Goal: Task Accomplishment & Management: Use online tool/utility

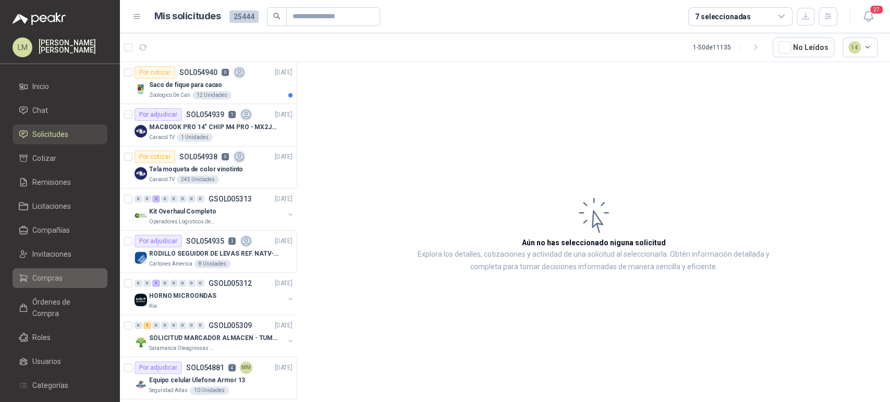
click at [42, 278] on span "Compras" at bounding box center [47, 278] width 30 height 11
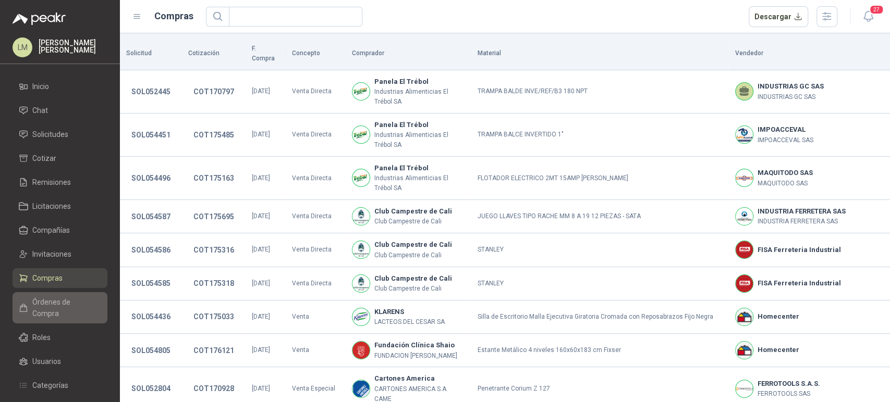
click at [67, 301] on span "Órdenes de Compra" at bounding box center [64, 308] width 65 height 23
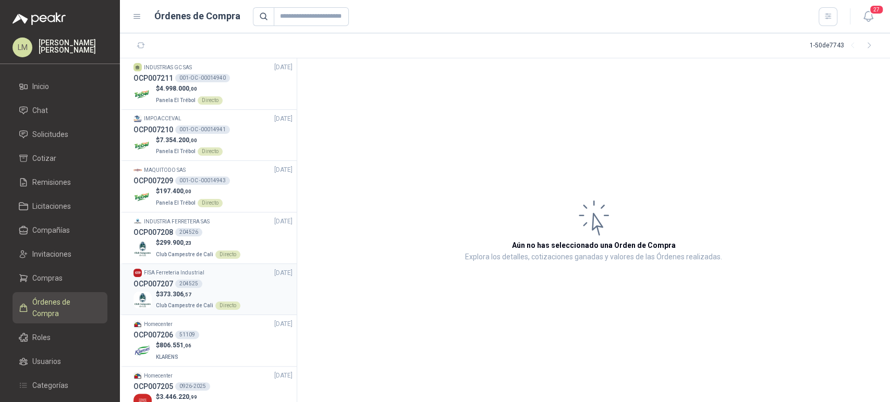
click at [196, 290] on p "$ 373.306 ,57" at bounding box center [198, 295] width 84 height 10
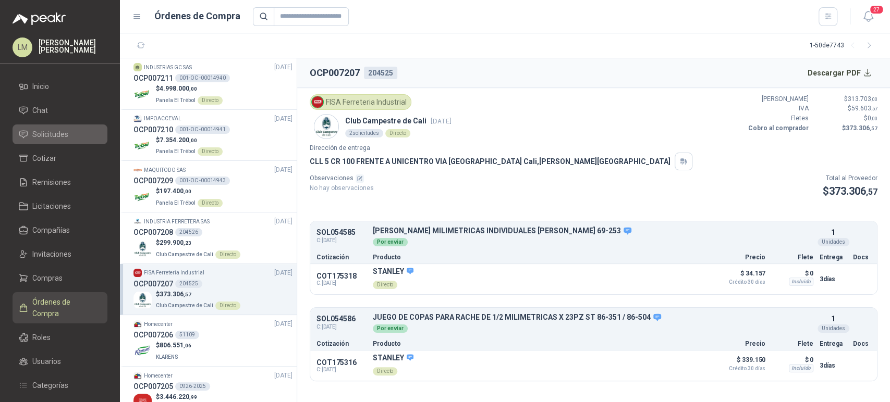
click at [43, 143] on link "Solicitudes" at bounding box center [60, 135] width 95 height 20
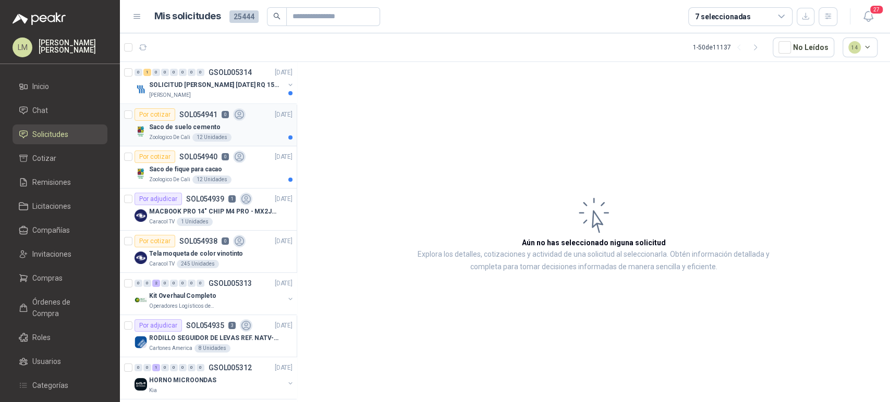
click at [207, 133] on div "12 Unidades" at bounding box center [211, 137] width 39 height 8
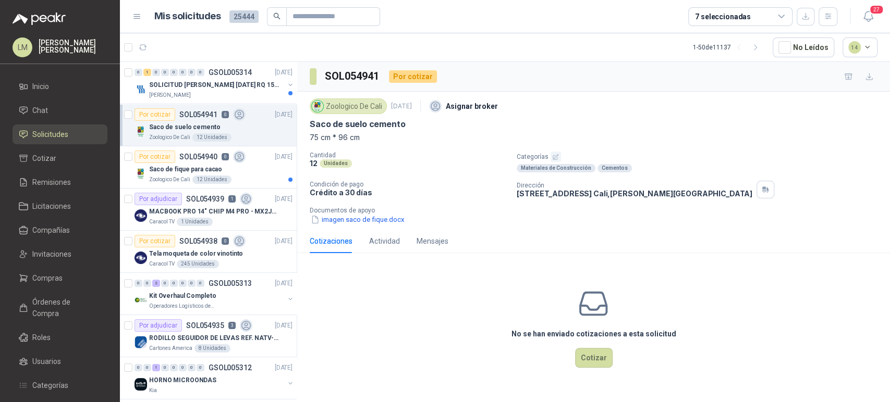
click at [552, 156] on icon "button" at bounding box center [555, 157] width 7 height 7
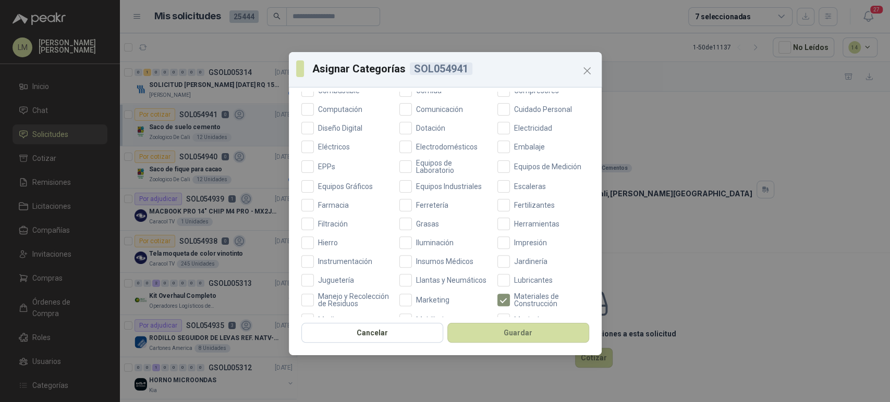
scroll to position [194, 0]
click at [426, 197] on label "Ferretería" at bounding box center [445, 203] width 92 height 13
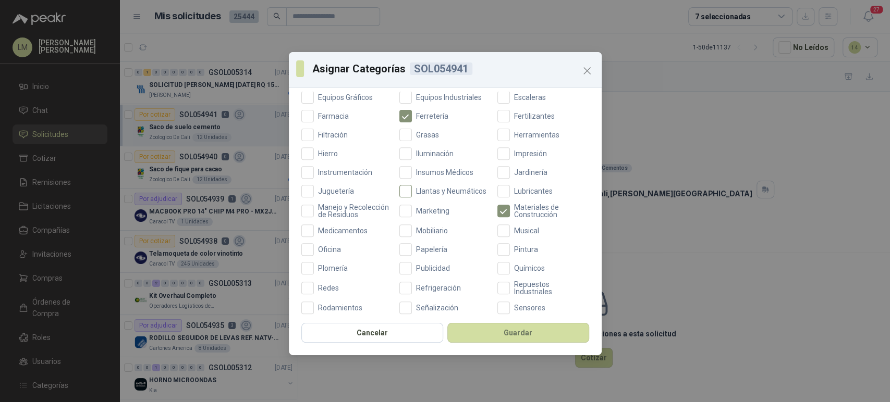
scroll to position [282, 0]
click at [320, 253] on span "Oficina" at bounding box center [329, 249] width 31 height 7
click at [505, 337] on button "Guardar" at bounding box center [518, 333] width 142 height 20
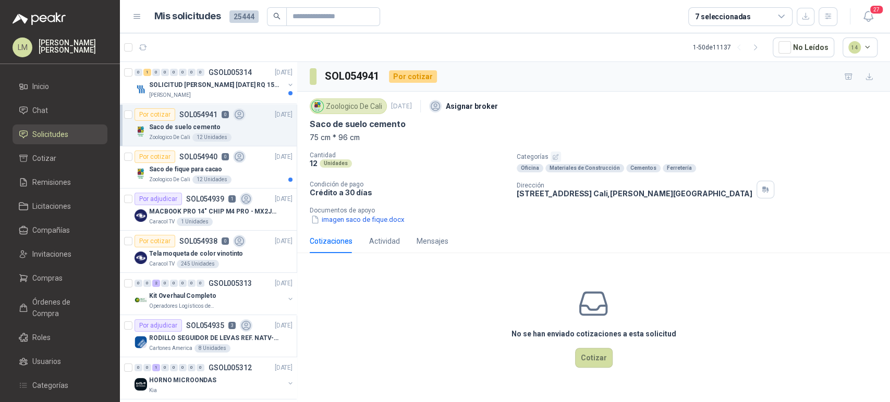
click at [194, 173] on p "Saco de fique para cacao" at bounding box center [185, 170] width 73 height 10
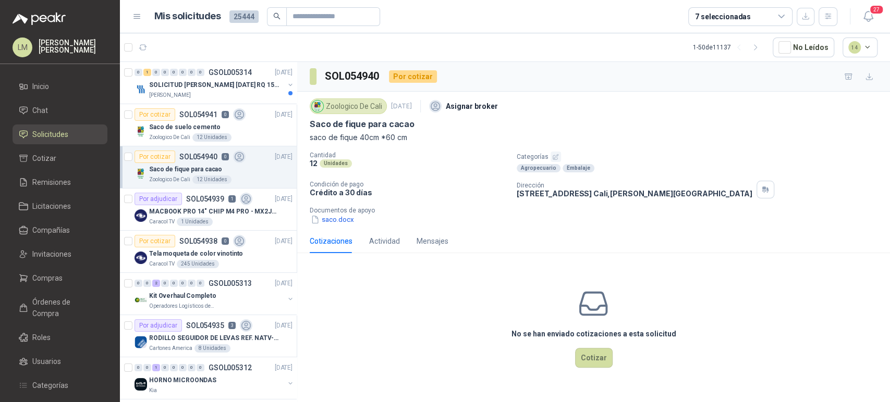
click at [555, 155] on icon "button" at bounding box center [555, 157] width 7 height 7
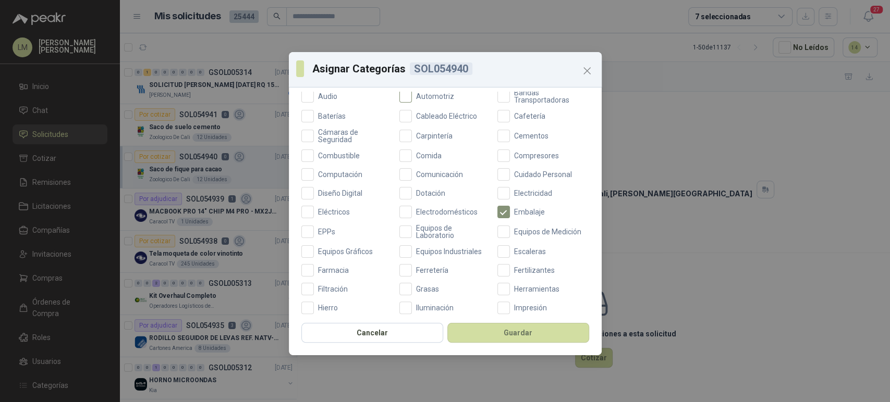
scroll to position [150, 0]
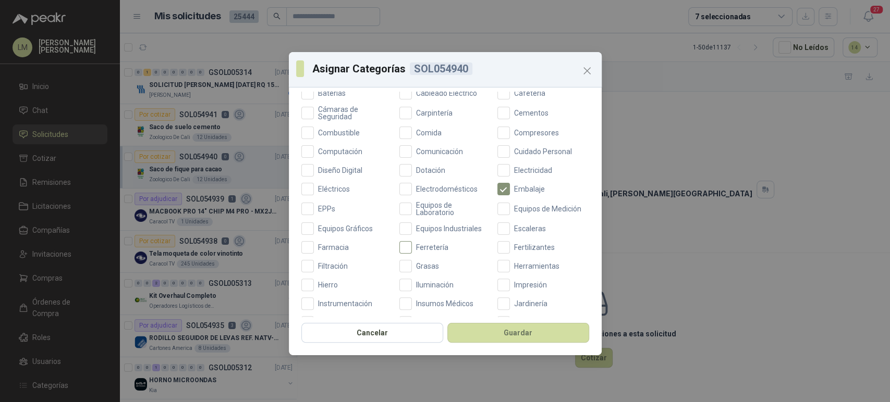
click at [417, 249] on span "Ferretería" at bounding box center [432, 247] width 41 height 7
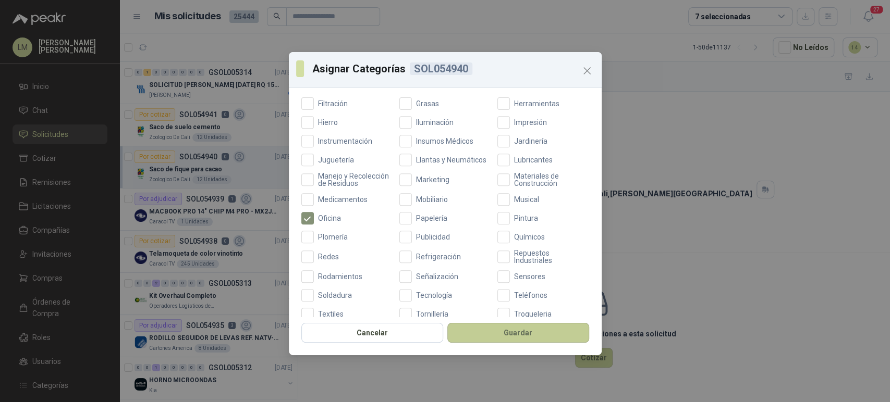
click at [530, 333] on button "Guardar" at bounding box center [518, 333] width 142 height 20
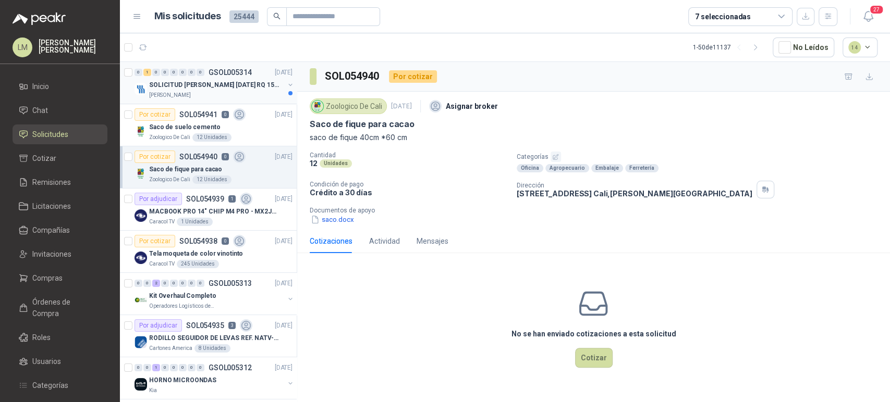
click at [192, 91] on div "[PERSON_NAME]" at bounding box center [216, 95] width 135 height 8
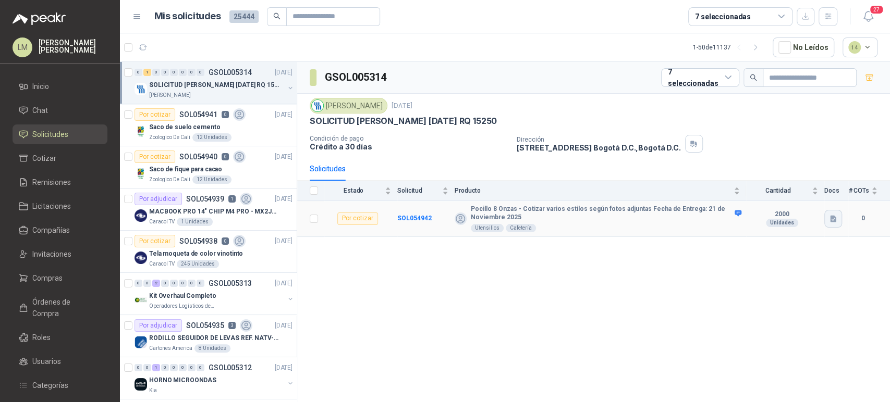
click at [833, 216] on icon "button" at bounding box center [833, 218] width 6 height 7
click at [815, 173] on button "2.jpg" at bounding box center [819, 173] width 28 height 11
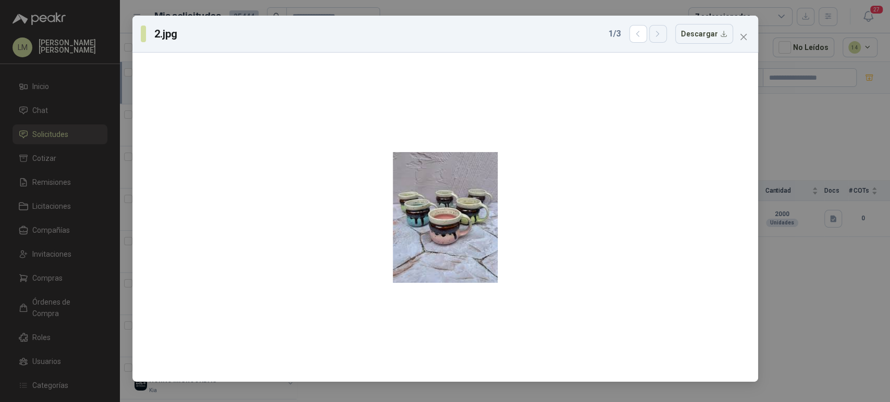
click at [662, 30] on icon "button" at bounding box center [657, 34] width 9 height 9
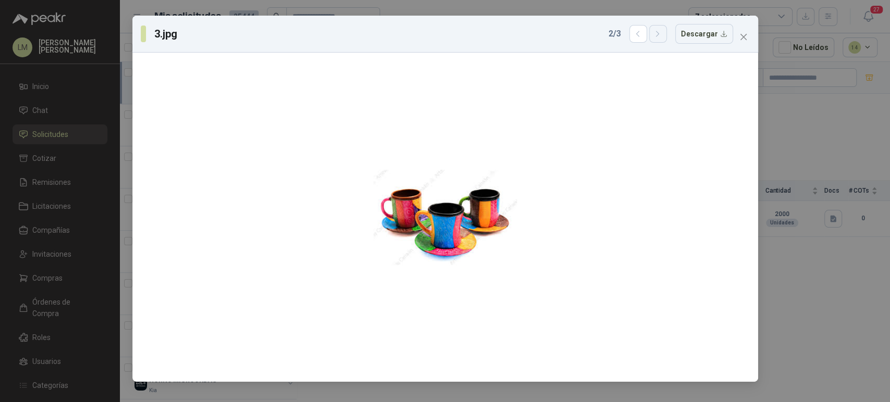
click at [662, 30] on icon "button" at bounding box center [657, 34] width 9 height 9
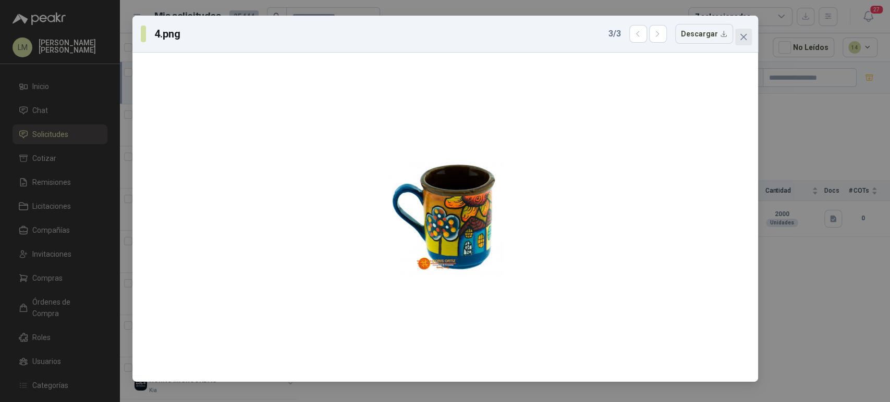
click at [739, 36] on icon "close" at bounding box center [743, 37] width 8 height 8
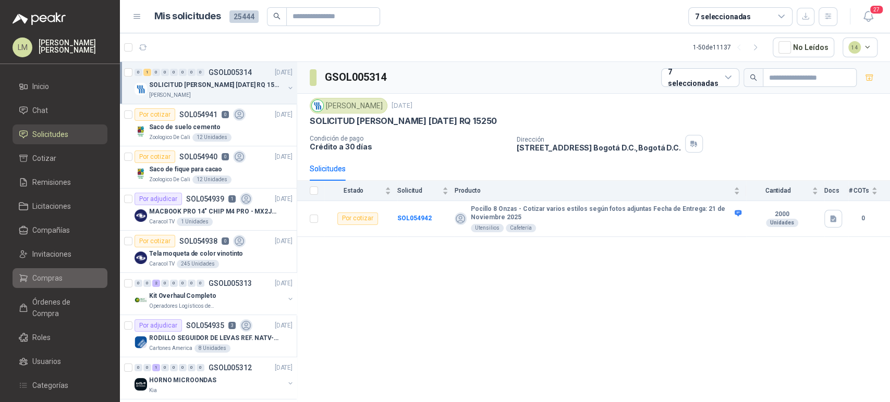
click at [53, 286] on link "Compras" at bounding box center [60, 278] width 95 height 20
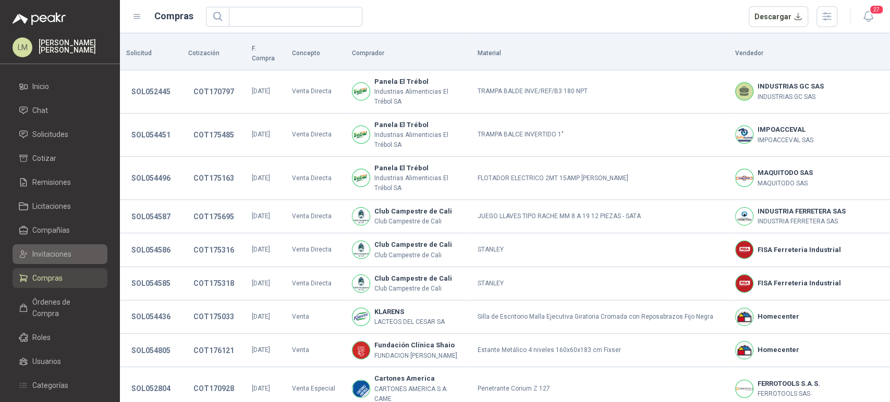
click at [54, 254] on span "Invitaciones" at bounding box center [51, 254] width 39 height 11
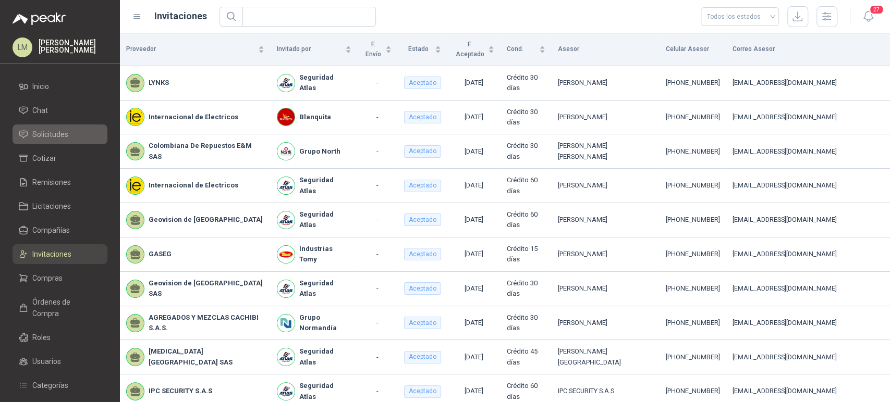
click at [57, 134] on span "Solicitudes" at bounding box center [50, 134] width 36 height 11
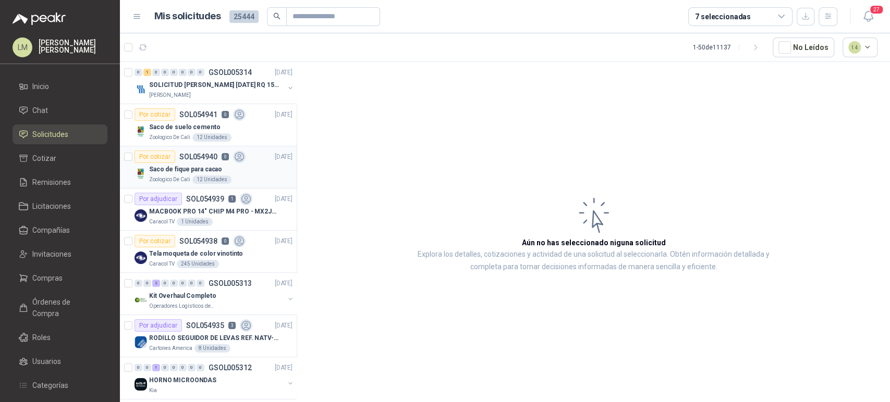
click at [188, 158] on p "SOL054940" at bounding box center [198, 156] width 38 height 7
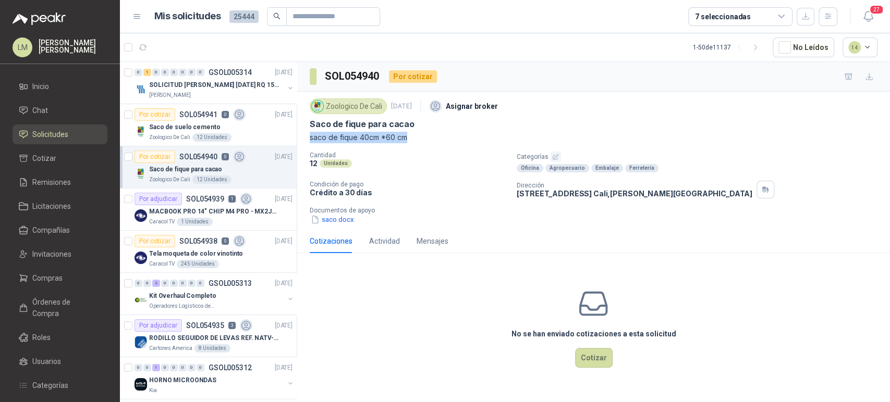
drag, startPoint x: 308, startPoint y: 137, endPoint x: 421, endPoint y: 136, distance: 113.7
click at [421, 136] on div "Zoologico De Cali 4 sept, 2025 Asignar broker Saco de fique para cacao saco de …" at bounding box center [593, 161] width 593 height 138
copy p "saco de fique 40cm *60 cm"
click at [171, 49] on icon "button" at bounding box center [170, 48] width 8 height 8
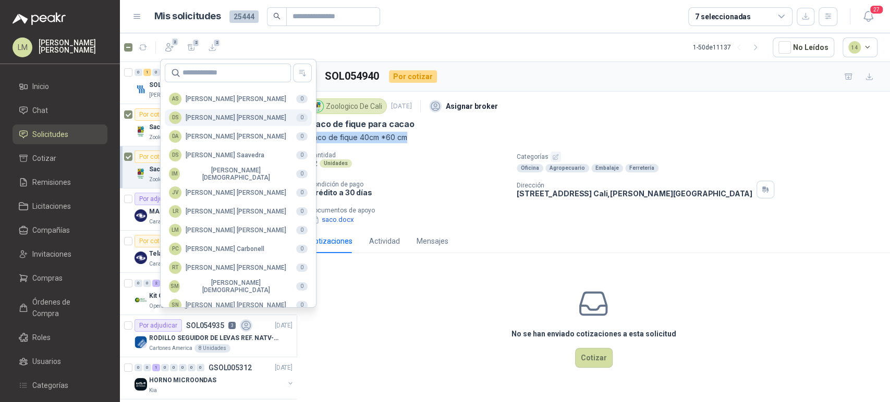
scroll to position [254, 0]
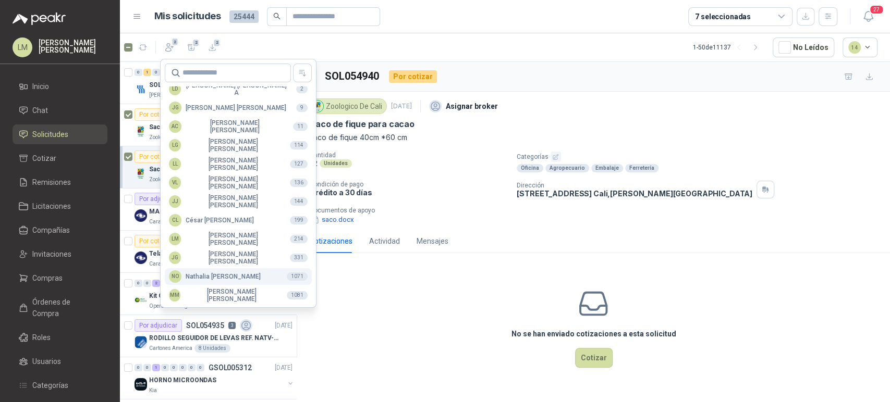
click at [219, 275] on div "NO Nathalia Ortega" at bounding box center [215, 277] width 92 height 13
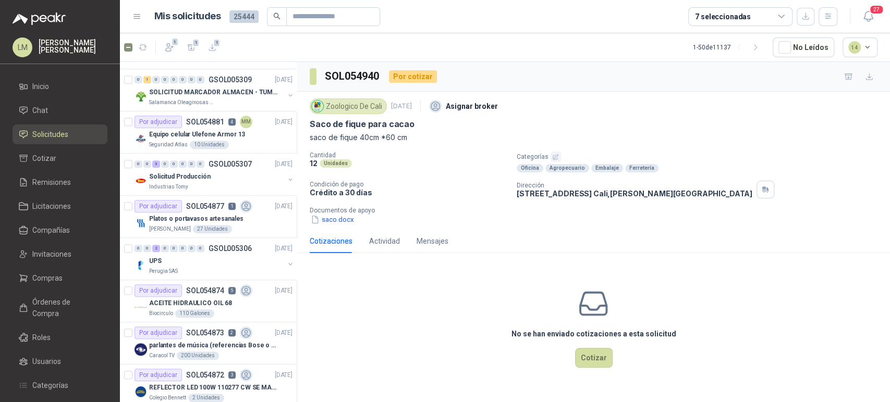
scroll to position [345, 0]
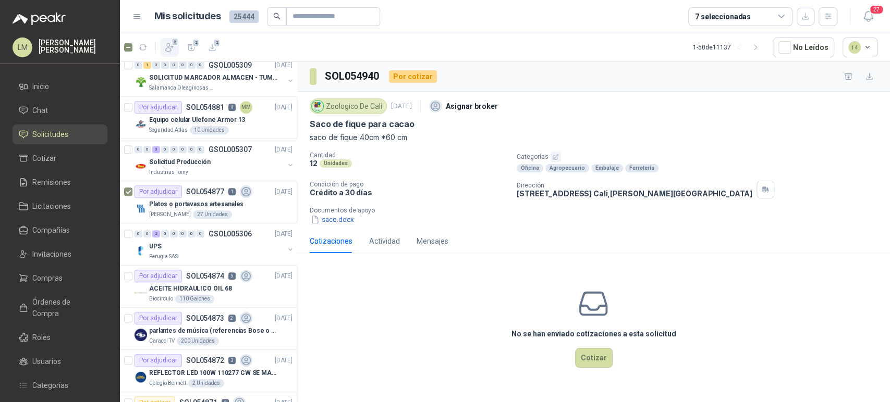
click at [168, 42] on icon "button" at bounding box center [169, 47] width 10 height 10
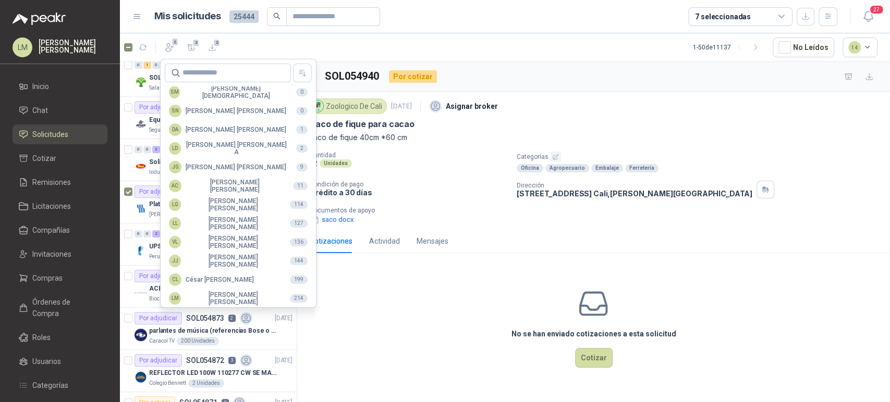
scroll to position [254, 0]
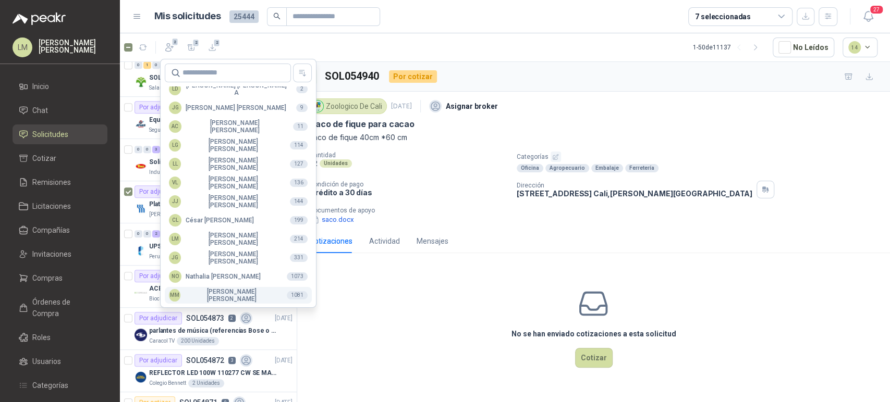
click at [207, 298] on div "MM Mauricio Martinez" at bounding box center [223, 295] width 109 height 15
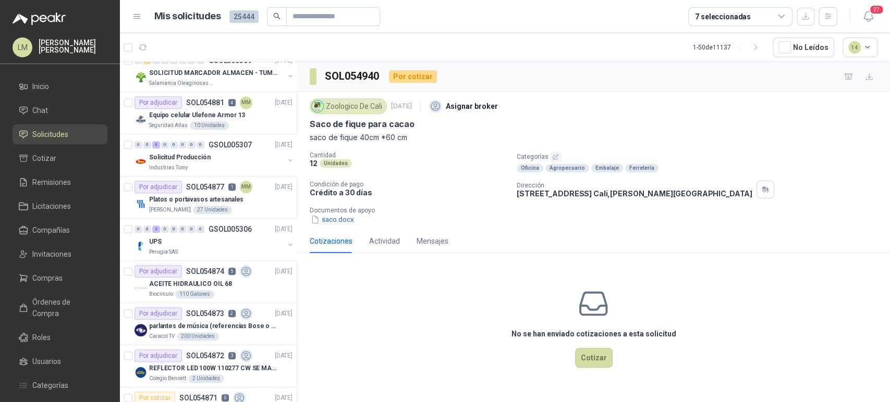
scroll to position [349, 0]
click at [240, 327] on p "parlantes de música (referencias Bose o Alexa) CON MARCACION 1 LOGO (Mas datos …" at bounding box center [214, 327] width 130 height 10
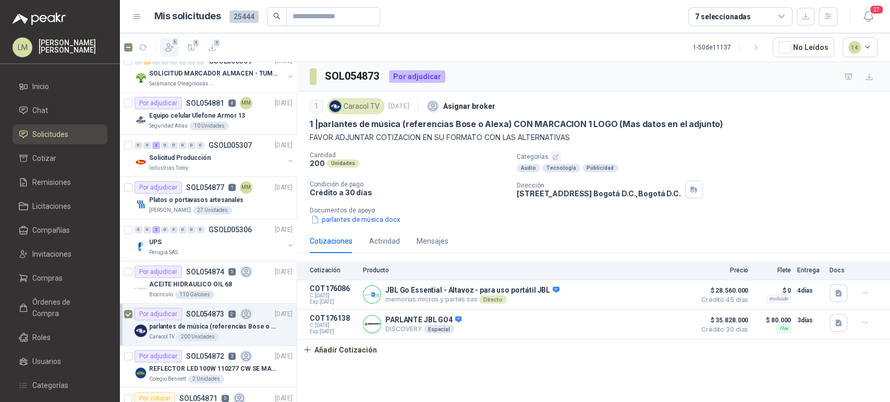
click at [168, 42] on icon "button" at bounding box center [169, 47] width 10 height 10
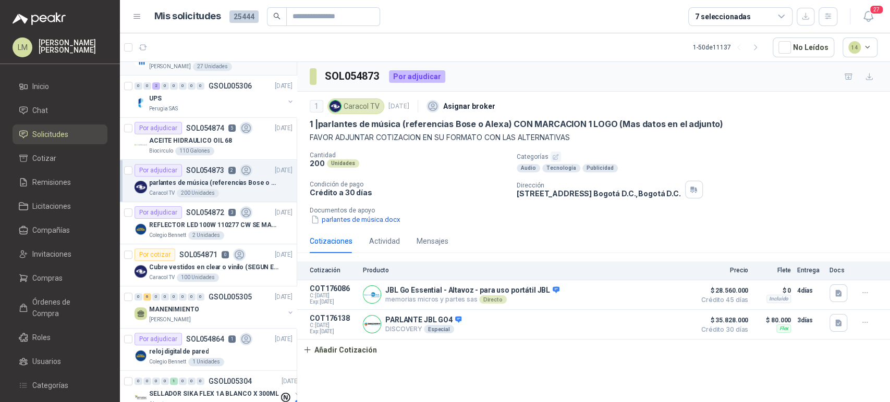
scroll to position [493, 0]
click at [168, 48] on icon "button" at bounding box center [169, 47] width 10 height 10
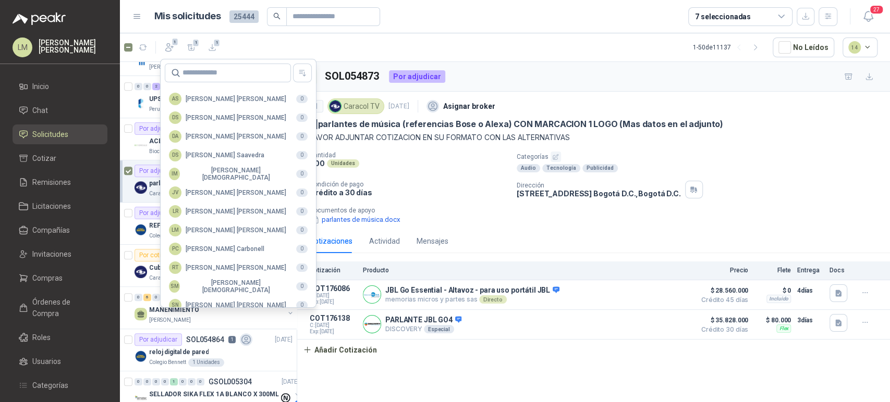
scroll to position [254, 0]
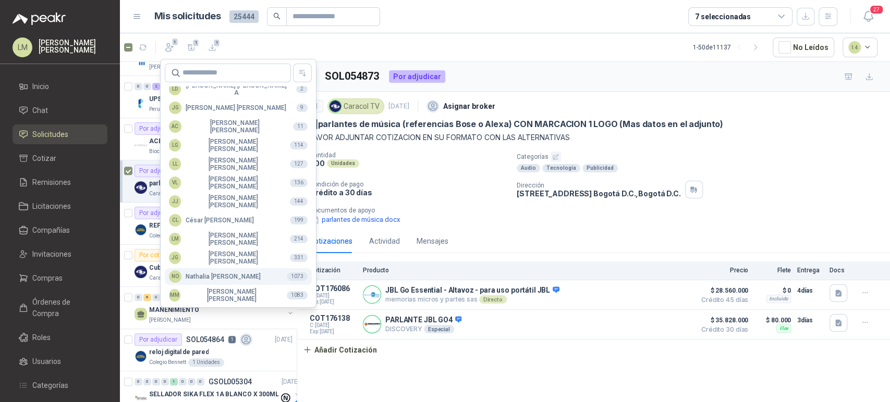
click at [205, 278] on div "NO Nathalia Ortega" at bounding box center [215, 277] width 92 height 13
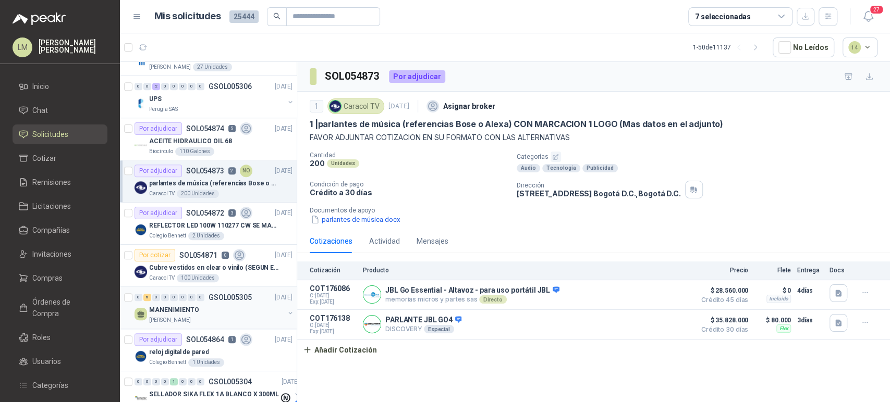
click at [203, 311] on div "MANENIMIENTO" at bounding box center [216, 310] width 135 height 13
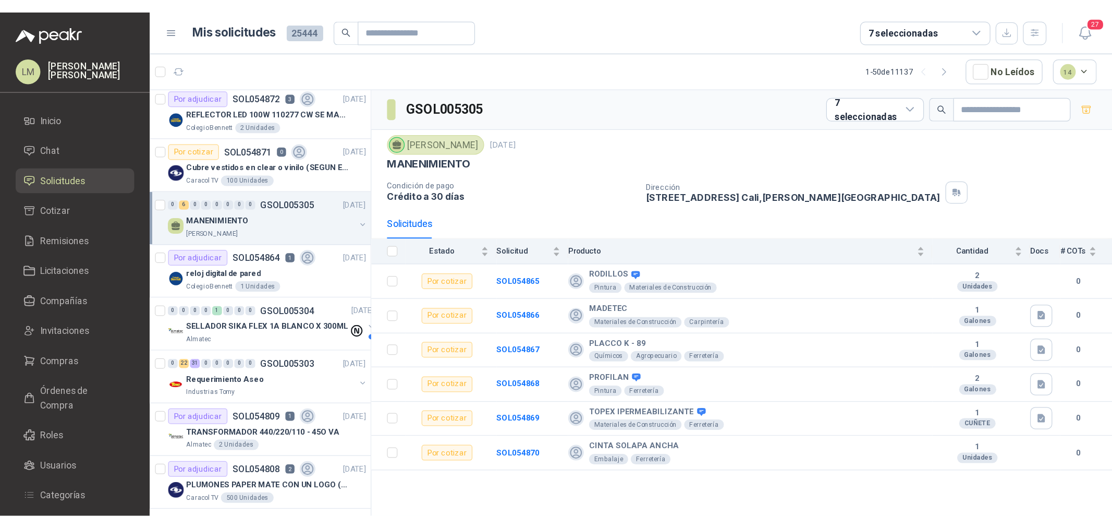
scroll to position [639, 0]
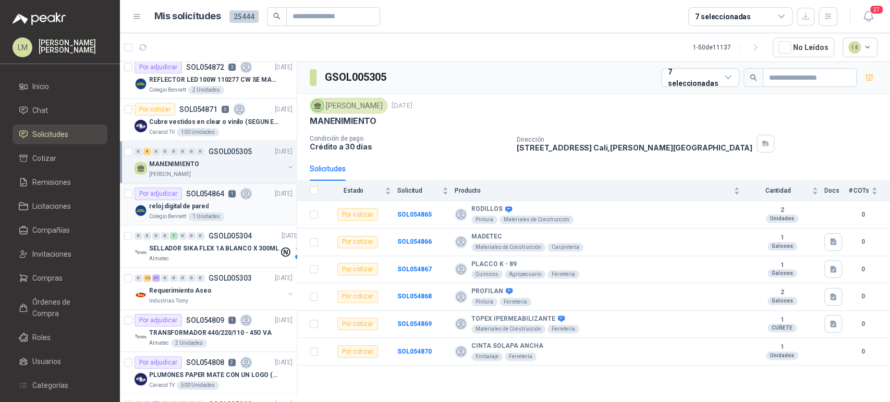
click at [189, 206] on p "reloj digital de pared" at bounding box center [178, 207] width 59 height 10
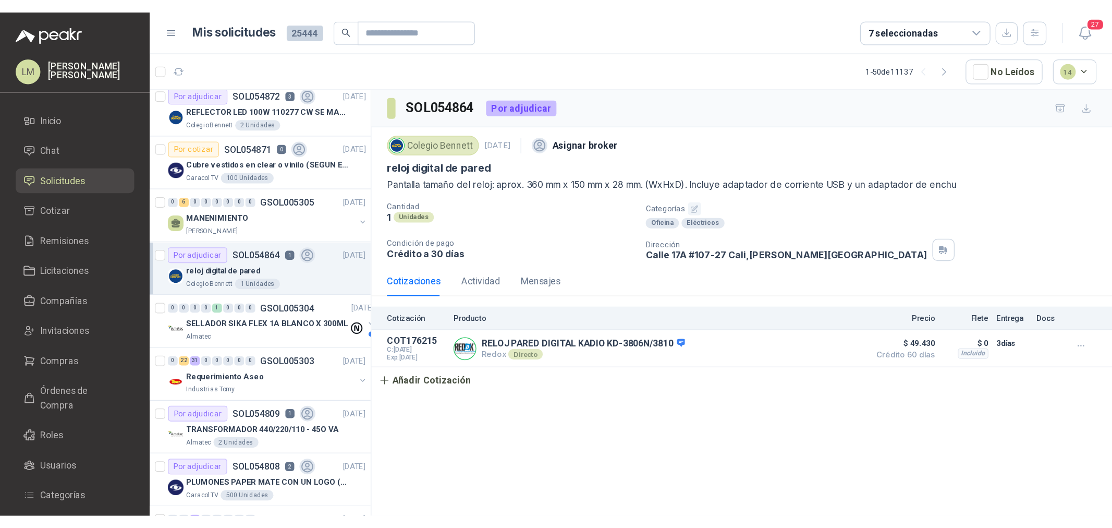
scroll to position [639, 0]
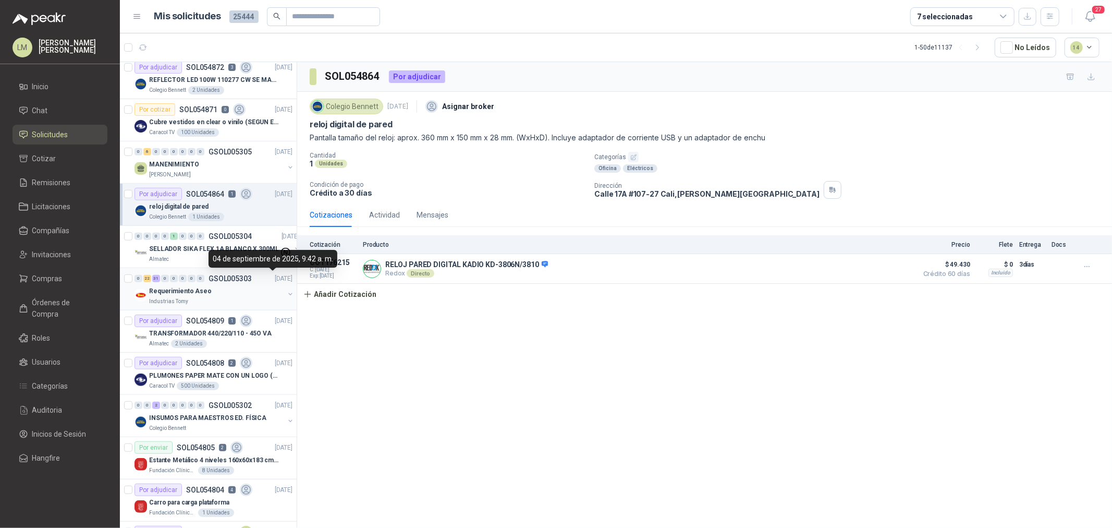
click at [286, 293] on button "button" at bounding box center [290, 294] width 8 height 8
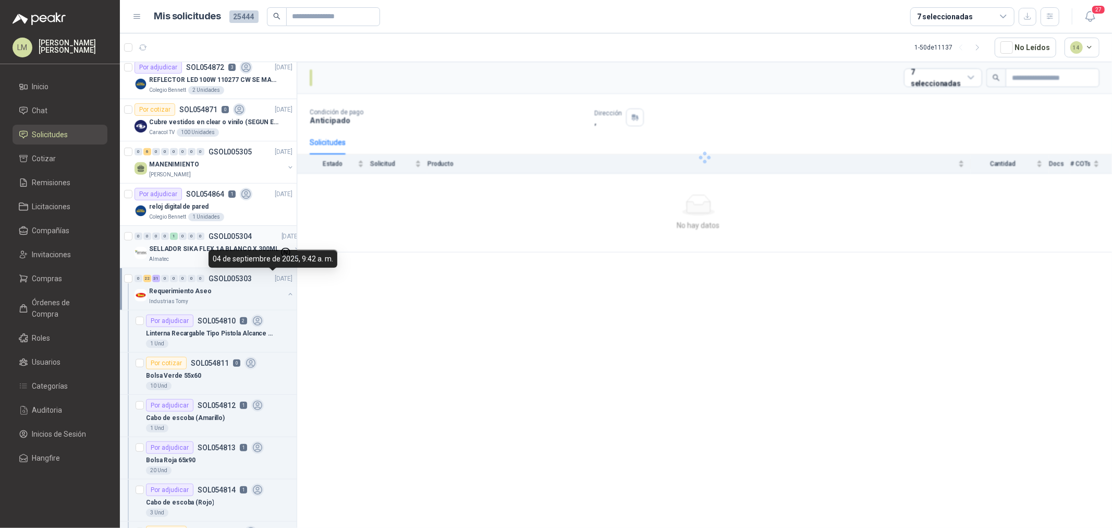
scroll to position [812, 0]
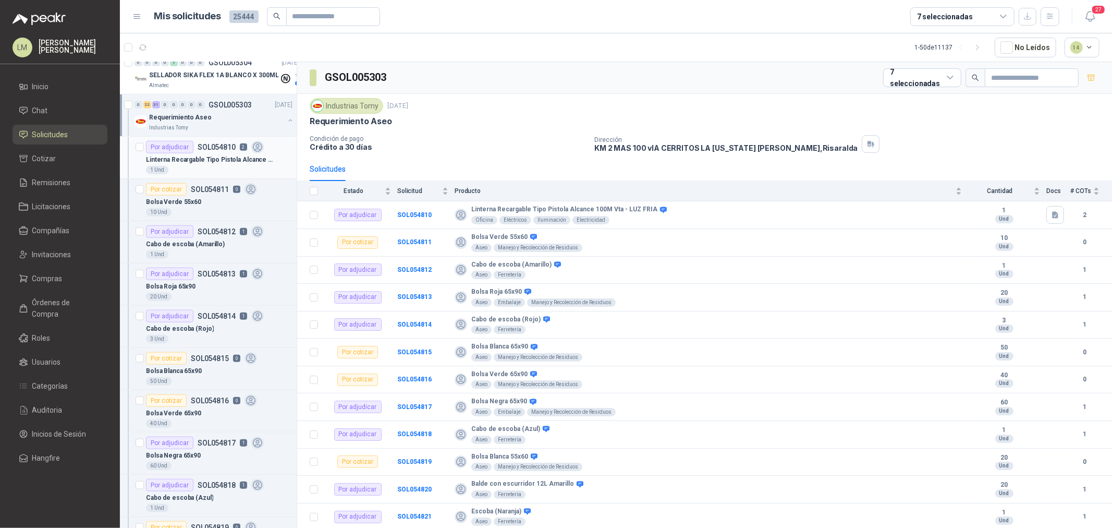
click at [204, 152] on div "Por adjudicar SOL054810 2" at bounding box center [205, 147] width 118 height 13
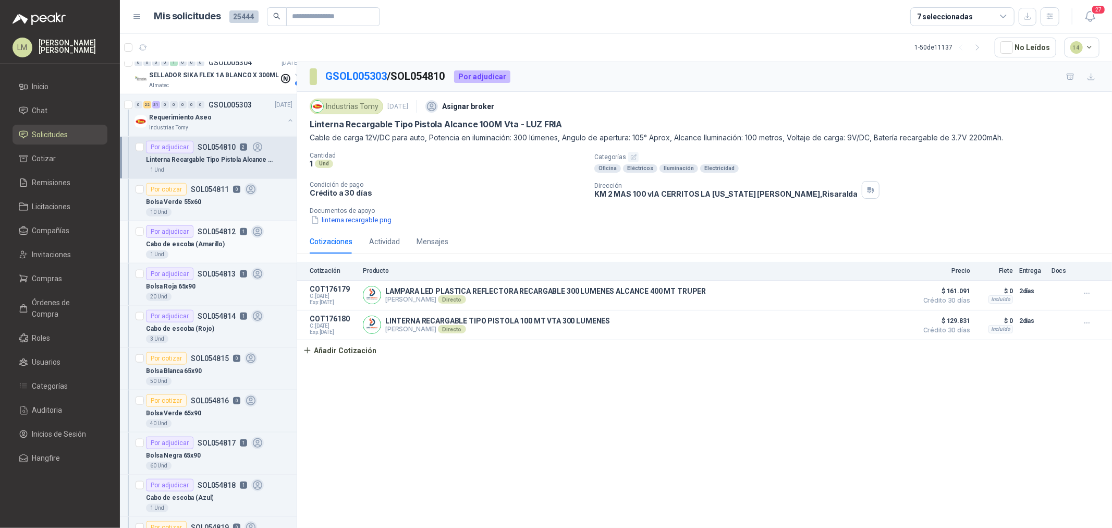
click at [202, 241] on p "Cabo de escoba (Amarillo)" at bounding box center [185, 244] width 79 height 10
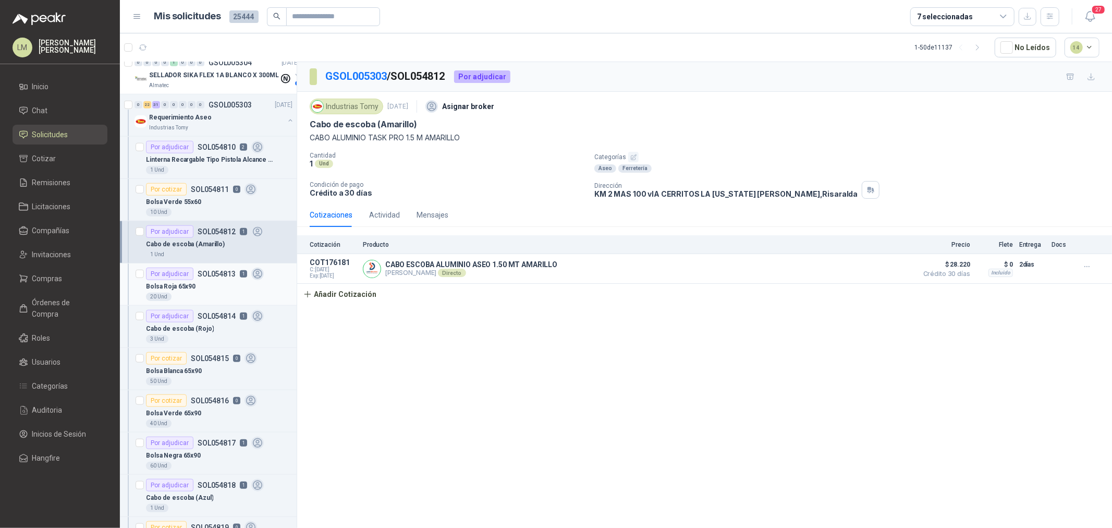
click at [214, 287] on div "Bolsa Roja 65x90" at bounding box center [219, 286] width 146 height 13
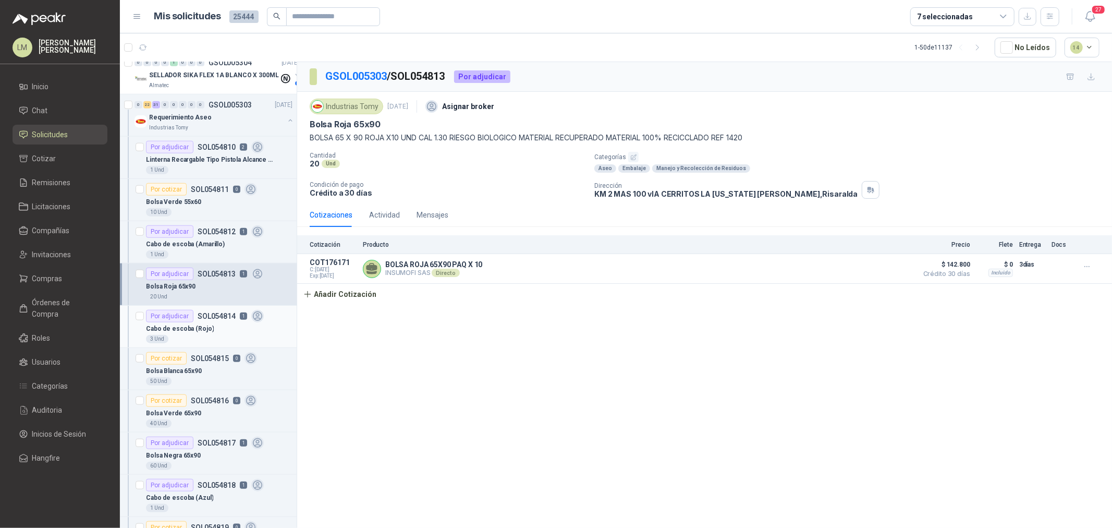
click at [205, 324] on p "Cabo de escoba (Rojo)" at bounding box center [180, 329] width 68 height 10
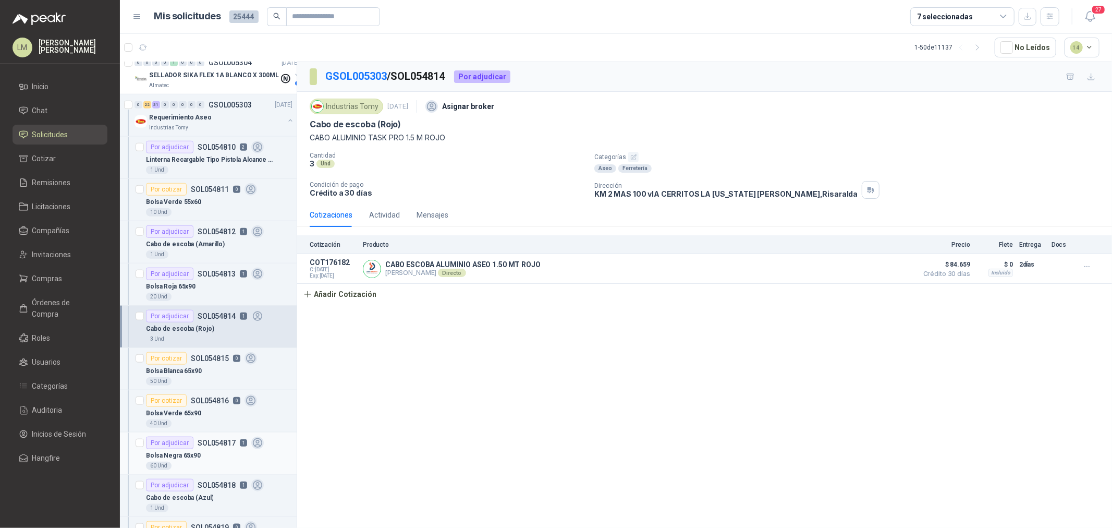
click at [211, 402] on div "Bolsa Negra 65x90" at bounding box center [219, 455] width 146 height 13
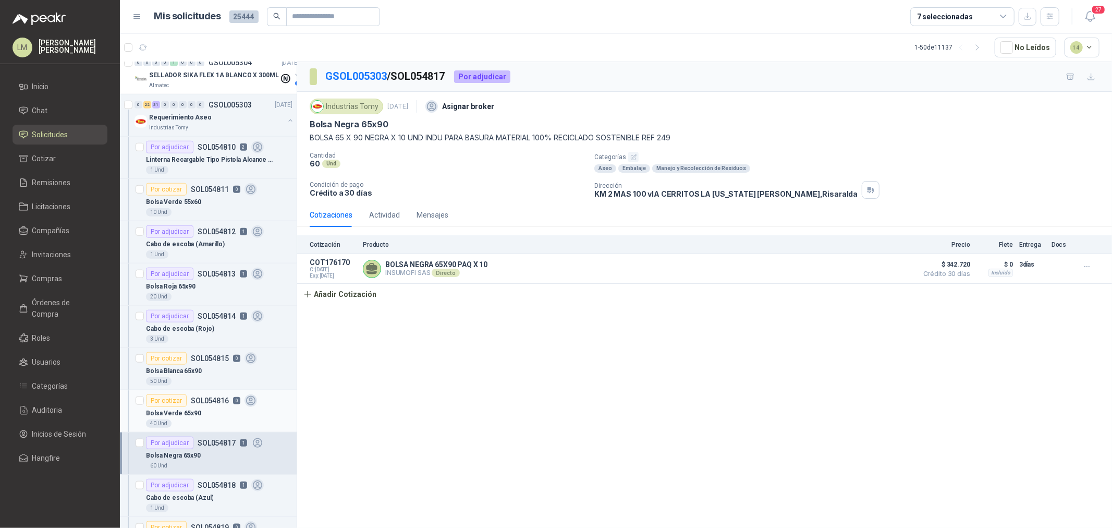
click at [210, 402] on div "Bolsa Verde 65x90" at bounding box center [219, 413] width 146 height 13
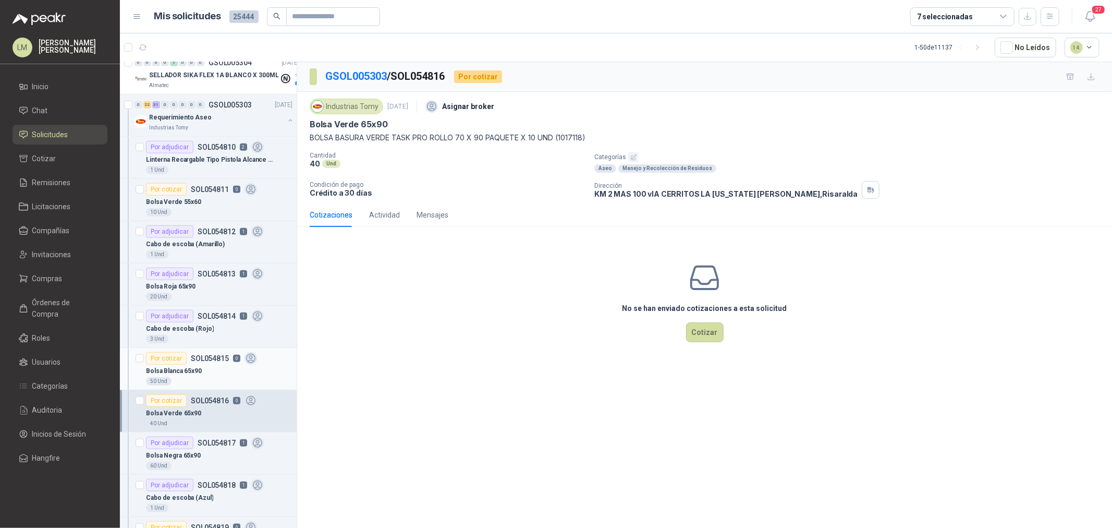
click at [204, 362] on div "Por cotizar SOL054815 0" at bounding box center [201, 358] width 111 height 13
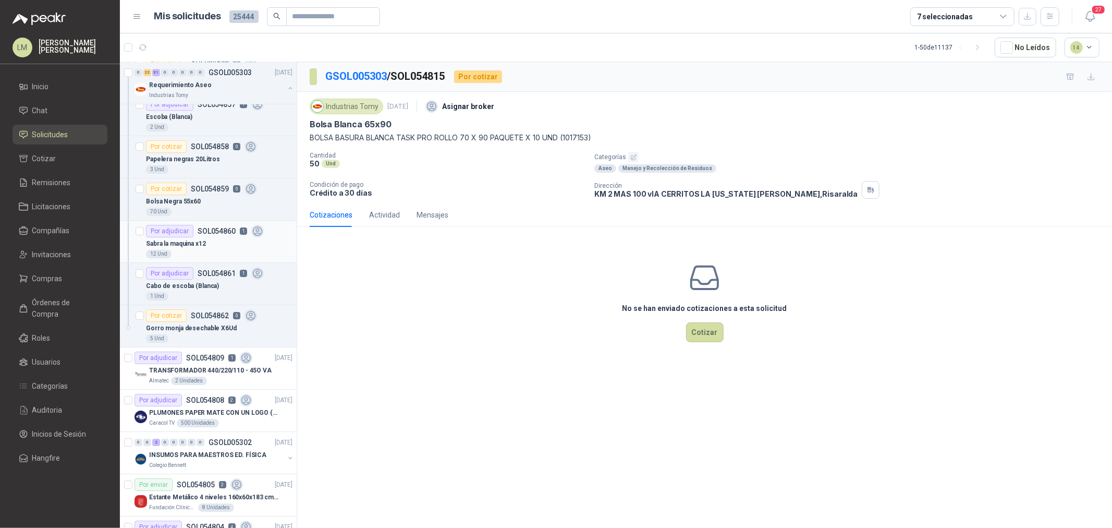
scroll to position [2956, 0]
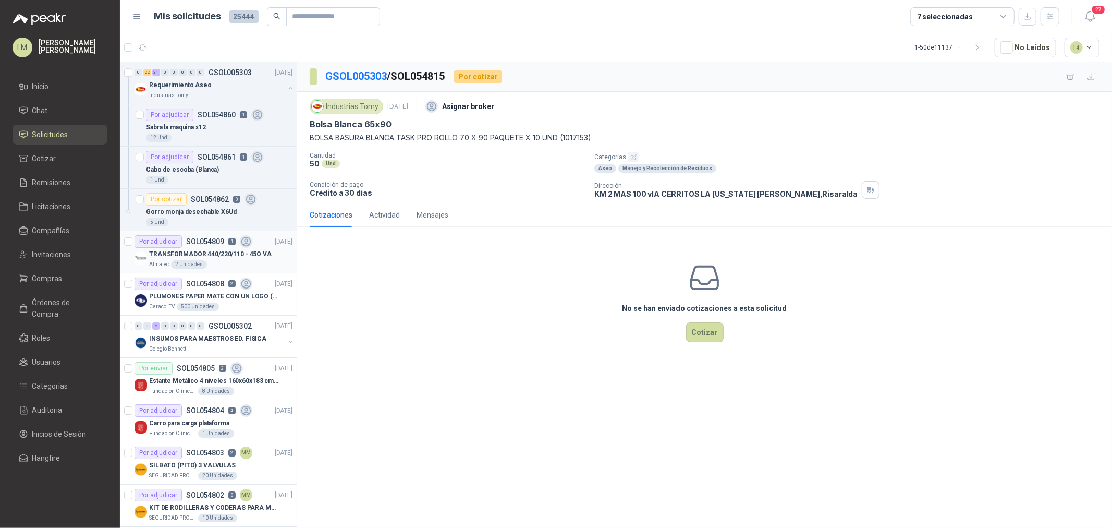
click at [200, 249] on div "TRANSFORMADOR 440/220/110 - 45O VA" at bounding box center [220, 254] width 143 height 13
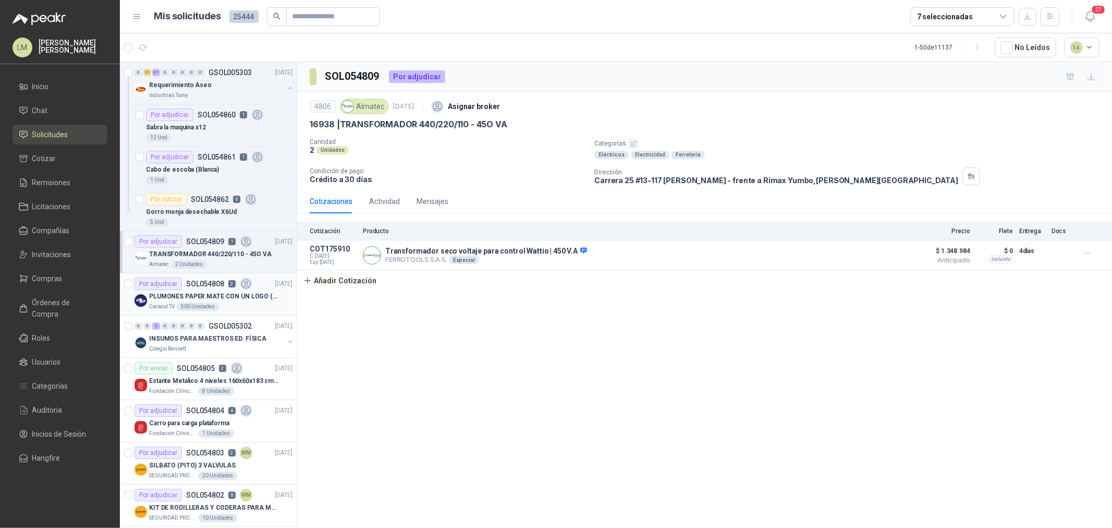
click at [211, 299] on p "PLUMONES PAPER MATE CON UN LOGO (SEGUN REF.ADJUNTA)" at bounding box center [214, 296] width 130 height 10
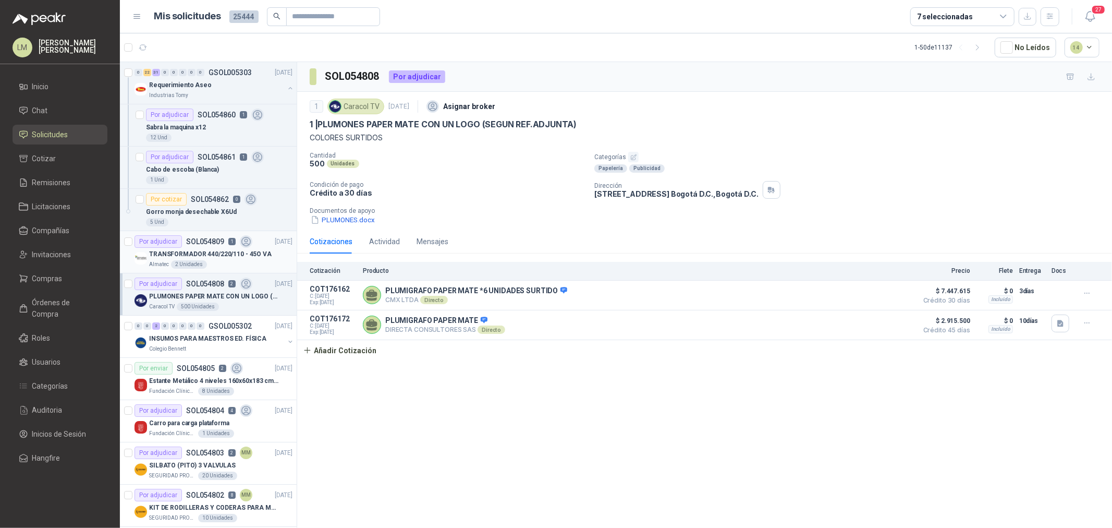
click at [175, 248] on div "Por adjudicar" at bounding box center [157, 241] width 47 height 13
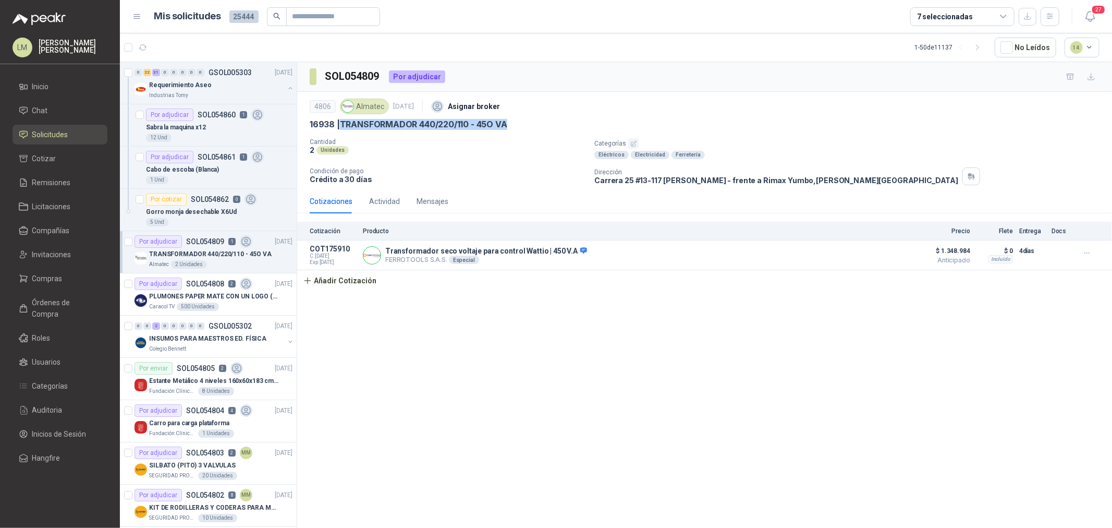
drag, startPoint x: 340, startPoint y: 124, endPoint x: 557, endPoint y: 121, distance: 216.9
click at [557, 121] on div "16938 | TRANSFORMADOR 440/220/110 - 45O VA" at bounding box center [705, 124] width 790 height 11
copy p "TRANSFORMADOR 440/220/110 - 45O VA"
click at [165, 42] on icon "button" at bounding box center [169, 47] width 10 height 10
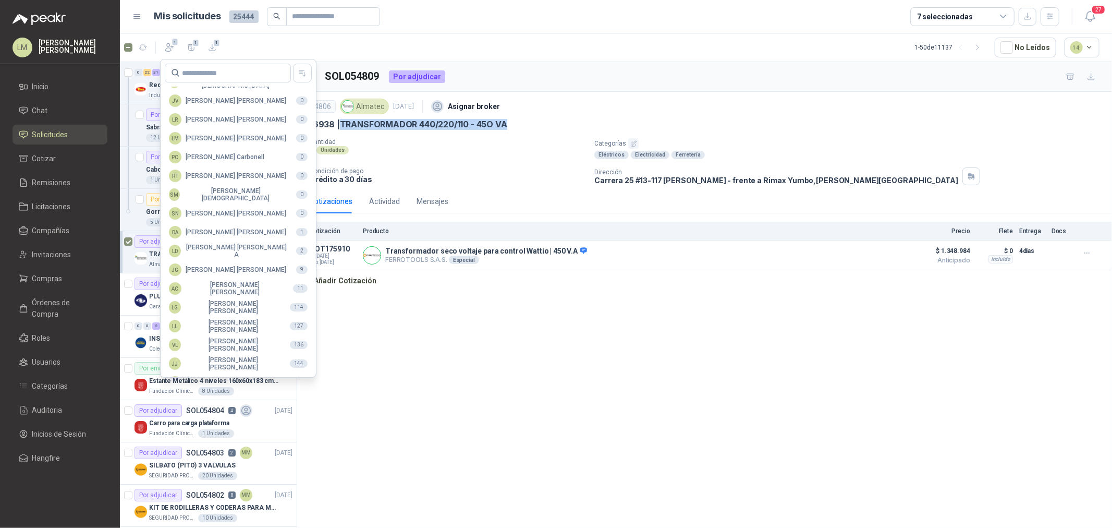
scroll to position [185, 0]
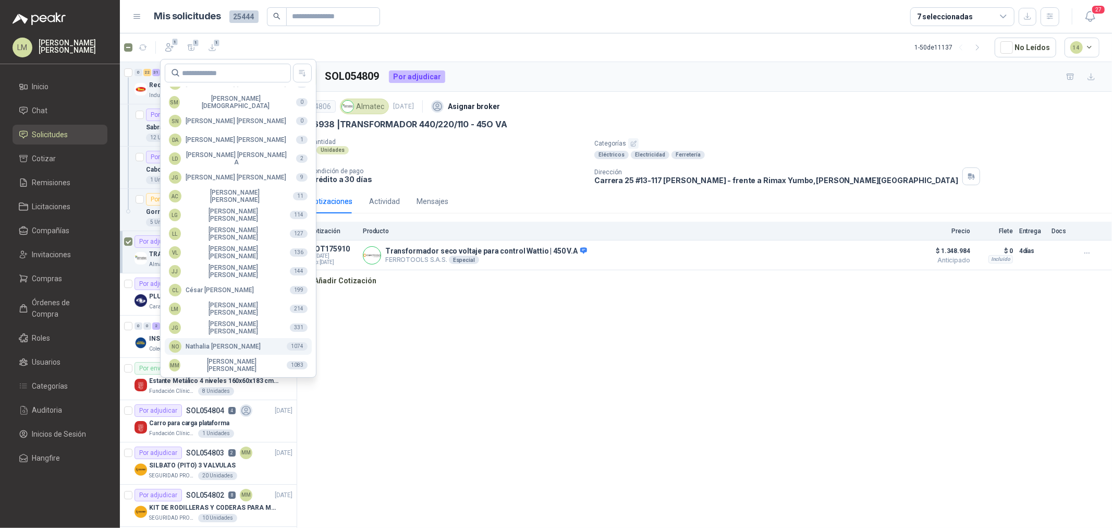
click at [206, 346] on div "NO Nathalia Ortega" at bounding box center [215, 346] width 92 height 13
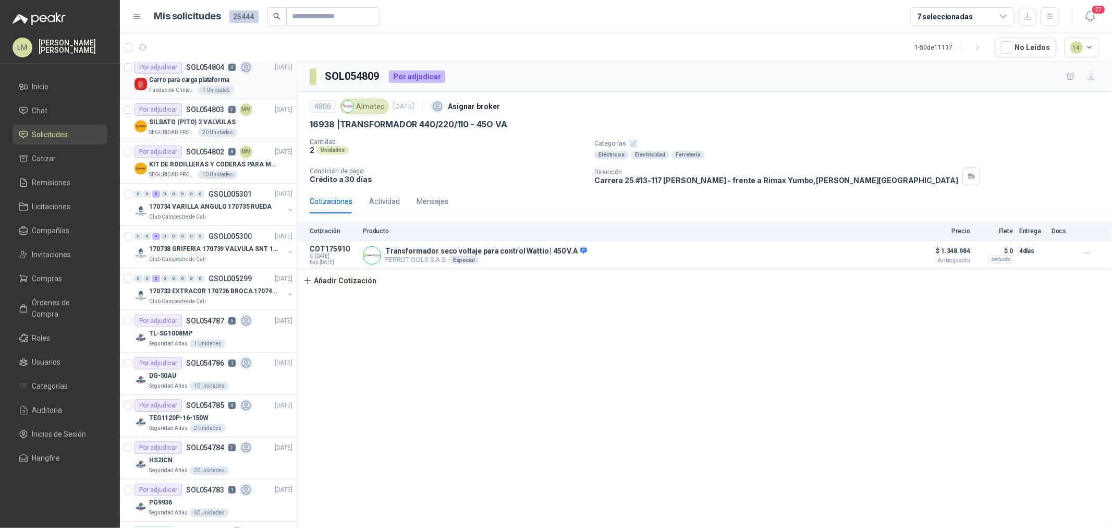
scroll to position [3303, 0]
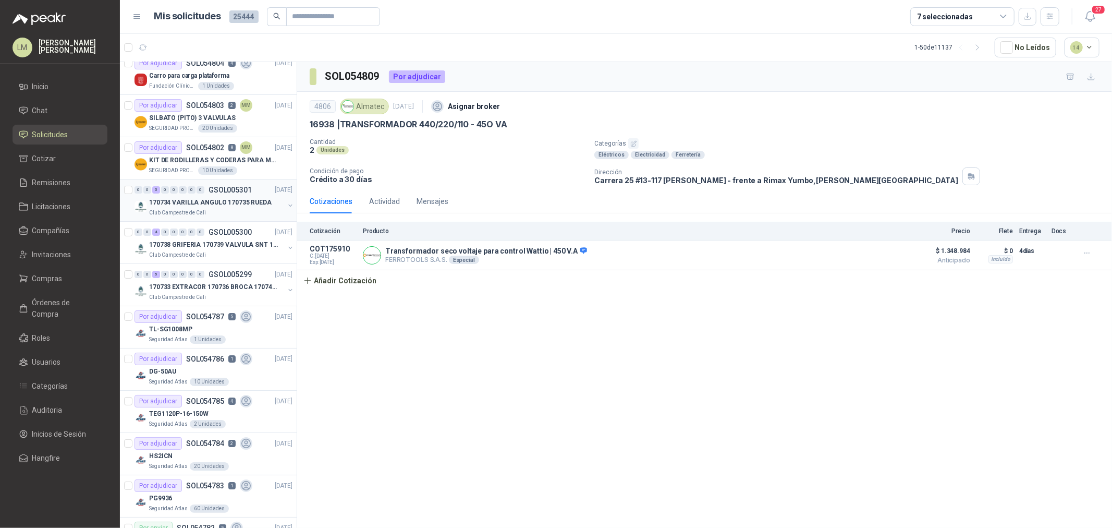
click at [200, 207] on p "170734 VARILLA ANGULO 170735 RUEDA" at bounding box center [210, 203] width 123 height 10
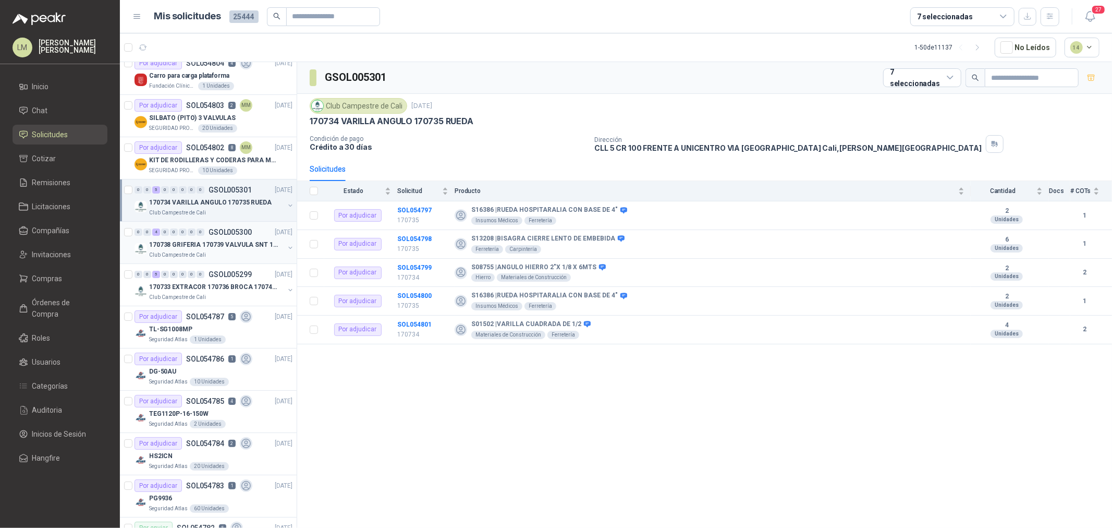
click at [199, 247] on p "170738 GRIFERIA 170739 VALVULA SNT 170742 VALVULA" at bounding box center [214, 245] width 130 height 10
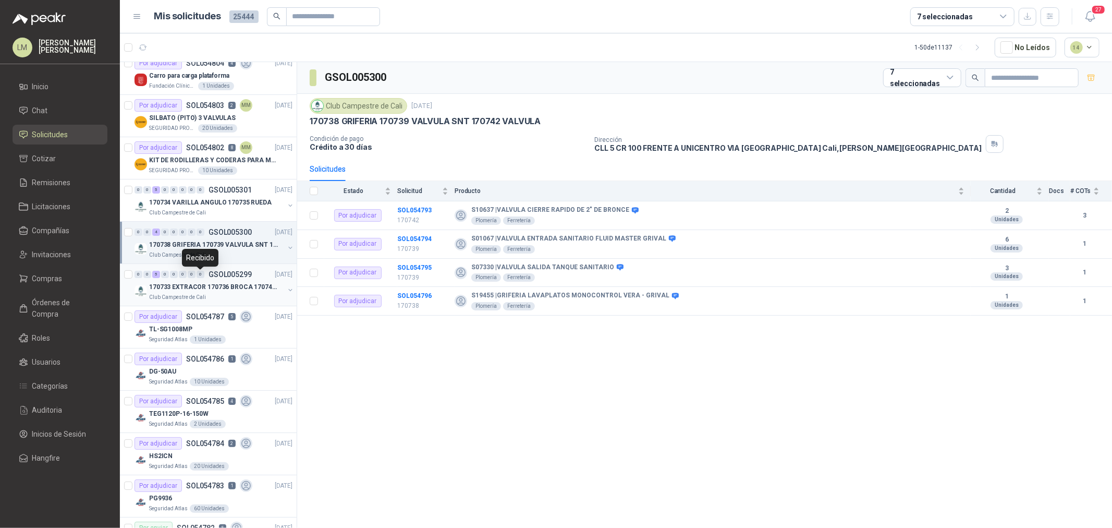
click at [197, 276] on div "0" at bounding box center [201, 274] width 8 height 7
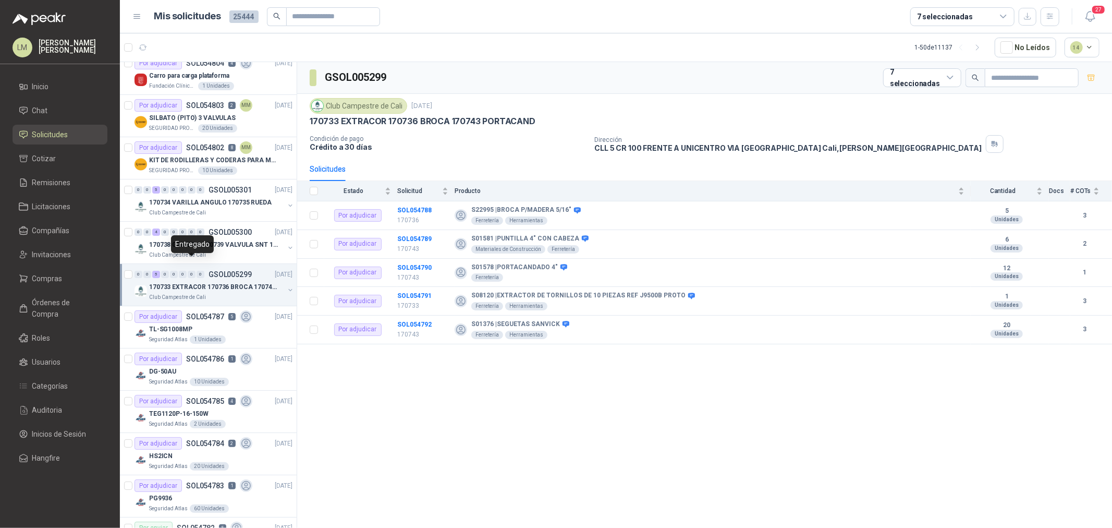
scroll to position [3419, 0]
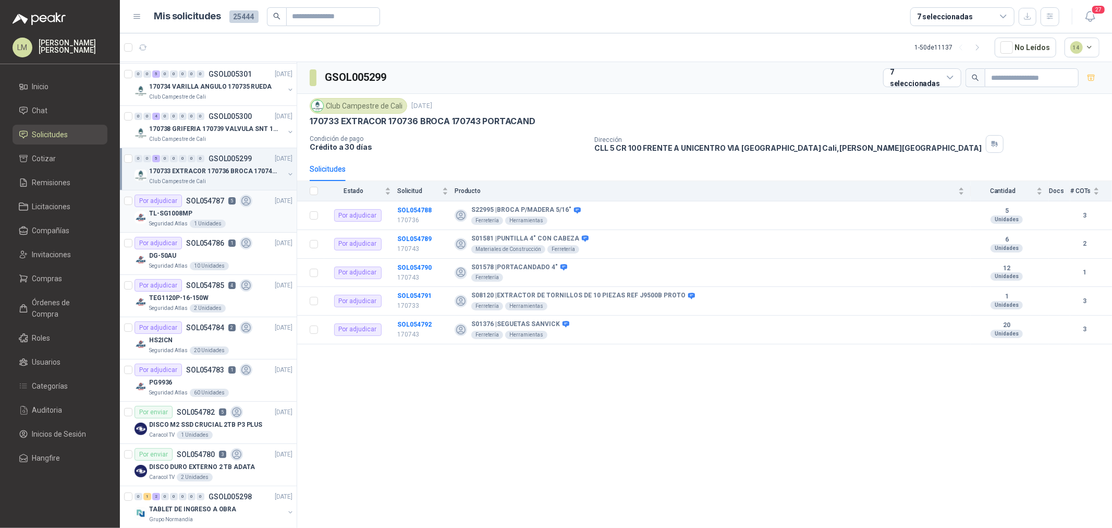
click at [187, 215] on p "TL-SG1008MP" at bounding box center [170, 214] width 43 height 10
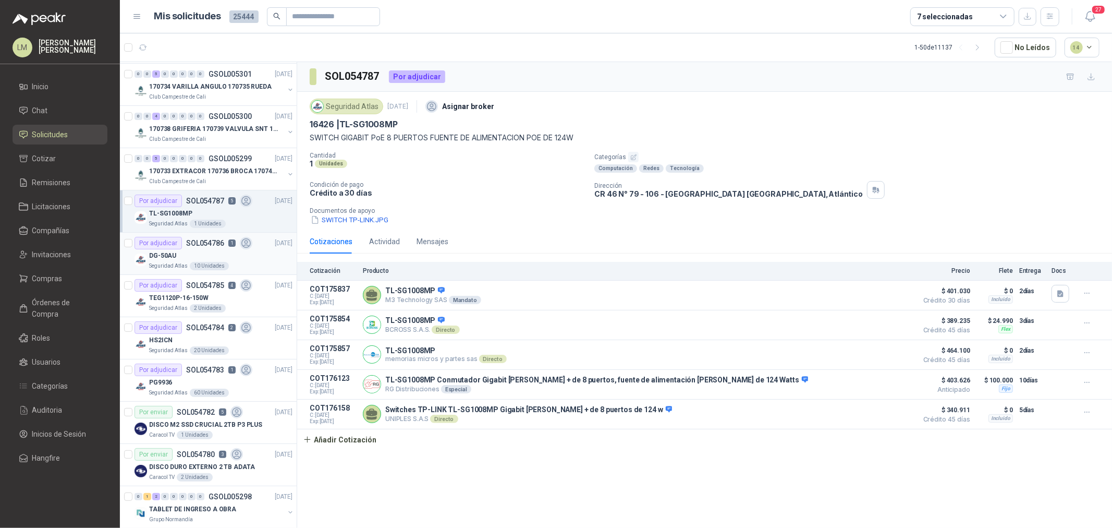
click at [187, 247] on p "SOL054786" at bounding box center [205, 242] width 38 height 7
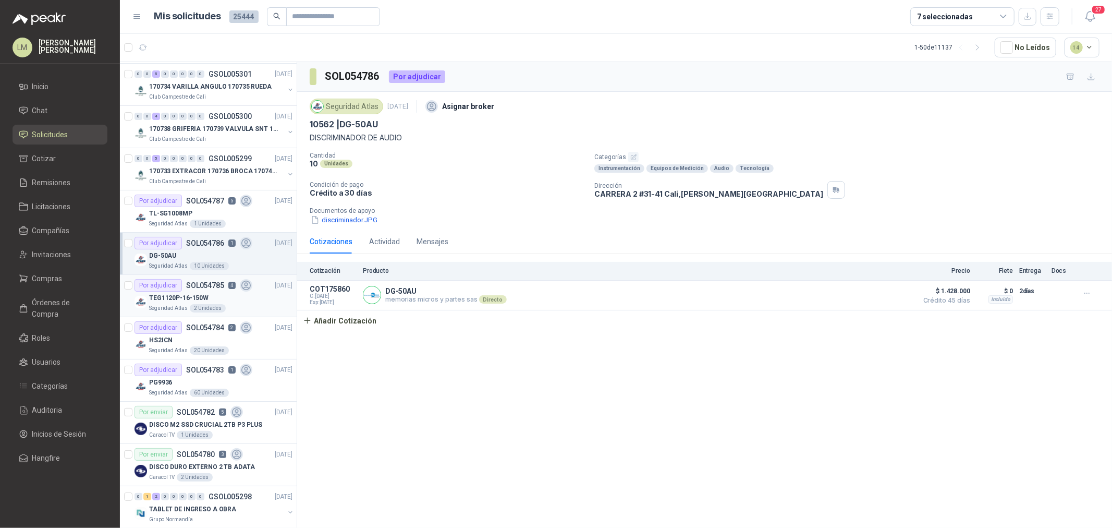
click at [197, 301] on p "TEG1120P-16-150W" at bounding box center [178, 298] width 59 height 10
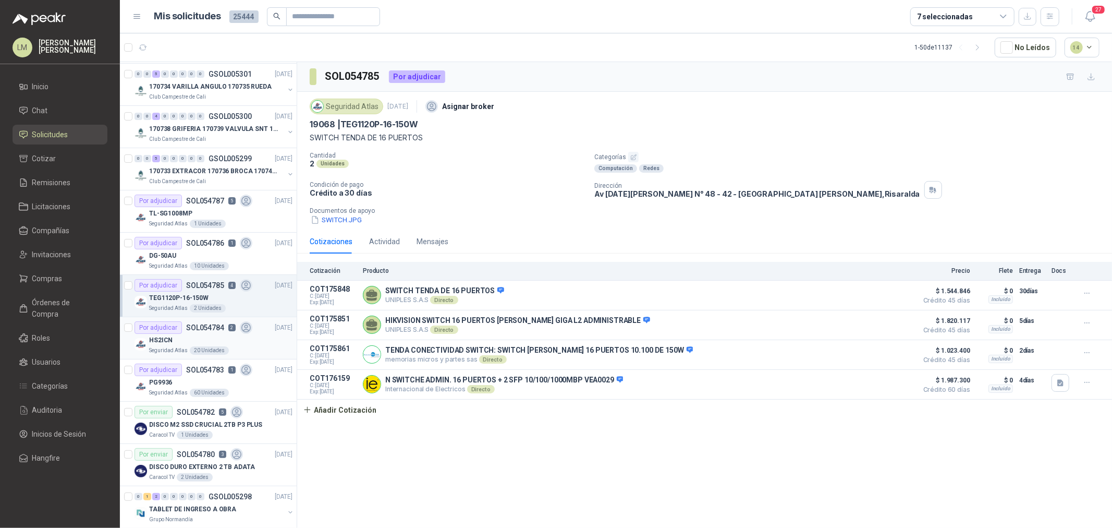
click at [204, 334] on div "Por adjudicar SOL054784 2" at bounding box center [193, 327] width 118 height 13
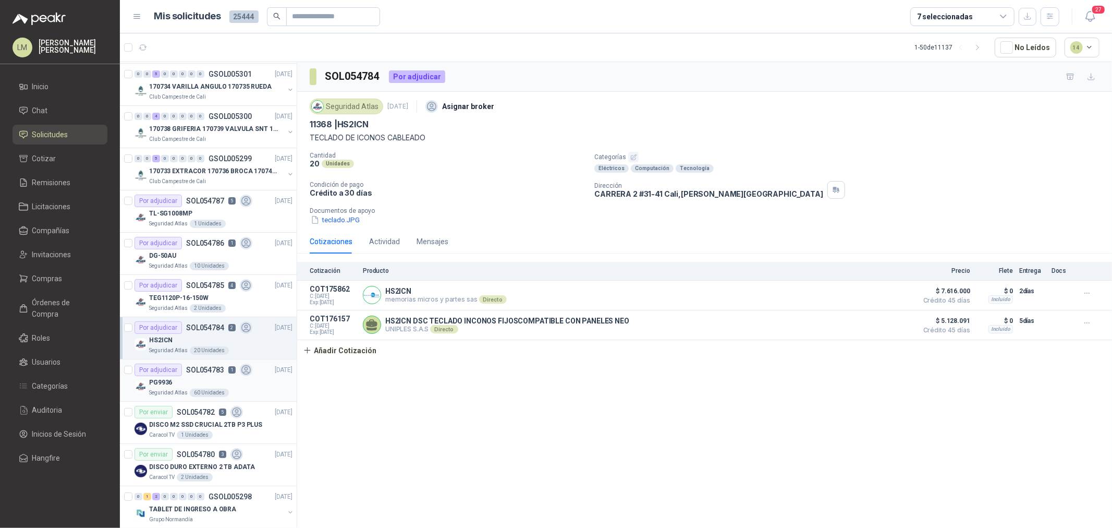
click at [209, 376] on div "Por adjudicar SOL054783 1" at bounding box center [193, 369] width 118 height 13
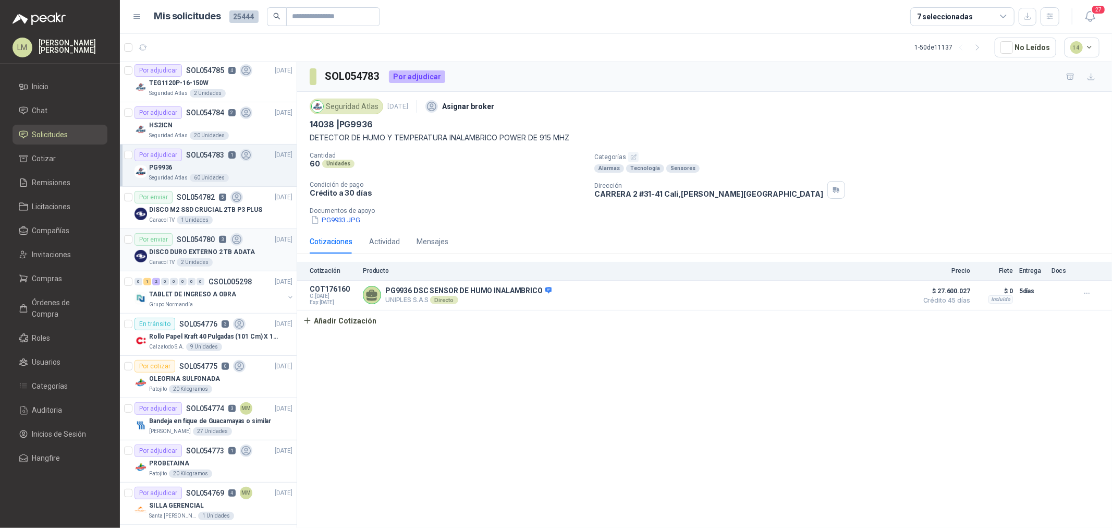
scroll to position [3651, 0]
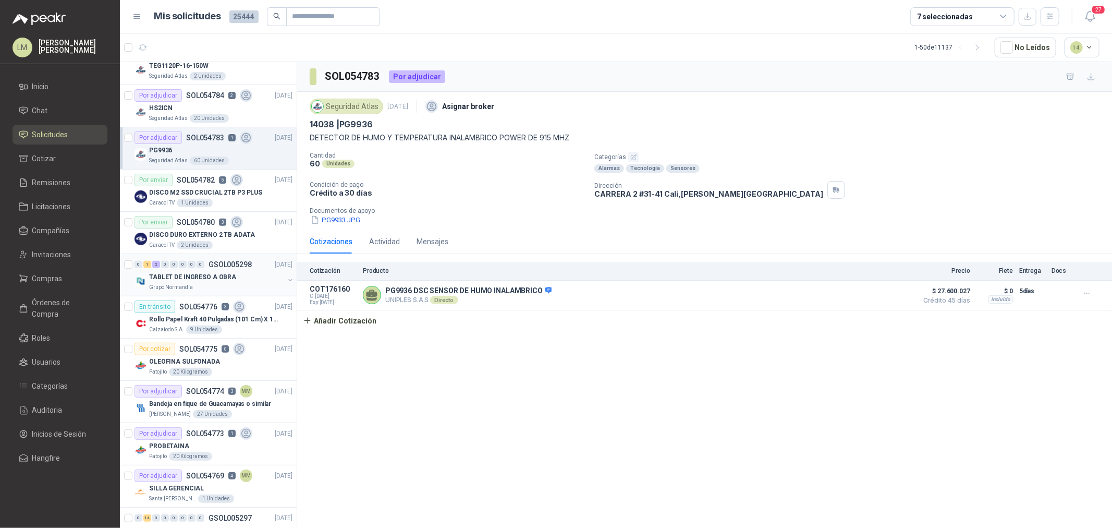
click at [286, 283] on button "button" at bounding box center [290, 280] width 8 height 8
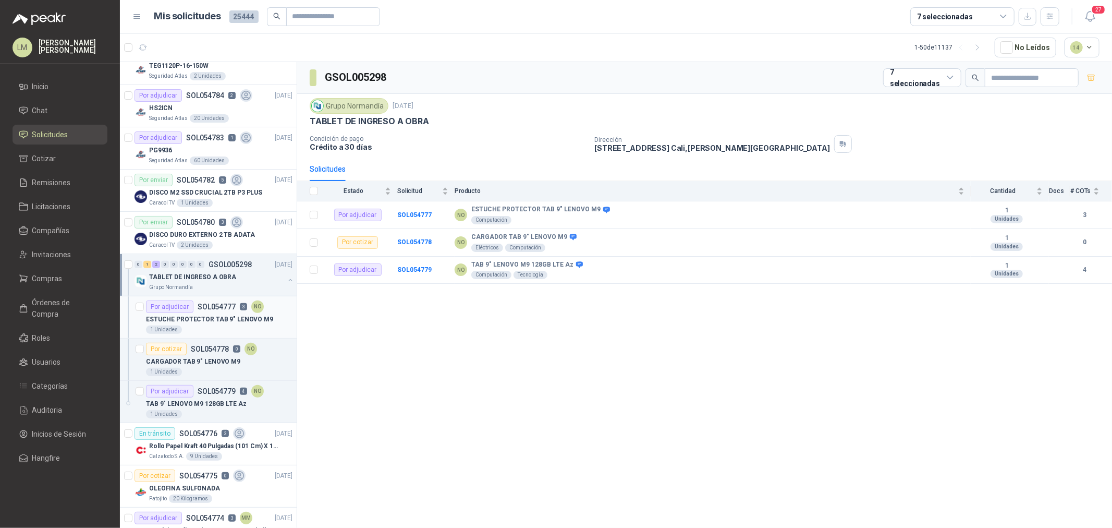
click at [231, 324] on p "ESTUCHE PROTECTOR TAB 9" LENOVO M9" at bounding box center [209, 319] width 127 height 10
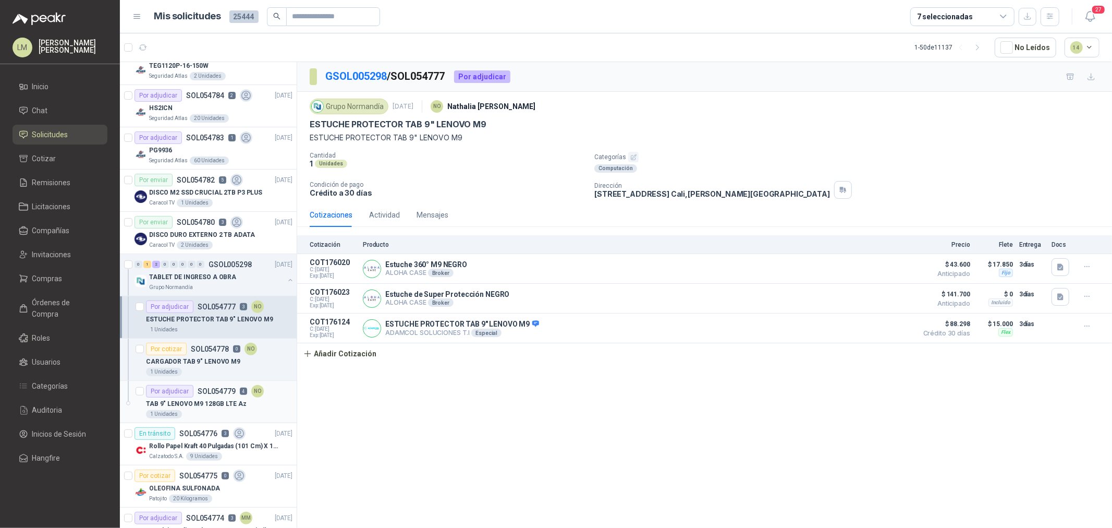
click at [223, 402] on div "1 Unidades" at bounding box center [219, 414] width 146 height 8
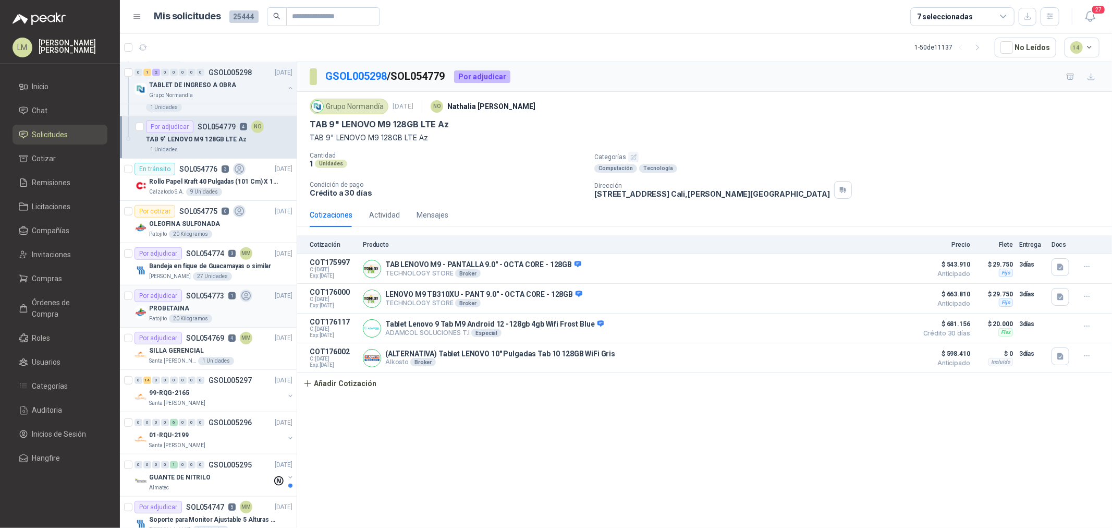
scroll to position [3940, 0]
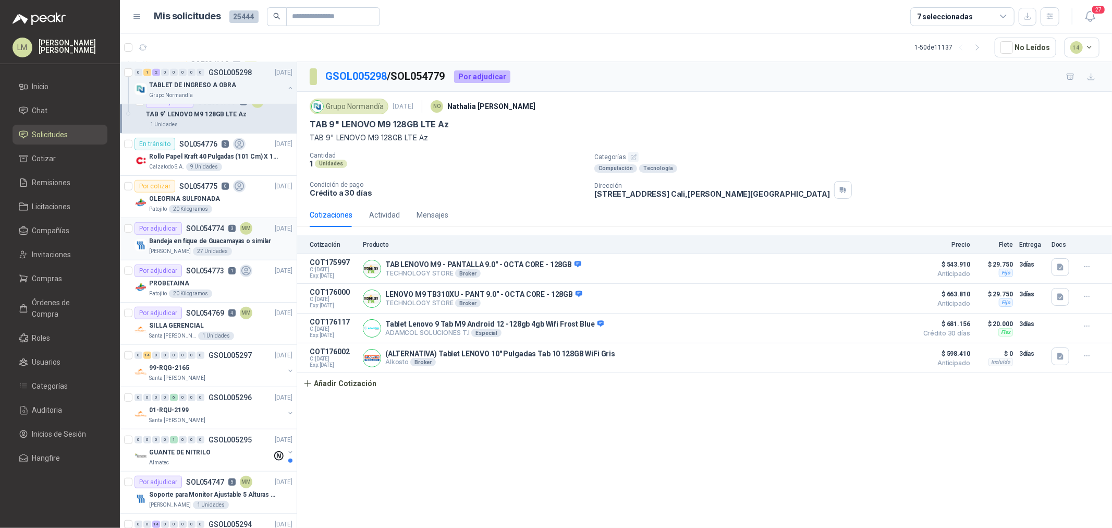
click at [186, 235] on div "Por adjudicar SOL054774 3 MM" at bounding box center [193, 228] width 118 height 13
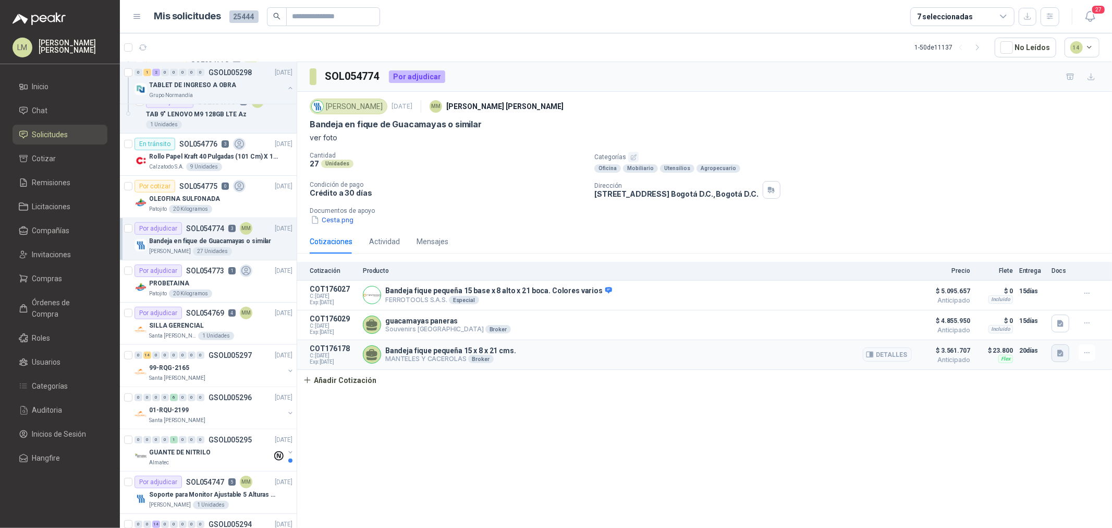
click at [889, 358] on button "button" at bounding box center [1060, 353] width 18 height 18
click at [889, 330] on button "image.png" at bounding box center [1039, 330] width 45 height 11
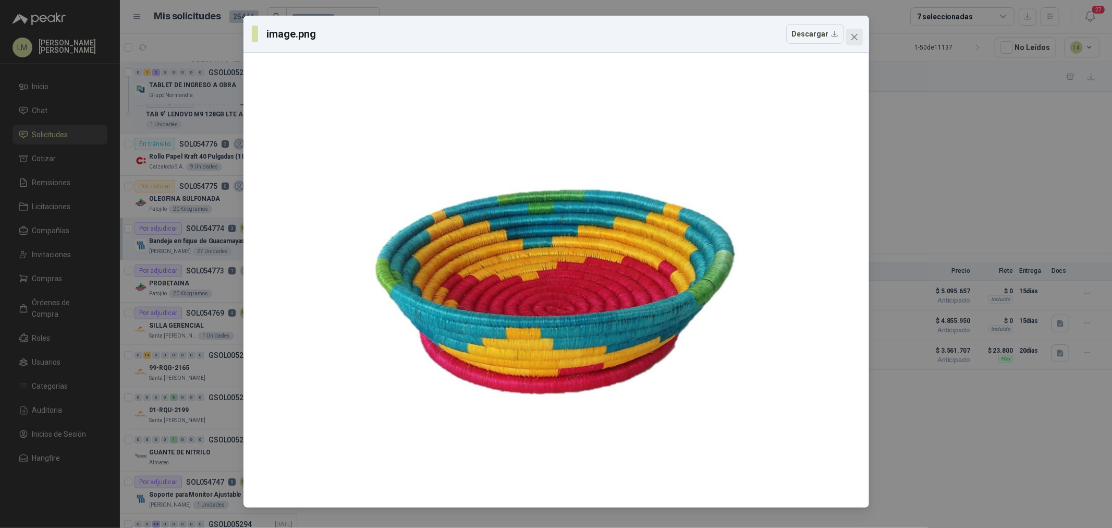
click at [853, 39] on icon "close" at bounding box center [854, 37] width 8 height 8
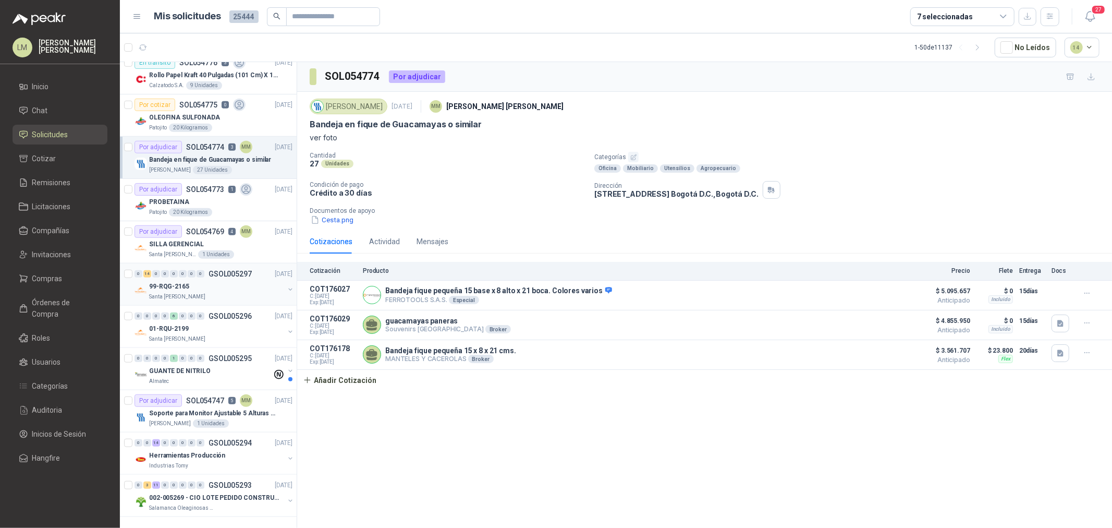
scroll to position [4032, 0]
click at [188, 239] on p "SILLA GERENCIAL" at bounding box center [176, 244] width 55 height 10
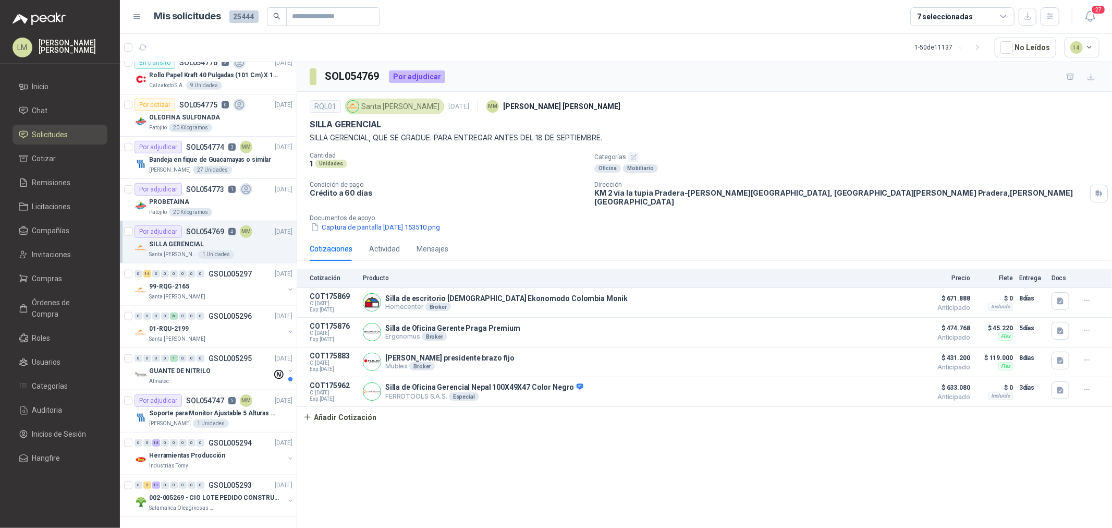
click at [889, 16] on div "7 seleccionadas" at bounding box center [945, 16] width 56 height 11
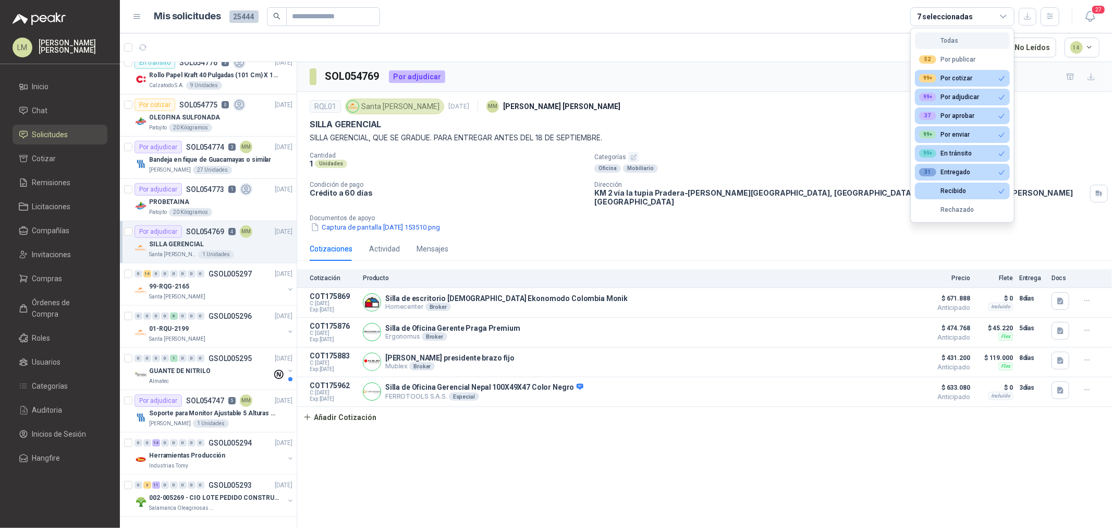
click at [889, 39] on div "Todas" at bounding box center [938, 40] width 39 height 7
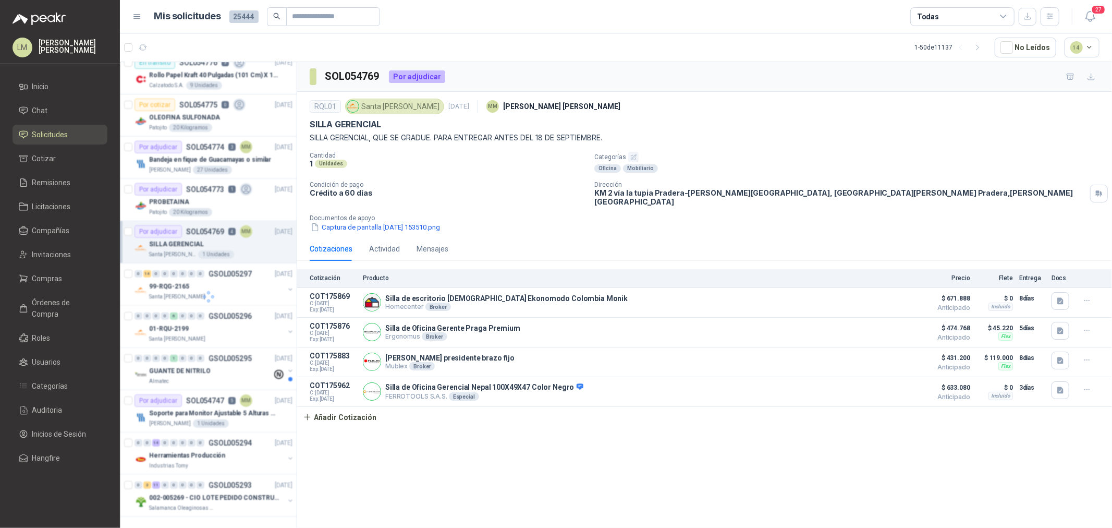
click at [889, 16] on div "Todas" at bounding box center [962, 16] width 104 height 19
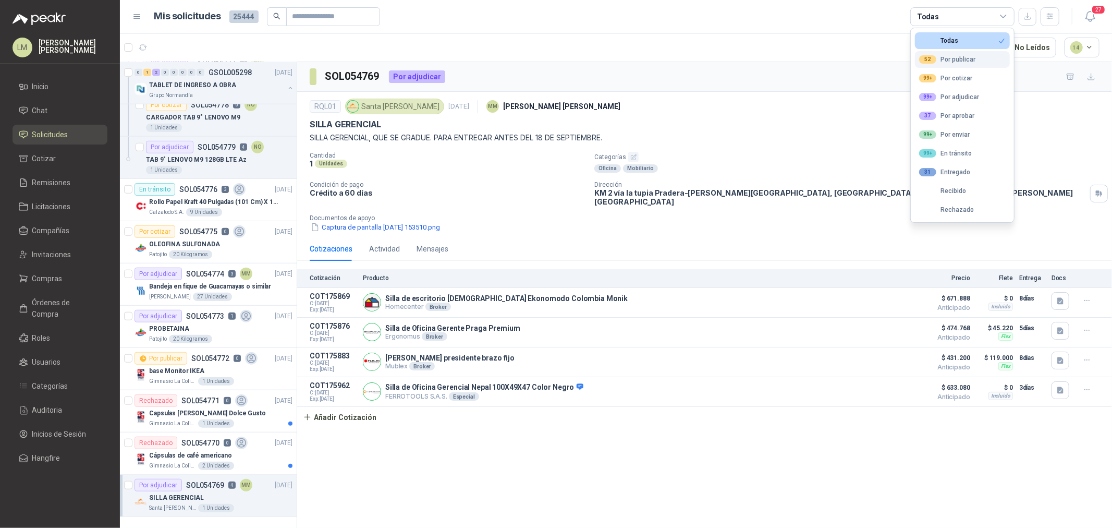
click at [889, 58] on div "52 Por publicar" at bounding box center [947, 59] width 56 height 8
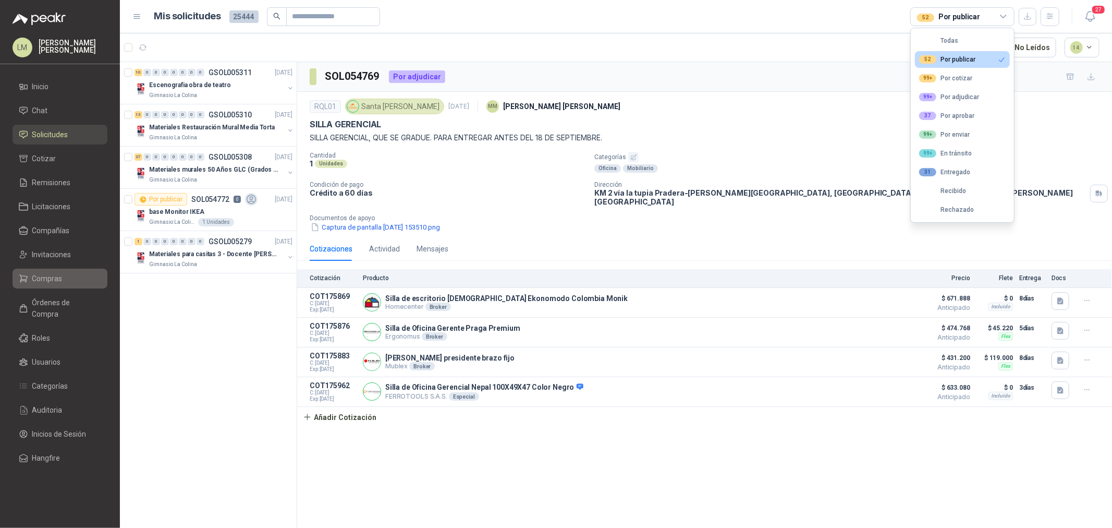
click at [48, 279] on span "Compras" at bounding box center [47, 278] width 30 height 11
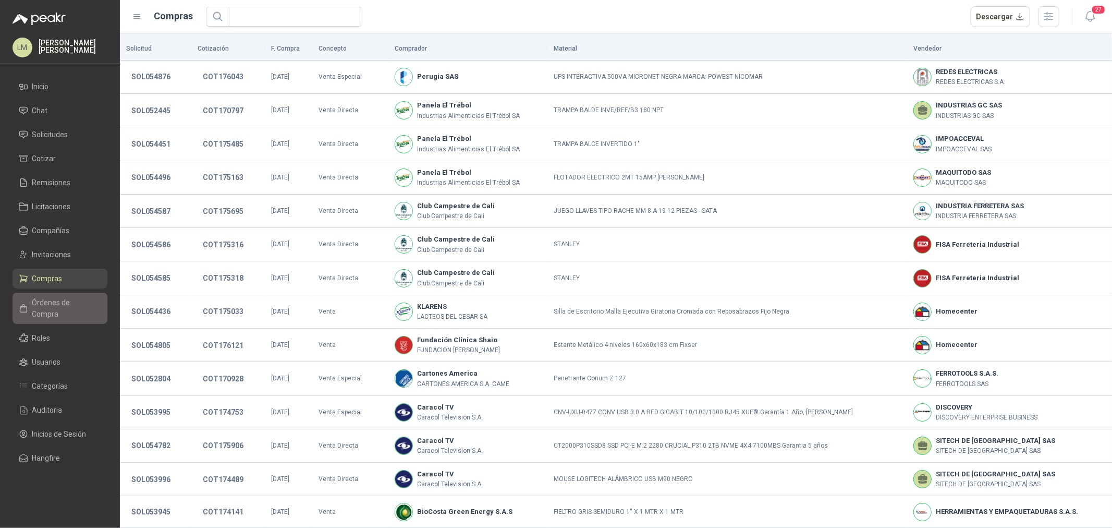
click at [58, 308] on span "Órdenes de Compra" at bounding box center [64, 308] width 65 height 23
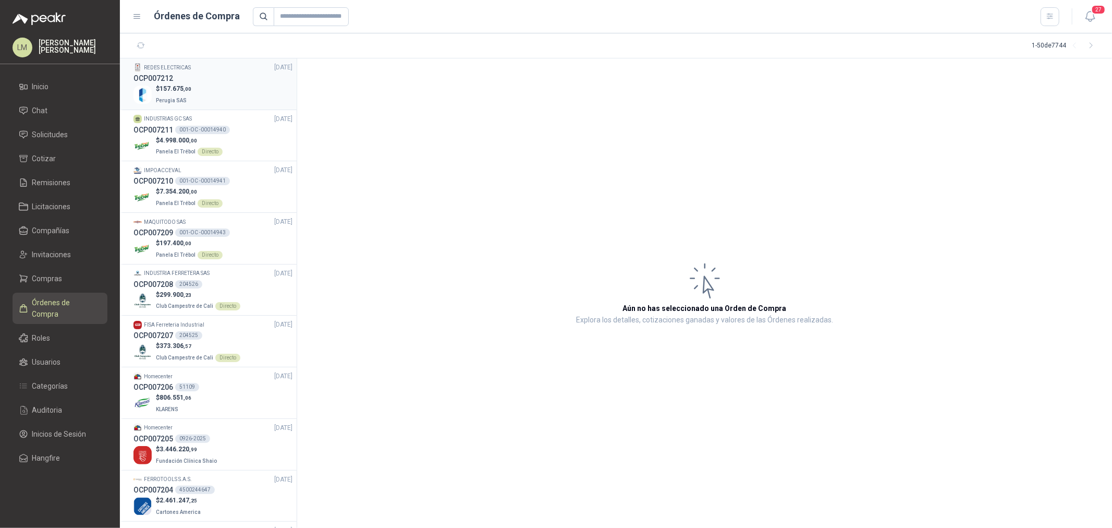
click at [184, 87] on span ",00" at bounding box center [188, 89] width 8 height 6
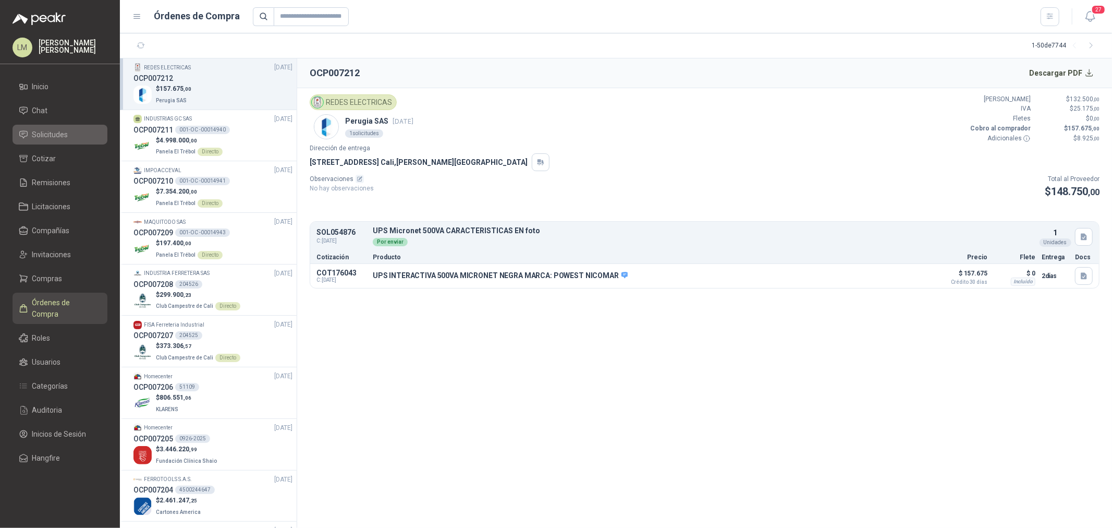
click at [43, 136] on span "Solicitudes" at bounding box center [50, 134] width 36 height 11
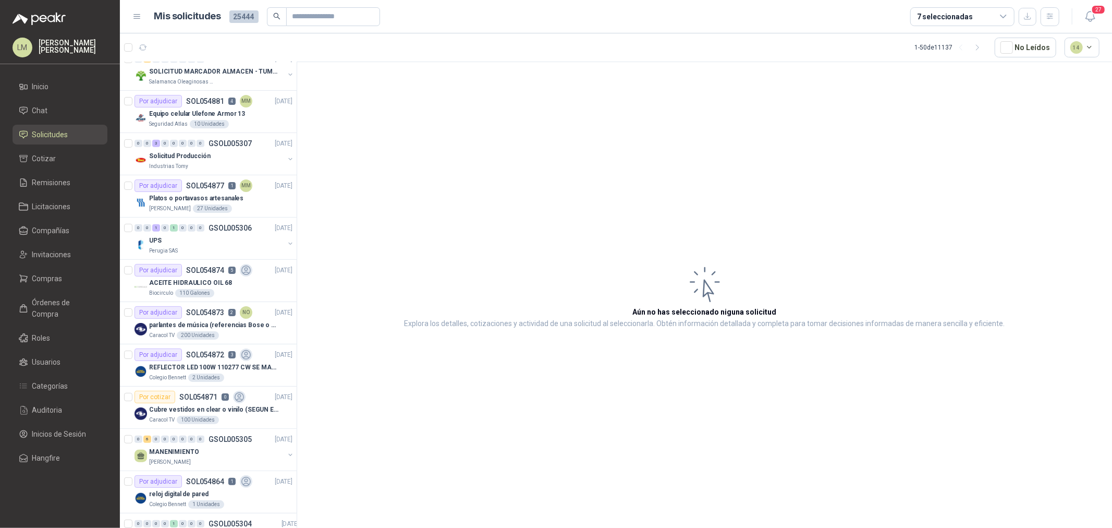
scroll to position [334, 0]
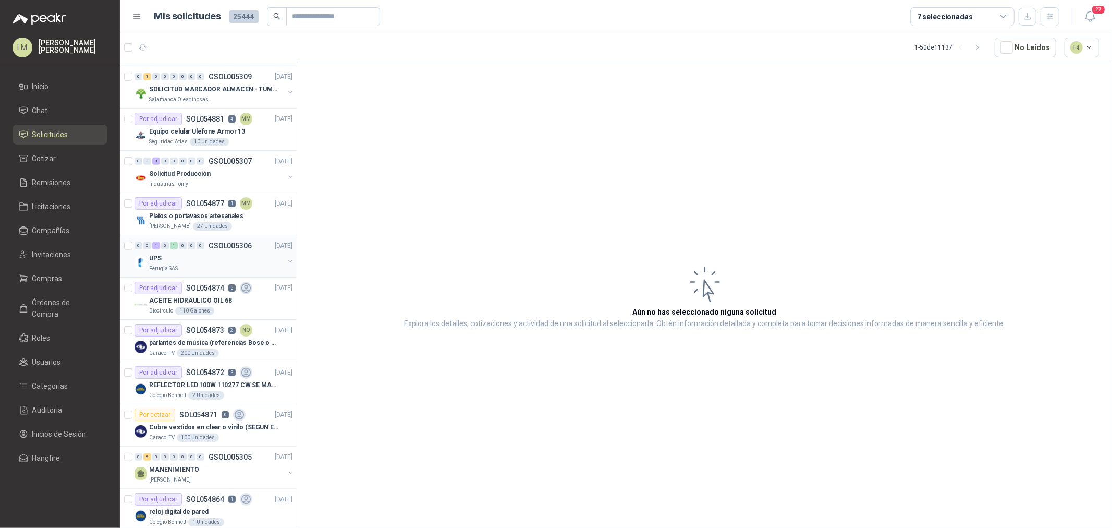
click at [286, 261] on button "button" at bounding box center [290, 261] width 8 height 8
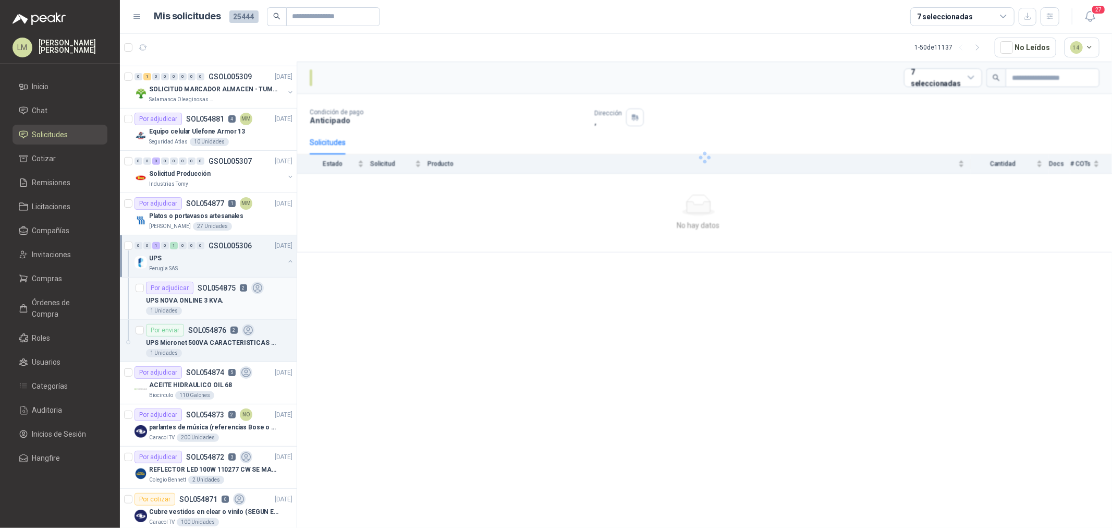
click at [223, 307] on div "1 Unidades" at bounding box center [219, 311] width 146 height 8
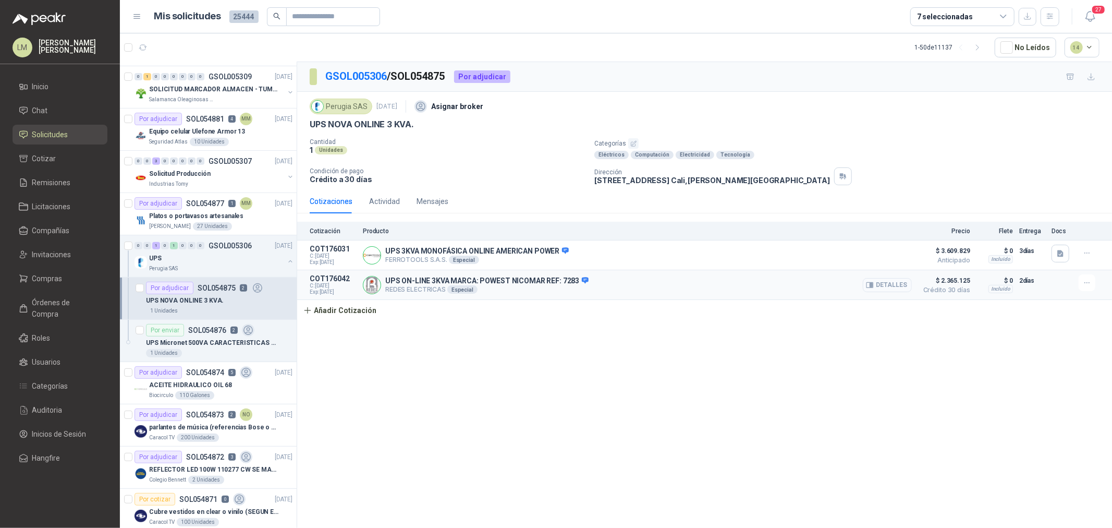
click at [884, 289] on button "Detalles" at bounding box center [887, 285] width 49 height 14
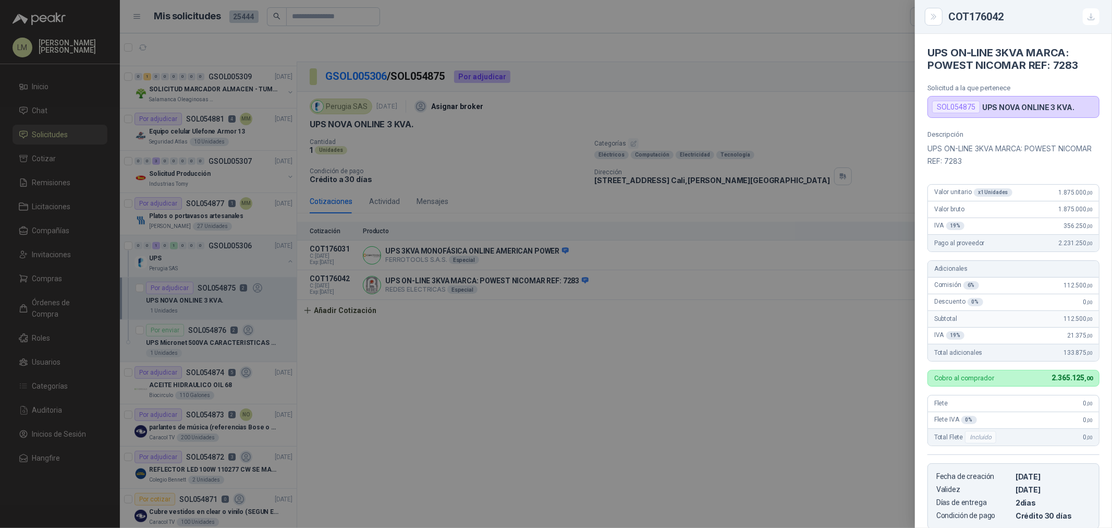
click at [817, 292] on div at bounding box center [556, 264] width 1112 height 528
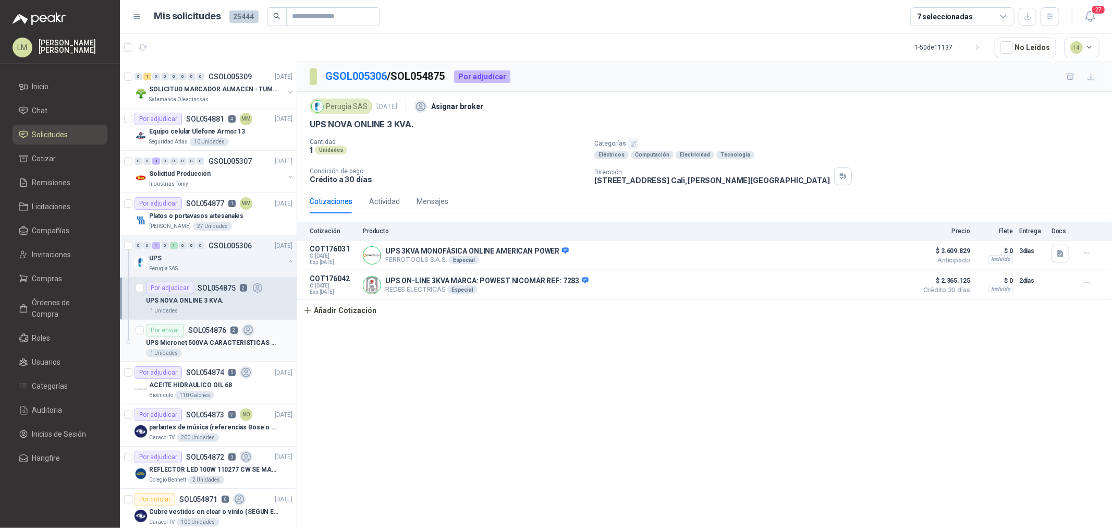
click at [149, 338] on p "UPS Micronet 500VA CARACTERISTICAS EN foto" at bounding box center [211, 343] width 130 height 10
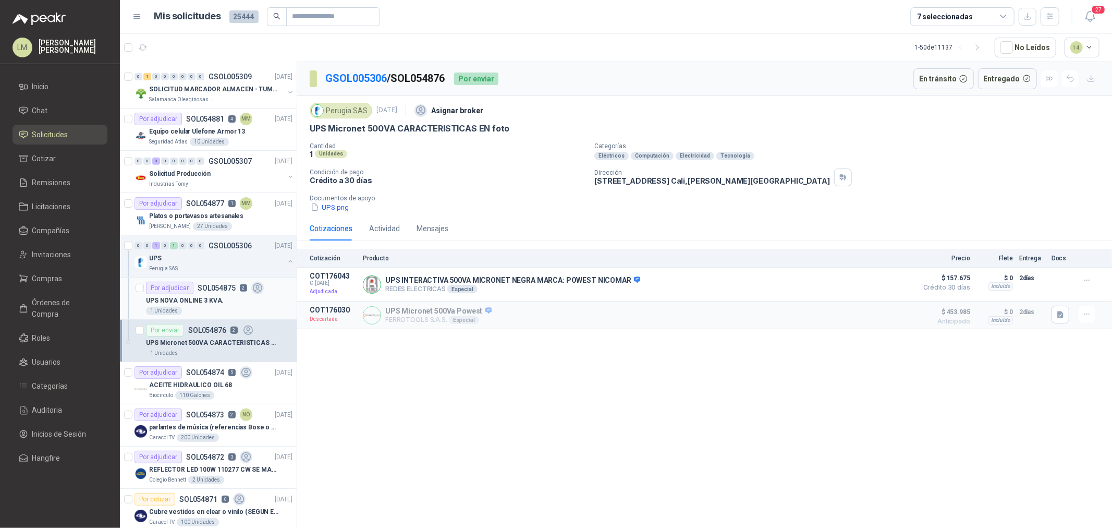
click at [186, 306] on div "UPS NOVA ONLINE 3 KVA." at bounding box center [219, 300] width 146 height 13
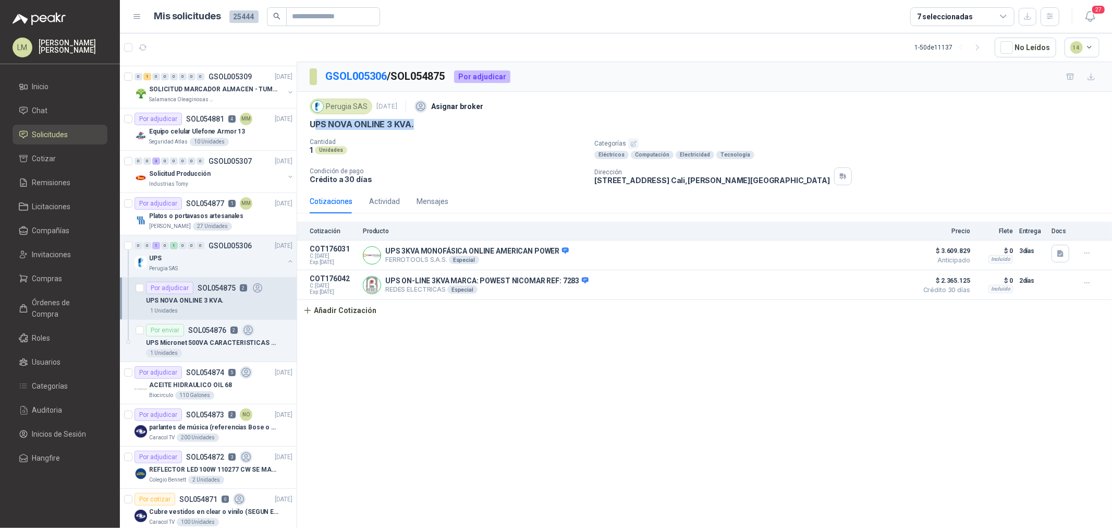
drag, startPoint x: 305, startPoint y: 126, endPoint x: 412, endPoint y: 124, distance: 106.9
click at [412, 124] on div "Perugia SAS 4 sept, 2025 Asignar broker UPS NOVA ONLINE 3 KVA. Cantidad 1 Unida…" at bounding box center [704, 140] width 815 height 97
copy p "UPS NOVA ONLINE 3 KVA"
click at [342, 311] on button "Añadir Cotización" at bounding box center [339, 310] width 85 height 21
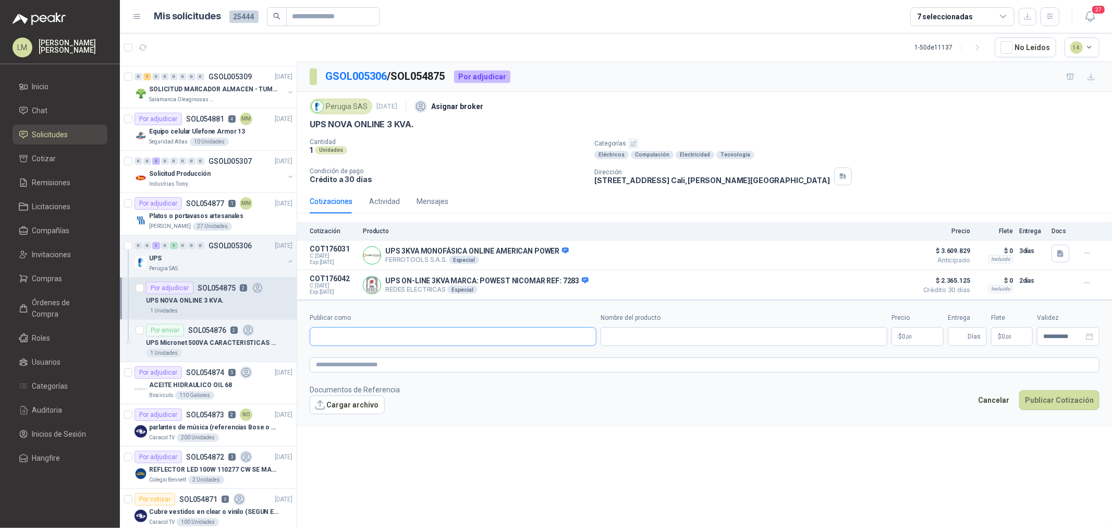
click at [346, 335] on input "Publicar como" at bounding box center [453, 336] width 286 height 18
type input "******"
click at [363, 355] on button "PROINNOVA SOLUCIONES INTEGRALES SAS NIT : 900433677" at bounding box center [452, 362] width 277 height 18
type input "**********"
click at [637, 337] on input "Nombre del producto" at bounding box center [744, 336] width 287 height 19
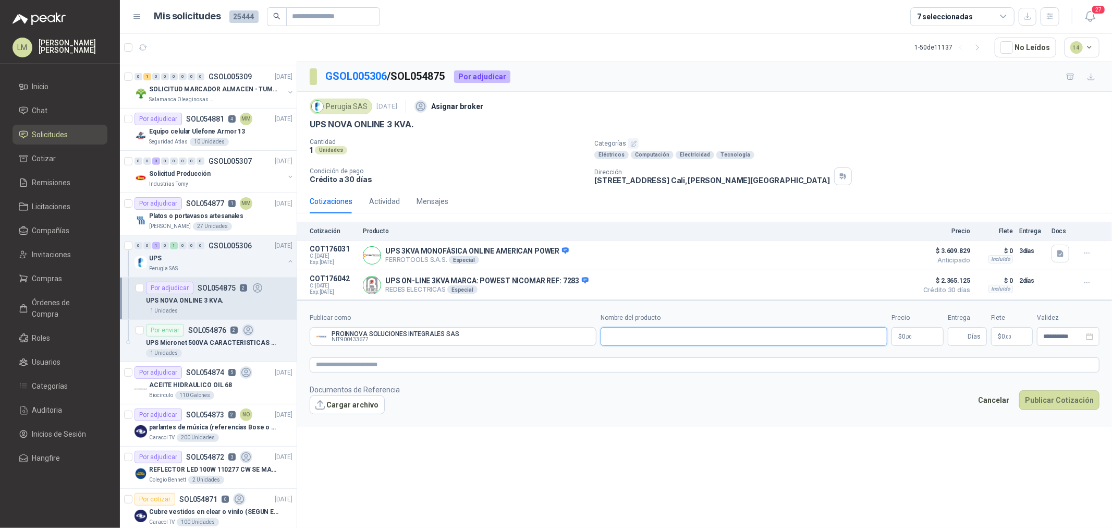
paste input "**********"
type input "**********"
click at [889, 337] on body "LM Luis Miguel Martinez Inicio Chat Solicitudes Cotizar Remisiones Licitaciones…" at bounding box center [556, 264] width 1112 height 528
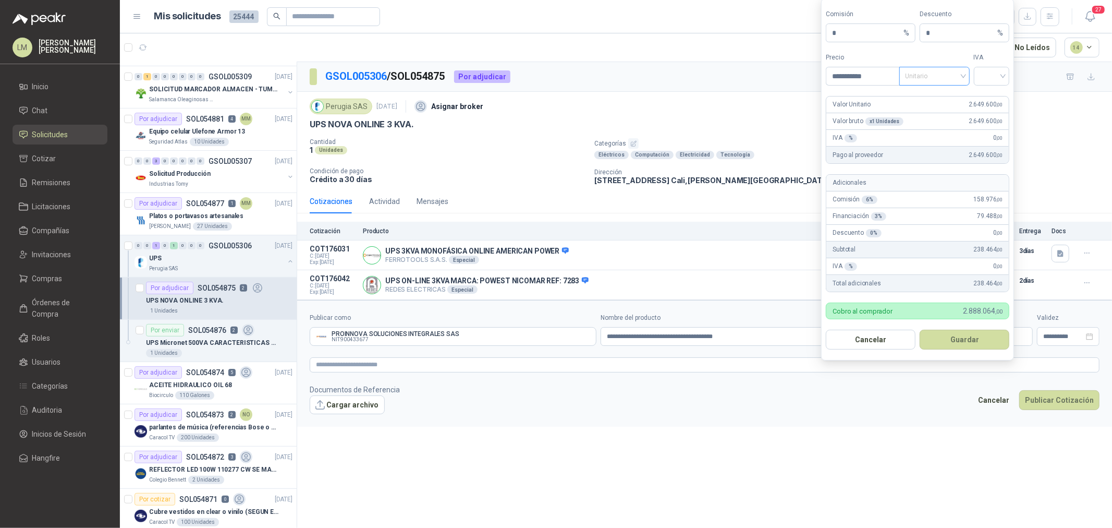
click at [889, 76] on span "Unitario" at bounding box center [935, 76] width 58 height 16
type input "**********"
click at [889, 113] on div "Unitario con IVA" at bounding box center [935, 113] width 54 height 11
click at [889, 81] on input "search" at bounding box center [991, 75] width 23 height 16
click at [889, 95] on div "19%" at bounding box center [991, 97] width 19 height 11
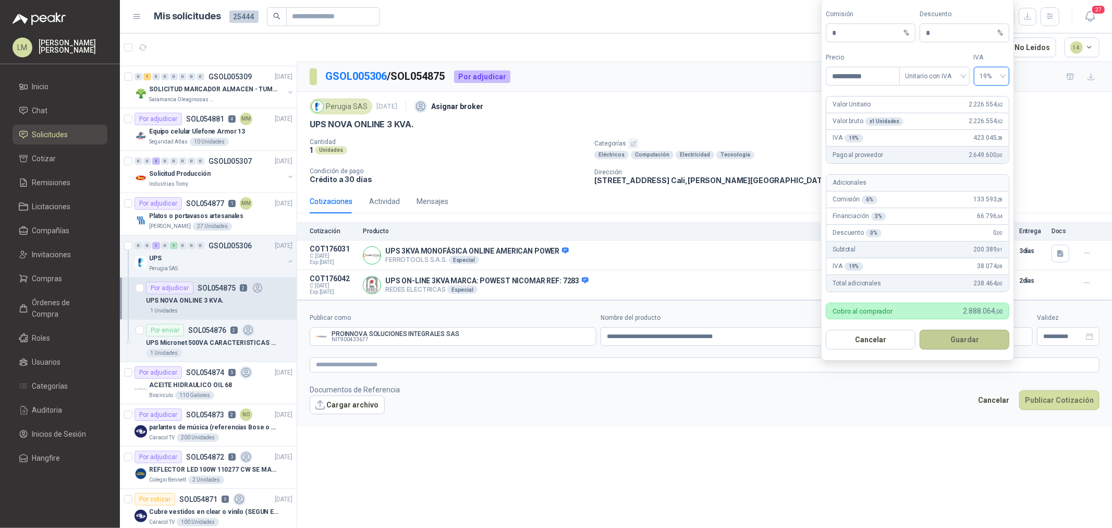
click at [889, 337] on button "Guardar" at bounding box center [965, 339] width 90 height 20
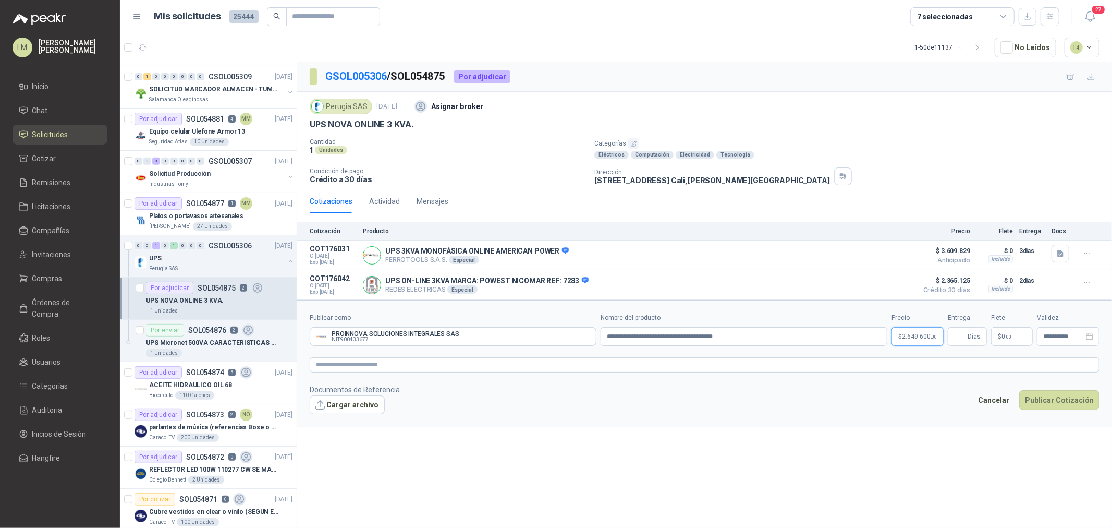
click at [889, 342] on body "LM Luis Miguel Martinez Inicio Chat Solicitudes Cotizar Remisiones Licitaciones…" at bounding box center [556, 264] width 1112 height 528
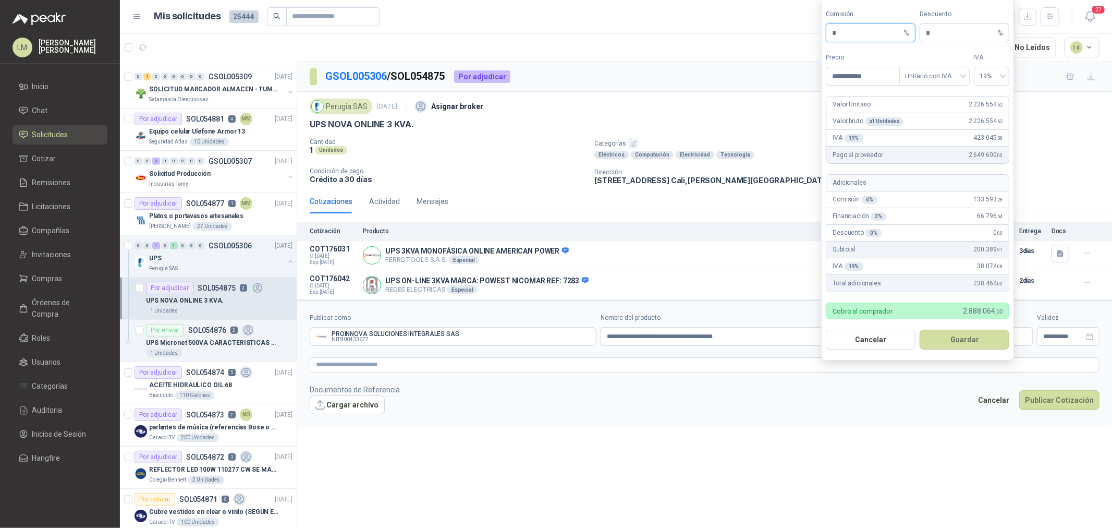
drag, startPoint x: 846, startPoint y: 27, endPoint x: 809, endPoint y: 34, distance: 38.3
click at [809, 34] on body "LM Luis Miguel Martinez Inicio Chat Solicitudes Cotizar Remisiones Licitaciones…" at bounding box center [556, 264] width 1112 height 528
type input "**"
click at [889, 337] on button "Guardar" at bounding box center [965, 339] width 90 height 20
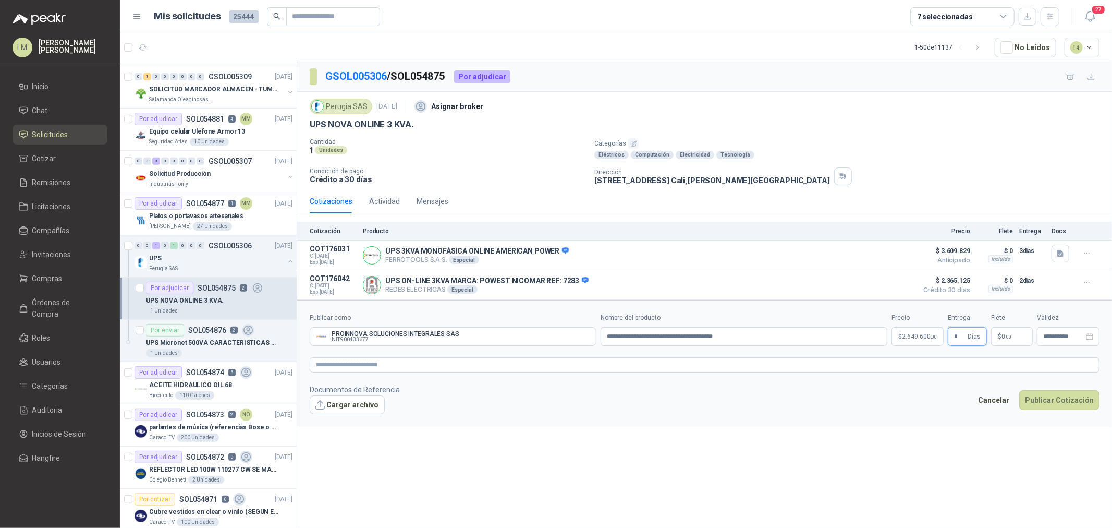
type input "*"
click at [418, 363] on textarea at bounding box center [705, 364] width 790 height 15
click at [889, 402] on button "Publicar Cotización" at bounding box center [1059, 413] width 80 height 20
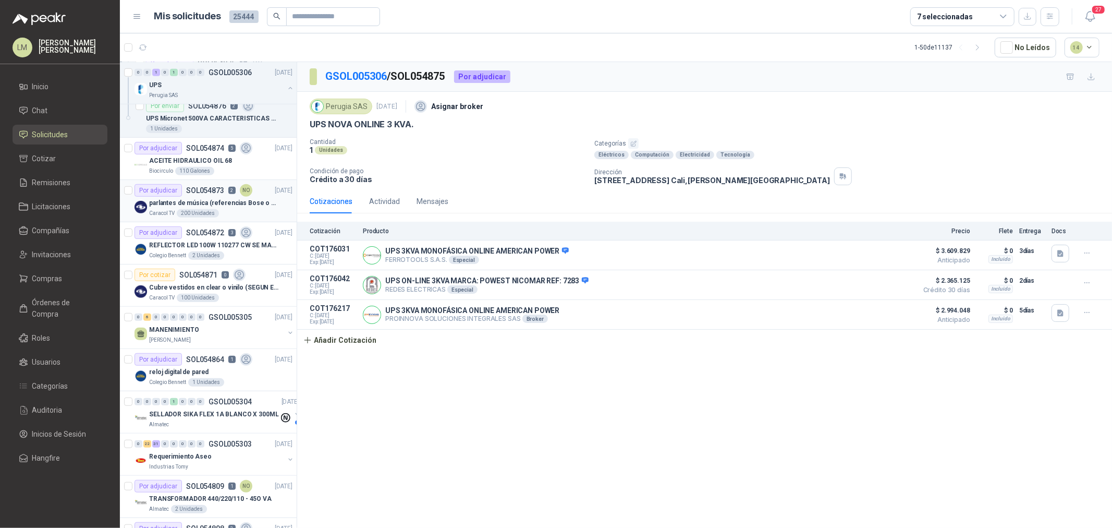
scroll to position [565, 0]
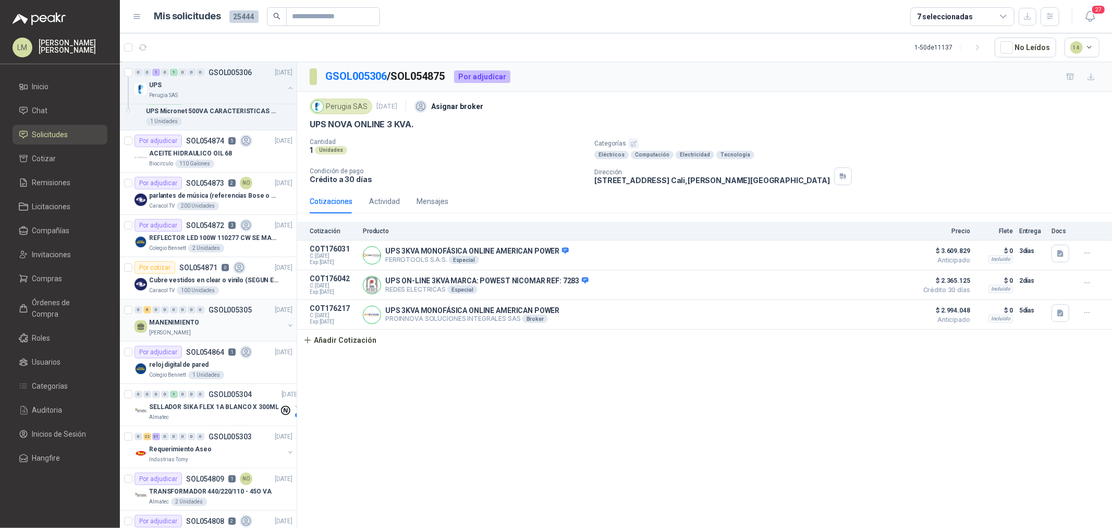
click at [198, 326] on div "MANENIMIENTO" at bounding box center [216, 322] width 135 height 13
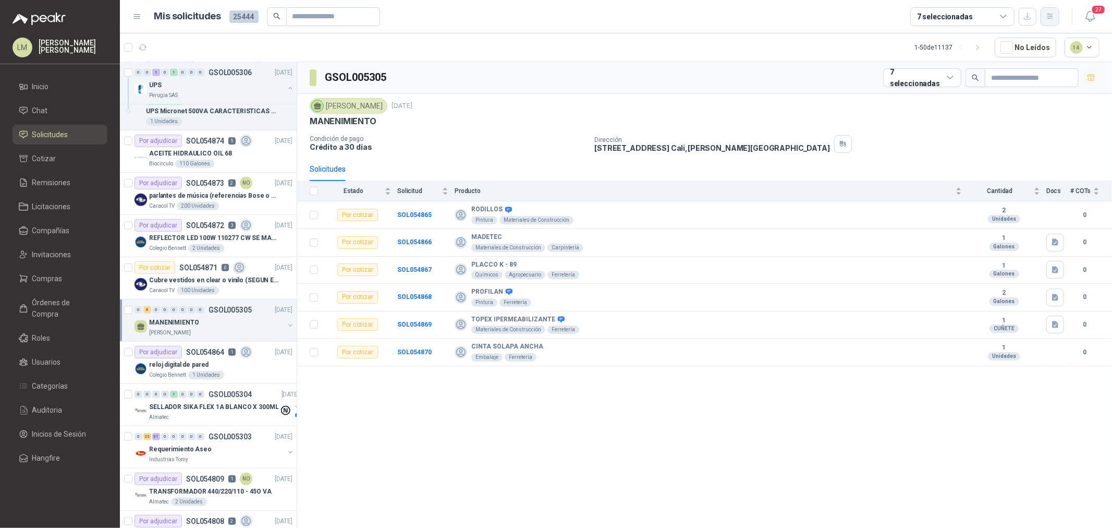
click at [889, 12] on icon "button" at bounding box center [1050, 16] width 9 height 9
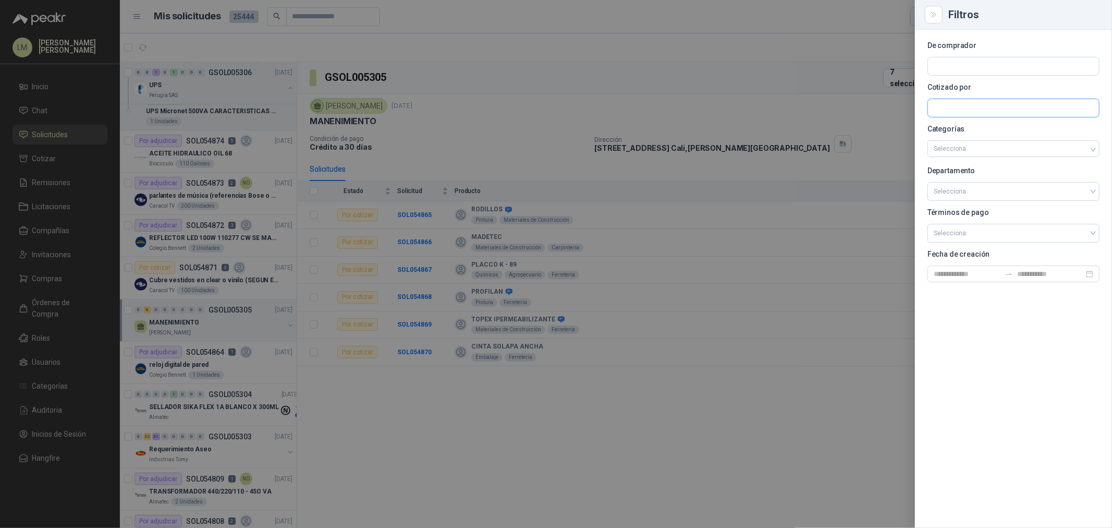
click at [889, 113] on input "text" at bounding box center [1013, 108] width 171 height 18
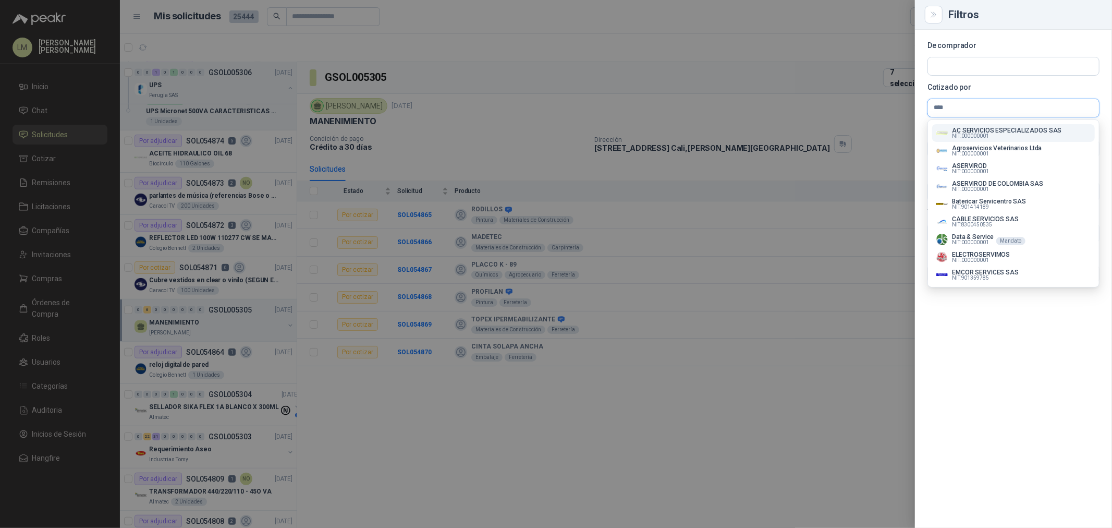
type input "****"
click at [889, 126] on button "AC SERVICIOS ESPECIALIZADOS SAS NIT : 000000001" at bounding box center [1013, 133] width 163 height 18
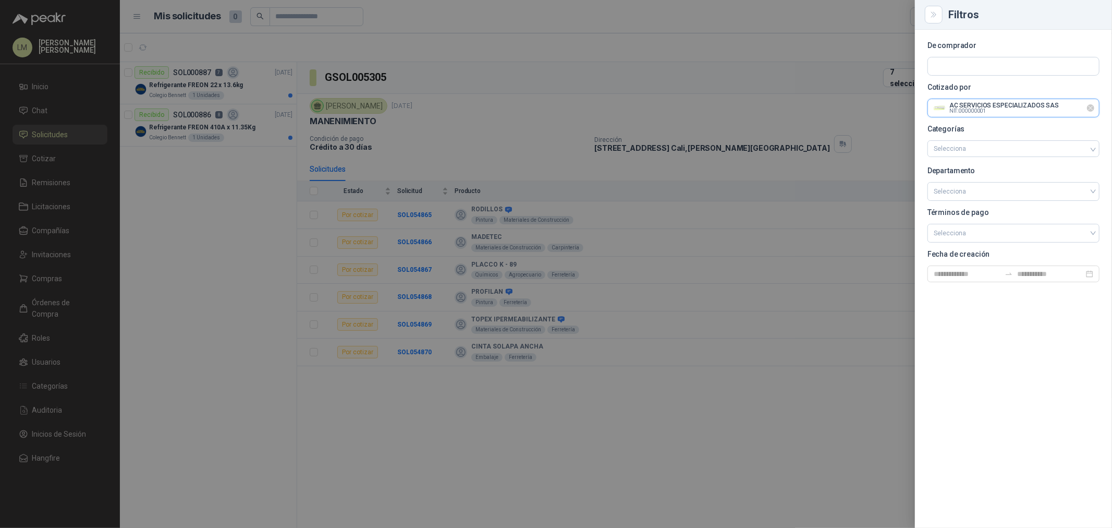
click at [889, 105] on input "text" at bounding box center [1013, 108] width 171 height 18
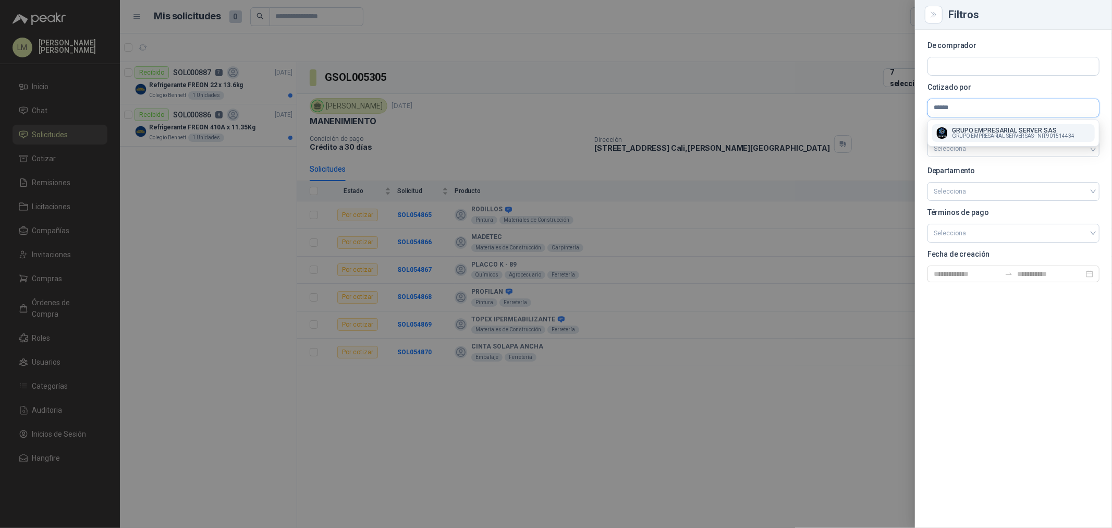
type input "******"
click at [889, 136] on span "GRUPO EMPRESARIAL SERVER SAS -" at bounding box center [993, 135] width 83 height 5
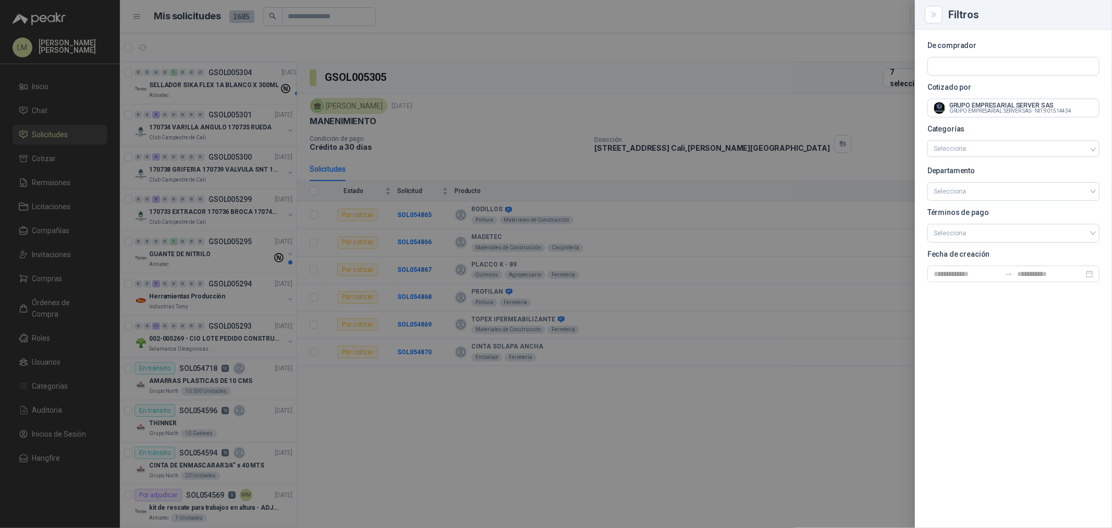
click at [586, 88] on div at bounding box center [556, 264] width 1112 height 528
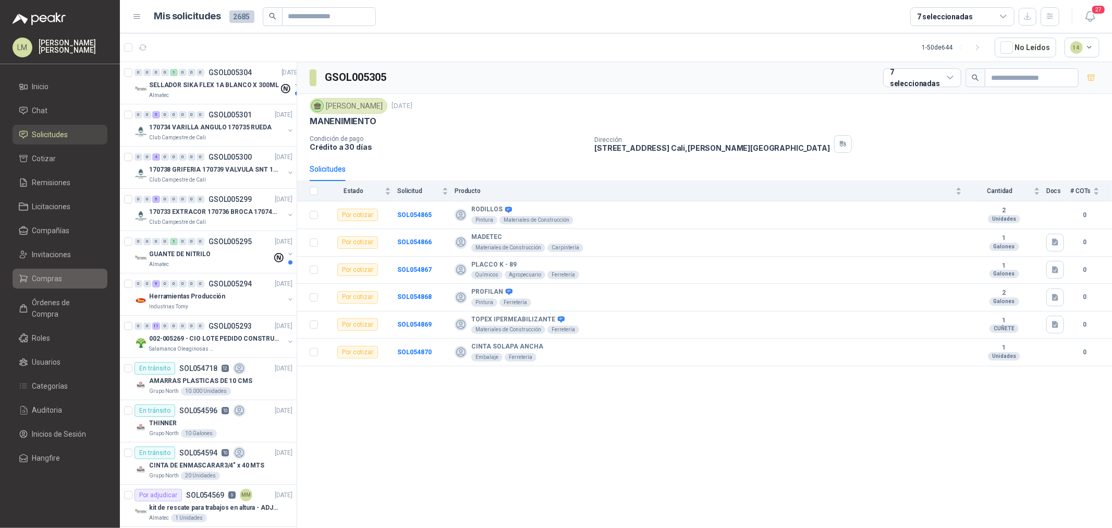
click at [44, 274] on span "Compras" at bounding box center [47, 278] width 30 height 11
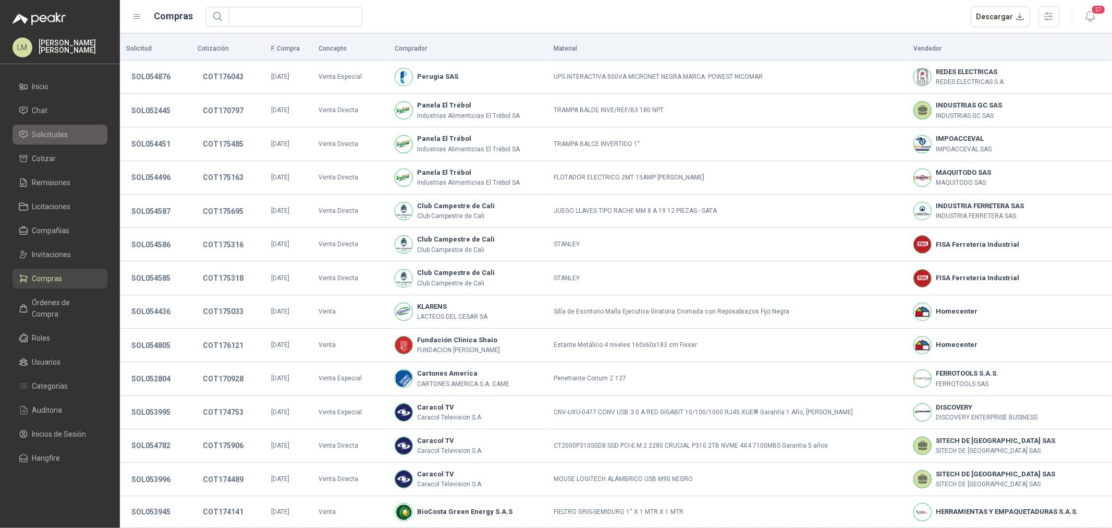
click at [62, 137] on span "Solicitudes" at bounding box center [50, 134] width 36 height 11
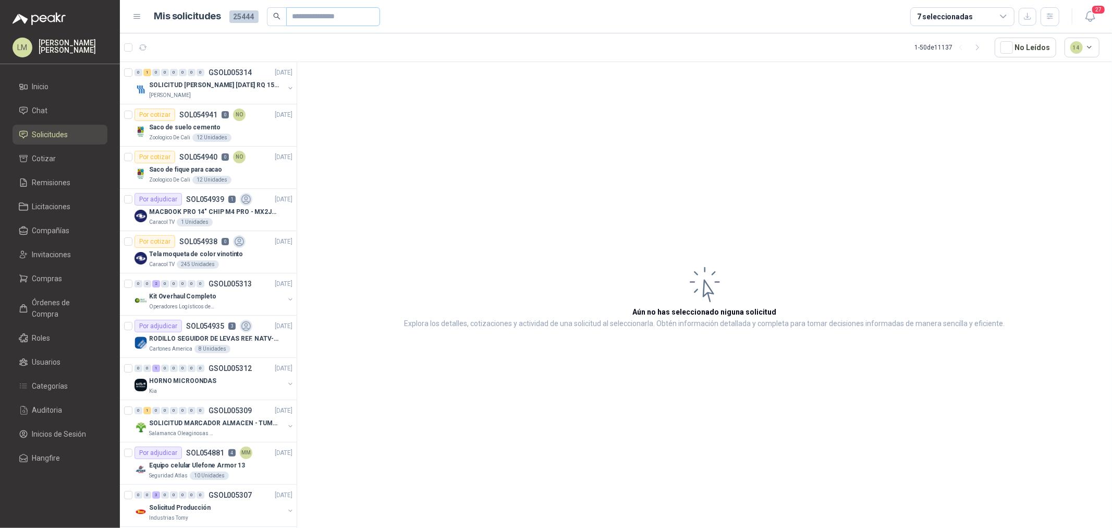
click at [290, 18] on span at bounding box center [333, 16] width 94 height 19
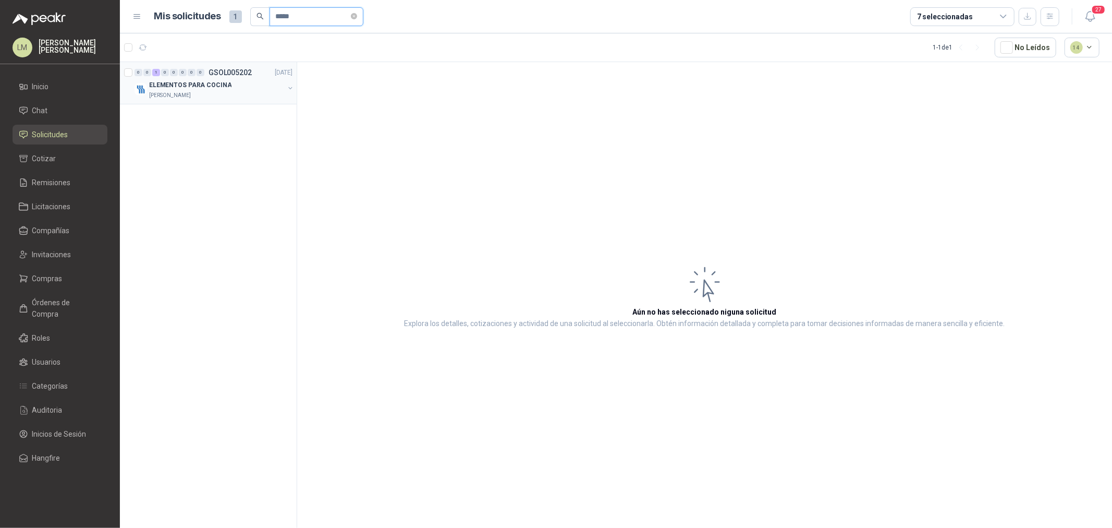
type input "*****"
click at [289, 89] on button "button" at bounding box center [290, 88] width 8 height 8
click at [225, 124] on p "Cuchillo para cortar y pelar fruta" at bounding box center [192, 128] width 93 height 10
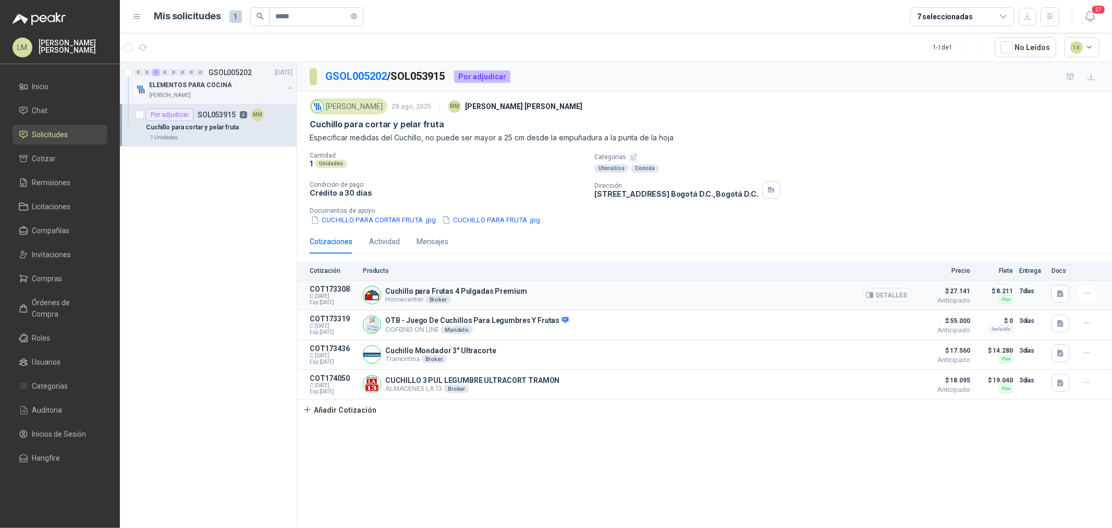
click at [889, 298] on button "Detalles" at bounding box center [887, 295] width 49 height 14
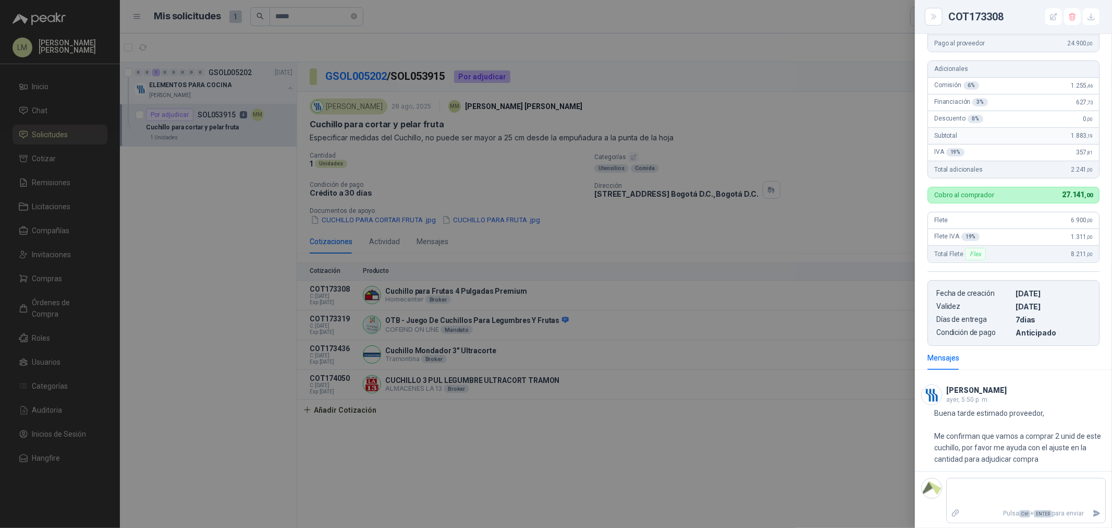
scroll to position [167, 0]
click at [889, 402] on textarea at bounding box center [1026, 491] width 158 height 24
type textarea "*"
type textarea "**"
type textarea "***"
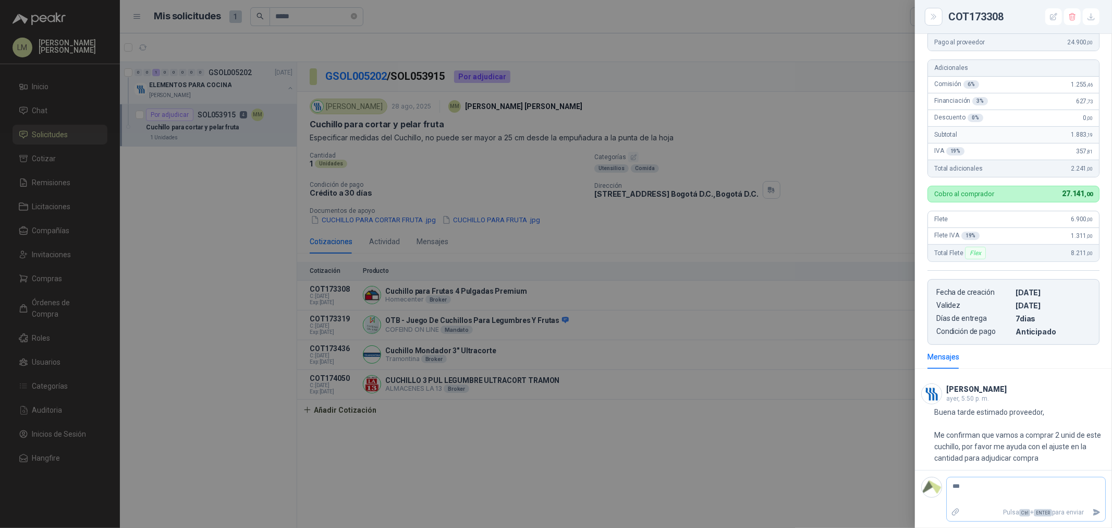
type textarea "****"
type textarea "*****"
type textarea "******"
type textarea "********"
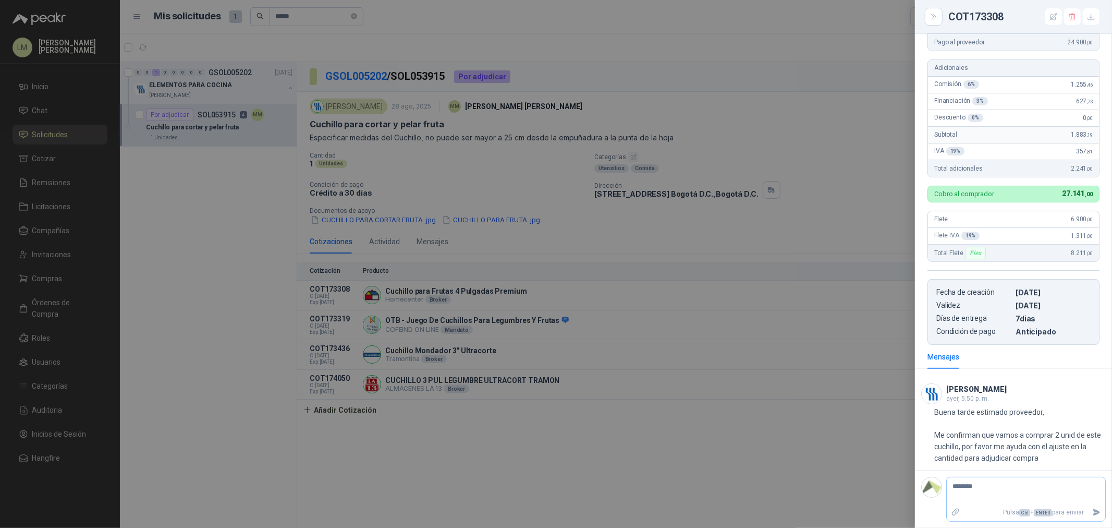
type textarea "*********"
type textarea "**********"
type textarea "*********"
type textarea "********"
type textarea "******"
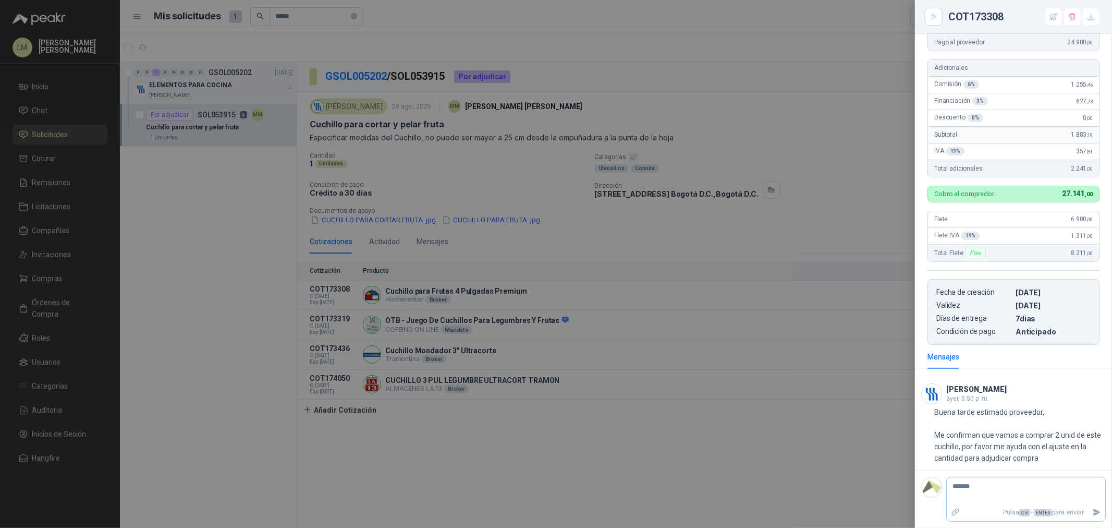
type textarea "******"
type textarea "*****"
type textarea "****"
type textarea "*****"
type textarea "******"
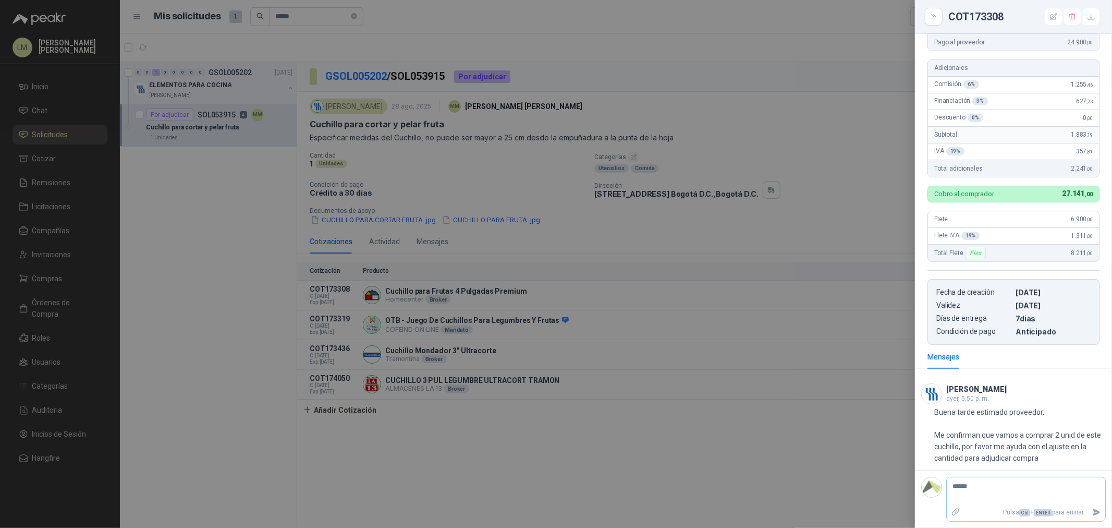
type textarea "******"
type textarea "********"
type textarea "*********"
type textarea "**********"
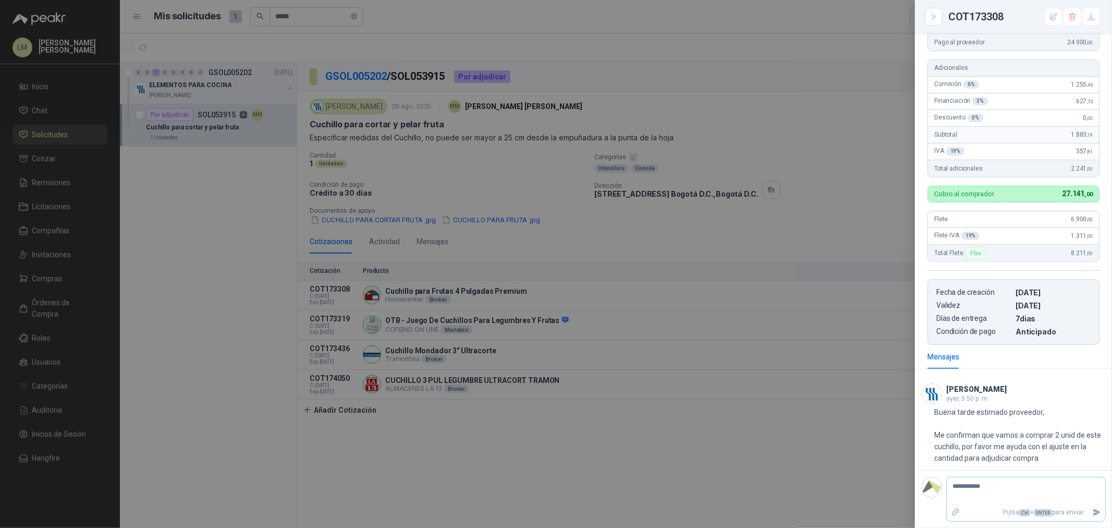
type textarea "**********"
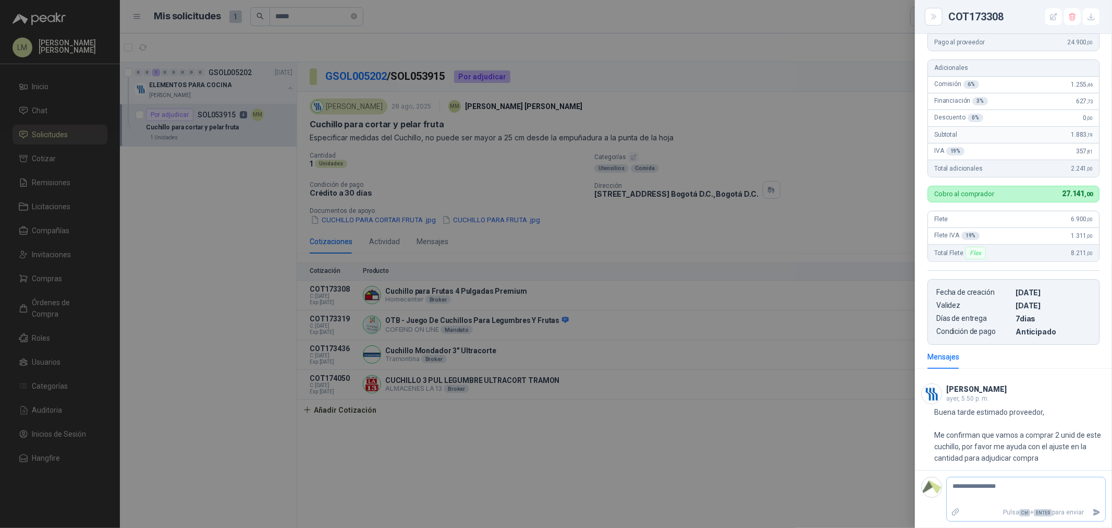
type textarea "**********"
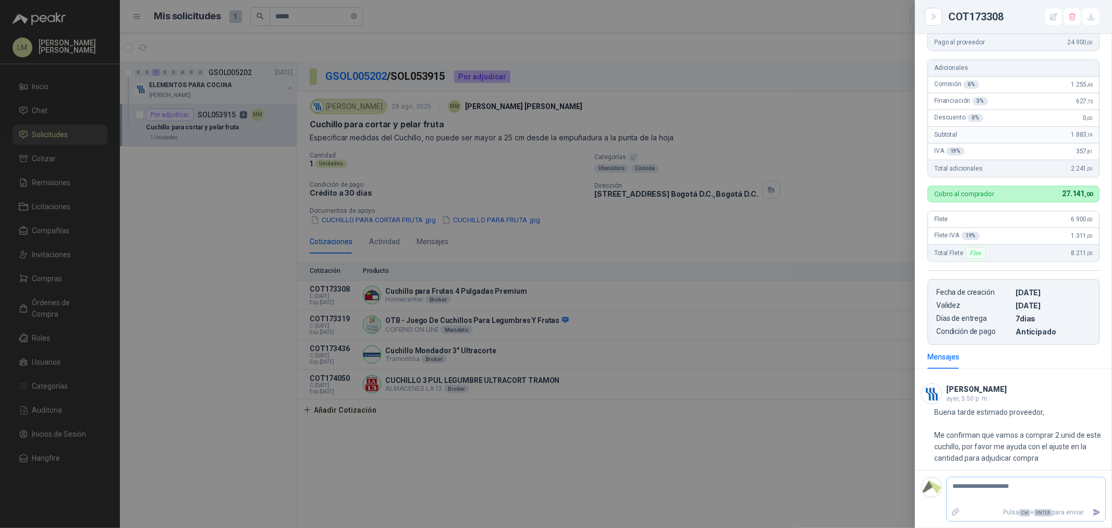
type textarea "**********"
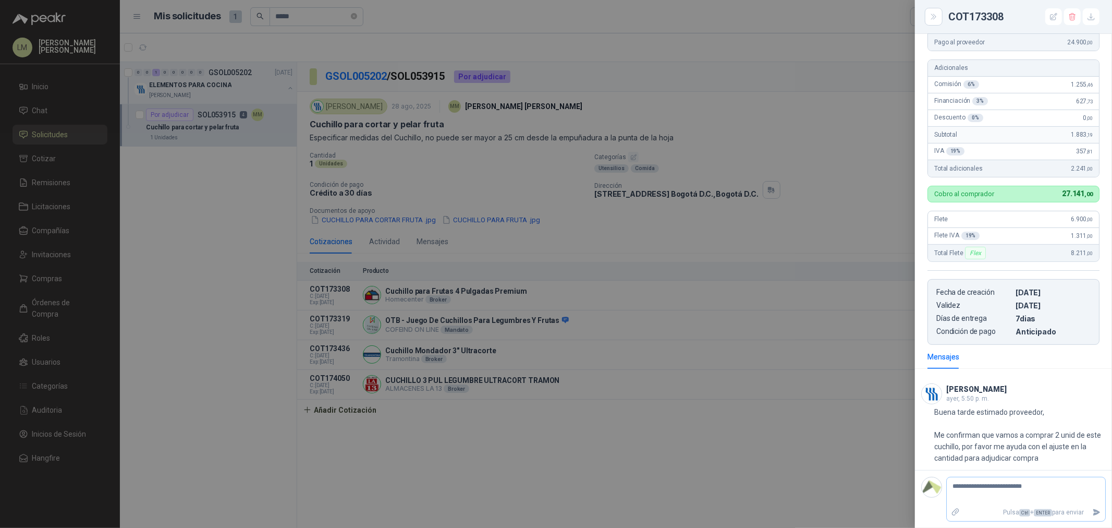
type textarea "**********"
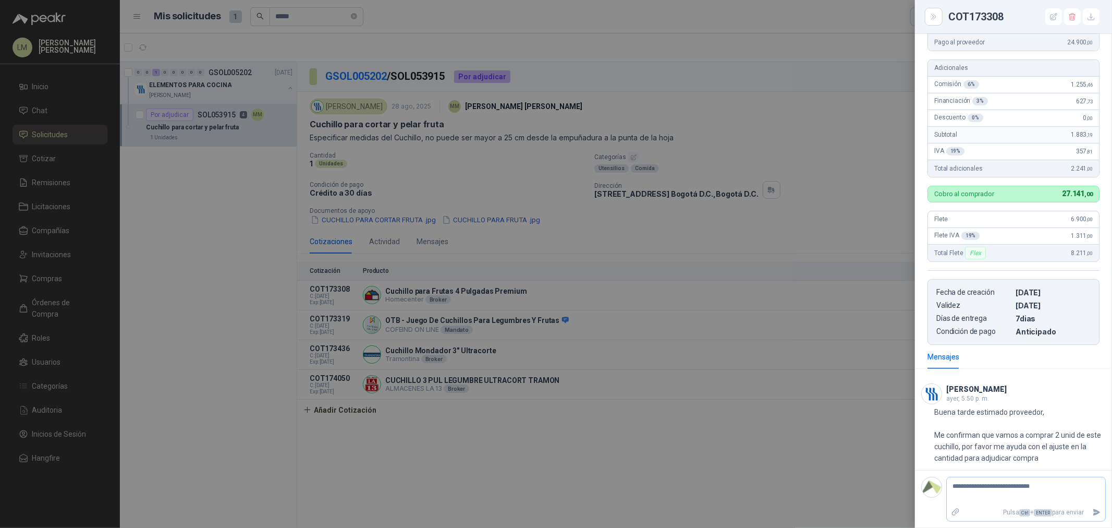
type textarea "**********"
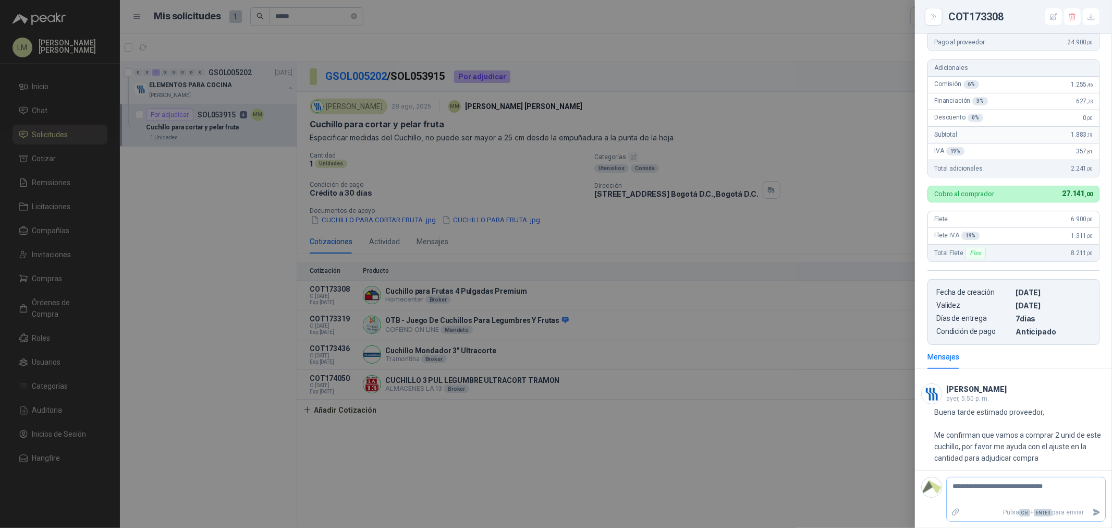
type textarea "**********"
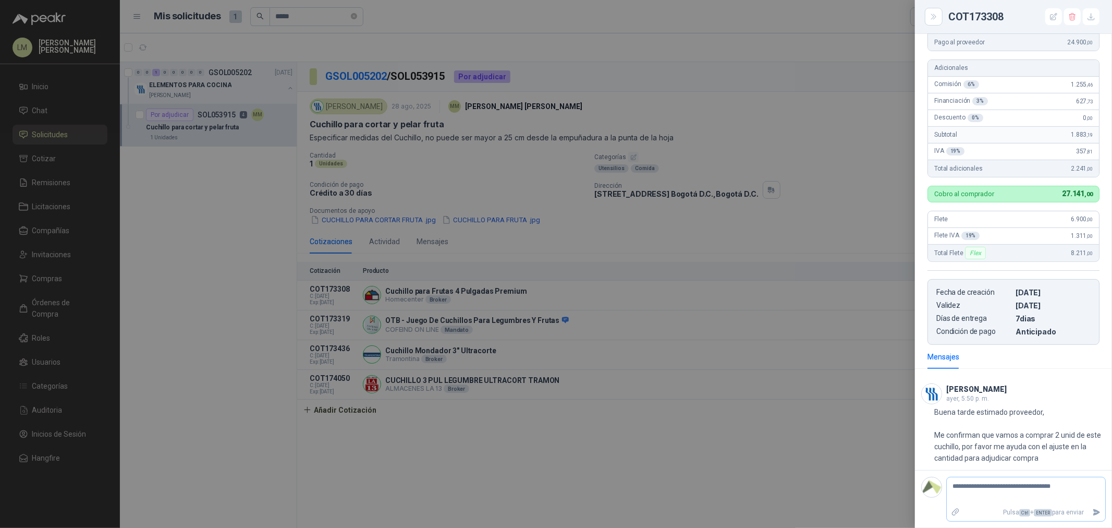
type textarea "**********"
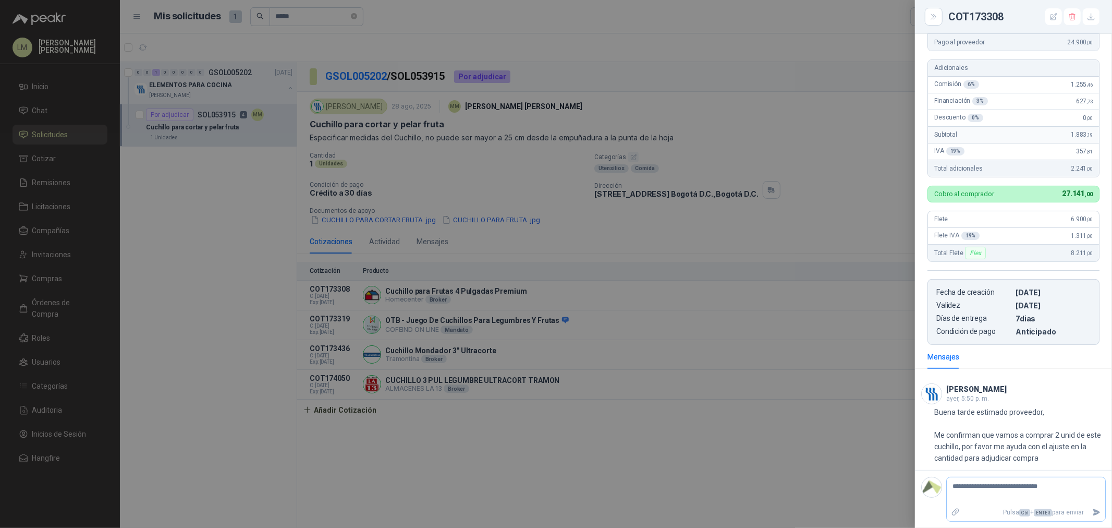
type textarea "**********"
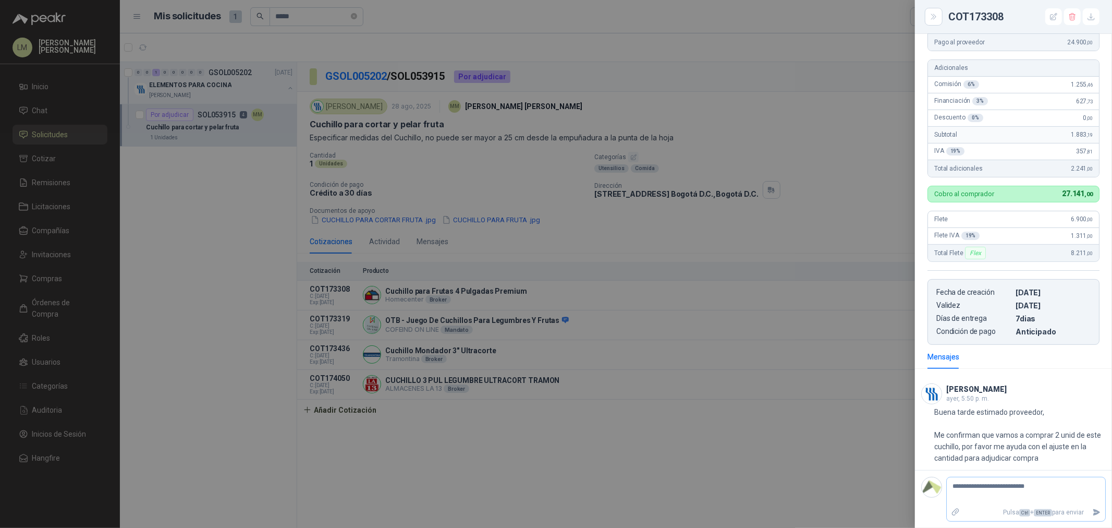
type textarea "**********"
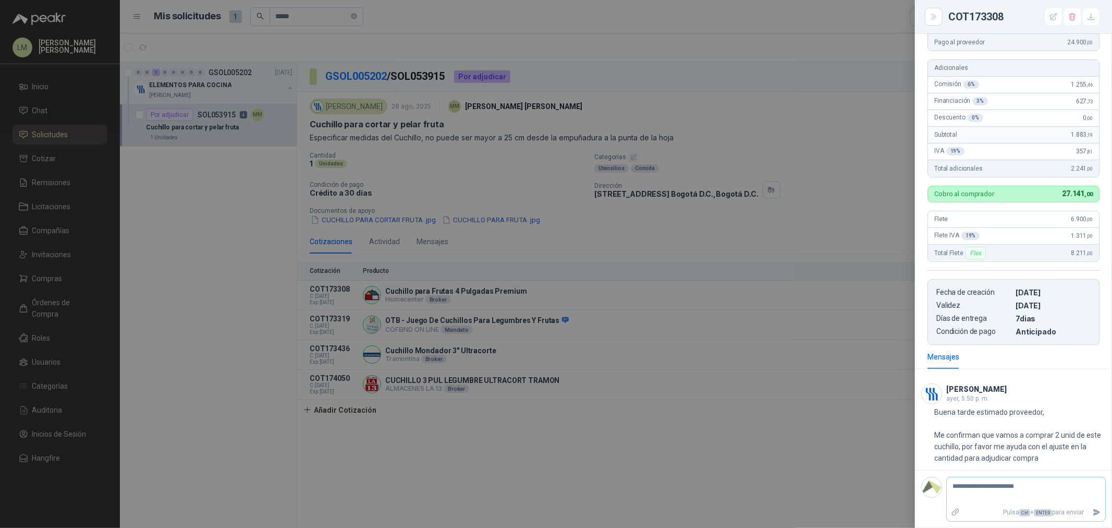
type textarea "**********"
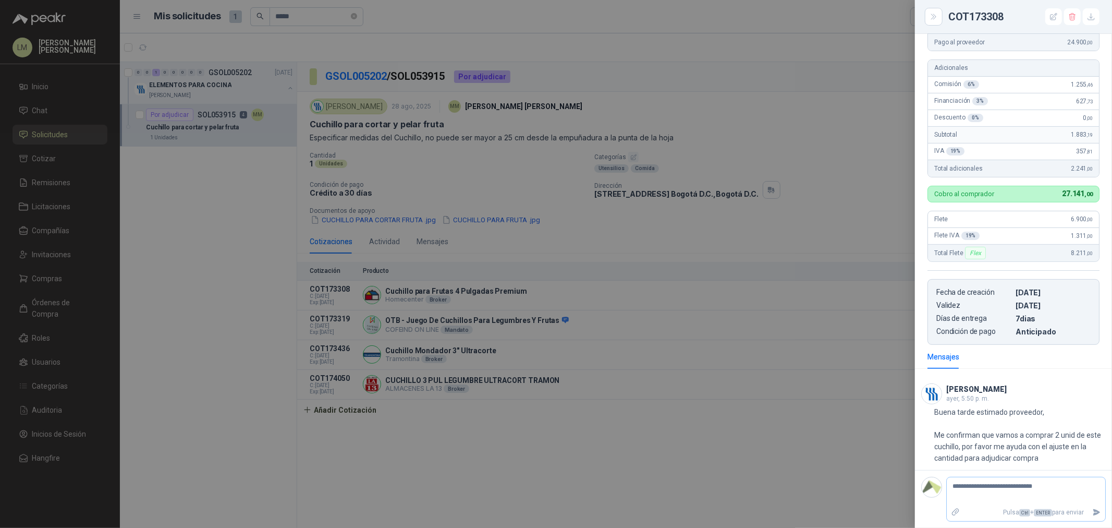
type textarea "**********"
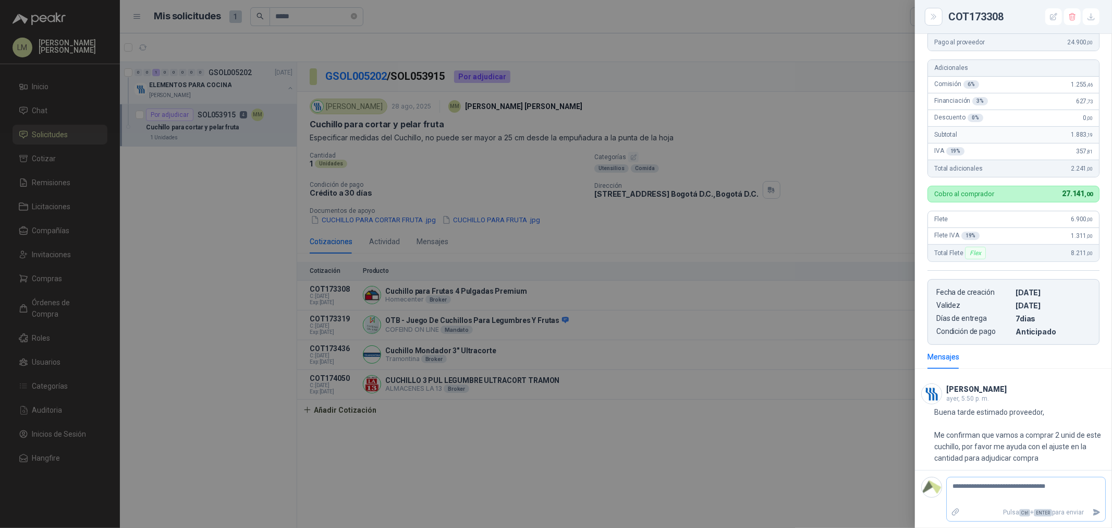
type textarea "**********"
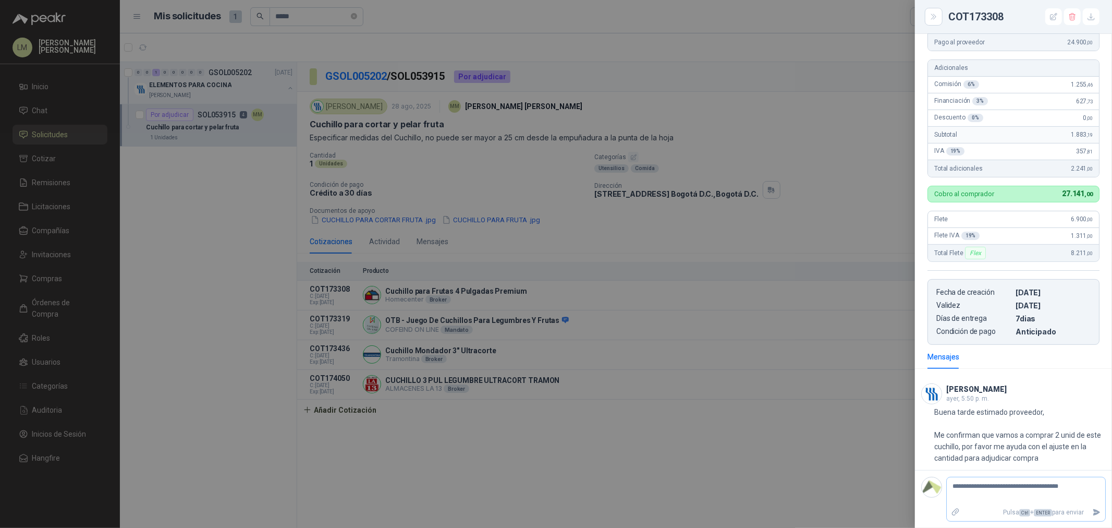
type textarea "**********"
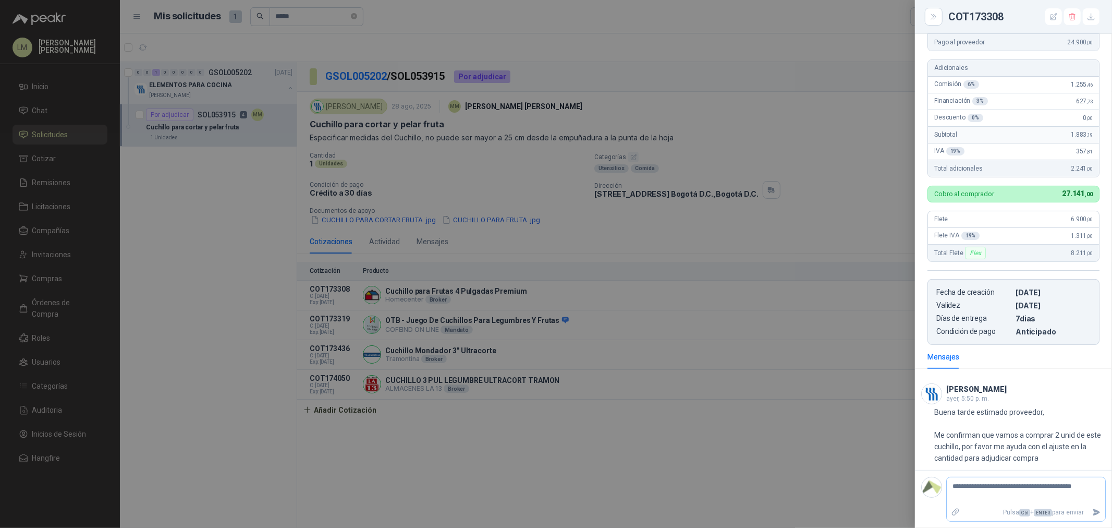
type textarea "**********"
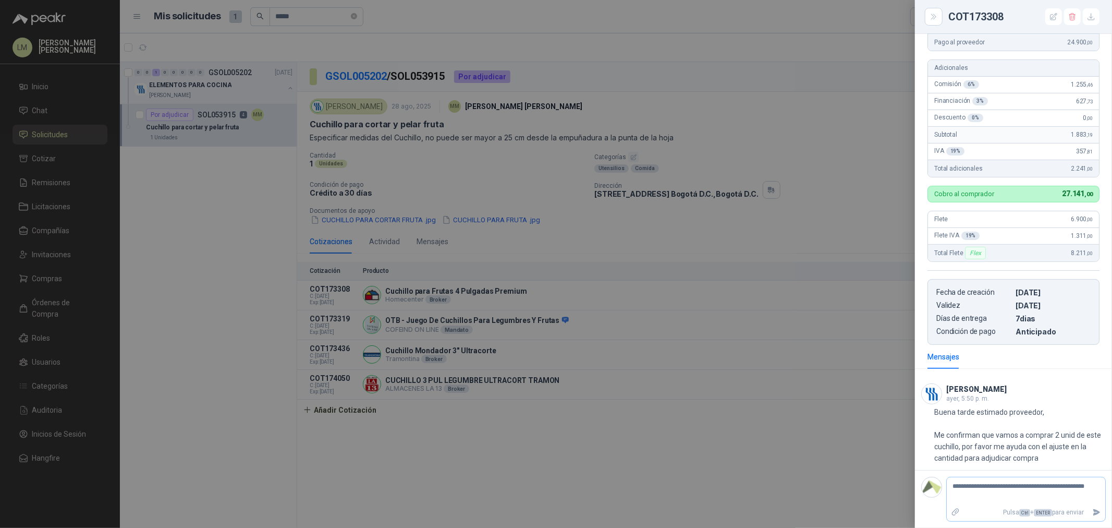
type textarea "**********"
click at [889, 402] on button "Enviar" at bounding box center [1096, 512] width 17 height 18
click at [499, 199] on div at bounding box center [556, 264] width 1112 height 528
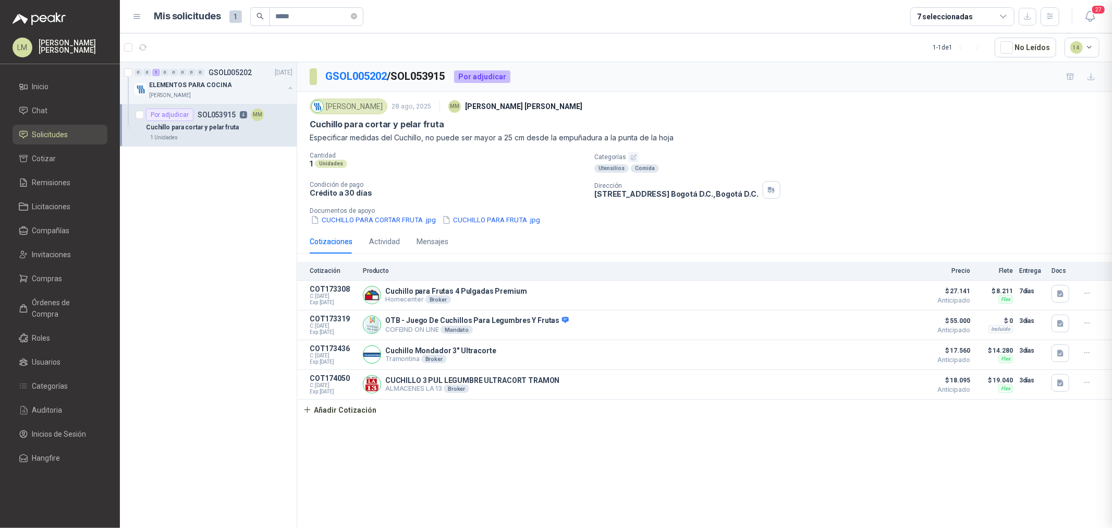
scroll to position [219, 0]
click at [45, 280] on span "Compras" at bounding box center [47, 278] width 30 height 11
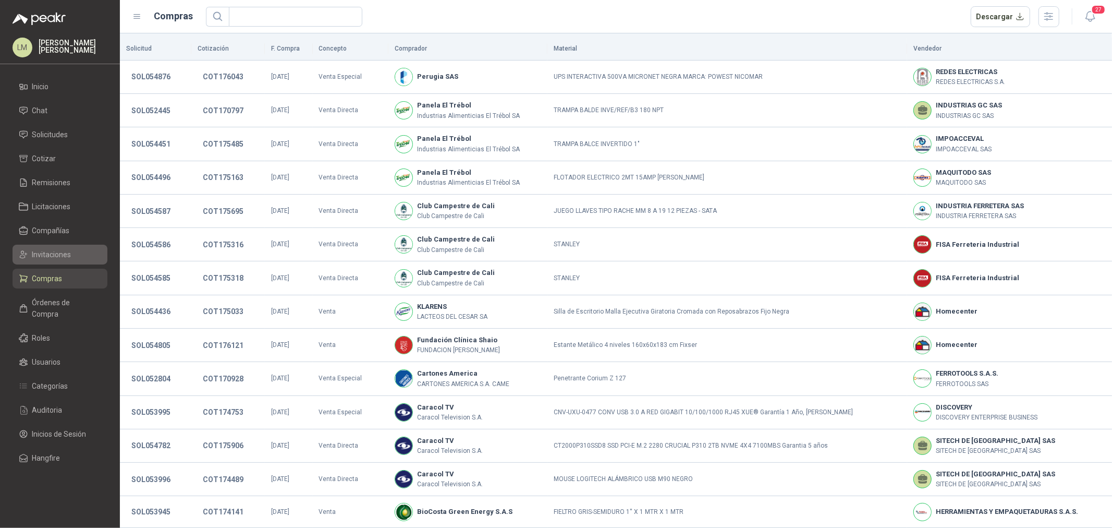
click at [51, 259] on span "Invitaciones" at bounding box center [51, 254] width 39 height 11
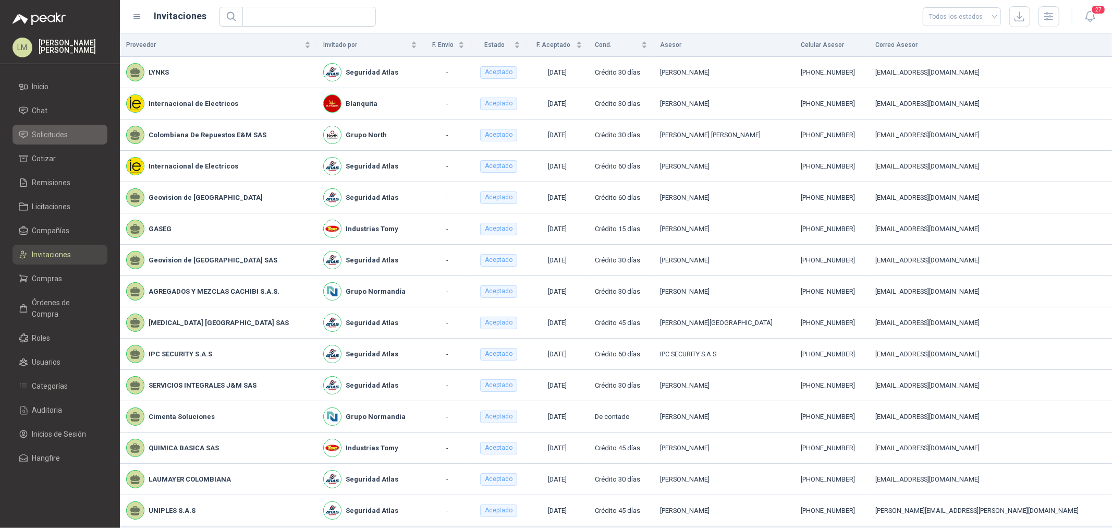
click at [45, 134] on span "Solicitudes" at bounding box center [50, 134] width 36 height 11
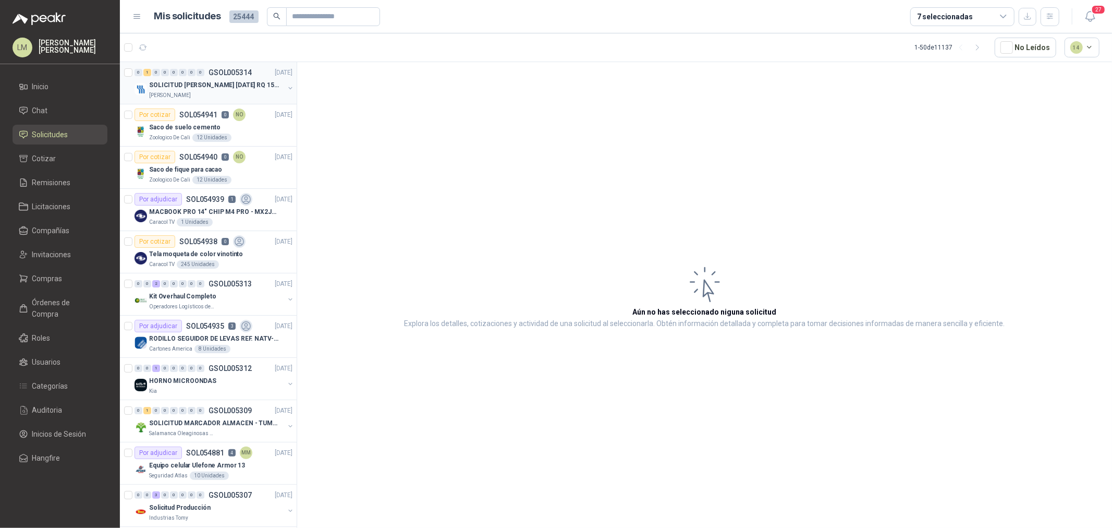
click at [286, 85] on button "button" at bounding box center [290, 88] width 8 height 8
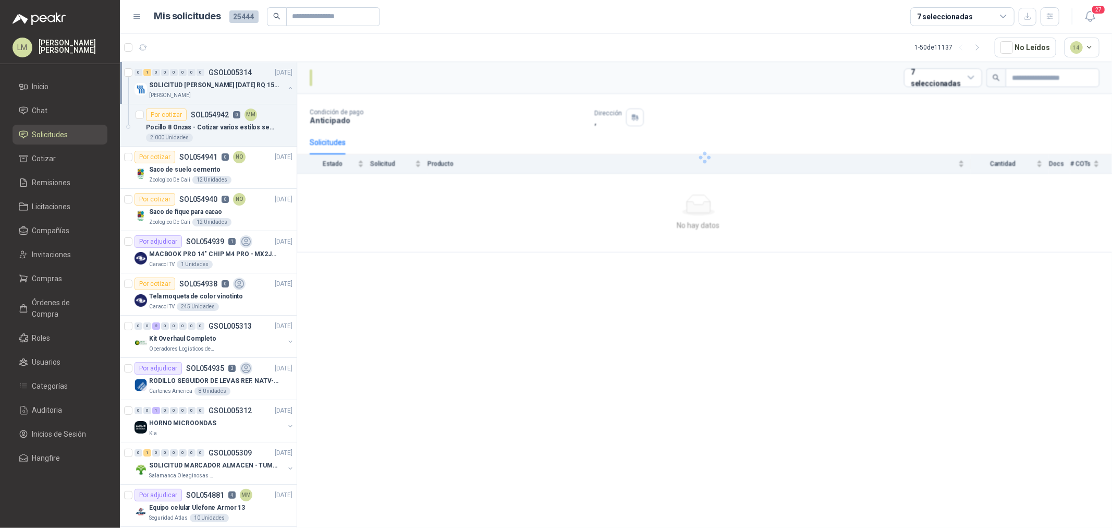
click at [286, 85] on button "button" at bounding box center [290, 88] width 8 height 8
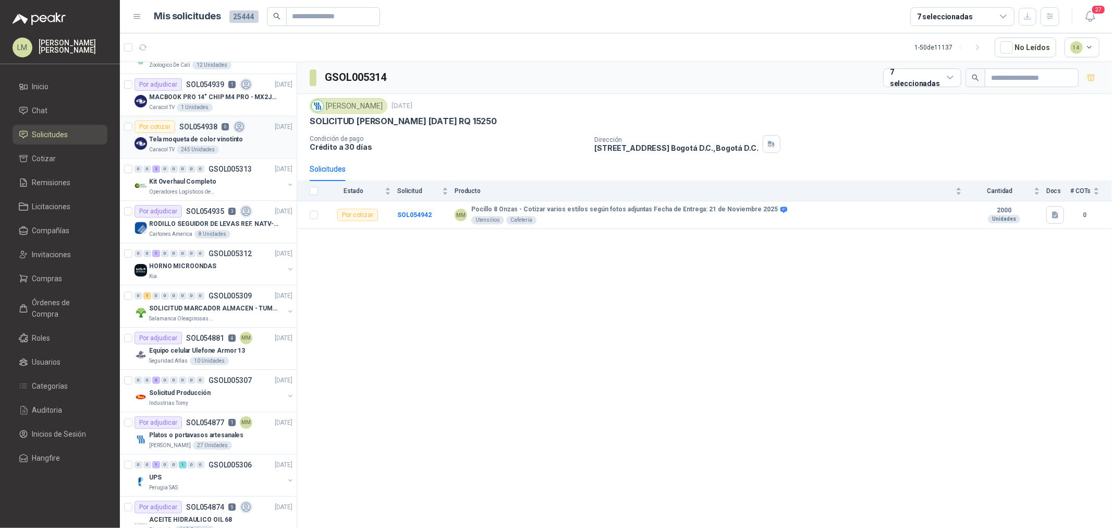
scroll to position [174, 0]
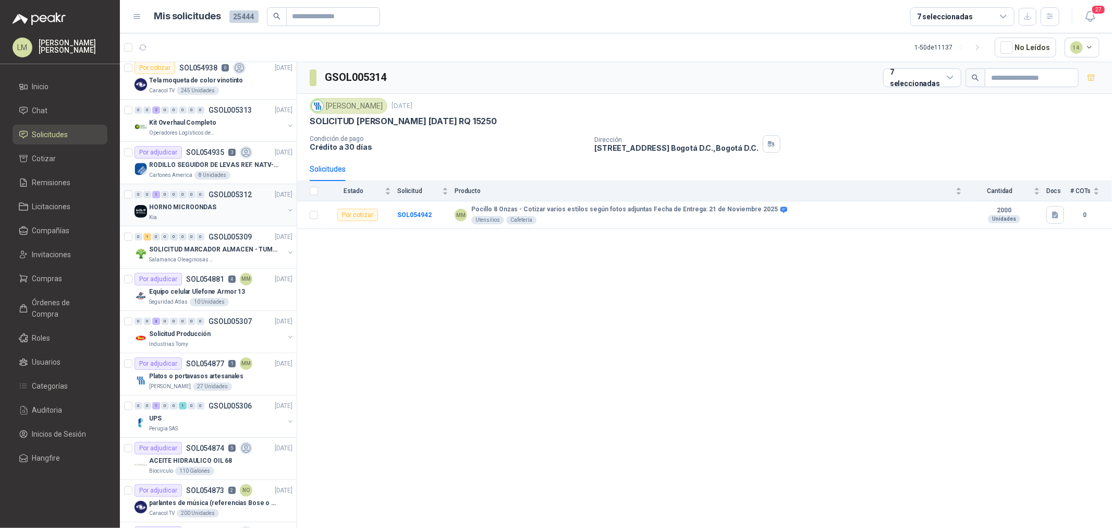
click at [286, 210] on button "button" at bounding box center [290, 210] width 8 height 8
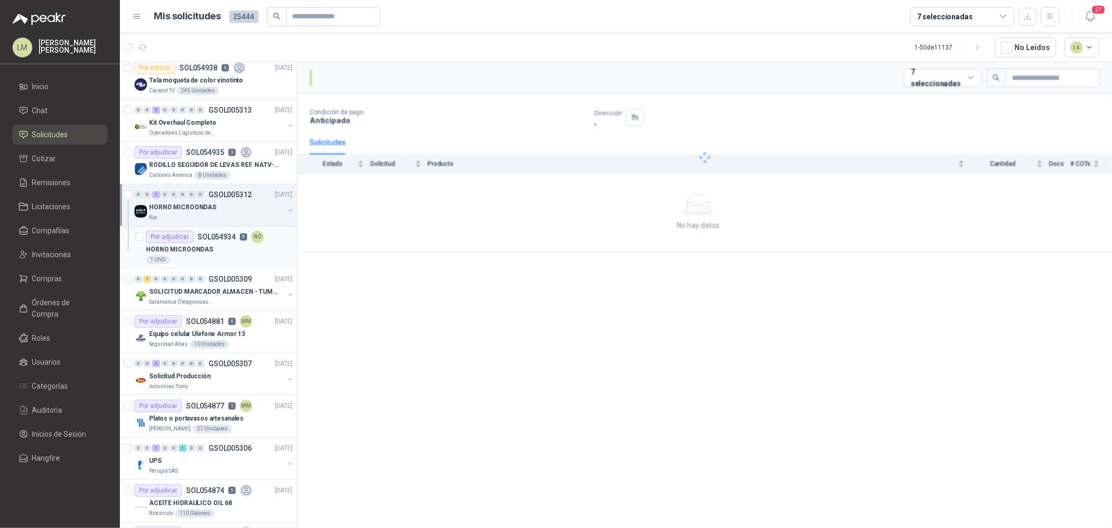
click at [214, 246] on div "HORNO MICROONDAS" at bounding box center [219, 249] width 146 height 13
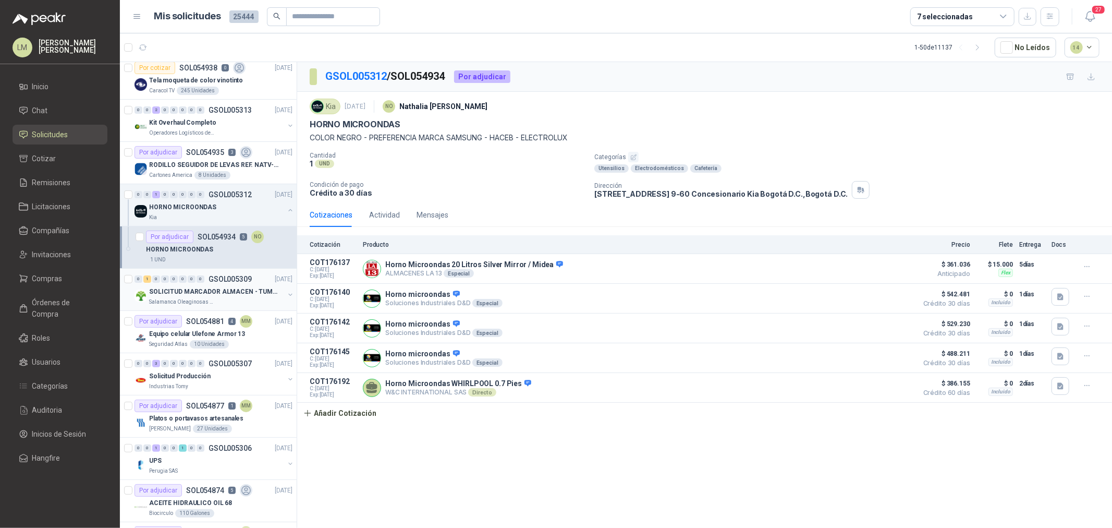
click at [286, 292] on button "button" at bounding box center [290, 294] width 8 height 8
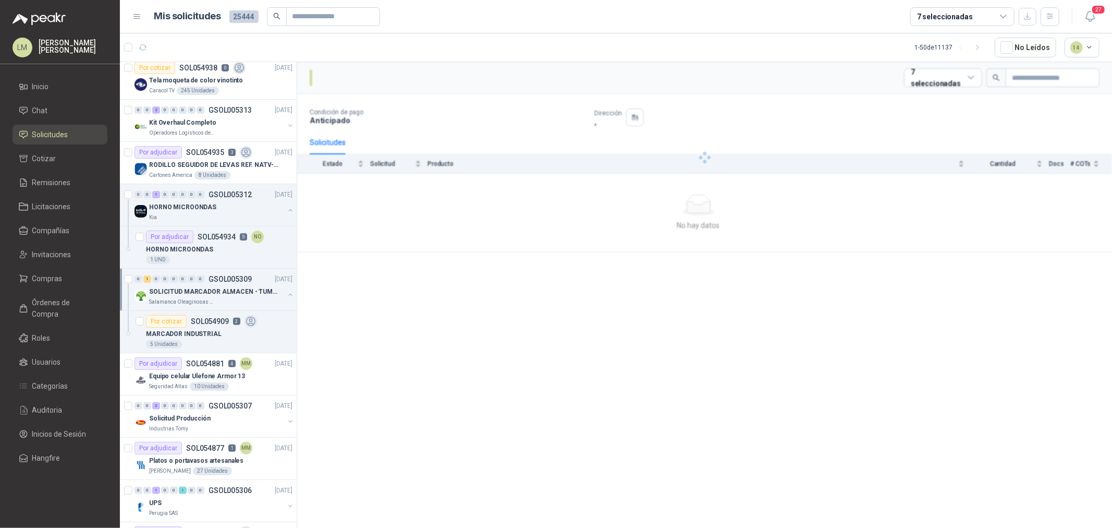
scroll to position [231, 0]
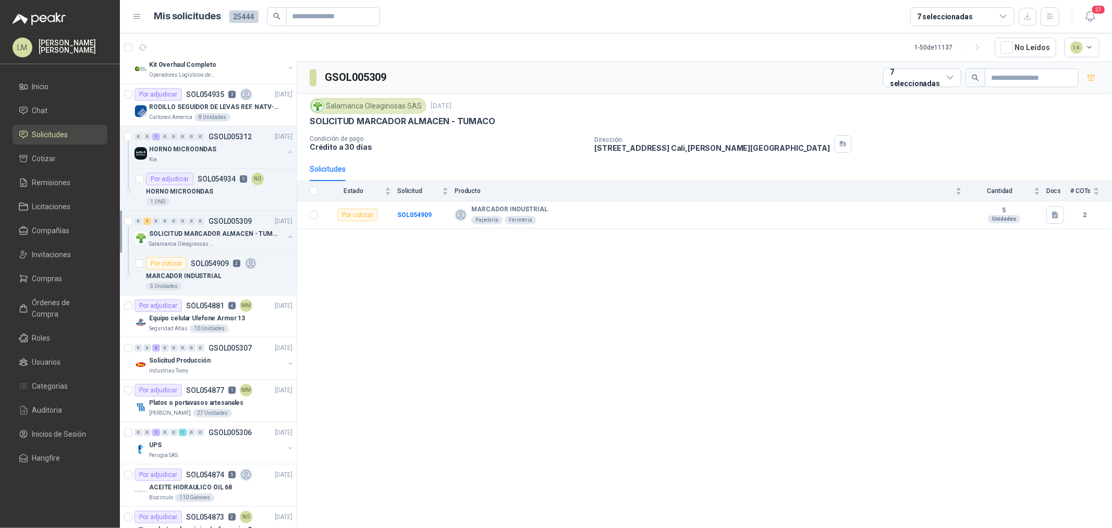
click at [206, 252] on div "0 1 0 0 0 0 0 0 GSOL005309 04/09/25 SOLICITUD MARCADOR ALMACEN - TUMACO Salaman…" at bounding box center [208, 232] width 177 height 42
click at [206, 262] on p "SOL054909" at bounding box center [210, 263] width 38 height 7
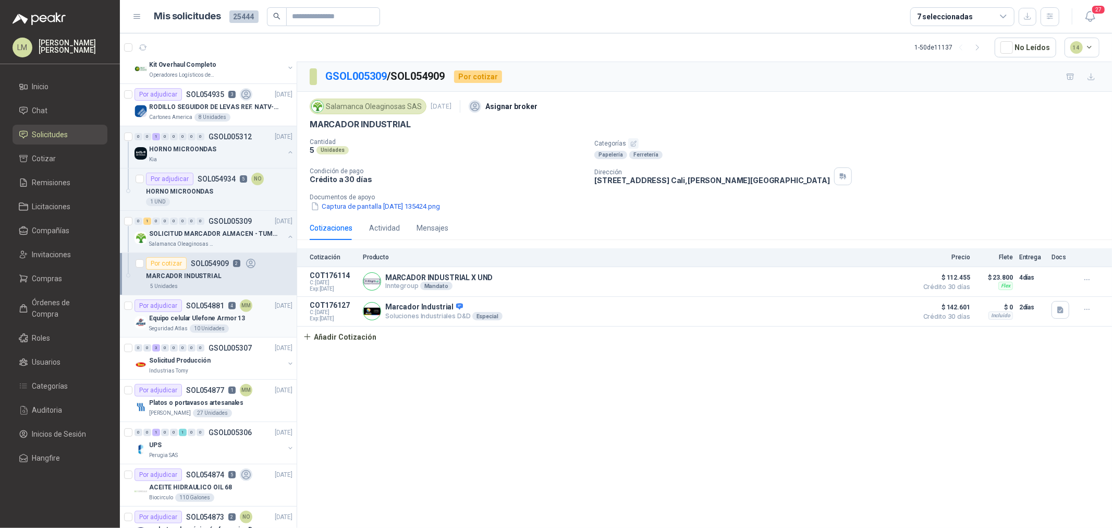
click at [207, 303] on p "SOL054881" at bounding box center [205, 305] width 38 height 7
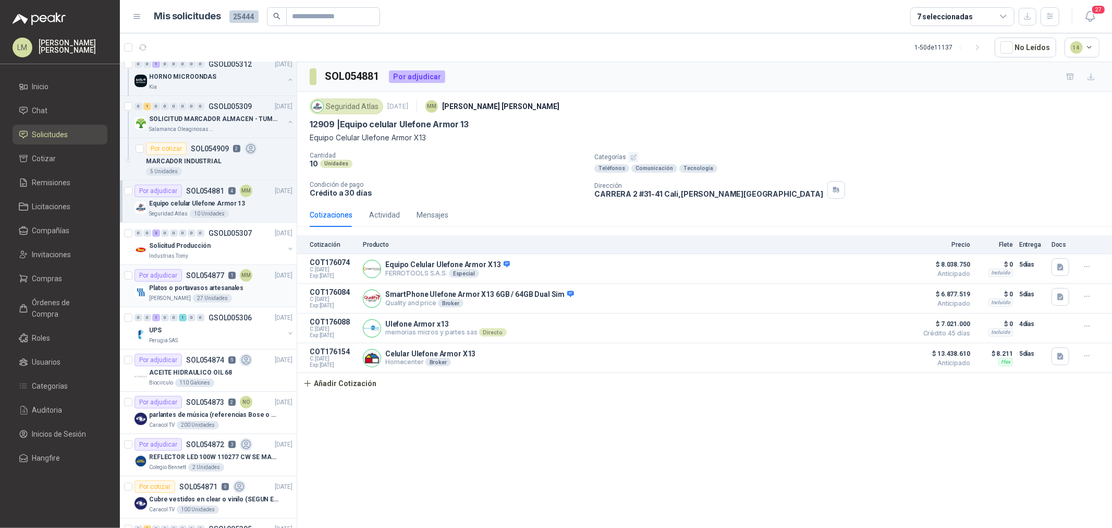
scroll to position [347, 0]
click at [210, 246] on div "Solicitud Producción" at bounding box center [216, 244] width 135 height 13
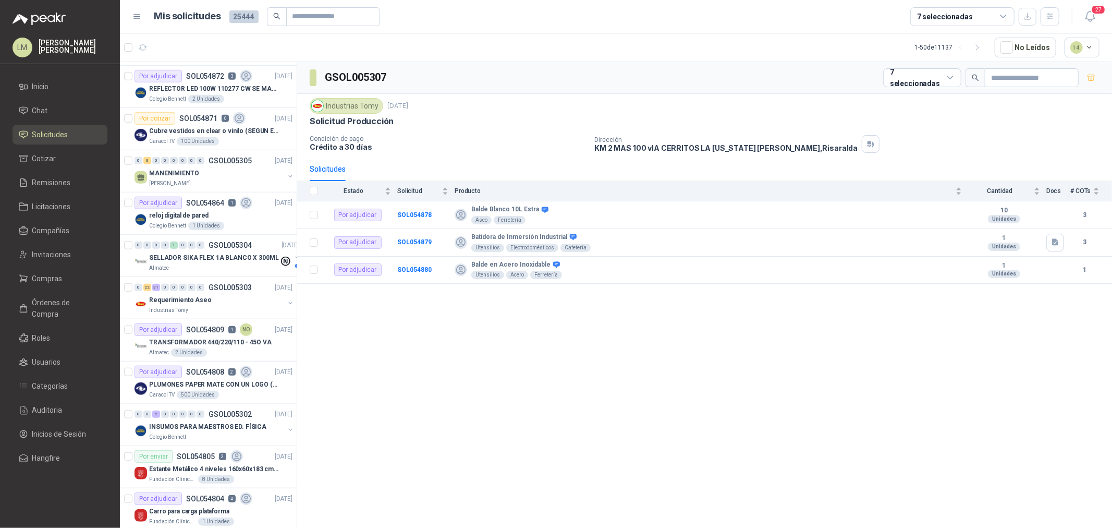
scroll to position [753, 0]
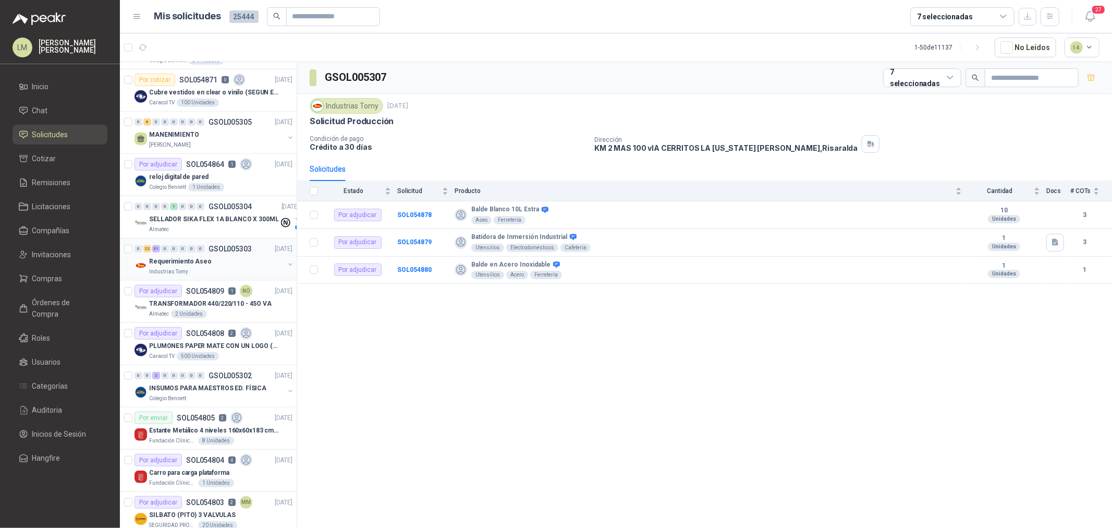
click at [210, 247] on p "GSOL005303" at bounding box center [230, 248] width 43 height 7
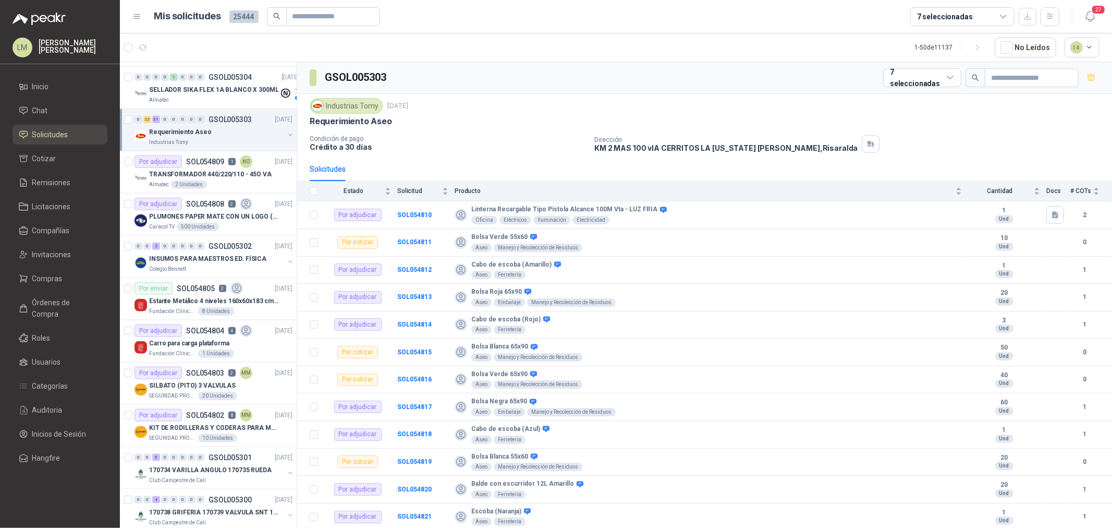
scroll to position [926, 0]
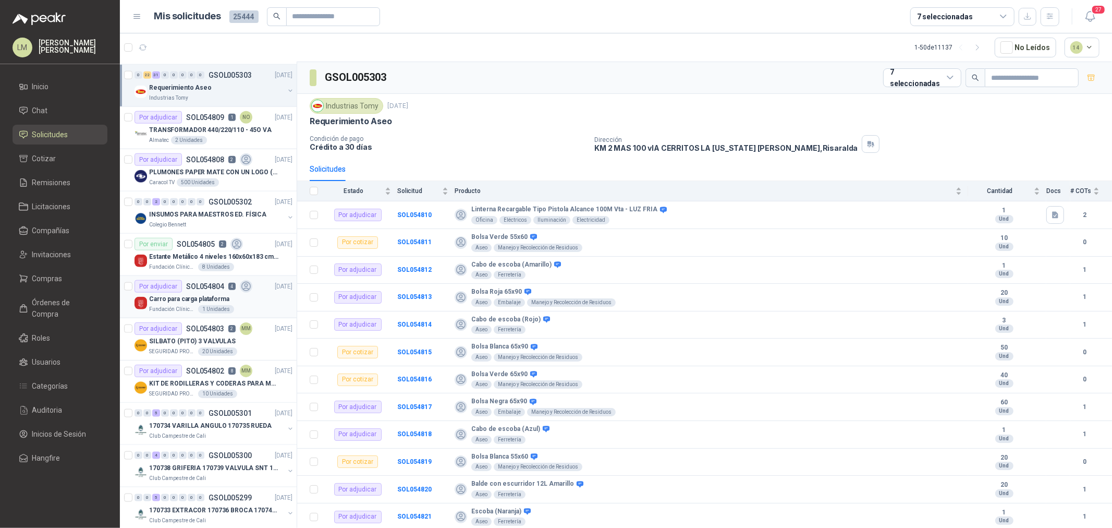
click at [197, 283] on p "SOL054804" at bounding box center [205, 286] width 38 height 7
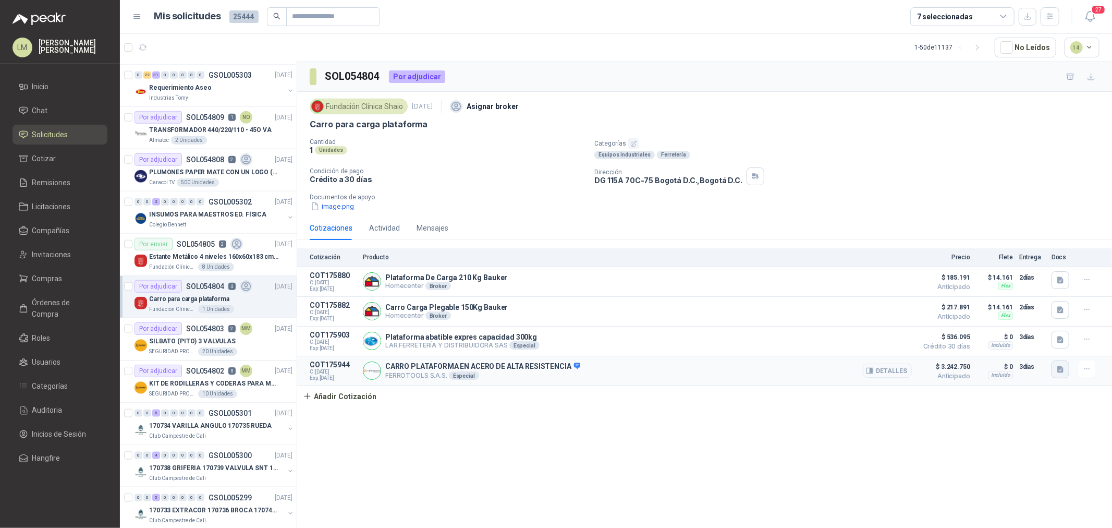
click at [889, 372] on icon "button" at bounding box center [1060, 368] width 6 height 7
click at [889, 348] on button "image.png" at bounding box center [1039, 347] width 45 height 11
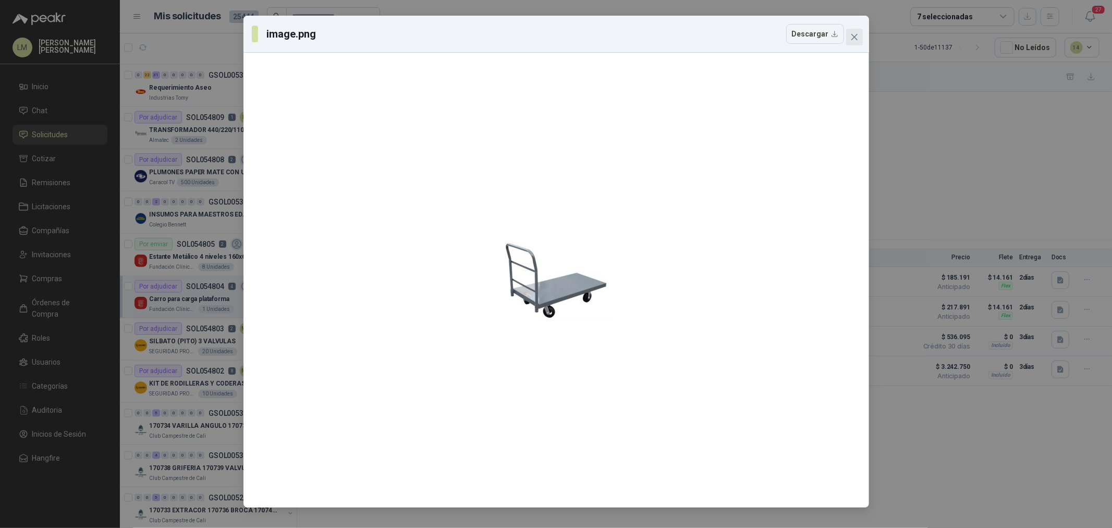
click at [848, 33] on span "Close" at bounding box center [854, 37] width 17 height 8
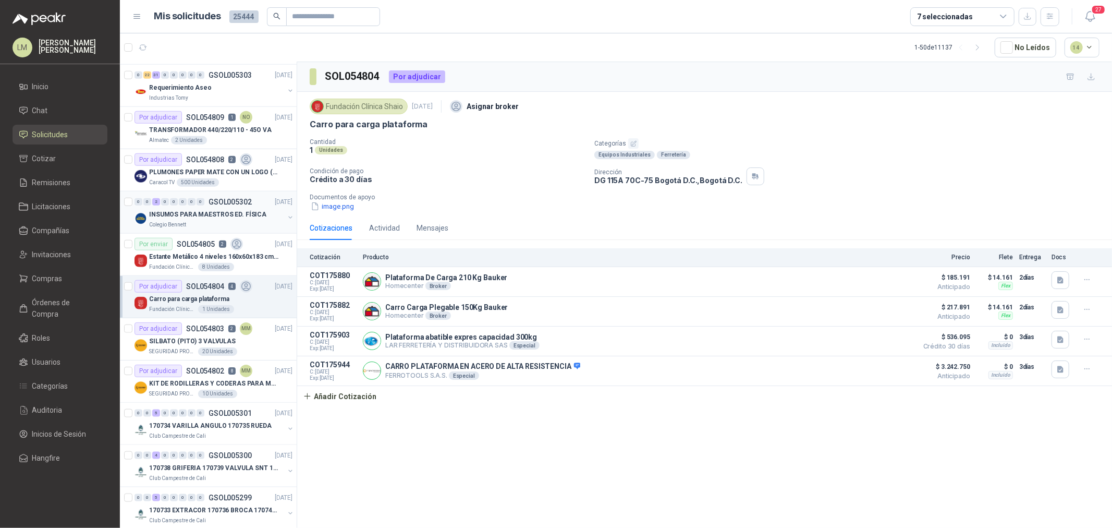
click at [207, 211] on p "INSUMOS PARA MAESTROS ED. FÍSICA" at bounding box center [207, 215] width 117 height 10
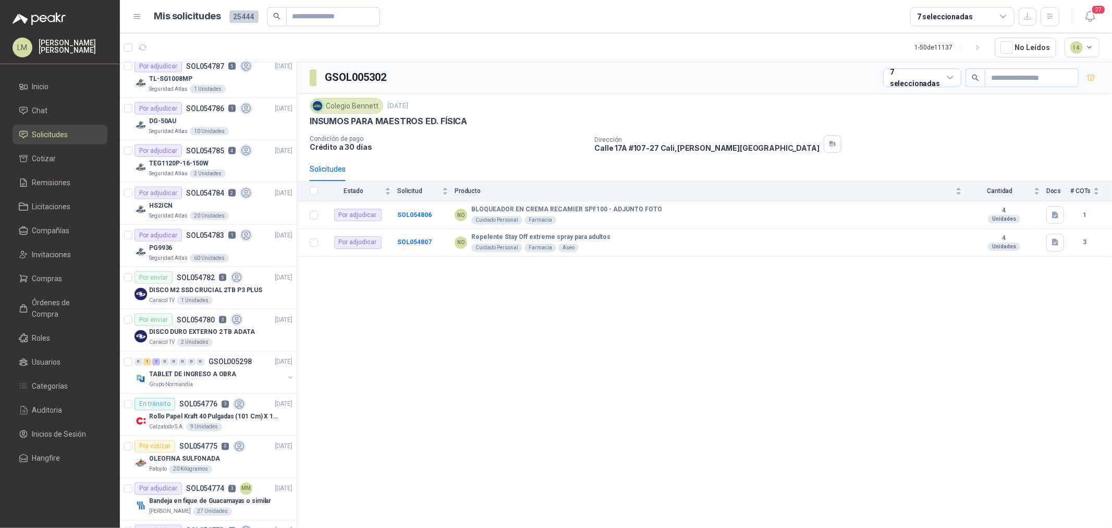
scroll to position [1506, 0]
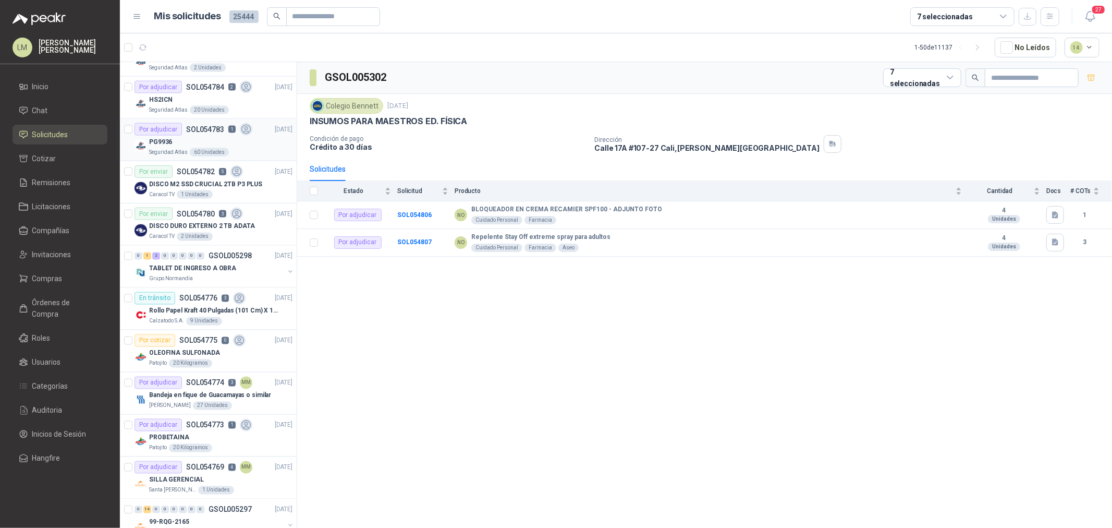
click at [202, 136] on div "PG9936" at bounding box center [220, 142] width 143 height 13
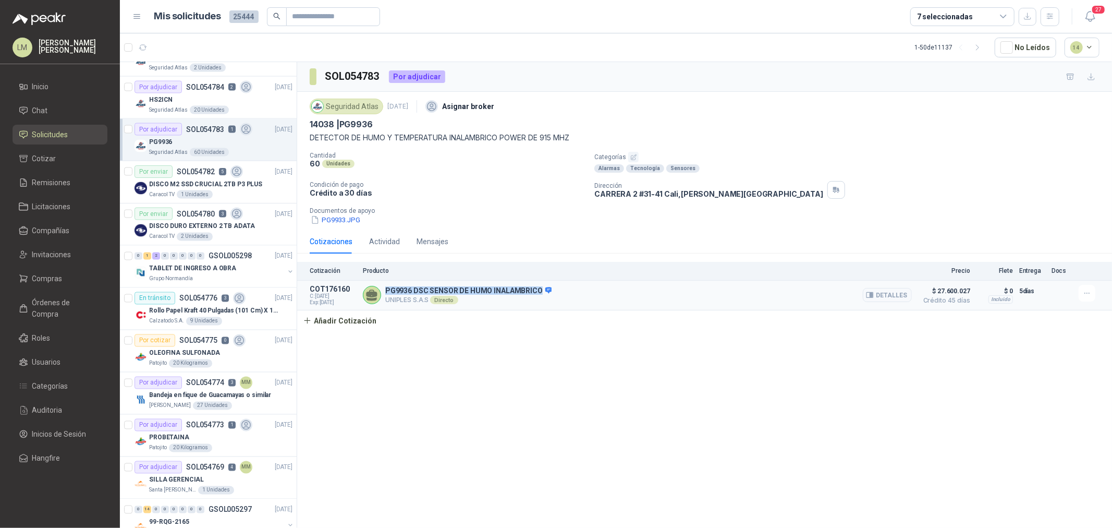
drag, startPoint x: 384, startPoint y: 291, endPoint x: 538, endPoint y: 290, distance: 153.8
click at [538, 290] on div "PG9936 DSC SENSOR DE HUMO INALAMBRICO UNIPLES S.A.S Directo Detalles" at bounding box center [637, 295] width 549 height 21
copy p "PG9936 DSC SENSOR DE HUMO INALAMBRICO"
click at [889, 293] on button "Detalles" at bounding box center [887, 295] width 49 height 14
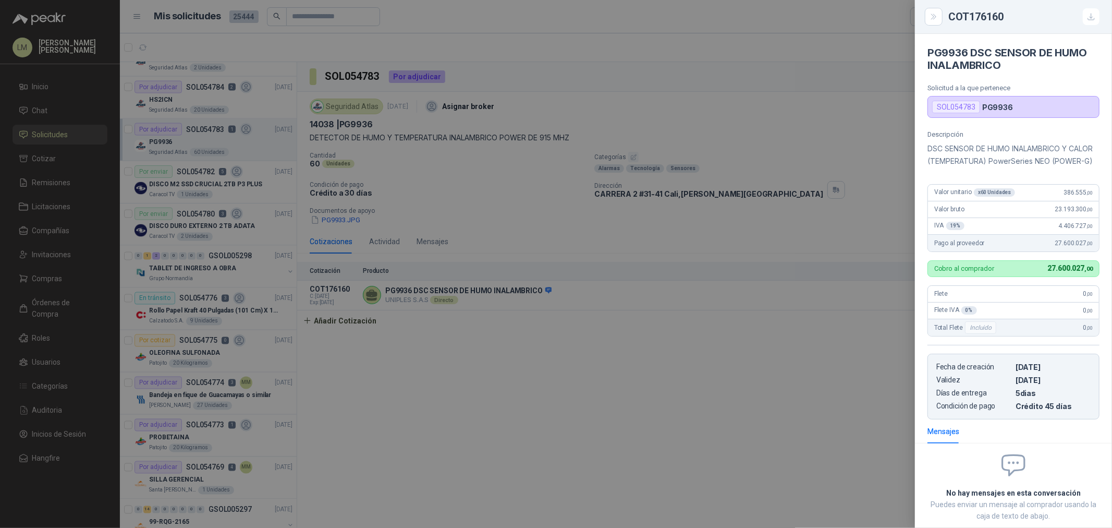
click at [534, 248] on div at bounding box center [556, 264] width 1112 height 528
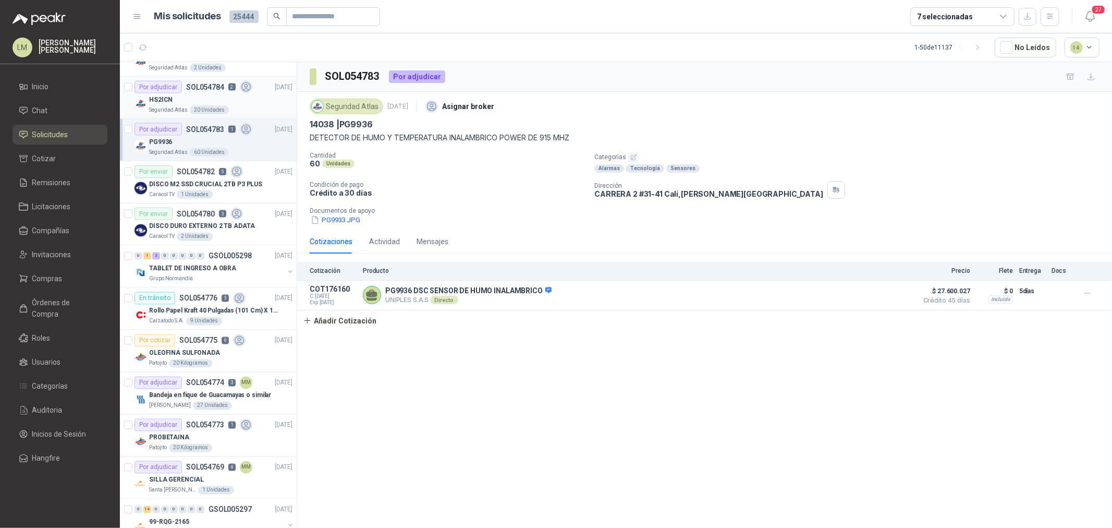
click at [186, 96] on div "HS2ICN" at bounding box center [220, 99] width 143 height 13
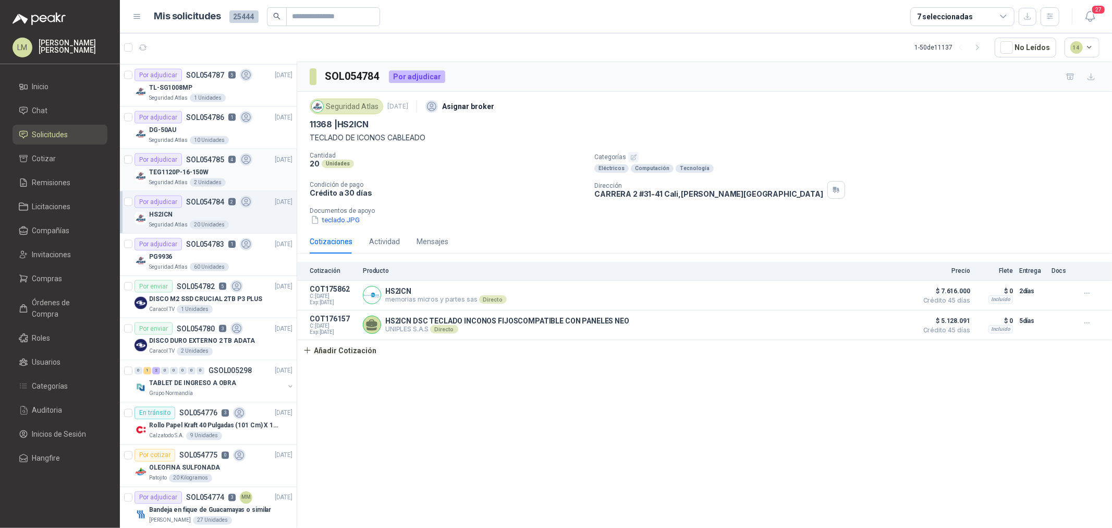
scroll to position [1390, 0]
click at [201, 178] on p "TEG1120P-16-150W" at bounding box center [178, 173] width 59 height 10
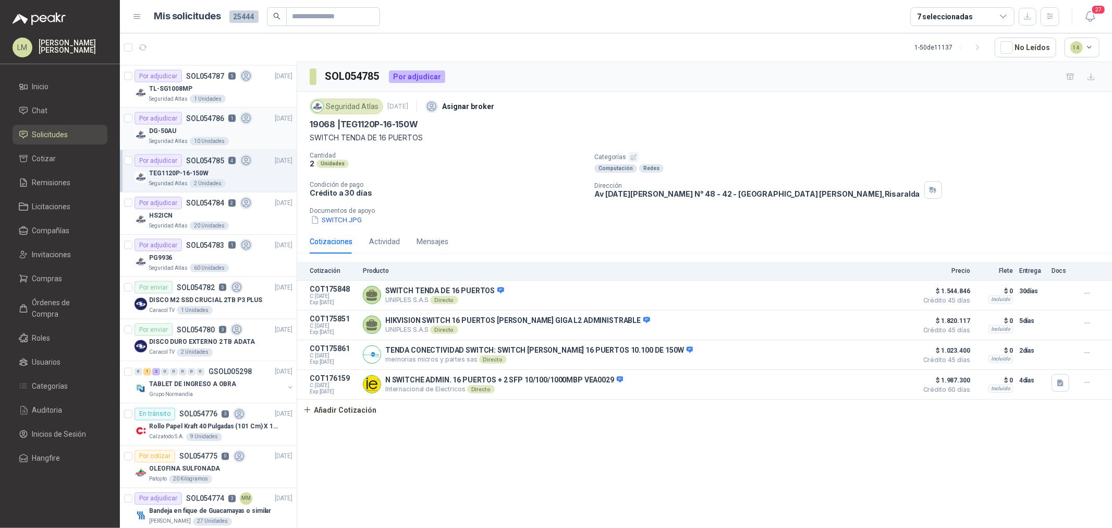
click at [195, 128] on div "DG-50AU" at bounding box center [220, 131] width 143 height 13
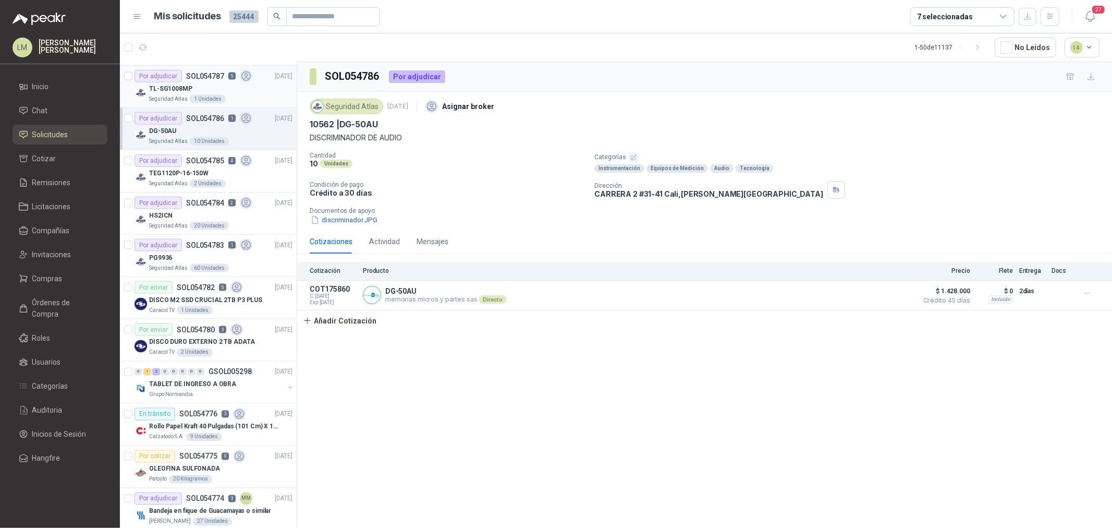
click at [207, 86] on div "TL-SG1008MP" at bounding box center [220, 88] width 143 height 13
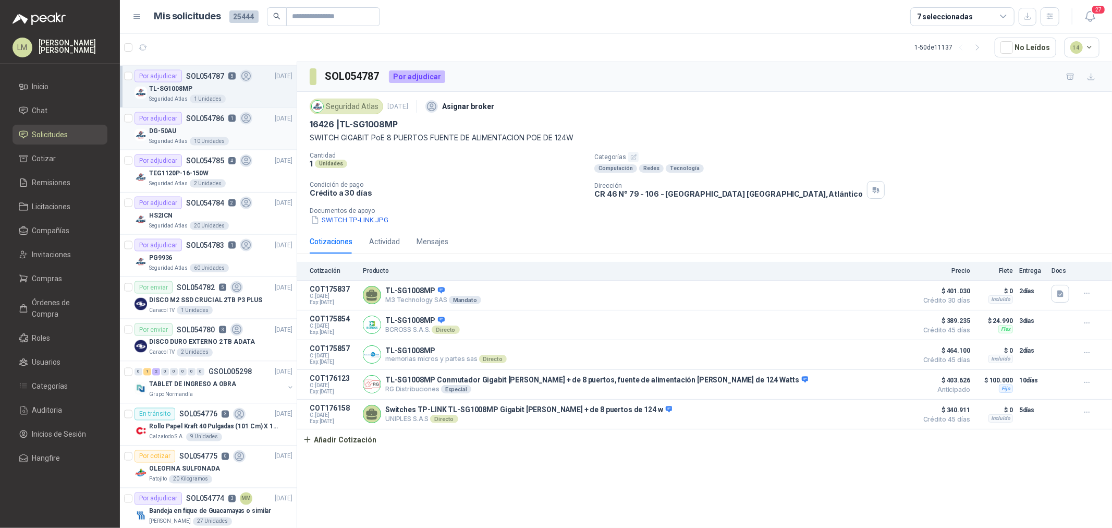
click at [225, 145] on div "Seguridad Atlas 10 Unidades" at bounding box center [220, 141] width 143 height 8
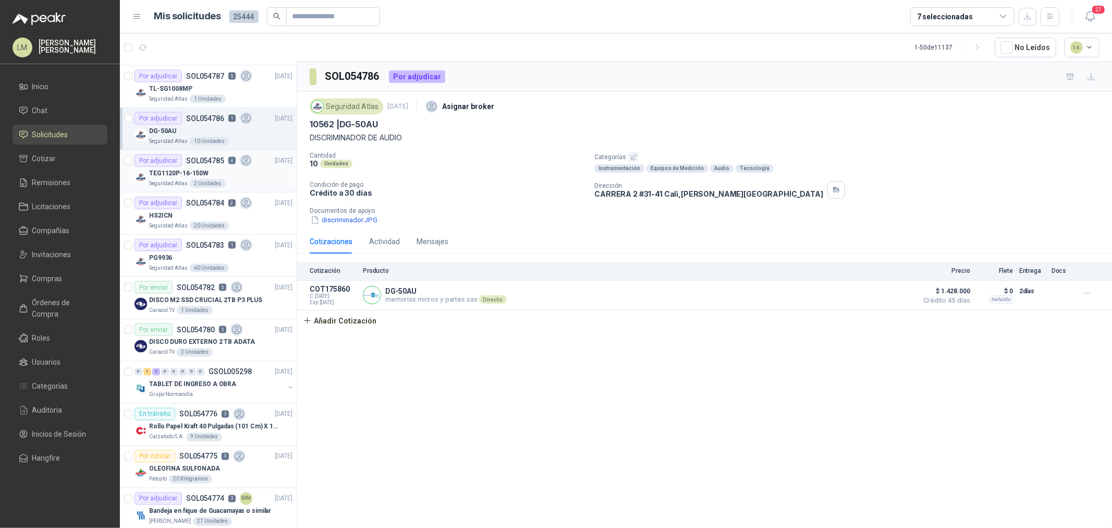
click at [225, 163] on div "Por adjudicar SOL054785 4" at bounding box center [193, 160] width 118 height 13
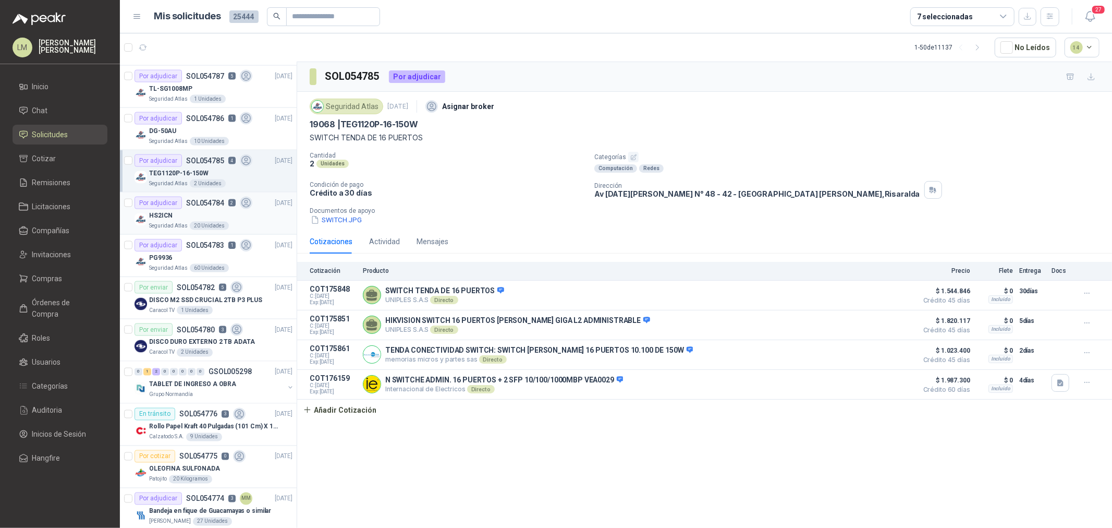
click at [210, 218] on div "HS2ICN" at bounding box center [220, 215] width 143 height 13
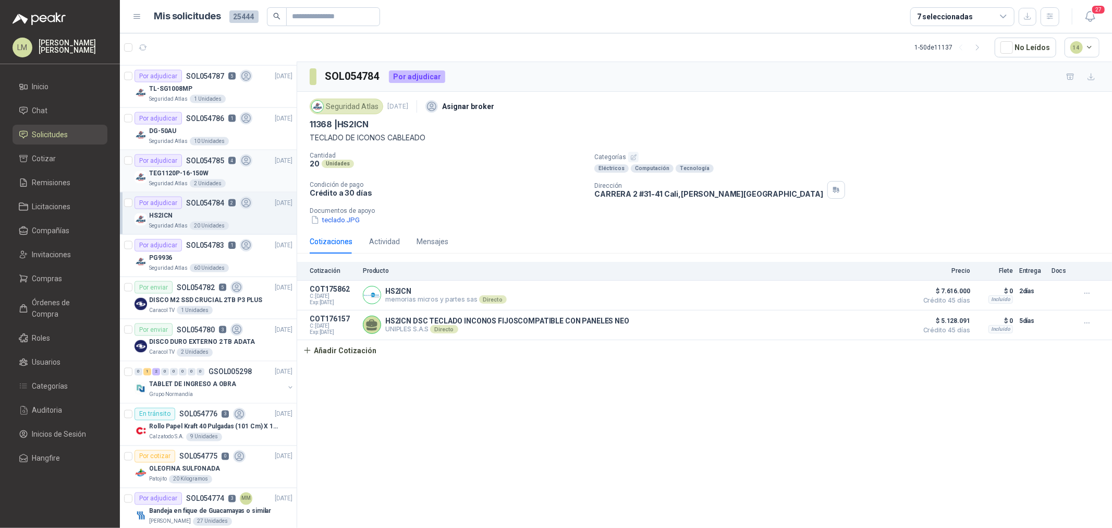
click at [198, 177] on p "TEG1120P-16-150W" at bounding box center [178, 173] width 59 height 10
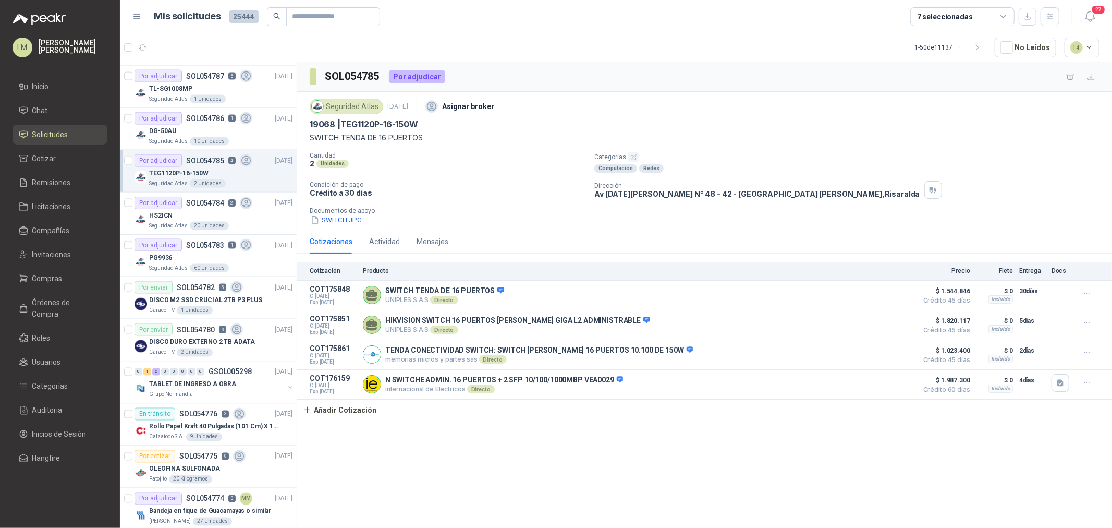
click at [637, 156] on button "button" at bounding box center [633, 157] width 10 height 10
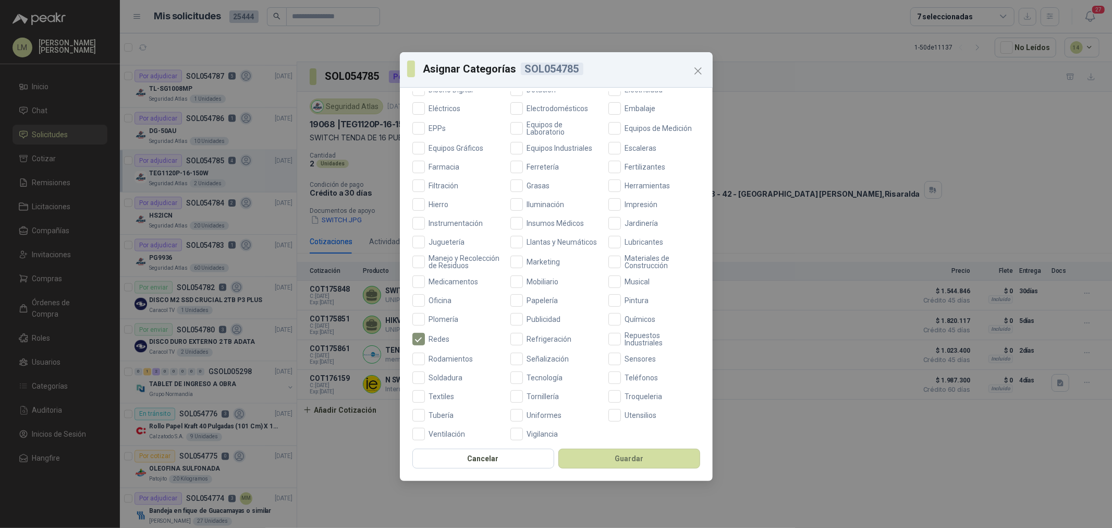
scroll to position [246, 0]
click at [545, 372] on span "Tecnología" at bounding box center [545, 371] width 44 height 7
click at [588, 402] on button "Guardar" at bounding box center [629, 458] width 142 height 20
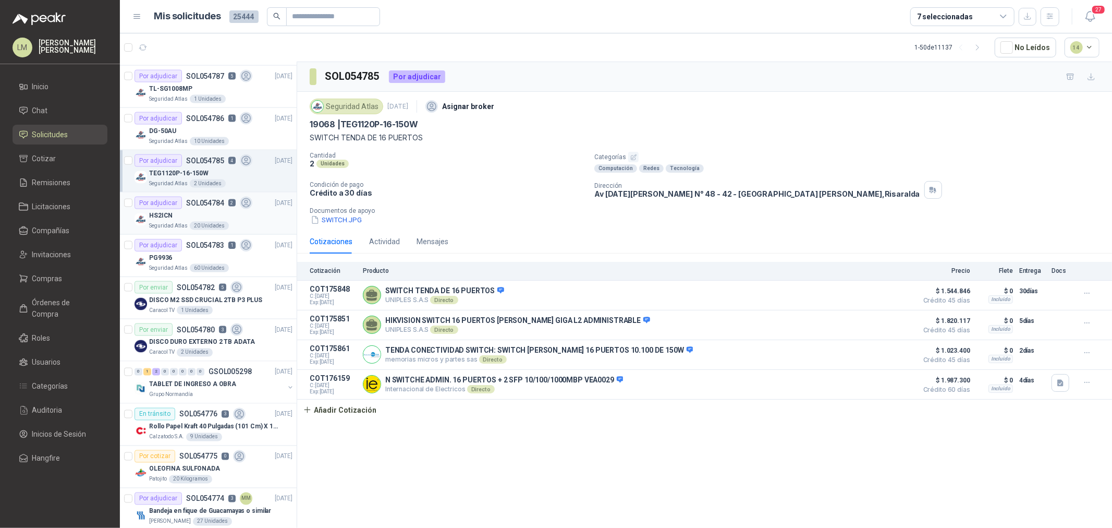
click at [178, 212] on div "HS2ICN" at bounding box center [220, 215] width 143 height 13
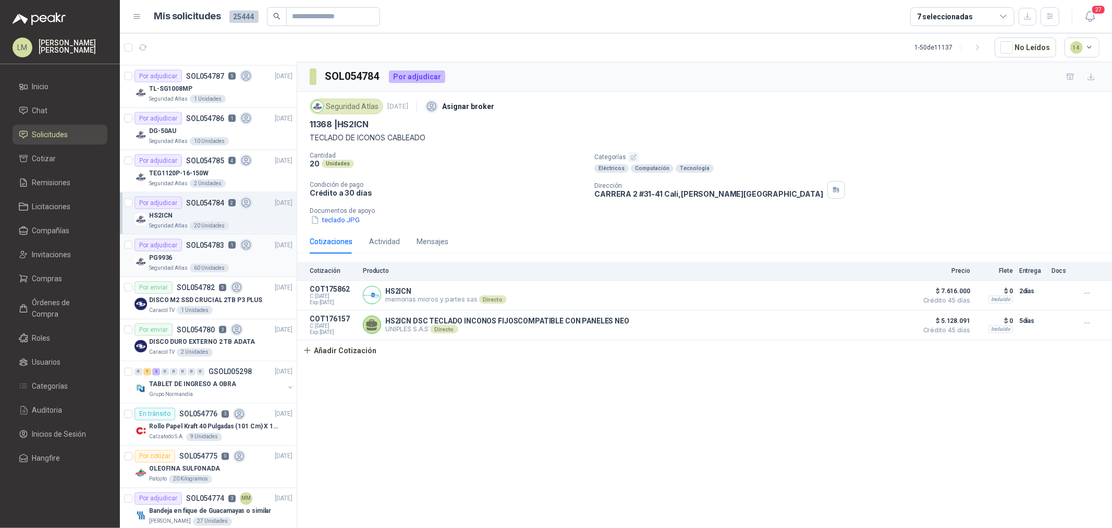
click at [198, 257] on div "PG9936" at bounding box center [220, 257] width 143 height 13
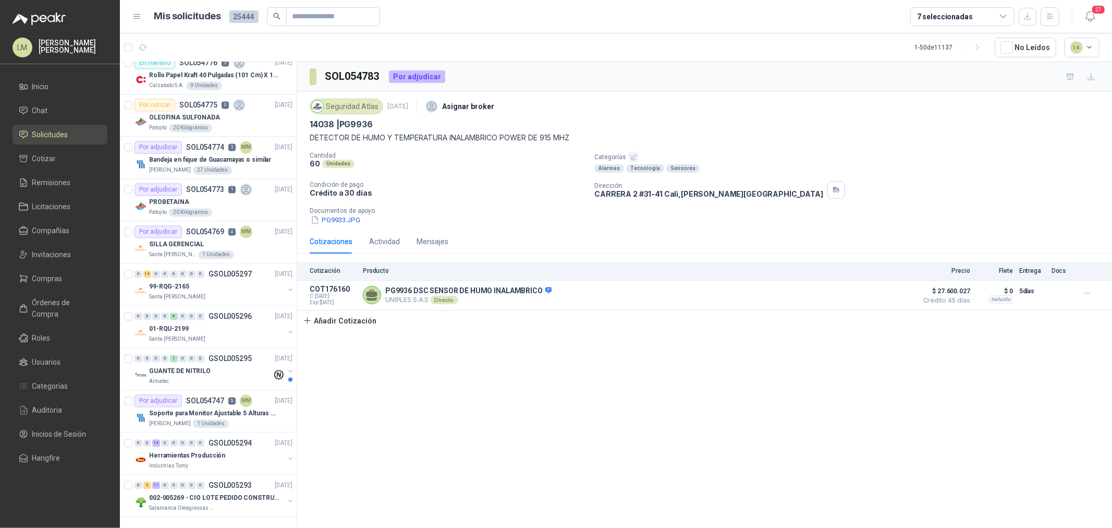
scroll to position [1750, 0]
click at [889, 42] on button "button" at bounding box center [978, 47] width 17 height 17
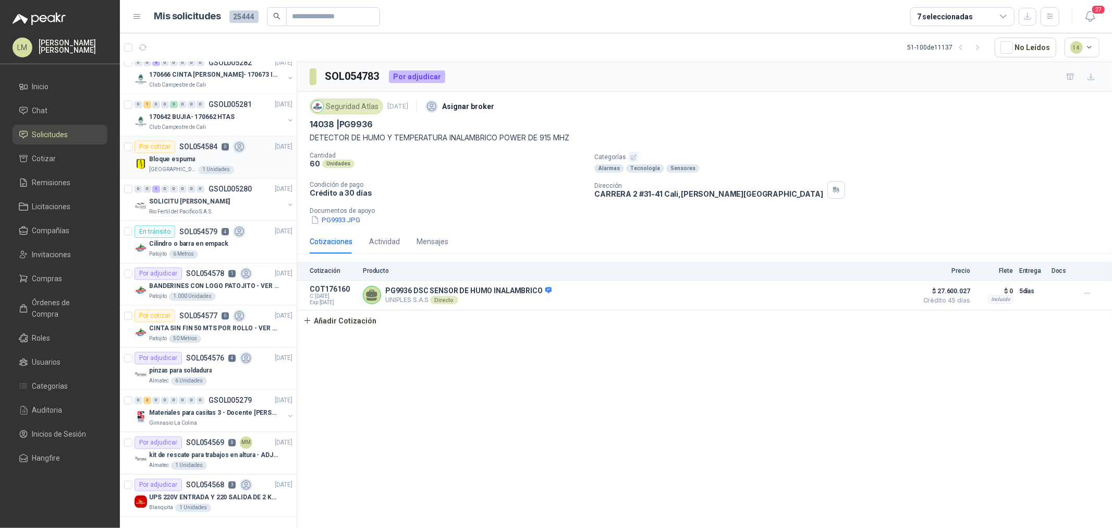
scroll to position [1666, 0]
click at [204, 402] on p "Materiales para casitas 3 - Docente Mónica Rodas" at bounding box center [214, 413] width 130 height 10
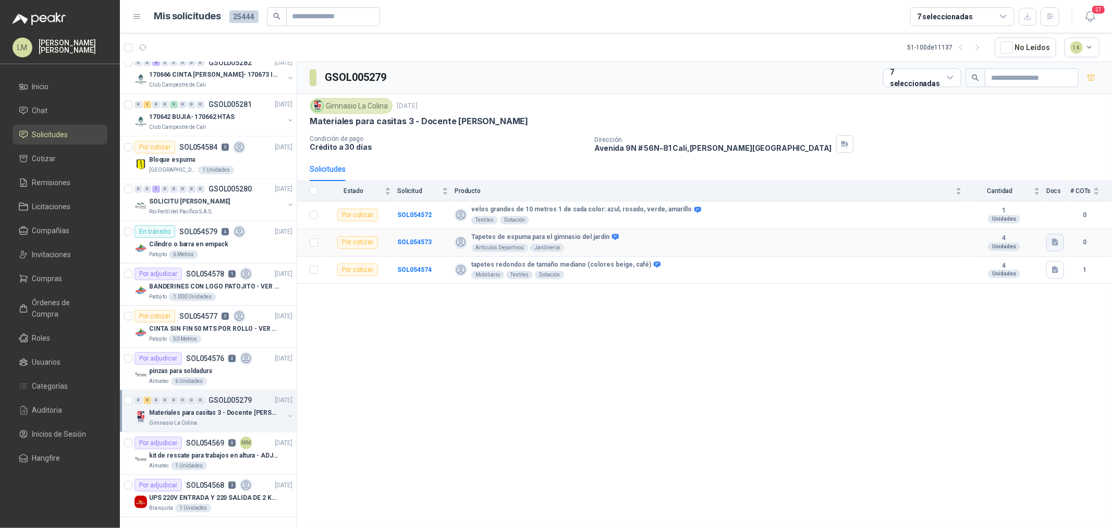
click at [889, 240] on icon "button" at bounding box center [1055, 242] width 9 height 9
click at [889, 212] on div "imagen (2).jpg" at bounding box center [1028, 219] width 71 height 25
click at [889, 216] on button "imagen (2).jpg" at bounding box center [1028, 219] width 57 height 11
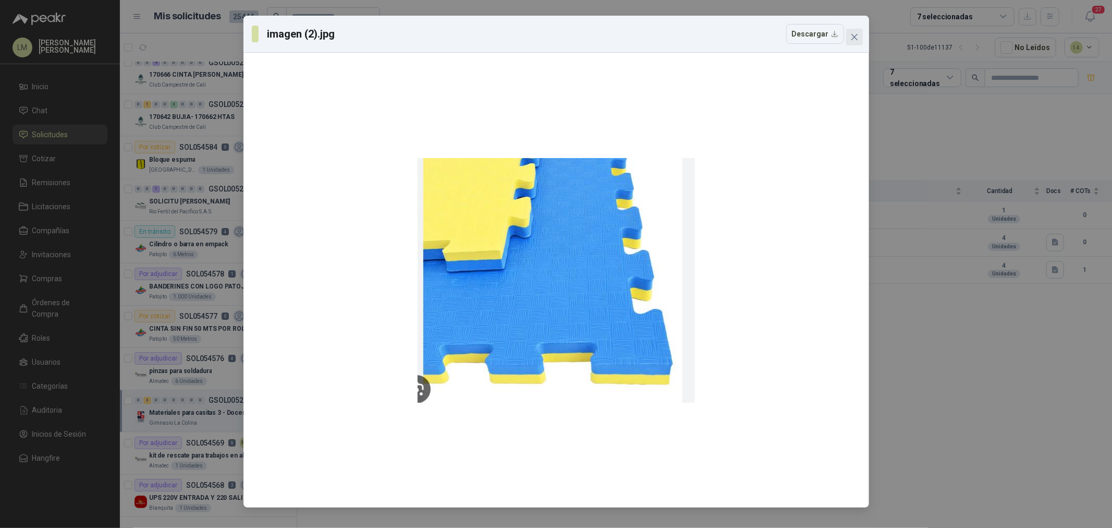
click at [853, 34] on icon "close" at bounding box center [854, 37] width 8 height 8
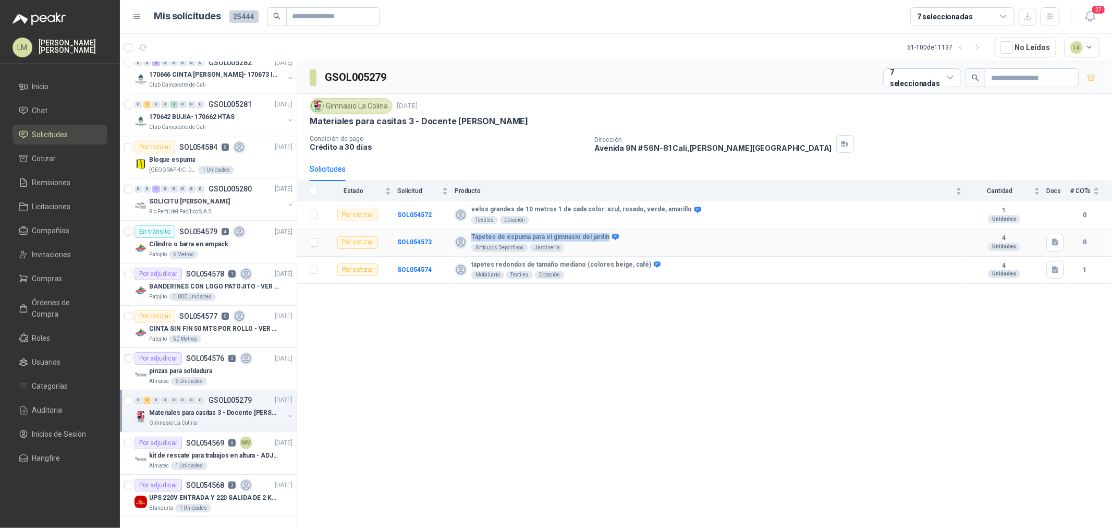
drag, startPoint x: 468, startPoint y: 235, endPoint x: 600, endPoint y: 232, distance: 132.4
click at [600, 232] on td "Tapetes de espuma para el gimnasio del jardín Artículos Deportivos Jardinería" at bounding box center [711, 243] width 513 height 28
copy b "Tapetes de espuma para el gimnasio del jardín"
drag, startPoint x: 471, startPoint y: 210, endPoint x: 547, endPoint y: 214, distance: 76.2
click at [547, 214] on b "velos grandes de 10 metros 1 de cada color: azul, rosado, verde, amarillo" at bounding box center [581, 209] width 221 height 8
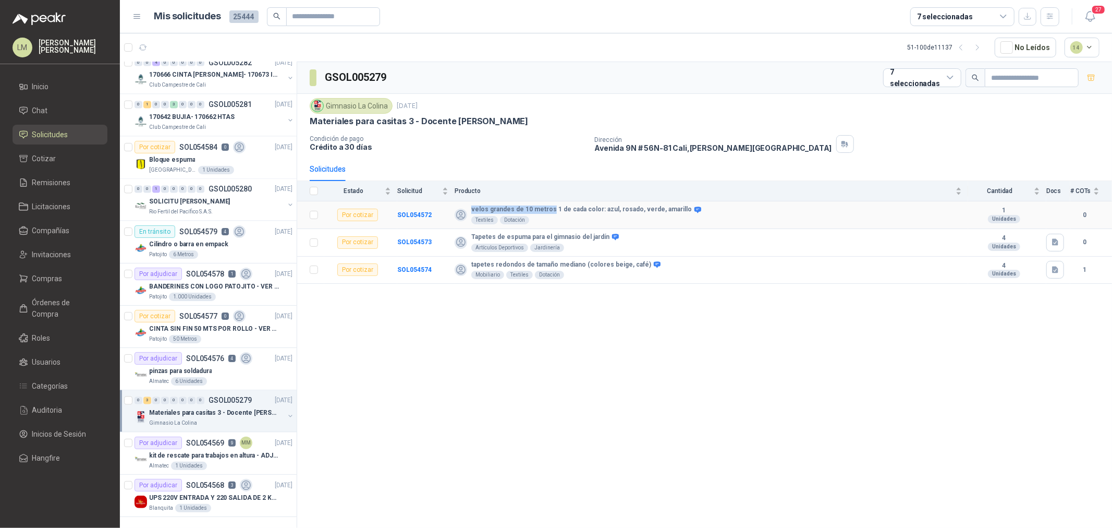
copy b "velos grandes de 10 metros"
click at [195, 366] on p "pinzas para soldadura" at bounding box center [180, 371] width 63 height 10
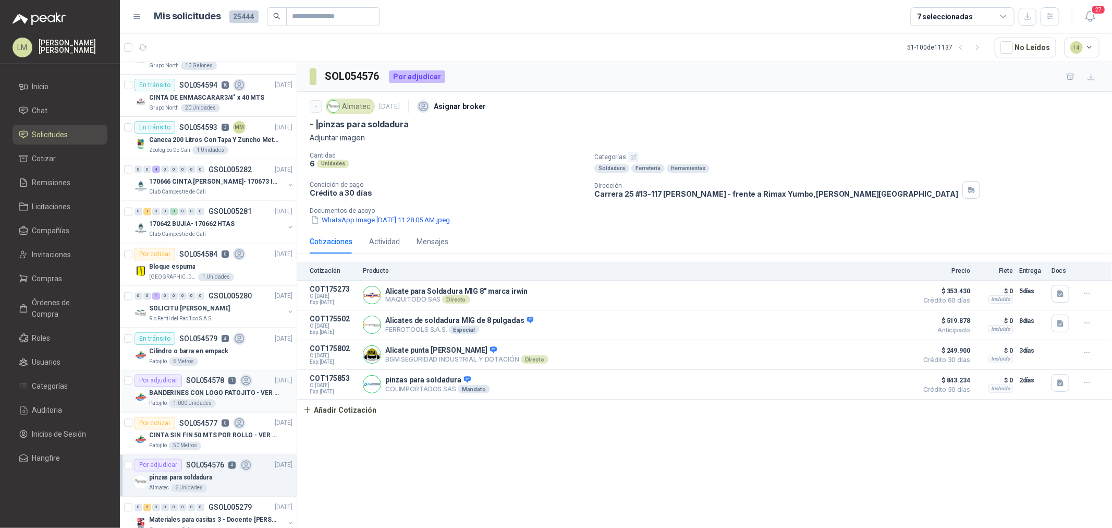
scroll to position [1492, 0]
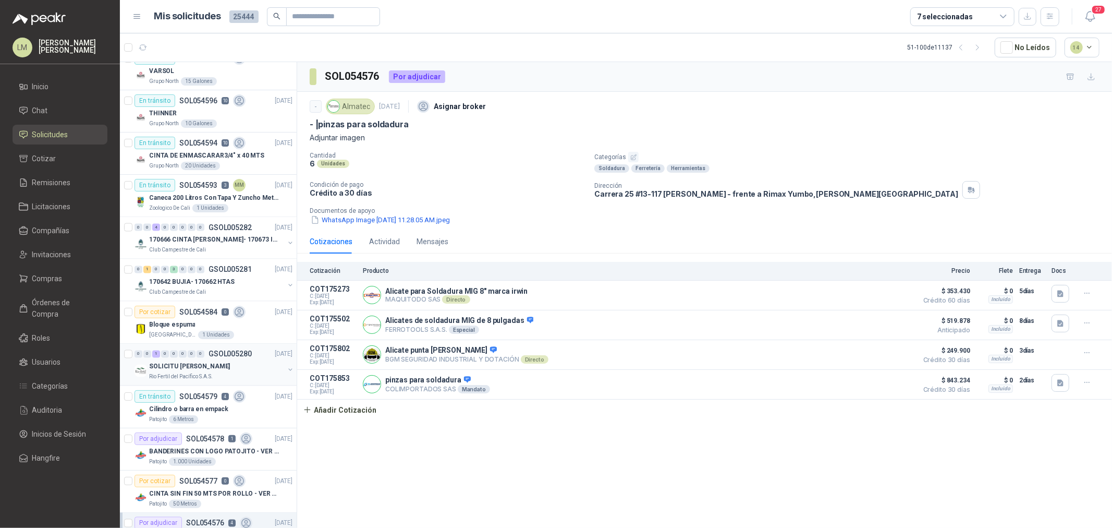
click at [188, 370] on p "SOLICITU JIMMY" at bounding box center [189, 367] width 81 height 10
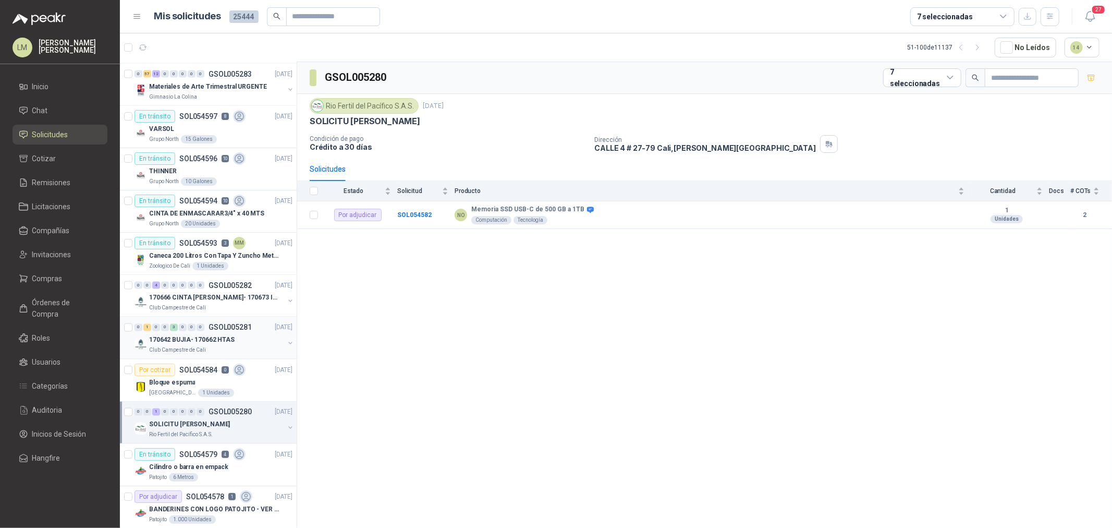
scroll to position [1376, 0]
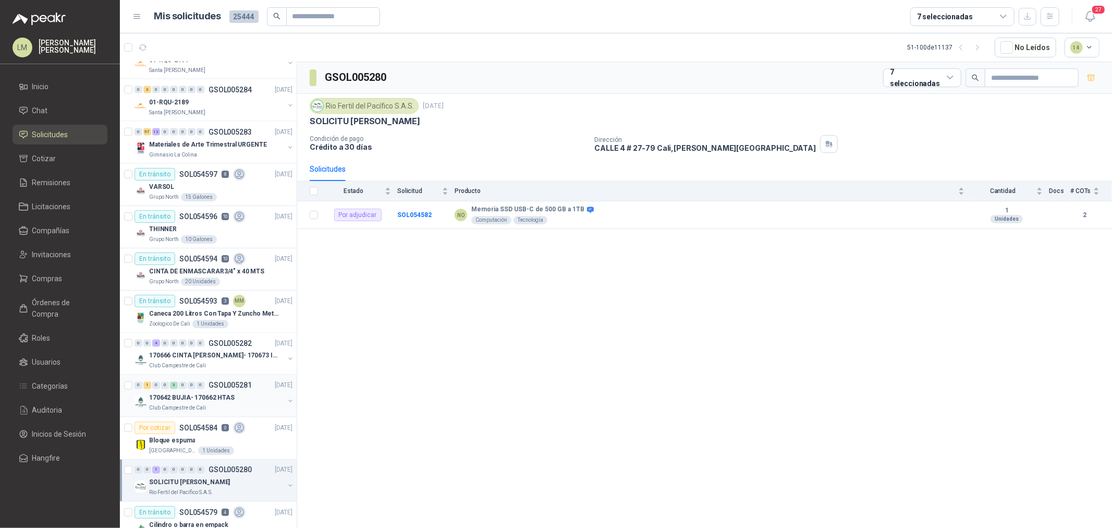
click at [195, 396] on p "170642 BUJIA- 170662 HTAS" at bounding box center [191, 398] width 85 height 10
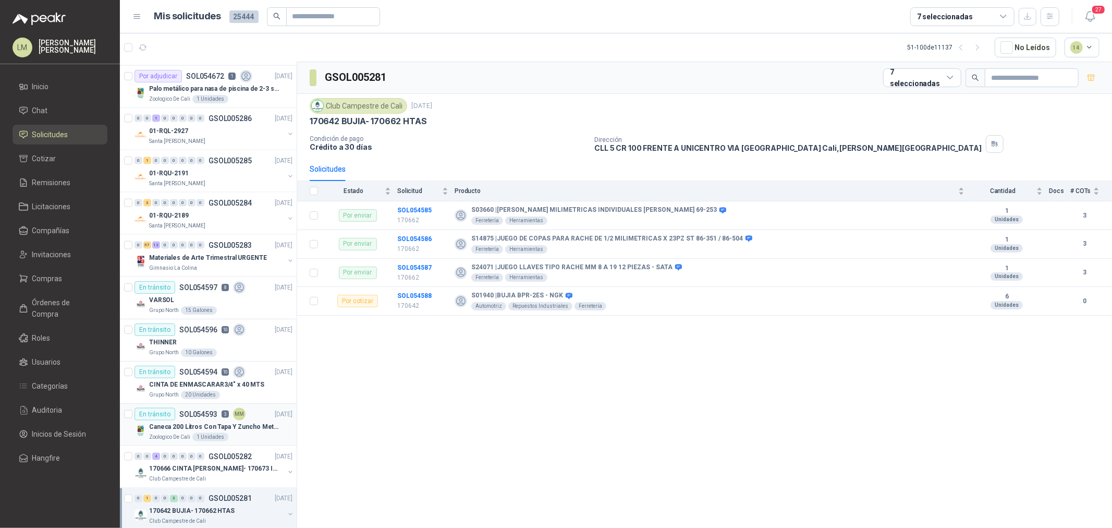
scroll to position [1260, 0]
click at [199, 261] on p "Materiales de Arte Trimestral URGENTE" at bounding box center [208, 261] width 118 height 10
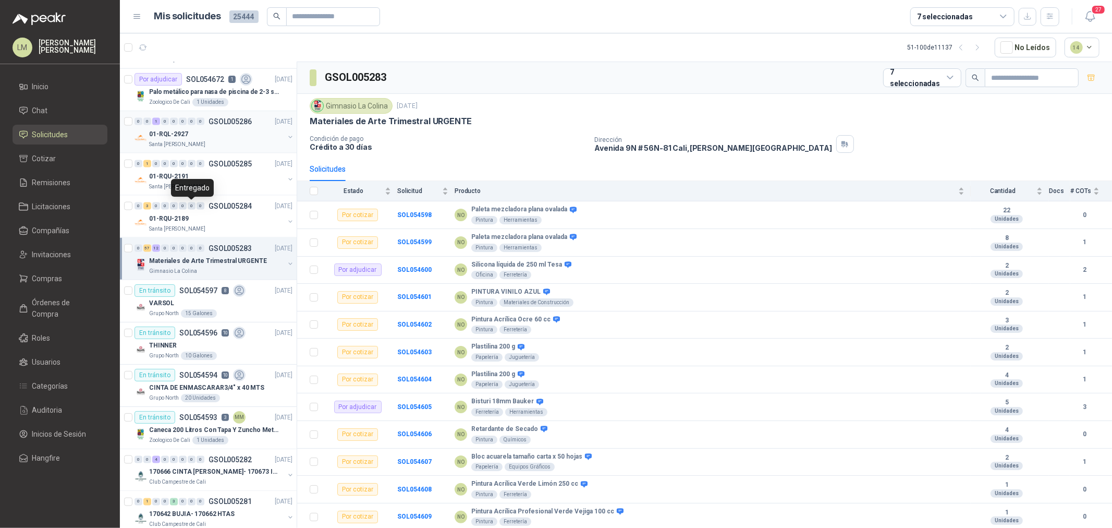
click at [188, 132] on div "01-RQL-2927" at bounding box center [216, 134] width 135 height 13
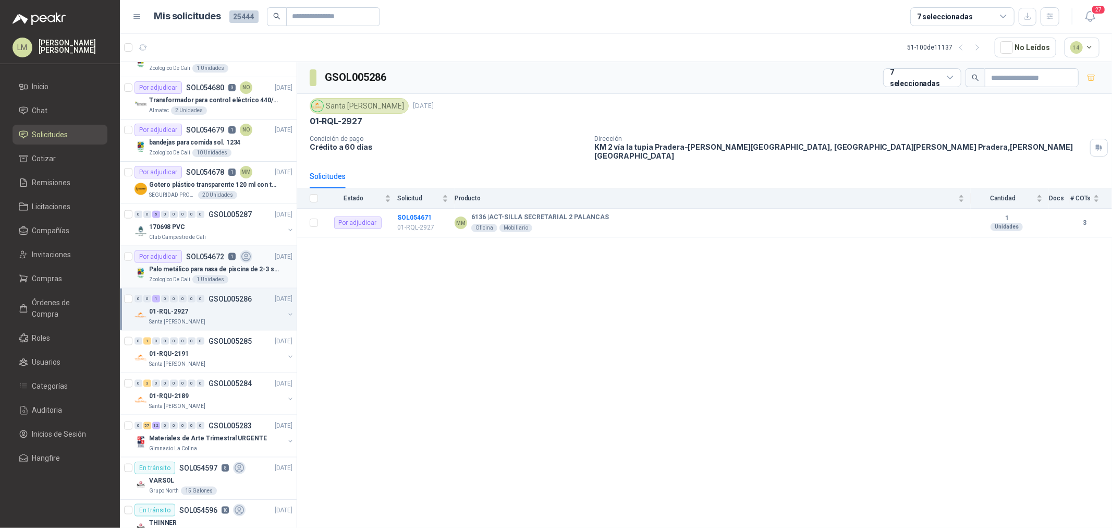
scroll to position [1029, 0]
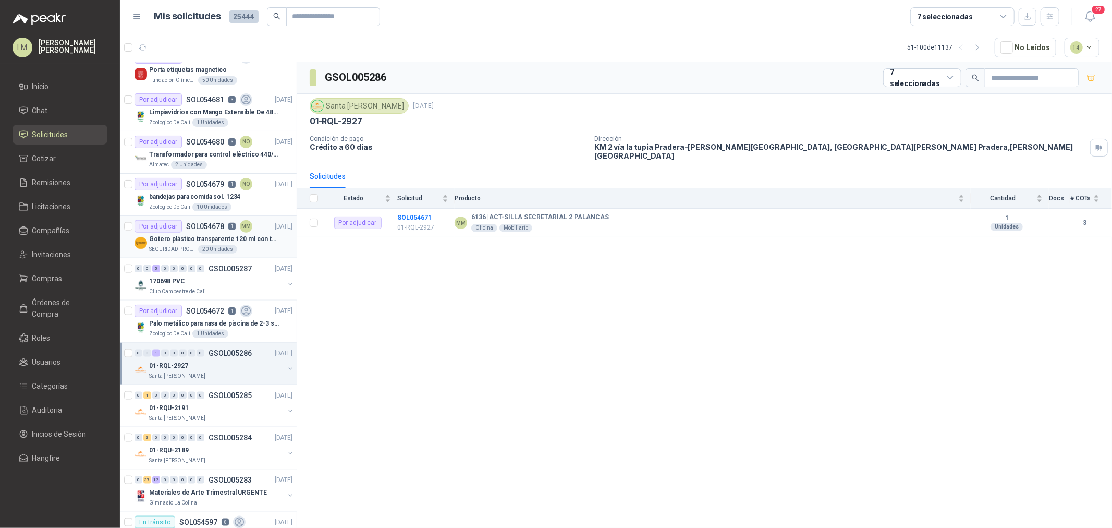
click at [204, 236] on p "Gotero plástico transparente 120 ml con tapa de seguridad" at bounding box center [214, 239] width 130 height 10
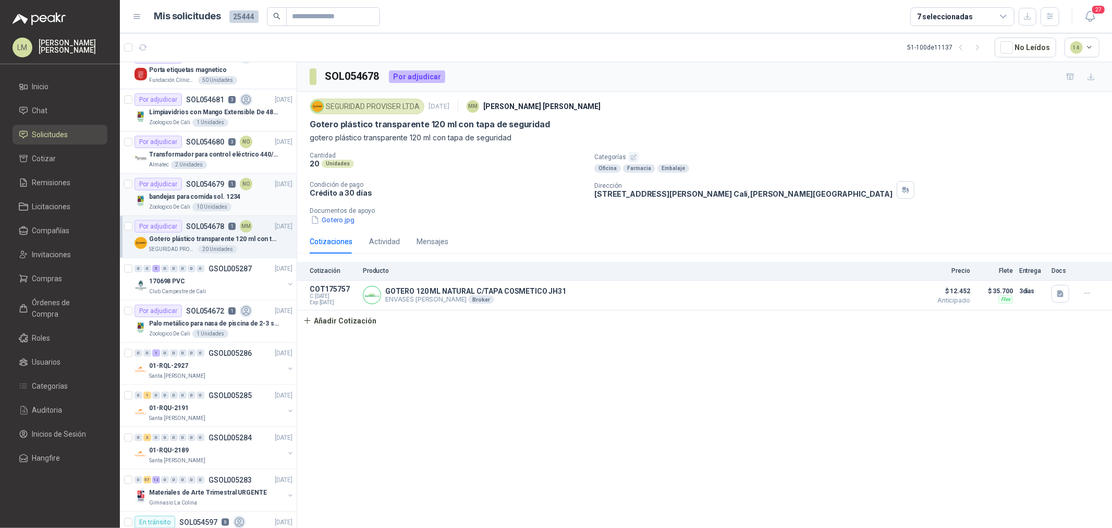
click at [204, 202] on div "bandejas para comida sol. 1234" at bounding box center [220, 196] width 143 height 13
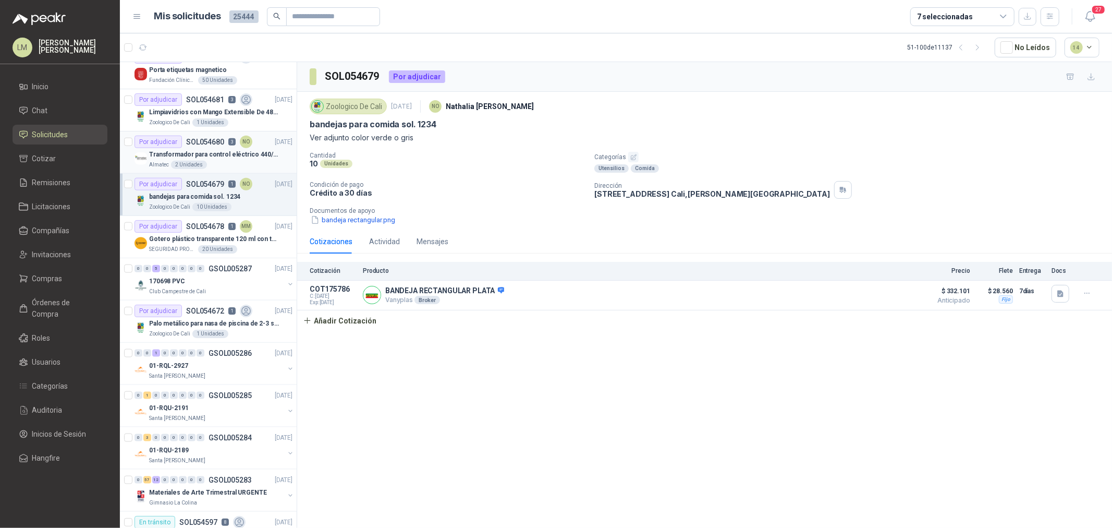
click at [209, 155] on p "Transformador para control eléctrico 440/220/110 - 45O VA." at bounding box center [214, 155] width 130 height 10
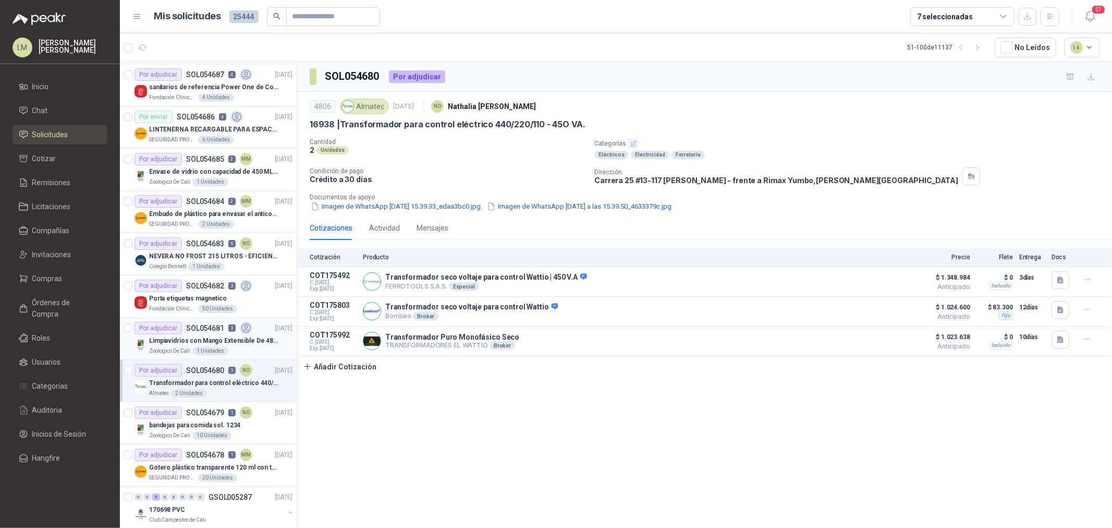
scroll to position [797, 0]
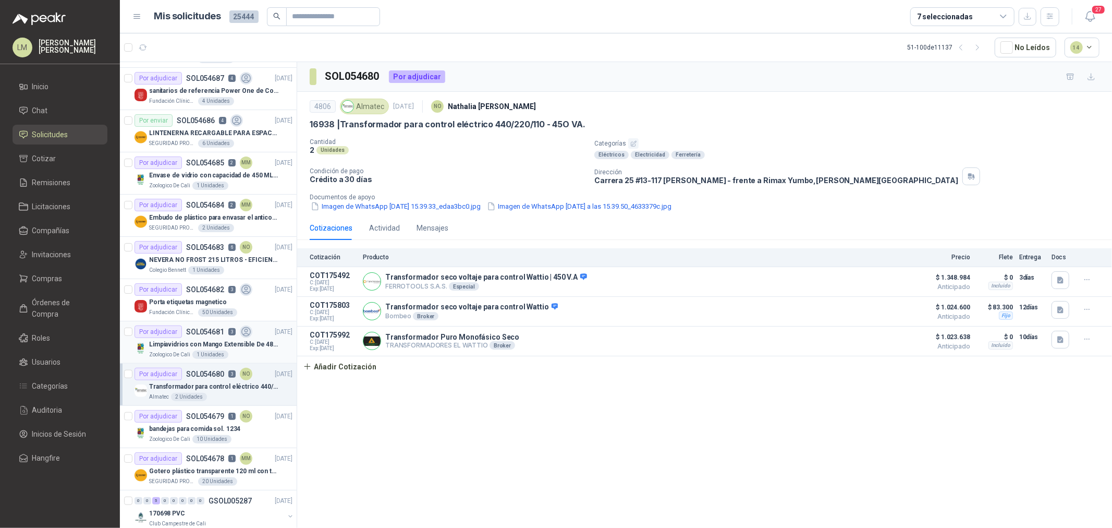
click at [217, 347] on p "Limpiavidrios con Mango Extensible De 48 a 78 cm" at bounding box center [214, 344] width 130 height 10
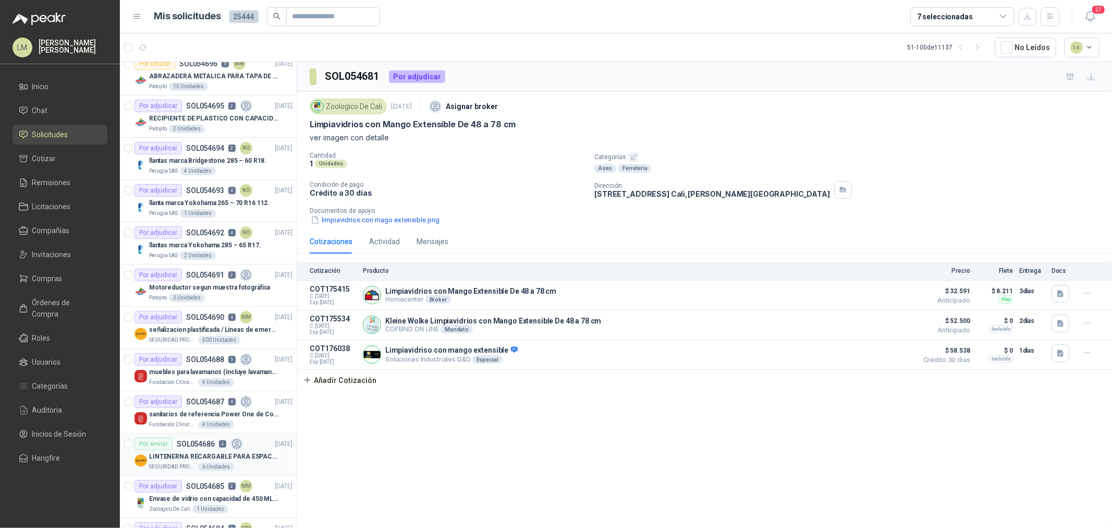
scroll to position [449, 0]
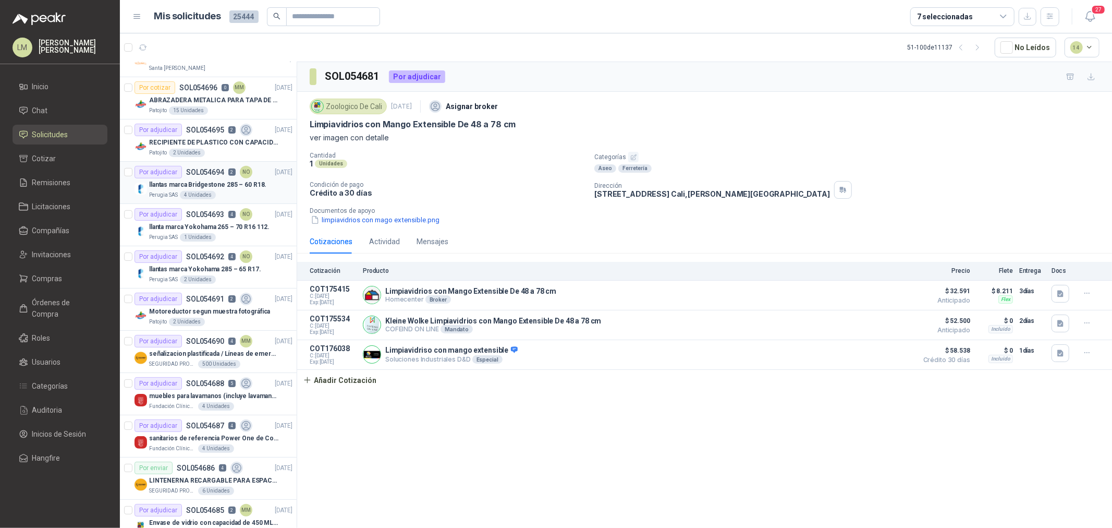
click at [213, 181] on p "llantas marca Bridgestone 285 – 60 R18." at bounding box center [207, 185] width 117 height 10
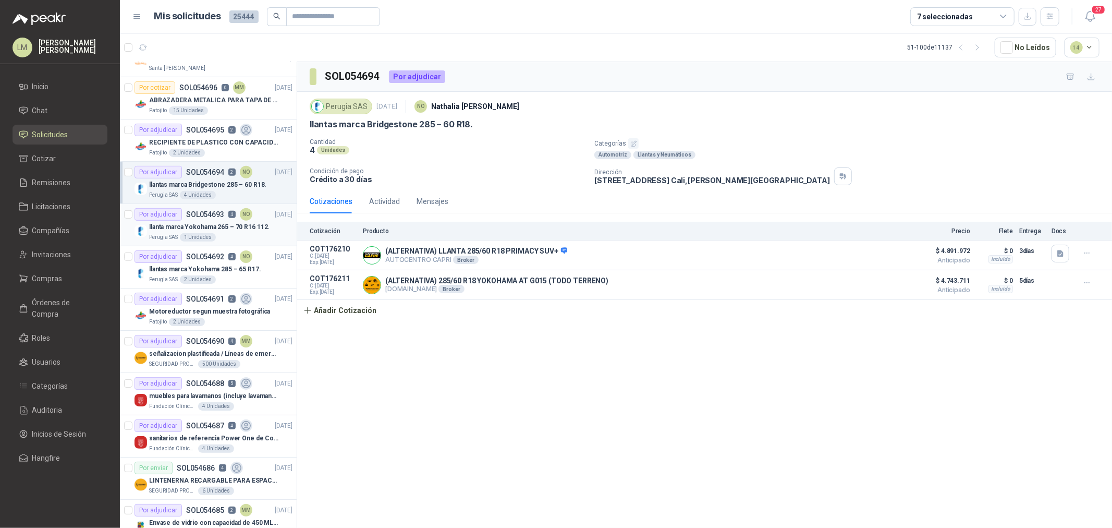
click at [205, 214] on p "SOL054693" at bounding box center [205, 214] width 38 height 7
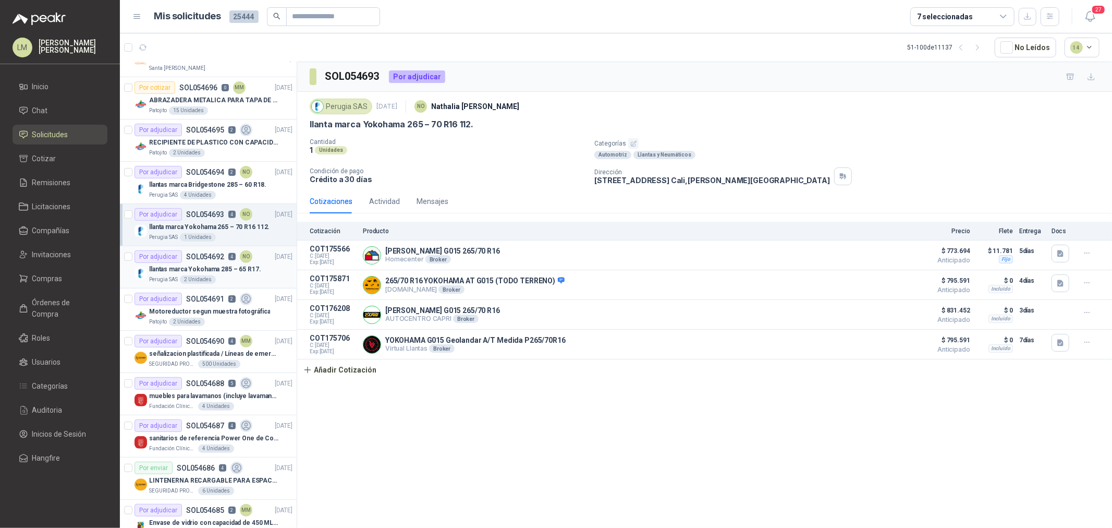
click at [215, 260] on p "SOL054692" at bounding box center [205, 256] width 38 height 7
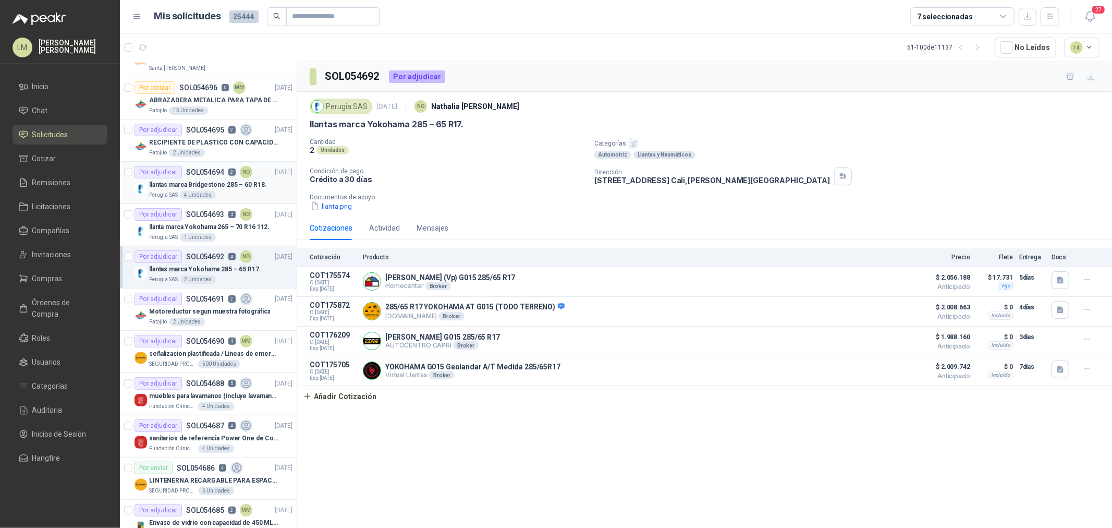
click at [210, 182] on p "llantas marca Bridgestone 285 – 60 R18." at bounding box center [207, 185] width 117 height 10
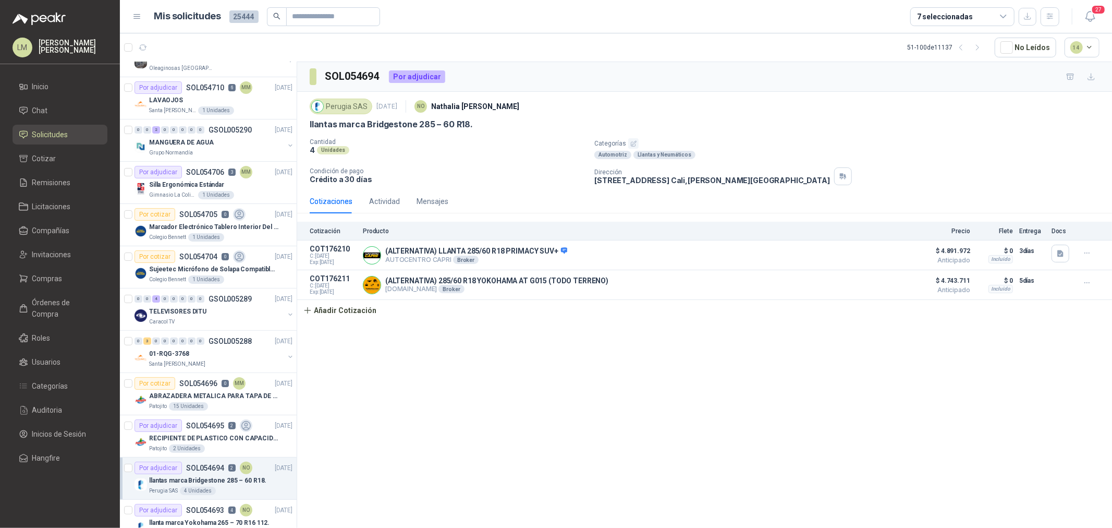
scroll to position [102, 0]
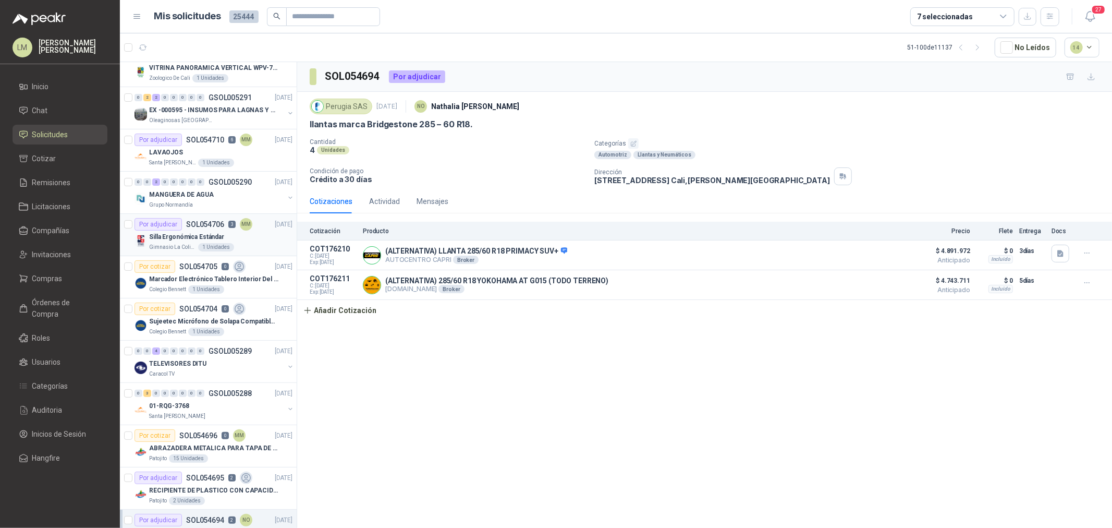
click at [210, 228] on div "Por adjudicar SOL054706 3 MM" at bounding box center [193, 224] width 118 height 13
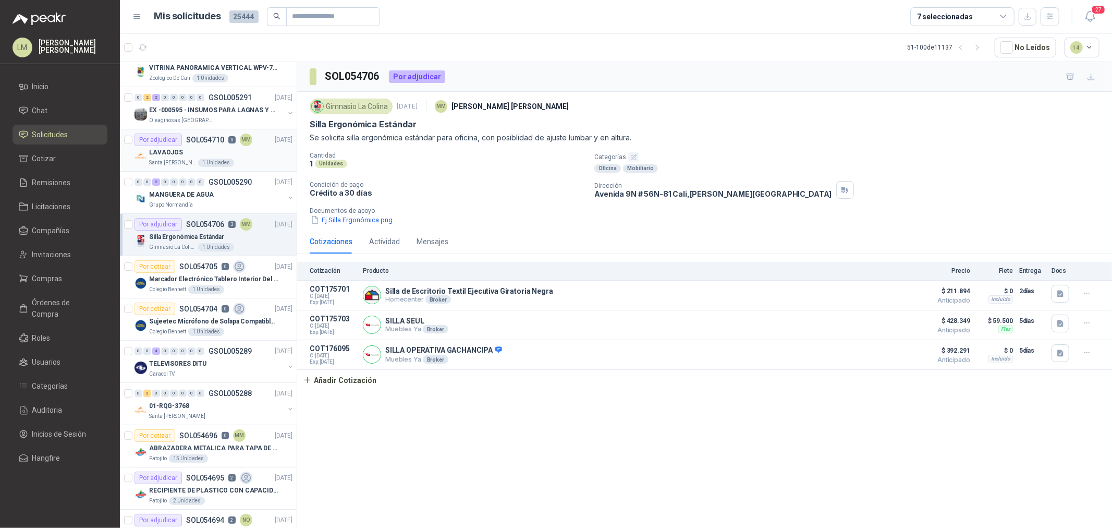
click at [215, 150] on div "LAVAOJOS" at bounding box center [220, 152] width 143 height 13
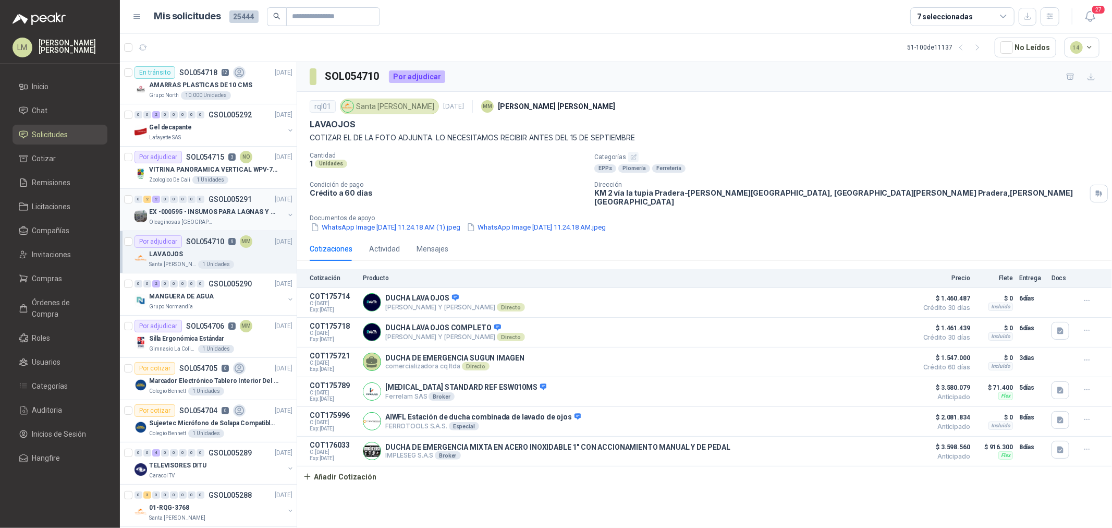
click at [207, 207] on p "EX -000595 - INSUMOS PARA LAGNAS Y OFICINAS PLANTA" at bounding box center [214, 212] width 130 height 10
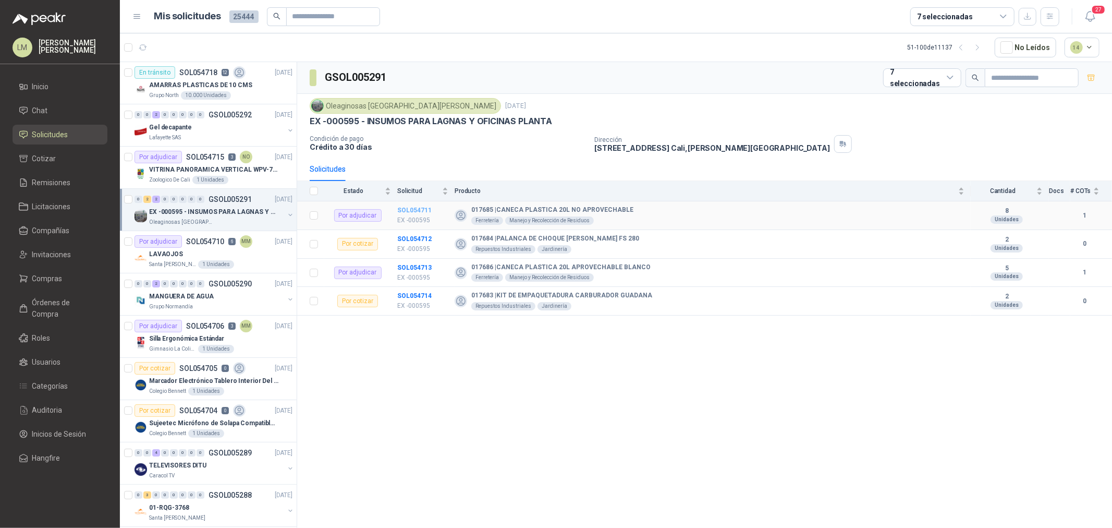
click at [410, 207] on b "SOL054711" at bounding box center [414, 209] width 34 height 7
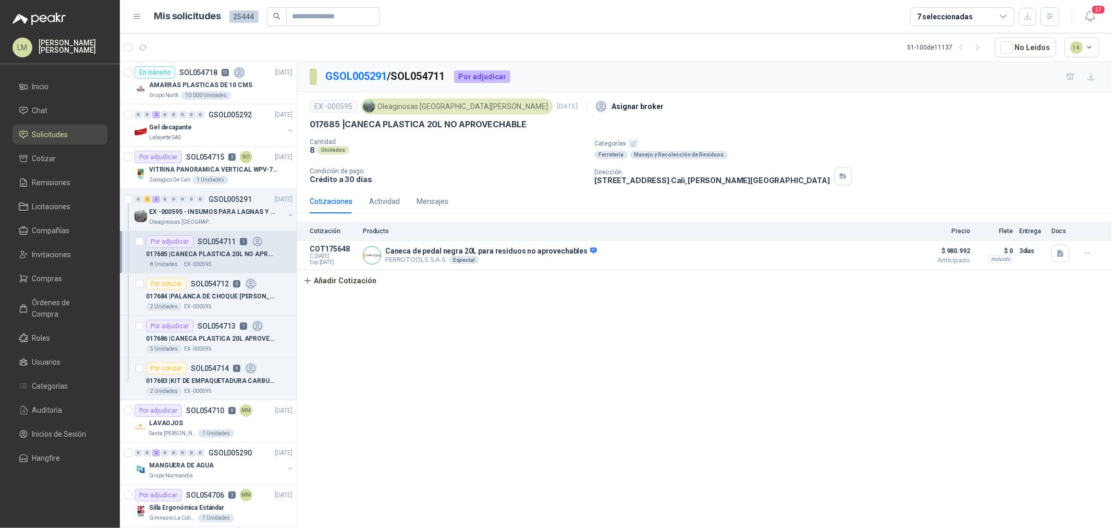
click at [631, 140] on icon "button" at bounding box center [633, 143] width 7 height 7
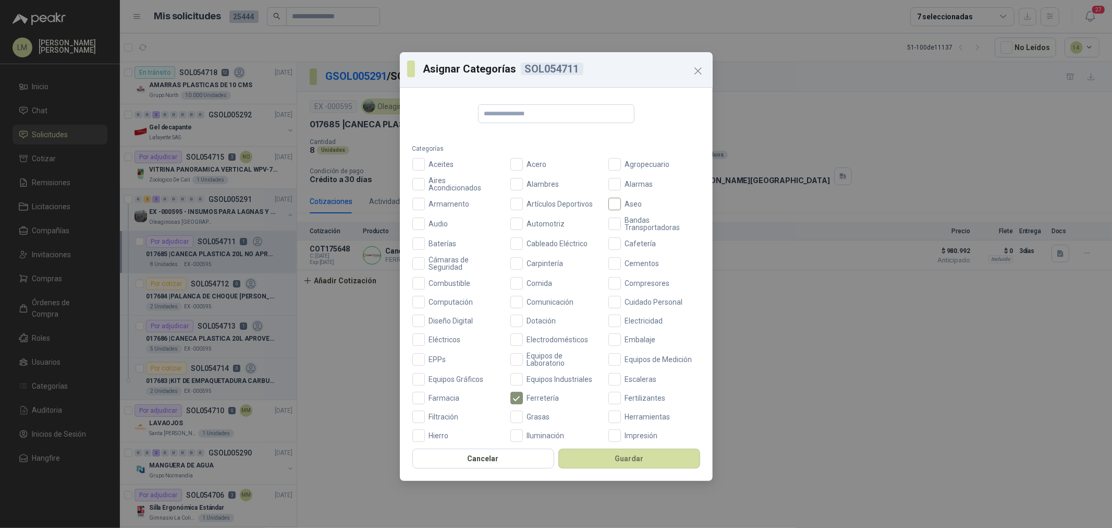
click at [623, 200] on span "Aseo" at bounding box center [634, 203] width 26 height 7
click at [632, 402] on button "Guardar" at bounding box center [629, 458] width 142 height 20
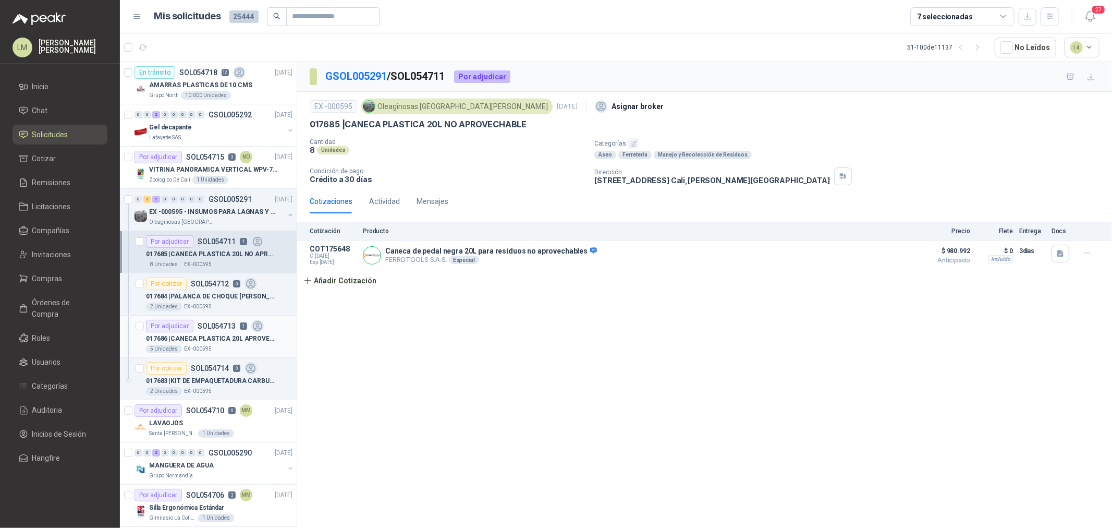
click at [237, 320] on div "Por adjudicar SOL054713 1" at bounding box center [205, 326] width 118 height 13
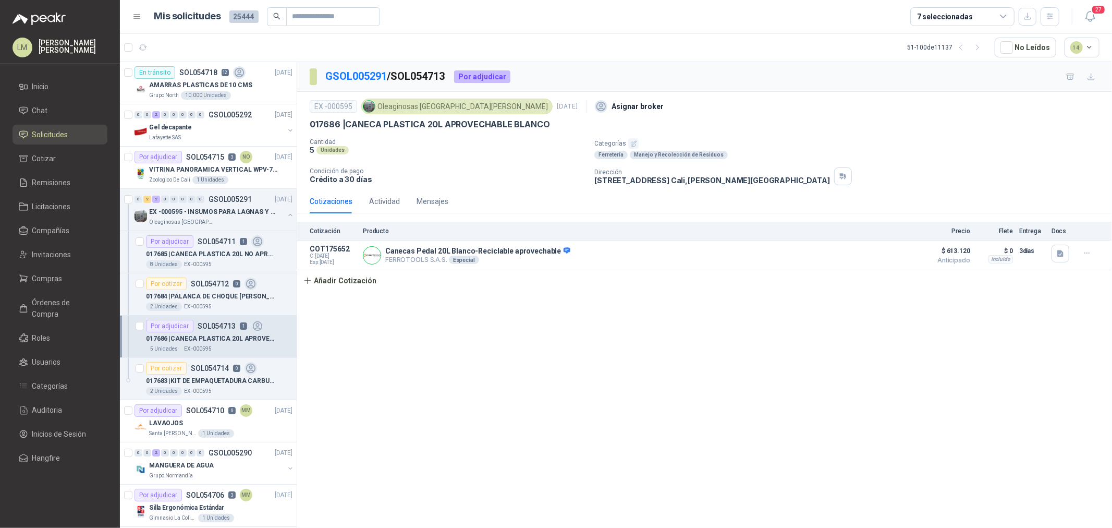
click at [631, 141] on icon "button" at bounding box center [633, 143] width 7 height 7
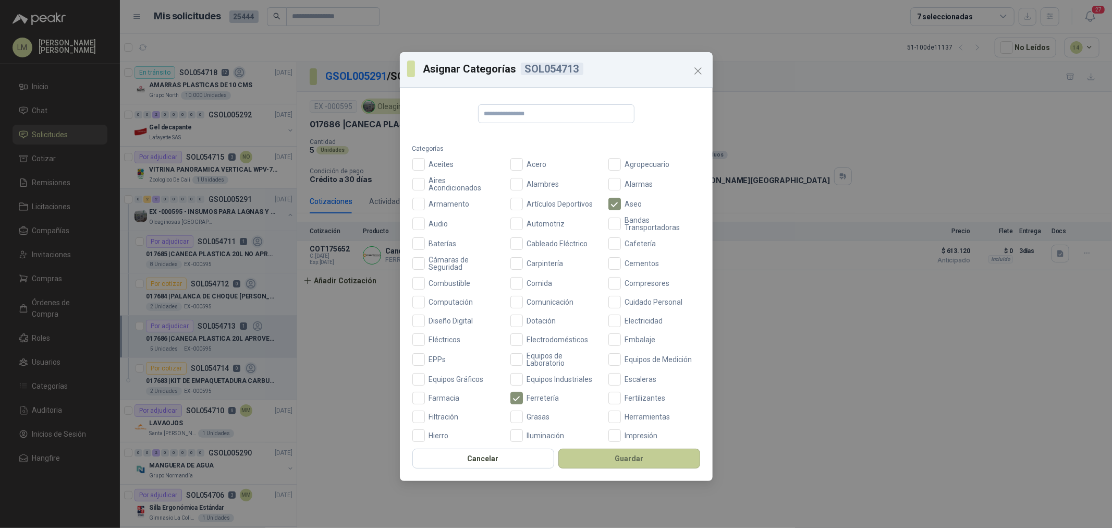
click at [607, 402] on button "Guardar" at bounding box center [629, 458] width 142 height 20
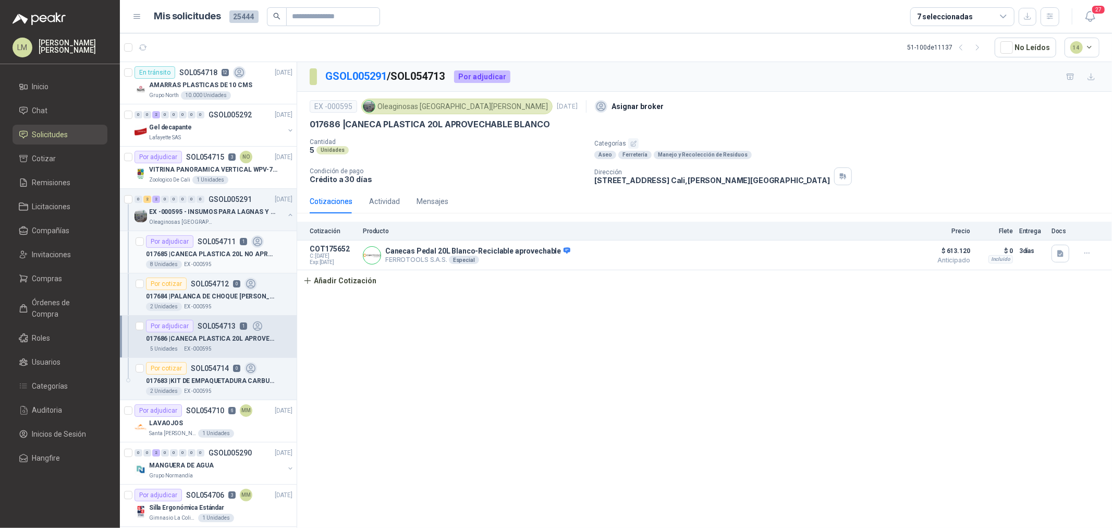
click at [186, 255] on p "017685 | CANECA PLASTICA 20L NO APROVECHABLE" at bounding box center [211, 254] width 130 height 10
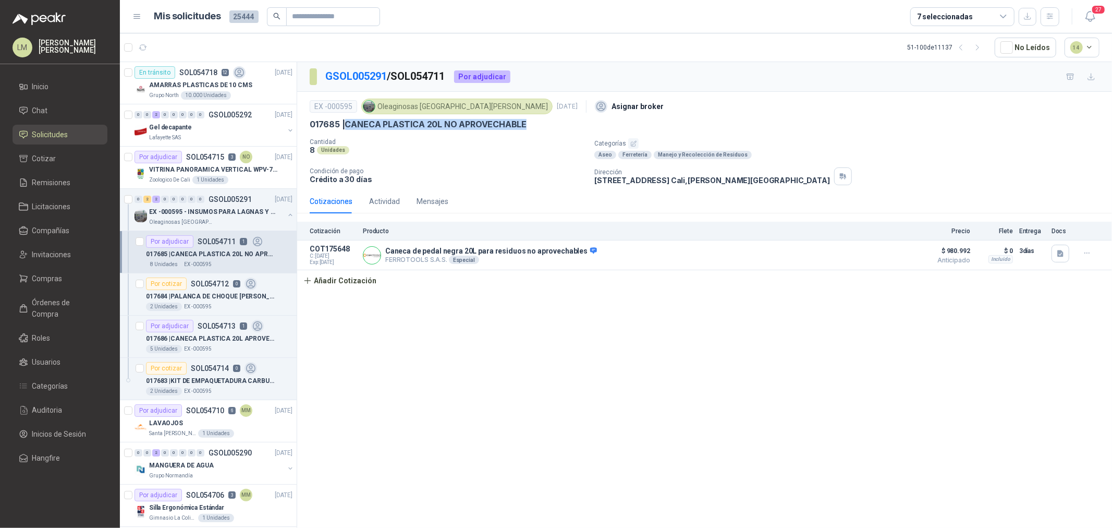
drag, startPoint x: 346, startPoint y: 121, endPoint x: 528, endPoint y: 123, distance: 181.9
click at [528, 123] on div "017685 | CANECA PLASTICA 20L NO APROVECHABLE" at bounding box center [705, 124] width 790 height 11
copy p "CANECA PLASTICA 20L NO APROVECHABLE"
click at [357, 284] on button "Añadir Cotización" at bounding box center [339, 280] width 85 height 21
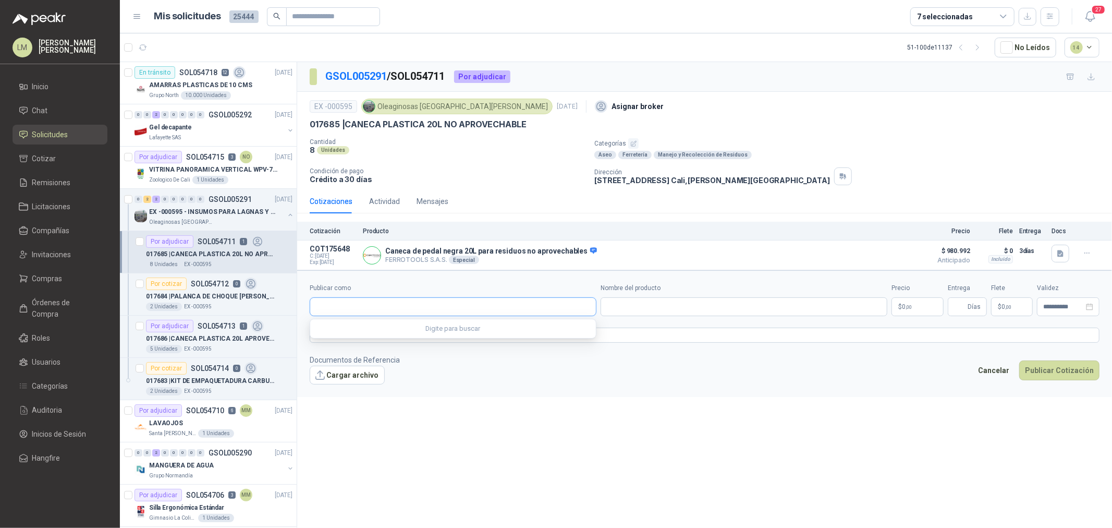
click at [369, 311] on input "Publicar como" at bounding box center [453, 307] width 286 height 18
click at [384, 326] on div "Homecenter NIT : 800242106" at bounding box center [453, 331] width 269 height 11
click at [632, 304] on input "Nombre del producto" at bounding box center [744, 306] width 287 height 19
paste input "**********"
click at [889, 310] on p "$ 0 ,00" at bounding box center [917, 306] width 52 height 19
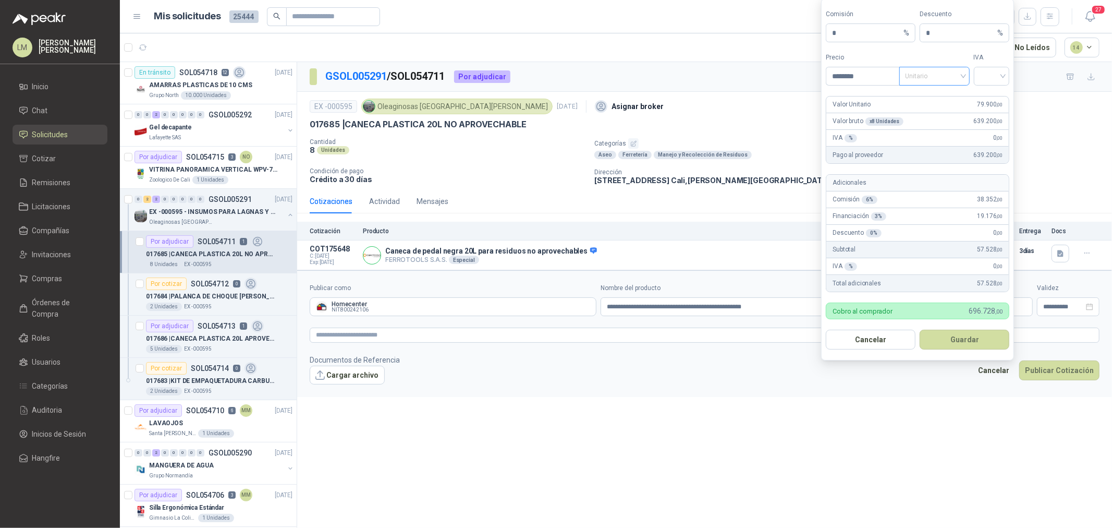
click at [889, 79] on span "Unitario" at bounding box center [935, 76] width 58 height 16
click at [889, 113] on div "Unitario con IVA" at bounding box center [935, 113] width 54 height 11
click at [889, 79] on input "search" at bounding box center [991, 75] width 23 height 16
click at [889, 97] on div "19%" at bounding box center [991, 97] width 19 height 11
drag, startPoint x: 842, startPoint y: 36, endPoint x: 799, endPoint y: 40, distance: 43.9
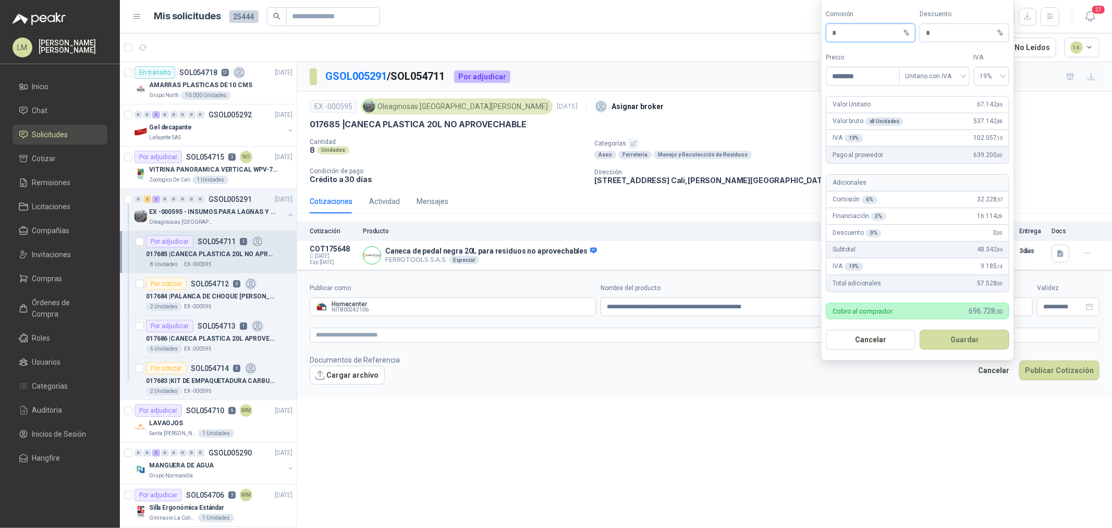
click at [800, 39] on body "LM Luis Miguel Martinez Inicio Chat Solicitudes Cotizar Remisiones Licitaciones…" at bounding box center [556, 264] width 1112 height 528
click at [889, 339] on button "Guardar" at bounding box center [965, 339] width 90 height 20
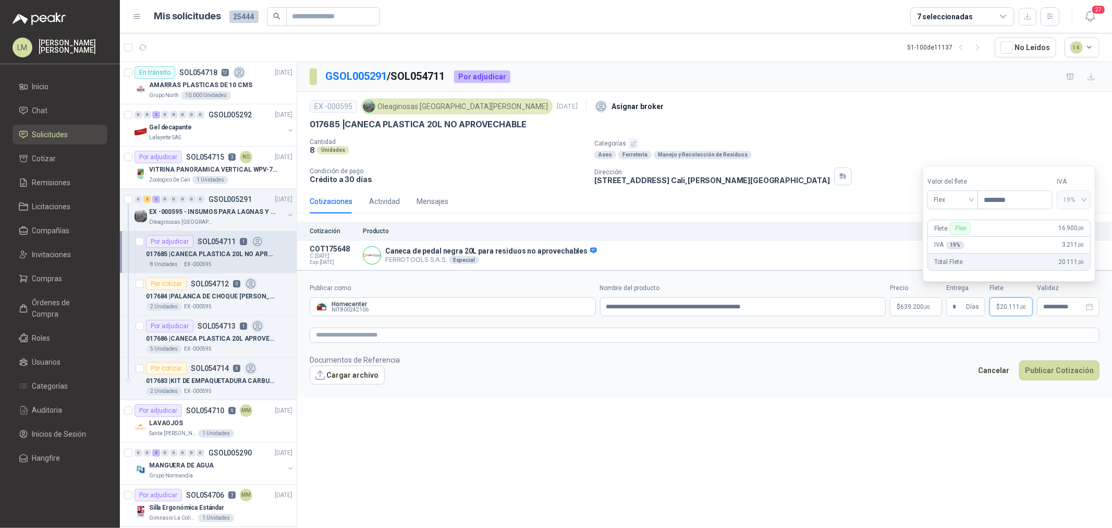
click at [889, 326] on form "**********" at bounding box center [704, 333] width 815 height 127
click at [889, 350] on form "**********" at bounding box center [704, 333] width 815 height 127
click at [889, 332] on textarea at bounding box center [705, 334] width 790 height 15
click at [471, 334] on textarea at bounding box center [705, 334] width 790 height 15
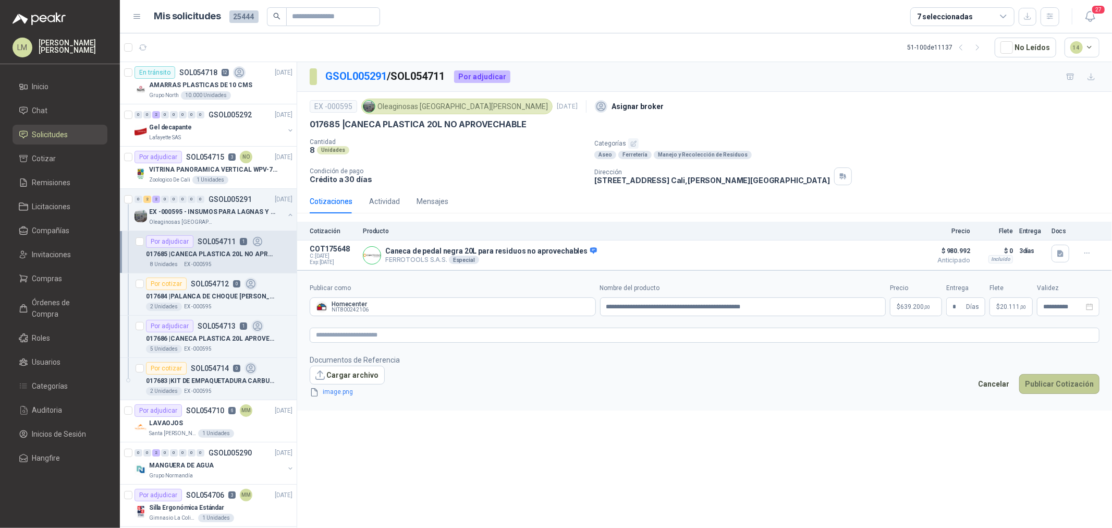
click at [889, 383] on button "Publicar Cotización" at bounding box center [1059, 384] width 80 height 20
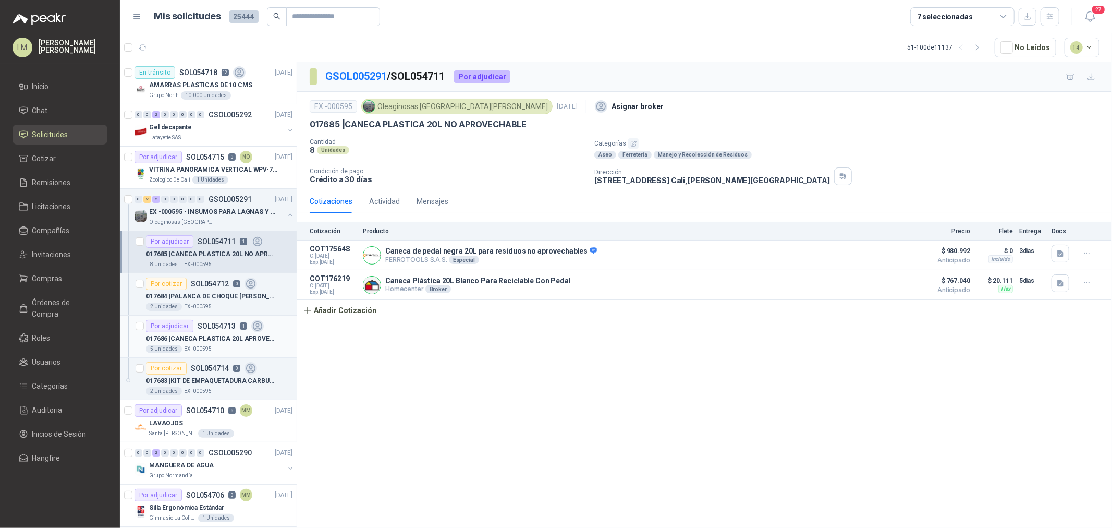
click at [198, 328] on p "SOL054713" at bounding box center [217, 325] width 38 height 7
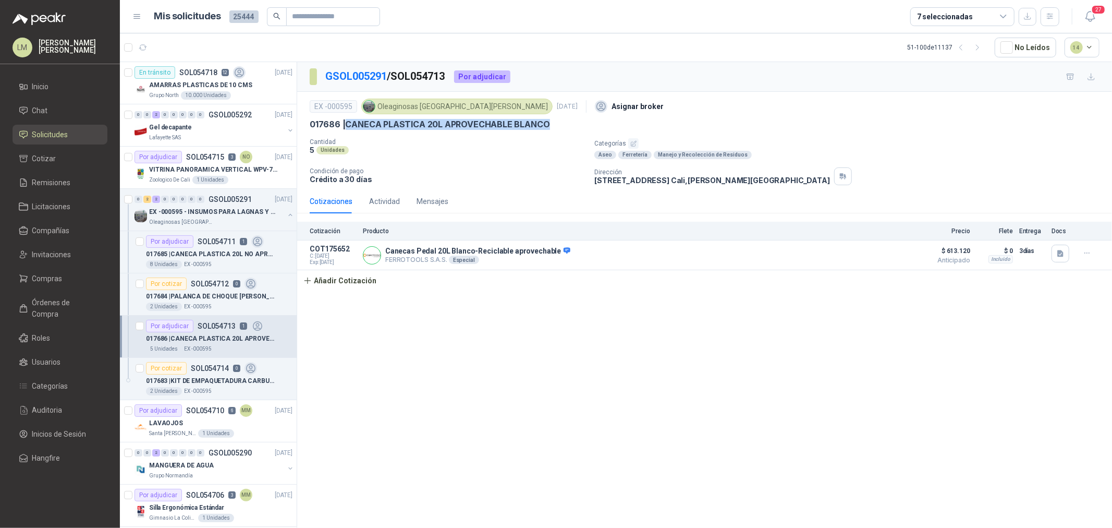
drag, startPoint x: 346, startPoint y: 124, endPoint x: 554, endPoint y: 127, distance: 208.0
click at [554, 127] on div "017686 | CANECA PLASTICA 20L APROVECHABLE BLANCO" at bounding box center [705, 124] width 790 height 11
copy p "CANECA PLASTICA 20L APROVECHABLE BLANCO"
click at [205, 250] on p "017685 | CANECA PLASTICA 20L NO APROVECHABLE" at bounding box center [211, 254] width 130 height 10
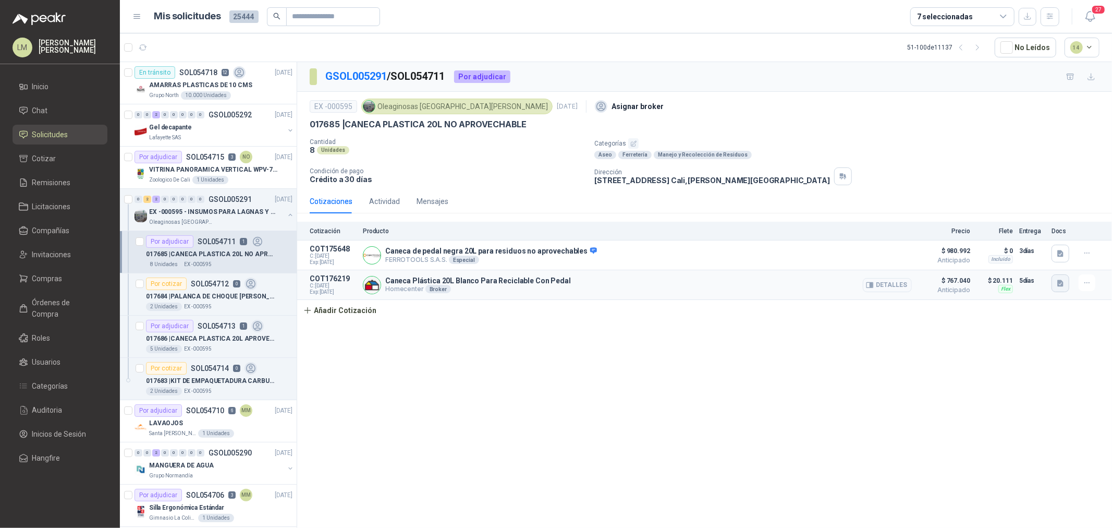
click at [889, 284] on icon "button" at bounding box center [1060, 283] width 6 height 7
click at [889, 256] on button "image.png" at bounding box center [1039, 260] width 45 height 11
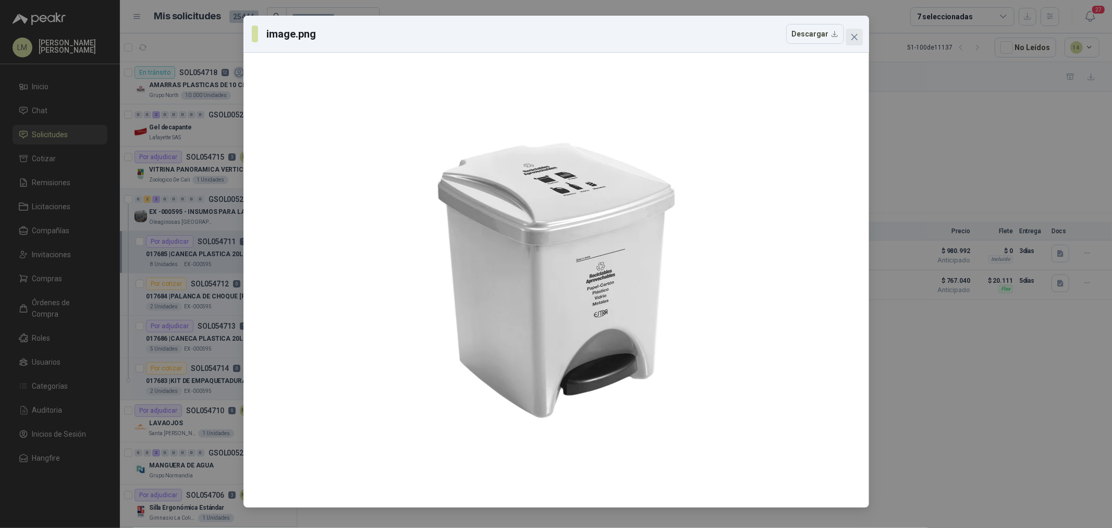
click at [853, 38] on icon "close" at bounding box center [854, 37] width 6 height 6
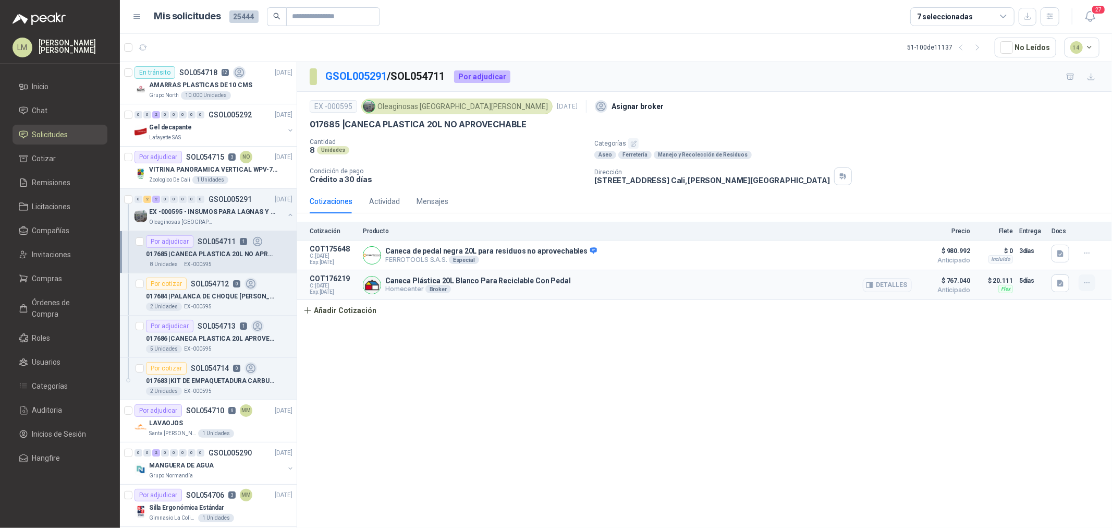
click at [889, 285] on icon "button" at bounding box center [1087, 282] width 9 height 9
click at [889, 243] on button "Editar" at bounding box center [1065, 241] width 83 height 17
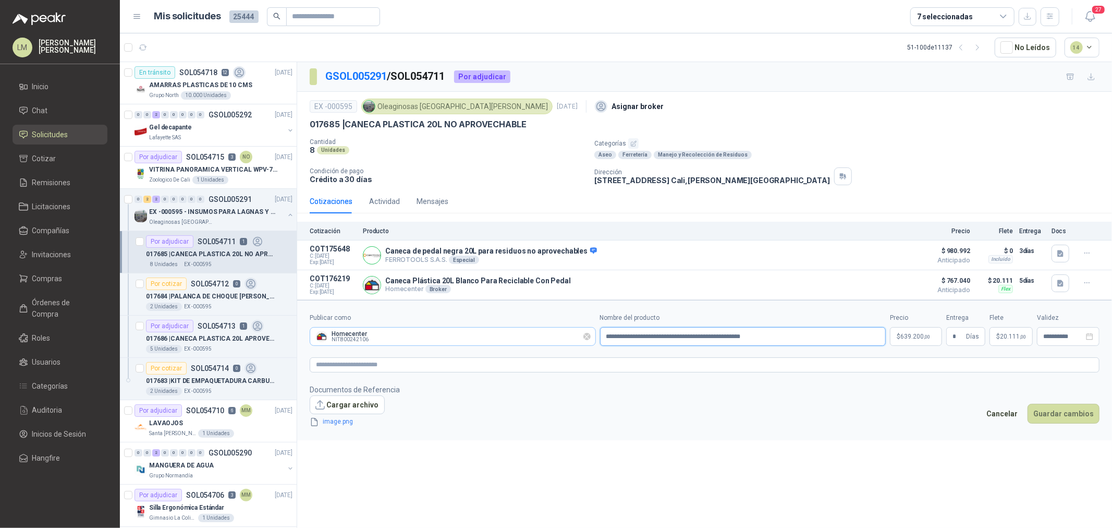
drag, startPoint x: 769, startPoint y: 337, endPoint x: 549, endPoint y: 332, distance: 220.1
click at [549, 332] on div "**********" at bounding box center [705, 329] width 790 height 33
paste input "****"
click at [392, 402] on icon "delete" at bounding box center [393, 421] width 6 height 7
click at [358, 365] on textarea at bounding box center [705, 364] width 790 height 15
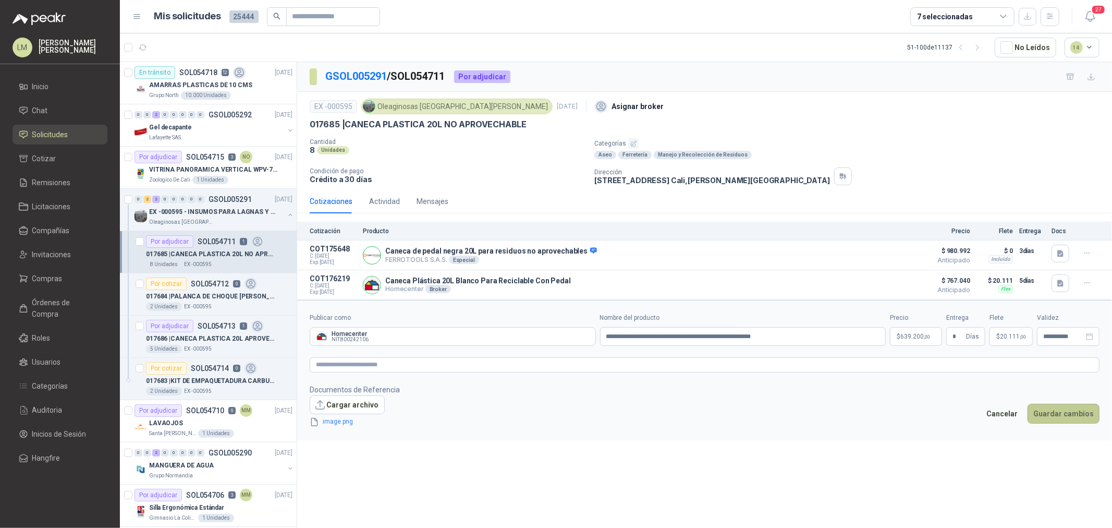
click at [889, 402] on button "Guardar cambios" at bounding box center [1063, 413] width 72 height 20
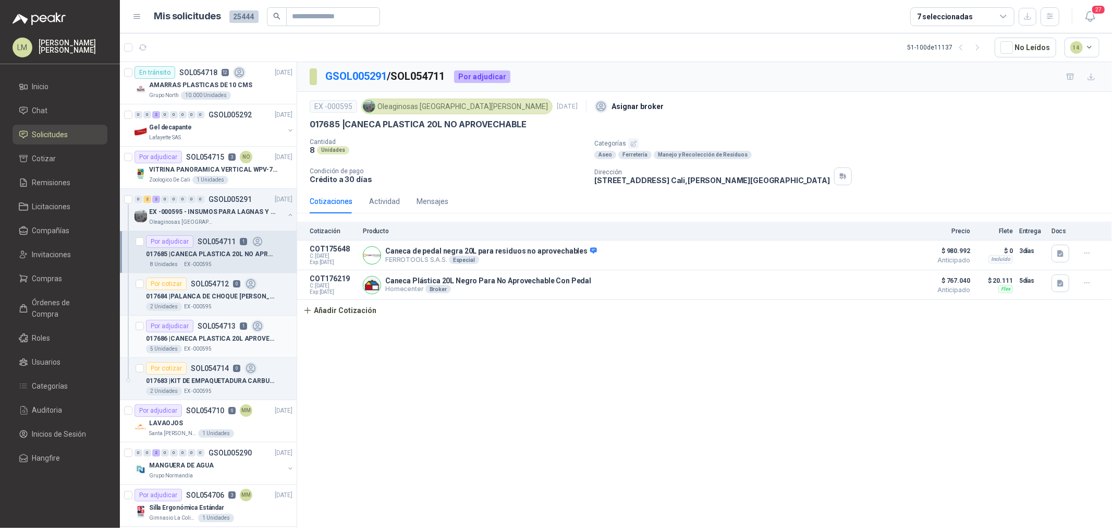
click at [207, 350] on p "EX -000595" at bounding box center [198, 349] width 28 height 8
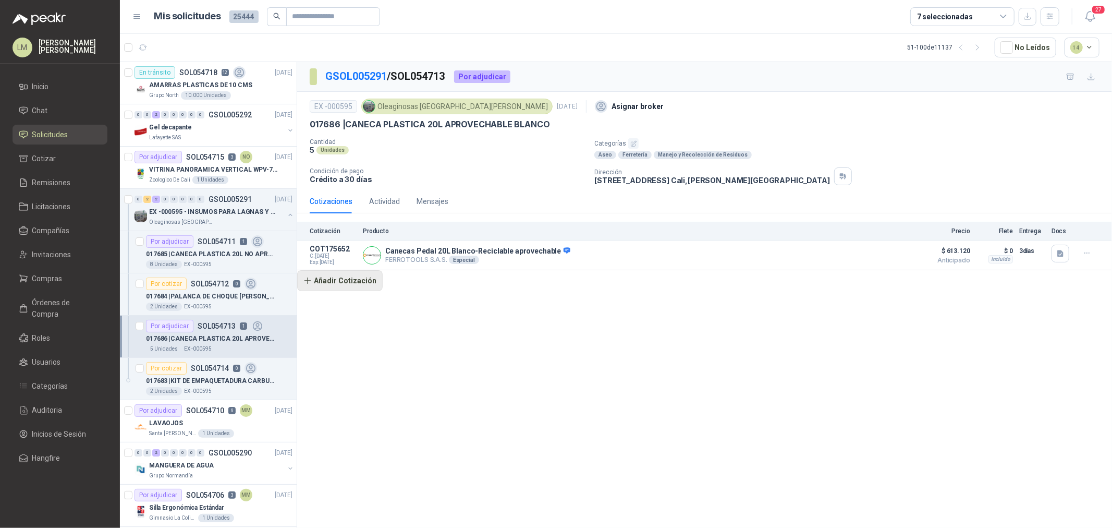
click at [340, 285] on button "Añadir Cotización" at bounding box center [339, 280] width 85 height 21
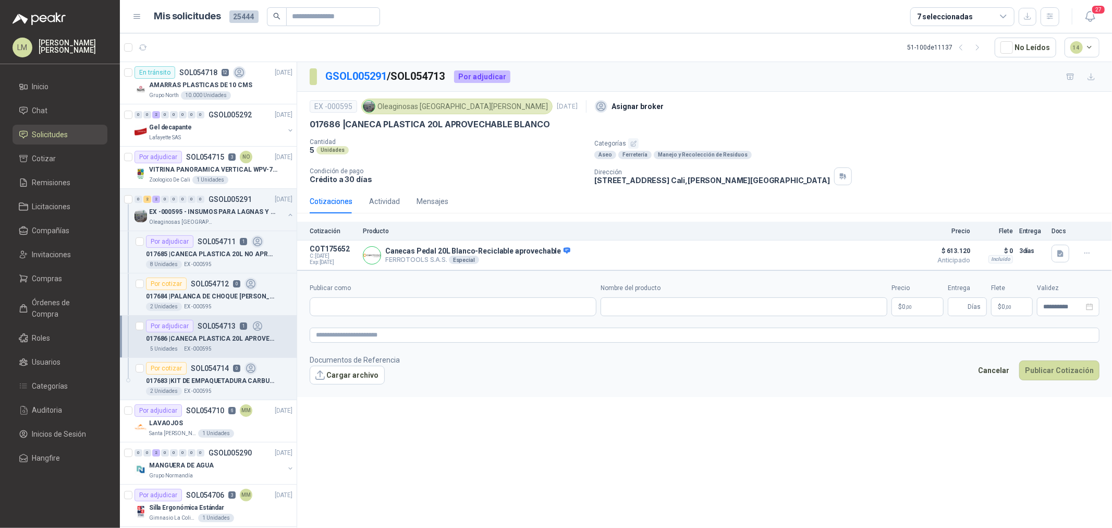
click at [354, 316] on form "**********" at bounding box center [704, 333] width 815 height 127
click at [358, 304] on input "Publicar como" at bounding box center [453, 307] width 286 height 18
click at [374, 337] on div "Homecenter NIT : 800242106" at bounding box center [453, 331] width 269 height 11
click at [658, 309] on input "Nombre del producto" at bounding box center [744, 306] width 287 height 19
paste input "**********"
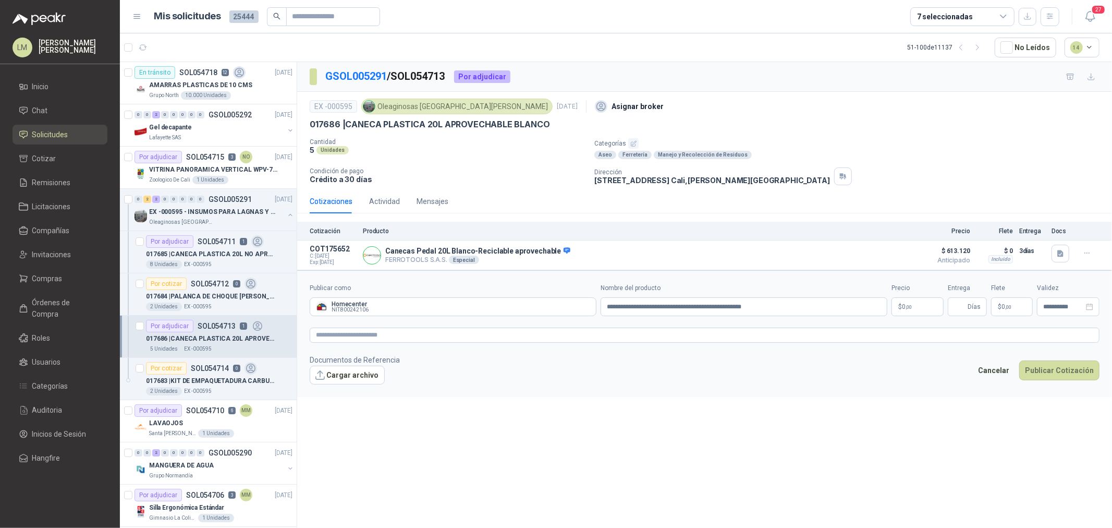
click at [889, 310] on p "$ 0 ,00" at bounding box center [917, 306] width 52 height 19
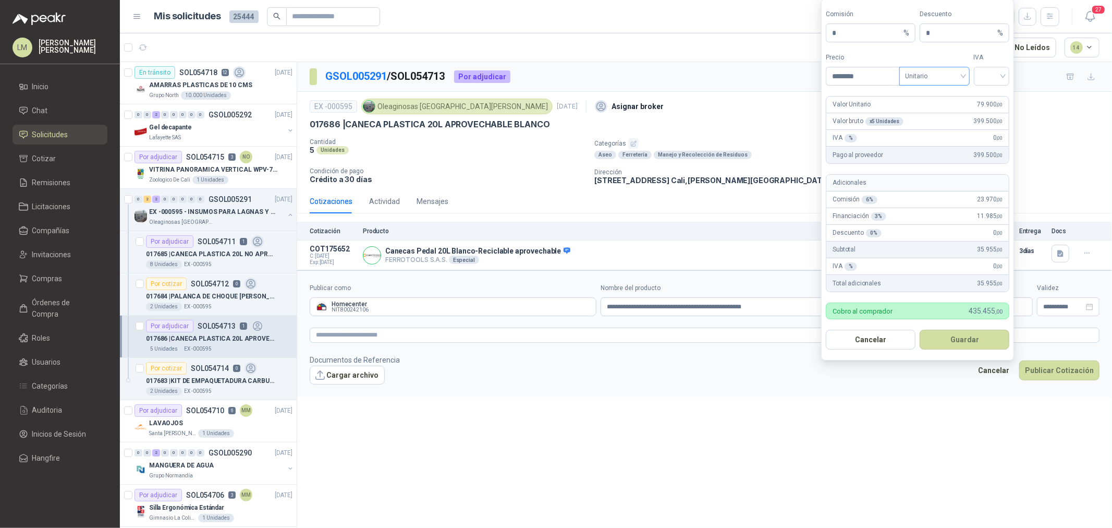
drag, startPoint x: 886, startPoint y: 47, endPoint x: 919, endPoint y: 69, distance: 38.7
click at [889, 50] on form "Comisión * % Descuento * % Precio ******** Tipo Unitario IVA Valor Unitario 79.…" at bounding box center [917, 179] width 193 height 362
click at [889, 71] on span "Unitario" at bounding box center [935, 76] width 58 height 16
click at [889, 112] on div "Unitario con IVA" at bounding box center [935, 113] width 54 height 11
click at [889, 84] on span at bounding box center [991, 76] width 23 height 18
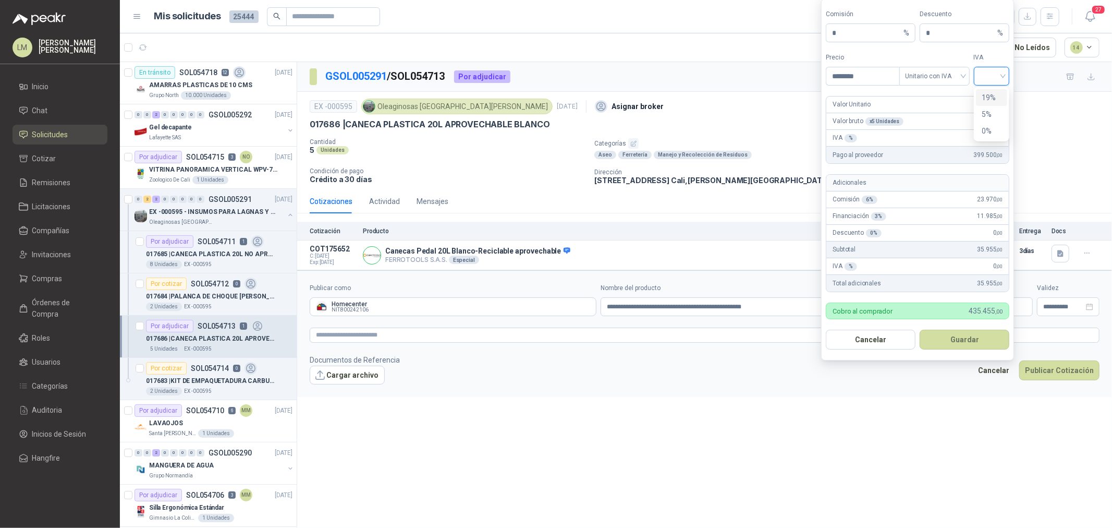
click at [889, 91] on div "19%" at bounding box center [992, 97] width 32 height 17
drag, startPoint x: 850, startPoint y: 48, endPoint x: 859, endPoint y: 39, distance: 13.3
click at [838, 45] on form "Comisión * % Descuento * % Precio ******** Tipo Unitario con IVA IVA 19% Valor …" at bounding box center [917, 179] width 193 height 362
click at [859, 33] on input "*" at bounding box center [866, 33] width 69 height 18
click at [806, 33] on body "LM Luis Miguel Martinez Inicio Chat Solicitudes Cotizar Remisiones Licitaciones…" at bounding box center [556, 264] width 1112 height 528
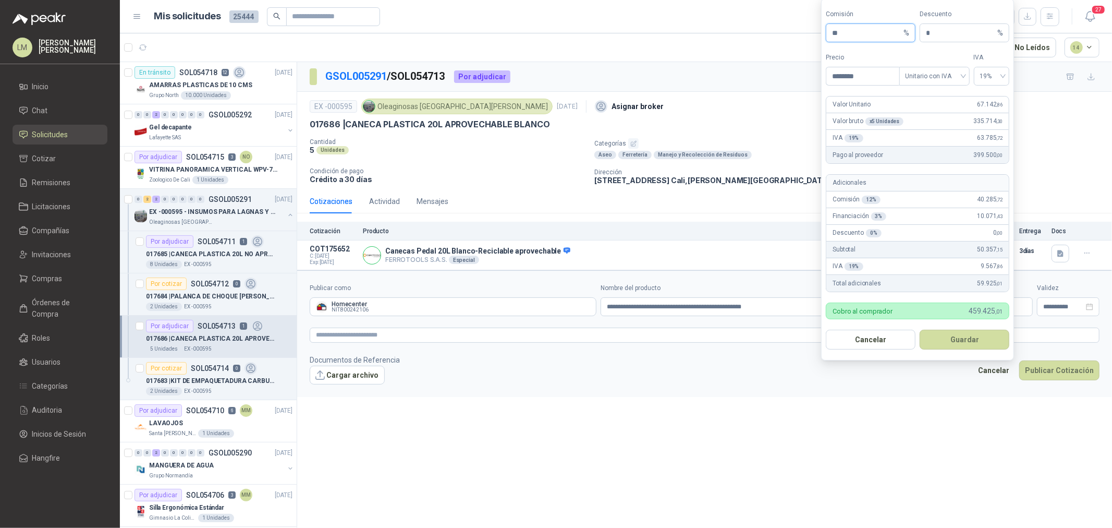
drag, startPoint x: 852, startPoint y: 34, endPoint x: 751, endPoint y: 25, distance: 101.0
click at [751, 25] on body "LM Luis Miguel Martinez Inicio Chat Solicitudes Cotizar Remisiones Licitaciones…" at bounding box center [556, 264] width 1112 height 528
click at [889, 331] on button "Guardar" at bounding box center [965, 339] width 90 height 20
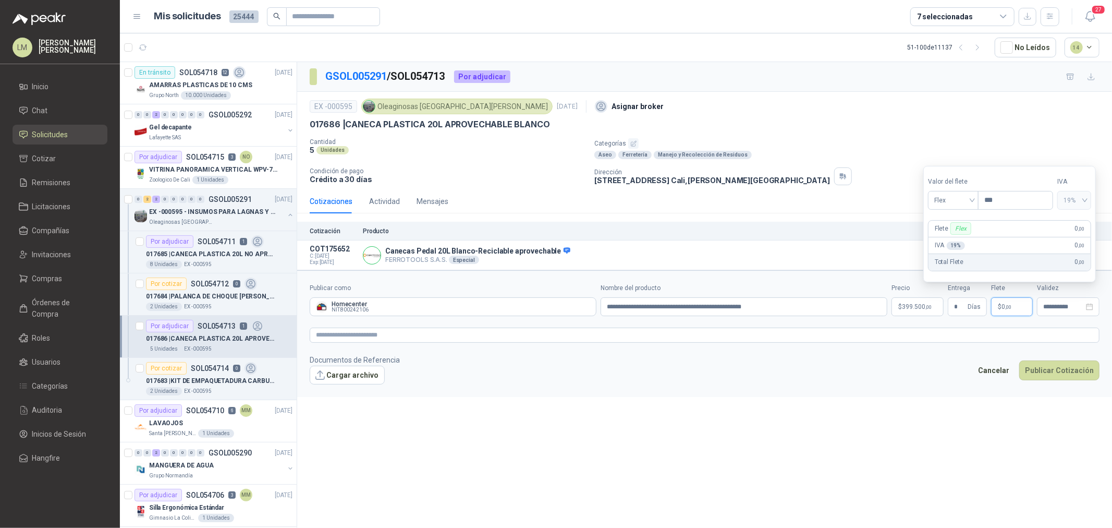
click at [889, 303] on span "0 ,00" at bounding box center [1006, 306] width 10 height 6
click at [889, 335] on textarea at bounding box center [705, 334] width 790 height 15
click at [648, 333] on textarea at bounding box center [705, 334] width 790 height 15
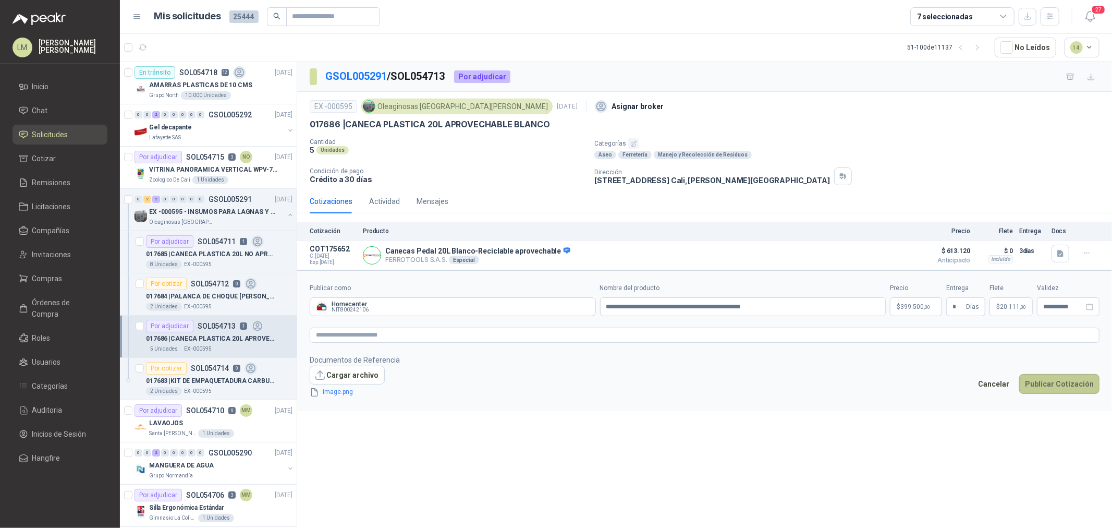
click at [889, 382] on button "Publicar Cotización" at bounding box center [1059, 384] width 80 height 20
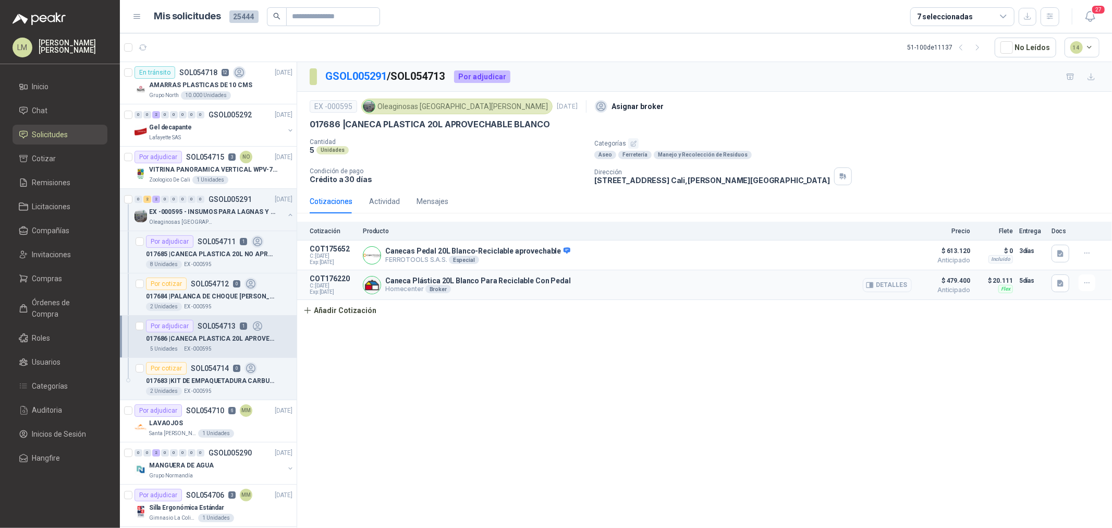
click at [889, 283] on button "Detalles" at bounding box center [887, 285] width 49 height 14
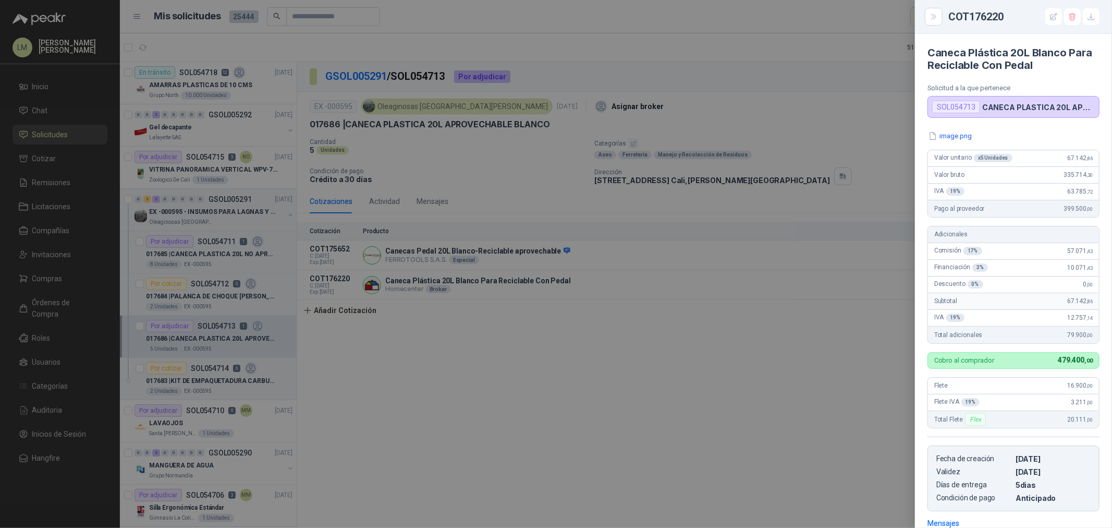
click at [499, 298] on div at bounding box center [556, 264] width 1112 height 528
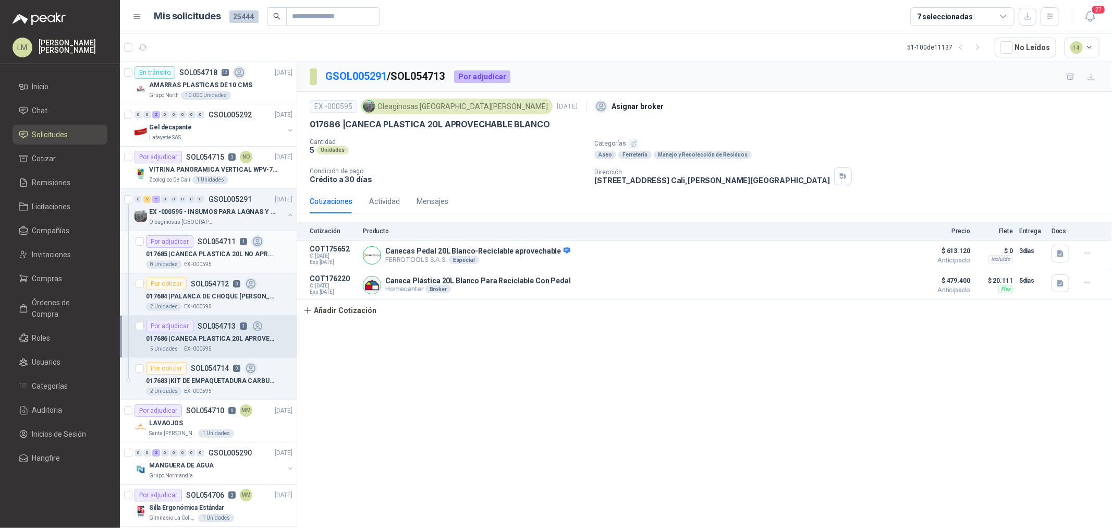
click at [217, 248] on div "017685 | CANECA PLASTICA 20L NO APROVECHABLE" at bounding box center [219, 254] width 146 height 13
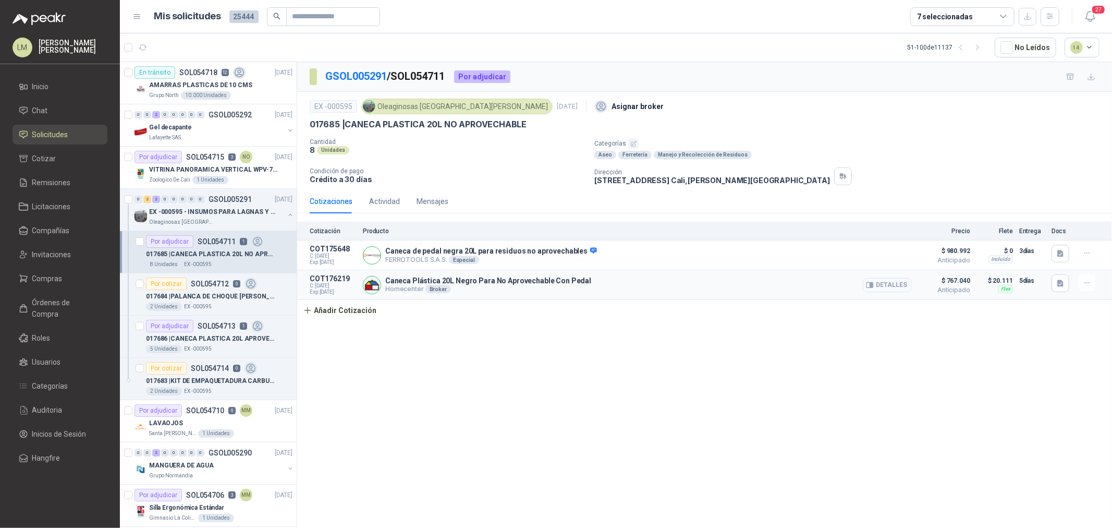
click at [889, 282] on button "Detalles" at bounding box center [887, 285] width 49 height 14
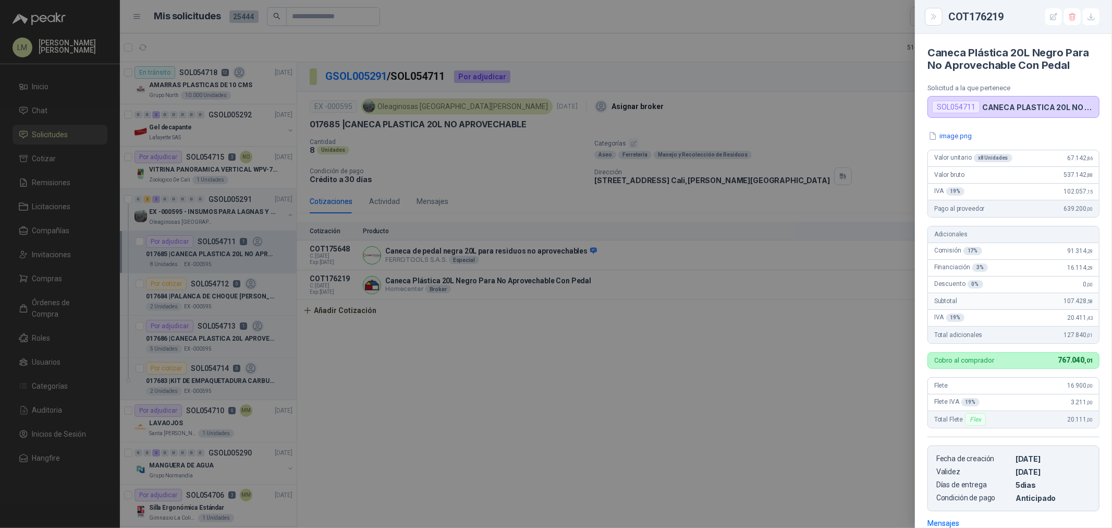
scroll to position [151, 0]
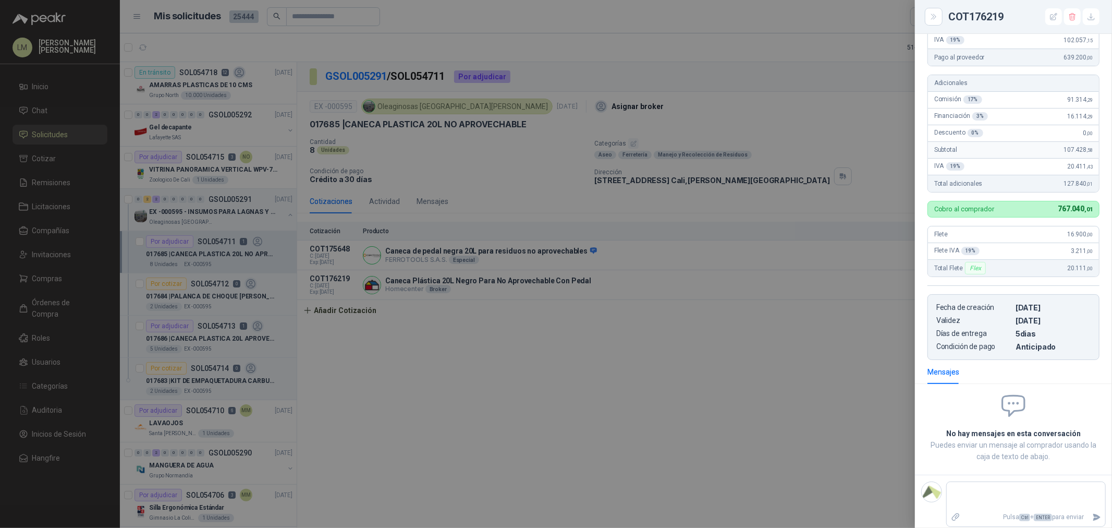
click at [604, 311] on div at bounding box center [556, 264] width 1112 height 528
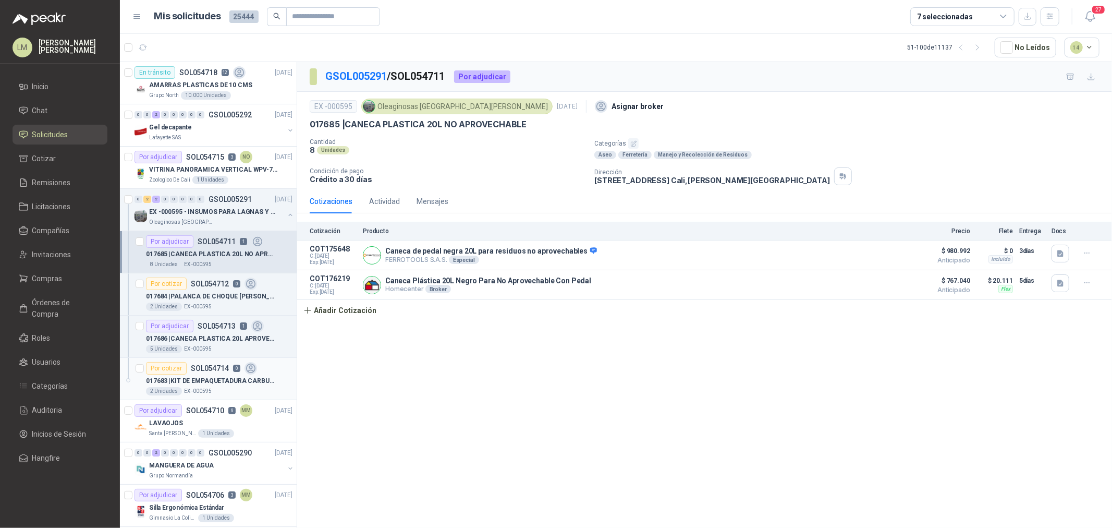
click at [202, 376] on p "017683 | KIT DE EMPAQUETADURA CARBURADOR GUADANA" at bounding box center [211, 381] width 130 height 10
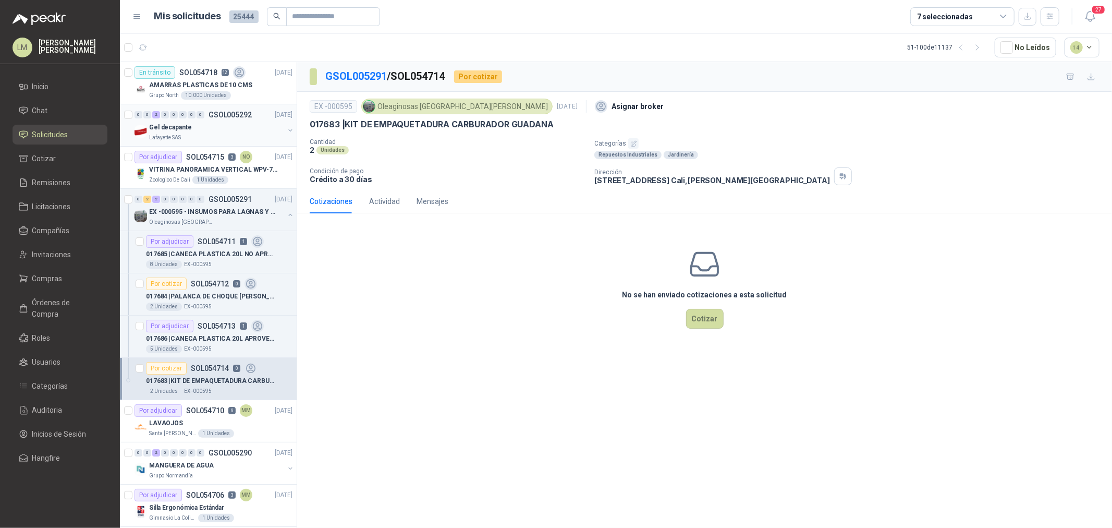
click at [225, 116] on p "GSOL005292" at bounding box center [230, 114] width 43 height 7
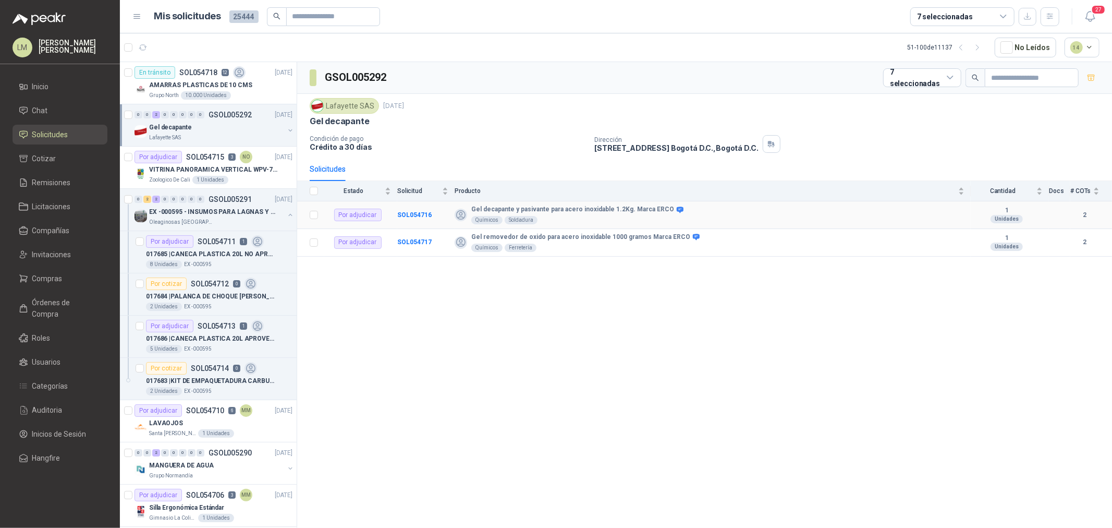
click at [411, 204] on td "SOL054716" at bounding box center [425, 215] width 57 height 28
click at [413, 212] on b "SOL054716" at bounding box center [414, 214] width 34 height 7
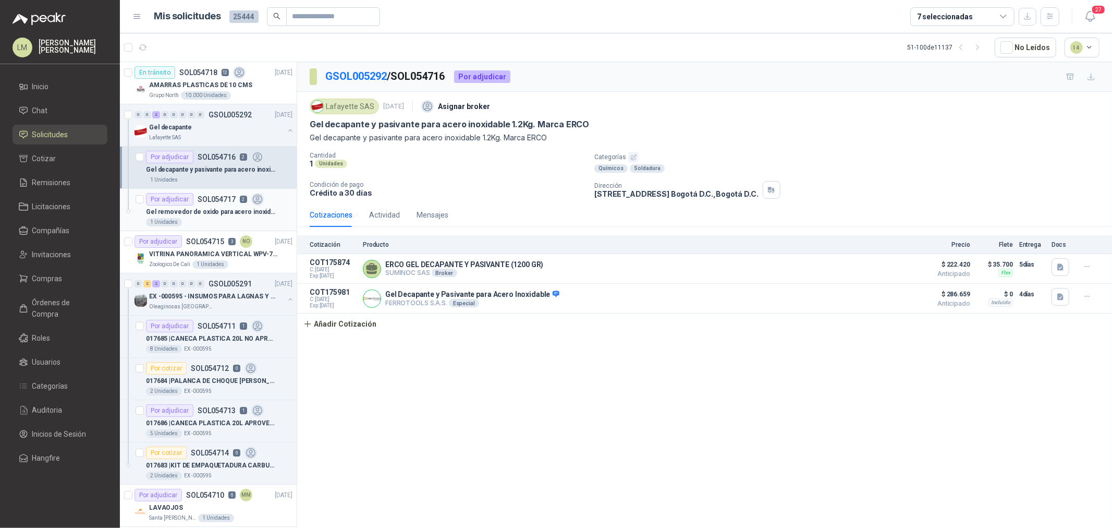
click at [187, 209] on p "Gel removedor de oxido para acero inoxidable 1000 gramos Marca ERCO" at bounding box center [211, 212] width 130 height 10
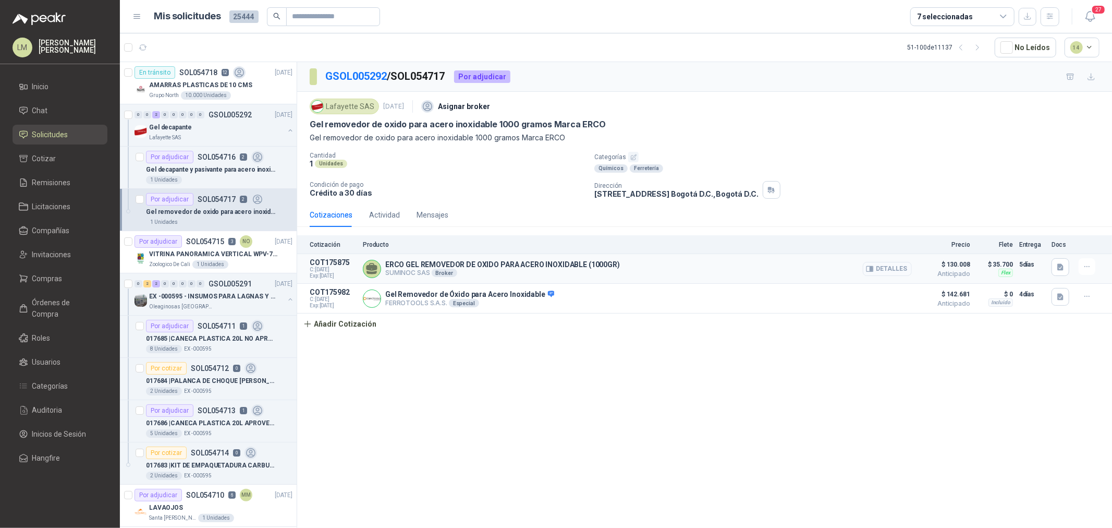
click at [889, 267] on button "Detalles" at bounding box center [887, 269] width 49 height 14
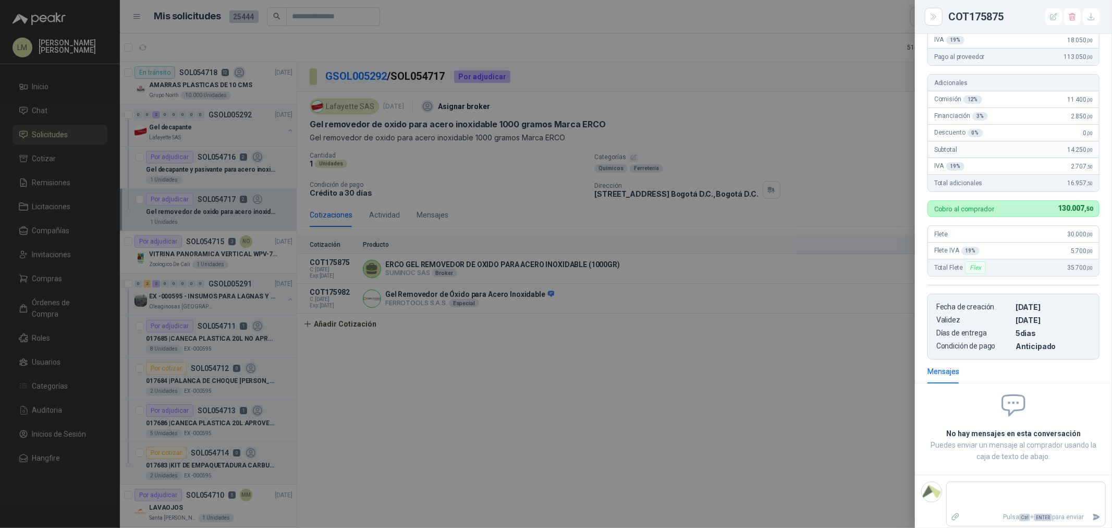
scroll to position [113, 0]
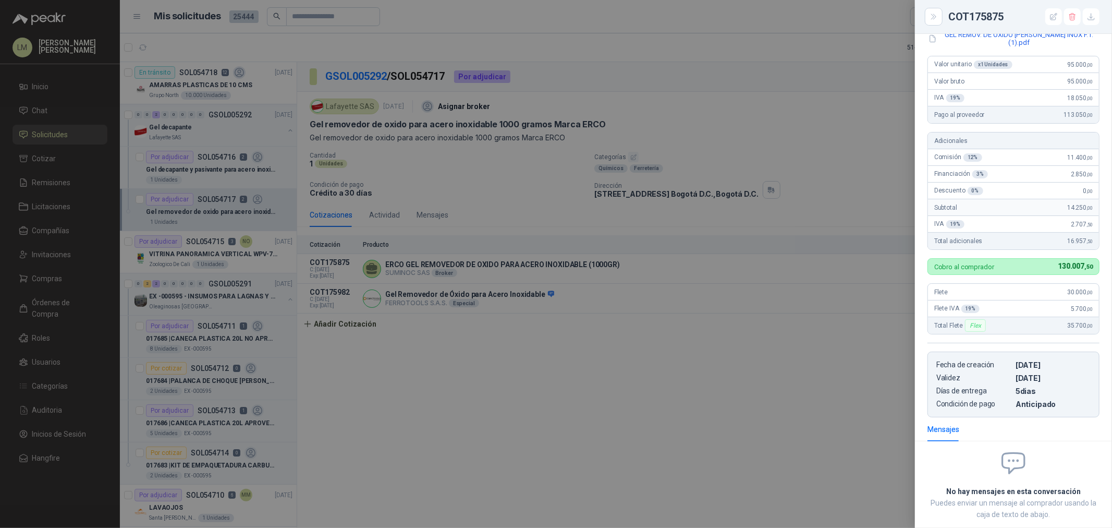
click at [799, 292] on div at bounding box center [556, 264] width 1112 height 528
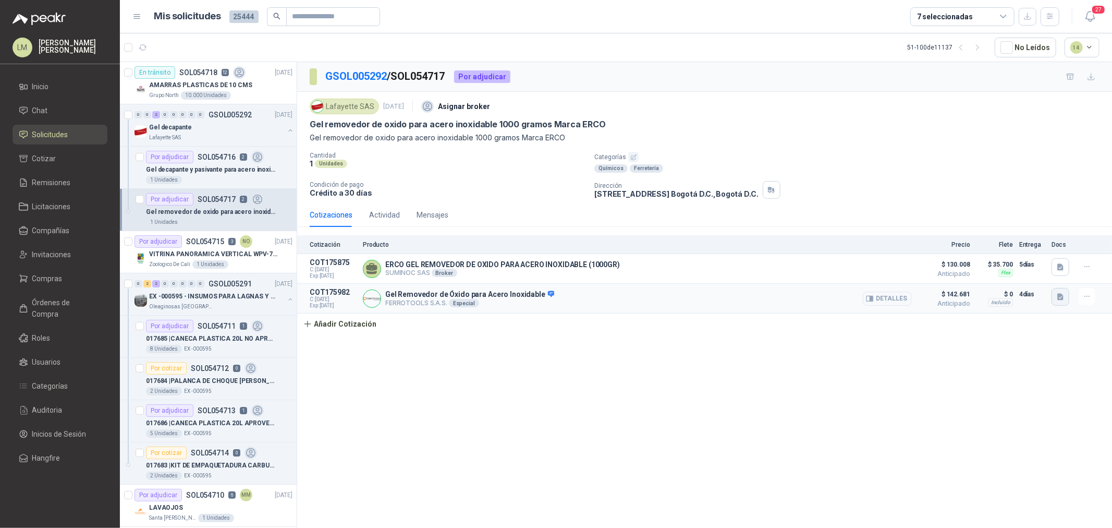
click at [889, 298] on icon "button" at bounding box center [1060, 296] width 9 height 9
click at [889, 273] on button "image.png" at bounding box center [1039, 274] width 45 height 11
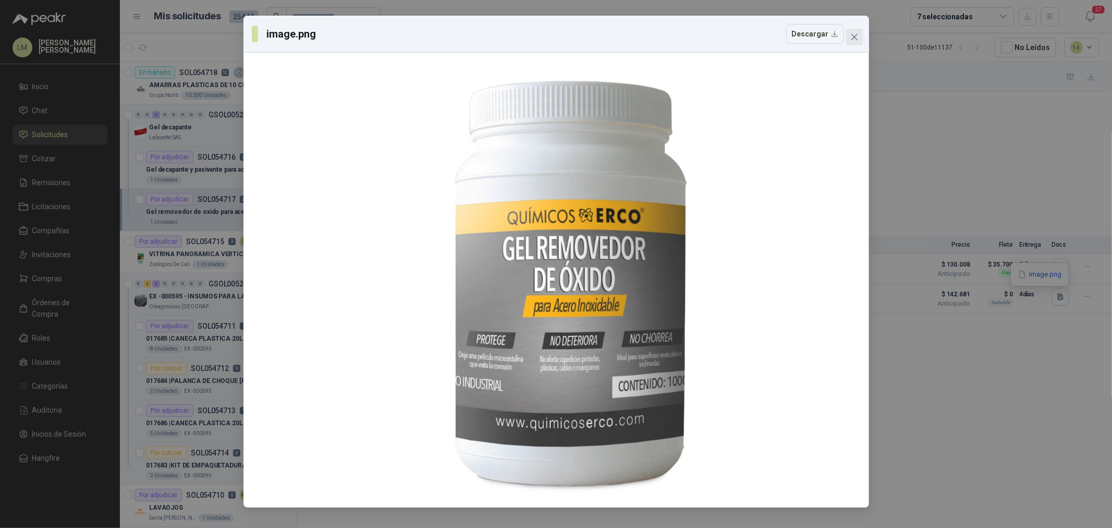
click at [856, 33] on icon "close" at bounding box center [854, 37] width 8 height 8
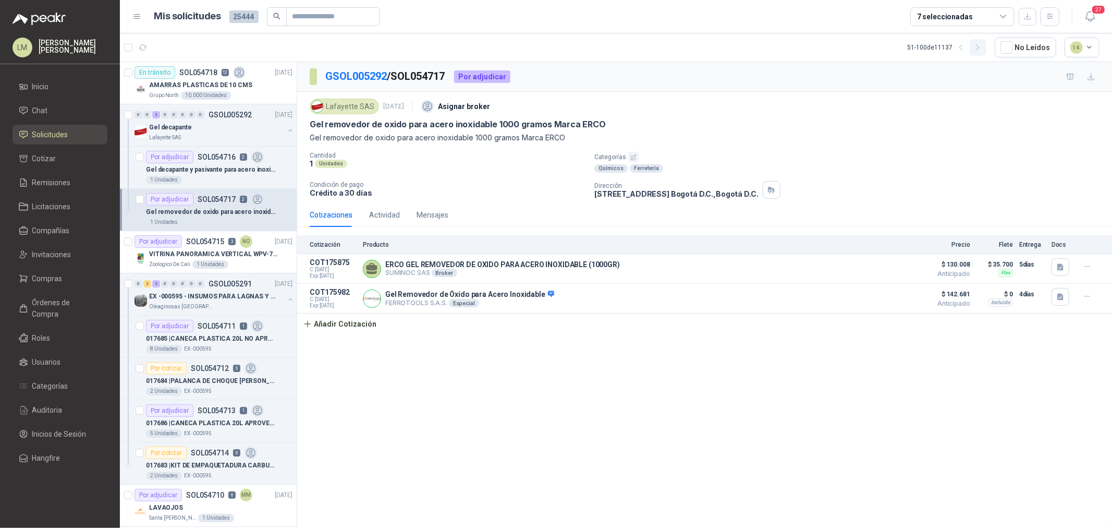
click at [889, 42] on button "button" at bounding box center [978, 47] width 17 height 17
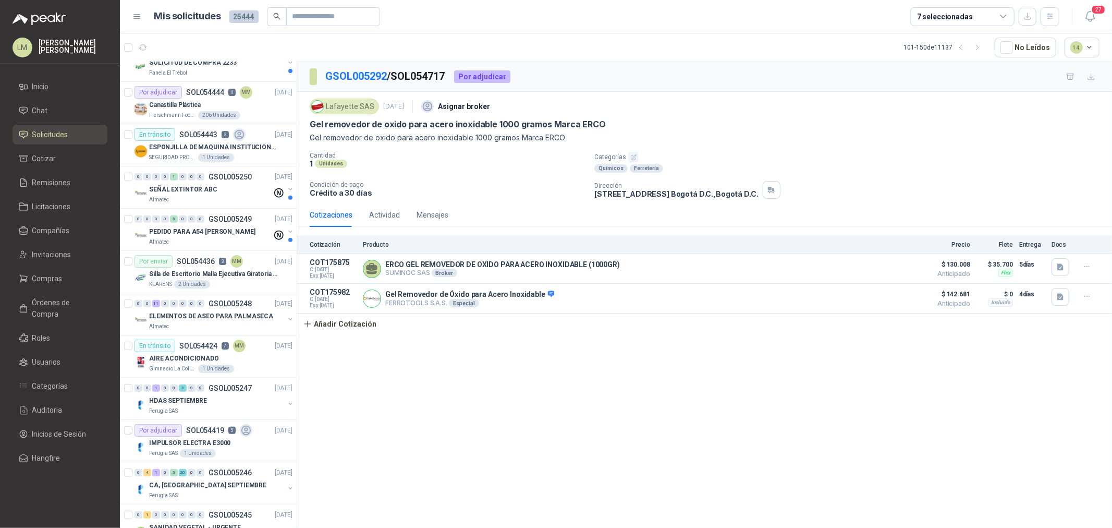
scroll to position [405, 0]
click at [204, 107] on div "Canastilla Plástica" at bounding box center [220, 102] width 143 height 13
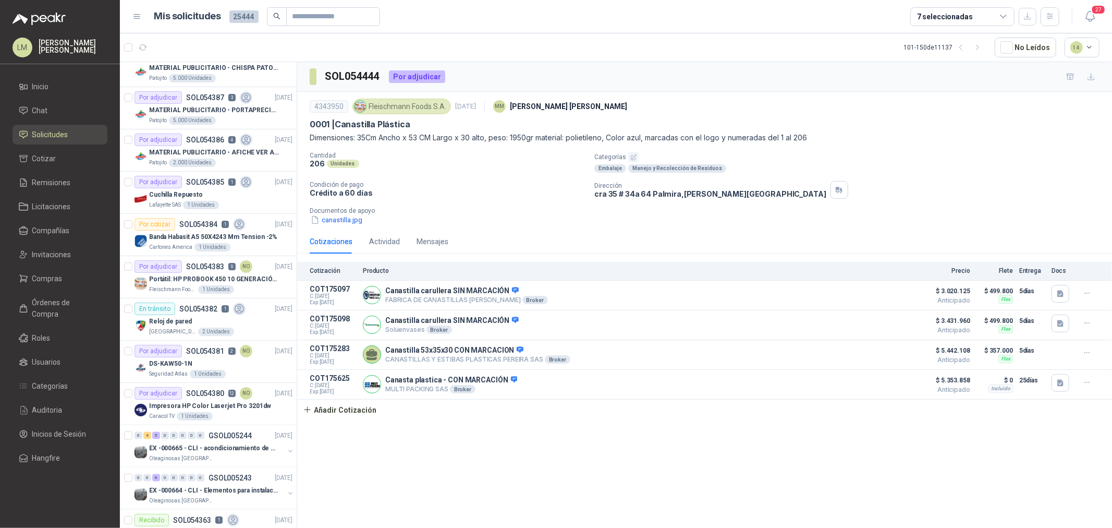
scroll to position [926, 0]
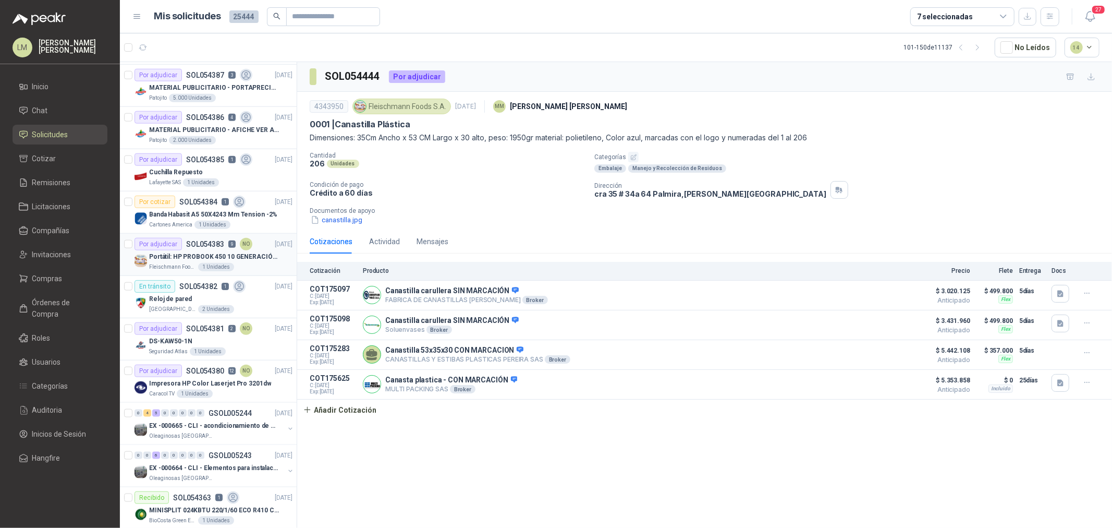
click at [205, 250] on div "Portátil: HP PROBOOK 450 10 GENERACIÓN PROCESADOR INTEL CORE i7" at bounding box center [220, 256] width 143 height 13
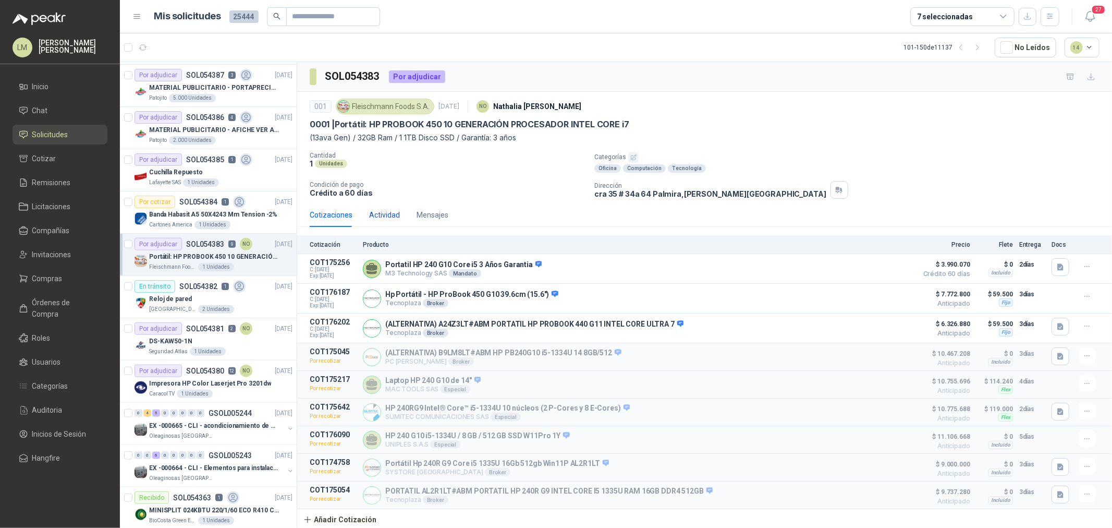
click at [386, 216] on div "Actividad" at bounding box center [384, 214] width 31 height 11
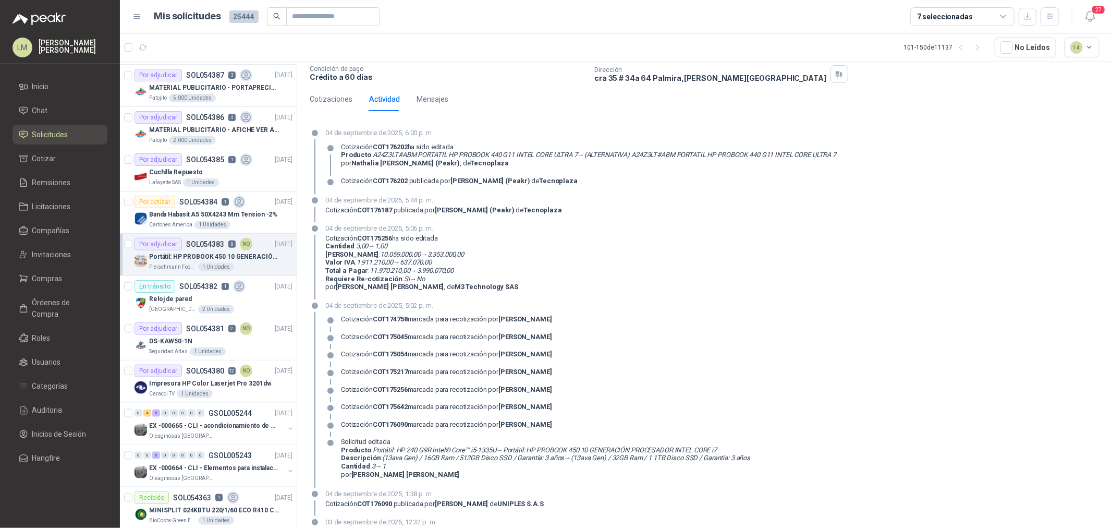
scroll to position [58, 0]
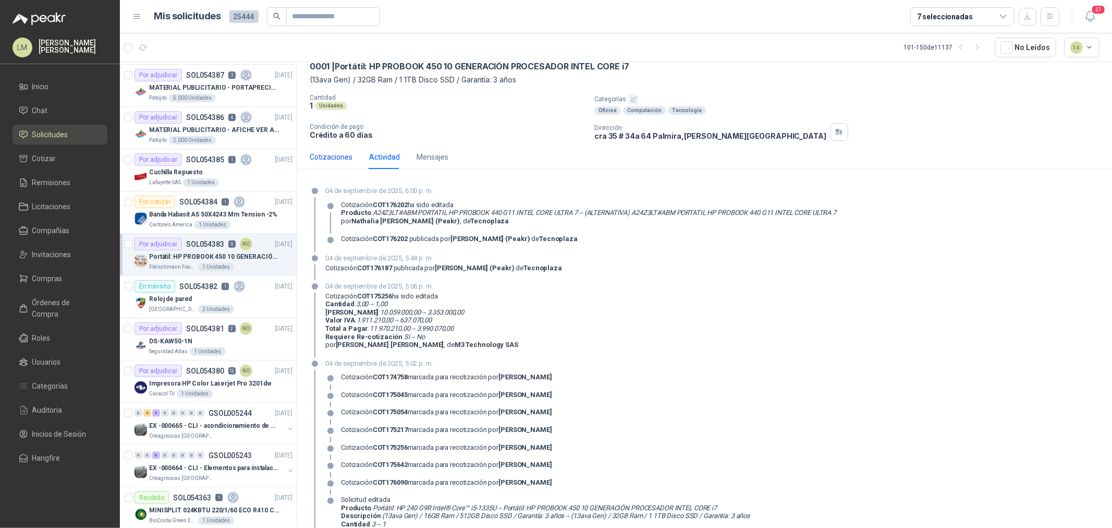
click at [343, 152] on div "Cotizaciones" at bounding box center [331, 156] width 43 height 11
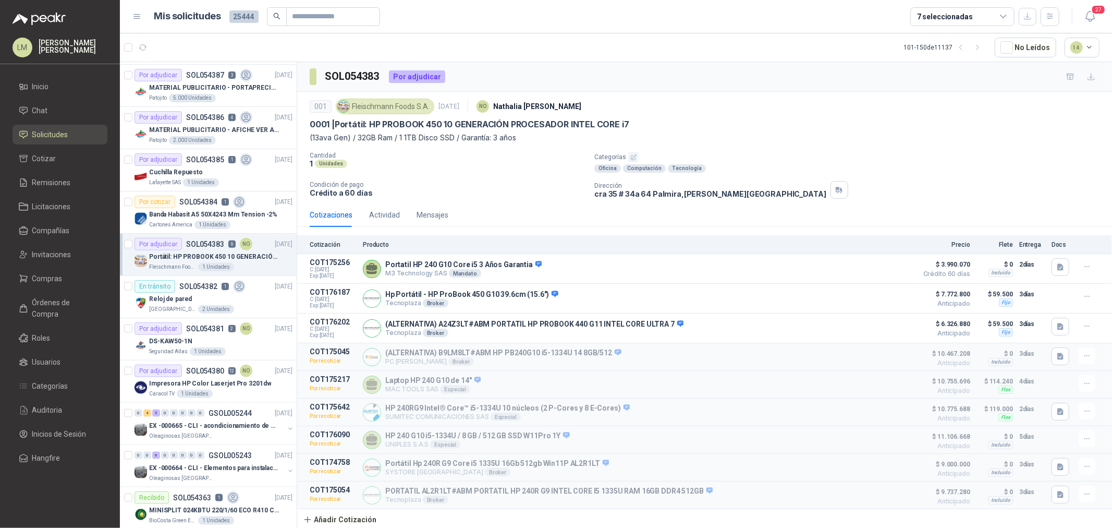
scroll to position [2, 0]
click at [889, 402] on button "Detalles" at bounding box center [887, 467] width 49 height 14
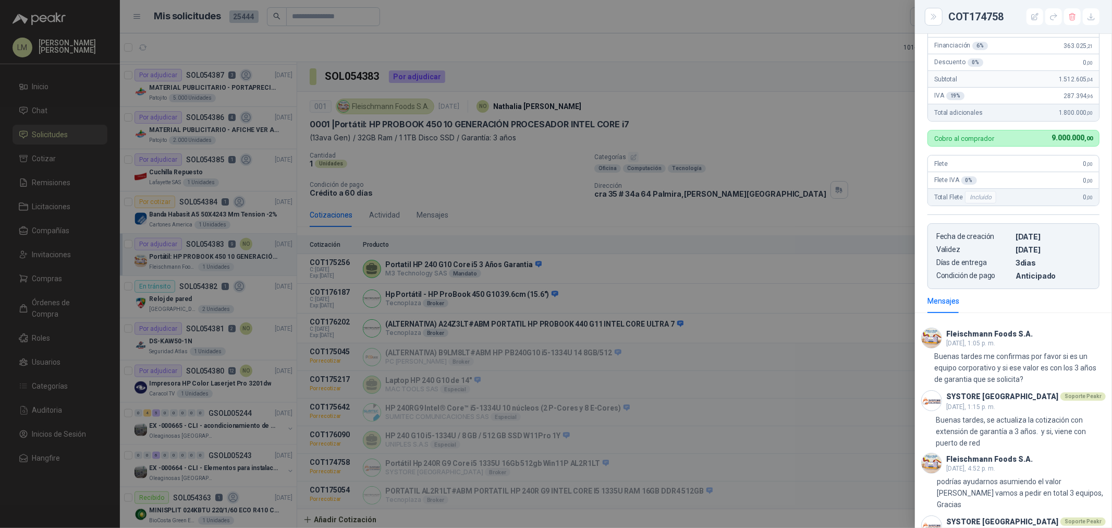
scroll to position [301, 0]
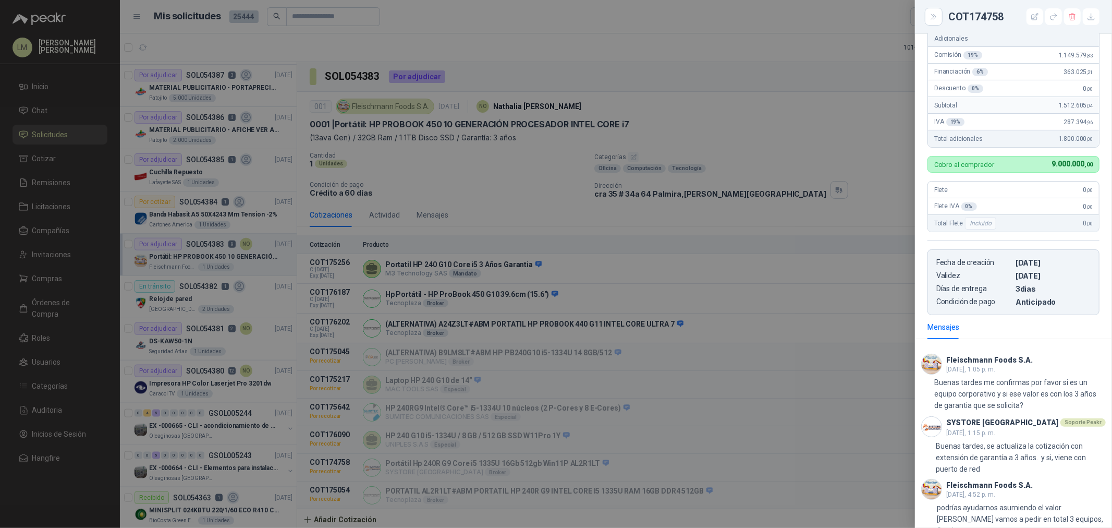
click at [633, 376] on div at bounding box center [556, 264] width 1112 height 528
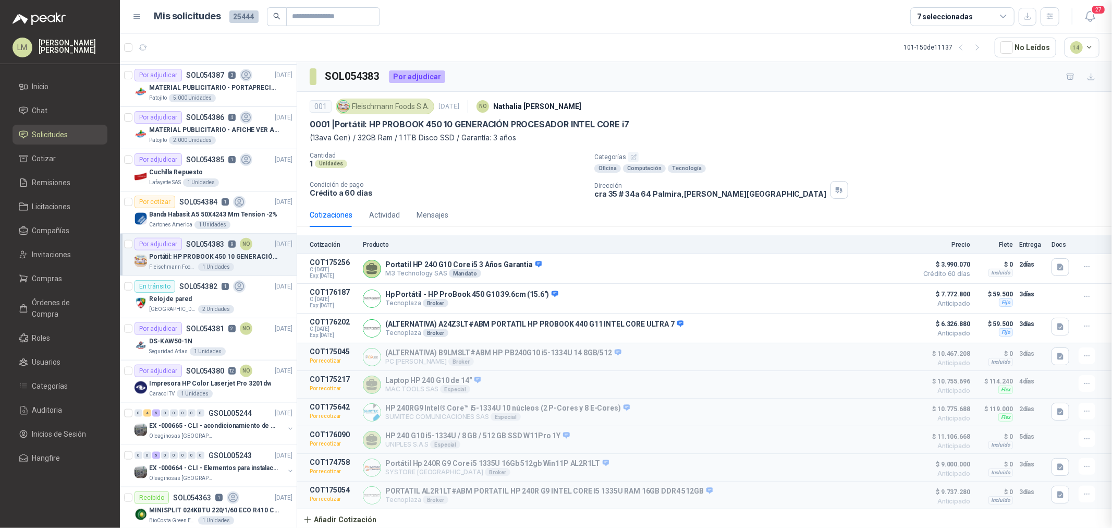
scroll to position [649, 0]
click at [887, 299] on button "Detalles" at bounding box center [887, 298] width 49 height 14
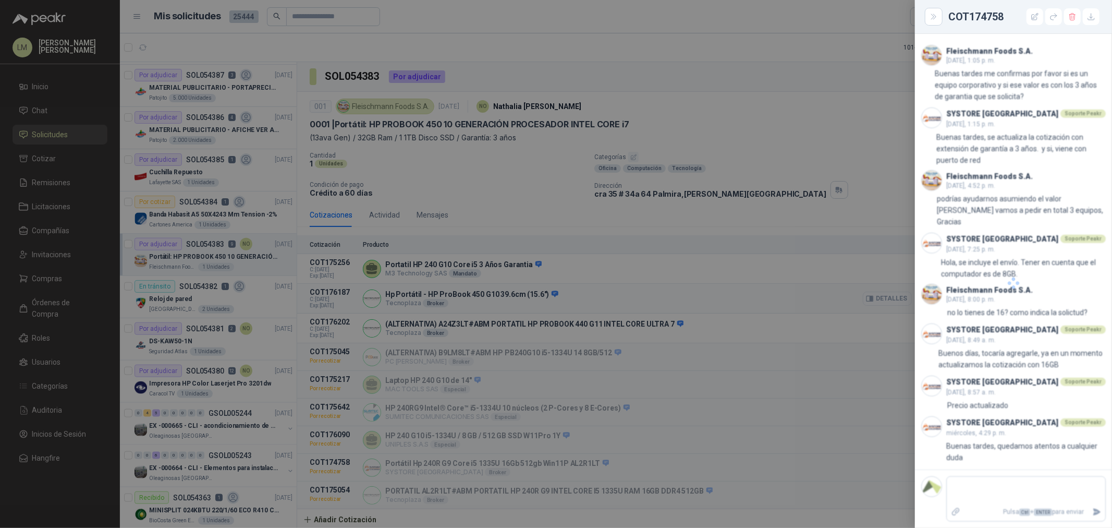
scroll to position [266, 0]
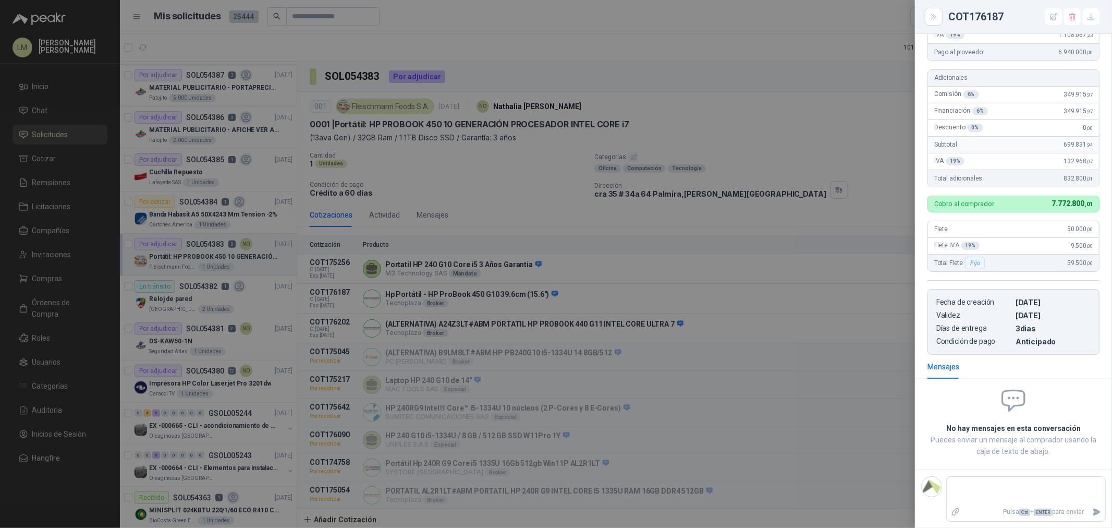
click at [577, 300] on div at bounding box center [556, 264] width 1112 height 528
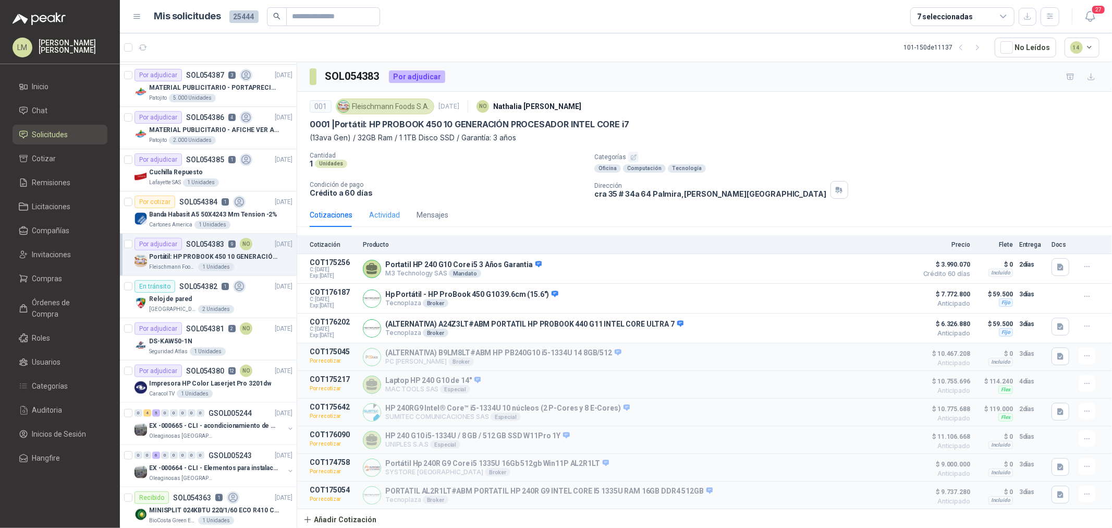
click at [389, 204] on div "Actividad" at bounding box center [384, 215] width 31 height 24
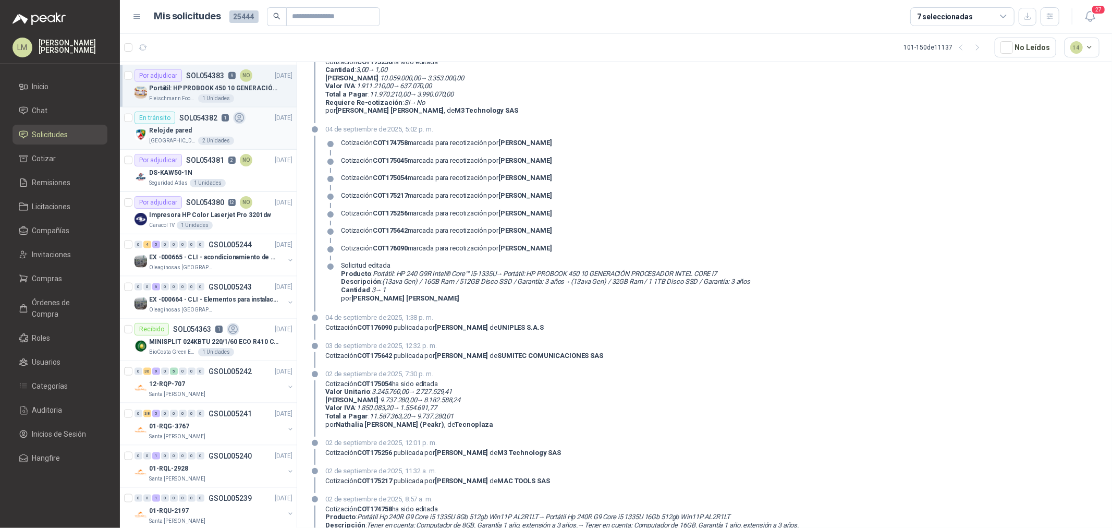
scroll to position [1100, 0]
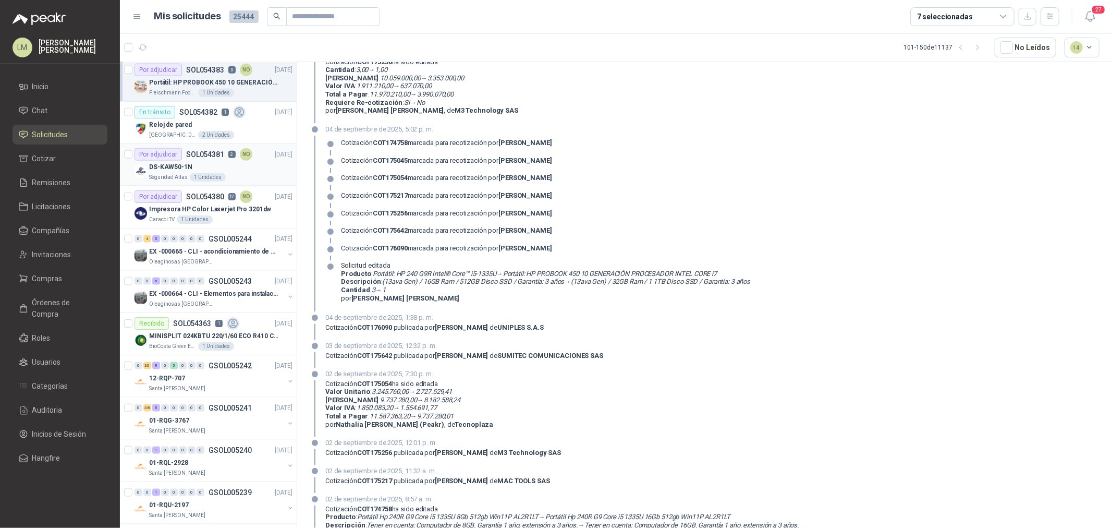
click at [202, 169] on div "DS-KAW50-1N" at bounding box center [220, 167] width 143 height 13
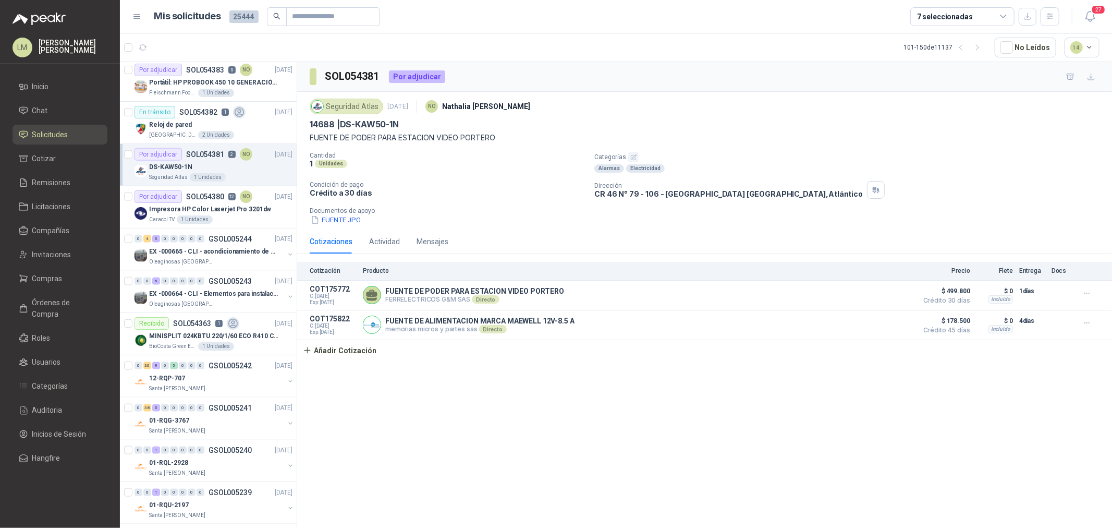
click at [630, 155] on icon "button" at bounding box center [633, 157] width 7 height 7
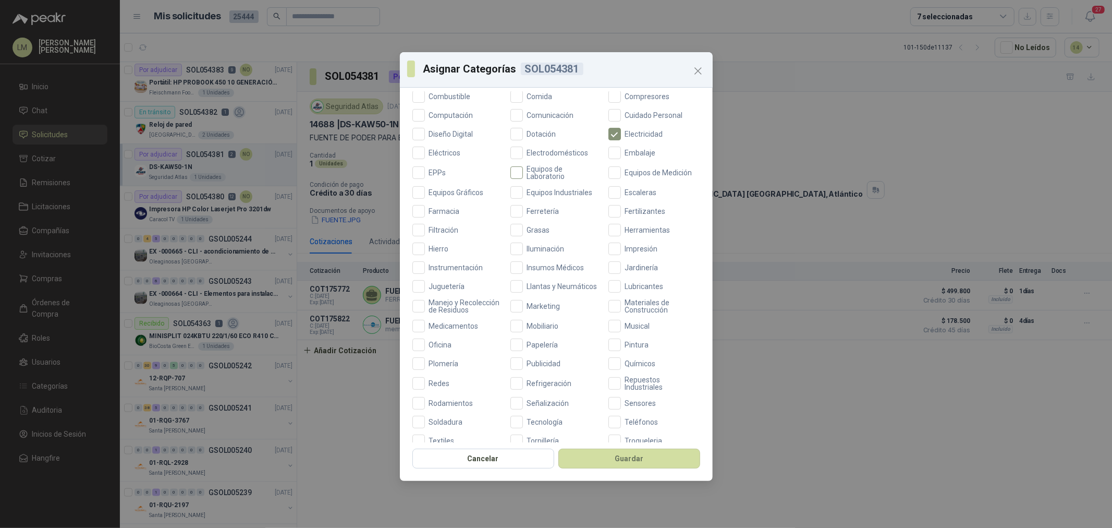
scroll to position [246, 0]
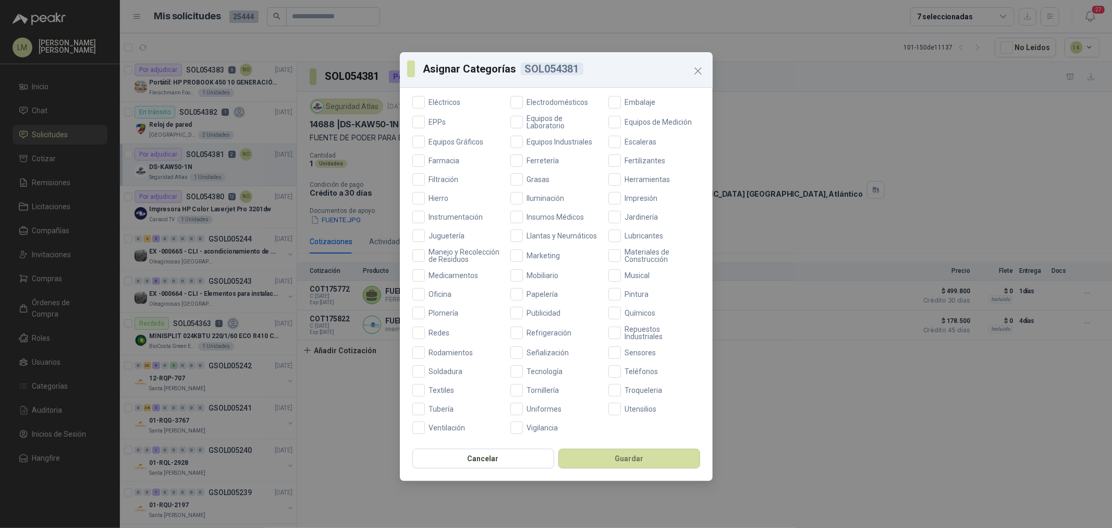
click at [536, 364] on div "Aceites Acero Agropecuario Aires Acondicionados Alambres Alarmas Armamento Artí…" at bounding box center [556, 177] width 288 height 513
click at [538, 376] on label "Tecnología" at bounding box center [556, 371] width 92 height 13
click at [581, 402] on button "Guardar" at bounding box center [629, 458] width 142 height 20
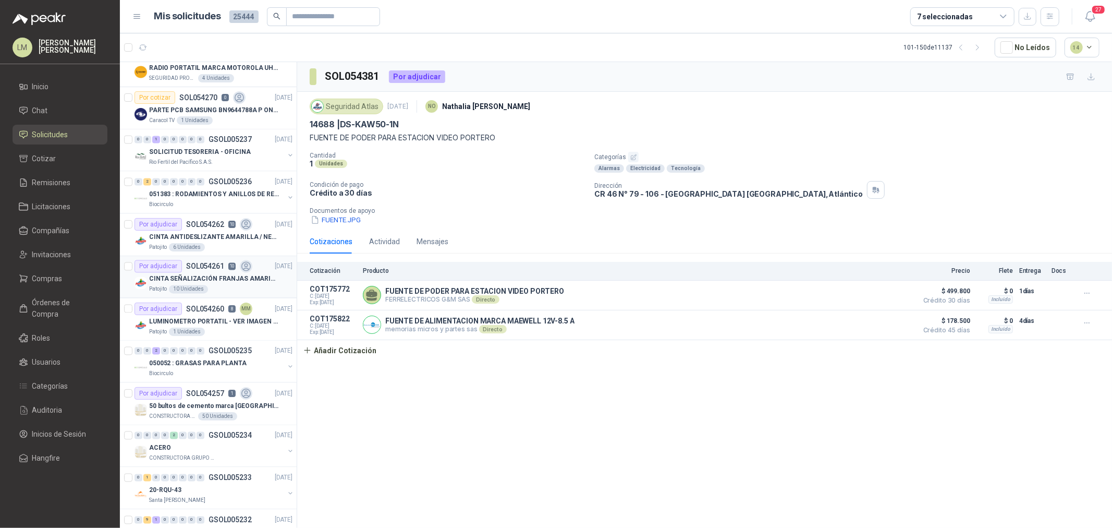
scroll to position [1666, 0]
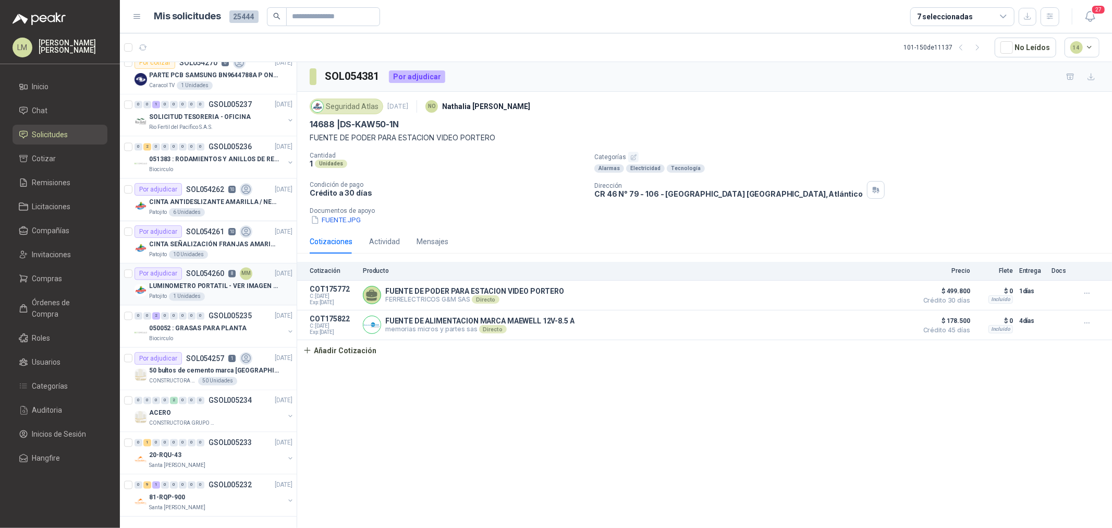
click at [201, 293] on div "Patojito 1 Unidades" at bounding box center [220, 296] width 143 height 8
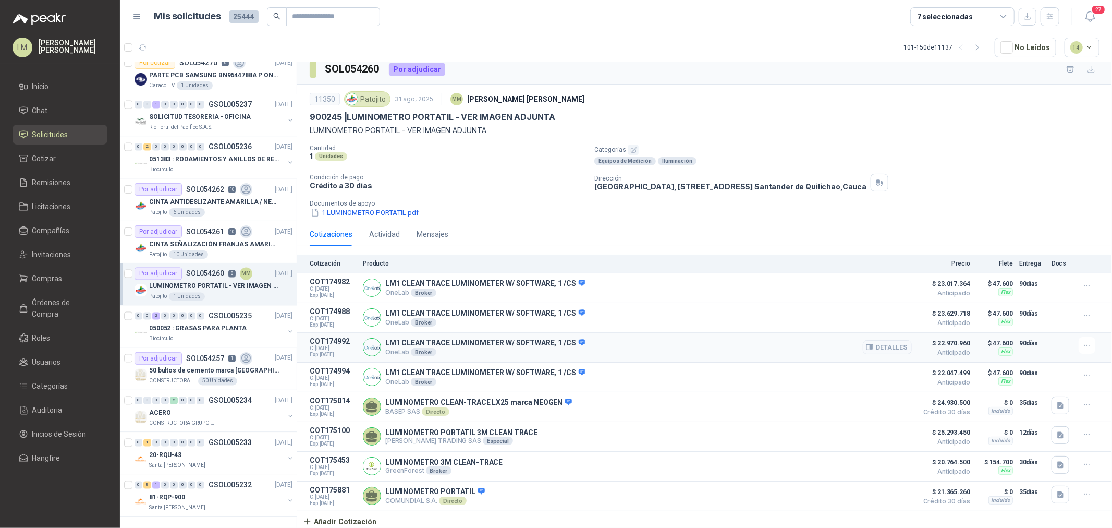
scroll to position [11, 0]
click at [889, 45] on icon "button" at bounding box center [977, 47] width 9 height 9
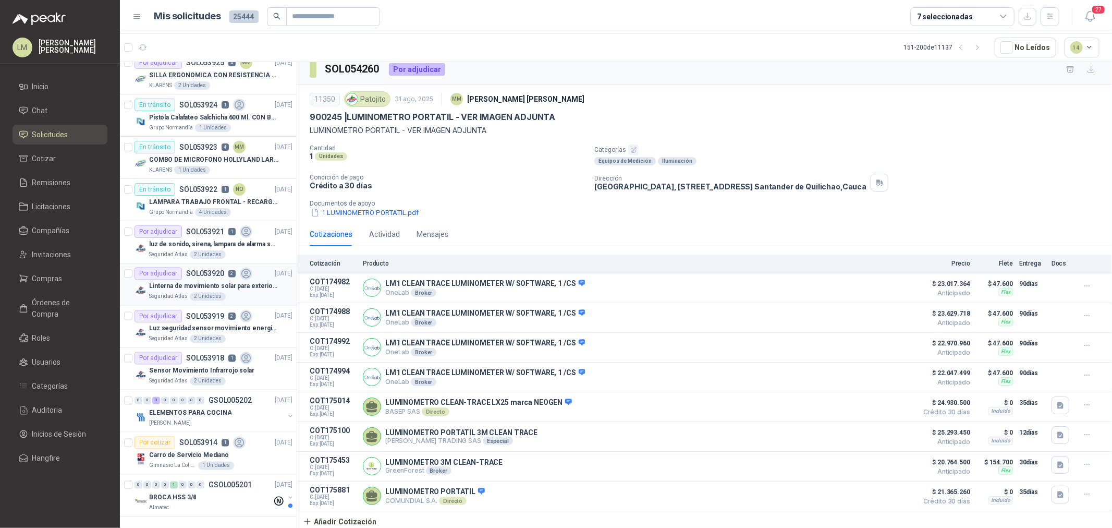
click at [186, 280] on div "Linterna de movimiento solar para exteriores con 77 leds" at bounding box center [220, 286] width 143 height 13
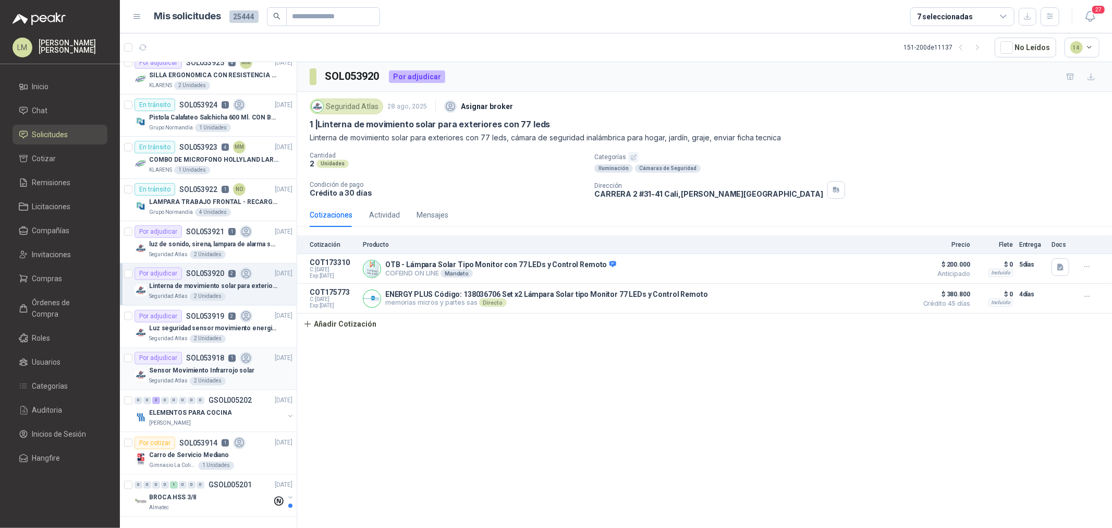
click at [199, 354] on p "SOL053918" at bounding box center [205, 357] width 38 height 7
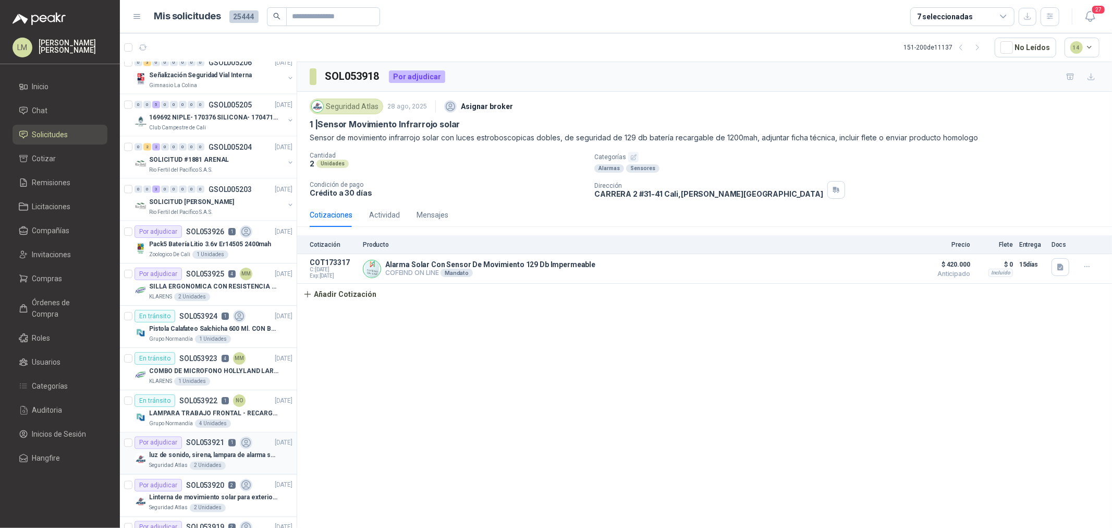
scroll to position [1434, 0]
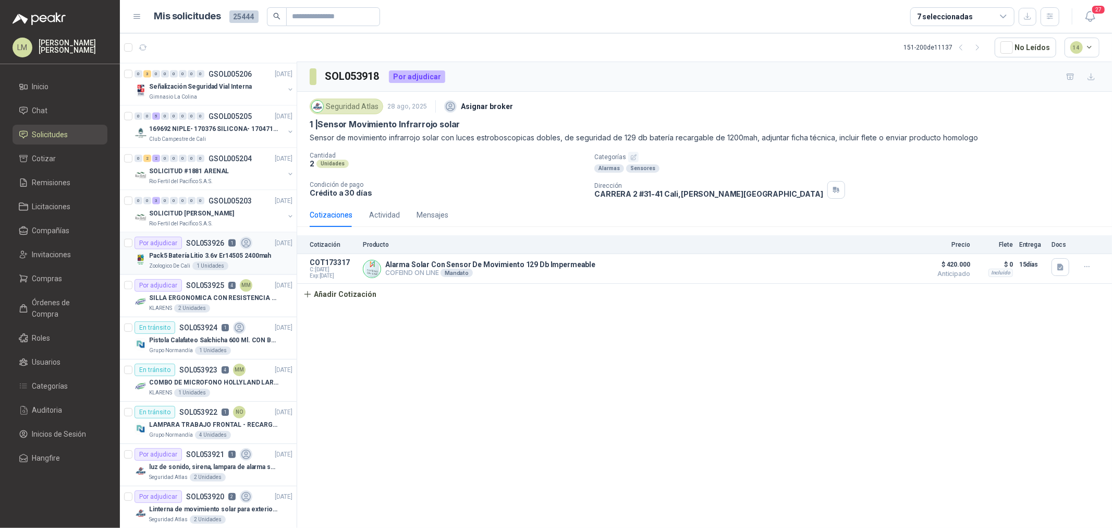
click at [201, 258] on p "Pack5 Batería Litio 3.6v Er14505 2400mah" at bounding box center [210, 256] width 122 height 10
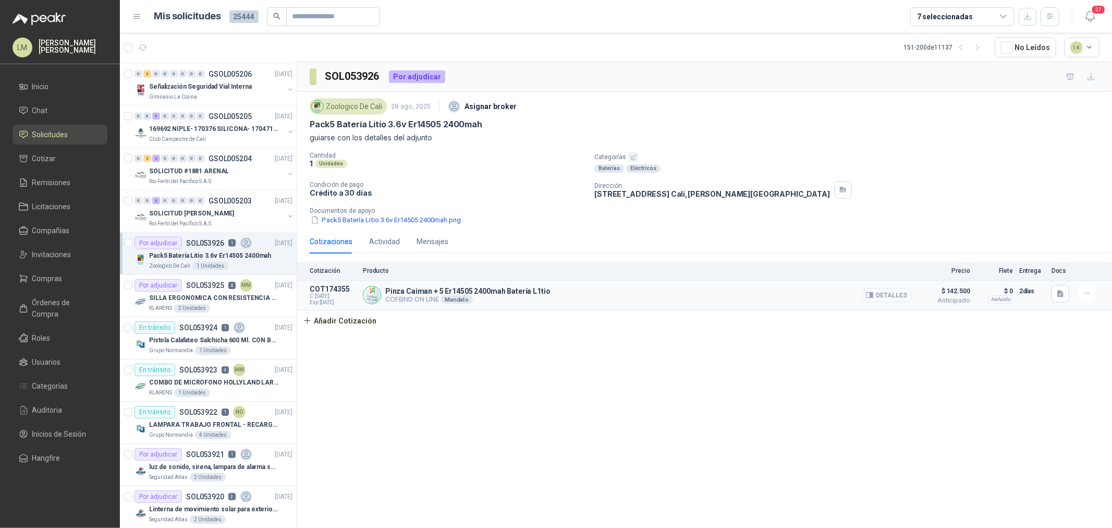
click at [889, 295] on button "Detalles" at bounding box center [887, 295] width 49 height 14
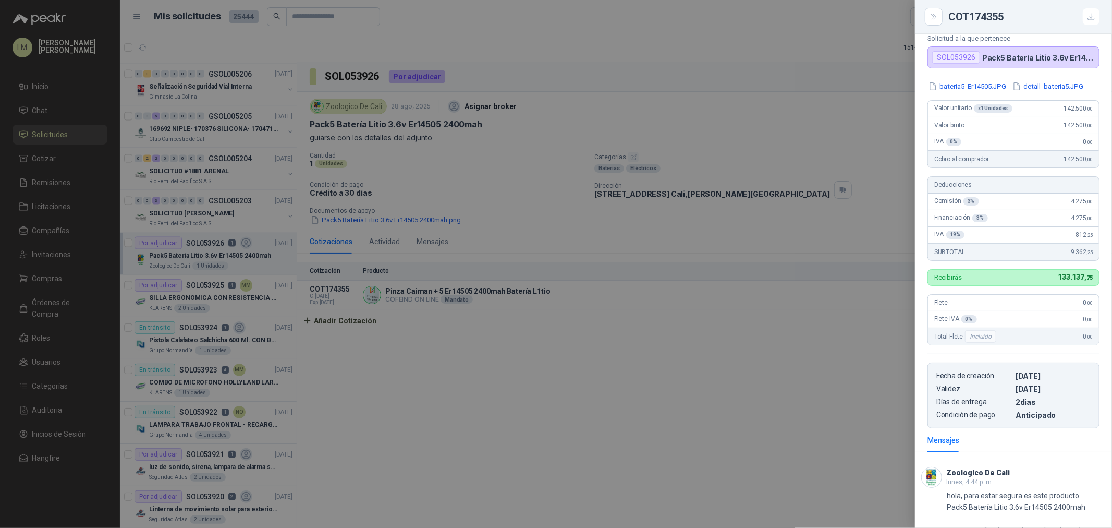
scroll to position [97, 0]
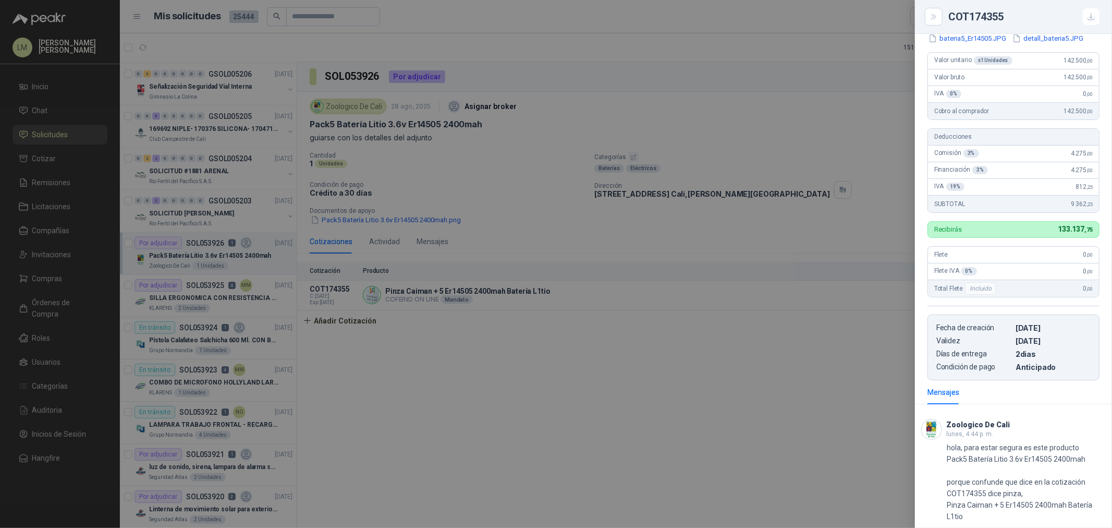
click at [676, 267] on div at bounding box center [556, 264] width 1112 height 528
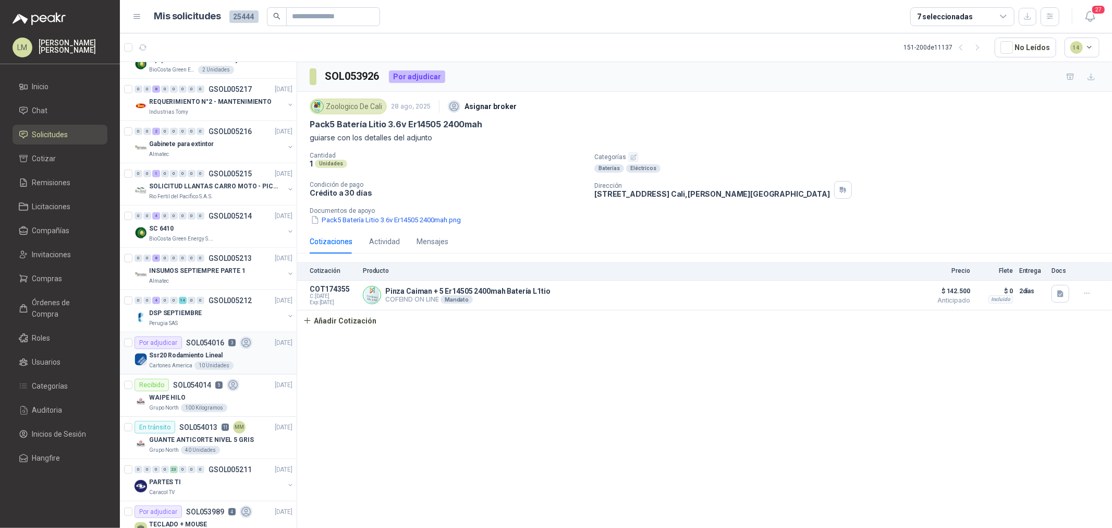
scroll to position [681, 0]
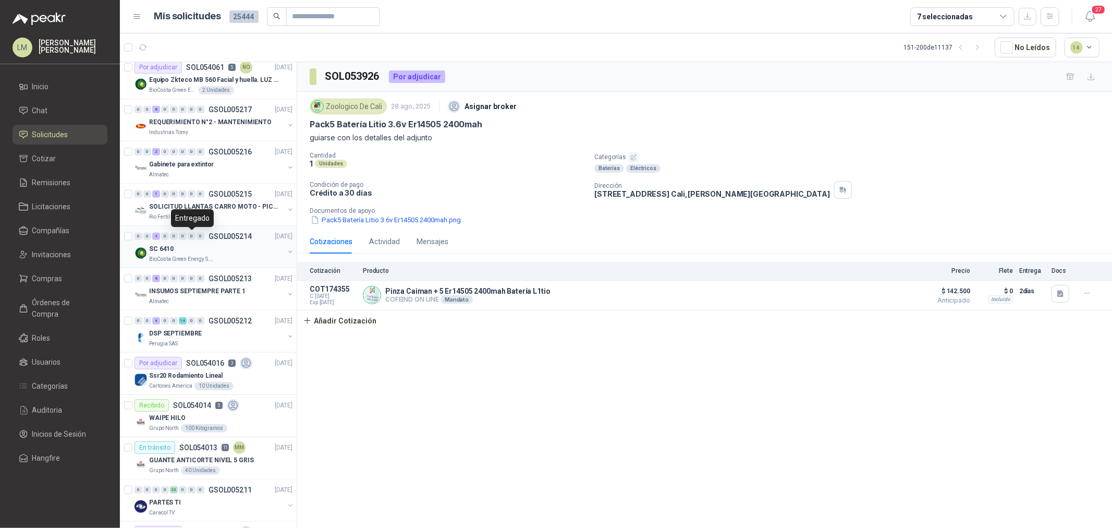
click at [195, 242] on div "0 0 4 0 0 0 0 0 GSOL005214 29/08/25" at bounding box center [214, 236] width 160 height 13
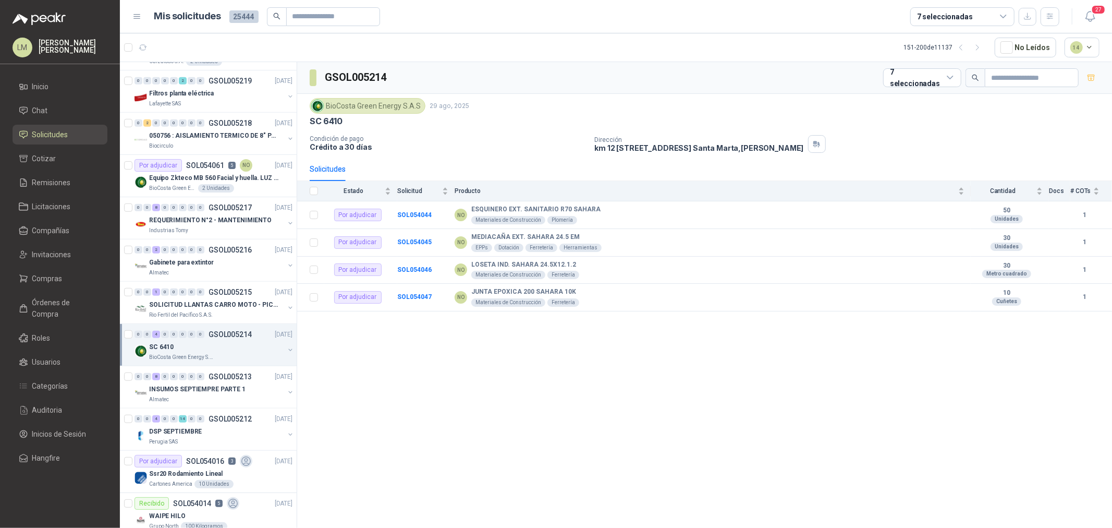
scroll to position [565, 0]
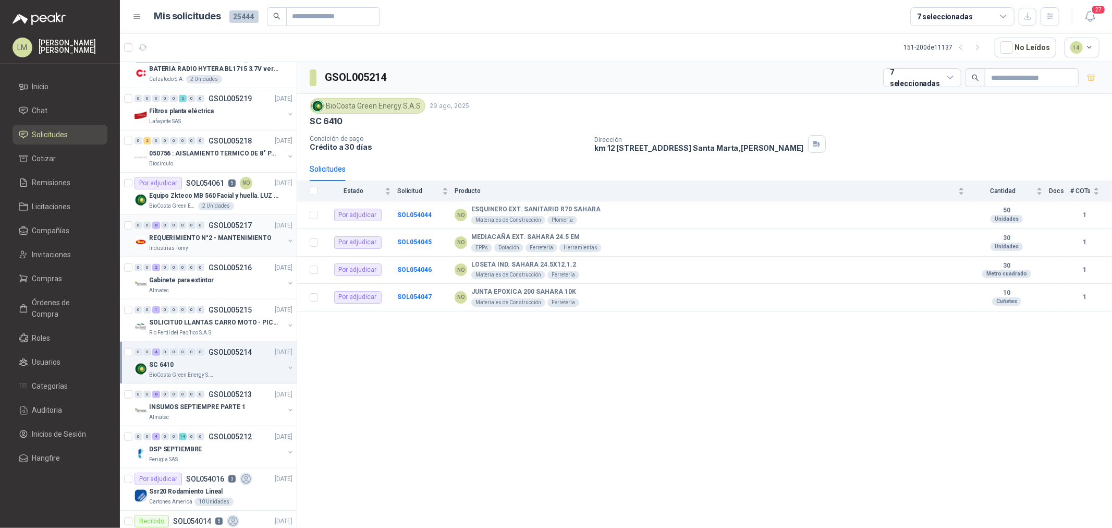
click at [201, 235] on p "REQUERIMIENTO N°2 - MANTENIMIENTO" at bounding box center [210, 238] width 123 height 10
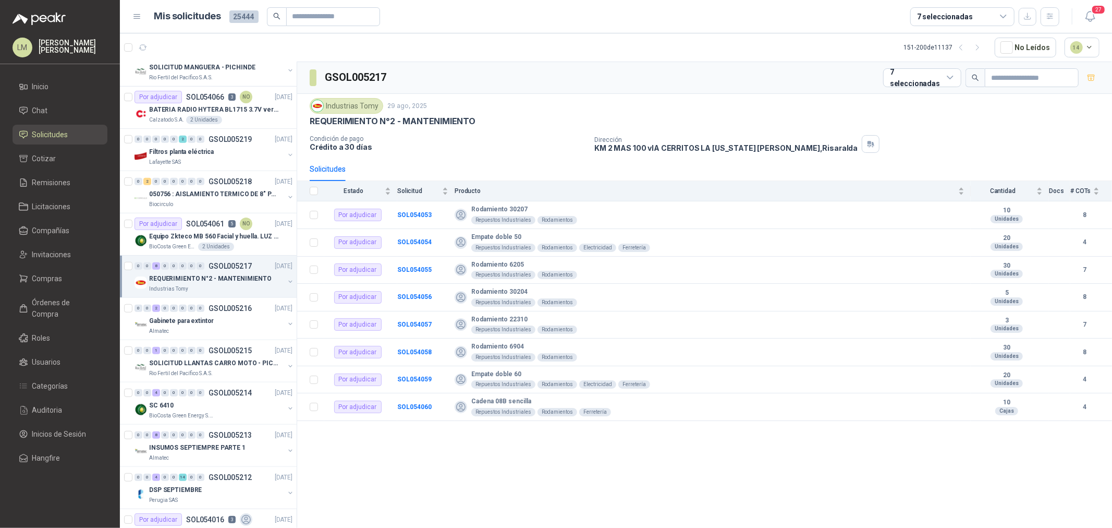
scroll to position [507, 0]
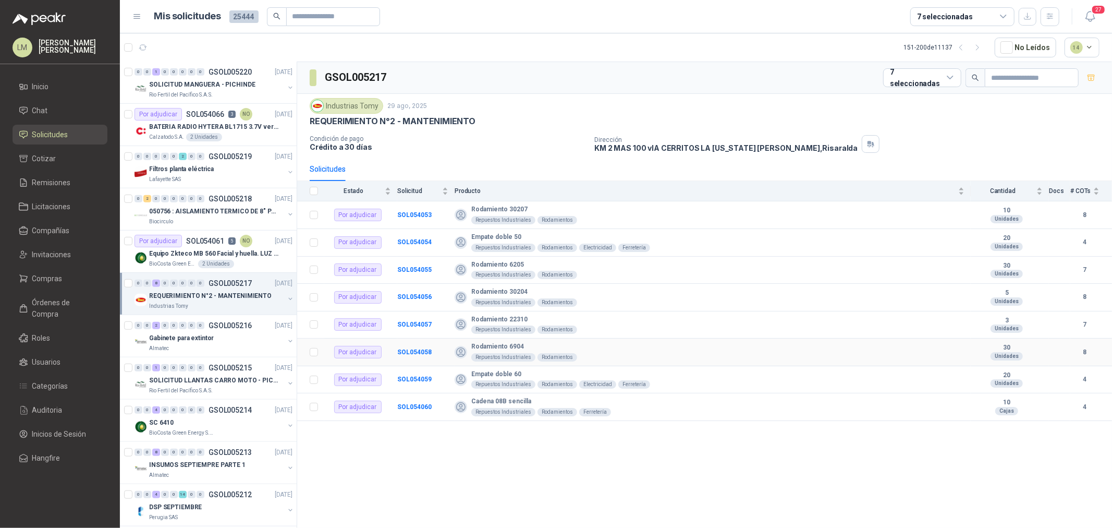
click at [434, 351] on td "SOL054058" at bounding box center [425, 352] width 57 height 28
click at [425, 352] on b "SOL054058" at bounding box center [414, 351] width 34 height 7
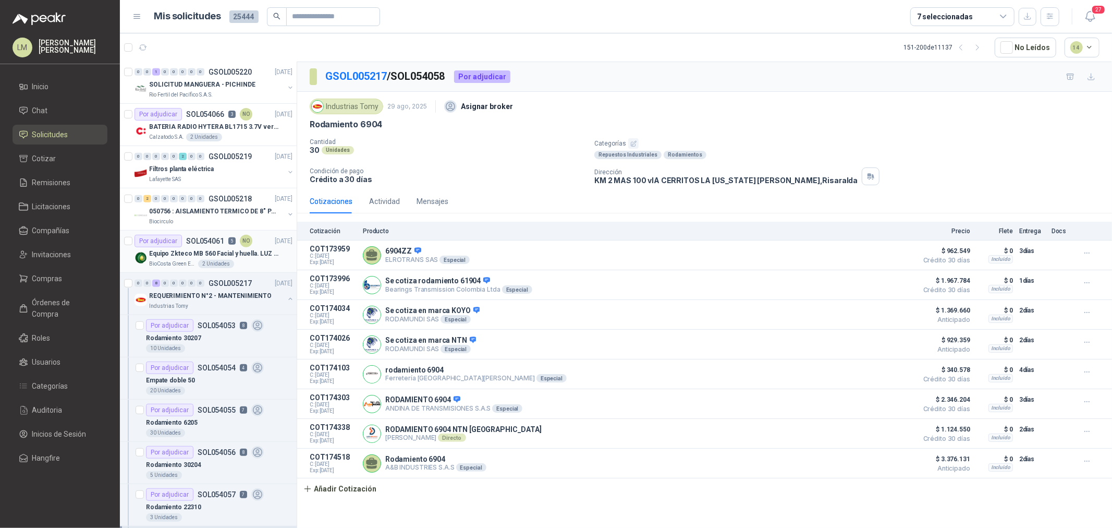
click at [219, 249] on p "Equipo Zkteco MB 560 Facial y huella. LUZ VISIBLE" at bounding box center [214, 254] width 130 height 10
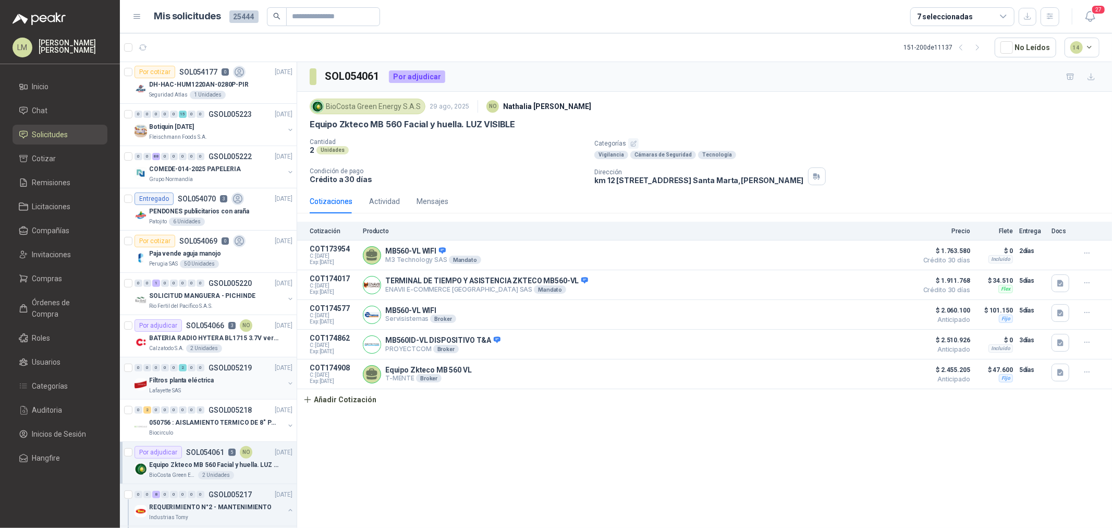
scroll to position [275, 0]
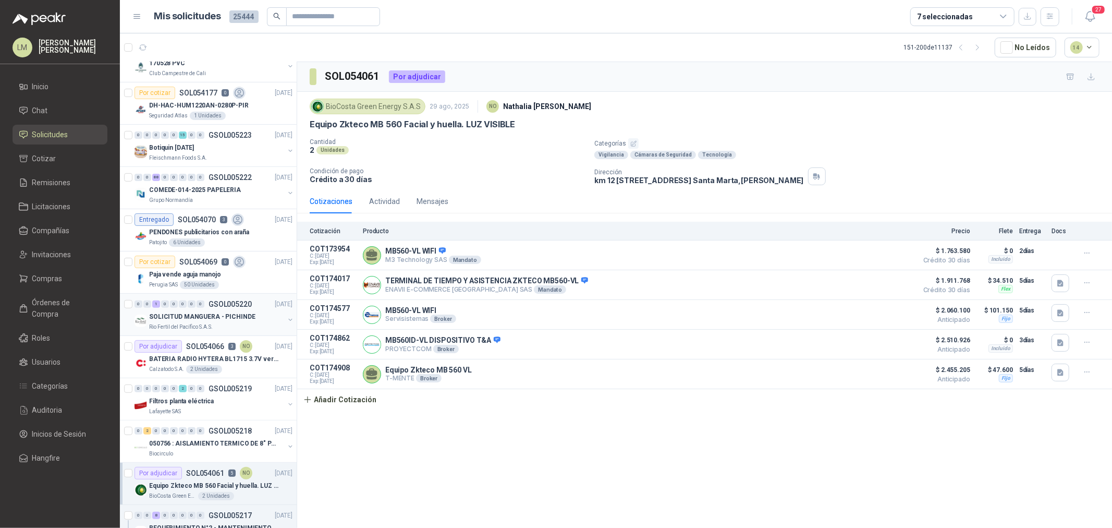
click at [204, 301] on div "0 0 1 0 0 0 0 0 GSOL005220" at bounding box center [192, 303] width 117 height 7
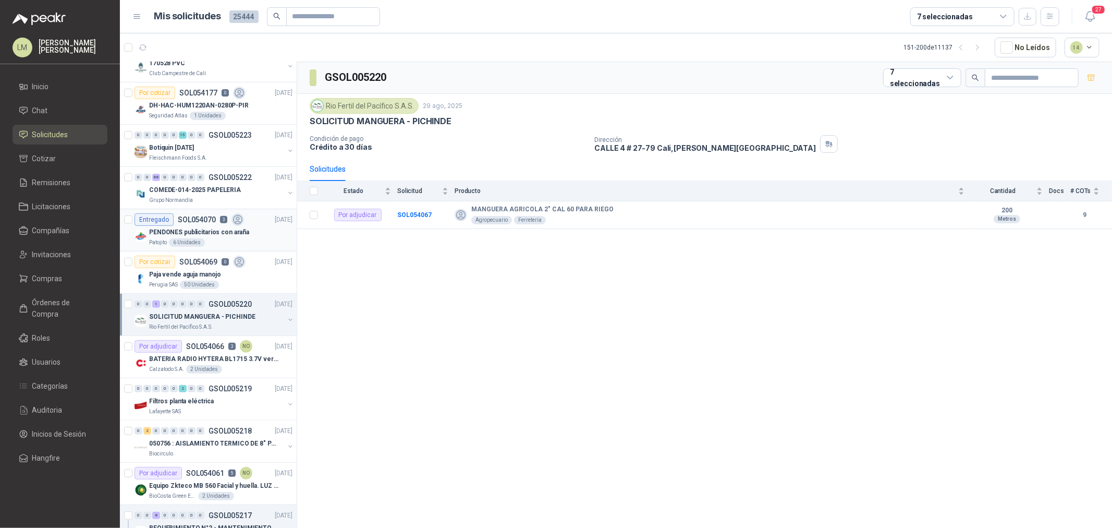
scroll to position [217, 0]
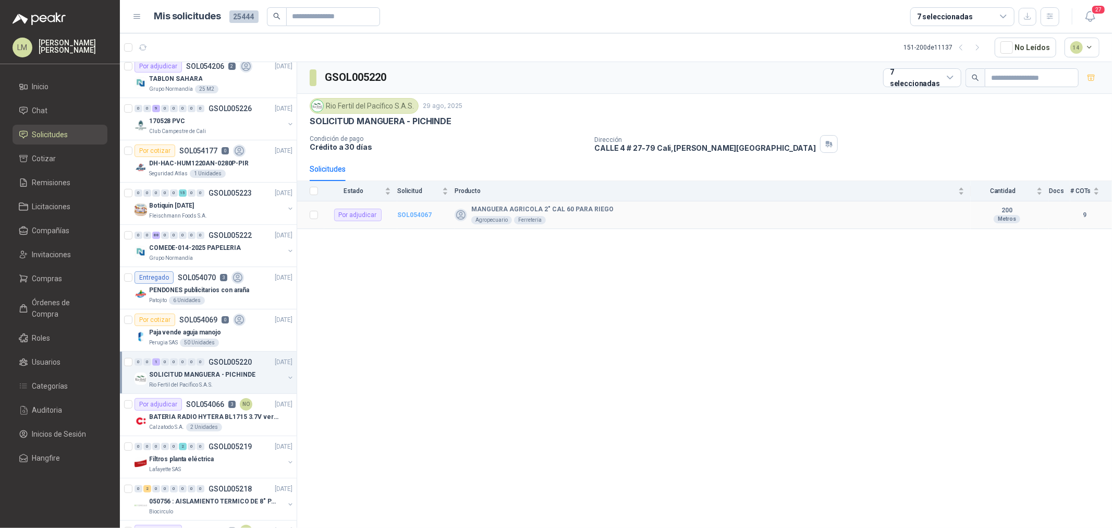
click at [409, 213] on b "SOL054067" at bounding box center [414, 214] width 34 height 7
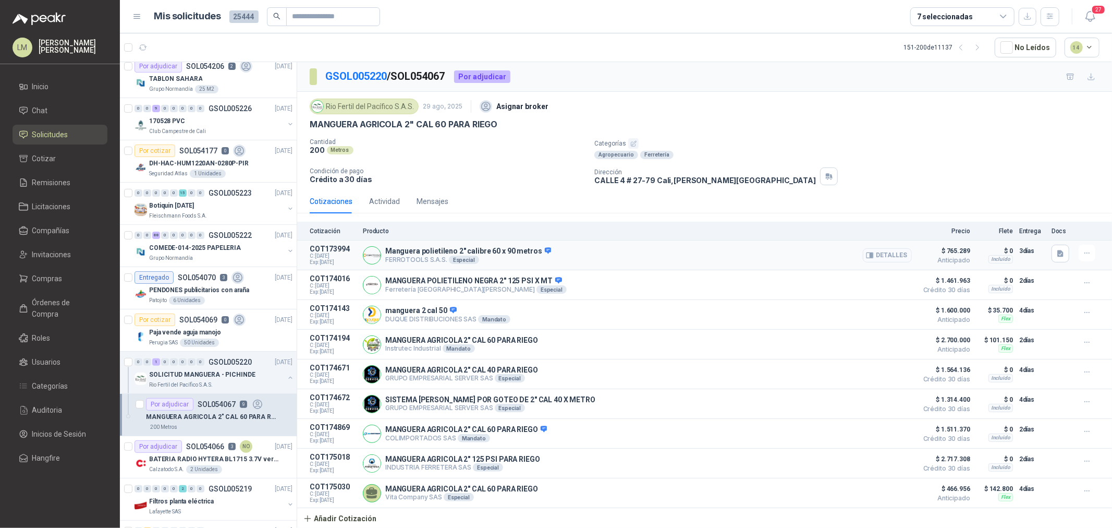
click at [889, 252] on button "Detalles" at bounding box center [887, 255] width 49 height 14
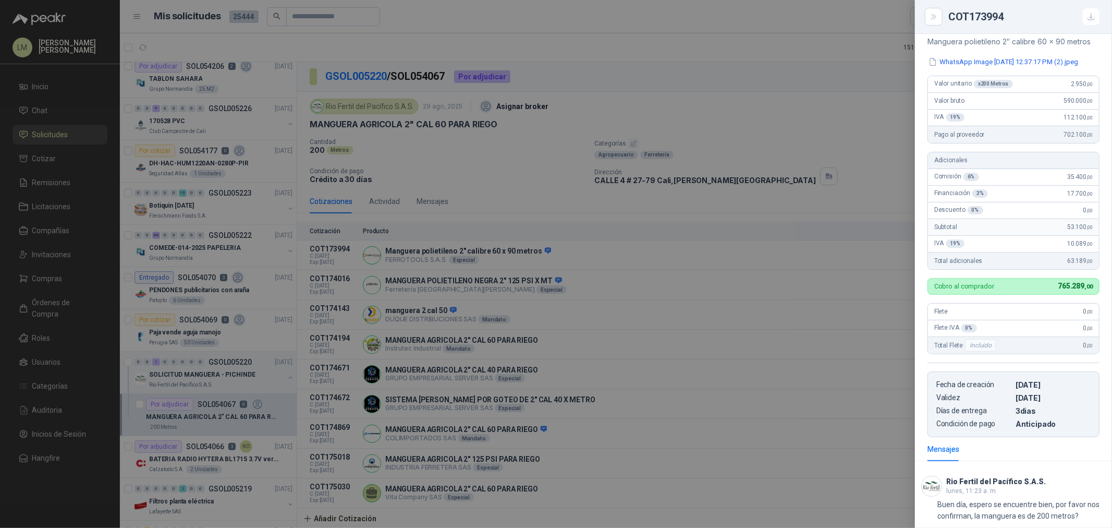
scroll to position [114, 0]
drag, startPoint x: 760, startPoint y: 343, endPoint x: 696, endPoint y: 345, distance: 64.2
click at [760, 343] on div at bounding box center [556, 264] width 1112 height 528
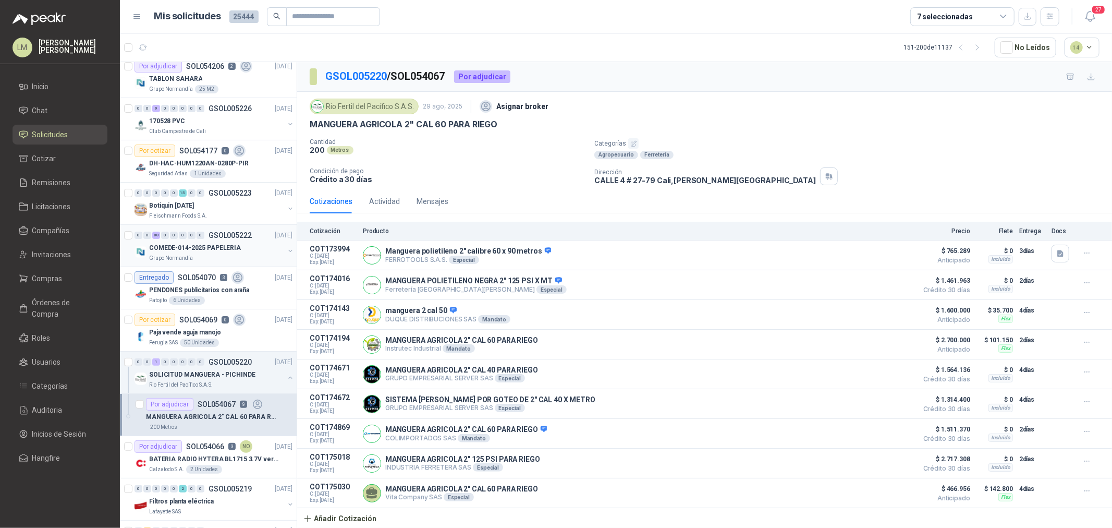
click at [201, 248] on p "COMEDE-014-2025 PAPELERIA" at bounding box center [195, 248] width 92 height 10
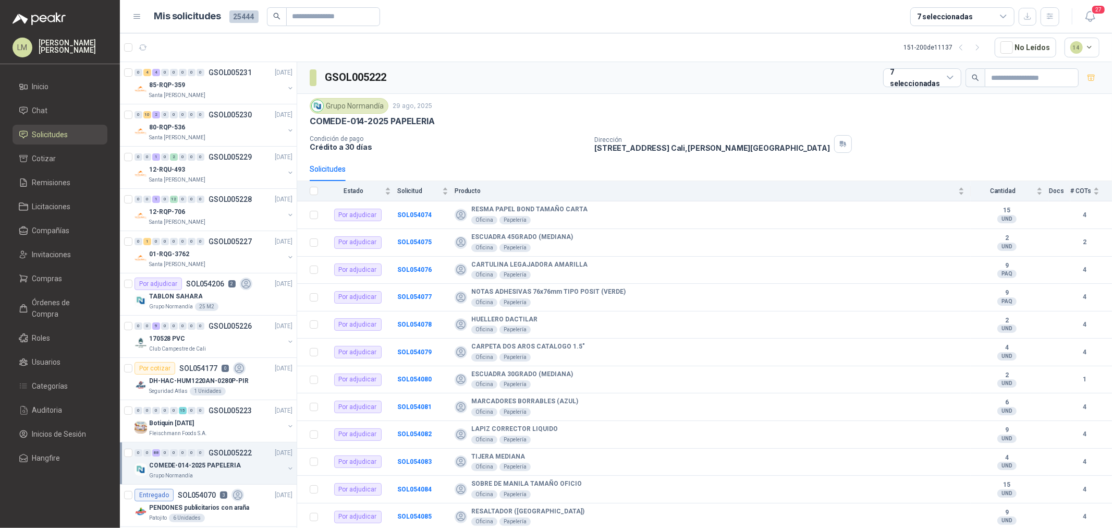
drag, startPoint x: 975, startPoint y: 44, endPoint x: 384, endPoint y: 205, distance: 612.2
click at [889, 44] on button "button" at bounding box center [978, 47] width 17 height 17
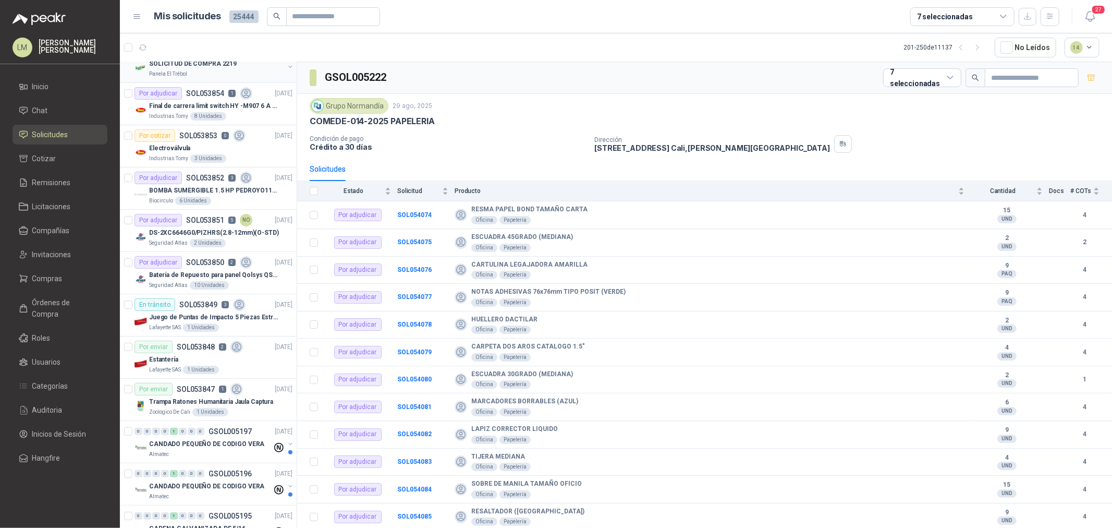
scroll to position [116, 0]
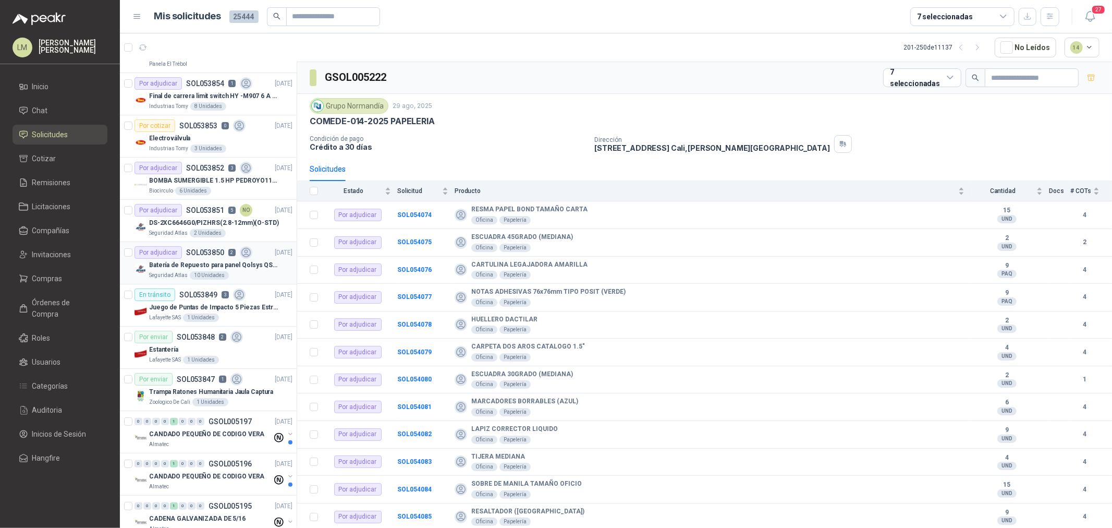
click at [201, 262] on p "Batería de Repuesto para panel Qolsys QS9302" at bounding box center [214, 265] width 130 height 10
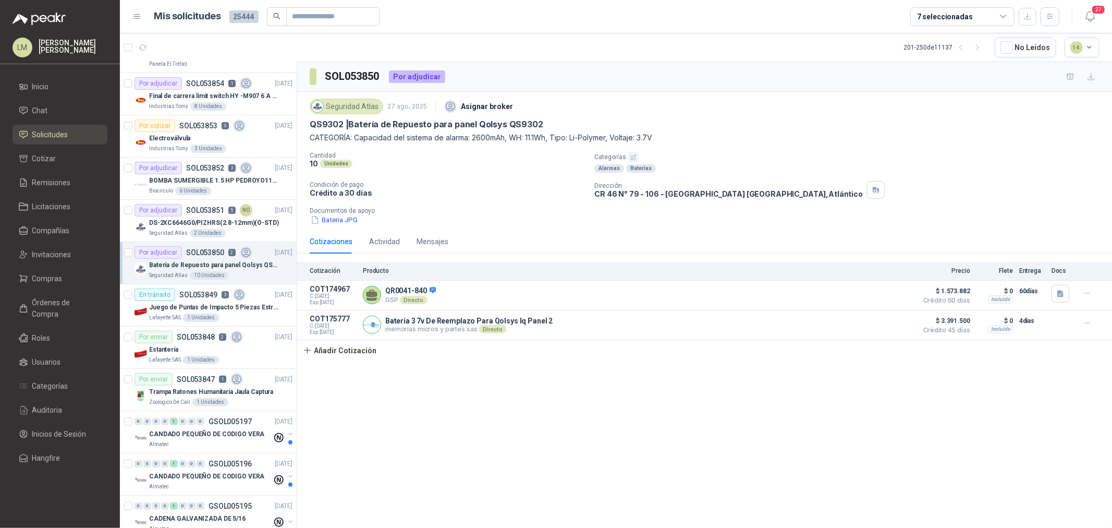
click at [633, 157] on icon "button" at bounding box center [633, 157] width 7 height 7
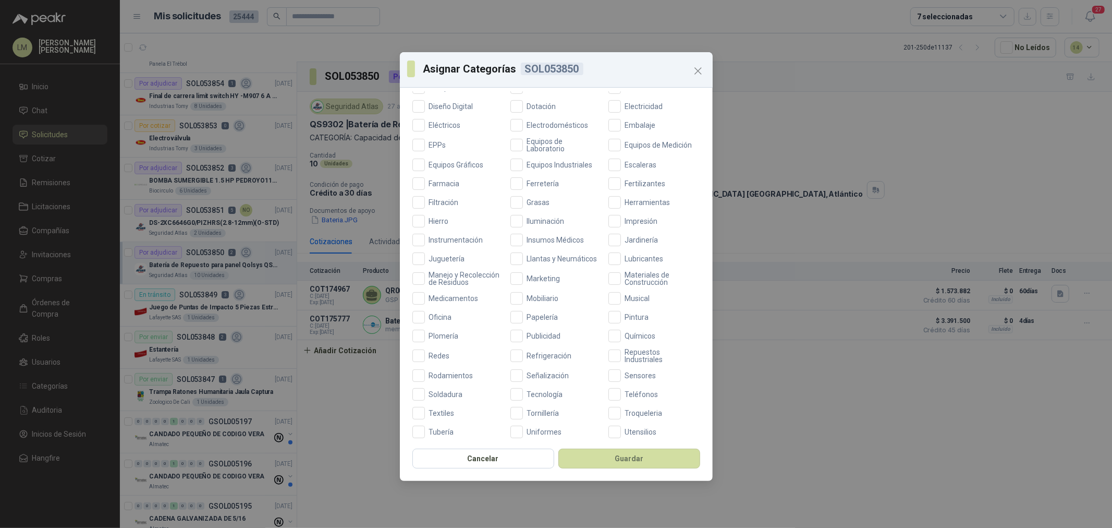
scroll to position [246, 0]
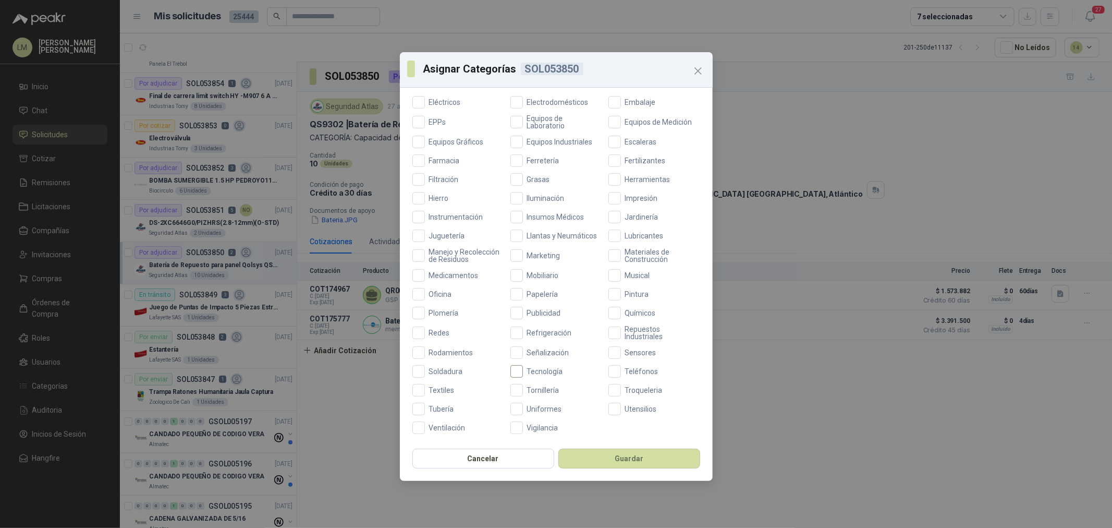
click at [544, 374] on span "Tecnología" at bounding box center [545, 371] width 44 height 7
click at [600, 402] on button "Guardar" at bounding box center [629, 458] width 142 height 20
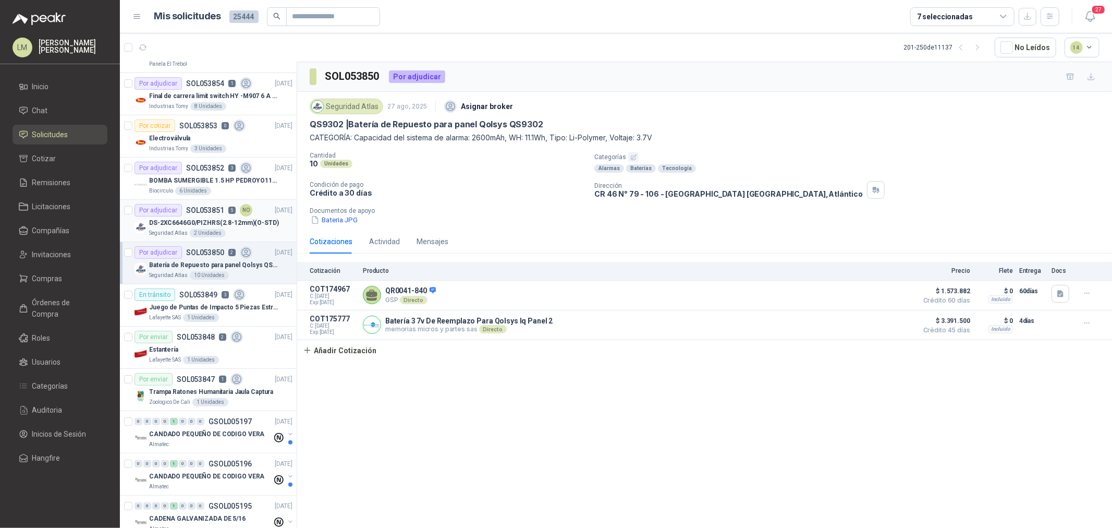
click at [187, 225] on p "DS-2XC6646G0/PIZHRS(2.8-12mm)(O-STD)" at bounding box center [214, 223] width 130 height 10
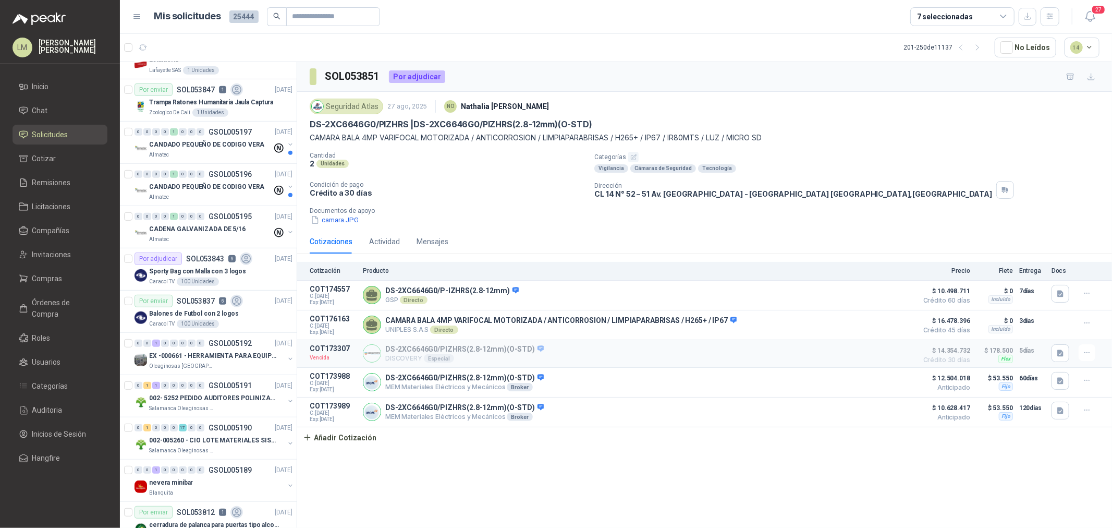
scroll to position [521, 0]
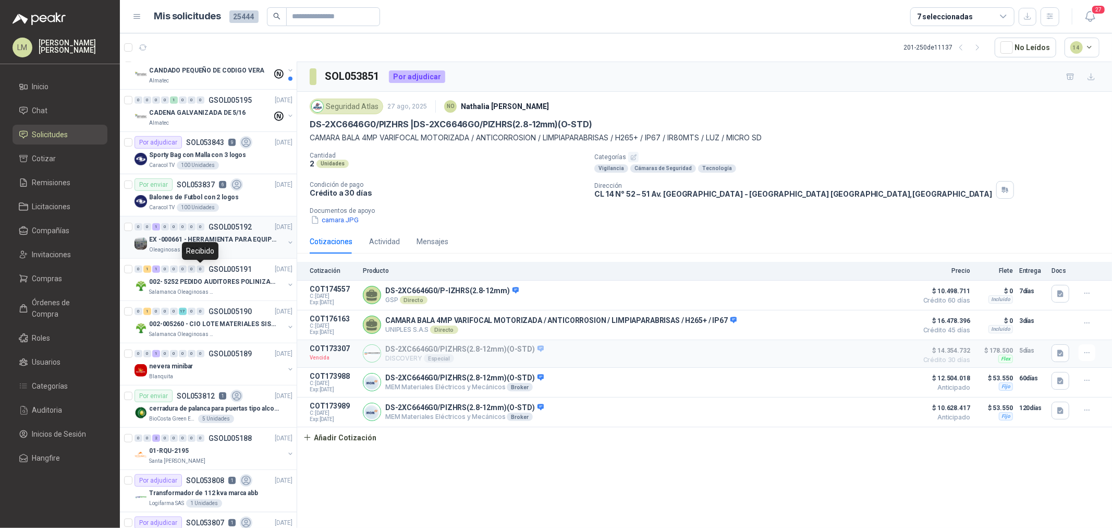
click at [210, 228] on p "GSOL005192" at bounding box center [230, 226] width 43 height 7
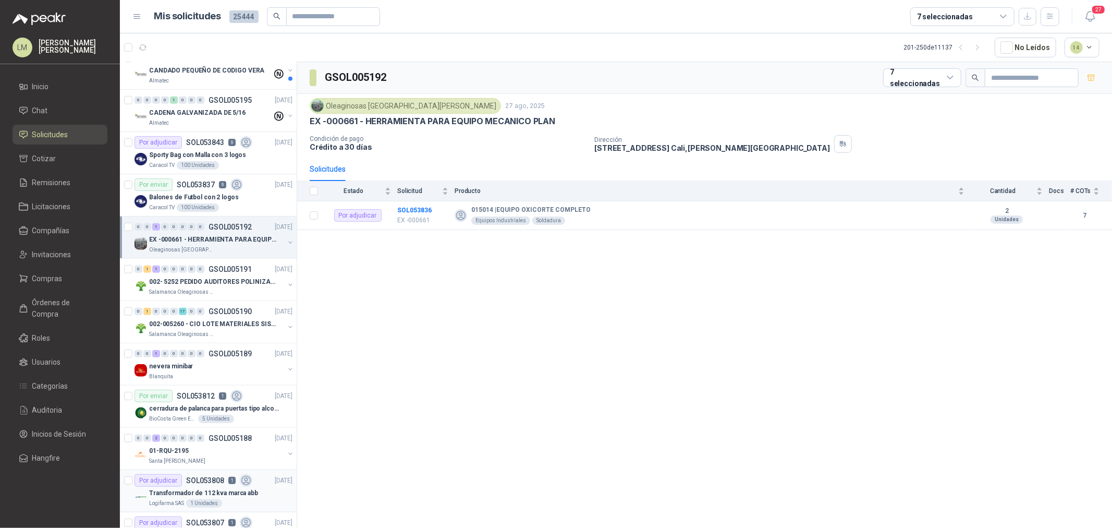
scroll to position [695, 0]
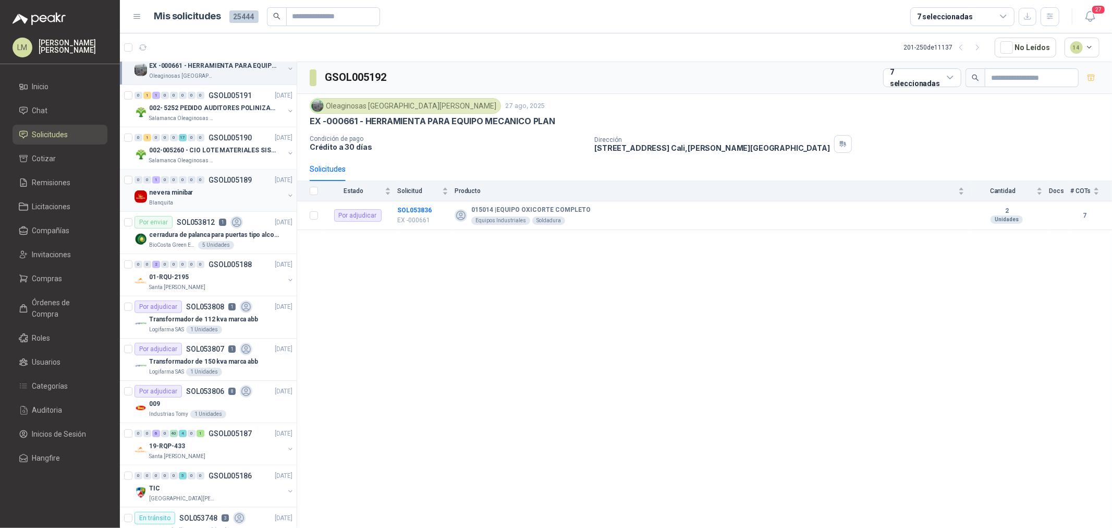
click at [202, 181] on div "0" at bounding box center [201, 179] width 8 height 7
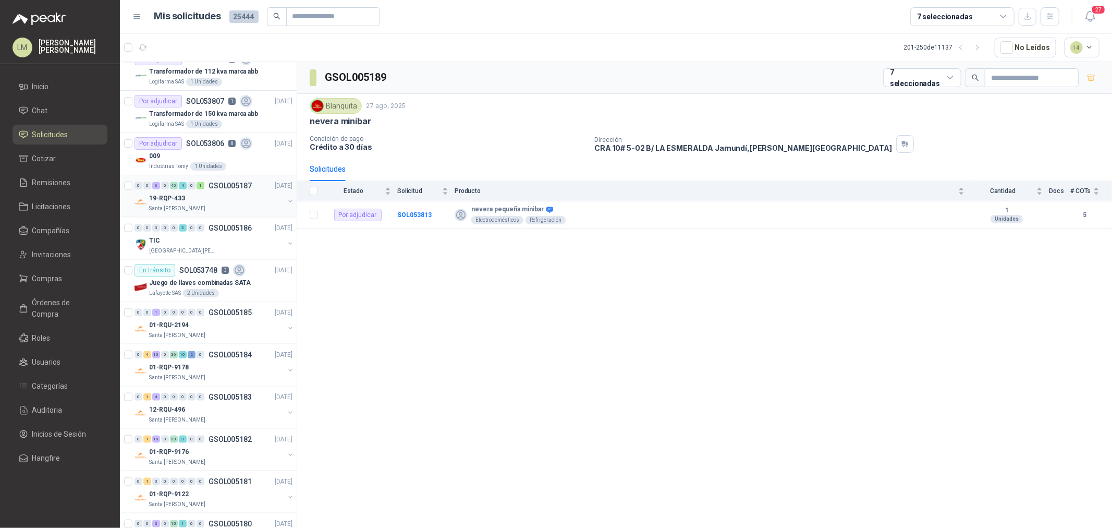
scroll to position [926, 0]
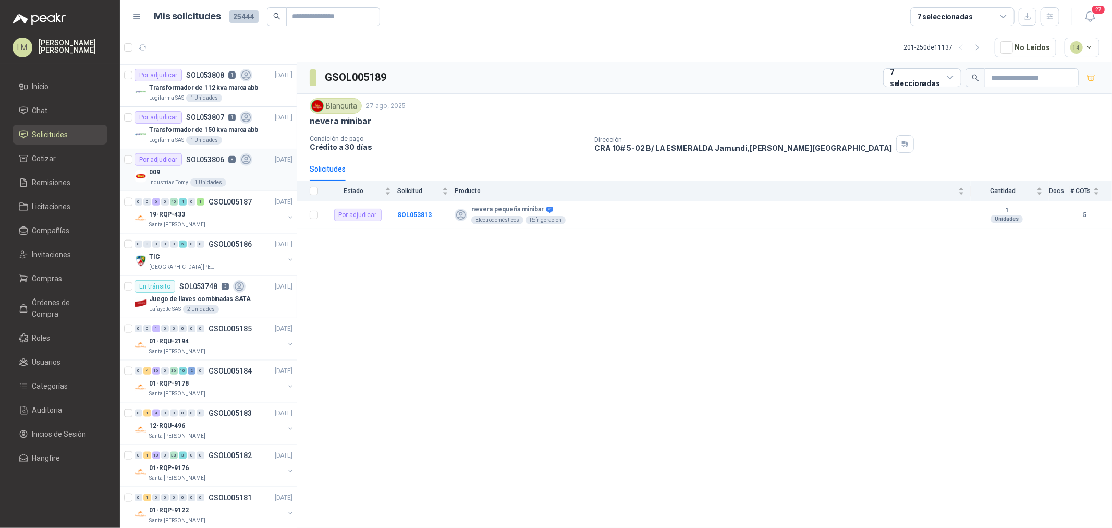
click at [205, 162] on p "SOL053806" at bounding box center [205, 159] width 38 height 7
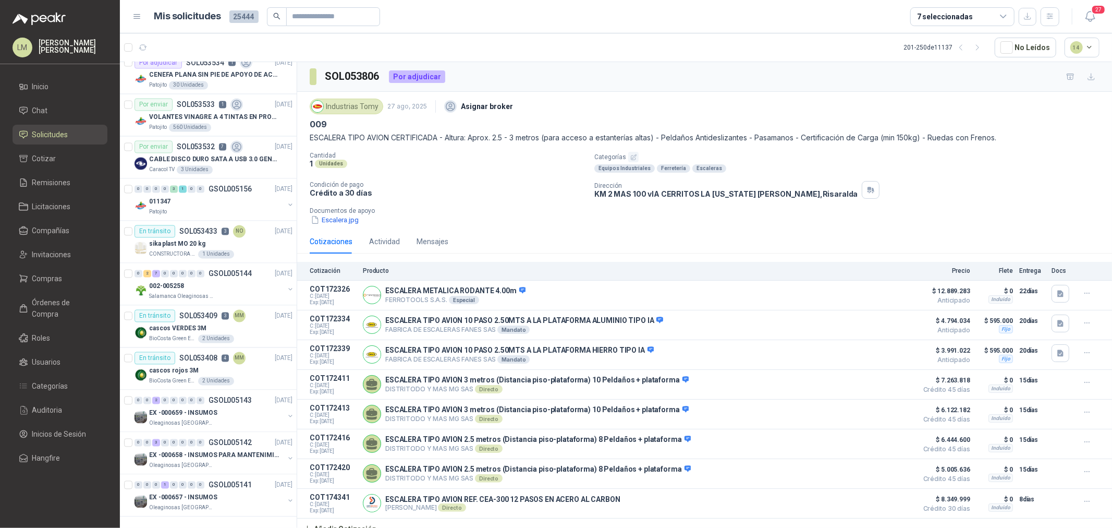
scroll to position [1666, 0]
click at [204, 282] on div "002-005258" at bounding box center [216, 286] width 135 height 13
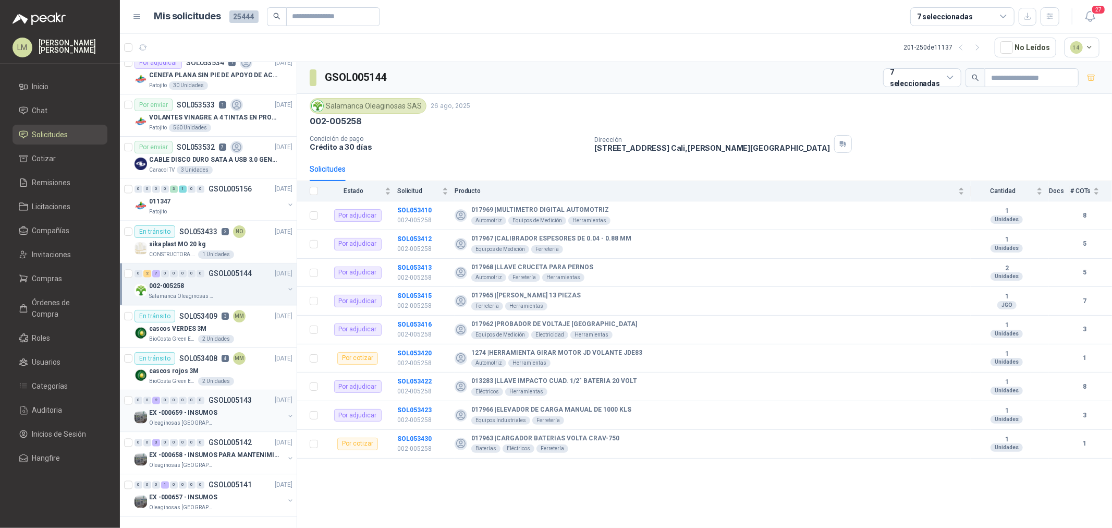
click at [186, 402] on p "EX -000659 - INSUMOS" at bounding box center [183, 413] width 68 height 10
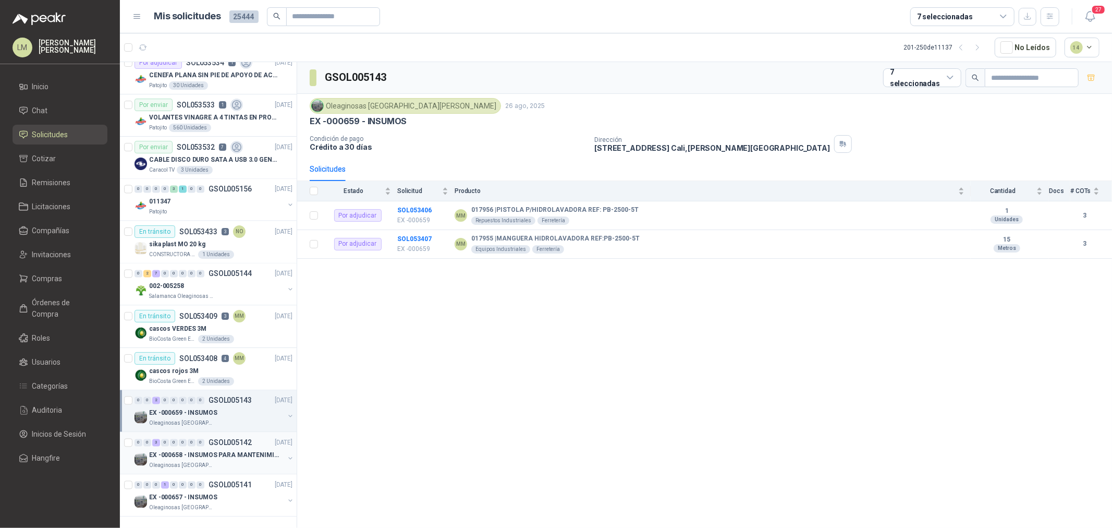
click at [195, 402] on p "EX -000658 - INSUMOS PARA MANTENIMIENTO MECANICO" at bounding box center [214, 455] width 130 height 10
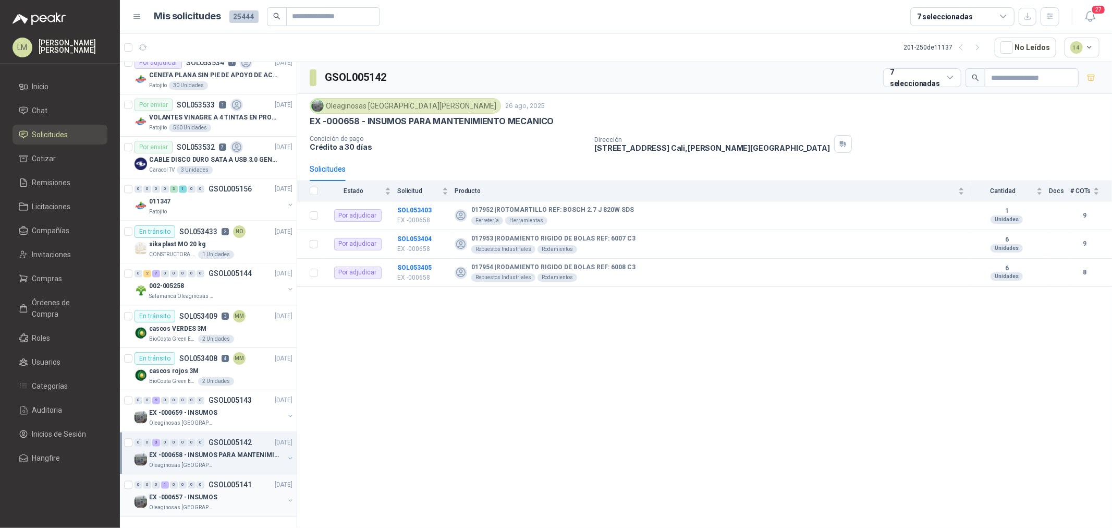
click at [200, 402] on div "0 0 0 1 0 0 0 0 GSOL005141 26/08/25" at bounding box center [214, 485] width 160 height 13
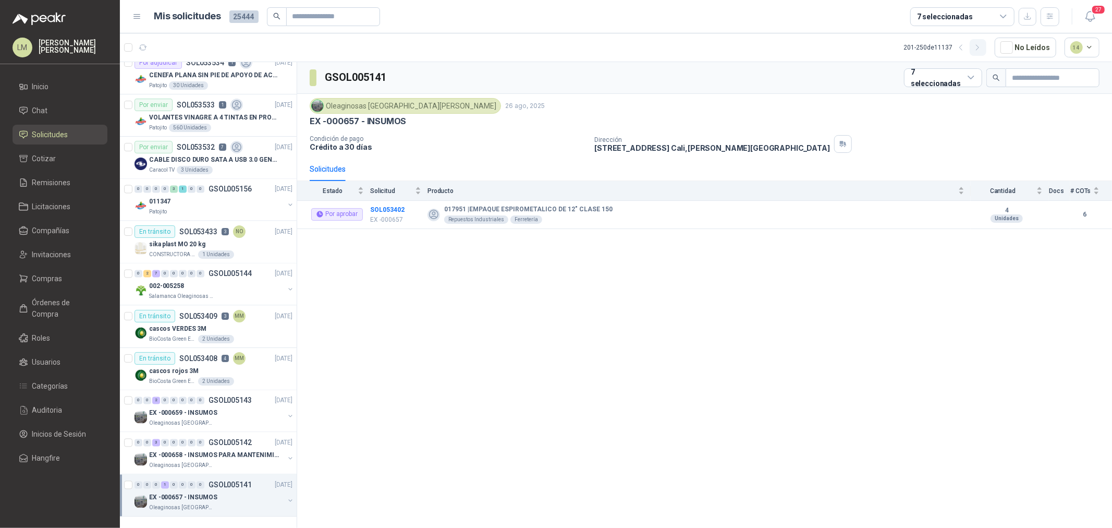
click at [889, 50] on icon "button" at bounding box center [977, 47] width 9 height 9
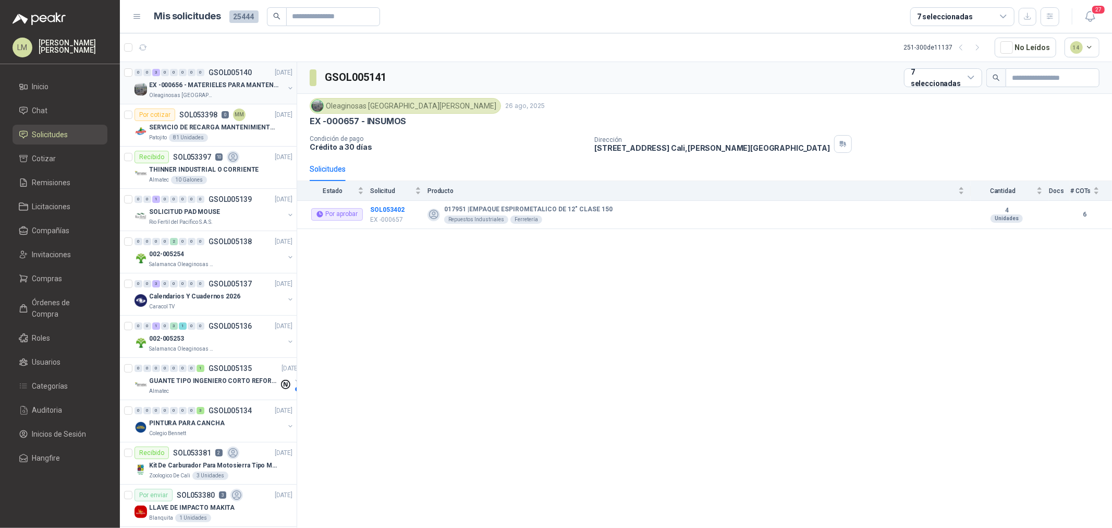
click at [214, 71] on p "GSOL005140" at bounding box center [230, 72] width 43 height 7
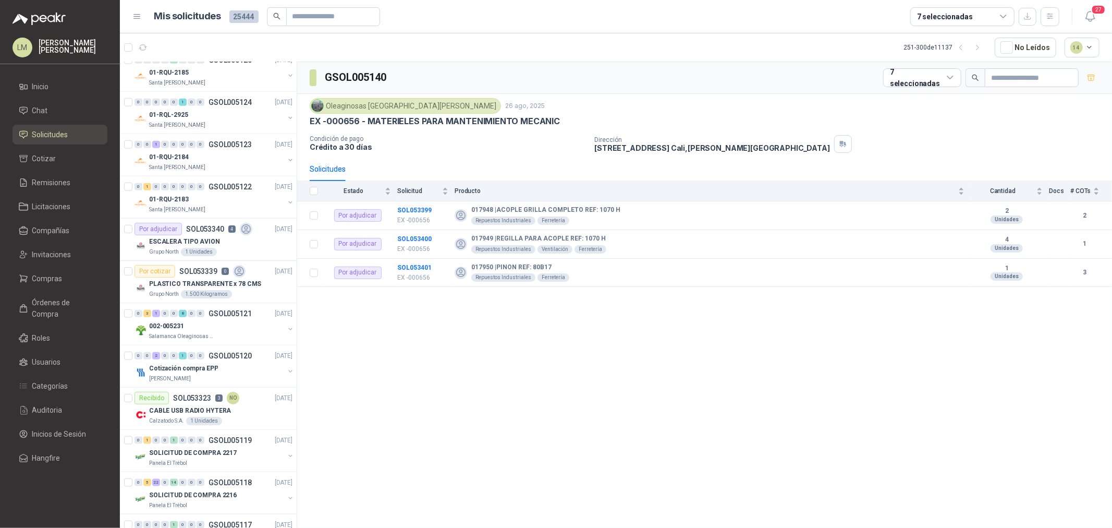
scroll to position [926, 0]
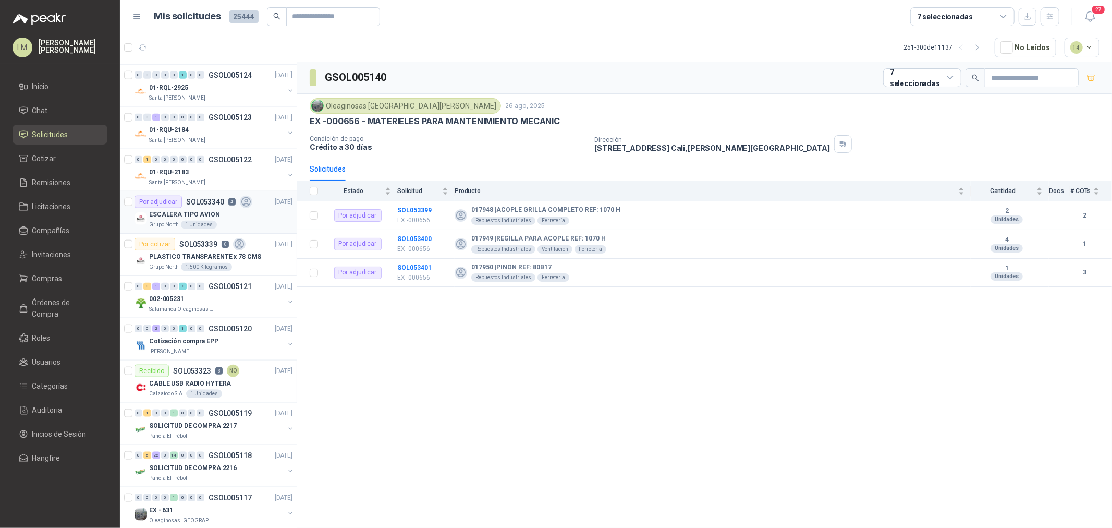
click at [199, 214] on p "ESCALERA TIPO AVION" at bounding box center [184, 215] width 71 height 10
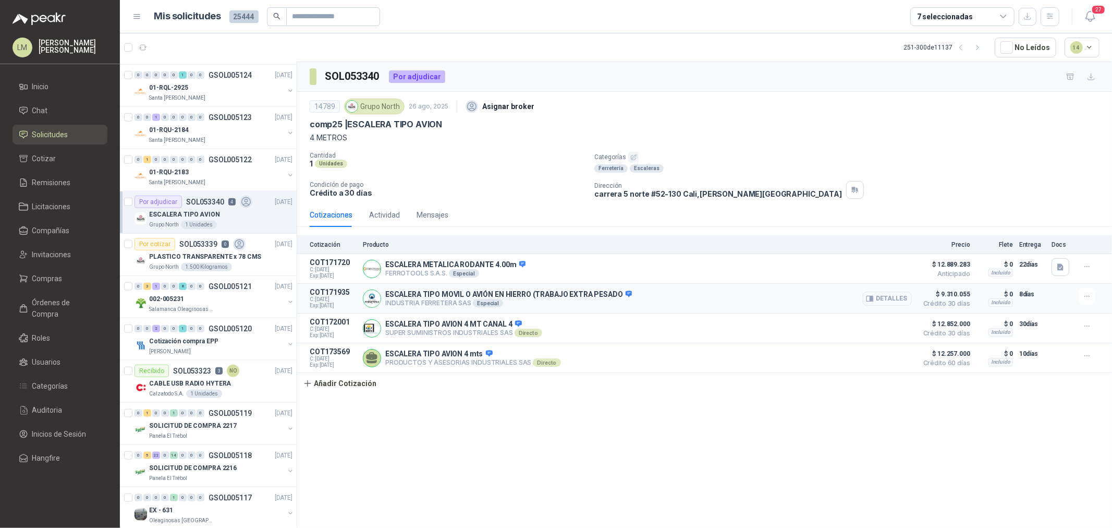
click at [877, 296] on button "Detalles" at bounding box center [887, 298] width 49 height 14
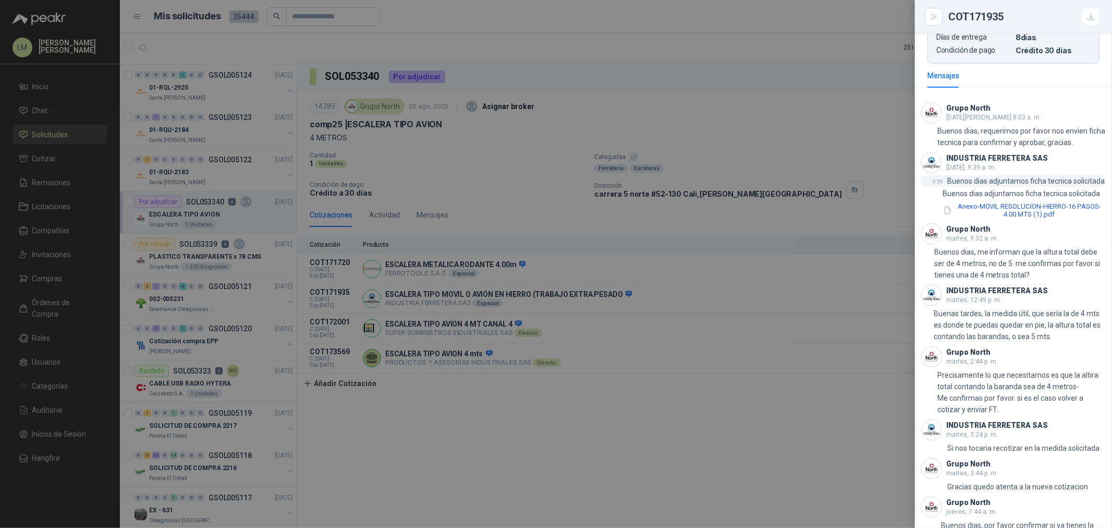
scroll to position [533, 0]
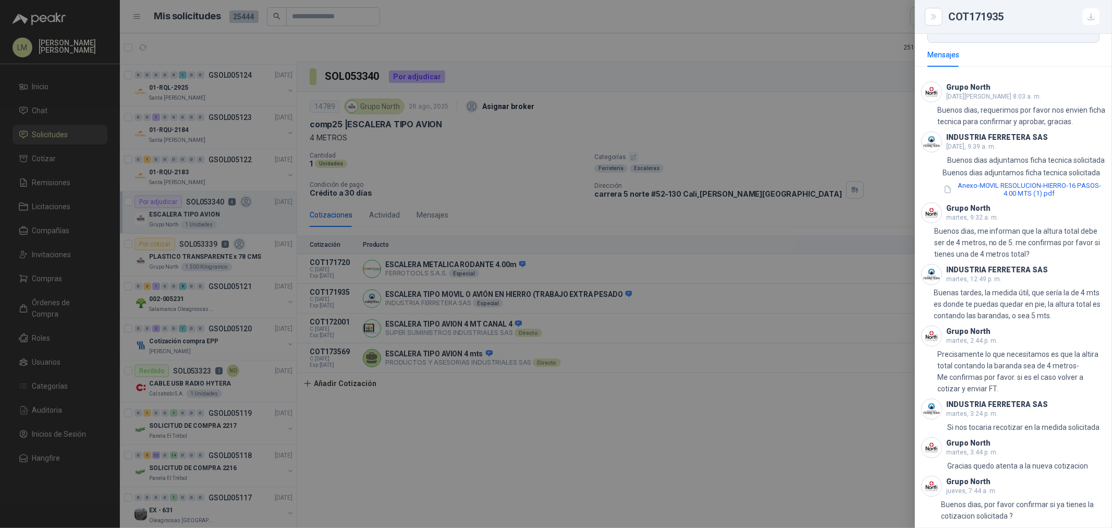
click at [606, 402] on div at bounding box center [556, 264] width 1112 height 528
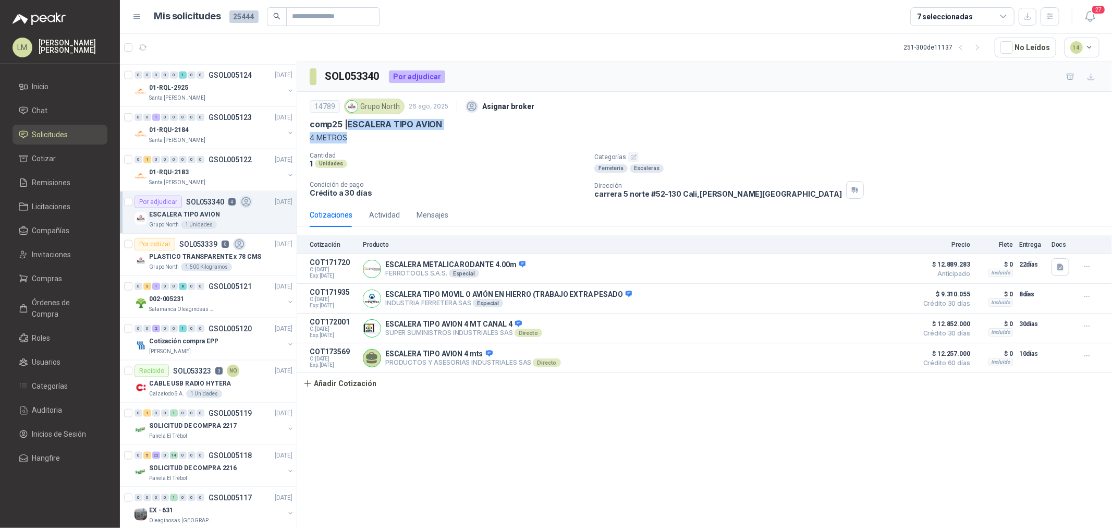
drag, startPoint x: 348, startPoint y: 121, endPoint x: 359, endPoint y: 133, distance: 16.6
click at [359, 133] on div "14789 Grupo North 26 ago, 2025 Asignar broker comp25 | ESCALERA TIPO AVION 4 ME…" at bounding box center [705, 119] width 790 height 47
copy div "ESCALERA TIPO AVION 4 METROS"
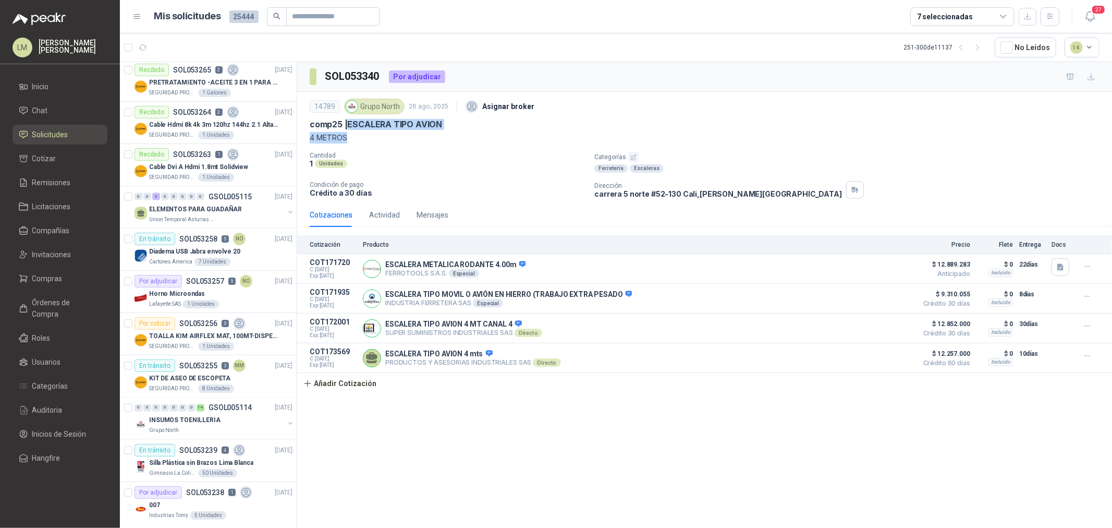
scroll to position [1506, 0]
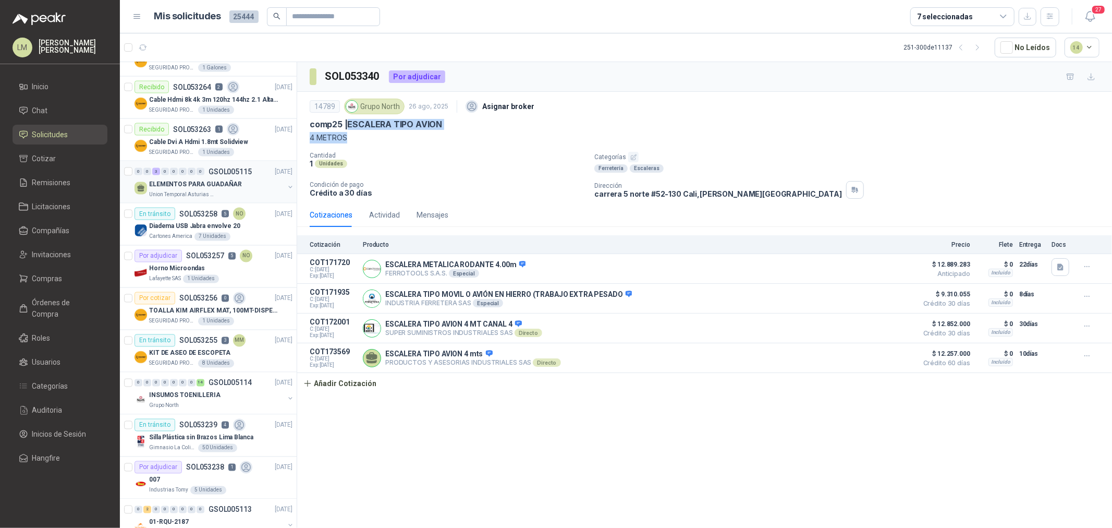
click at [205, 188] on p "ELEMENTOS PARA GUADAÑAR" at bounding box center [195, 184] width 93 height 10
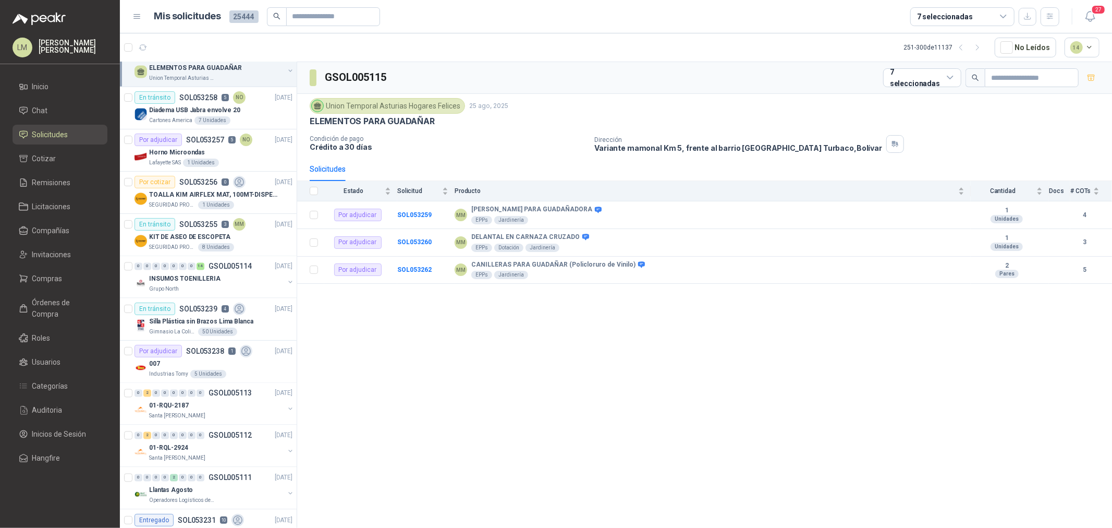
scroll to position [1666, 0]
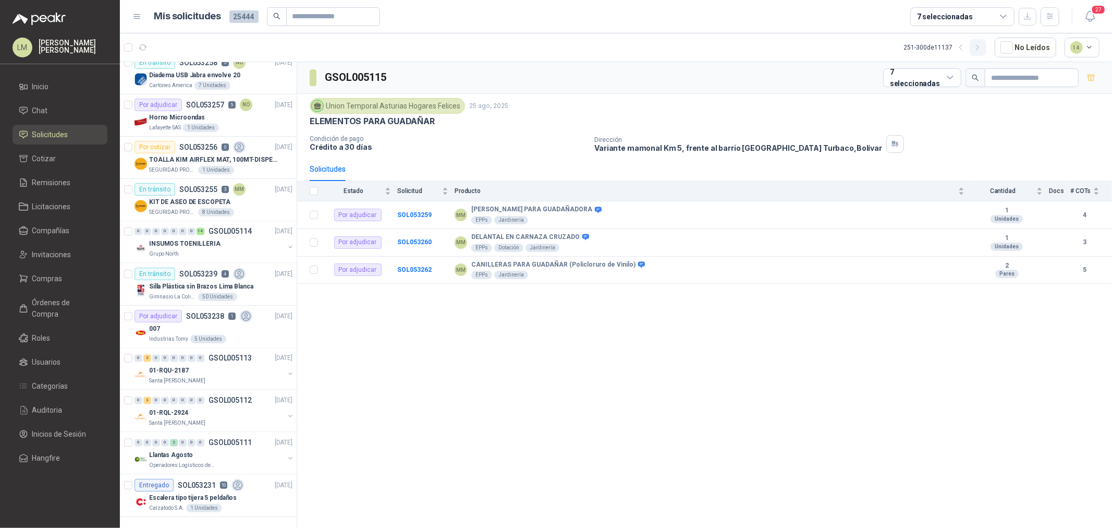
click at [889, 48] on icon "button" at bounding box center [977, 47] width 9 height 9
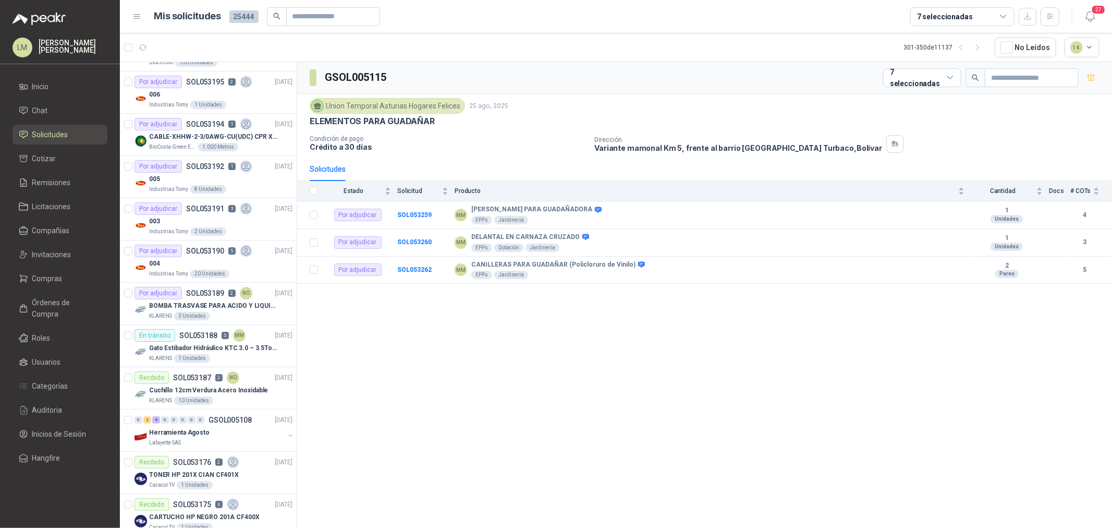
scroll to position [217, 0]
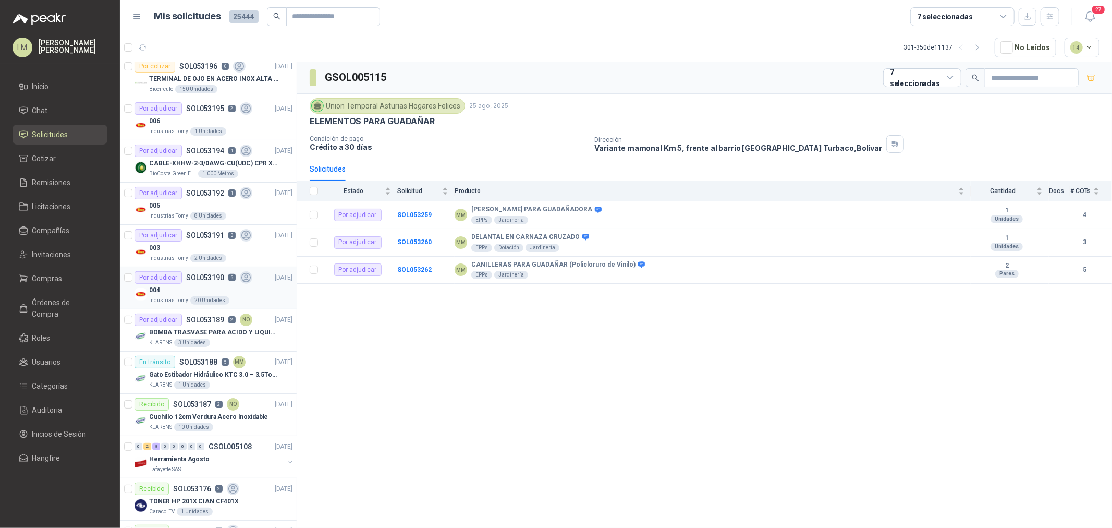
click at [205, 295] on div "004" at bounding box center [220, 290] width 143 height 13
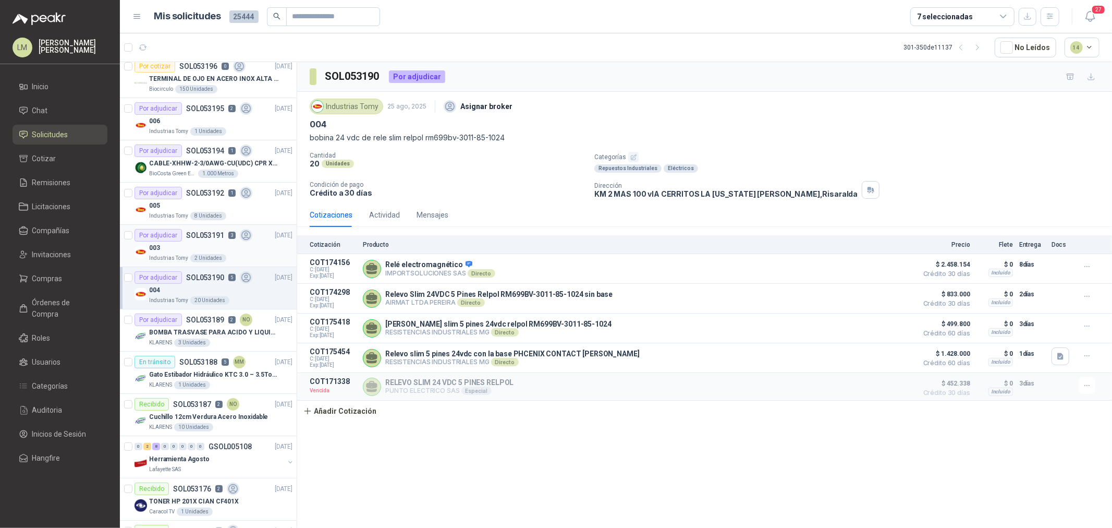
click at [202, 245] on div "003" at bounding box center [220, 247] width 143 height 13
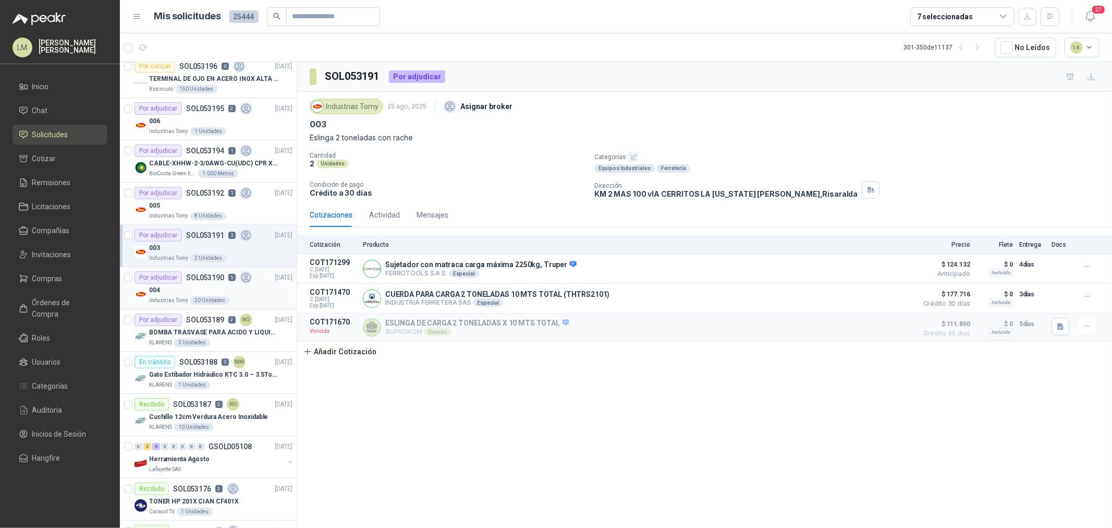
click at [193, 284] on div "004" at bounding box center [220, 290] width 143 height 13
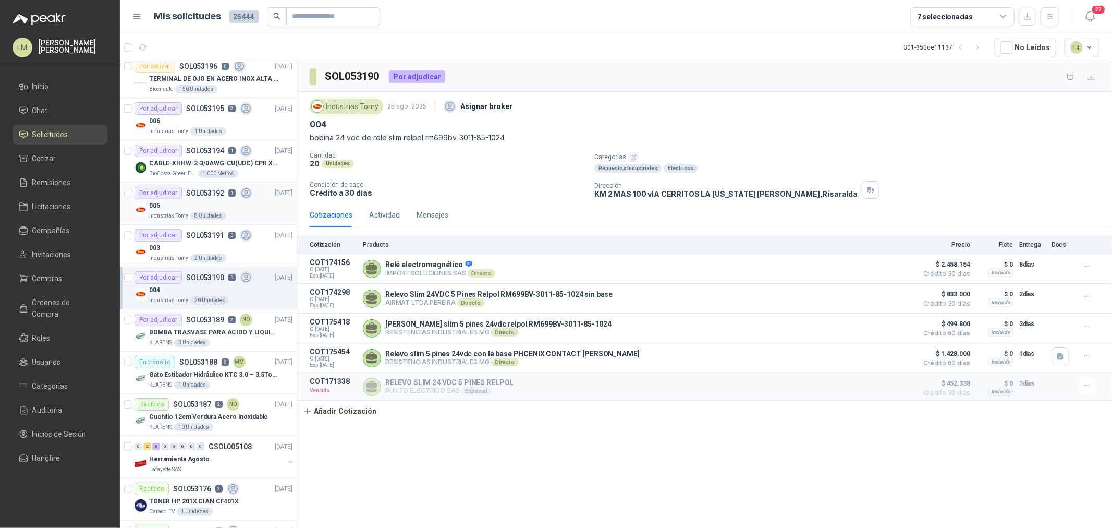
click at [190, 210] on div "005" at bounding box center [220, 205] width 143 height 13
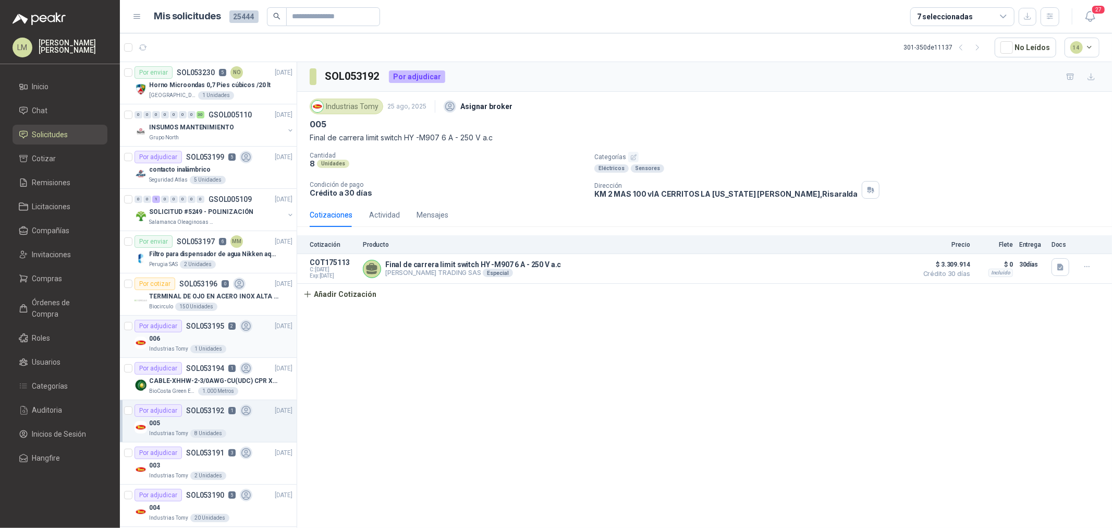
click at [205, 329] on p "SOL053195" at bounding box center [205, 325] width 38 height 7
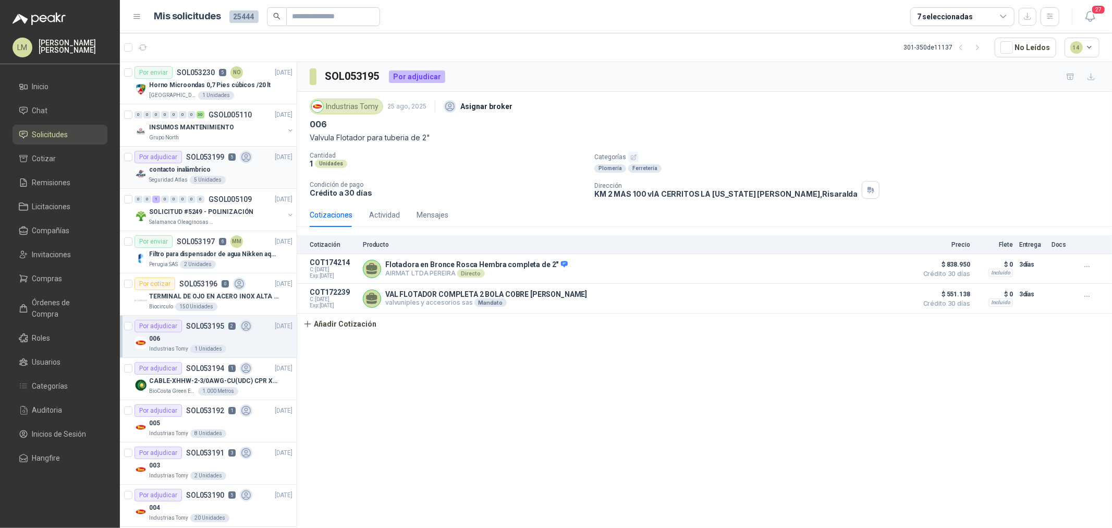
click at [190, 169] on p "contacto inalámbrico" at bounding box center [180, 170] width 62 height 10
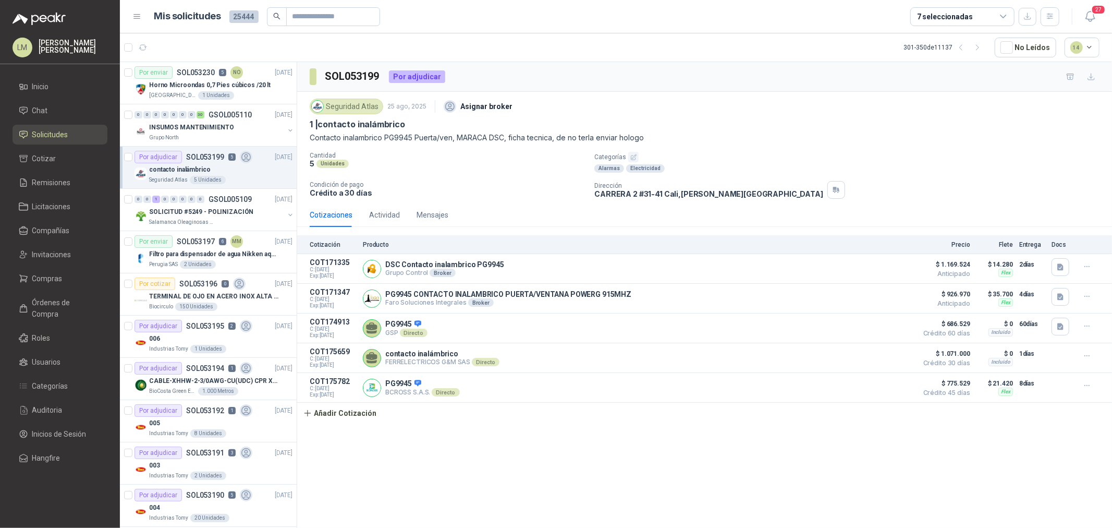
drag, startPoint x: 976, startPoint y: 43, endPoint x: 332, endPoint y: 118, distance: 649.2
click at [889, 43] on icon "button" at bounding box center [977, 47] width 9 height 9
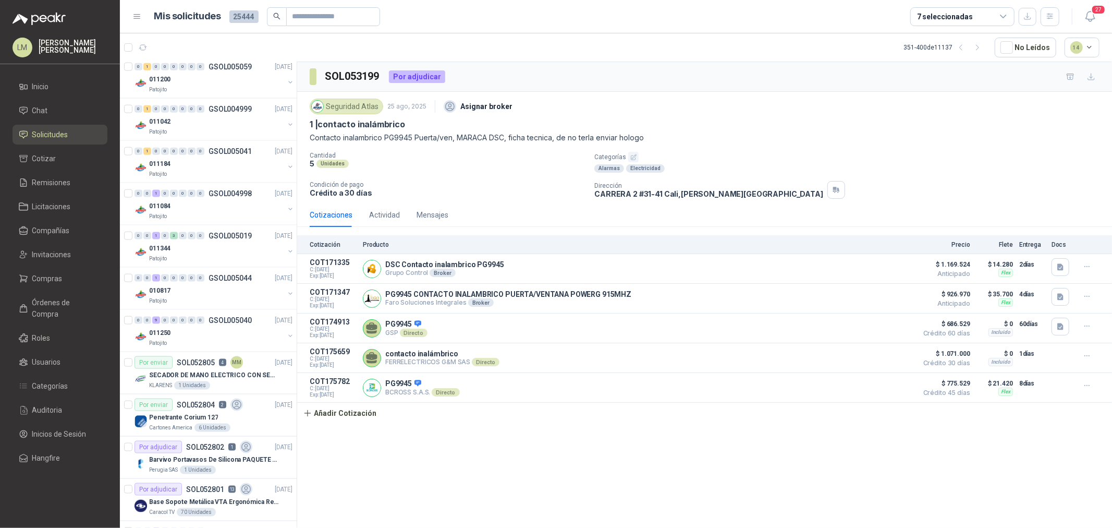
scroll to position [1158, 0]
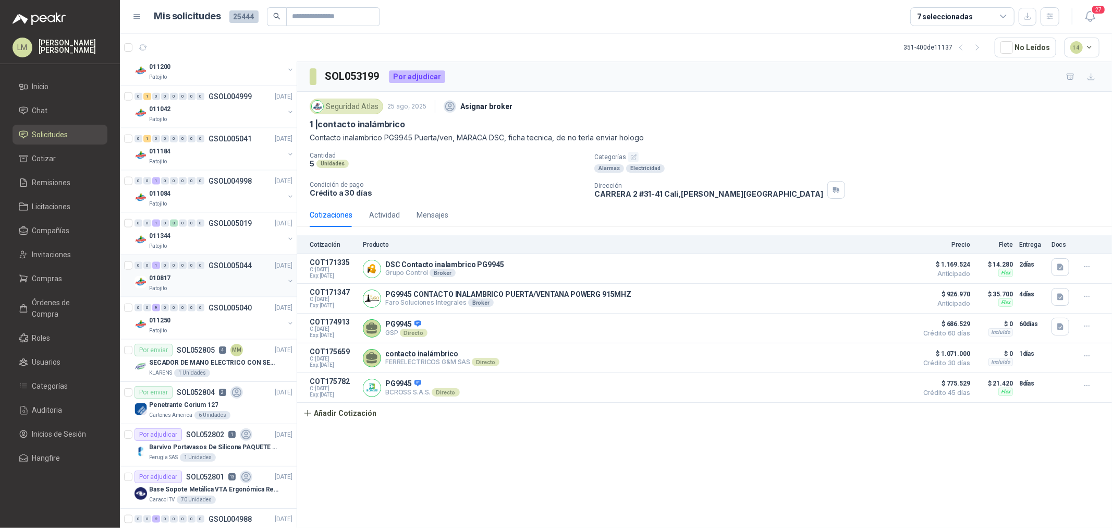
click at [193, 276] on div "010817" at bounding box center [216, 278] width 135 height 13
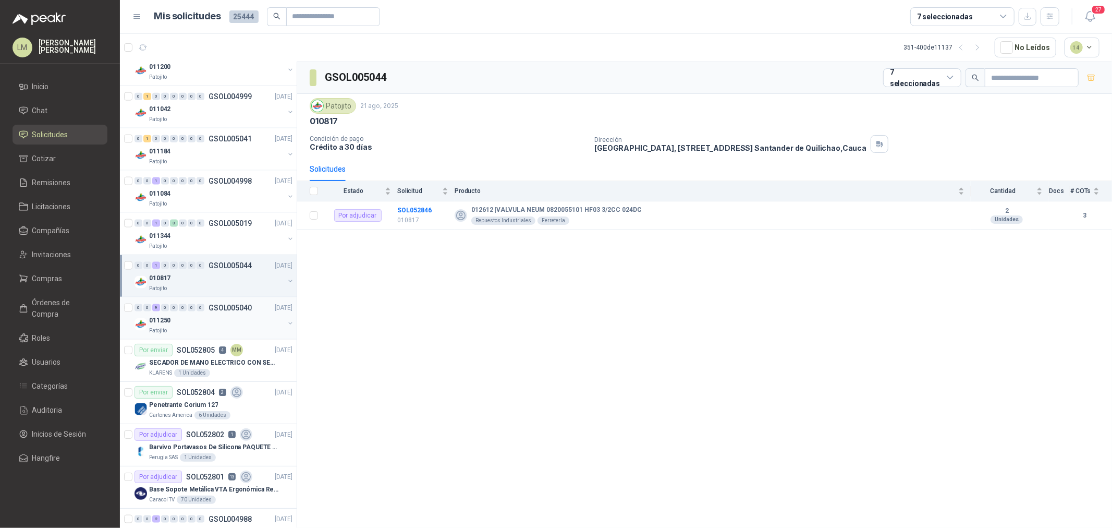
click at [190, 323] on div "011250" at bounding box center [216, 320] width 135 height 13
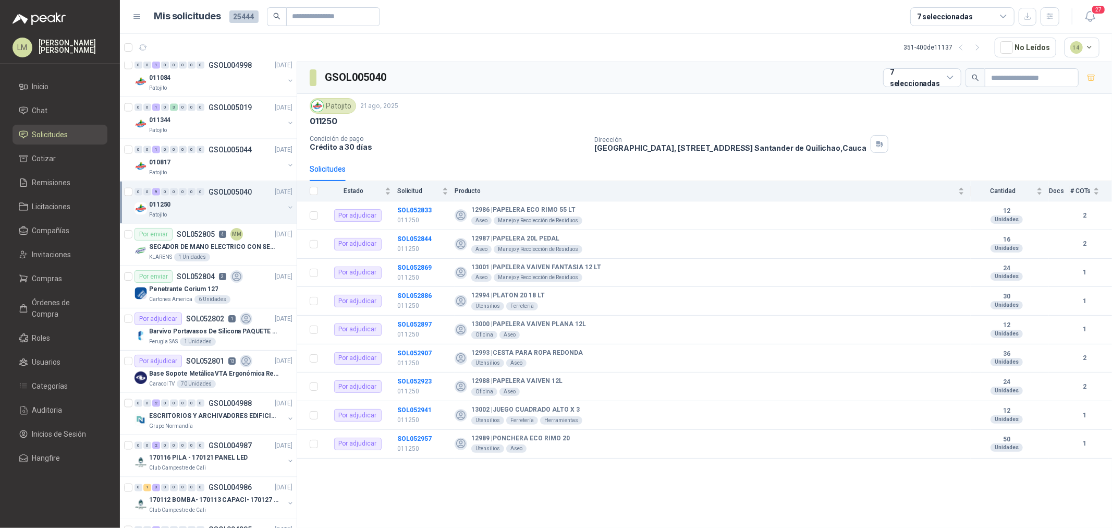
scroll to position [1332, 0]
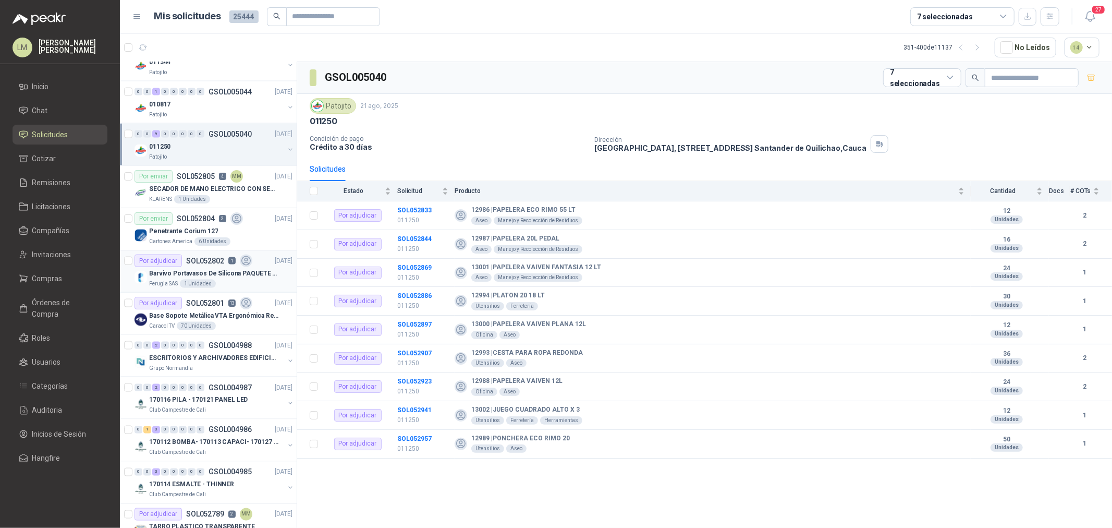
click at [194, 266] on div "Por adjudicar SOL052802 1" at bounding box center [193, 260] width 118 height 13
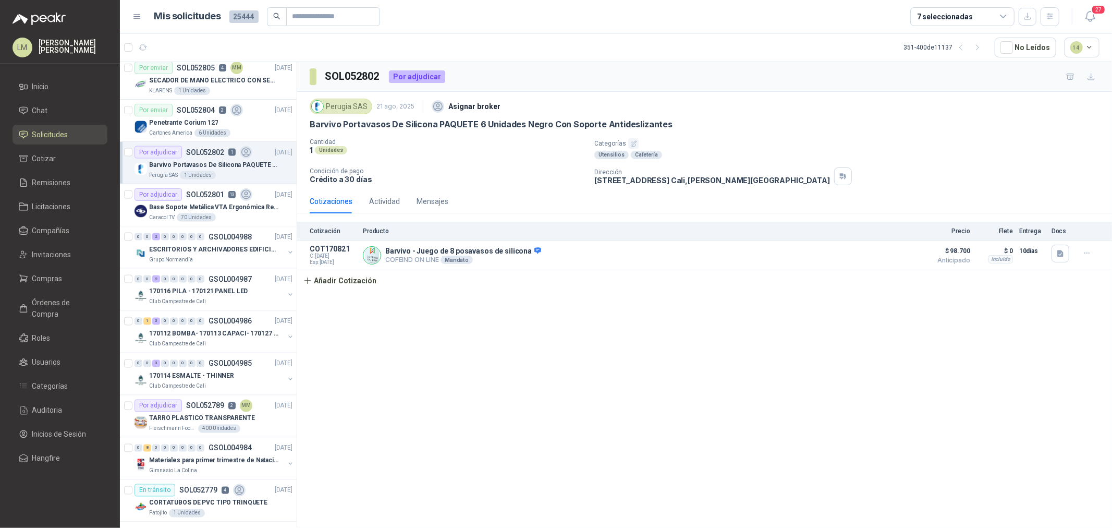
scroll to position [1448, 0]
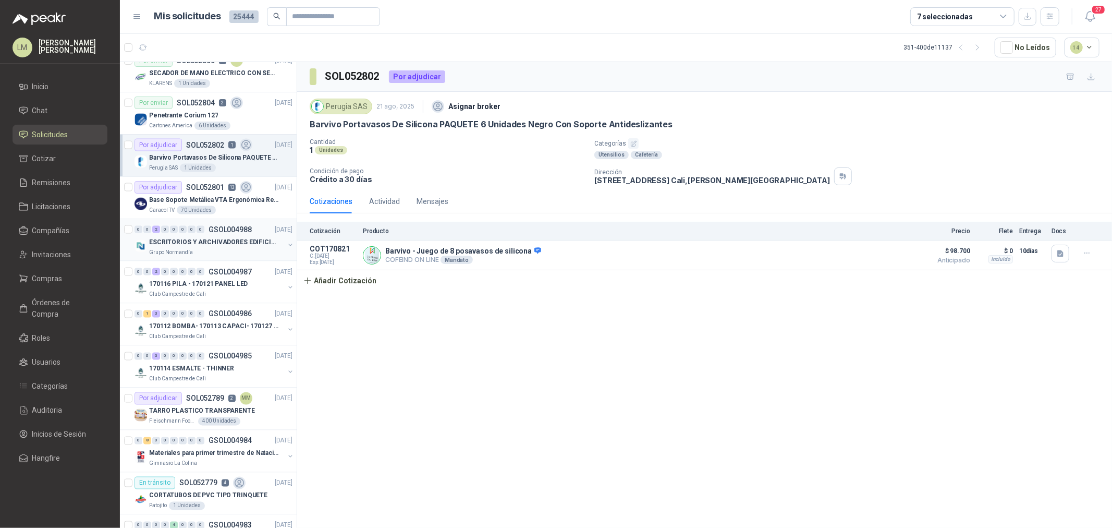
click at [230, 240] on p "ESCRITORIOS Y ARCHIVADORES EDIFICIO E" at bounding box center [214, 242] width 130 height 10
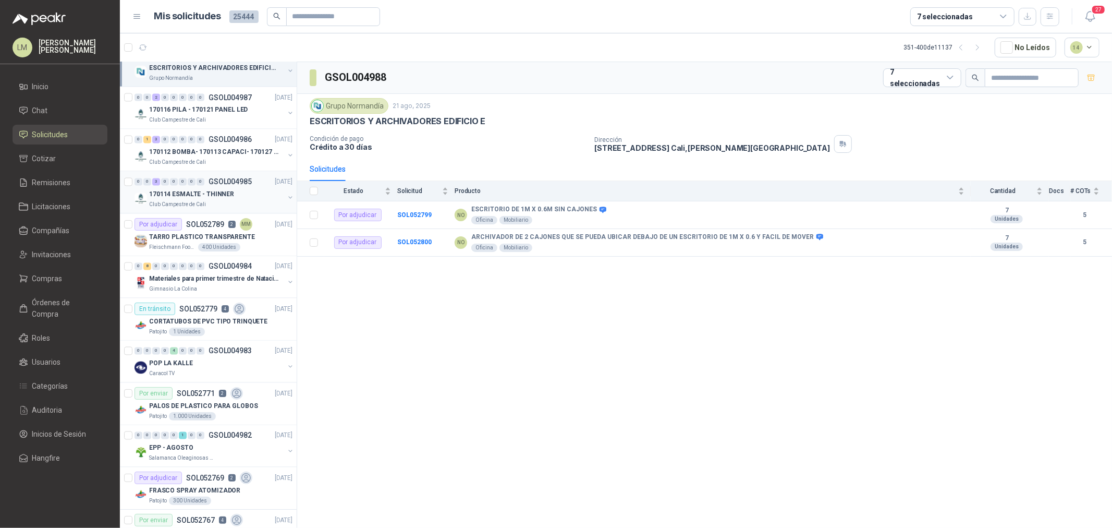
scroll to position [1666, 0]
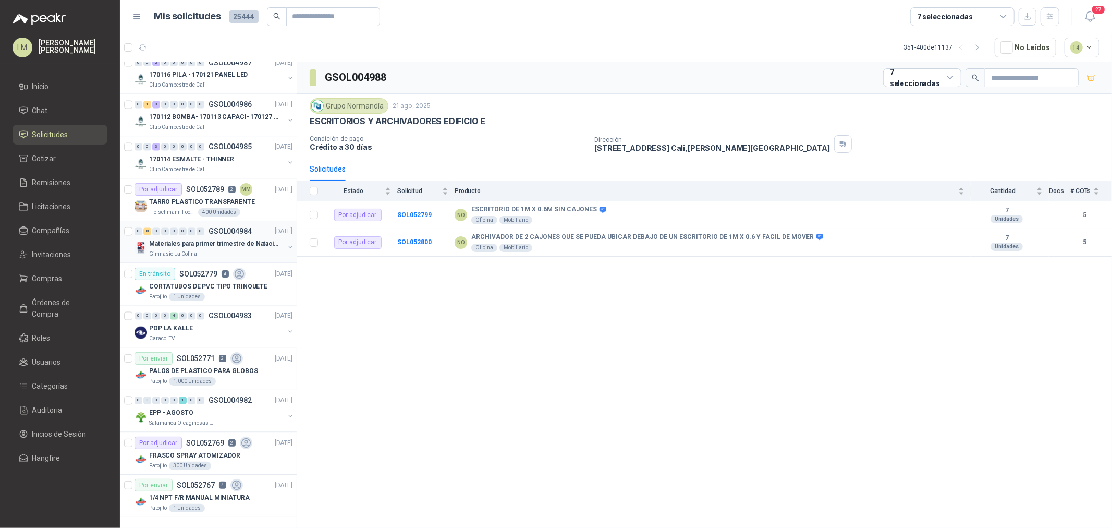
click at [200, 239] on p "Materiales para primer trimestre de Natación" at bounding box center [214, 244] width 130 height 10
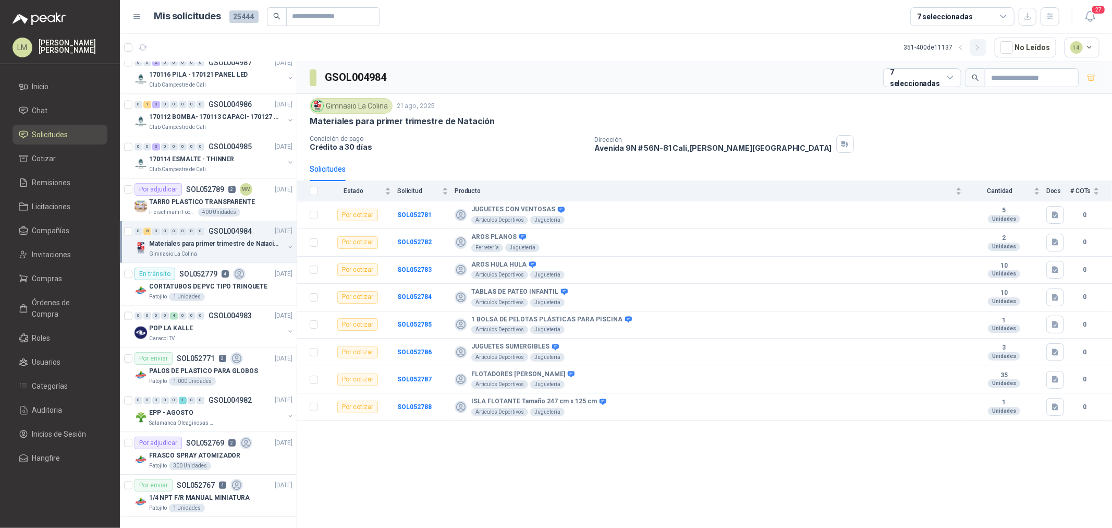
click at [889, 40] on button "button" at bounding box center [978, 47] width 17 height 17
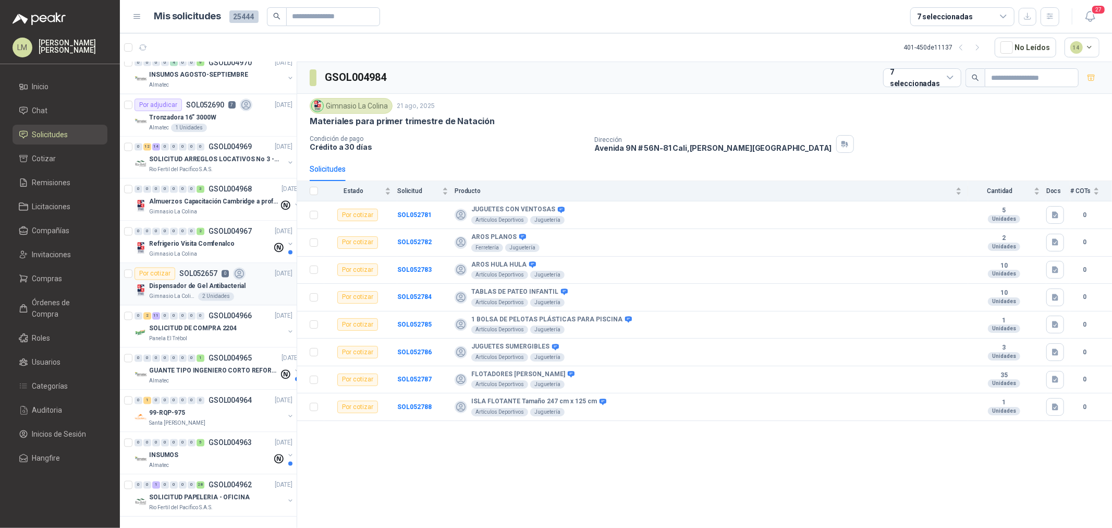
click at [188, 280] on div "Dispensador de Gel Antibacterial" at bounding box center [220, 286] width 143 height 13
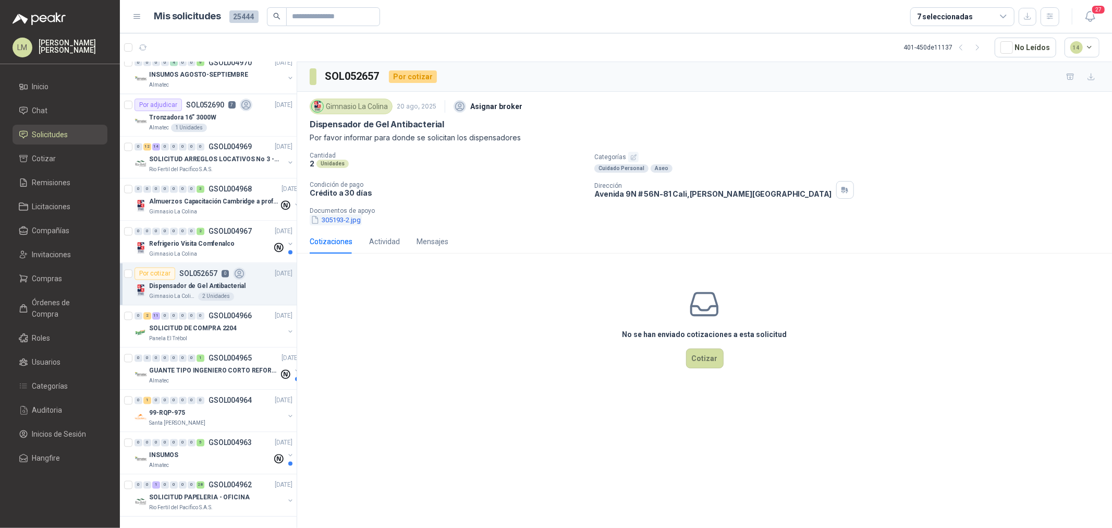
click at [342, 218] on button "305193-2.jpg" at bounding box center [336, 219] width 52 height 11
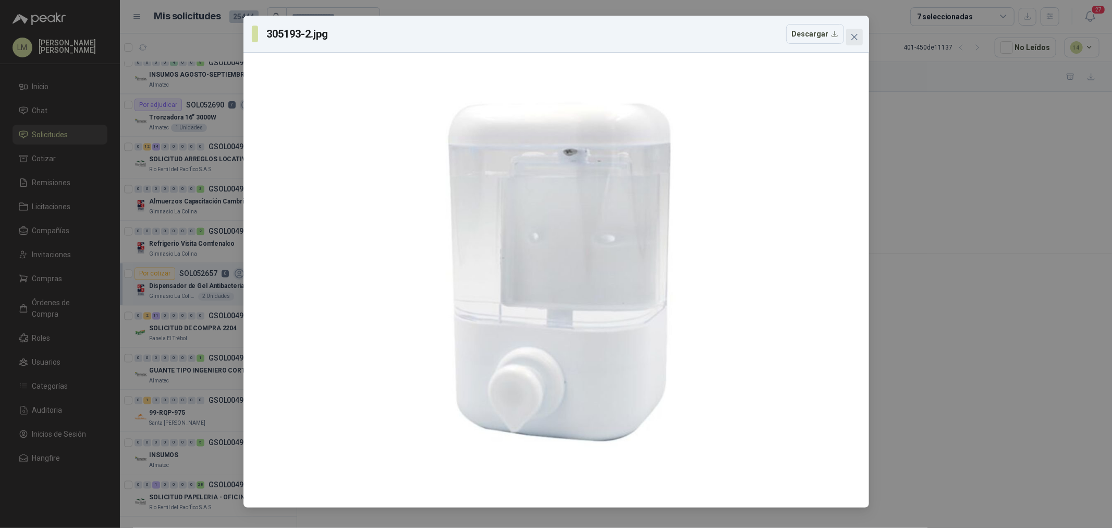
click at [855, 35] on icon "close" at bounding box center [854, 37] width 8 height 8
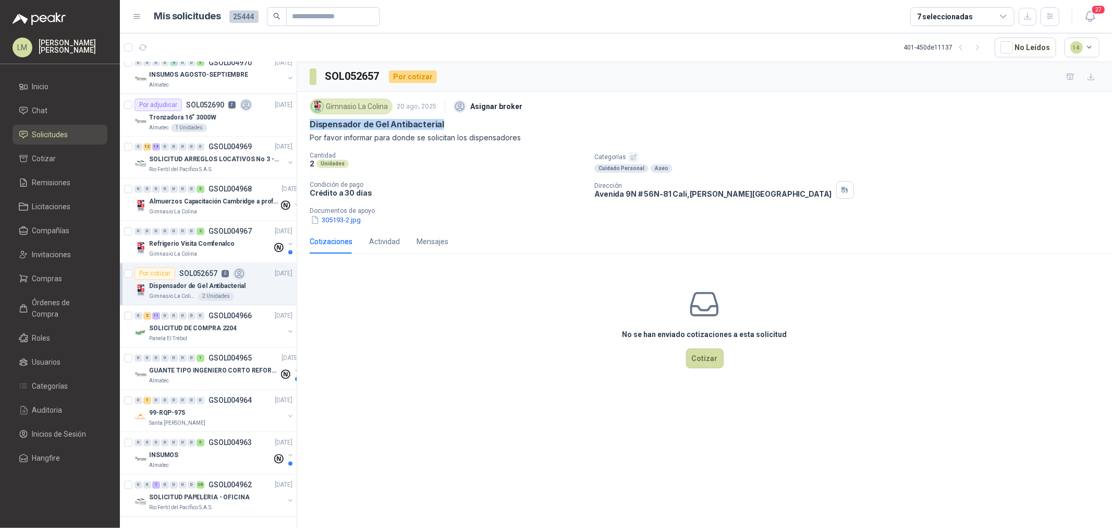
drag, startPoint x: 310, startPoint y: 124, endPoint x: 458, endPoint y: 126, distance: 147.5
click at [458, 126] on div "Dispensador de Gel Antibacterial" at bounding box center [705, 124] width 790 height 11
copy p "Dispensador de Gel Antibacterial"
click at [687, 347] on div "No se han enviado cotizaciones a esta solicitud Cotizar" at bounding box center [704, 328] width 815 height 133
click at [696, 350] on button "Cotizar" at bounding box center [705, 358] width 38 height 20
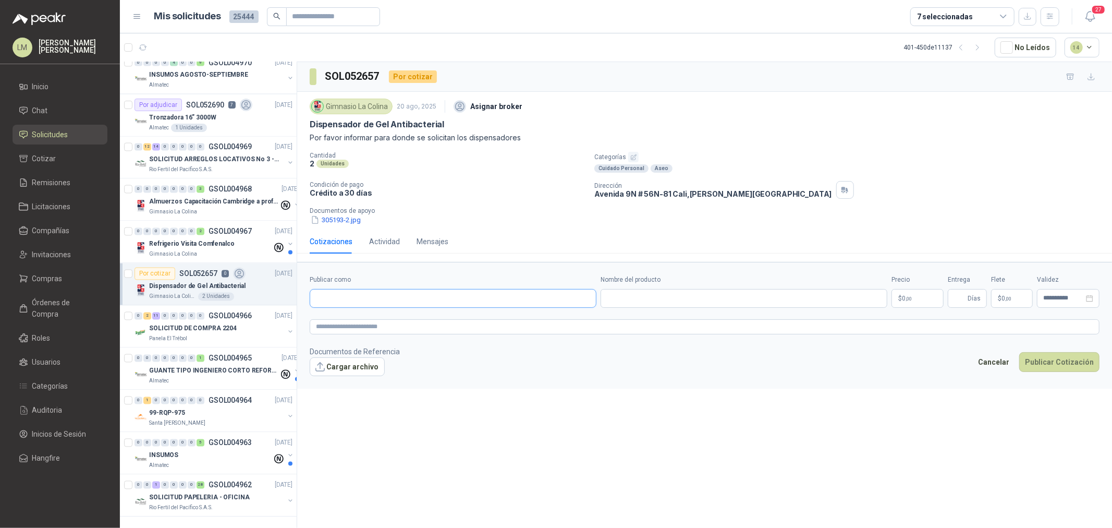
click at [467, 299] on input "Publicar como" at bounding box center [453, 298] width 286 height 18
click at [459, 318] on div "Homecenter NIT : 800242106" at bounding box center [453, 323] width 269 height 11
click at [652, 305] on input "Nombre del producto" at bounding box center [744, 298] width 287 height 19
paste input "**********"
click at [889, 295] on p "$ 0 ,00" at bounding box center [917, 298] width 52 height 19
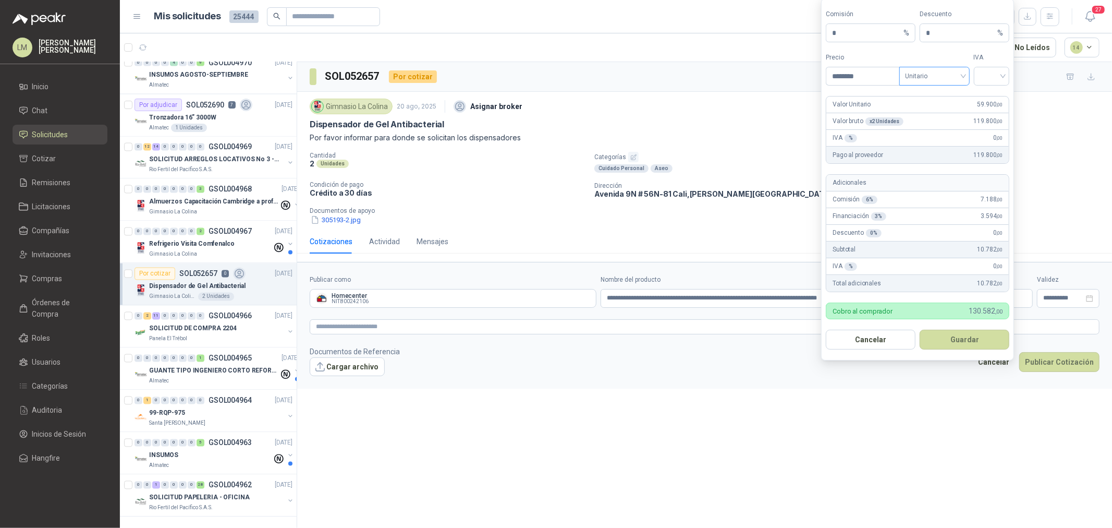
click at [889, 78] on span "Unitario" at bounding box center [935, 76] width 58 height 16
click at [889, 111] on div "Unitario con IVA" at bounding box center [935, 113] width 54 height 11
click at [889, 77] on input "search" at bounding box center [991, 75] width 23 height 16
click at [889, 96] on div "19%" at bounding box center [992, 97] width 32 height 17
click at [889, 336] on button "Guardar" at bounding box center [965, 339] width 90 height 20
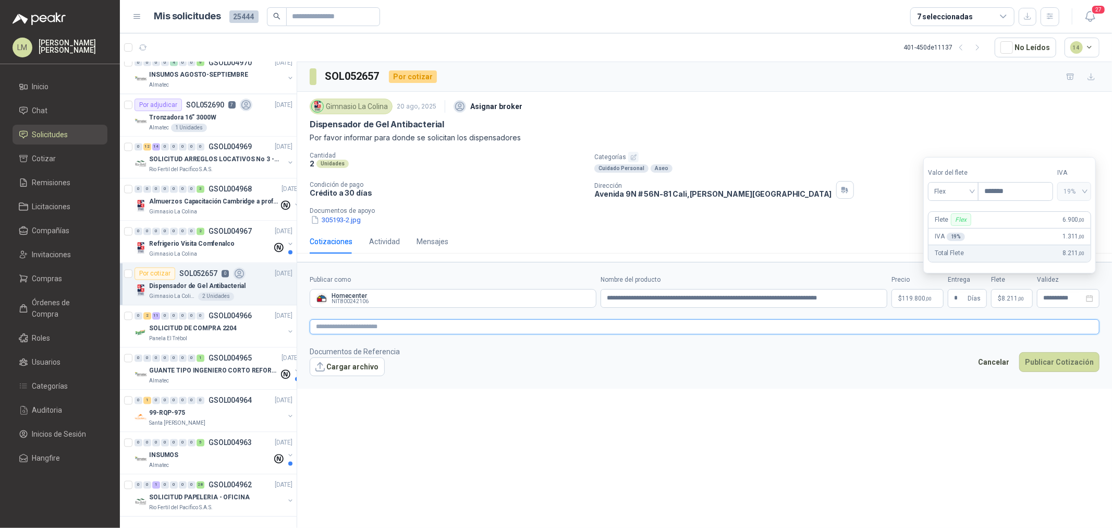
click at [889, 325] on textarea at bounding box center [705, 326] width 790 height 15
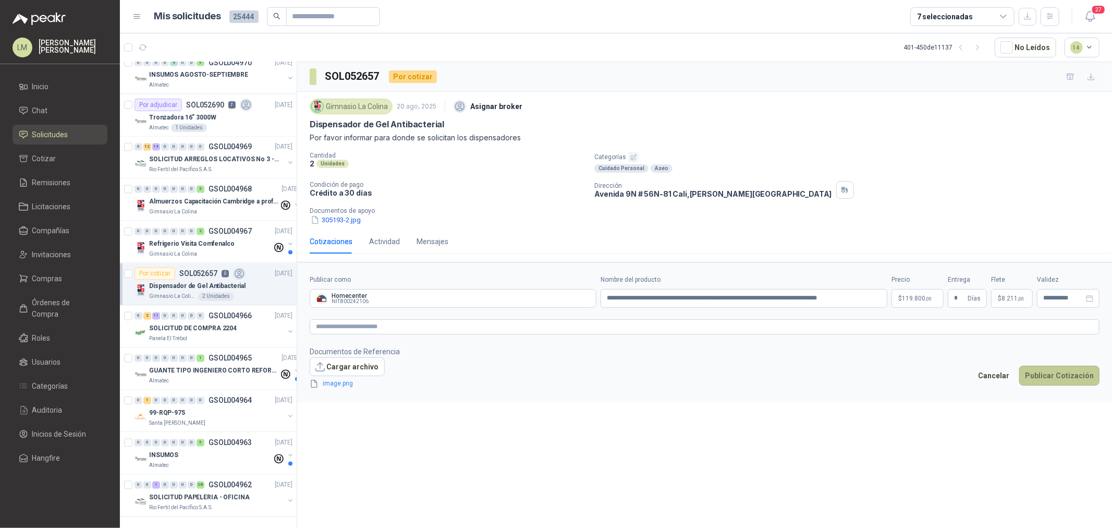
click at [889, 377] on button "Publicar Cotización" at bounding box center [1059, 375] width 80 height 20
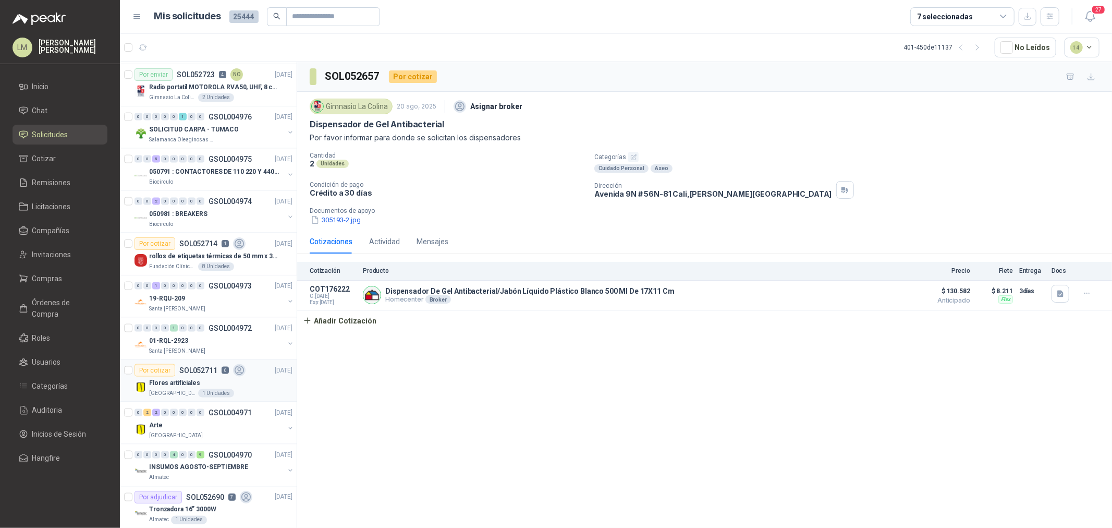
scroll to position [1260, 0]
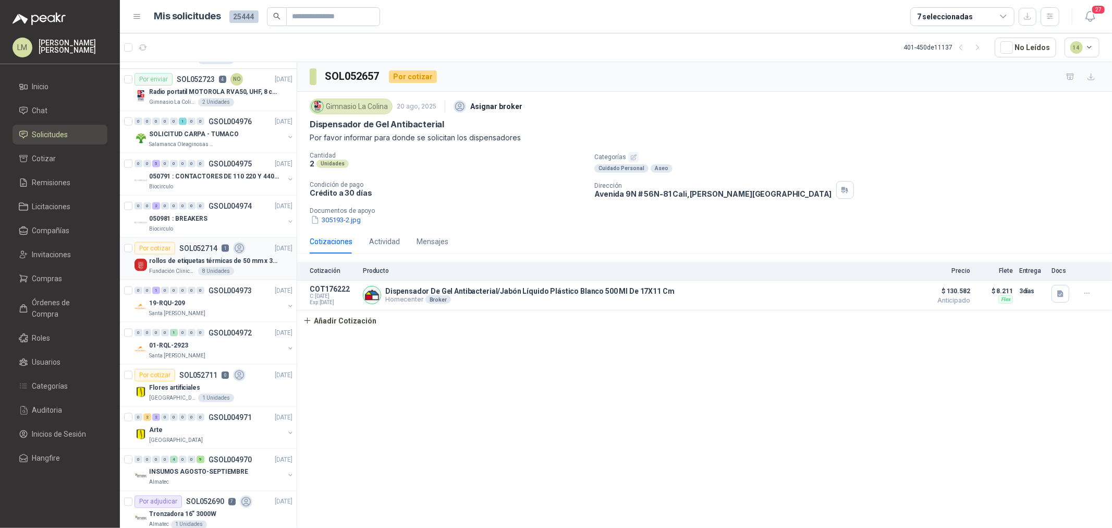
click at [206, 263] on p "rollos de etiquetas térmicas de 50 mm x 30 mm" at bounding box center [214, 261] width 130 height 10
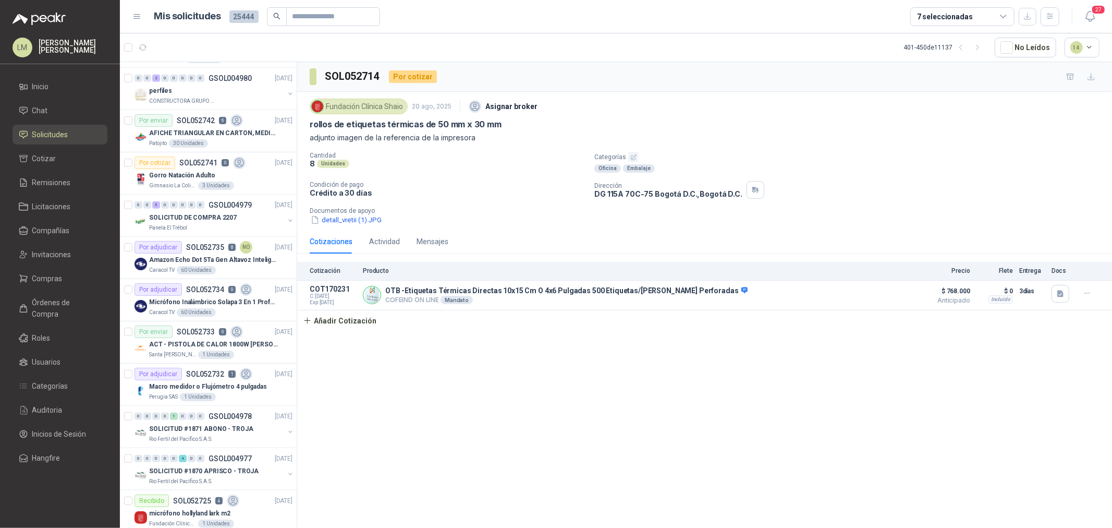
scroll to position [739, 0]
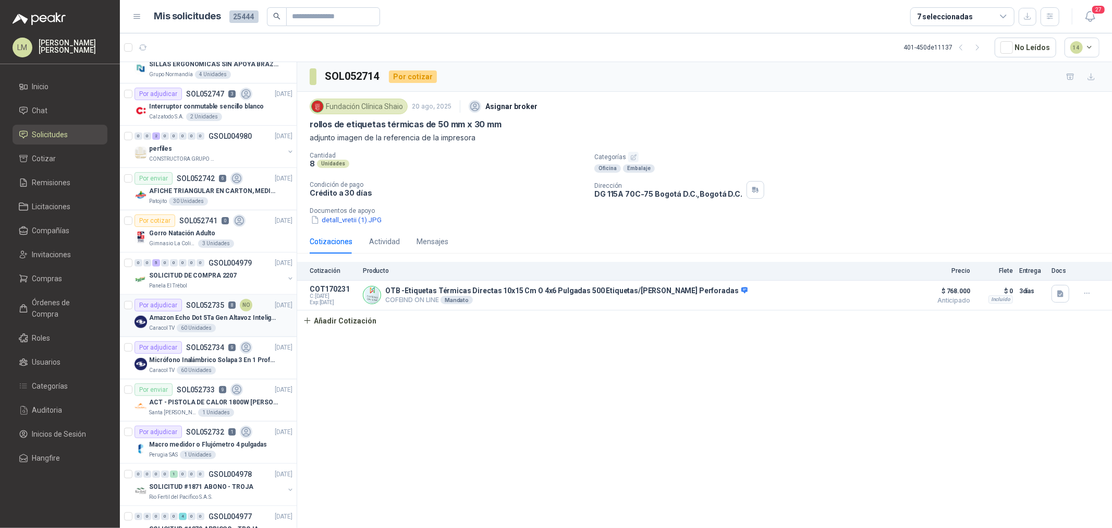
click at [201, 315] on p "Amazon Echo Dot 5Ta Gen Altavoz Inteligente Alexa Azul" at bounding box center [214, 318] width 130 height 10
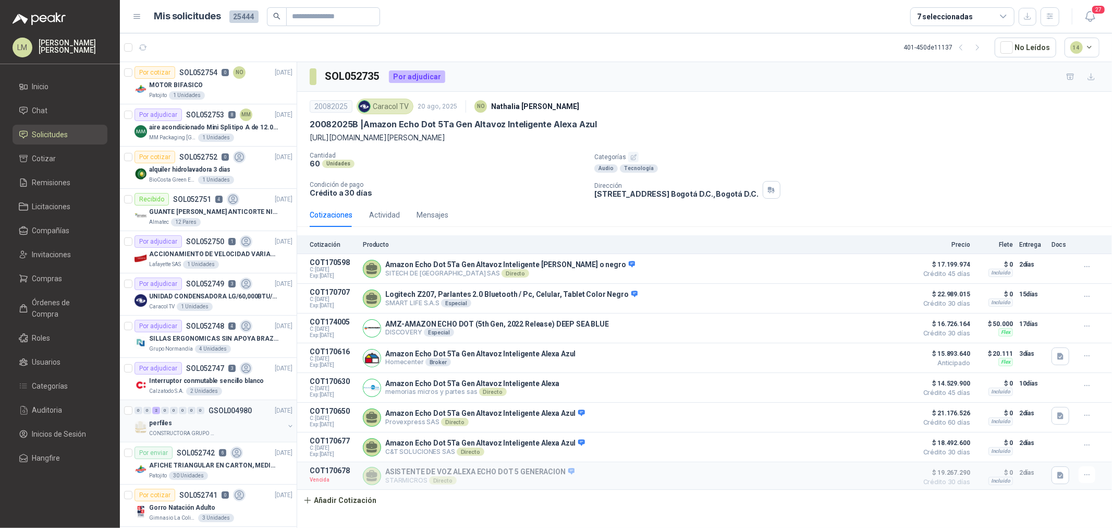
scroll to position [449, 0]
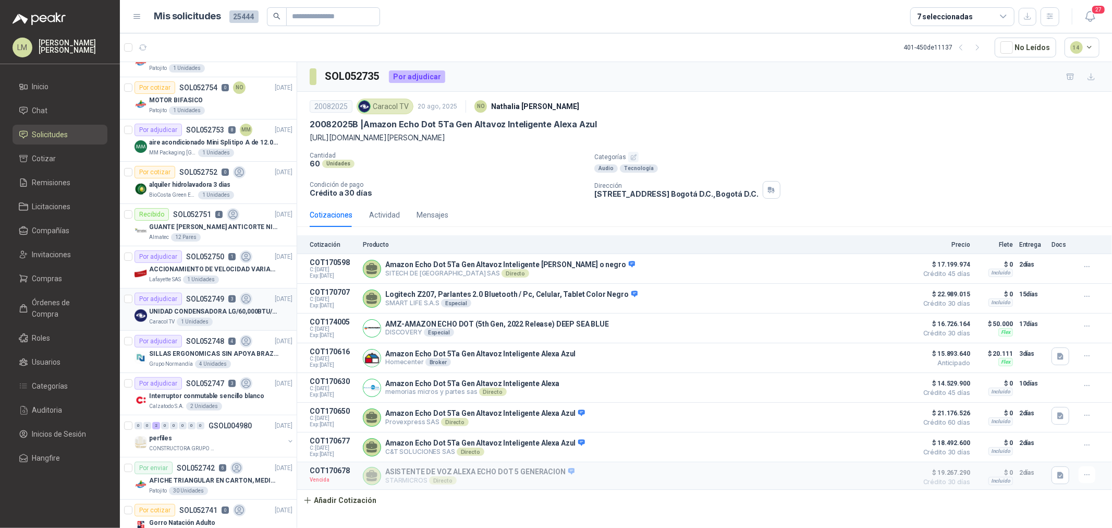
click at [203, 327] on article "Por adjudicar SOL052749 3 20/08/25 UNIDAD CONDENSADORA LG/60,000BTU/220V/R410A:…" at bounding box center [208, 309] width 177 height 42
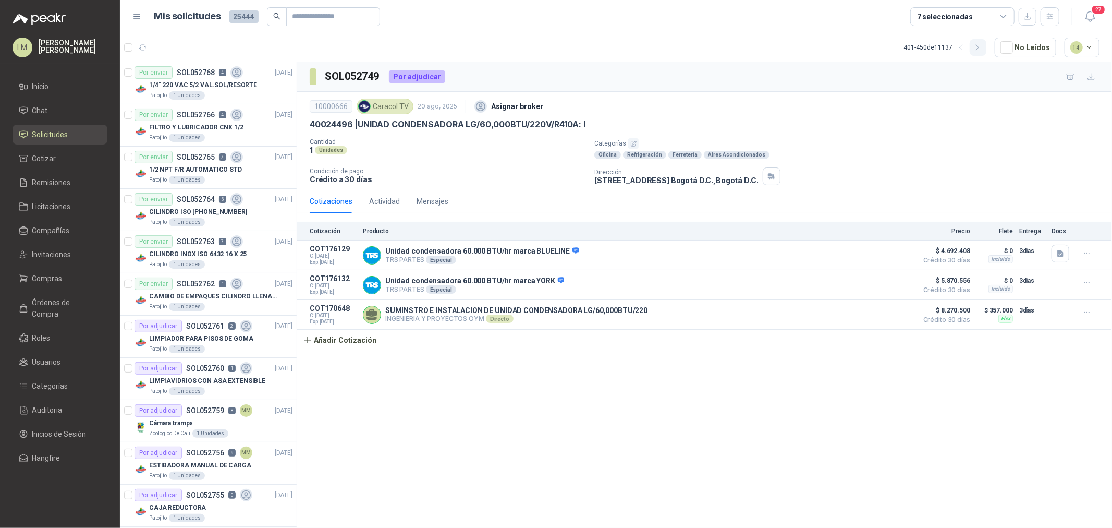
click at [889, 46] on icon "button" at bounding box center [977, 47] width 9 height 9
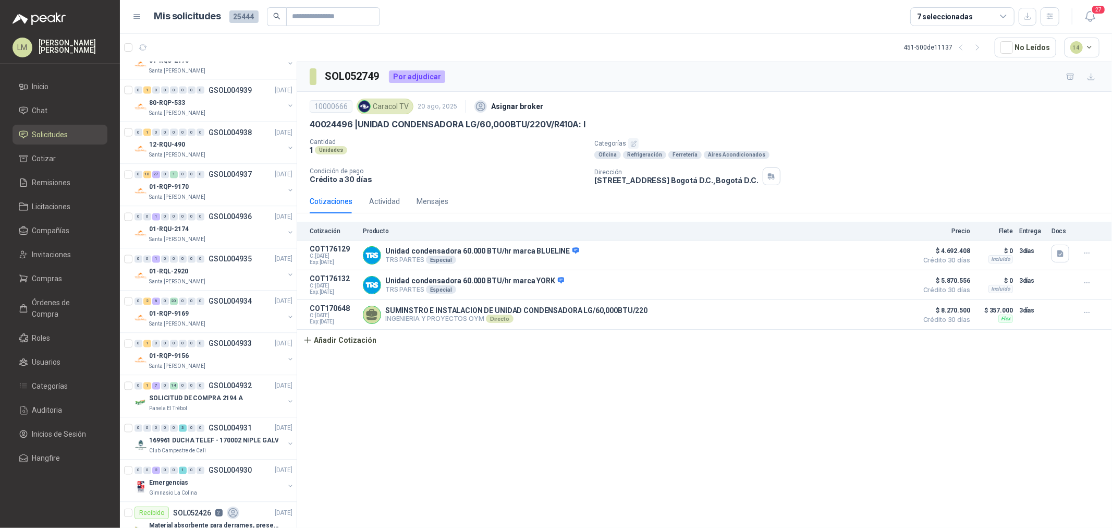
scroll to position [1658, 0]
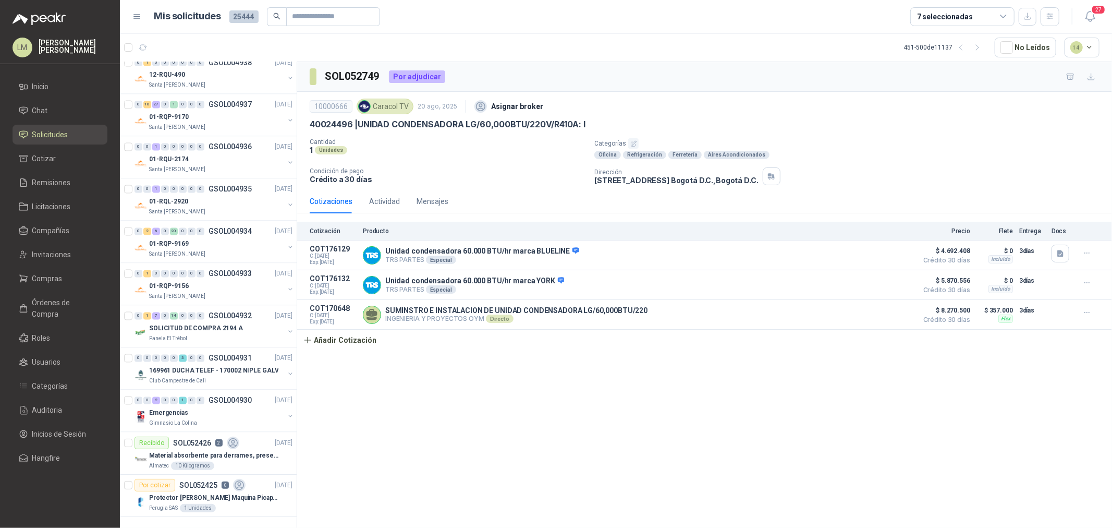
drag, startPoint x: 982, startPoint y: 47, endPoint x: 556, endPoint y: 134, distance: 434.3
click at [889, 47] on icon "button" at bounding box center [977, 47] width 9 height 9
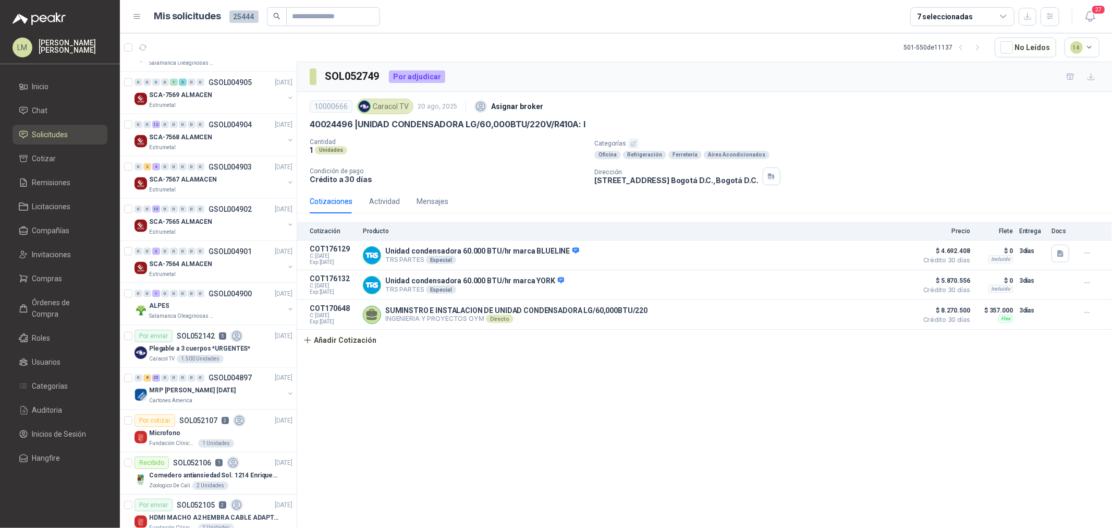
scroll to position [1368, 0]
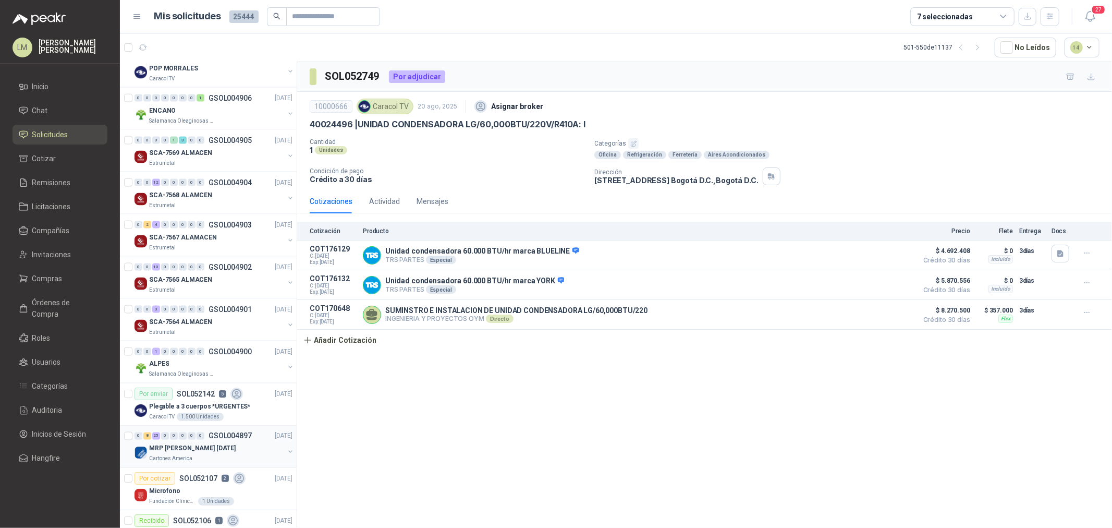
click at [184, 402] on div "0 8 25 0 0 0 0 0 GSOL004897 14/08/25" at bounding box center [214, 436] width 160 height 13
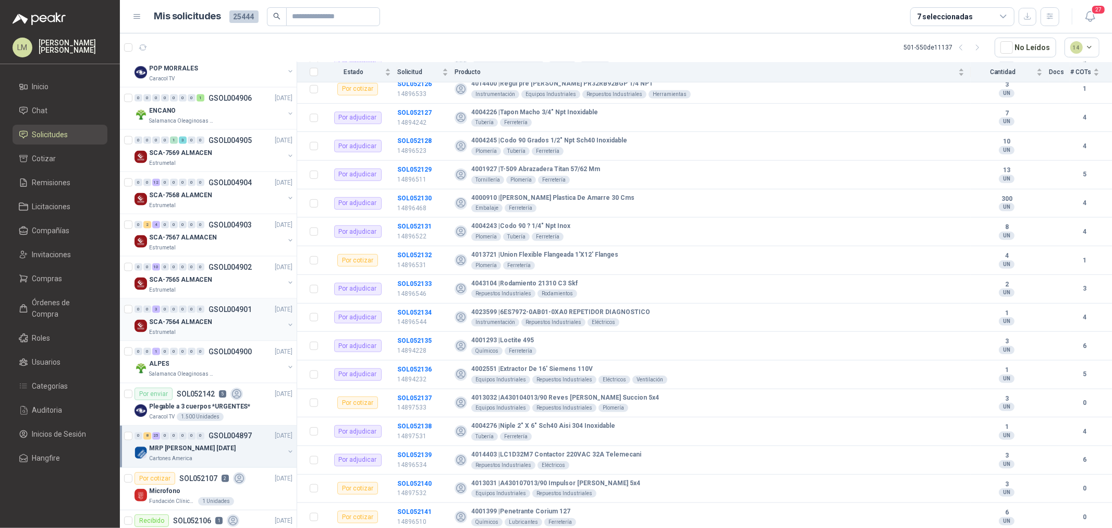
scroll to position [1310, 0]
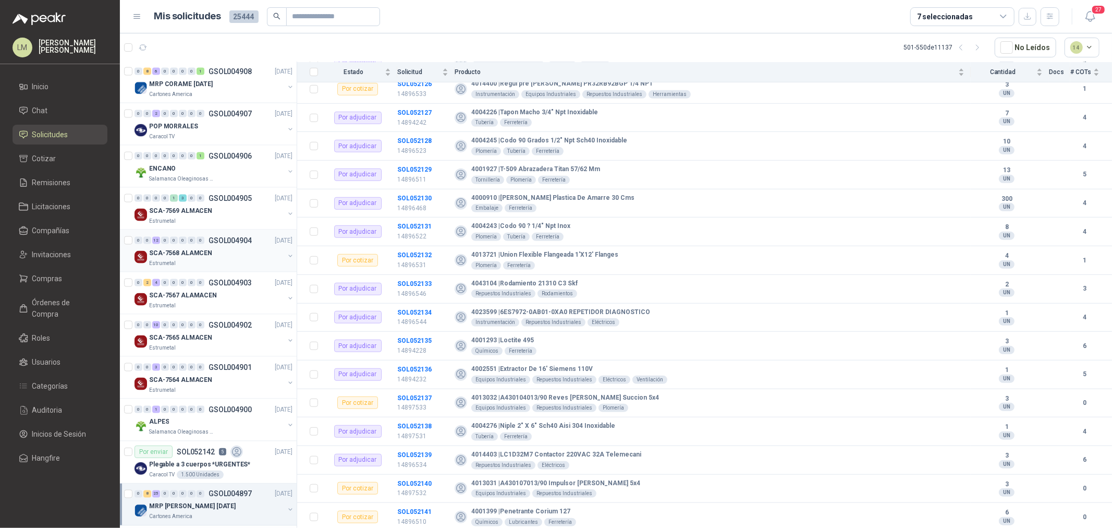
click at [194, 256] on p "SCA-7568 ALAMCEN" at bounding box center [180, 253] width 63 height 10
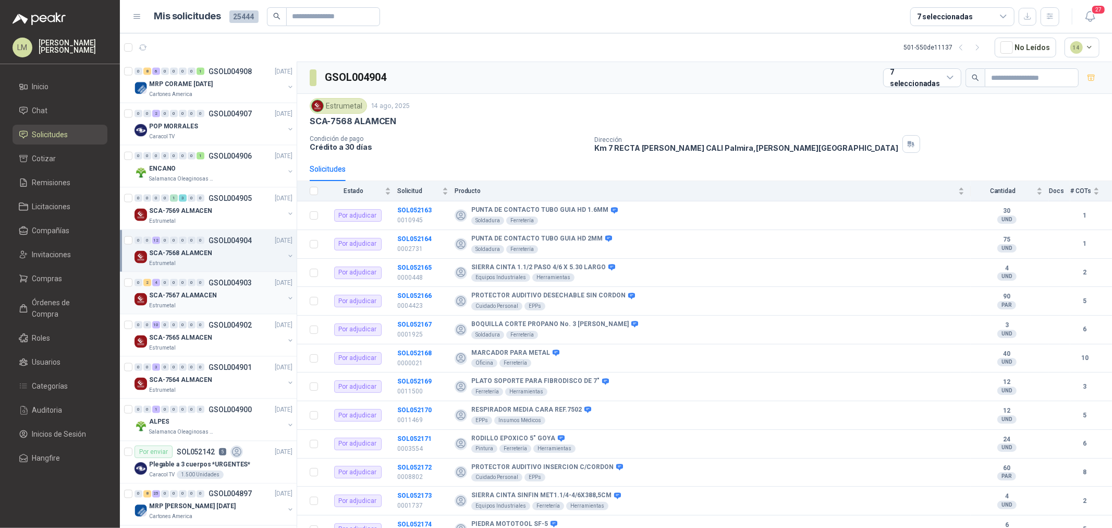
click at [204, 299] on p "SCA-7567 ALAMACEN" at bounding box center [183, 295] width 68 height 10
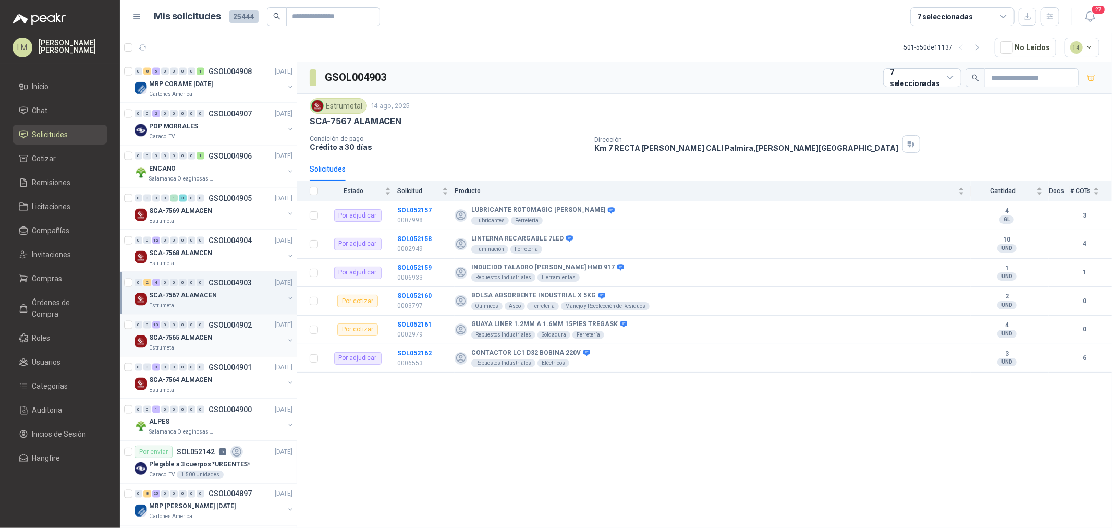
click at [203, 331] on div "0 0 10 0 0 0 0 0 GSOL004902 14/08/25" at bounding box center [214, 325] width 160 height 13
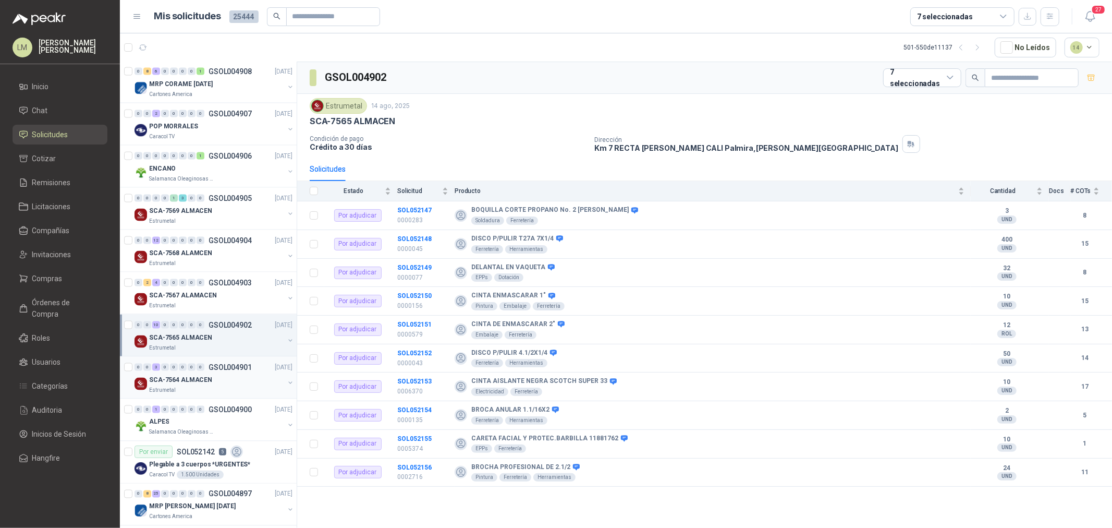
click at [198, 381] on p "SCA-7564 ALMACEN" at bounding box center [180, 380] width 63 height 10
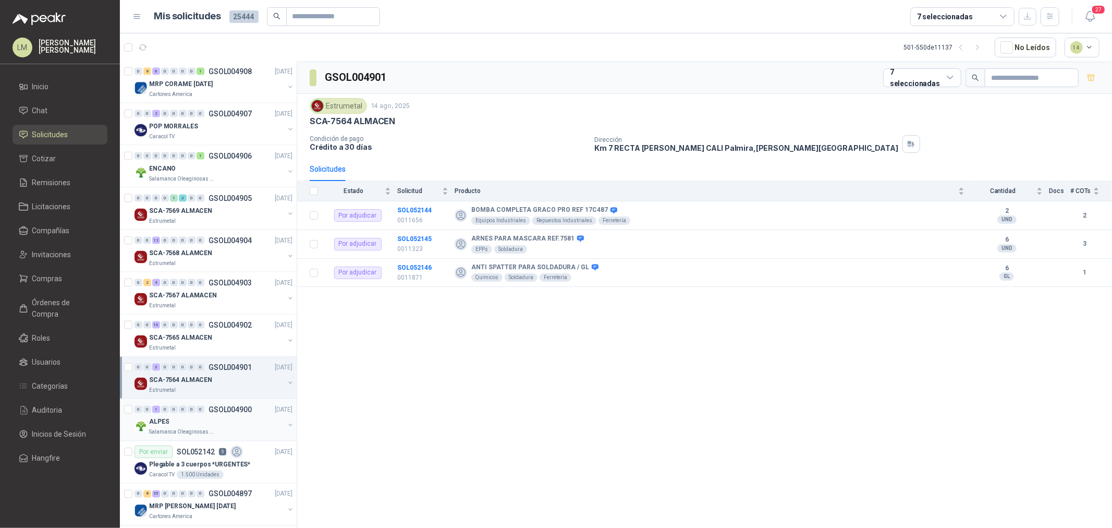
click at [204, 402] on div "ALPES" at bounding box center [216, 421] width 135 height 13
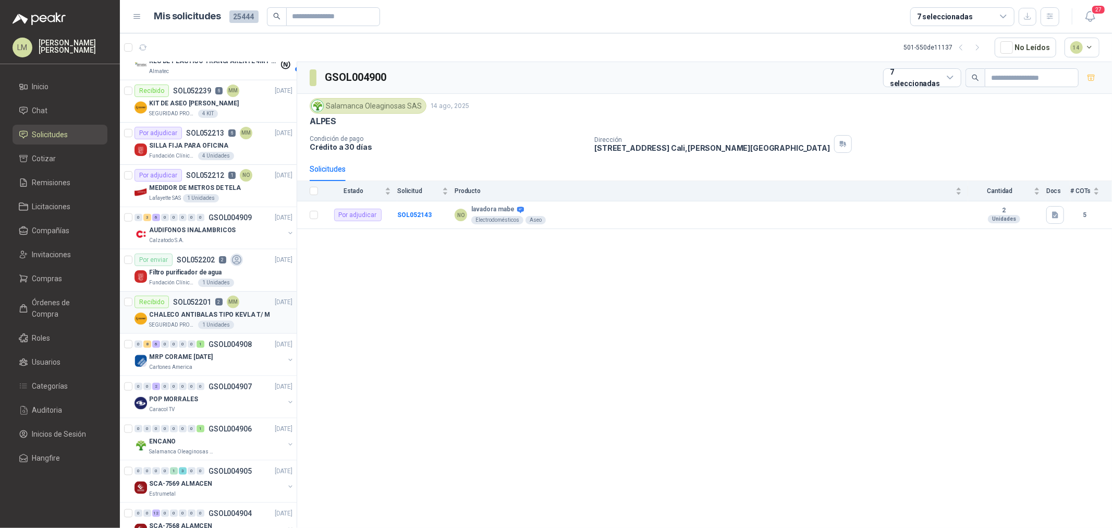
scroll to position [1020, 0]
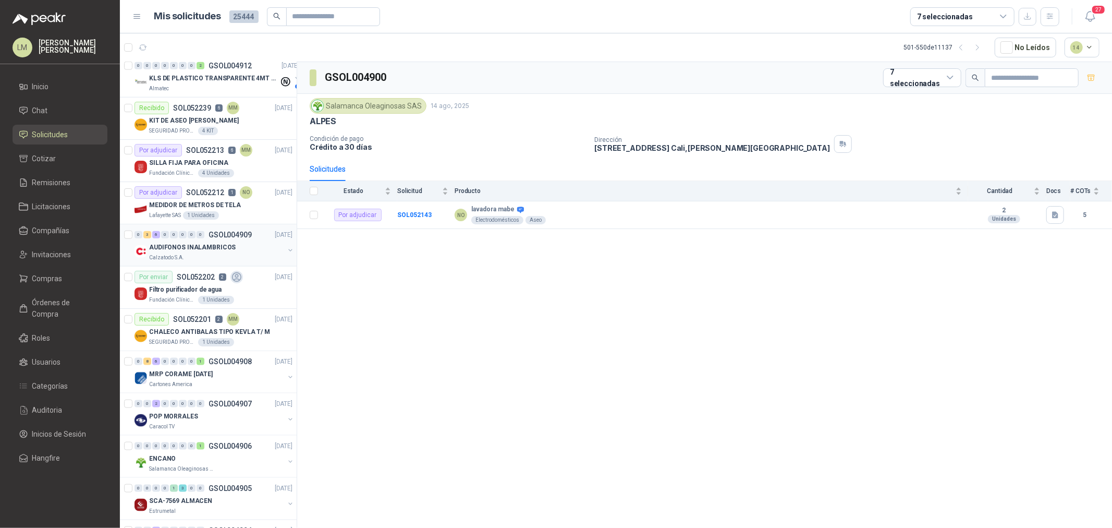
click at [200, 250] on p "AUDIFONOS INALAMBRICOS" at bounding box center [192, 247] width 87 height 10
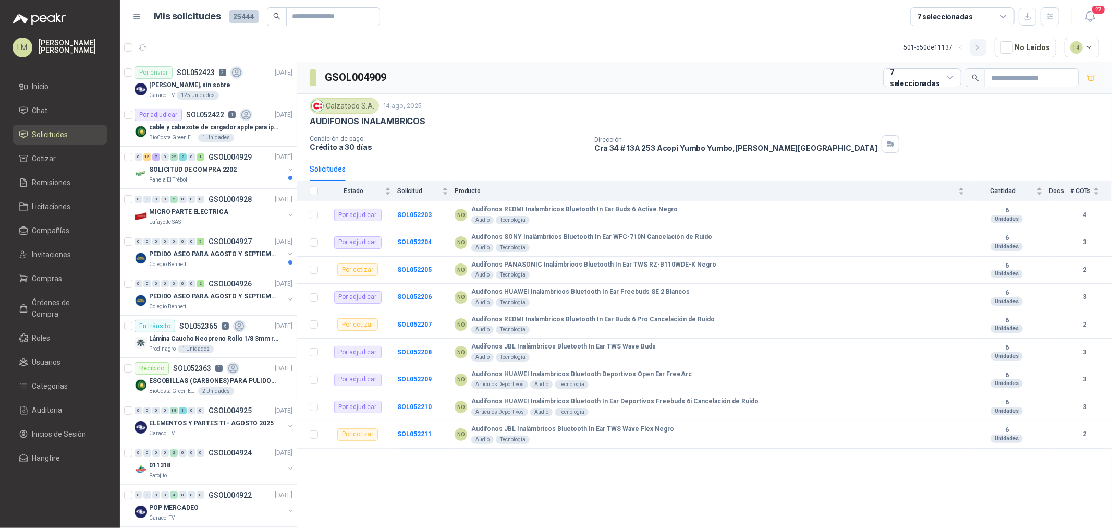
click at [889, 49] on icon "button" at bounding box center [977, 47] width 9 height 9
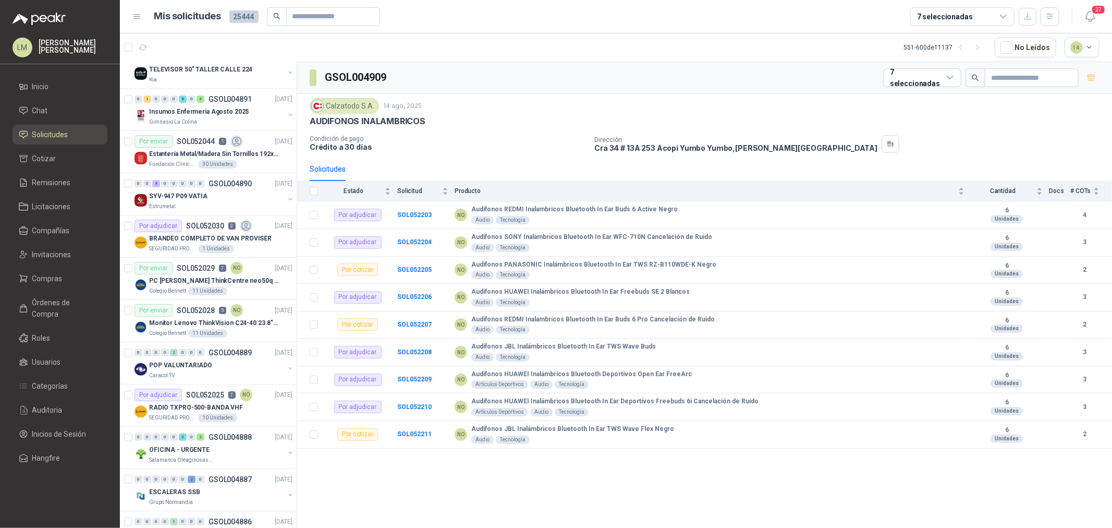
scroll to position [289, 0]
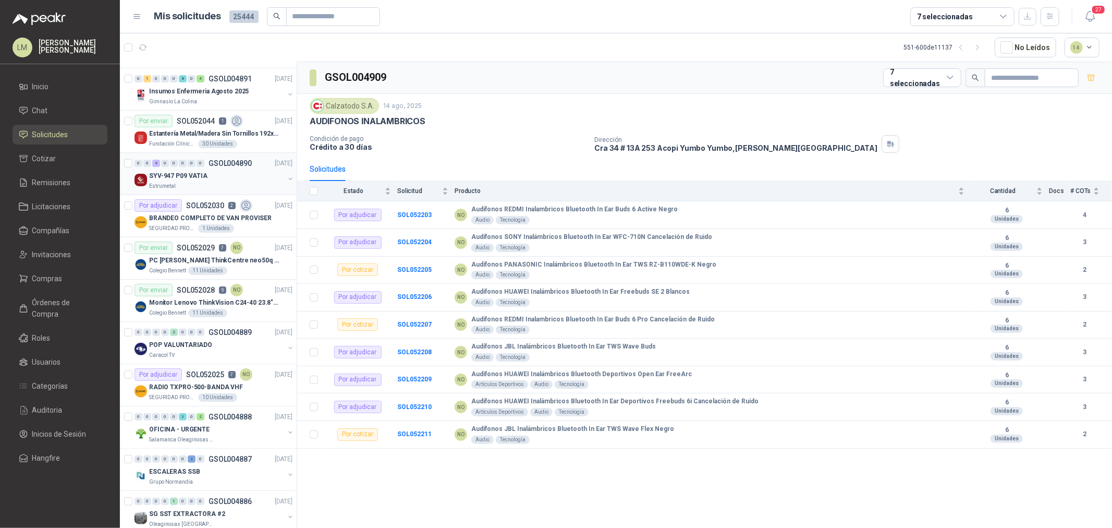
click at [198, 170] on div "SYV-947 P09 VATIA" at bounding box center [216, 175] width 135 height 13
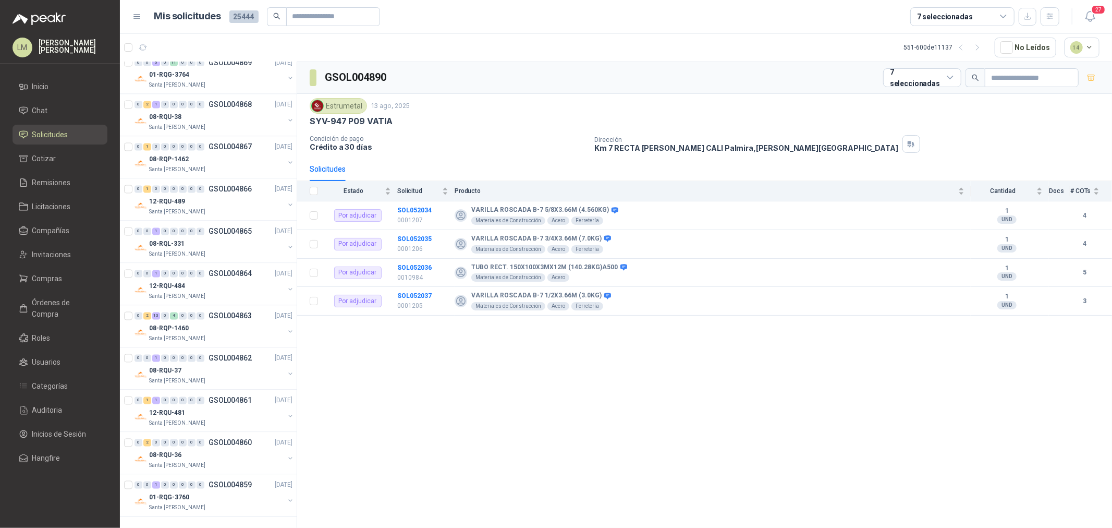
scroll to position [1666, 0]
click at [889, 47] on icon "button" at bounding box center [977, 47] width 9 height 9
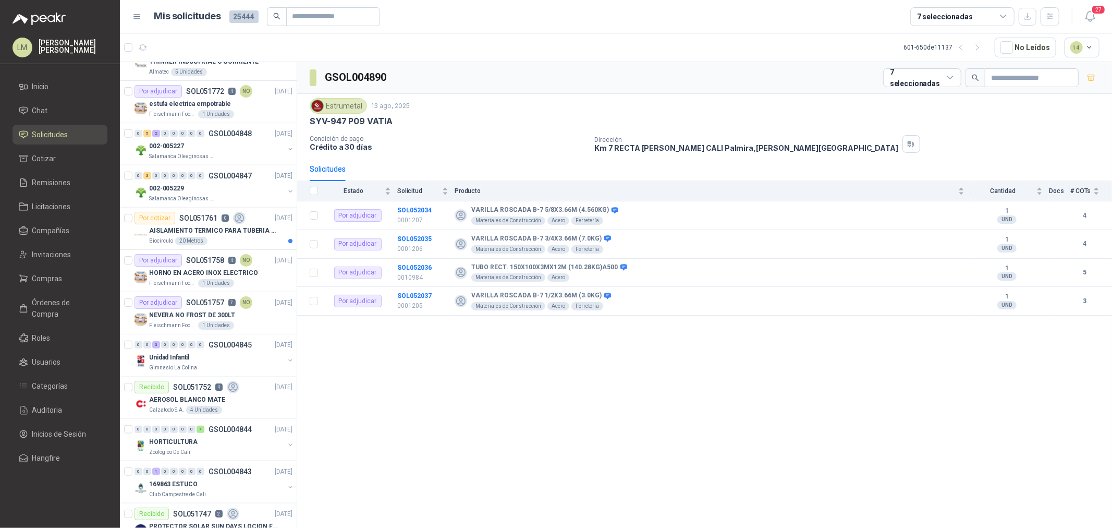
scroll to position [855, 0]
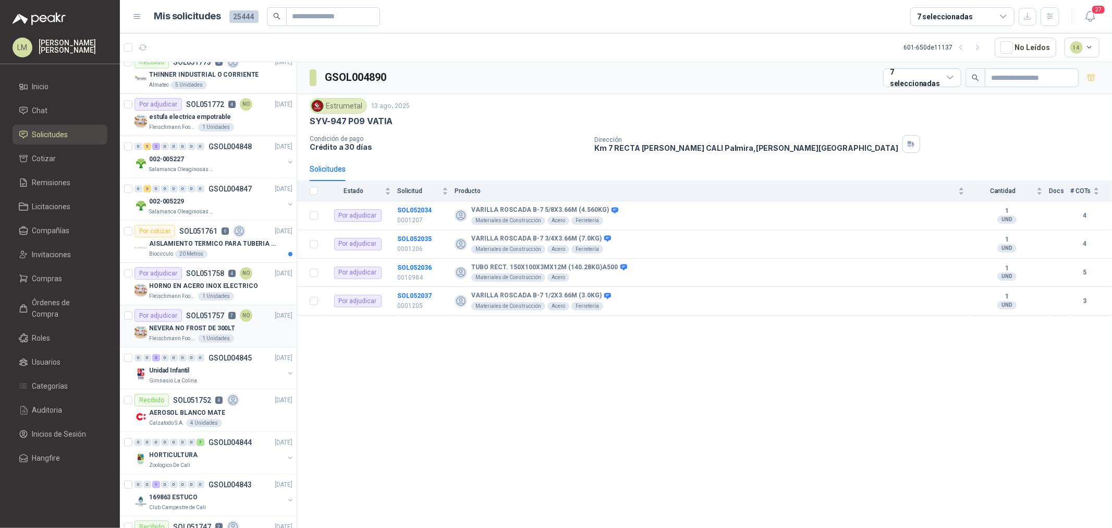
click at [201, 318] on p "SOL051757" at bounding box center [205, 315] width 38 height 7
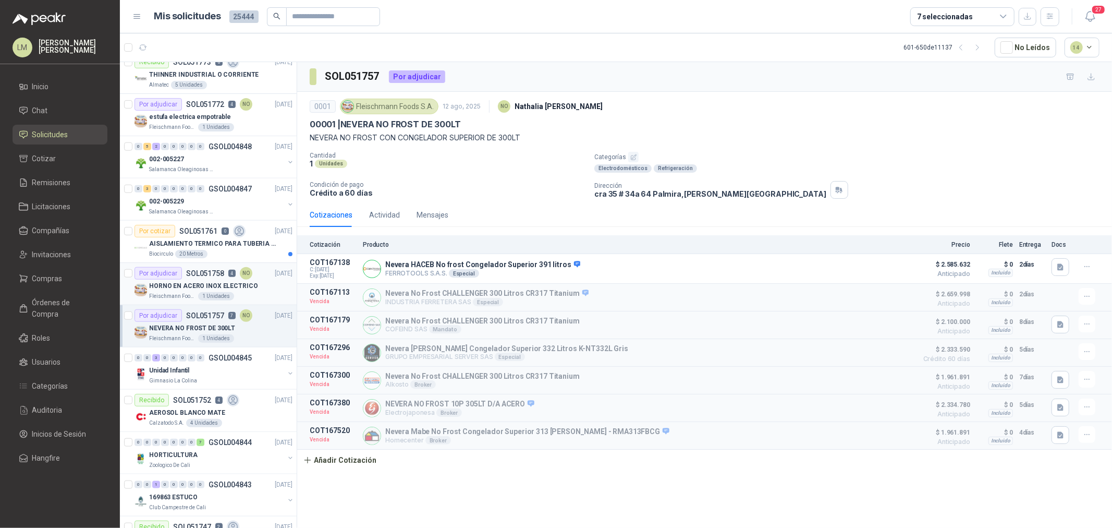
click at [201, 287] on p "HORNO EN ACERO INOX ELECTRICO" at bounding box center [203, 286] width 109 height 10
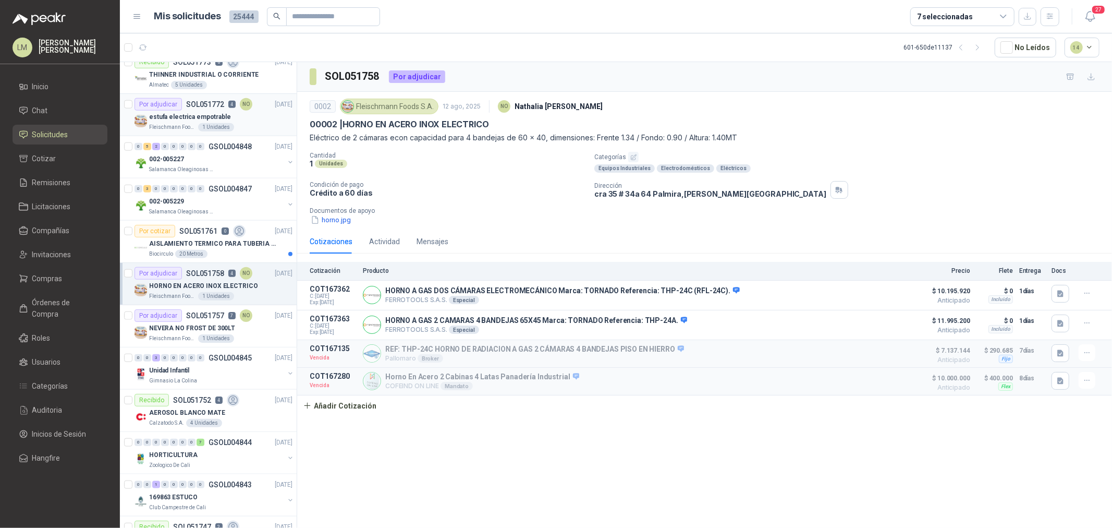
click at [169, 112] on p "estufa electrica empotrable" at bounding box center [190, 117] width 82 height 10
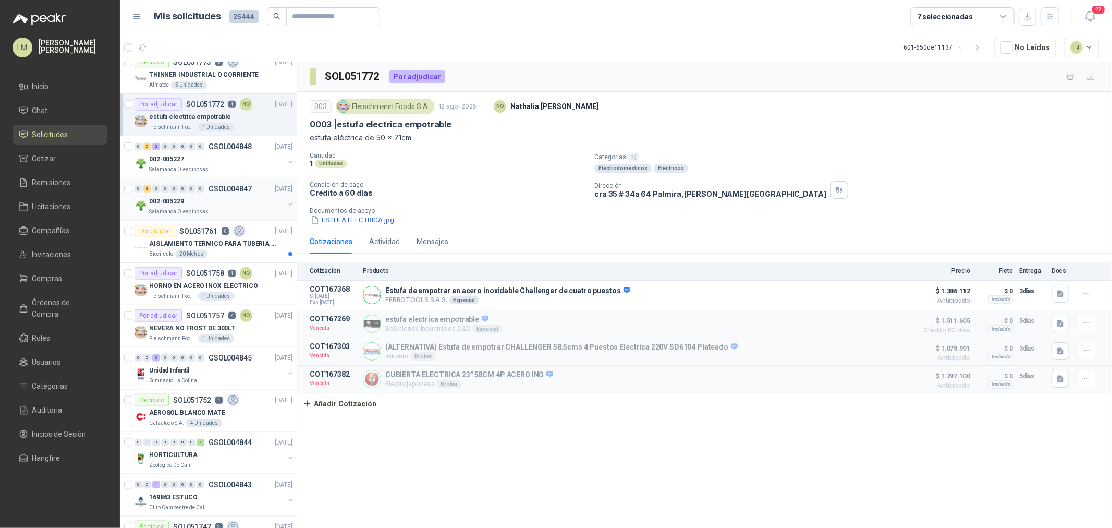
click at [189, 195] on div "0 3 0 0 0 0 0 0 GSOL004847 12/08/25" at bounding box center [214, 188] width 160 height 13
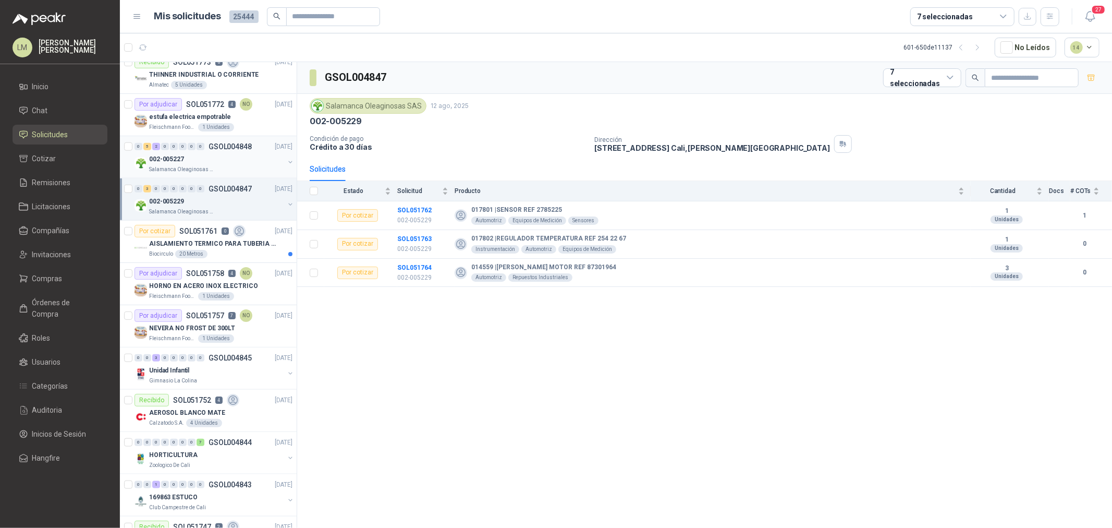
click at [195, 157] on div "002-005227" at bounding box center [216, 159] width 135 height 13
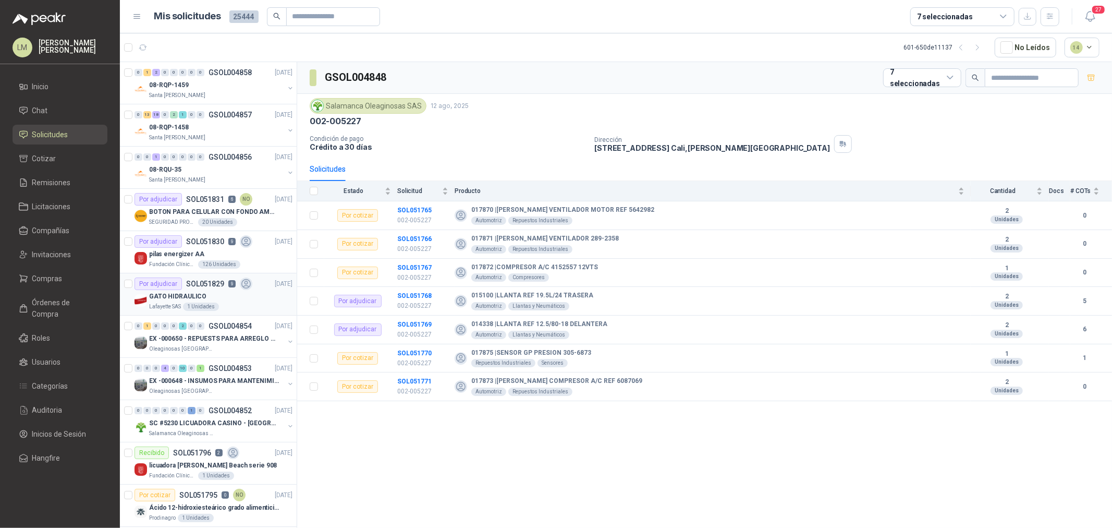
click at [180, 287] on div "Por adjudicar" at bounding box center [157, 283] width 47 height 13
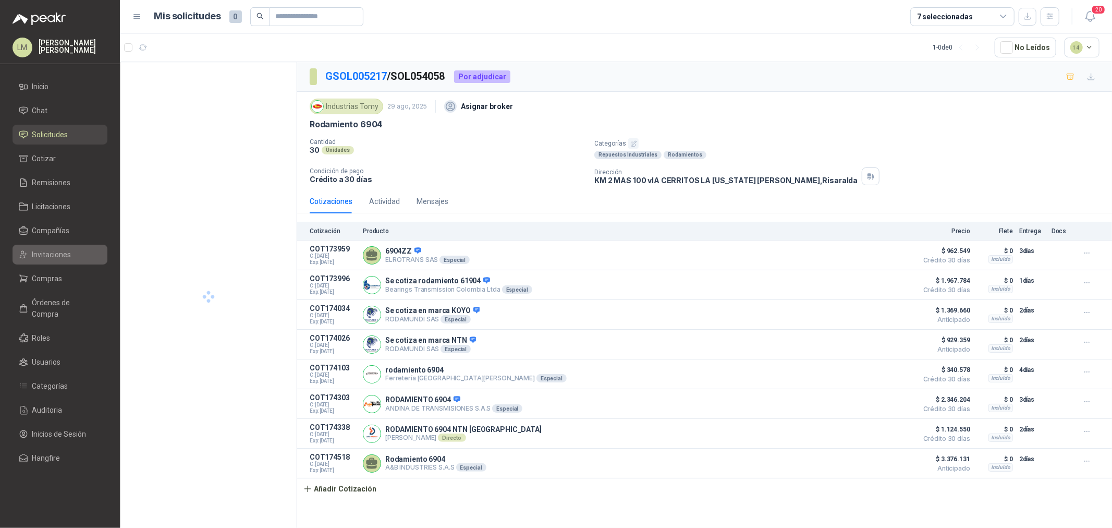
click at [54, 249] on span "Invitaciones" at bounding box center [51, 254] width 39 height 11
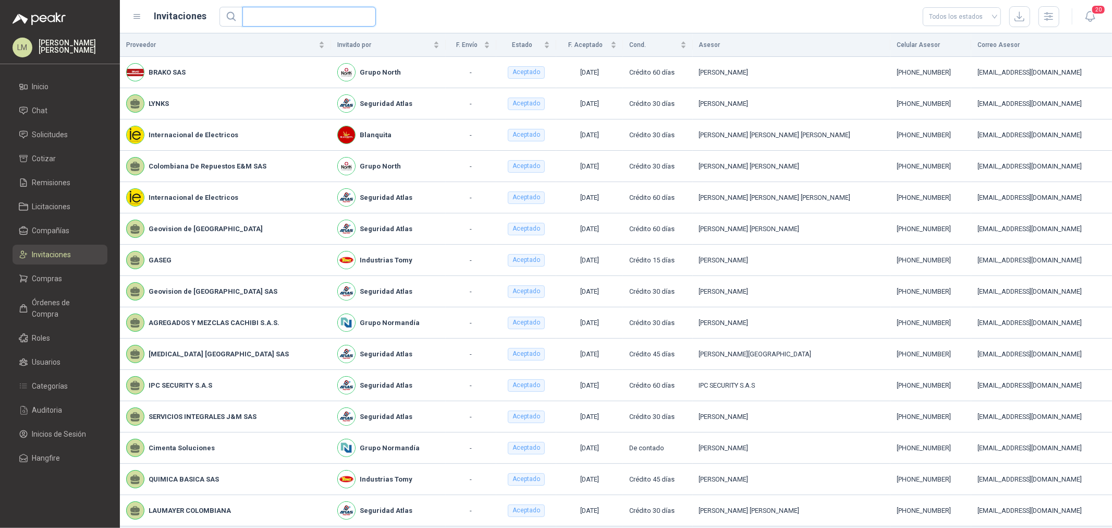
click at [313, 18] on input "text" at bounding box center [305, 16] width 113 height 19
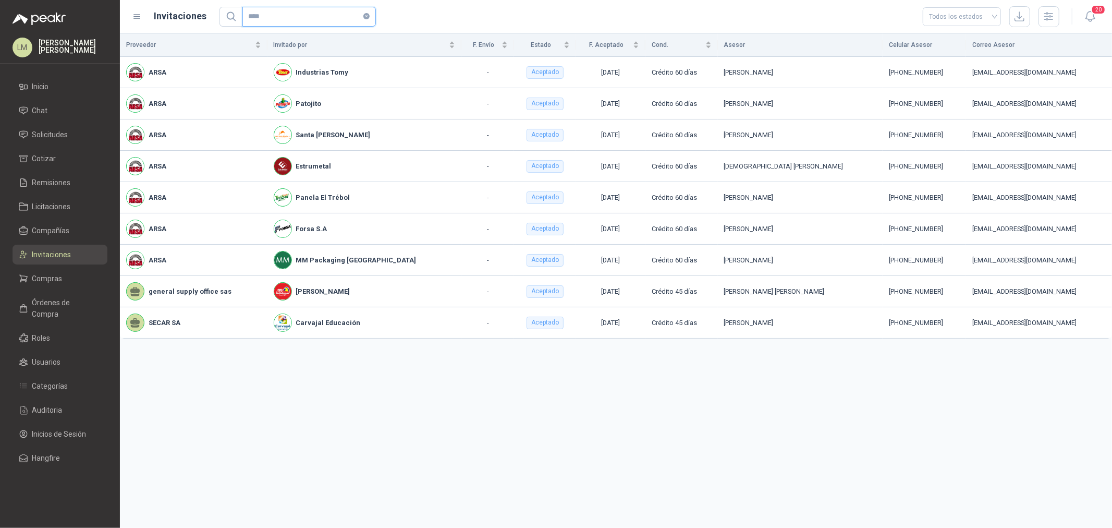
type input "****"
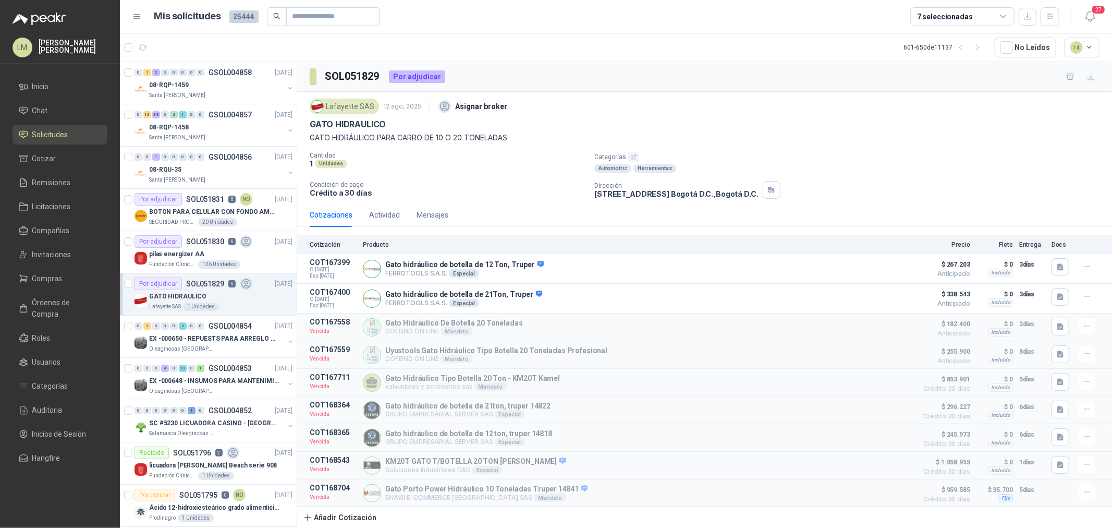
click at [189, 248] on div "pilas energizer AA" at bounding box center [220, 254] width 143 height 13
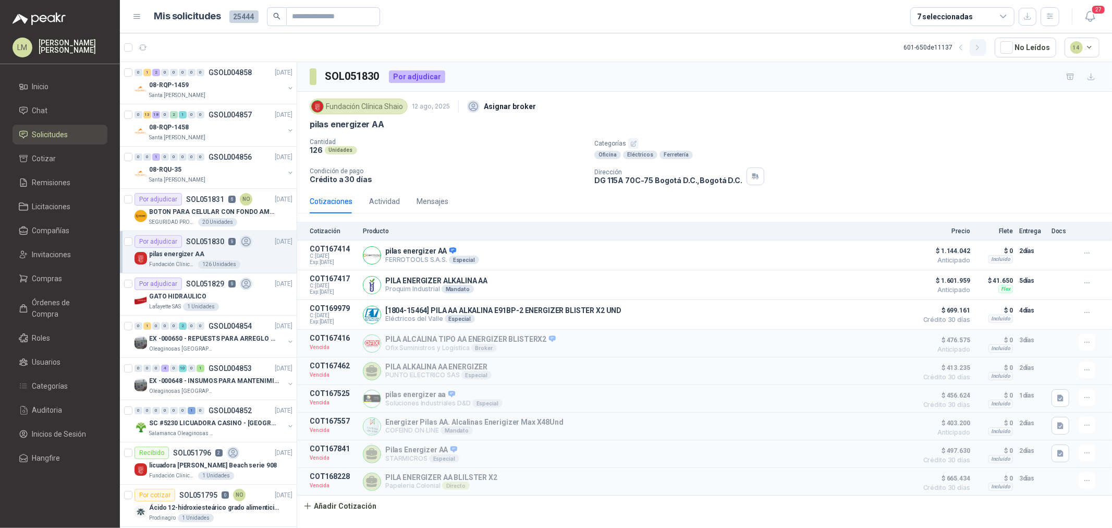
click at [979, 46] on icon "button" at bounding box center [977, 47] width 3 height 5
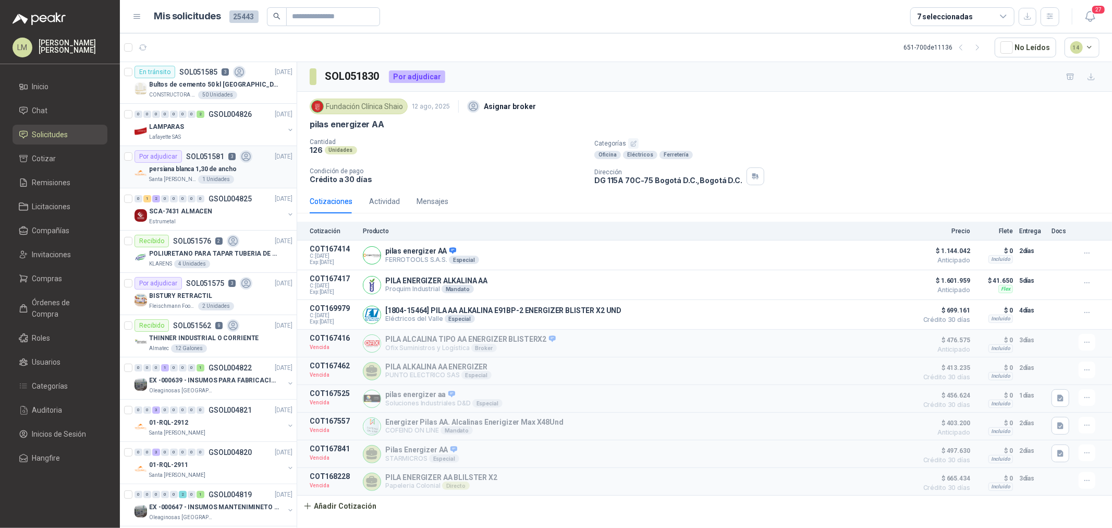
scroll to position [116, 0]
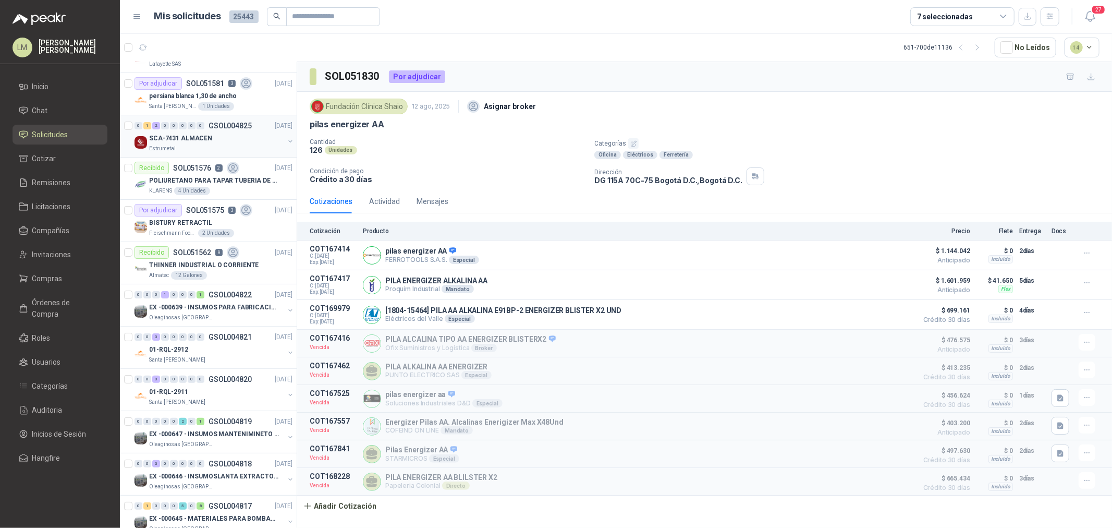
click at [211, 139] on div "SCA-7431 ALMACEN" at bounding box center [216, 138] width 135 height 13
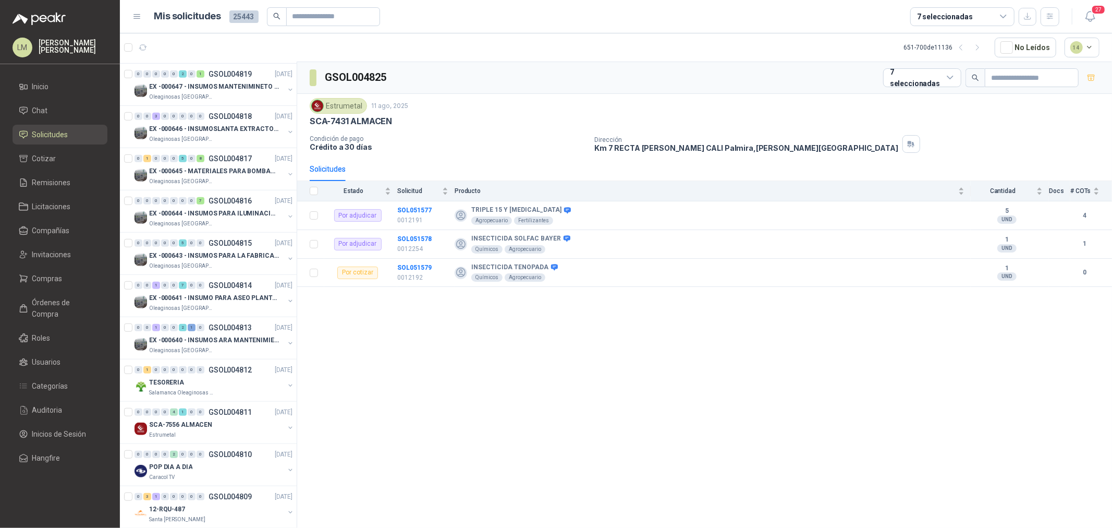
scroll to position [405, 0]
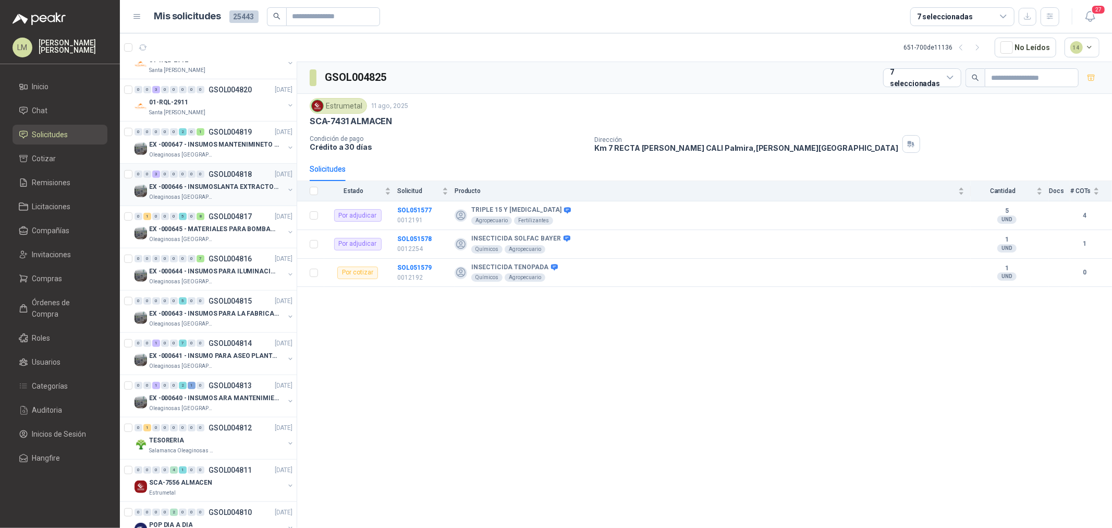
click at [196, 179] on div "0 0 3 0 0 0 0 0 GSOL004818 11/08/25" at bounding box center [214, 174] width 160 height 13
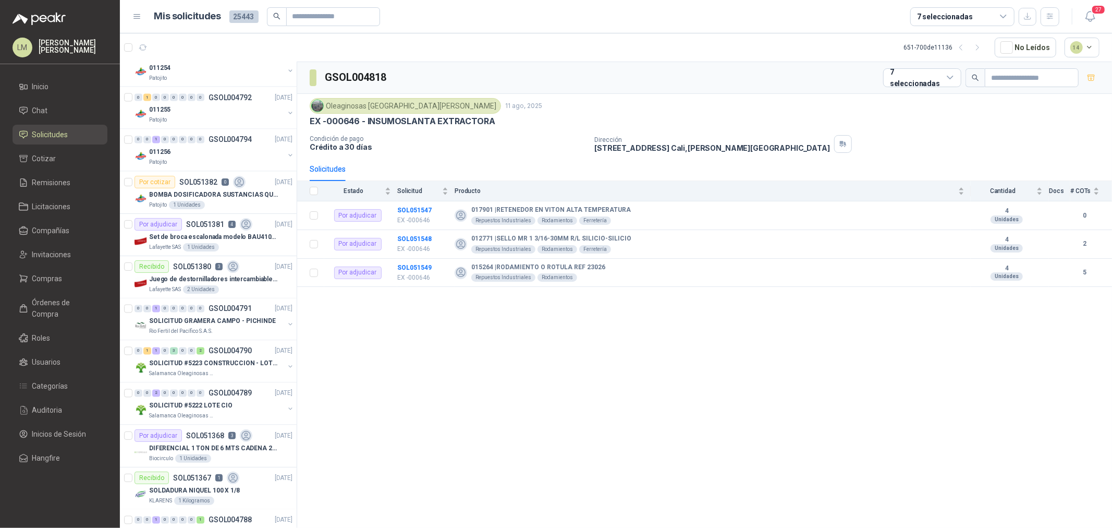
scroll to position [1666, 0]
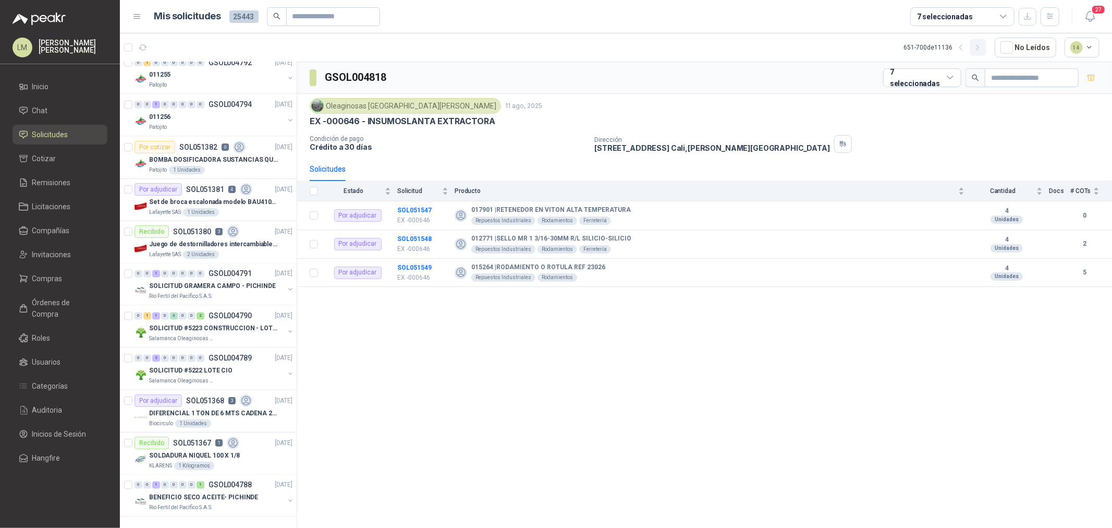
click at [975, 50] on icon "button" at bounding box center [977, 47] width 9 height 9
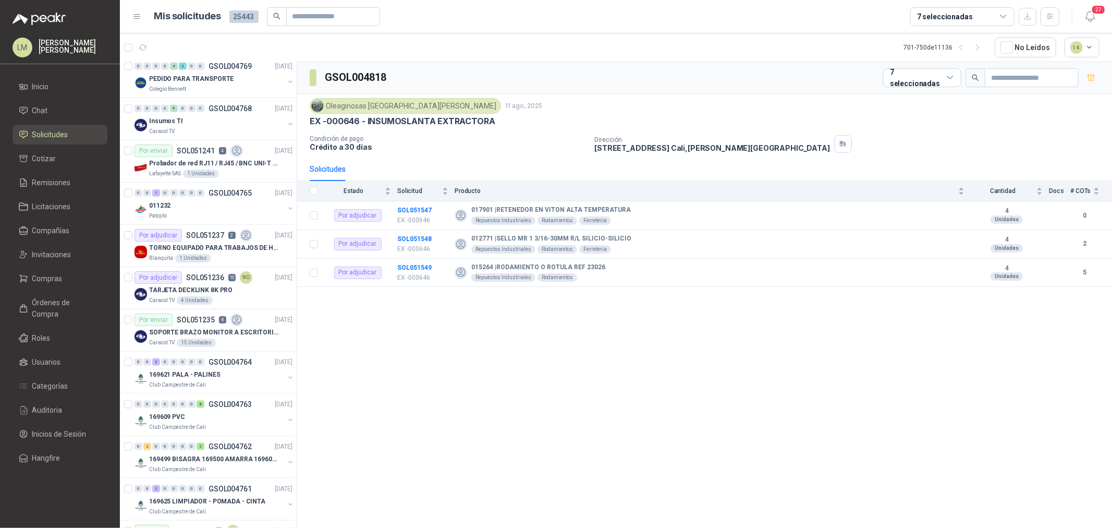
scroll to position [913, 0]
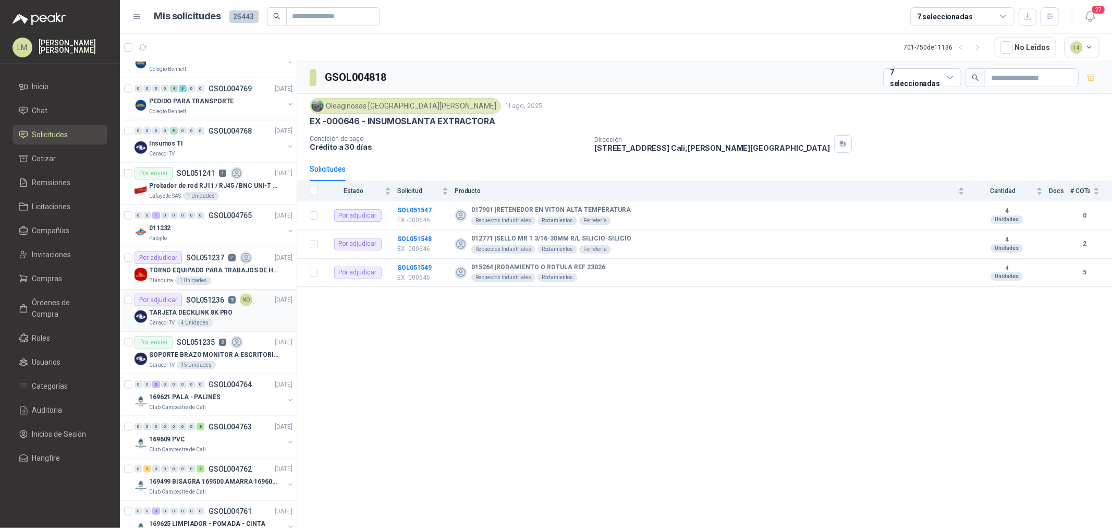
click at [197, 309] on p "TARJETA DECKLINK 8K PRO" at bounding box center [190, 313] width 83 height 10
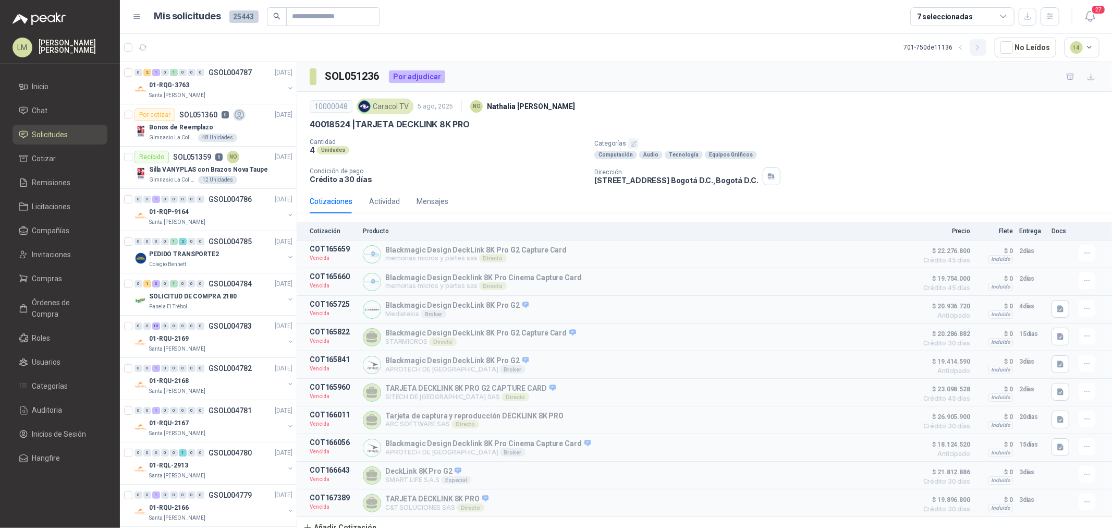
click at [979, 47] on icon "button" at bounding box center [977, 47] width 9 height 9
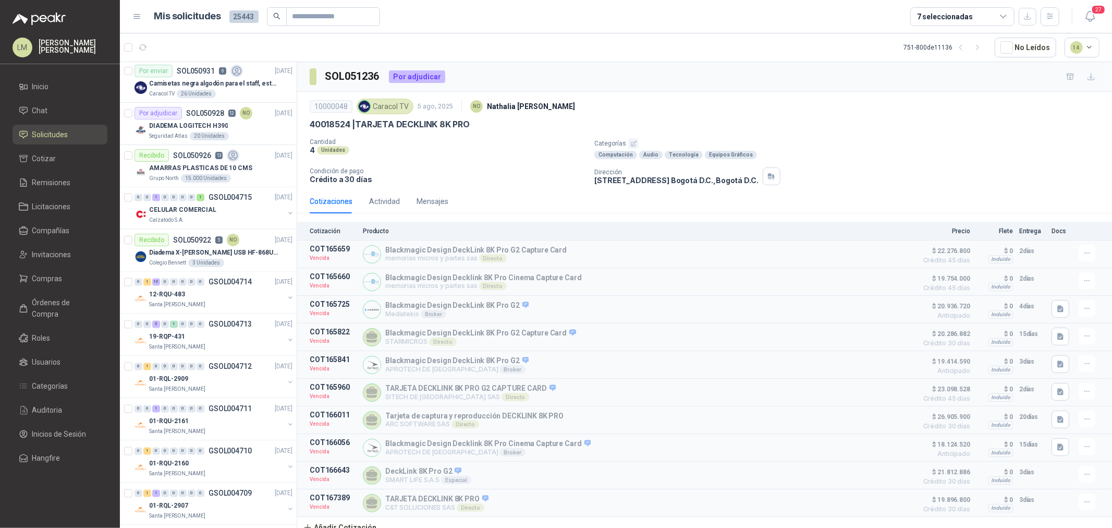
scroll to position [1666, 0]
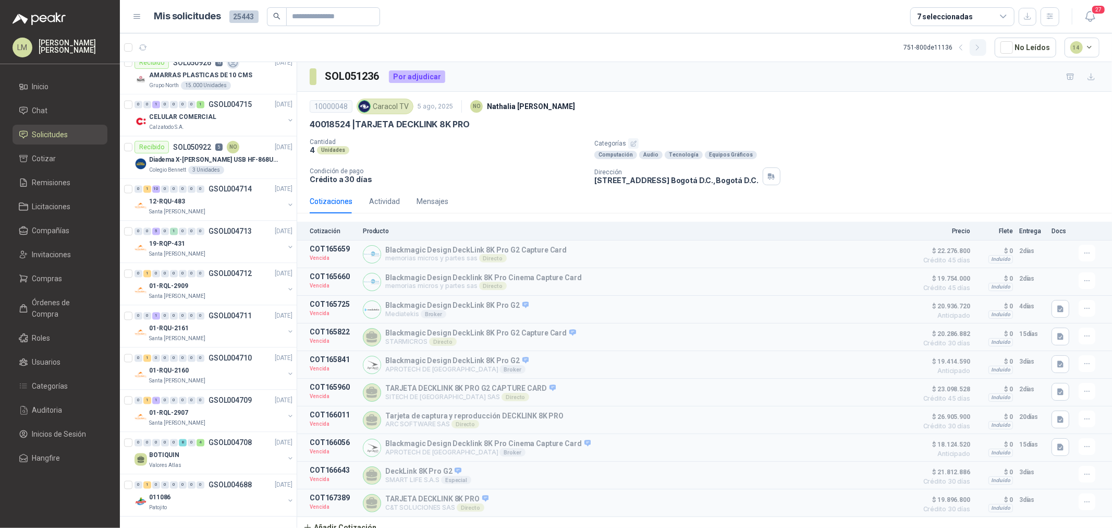
click at [979, 49] on icon "button" at bounding box center [977, 47] width 3 height 5
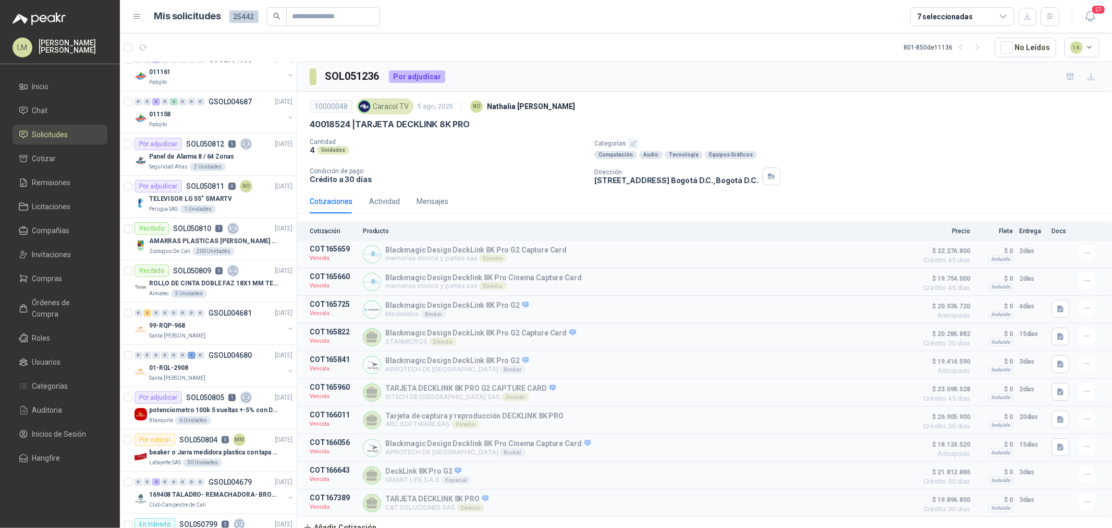
scroll to position [0, 0]
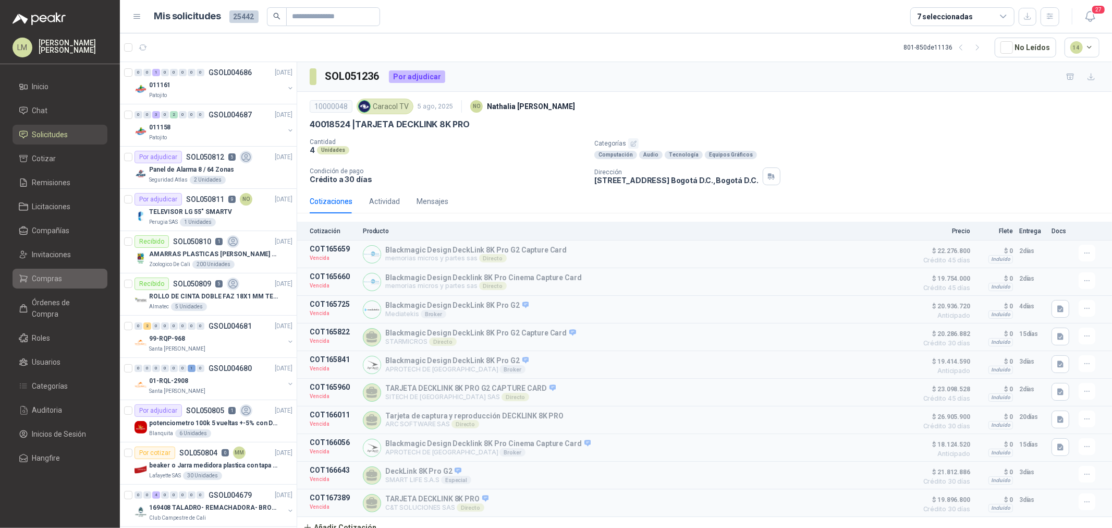
click at [56, 277] on span "Compras" at bounding box center [47, 278] width 30 height 11
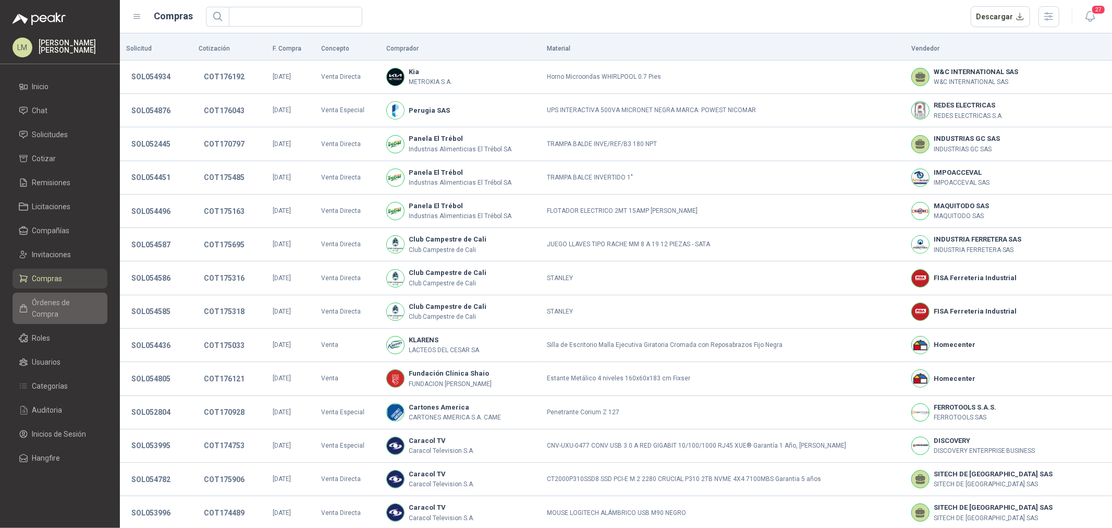
click at [54, 298] on span "Órdenes de Compra" at bounding box center [64, 308] width 65 height 23
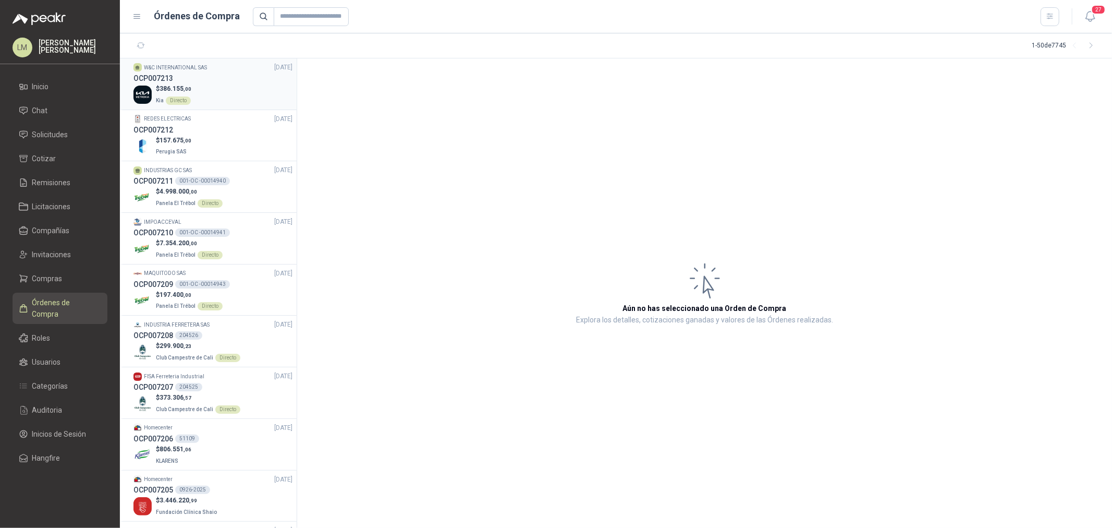
click at [207, 94] on div "$ 386.155 ,00 Kia Directo" at bounding box center [212, 94] width 159 height 21
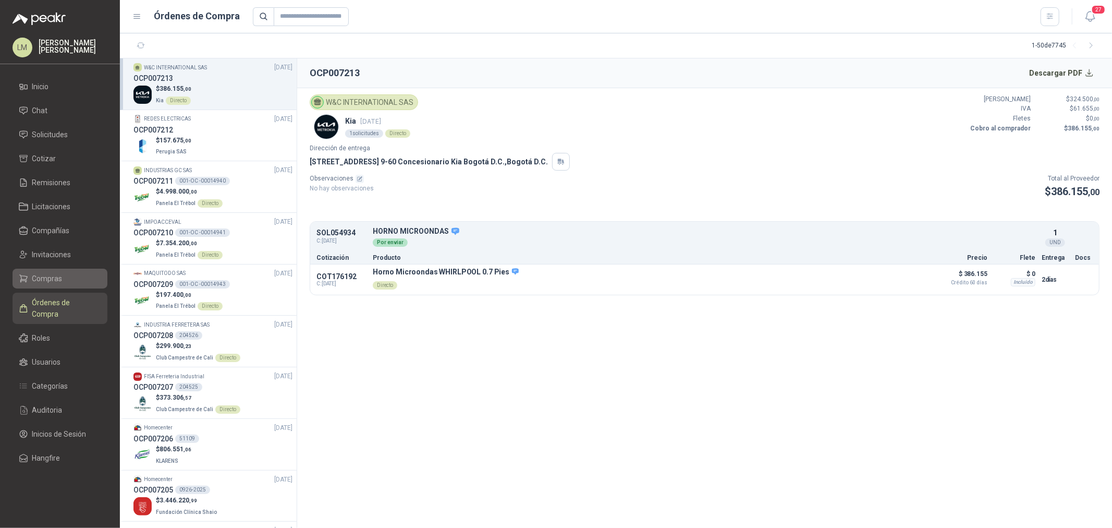
click at [43, 277] on span "Compras" at bounding box center [47, 278] width 30 height 11
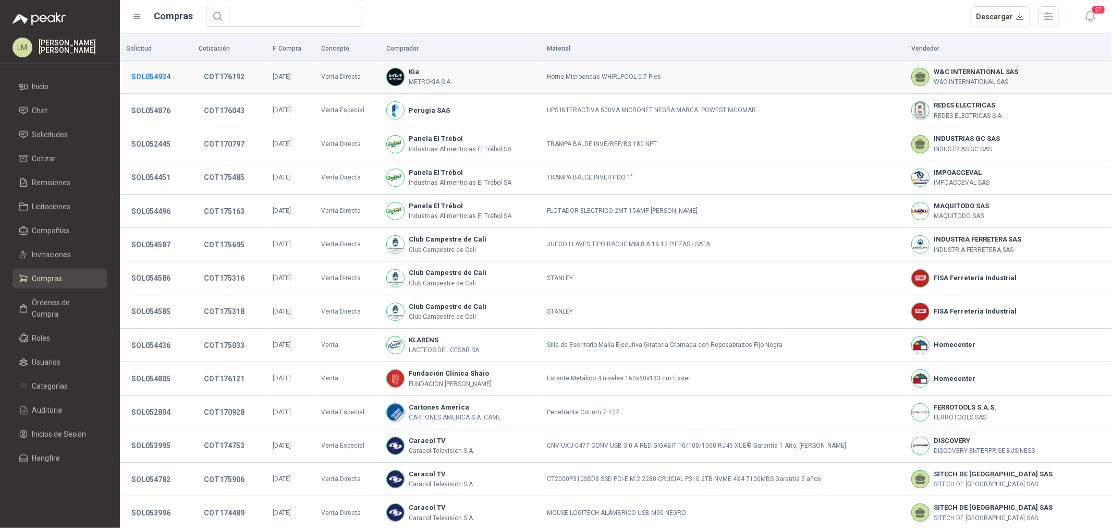
click at [162, 76] on button "SOL054934" at bounding box center [151, 76] width 50 height 19
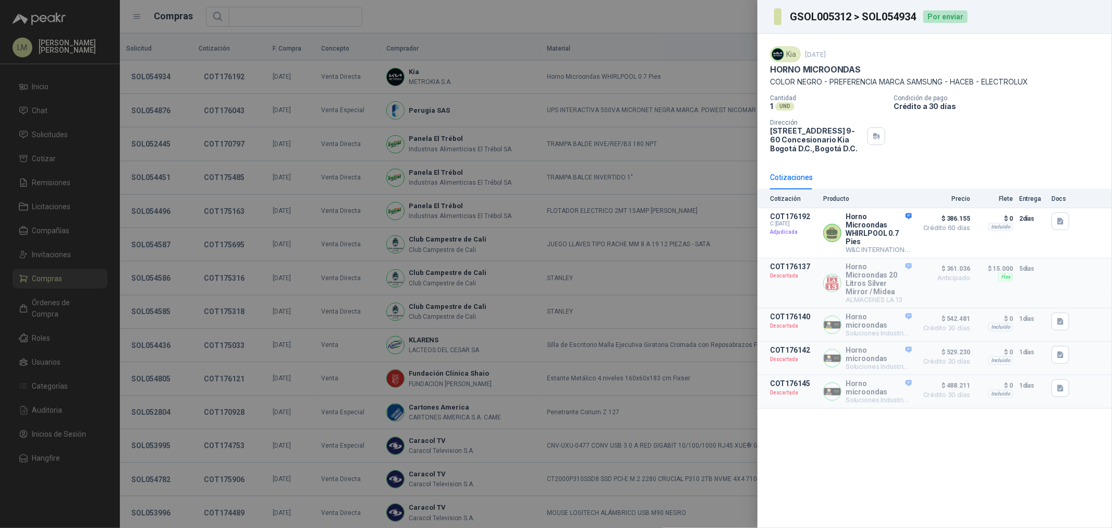
click at [303, 155] on div at bounding box center [556, 264] width 1112 height 528
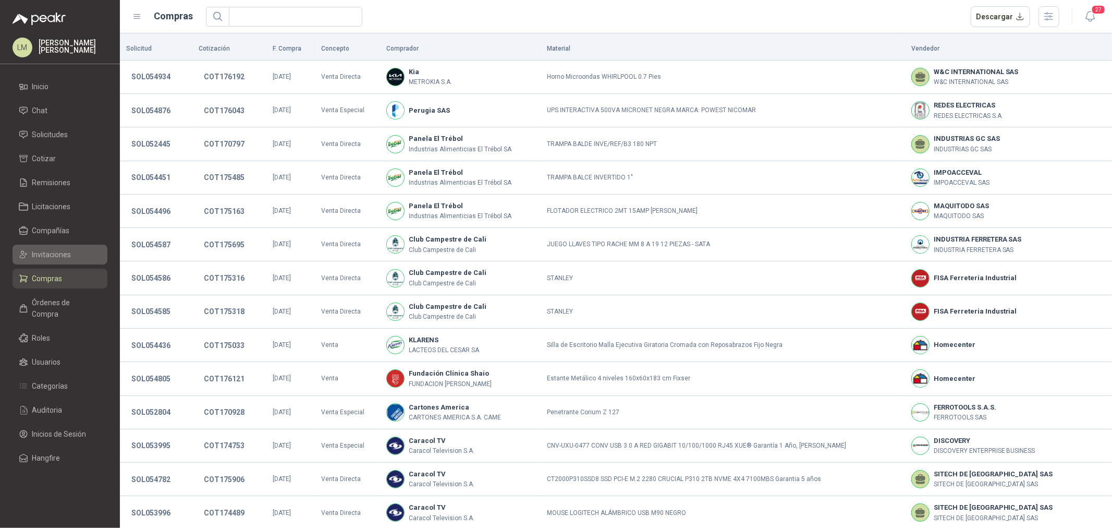
click at [37, 262] on link "Invitaciones" at bounding box center [60, 254] width 95 height 20
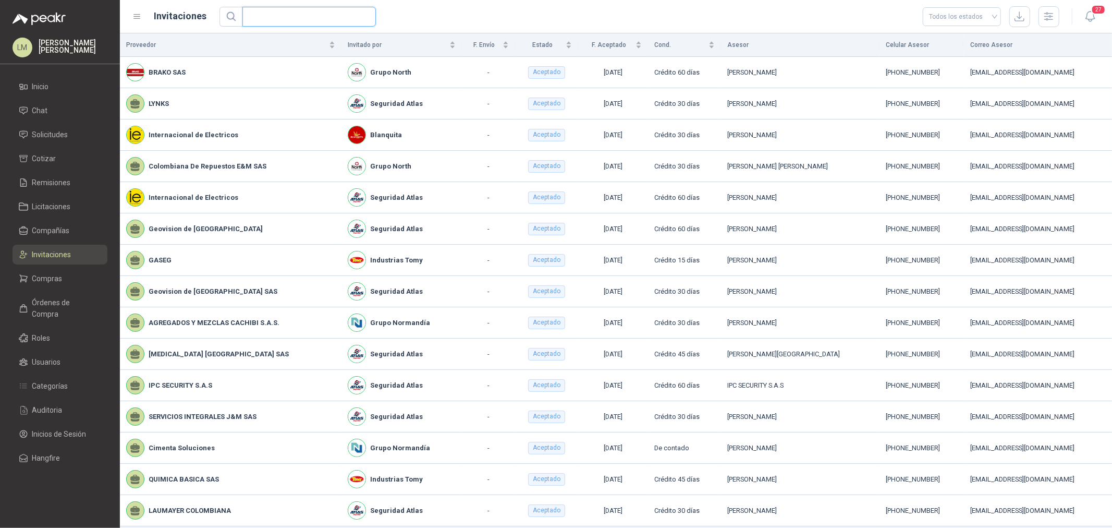
click at [301, 18] on input "text" at bounding box center [305, 16] width 113 height 19
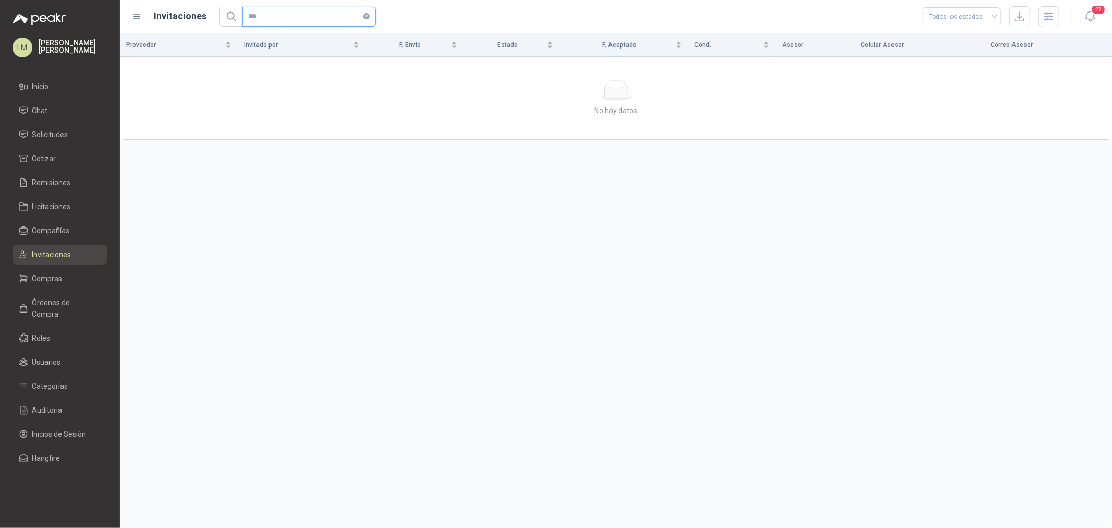
drag, startPoint x: 293, startPoint y: 18, endPoint x: 209, endPoint y: 11, distance: 84.2
click at [209, 11] on div "Invitaciones *** Todos los estados" at bounding box center [595, 16] width 927 height 21
type input "**"
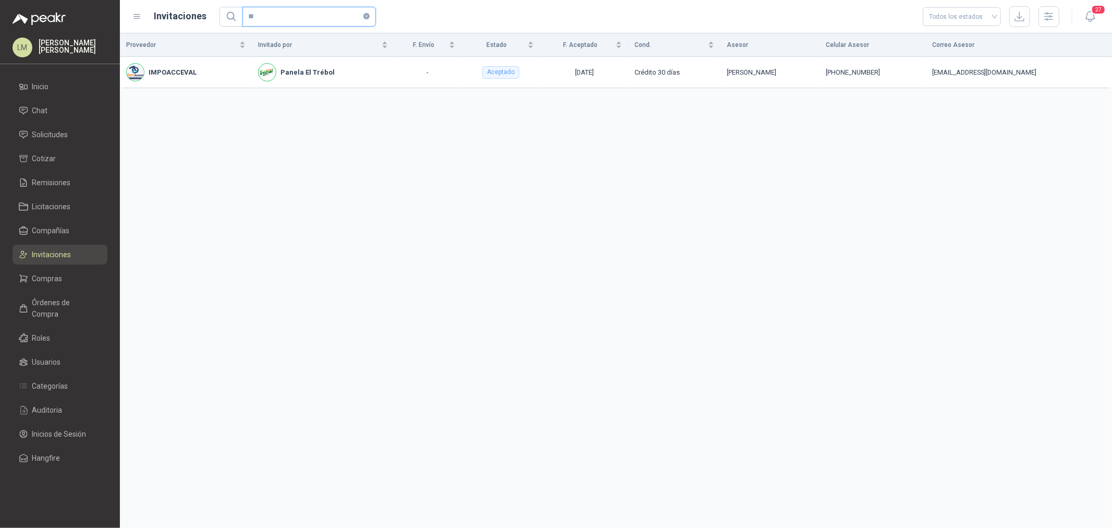
drag, startPoint x: 286, startPoint y: 21, endPoint x: 219, endPoint y: 18, distance: 66.8
click at [219, 18] on span "**" at bounding box center [297, 17] width 156 height 20
click at [1050, 12] on icon "button" at bounding box center [1049, 16] width 12 height 12
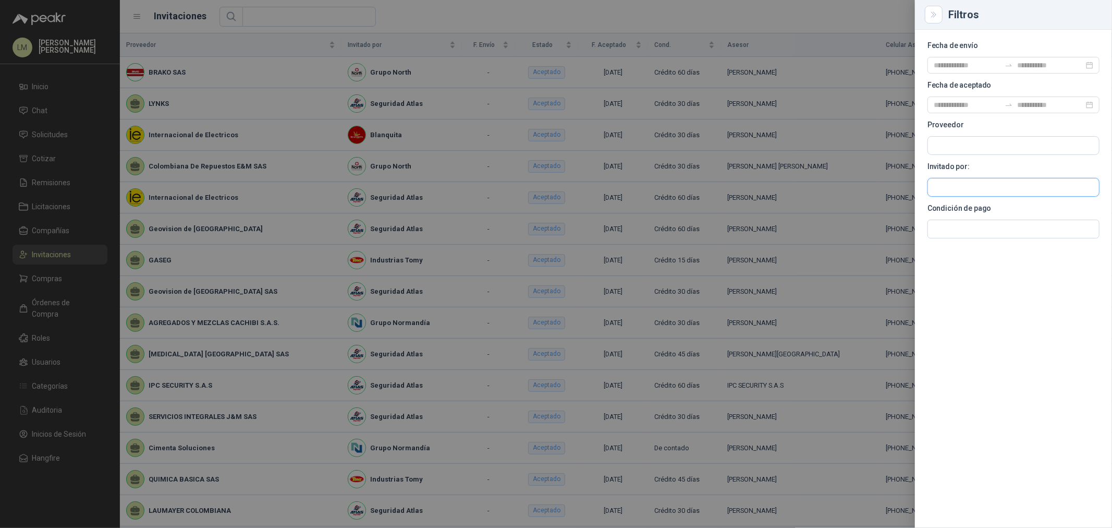
click at [970, 184] on input "text" at bounding box center [1013, 187] width 171 height 18
type input "***"
click at [969, 210] on p "Kia" at bounding box center [990, 209] width 76 height 6
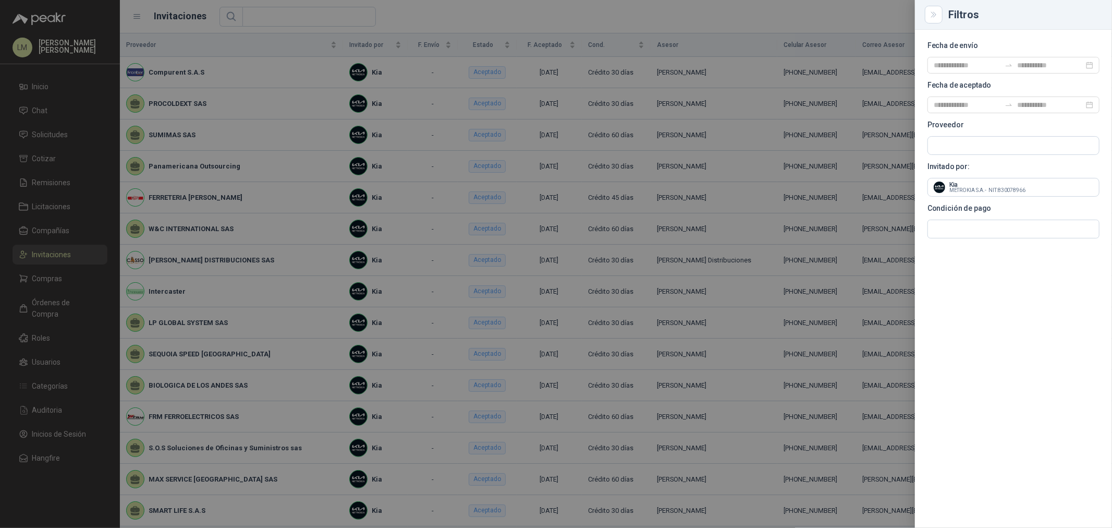
click at [515, 11] on div at bounding box center [556, 264] width 1112 height 528
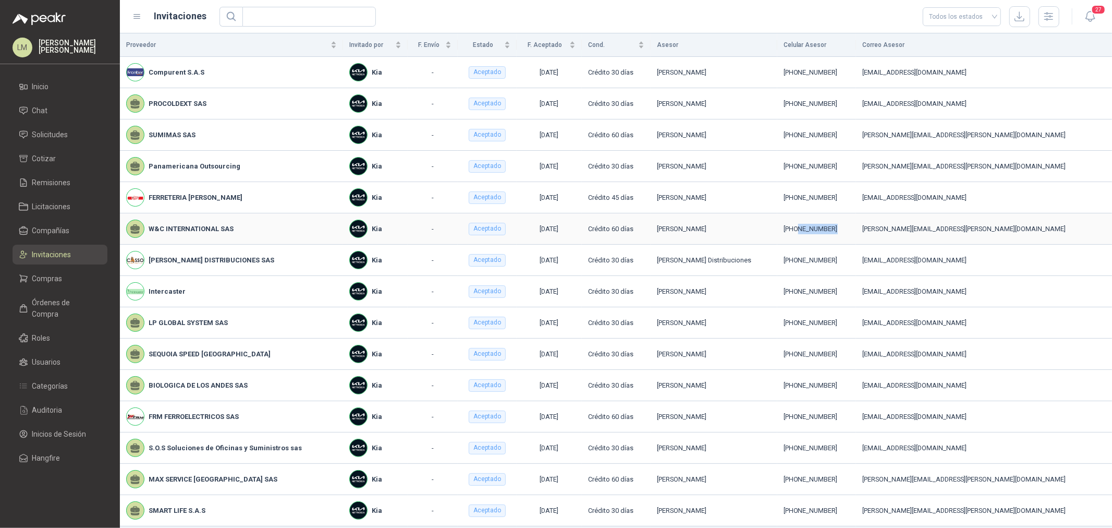
drag, startPoint x: 909, startPoint y: 228, endPoint x: 868, endPoint y: 224, distance: 40.8
click at [850, 224] on div "+57 3182480425" at bounding box center [817, 229] width 67 height 10
copy div "3182480425"
click at [37, 282] on span "Compras" at bounding box center [47, 278] width 30 height 11
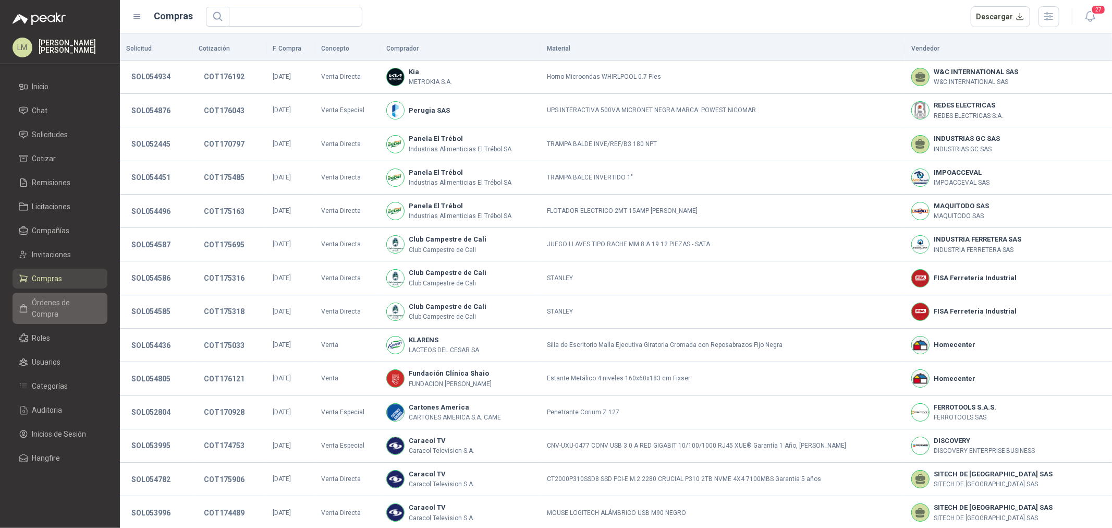
click at [63, 298] on span "Órdenes de Compra" at bounding box center [64, 308] width 65 height 23
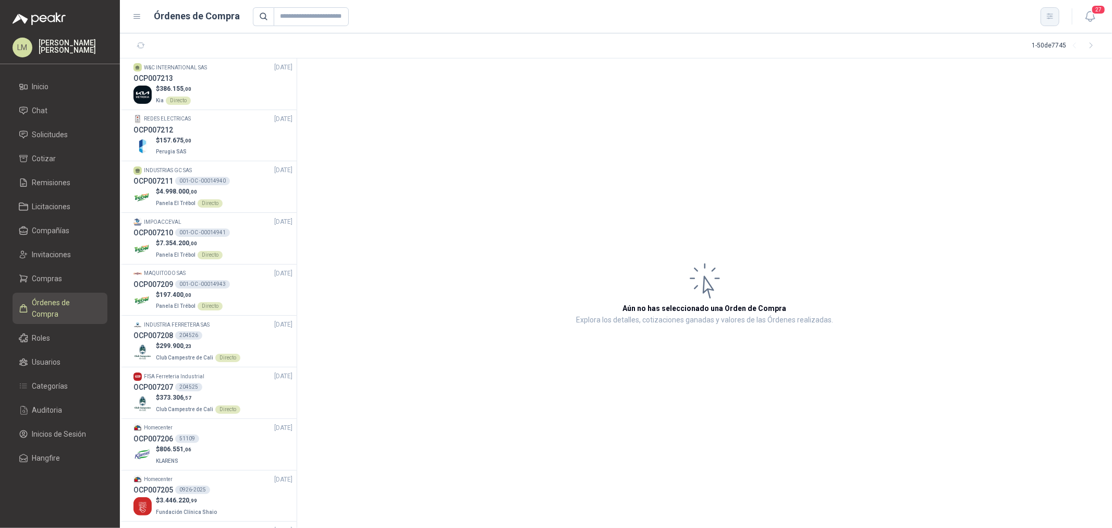
click at [1044, 16] on button "button" at bounding box center [1050, 16] width 19 height 19
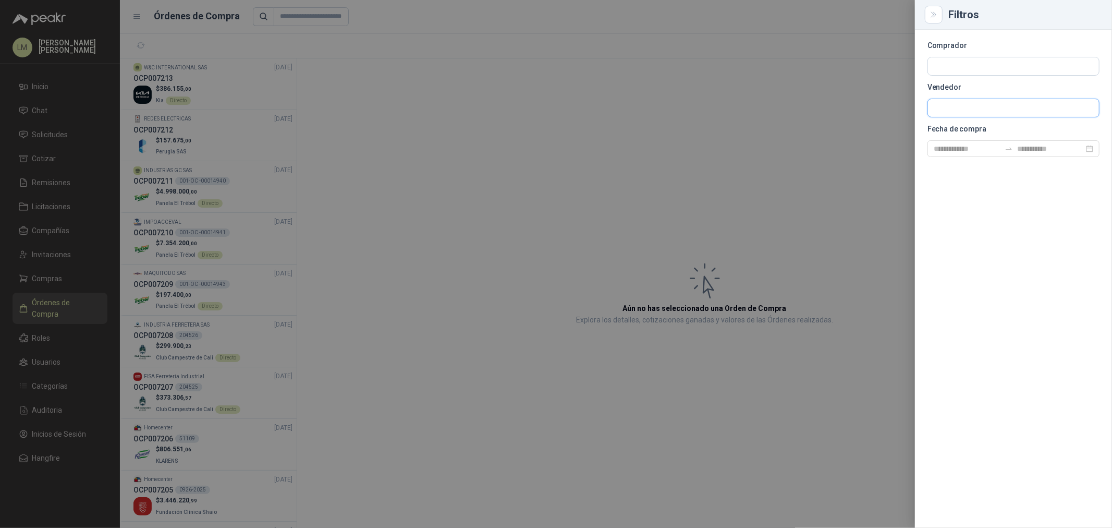
click at [953, 105] on input "text" at bounding box center [1013, 108] width 171 height 18
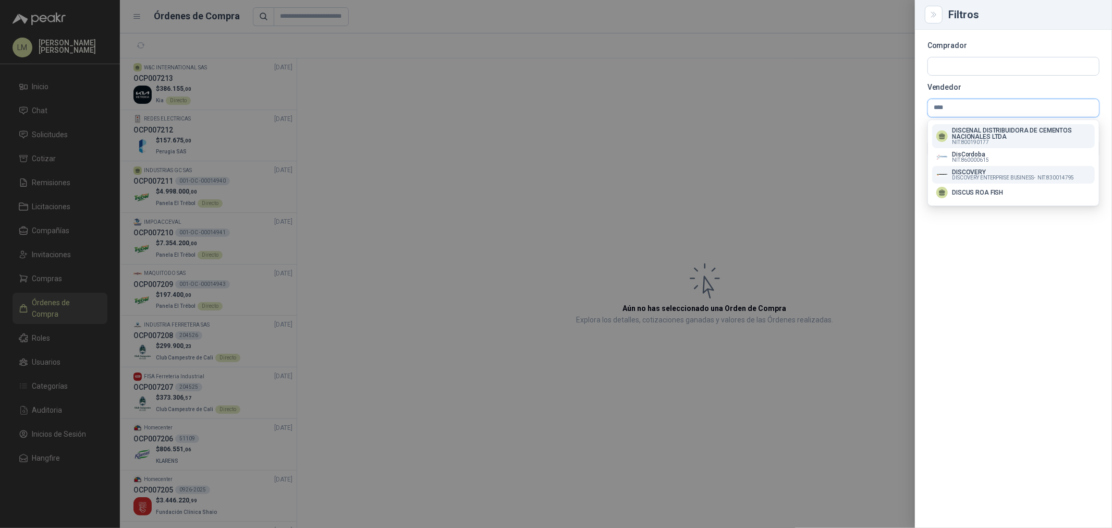
type input "****"
click at [983, 176] on span "DISCOVERY ENTERPRISE BUSINESS -" at bounding box center [993, 177] width 83 height 5
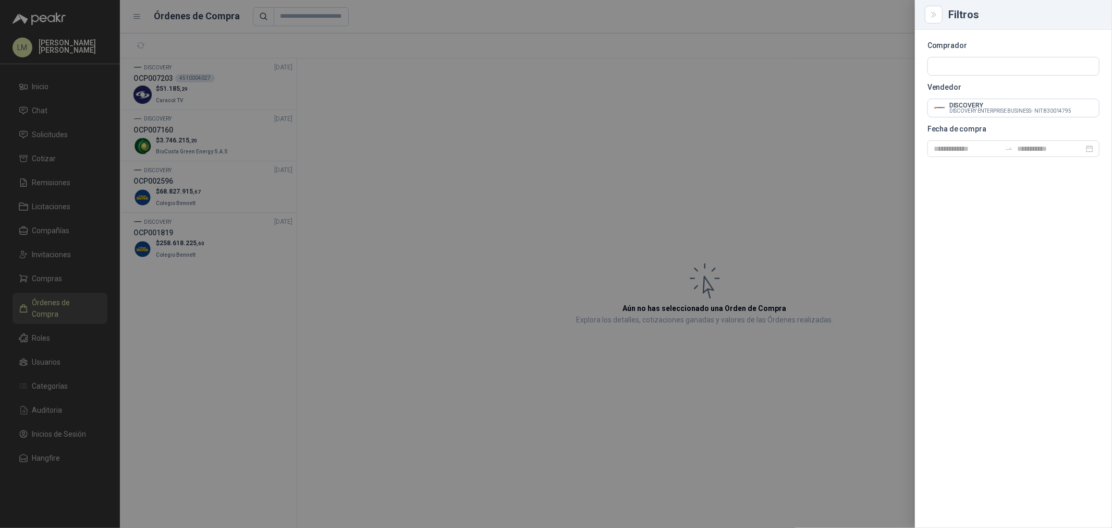
drag, startPoint x: 496, startPoint y: 139, endPoint x: 457, endPoint y: 139, distance: 39.6
click at [496, 139] on div at bounding box center [556, 264] width 1112 height 528
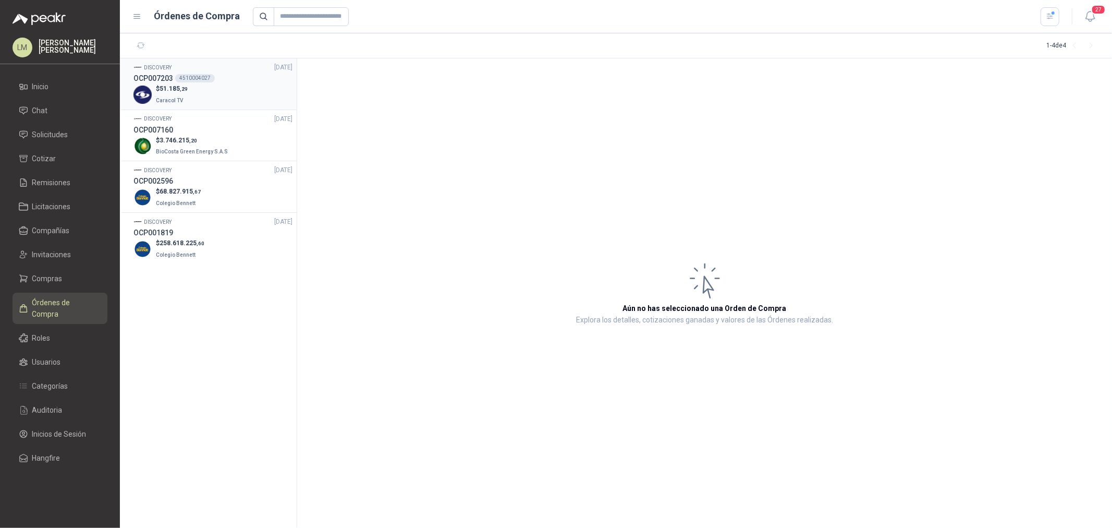
click at [160, 84] on p "$ 51.185 ,29" at bounding box center [172, 89] width 32 height 10
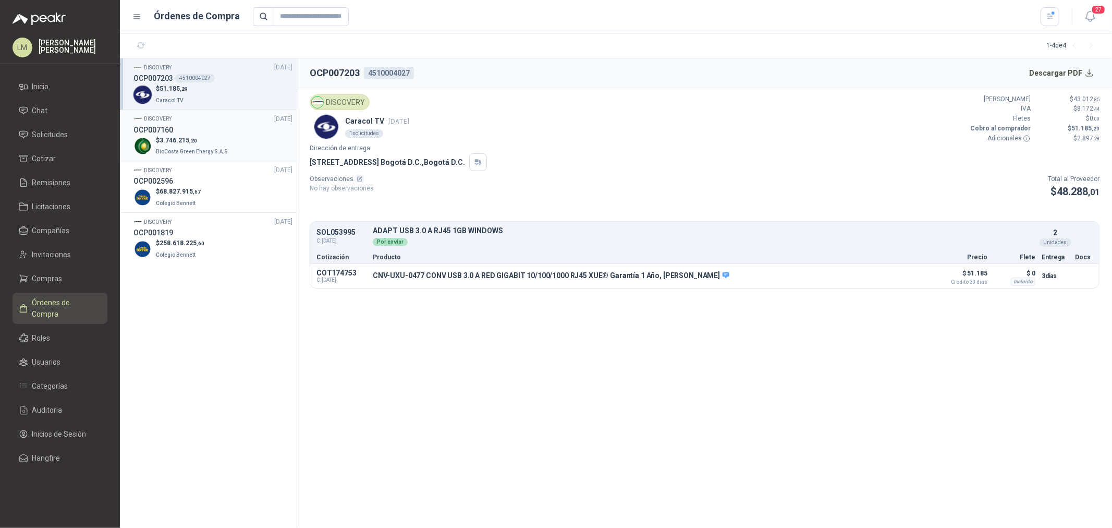
click at [180, 136] on p "$ 3.746.215 ,20" at bounding box center [193, 141] width 74 height 10
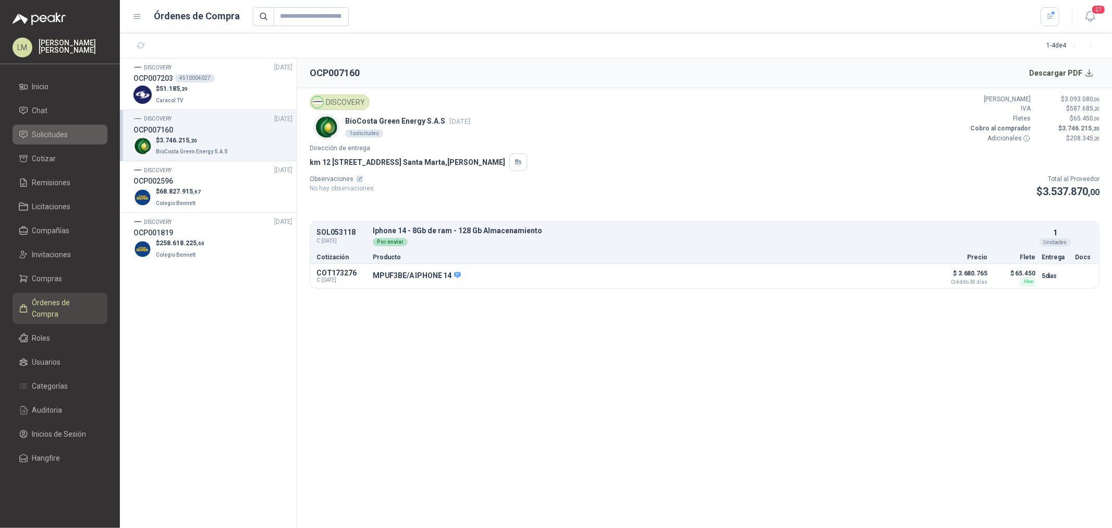
click at [44, 137] on span "Solicitudes" at bounding box center [50, 134] width 36 height 11
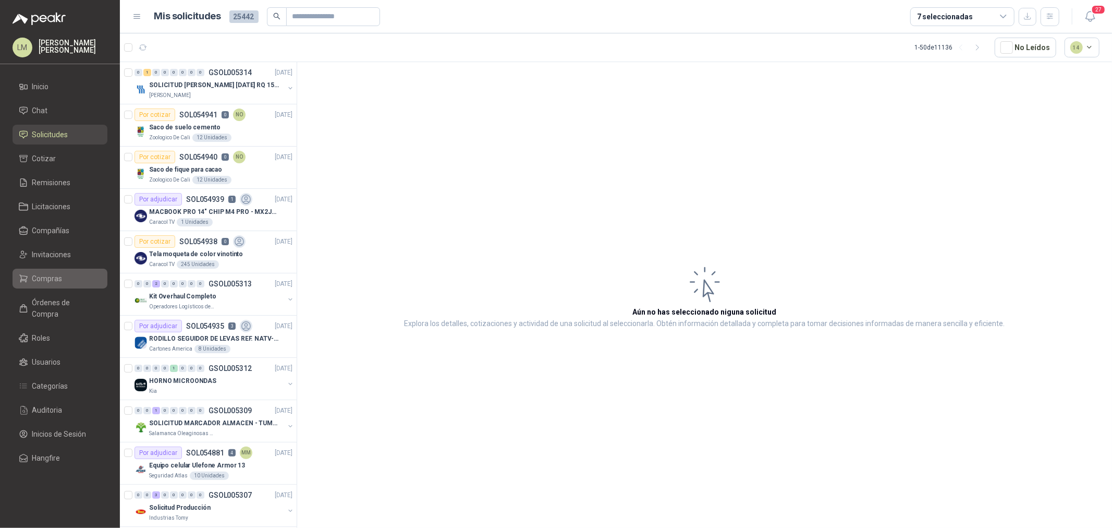
click at [60, 280] on span "Compras" at bounding box center [47, 278] width 30 height 11
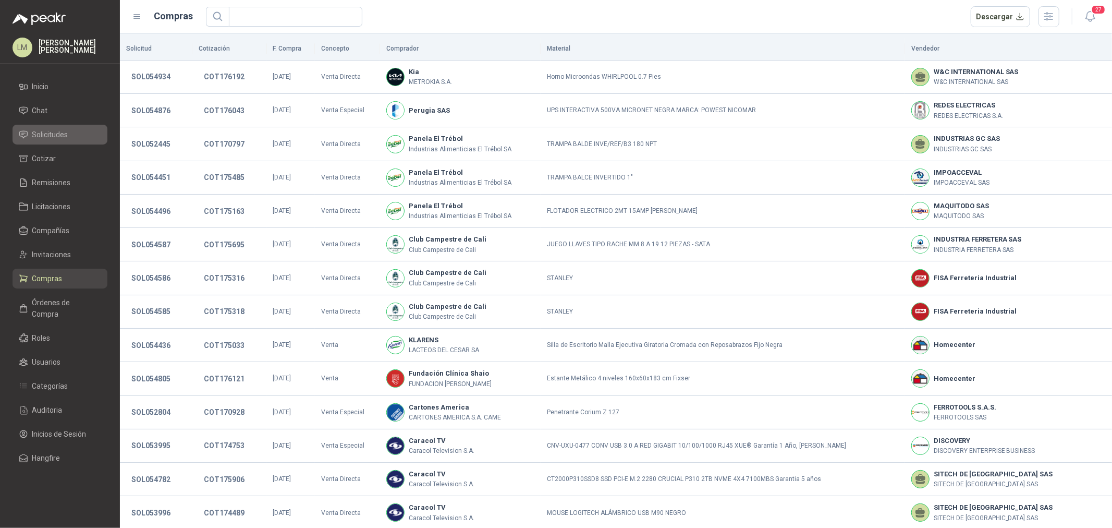
click at [43, 131] on span "Solicitudes" at bounding box center [50, 134] width 36 height 11
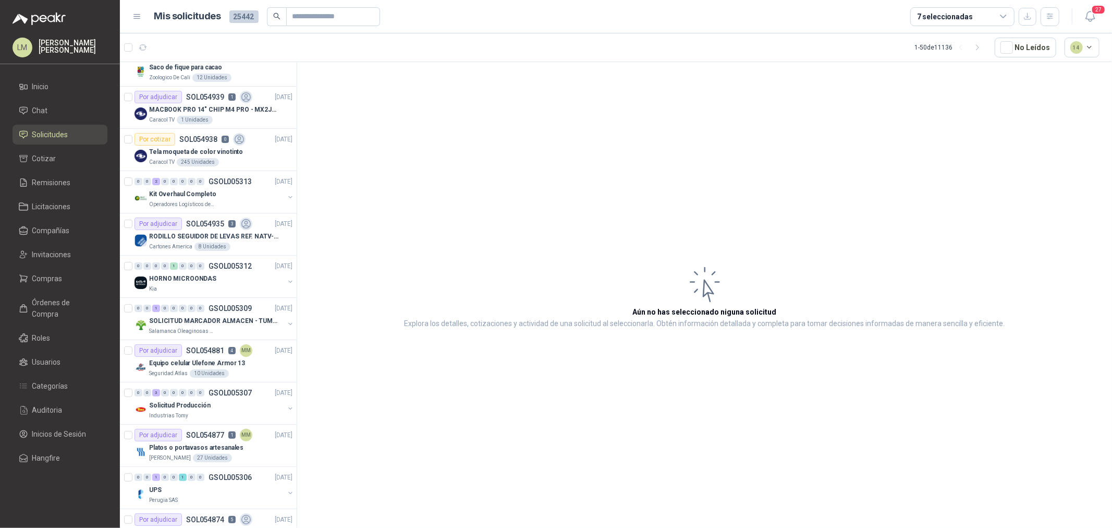
scroll to position [116, 0]
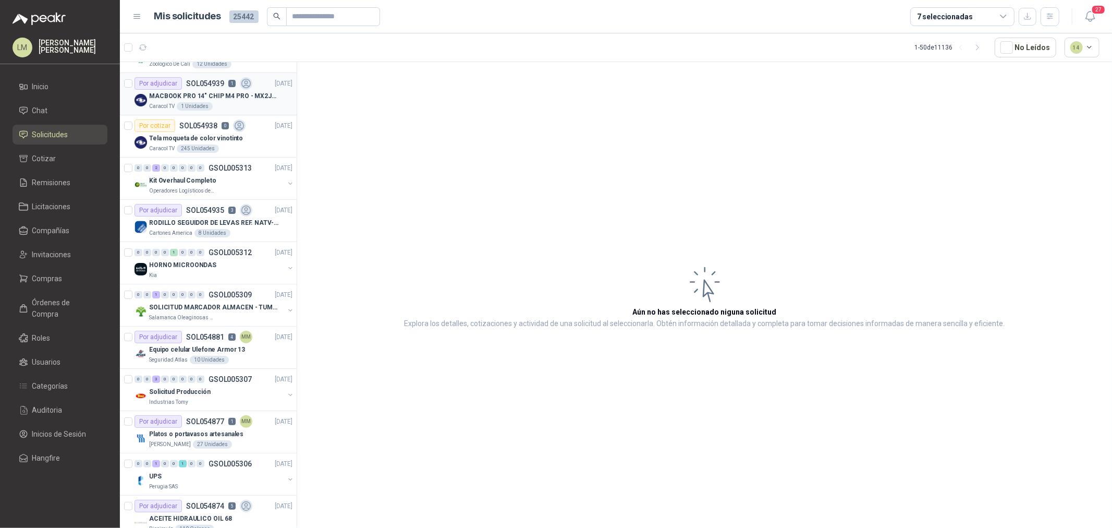
click at [209, 101] on p "MACBOOK PRO 14" CHIP M4 PRO - MX2J3E/A" at bounding box center [214, 96] width 130 height 10
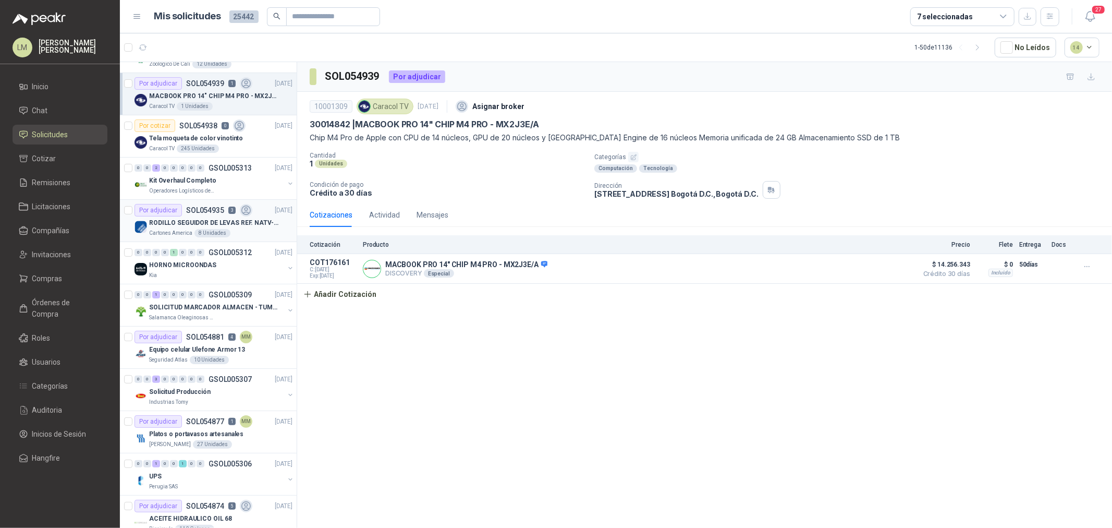
click at [186, 215] on div "Por adjudicar SOL054935 3" at bounding box center [193, 210] width 118 height 13
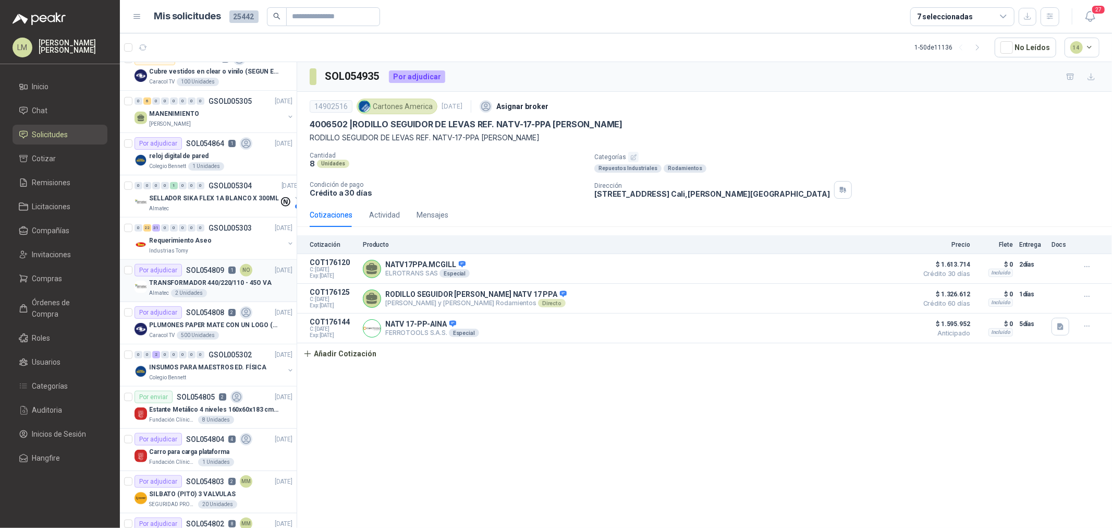
scroll to position [695, 0]
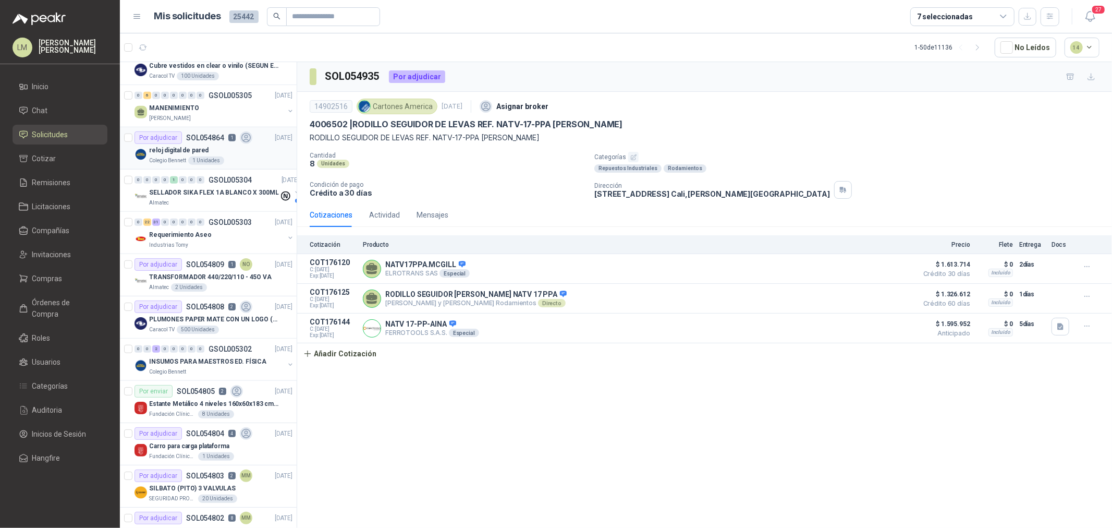
click at [191, 140] on p "SOL054864" at bounding box center [205, 137] width 38 height 7
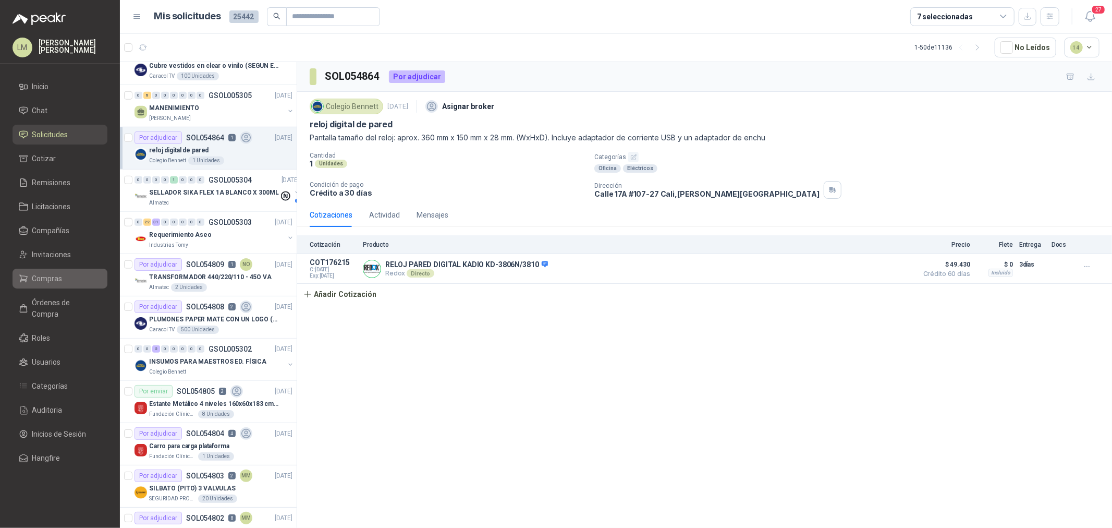
click at [54, 270] on link "Compras" at bounding box center [60, 278] width 95 height 20
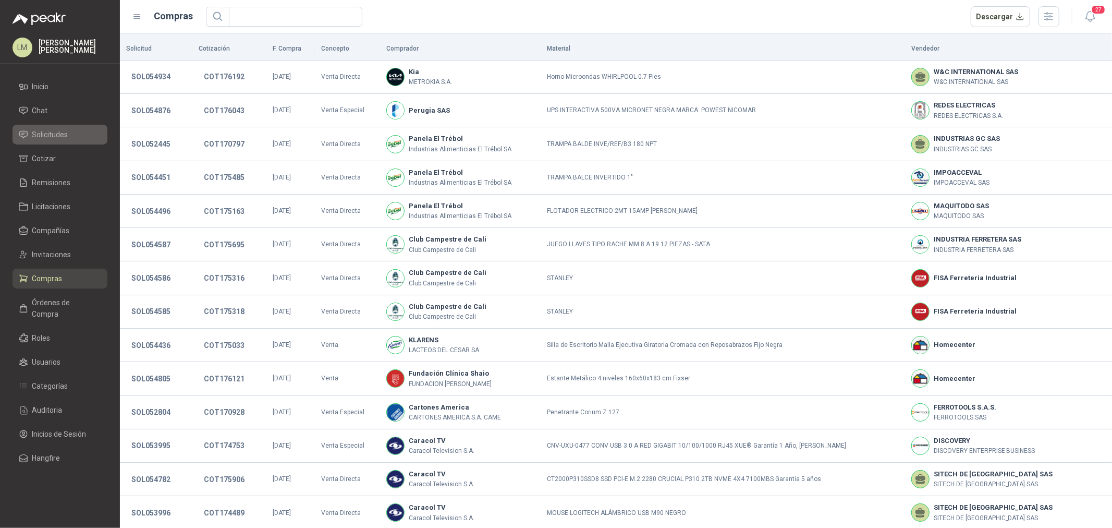
click at [60, 134] on span "Solicitudes" at bounding box center [50, 134] width 36 height 11
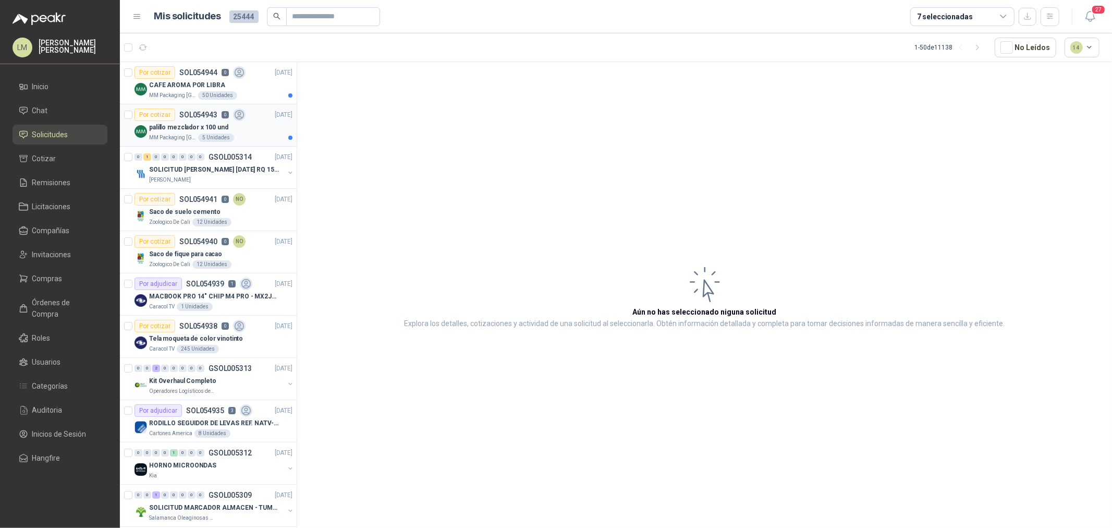
click at [193, 116] on p "SOL054943" at bounding box center [198, 114] width 38 height 7
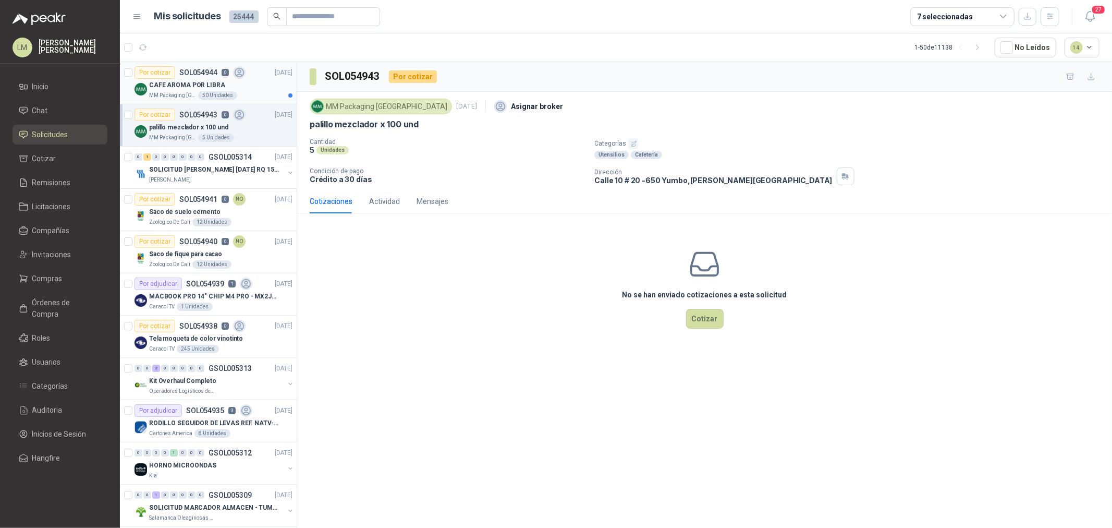
click at [188, 90] on div "CAFE AROMA POR LIBRA" at bounding box center [220, 85] width 143 height 13
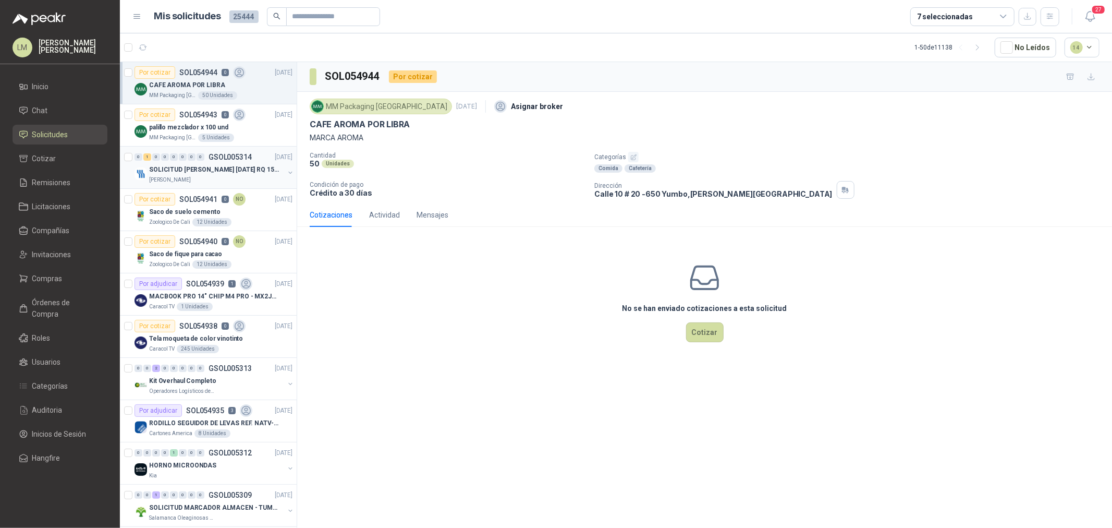
click at [209, 165] on p "SOLICITUD [PERSON_NAME] [DATE] RQ 15250" at bounding box center [214, 170] width 130 height 10
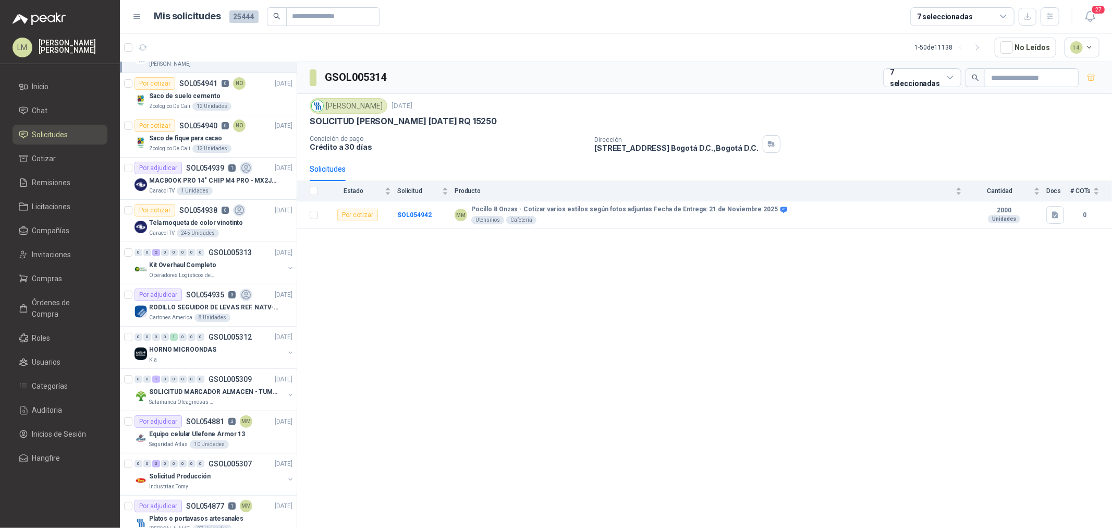
scroll to position [174, 0]
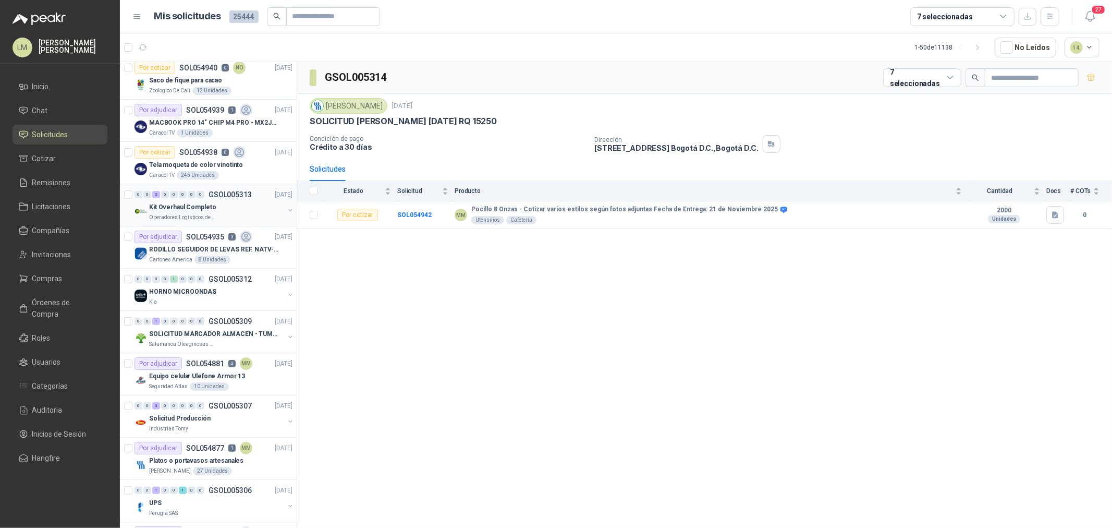
click at [204, 197] on div "0 0 2 0 0 0 0 0 GSOL005313" at bounding box center [192, 194] width 117 height 7
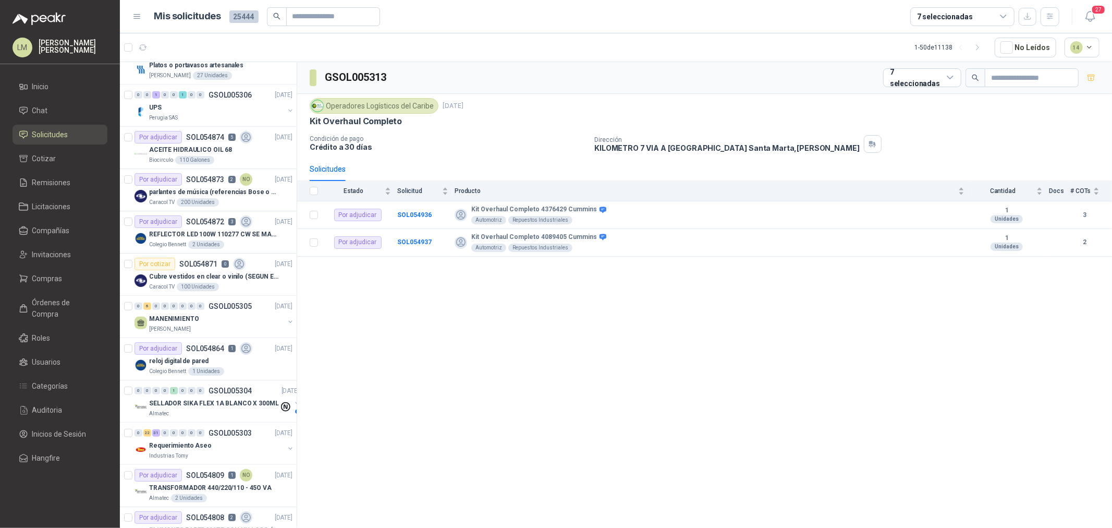
scroll to position [579, 0]
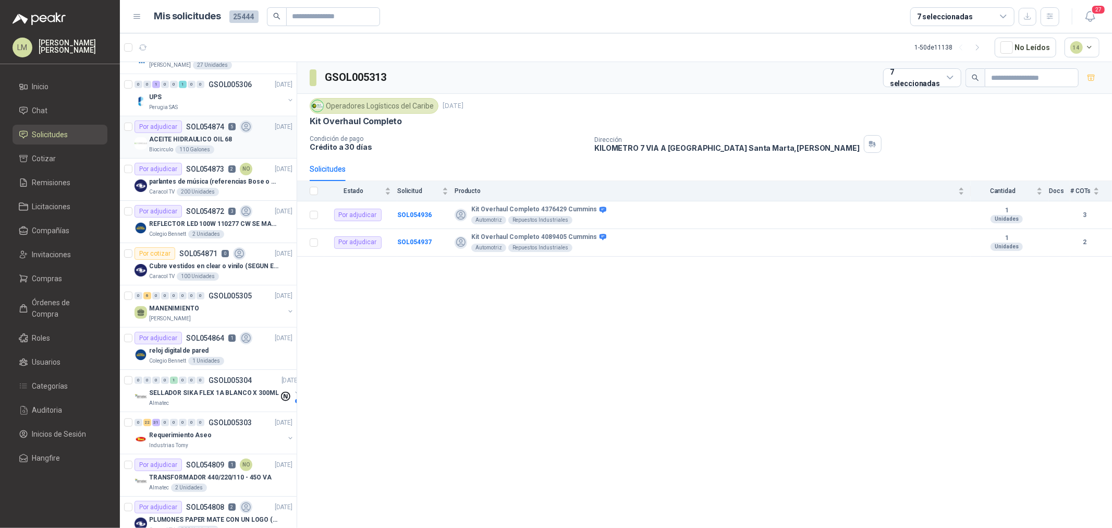
click at [202, 137] on p "ACEITE HIDRAULICO OIL 68" at bounding box center [190, 139] width 83 height 10
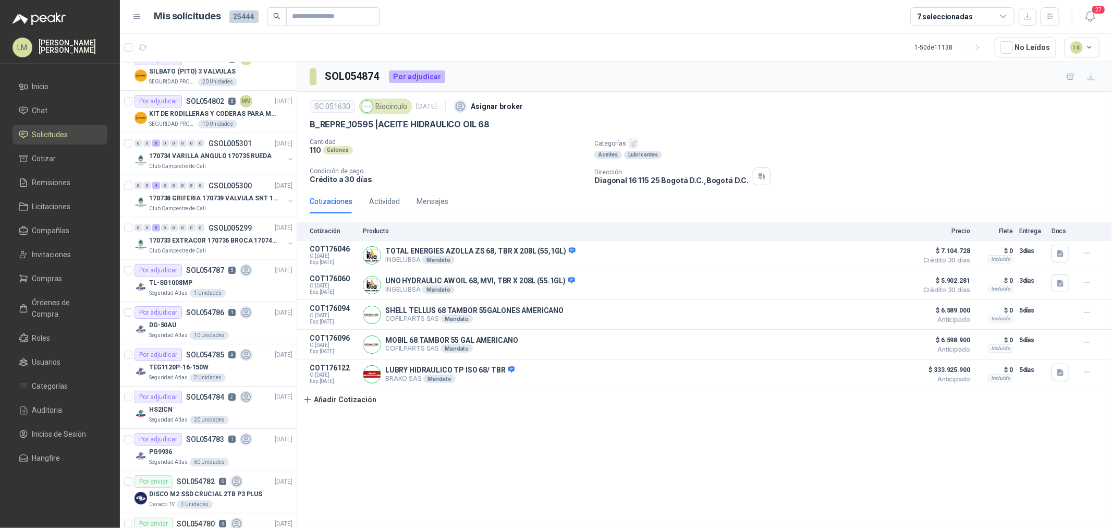
scroll to position [1216, 0]
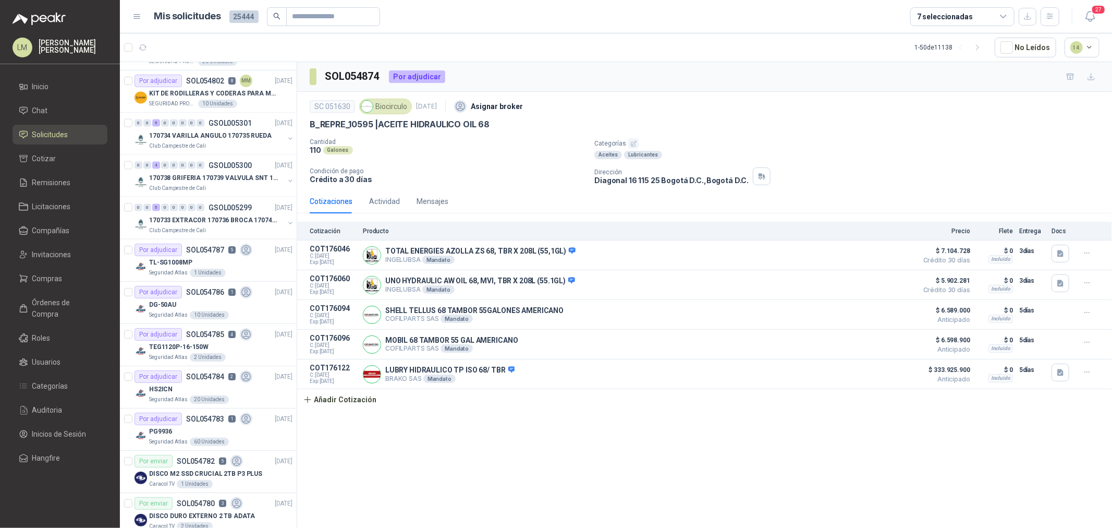
click at [981, 23] on div "7 seleccionadas" at bounding box center [962, 16] width 104 height 19
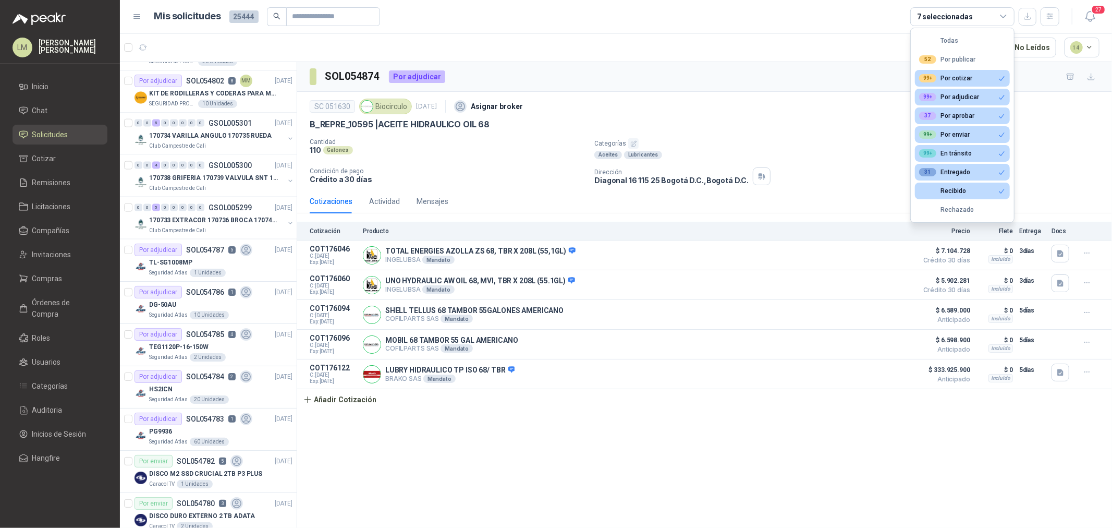
click at [978, 21] on div "7 seleccionadas" at bounding box center [962, 16] width 104 height 19
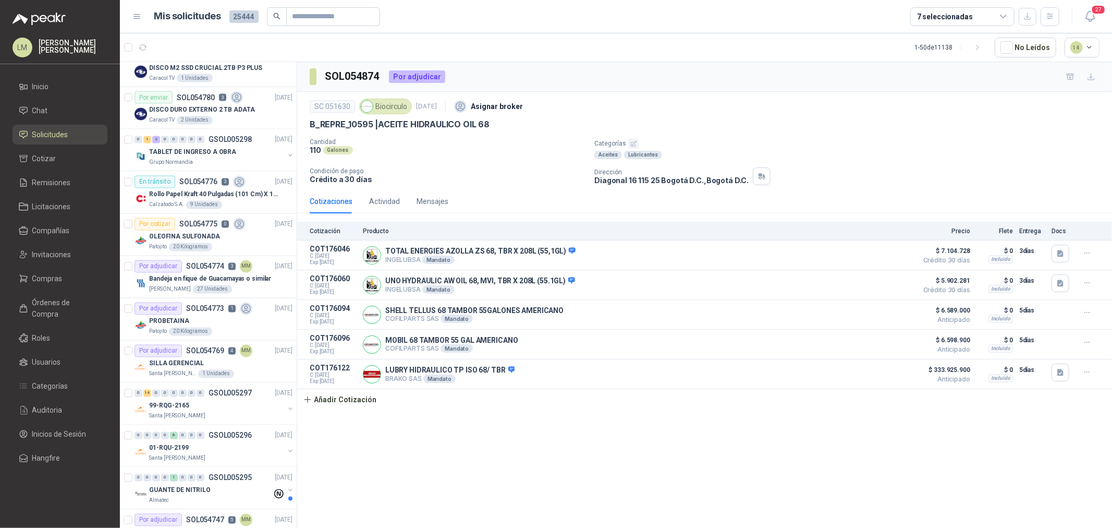
scroll to position [1666, 0]
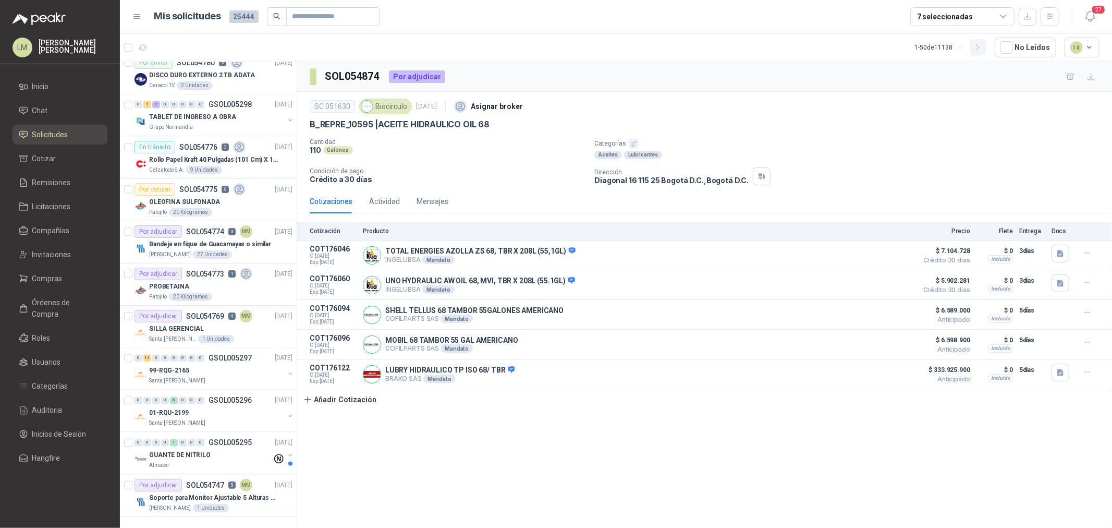
click at [980, 50] on icon "button" at bounding box center [977, 47] width 9 height 9
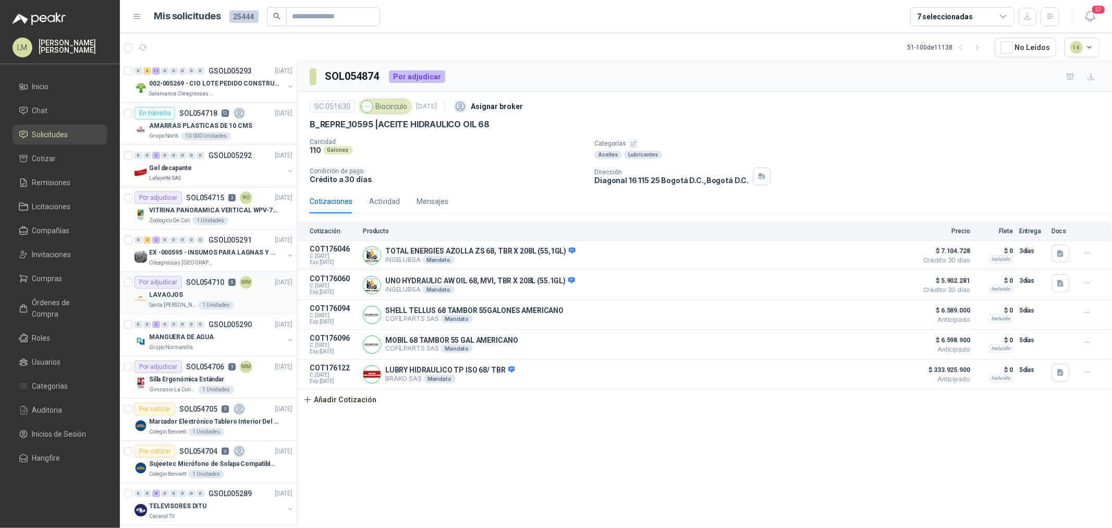
scroll to position [0, 0]
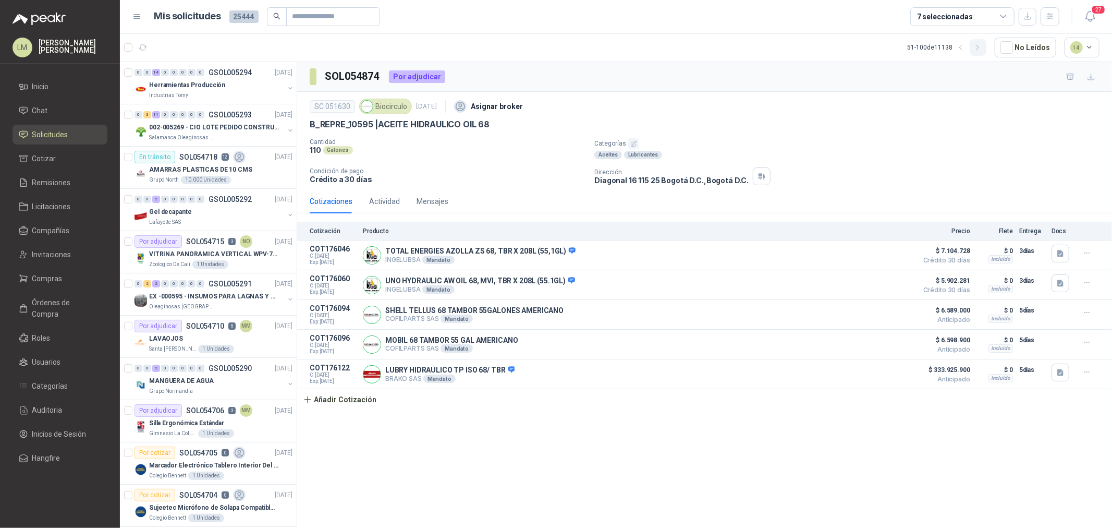
click at [979, 47] on icon "button" at bounding box center [977, 47] width 3 height 5
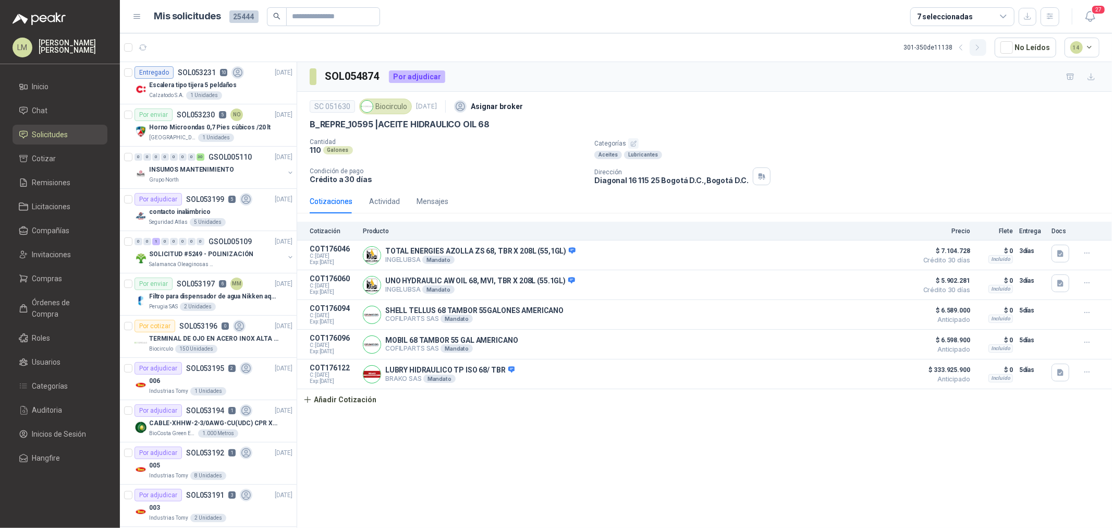
click at [977, 53] on button "button" at bounding box center [978, 47] width 17 height 17
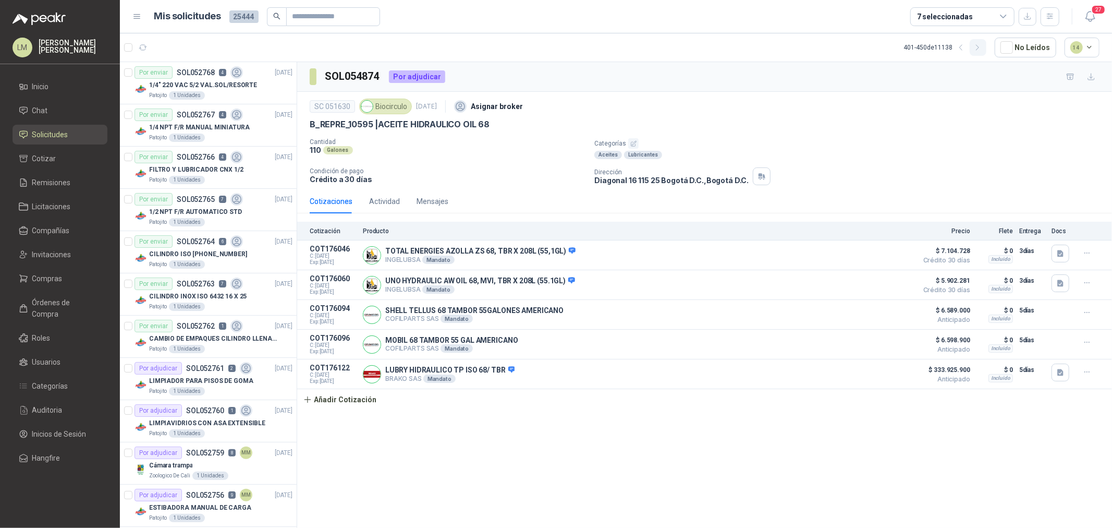
click at [977, 53] on button "button" at bounding box center [978, 47] width 17 height 17
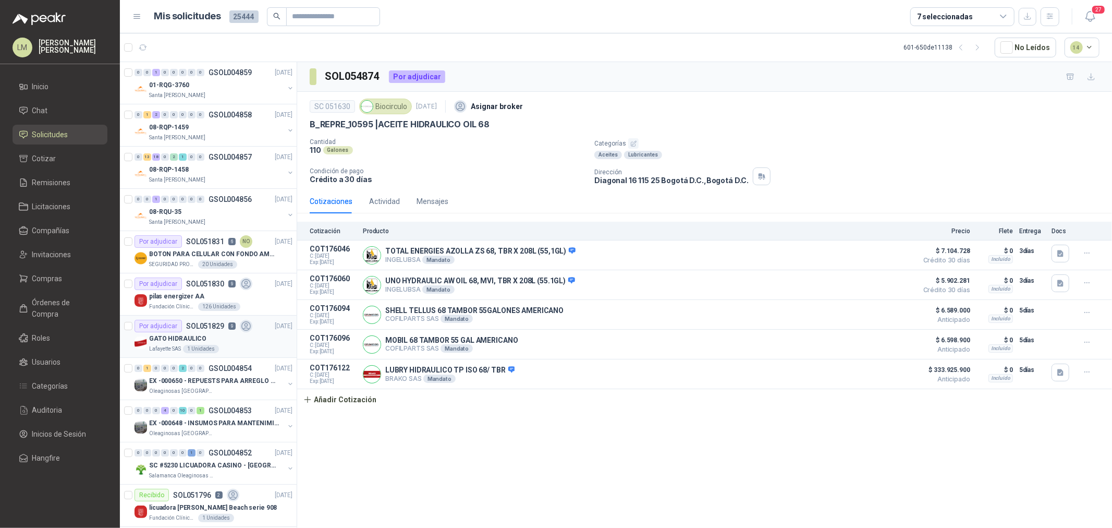
click at [173, 355] on article "Por adjudicar SOL051829 9 12/08/25 GATO HIDRAULICO Lafayette SAS 1 Unidades" at bounding box center [208, 336] width 177 height 42
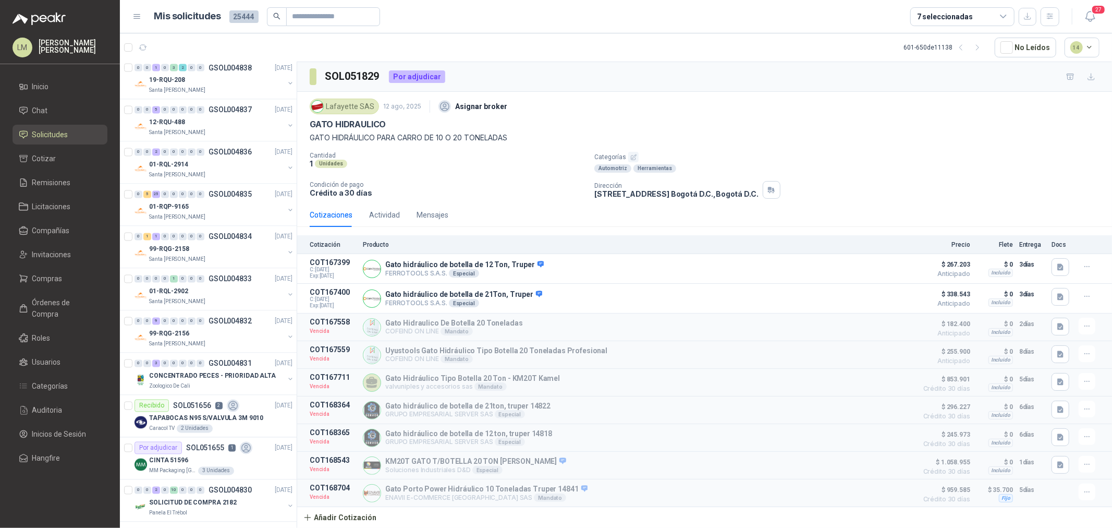
scroll to position [1666, 0]
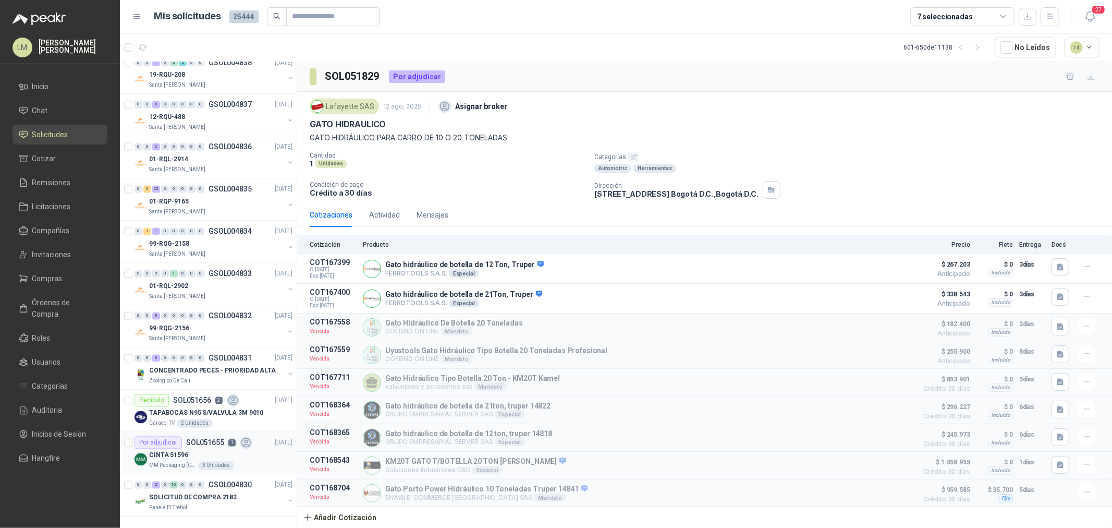
click at [197, 439] on p "SOL051655" at bounding box center [205, 442] width 38 height 7
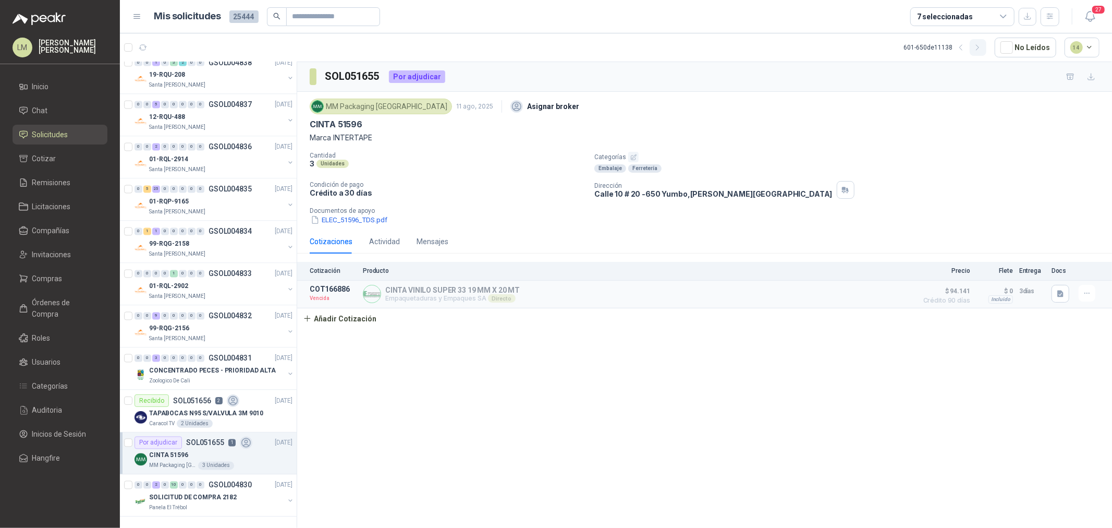
click at [985, 47] on button "button" at bounding box center [978, 47] width 17 height 17
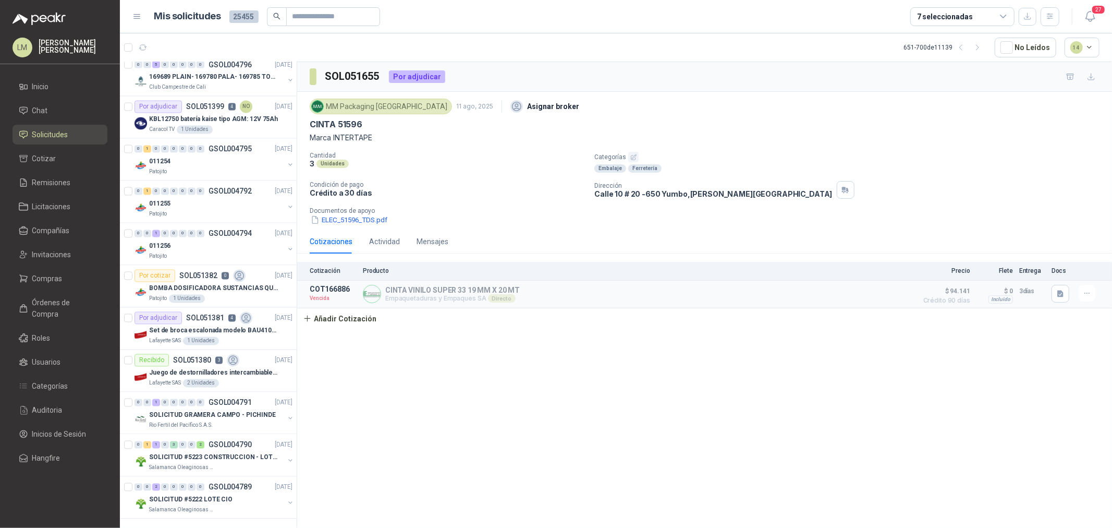
scroll to position [1666, 0]
click at [211, 481] on p "GSOL004789" at bounding box center [230, 484] width 43 height 7
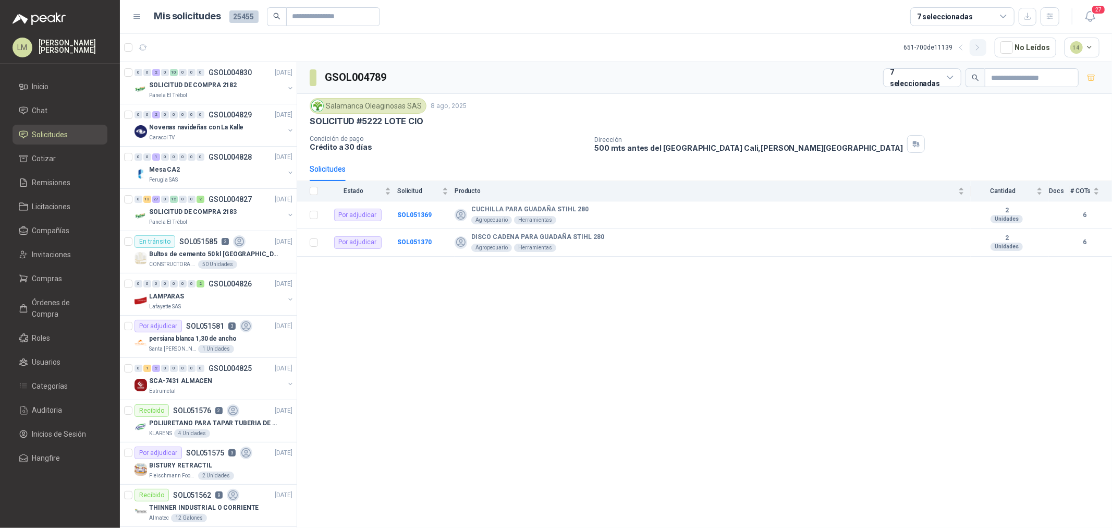
click at [979, 46] on icon "button" at bounding box center [977, 47] width 9 height 9
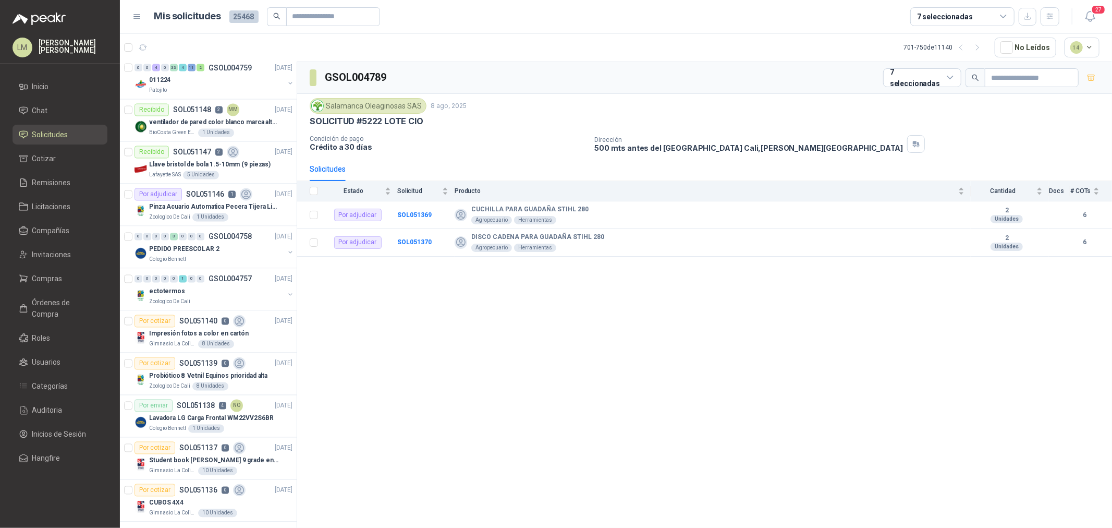
scroll to position [1666, 0]
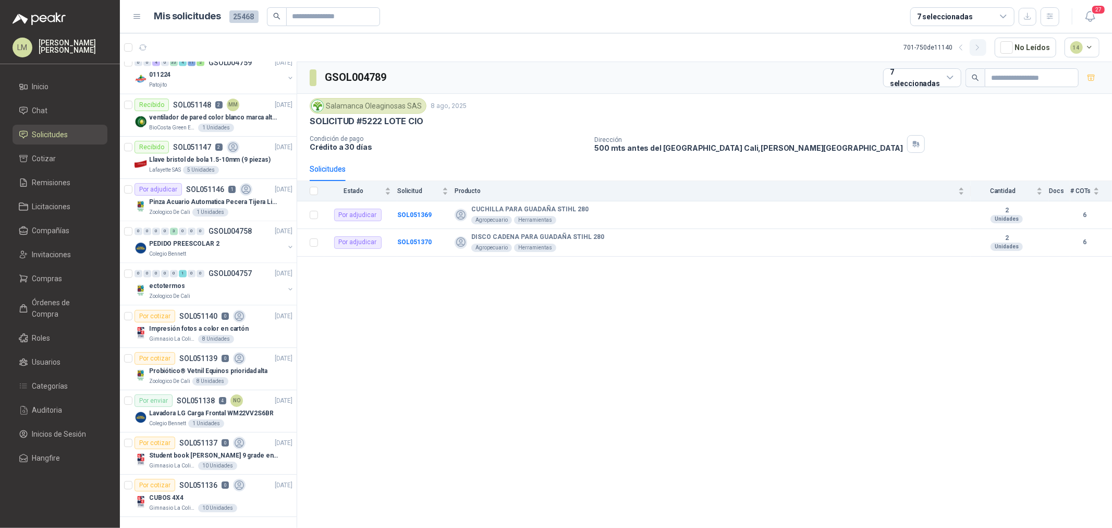
click at [977, 44] on icon "button" at bounding box center [977, 47] width 9 height 9
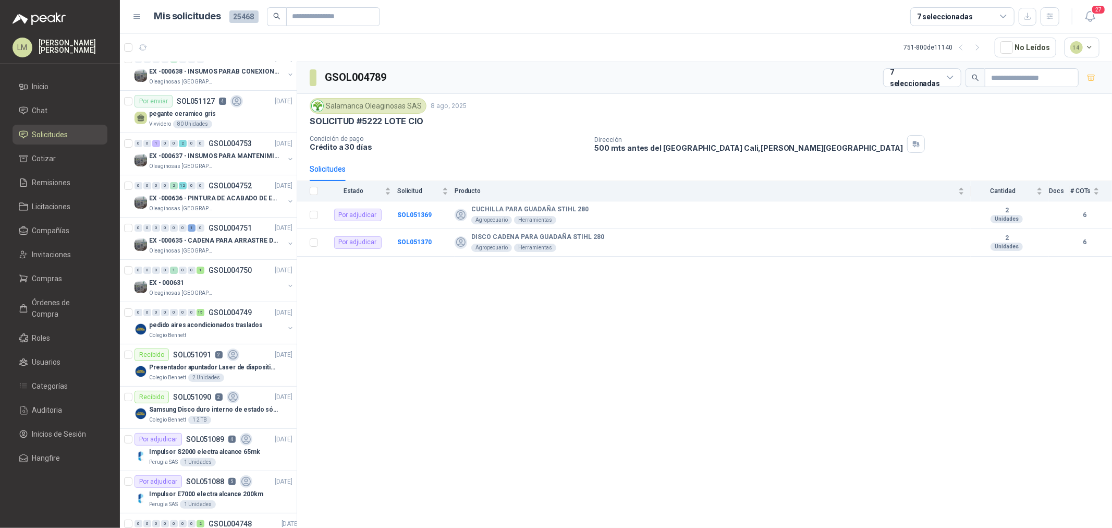
scroll to position [0, 0]
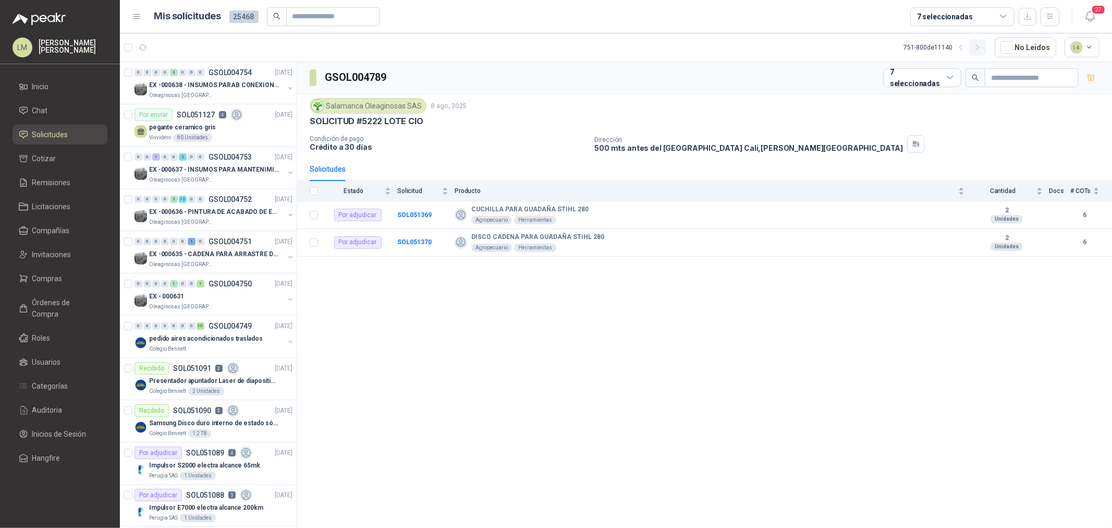
click at [977, 44] on icon "button" at bounding box center [977, 47] width 9 height 9
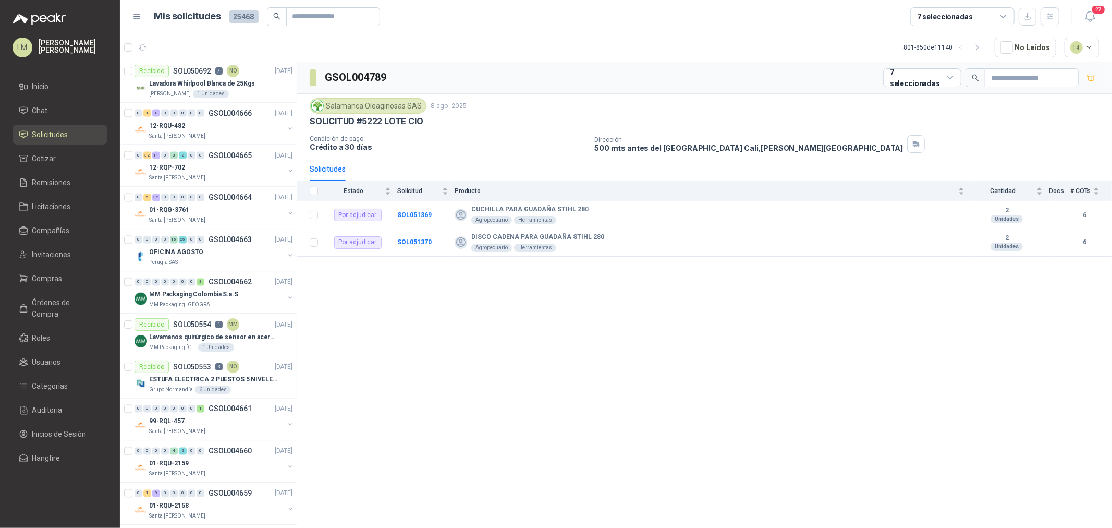
scroll to position [1666, 0]
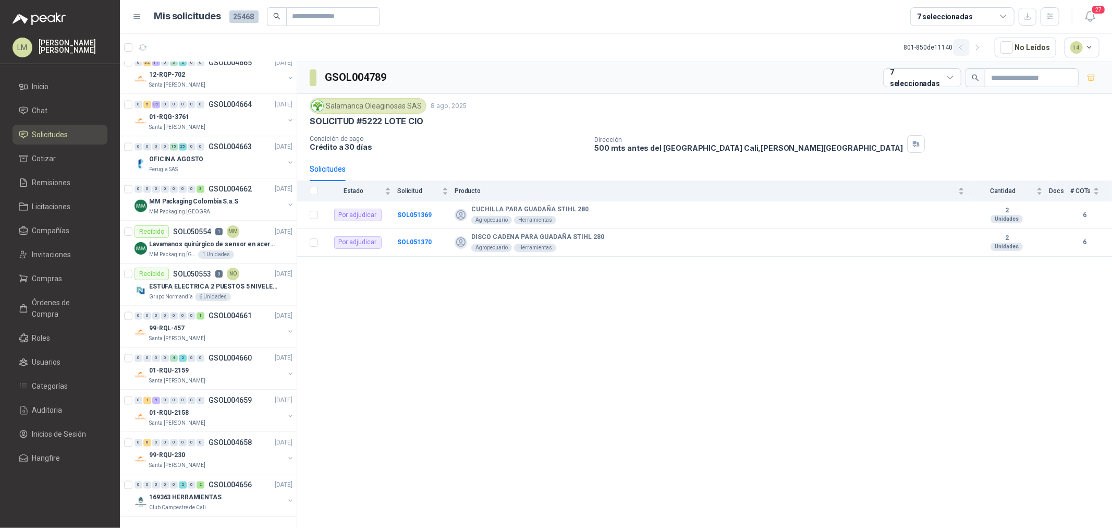
click at [960, 44] on icon "button" at bounding box center [961, 47] width 9 height 9
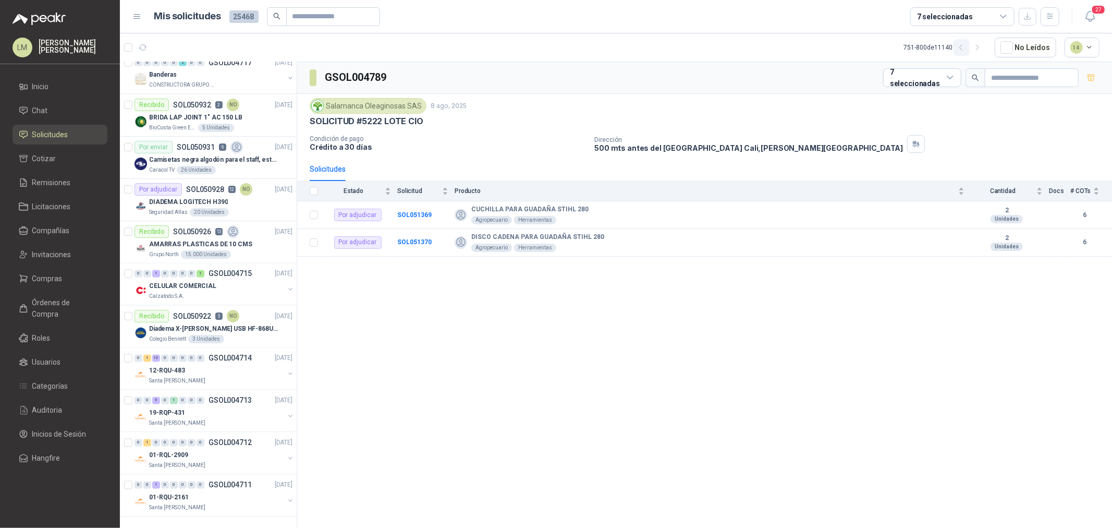
click at [960, 44] on icon "button" at bounding box center [961, 47] width 9 height 9
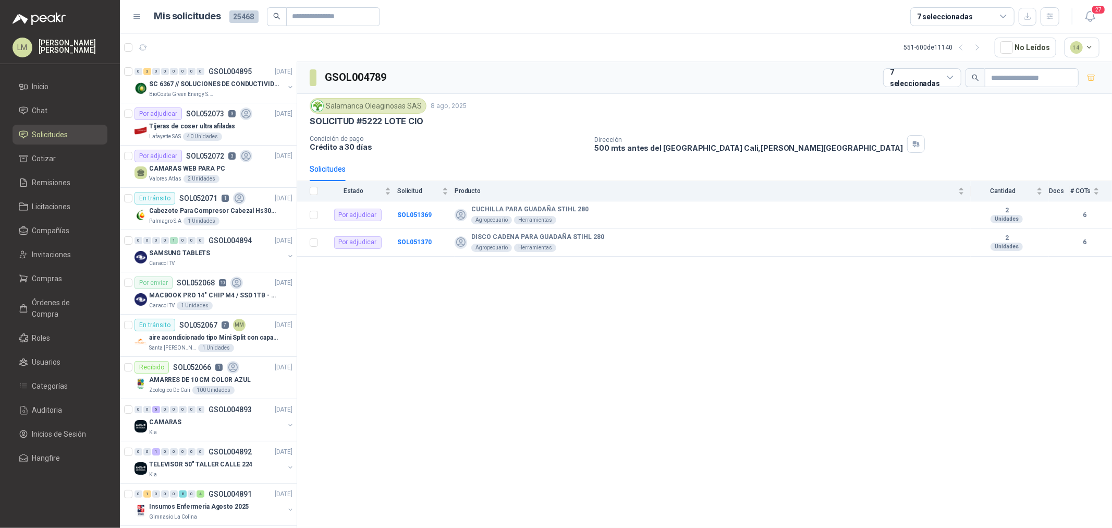
scroll to position [0, 0]
click at [965, 45] on icon "button" at bounding box center [961, 47] width 9 height 9
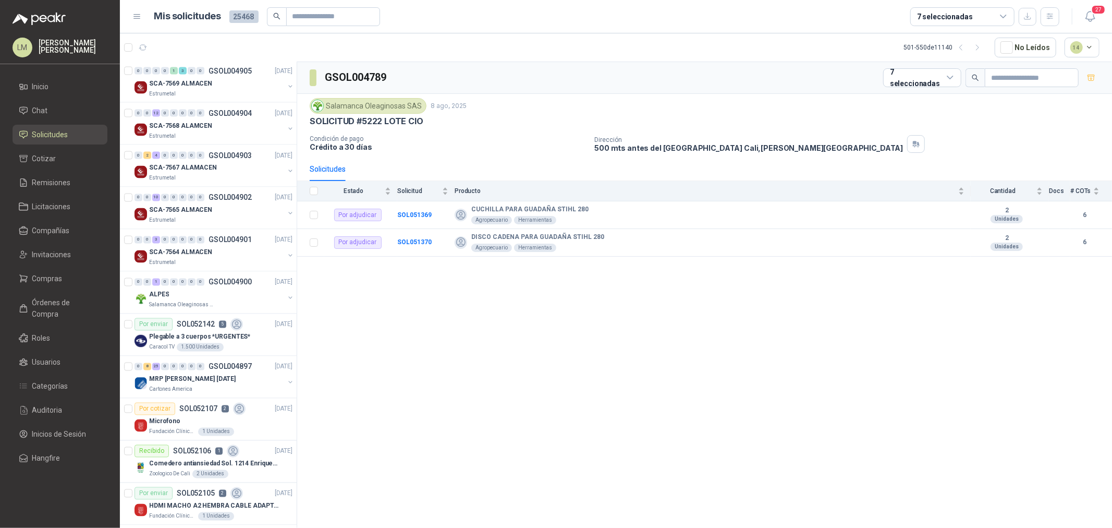
scroll to position [1666, 0]
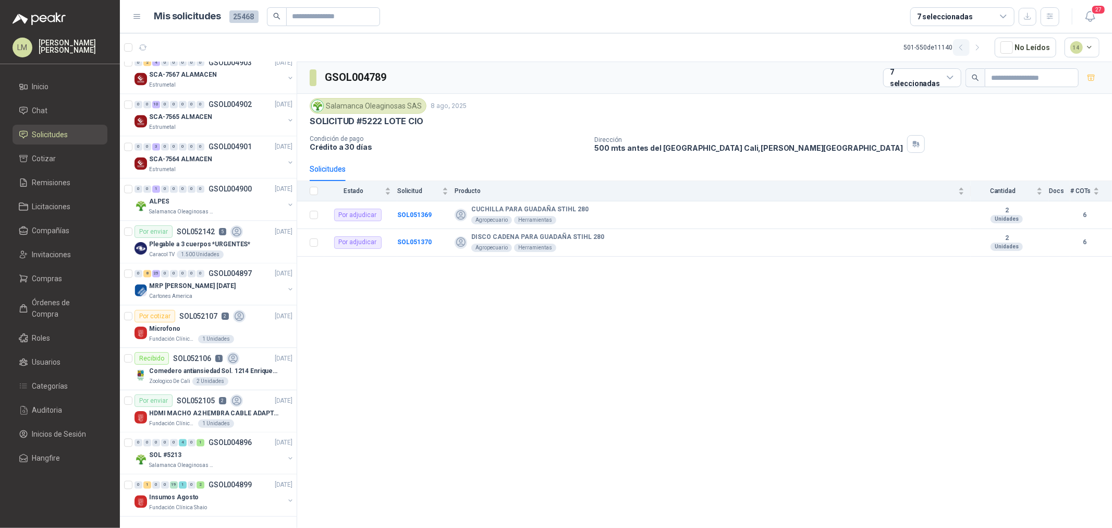
click at [959, 45] on icon "button" at bounding box center [961, 47] width 9 height 9
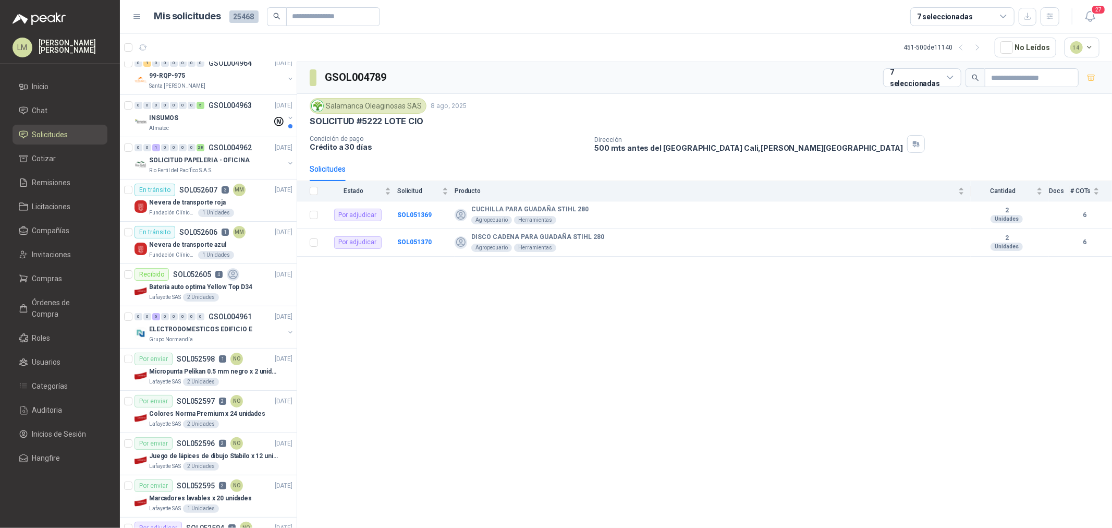
scroll to position [0, 0]
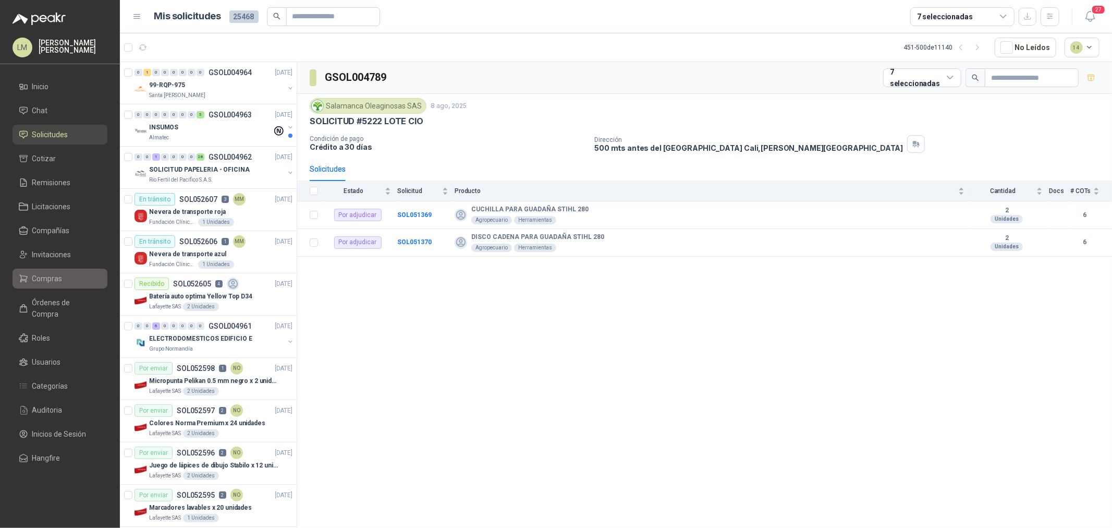
click at [38, 277] on span "Compras" at bounding box center [47, 278] width 30 height 11
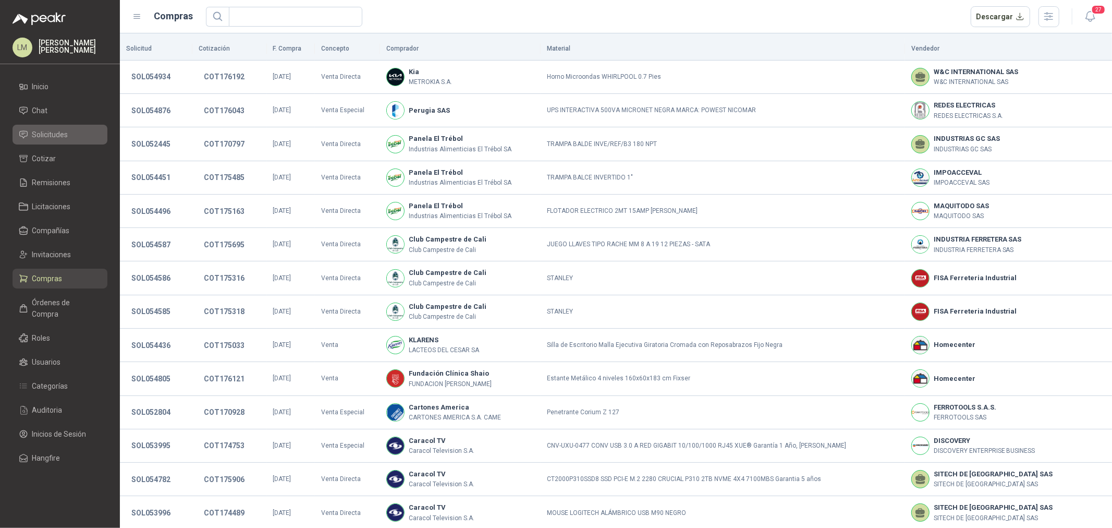
click at [60, 139] on span "Solicitudes" at bounding box center [50, 134] width 36 height 11
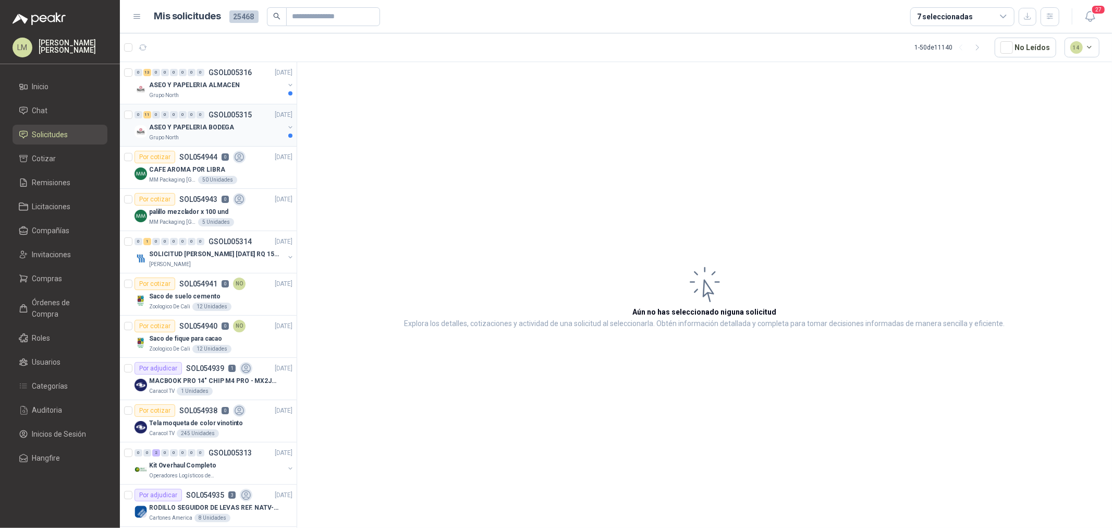
click at [214, 124] on p "ASEO Y PAPELERIA BODEGA" at bounding box center [191, 128] width 85 height 10
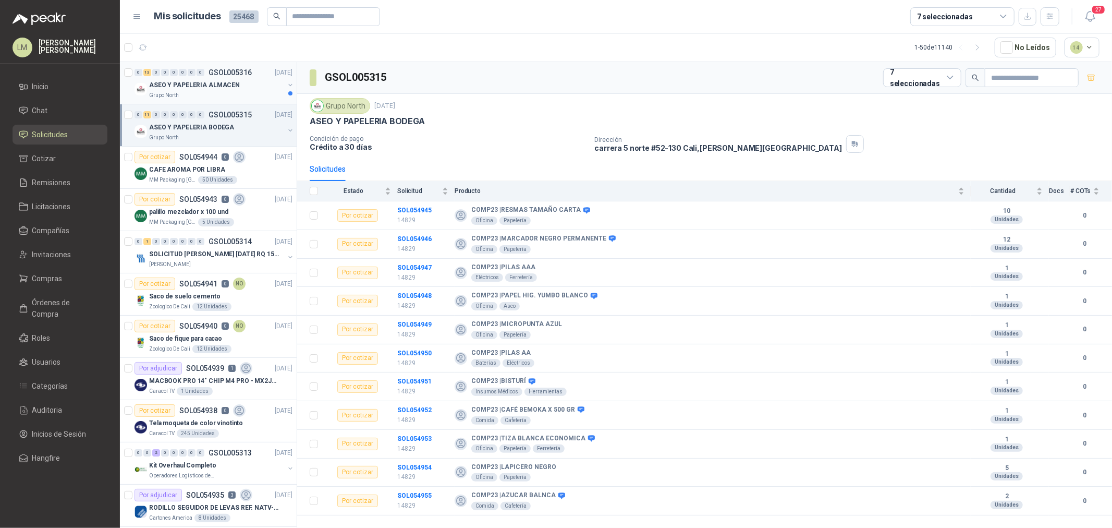
click at [188, 85] on p "ASEO Y PAPELERIA ALMACEN" at bounding box center [194, 85] width 91 height 10
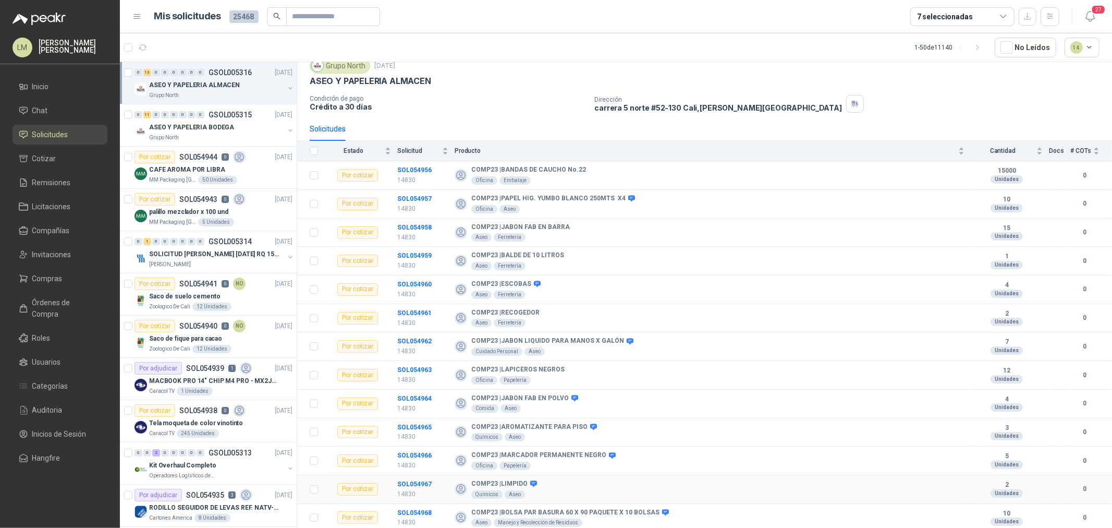
scroll to position [41, 0]
click at [44, 278] on span "Compras" at bounding box center [47, 278] width 30 height 11
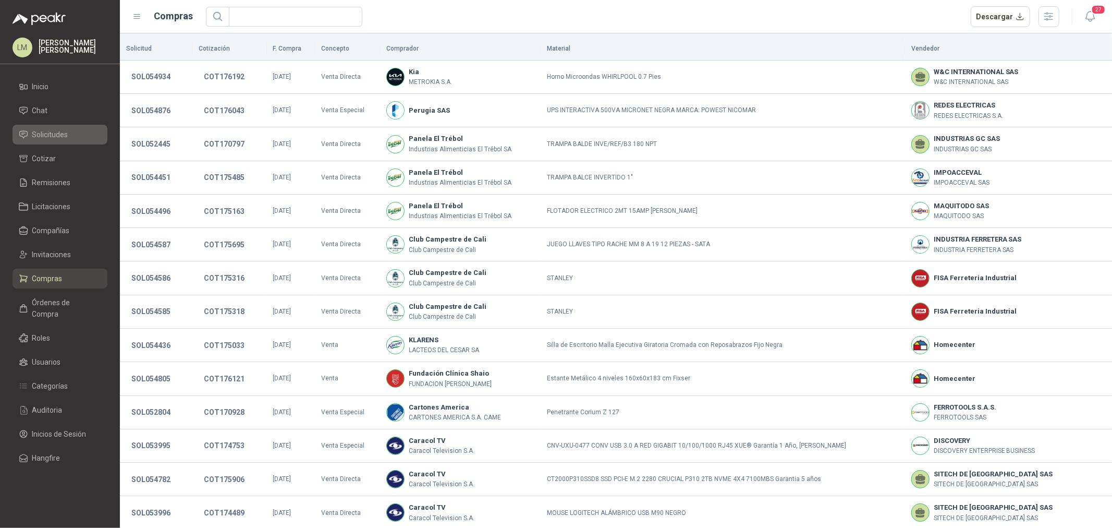
click at [56, 137] on span "Solicitudes" at bounding box center [50, 134] width 36 height 11
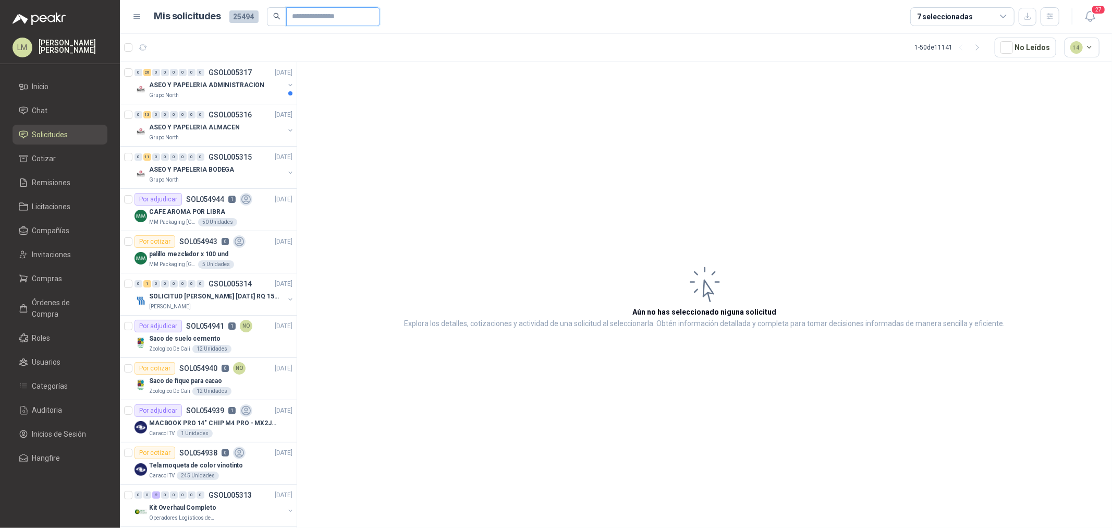
click at [317, 17] on input "text" at bounding box center [328, 17] width 73 height 18
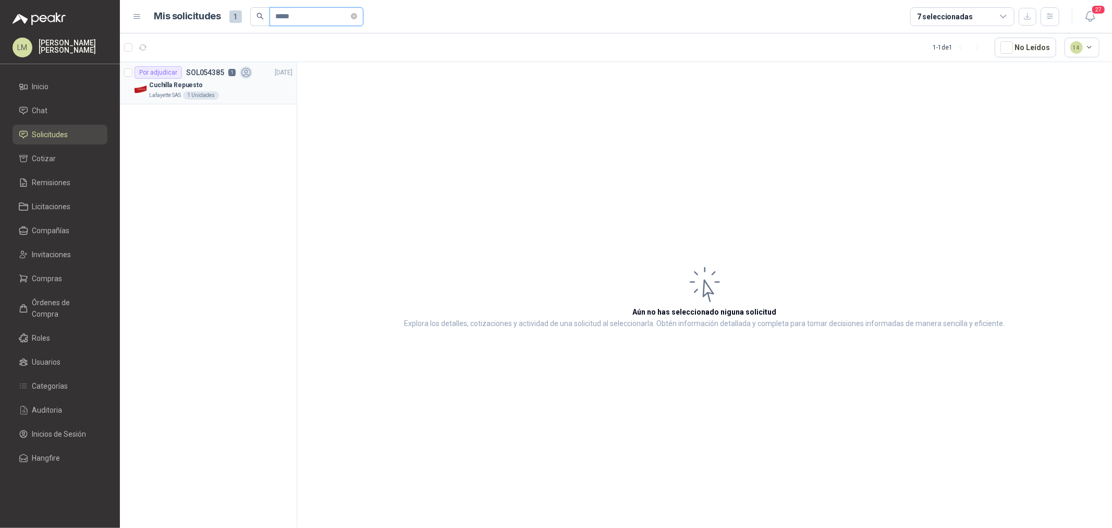
type input "*****"
click at [210, 76] on div "Por adjudicar SOL054385 1" at bounding box center [193, 72] width 118 height 13
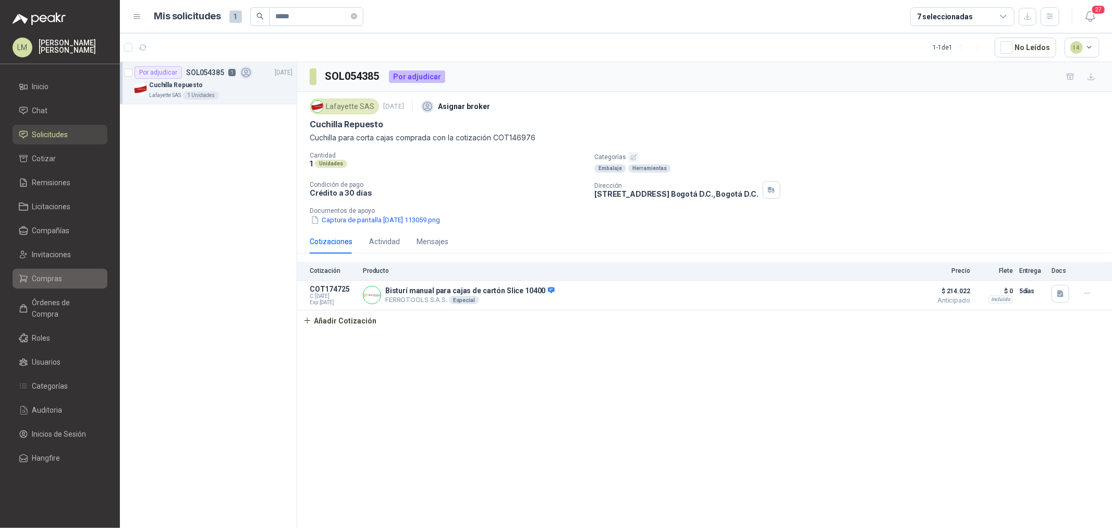
click at [60, 275] on span "Compras" at bounding box center [47, 278] width 30 height 11
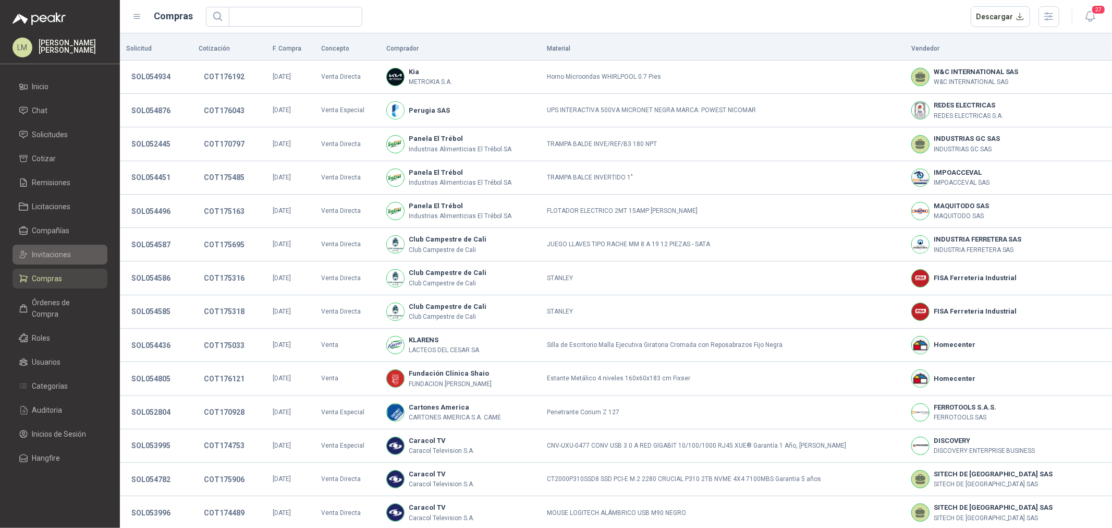
click at [65, 257] on span "Invitaciones" at bounding box center [51, 254] width 39 height 11
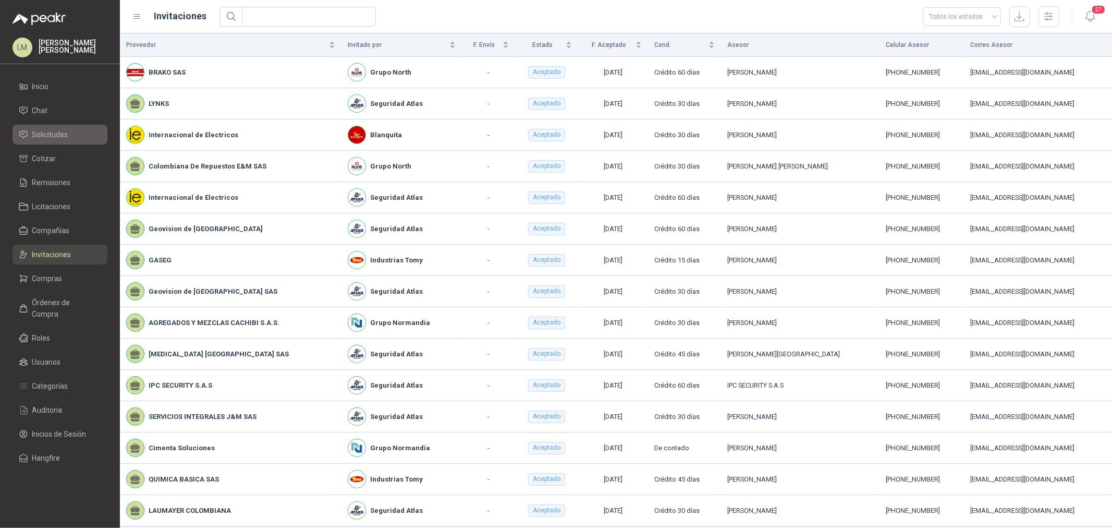
click at [57, 137] on span "Solicitudes" at bounding box center [50, 134] width 36 height 11
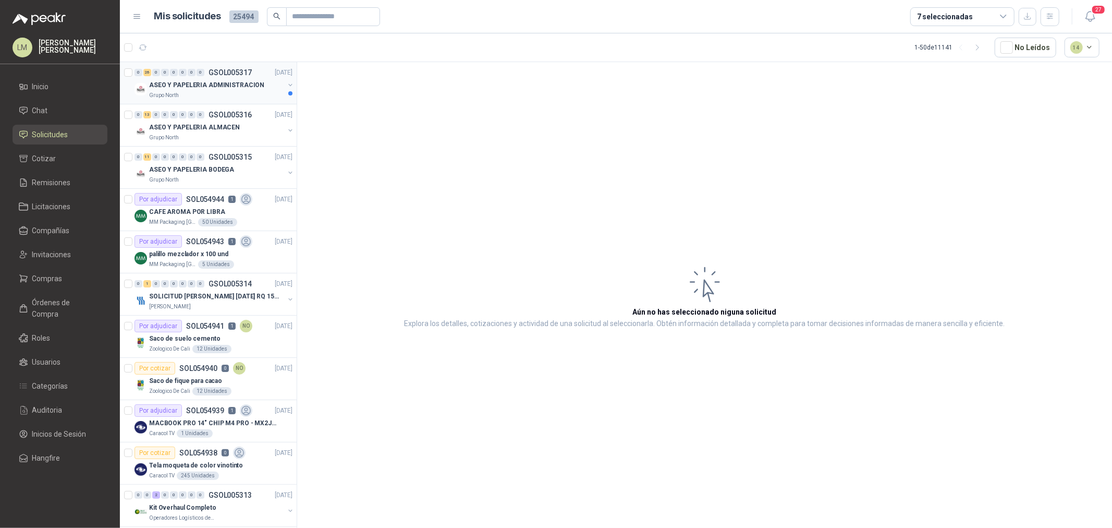
click at [223, 87] on p "ASEO Y PAPELERIA ADMINISTRACION" at bounding box center [206, 85] width 115 height 10
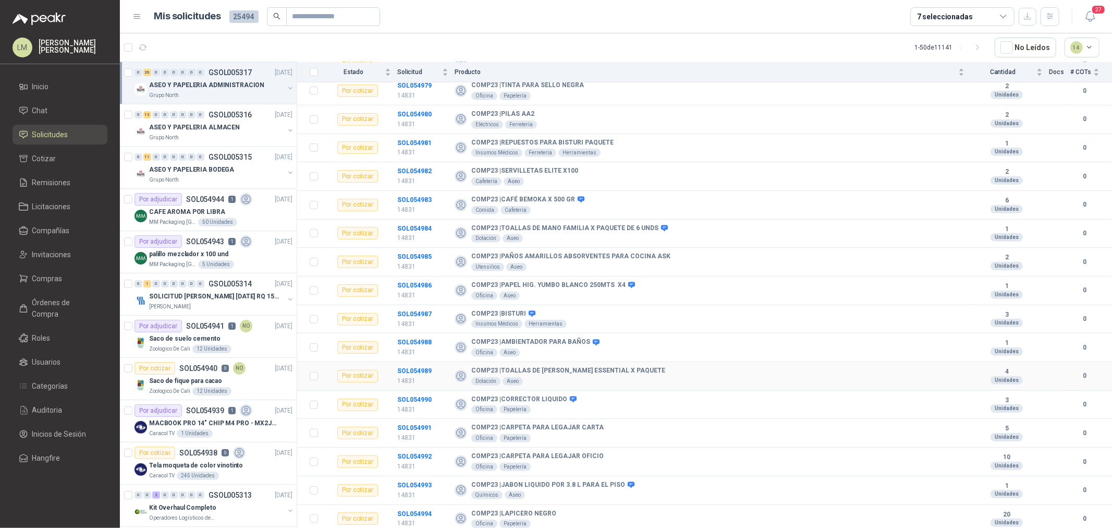
scroll to position [412, 0]
click at [44, 262] on link "Invitaciones" at bounding box center [60, 254] width 95 height 20
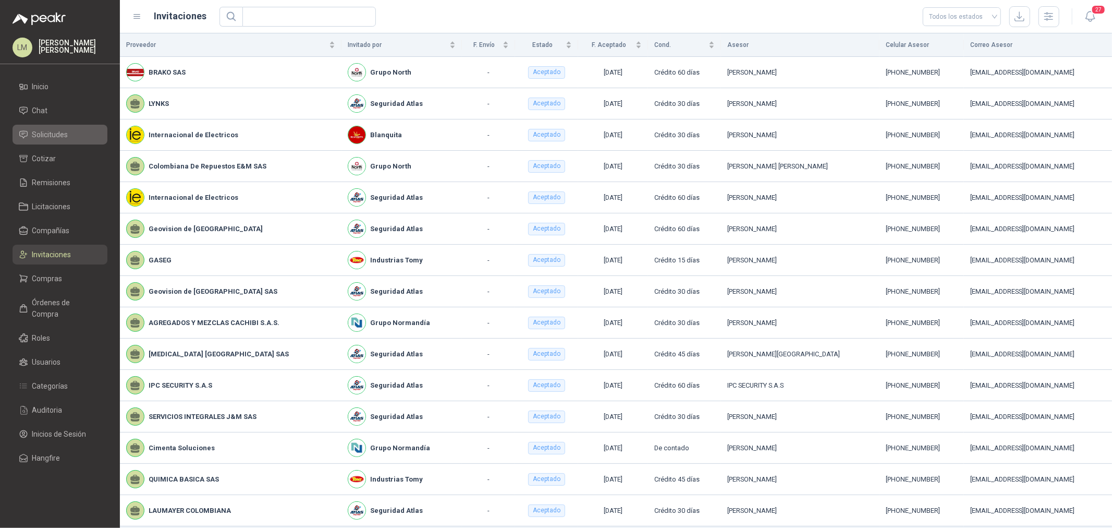
click at [47, 130] on span "Solicitudes" at bounding box center [50, 134] width 36 height 11
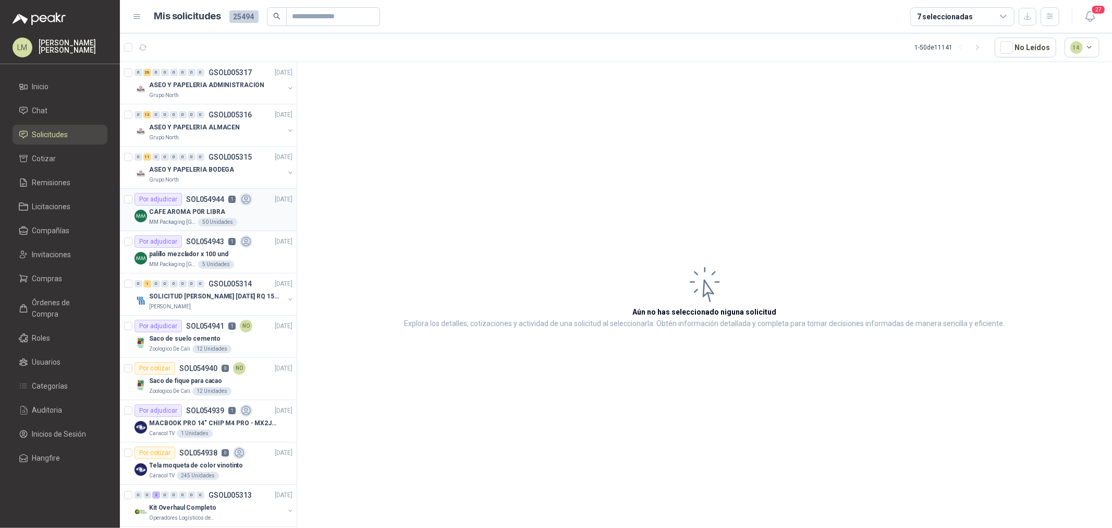
click at [179, 204] on div "Por adjudicar" at bounding box center [157, 199] width 47 height 13
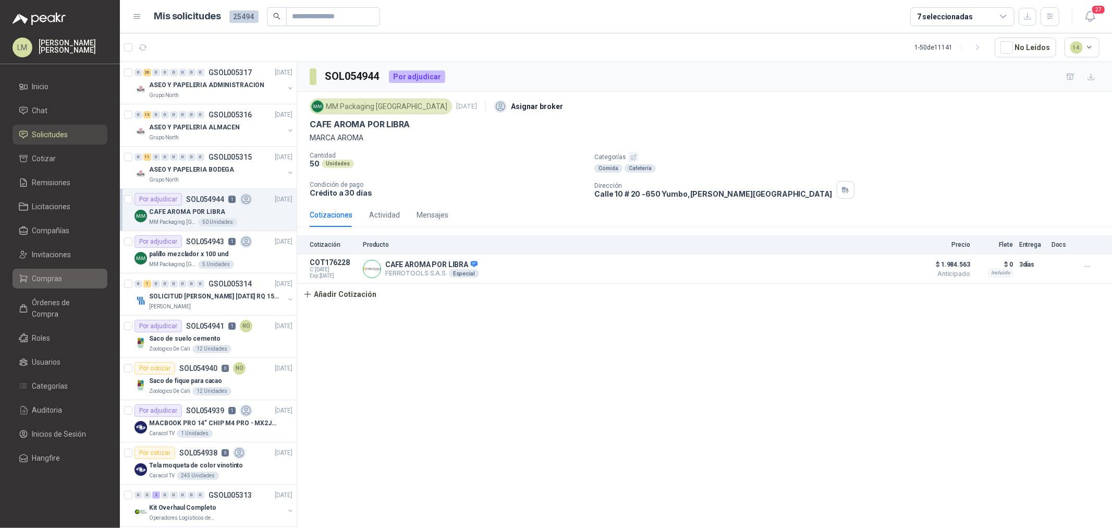
click at [48, 277] on span "Compras" at bounding box center [47, 278] width 30 height 11
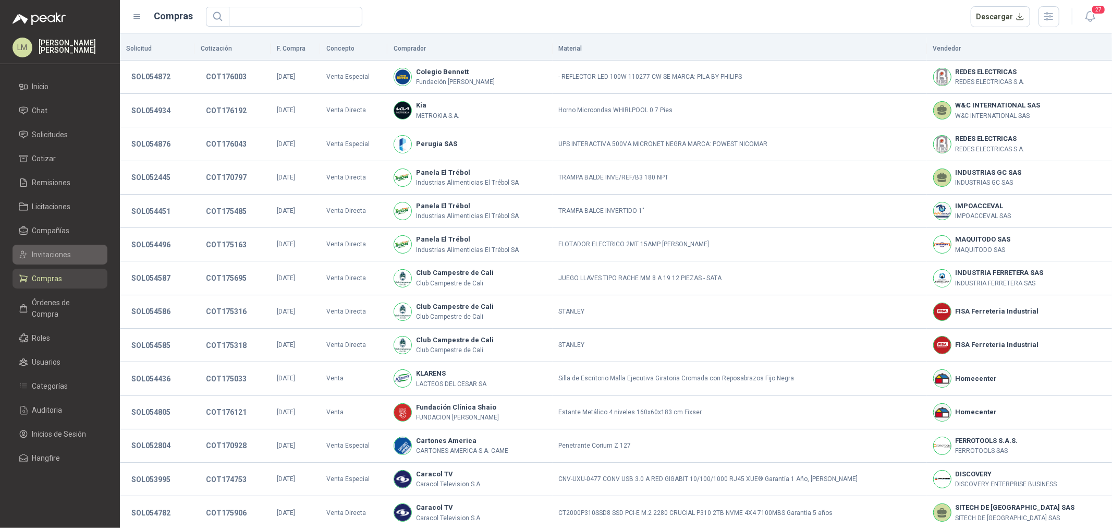
click at [58, 256] on span "Invitaciones" at bounding box center [51, 254] width 39 height 11
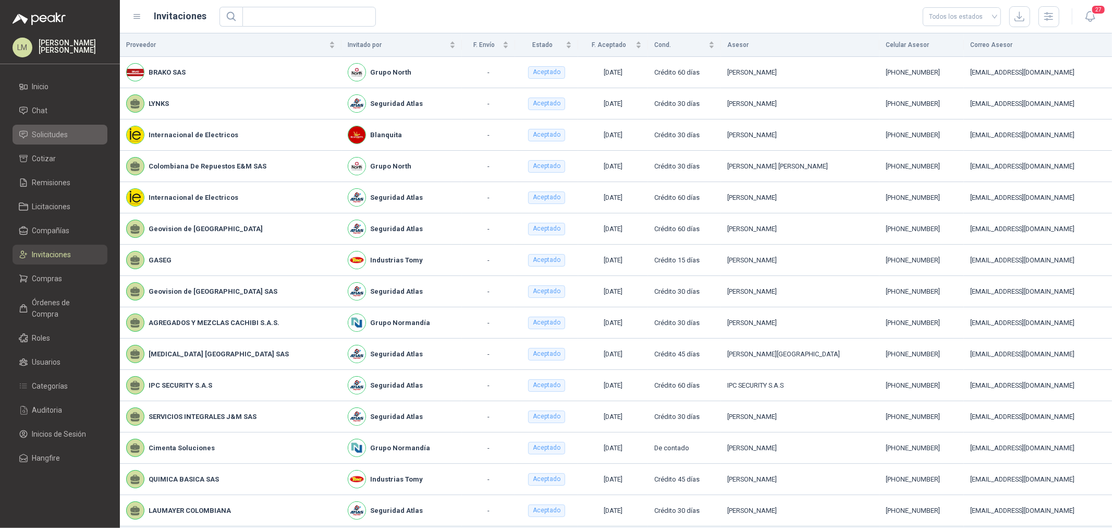
click at [64, 130] on span "Solicitudes" at bounding box center [50, 134] width 36 height 11
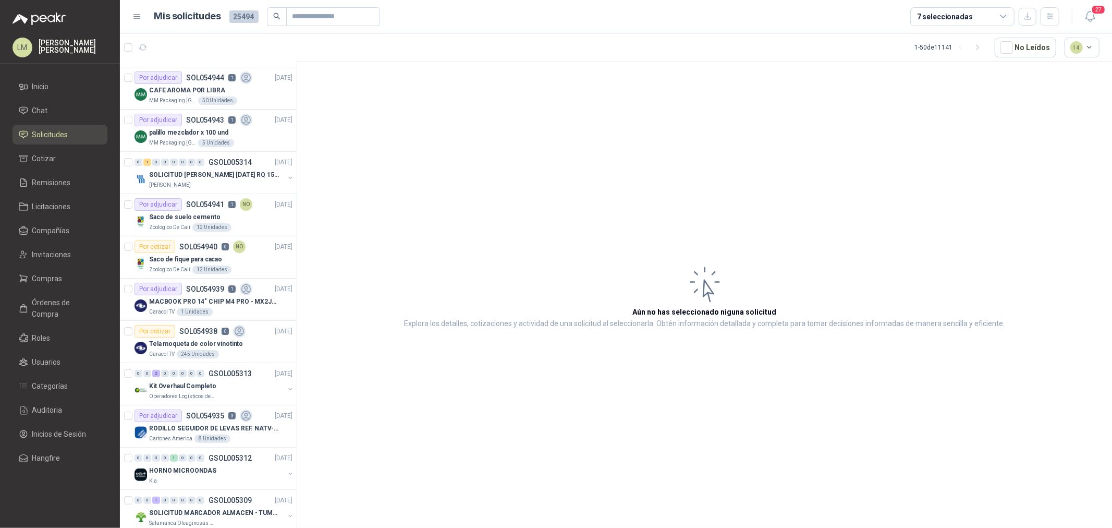
scroll to position [174, 0]
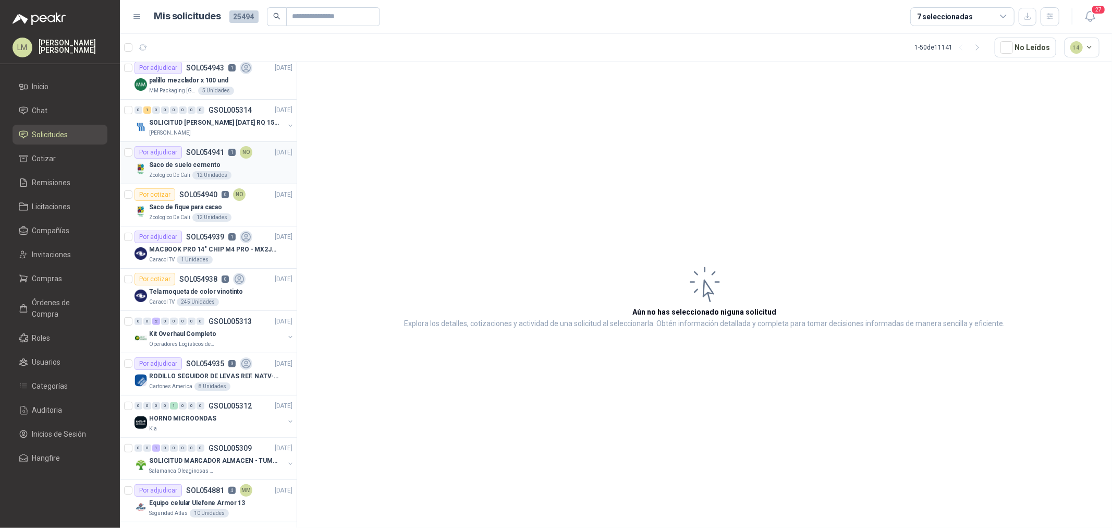
click at [207, 174] on div "12 Unidades" at bounding box center [211, 175] width 39 height 8
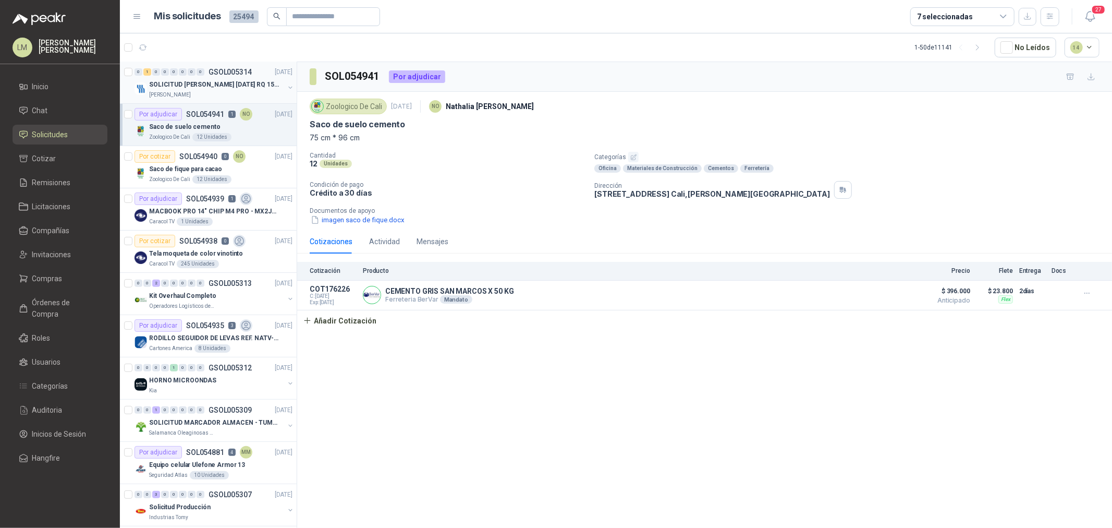
scroll to position [231, 0]
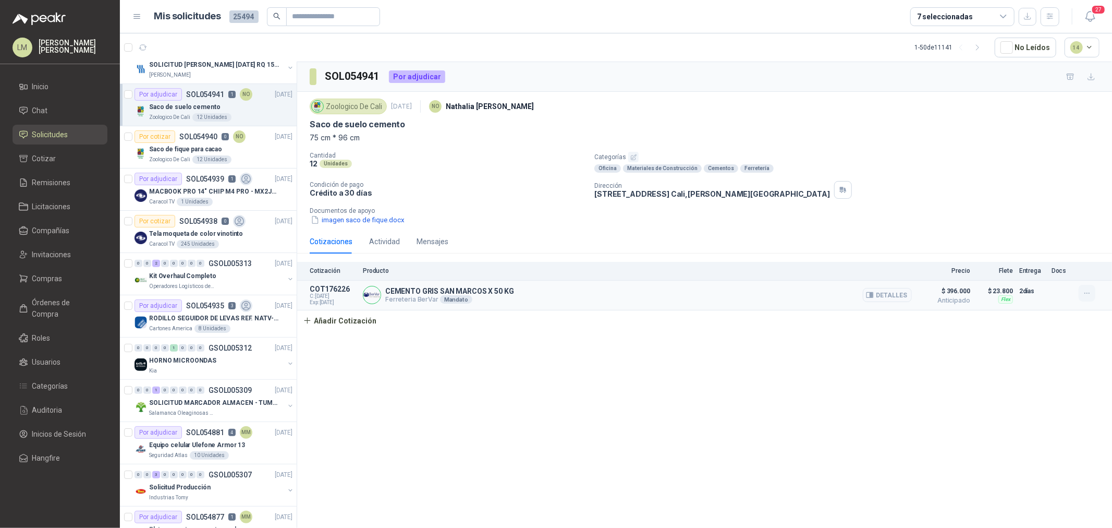
click at [1087, 295] on icon "button" at bounding box center [1087, 293] width 9 height 9
click at [894, 233] on div "Cotizaciones Actividad Mensajes" at bounding box center [705, 241] width 790 height 24
click at [201, 267] on div "0" at bounding box center [201, 263] width 8 height 7
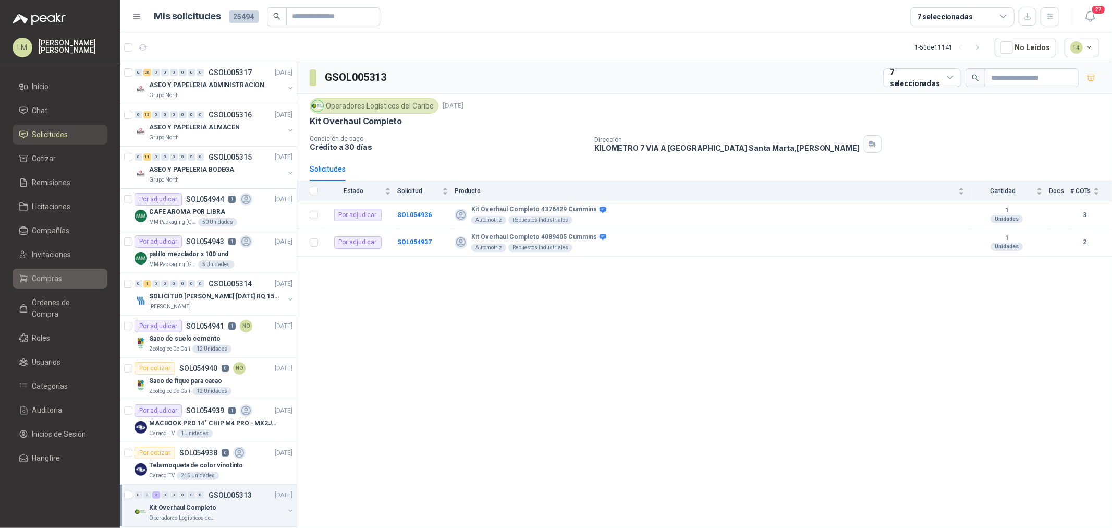
click at [39, 282] on span "Compras" at bounding box center [47, 278] width 30 height 11
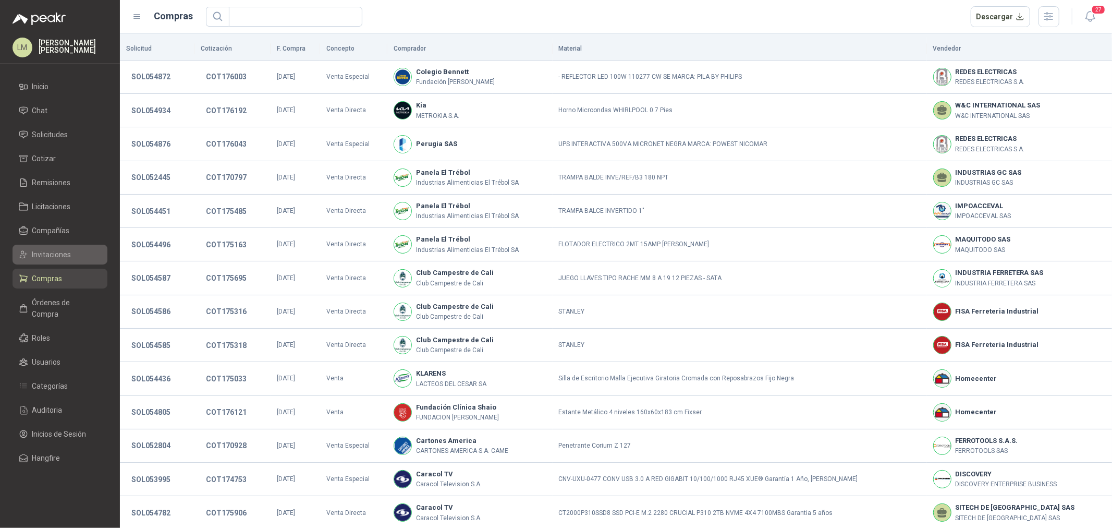
click at [66, 249] on span "Invitaciones" at bounding box center [51, 254] width 39 height 11
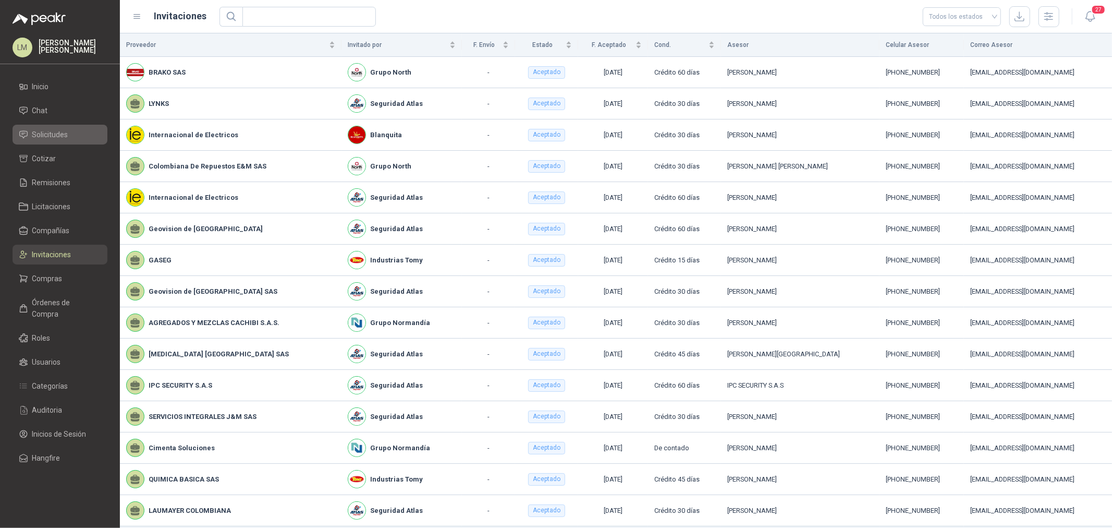
click at [45, 132] on span "Solicitudes" at bounding box center [50, 134] width 36 height 11
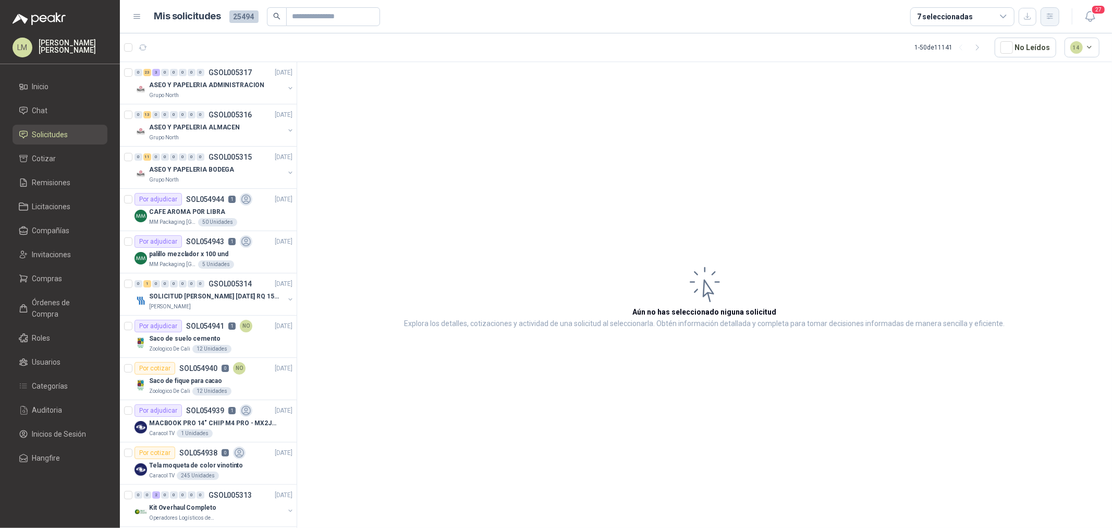
click at [1054, 16] on icon "button" at bounding box center [1050, 16] width 9 height 9
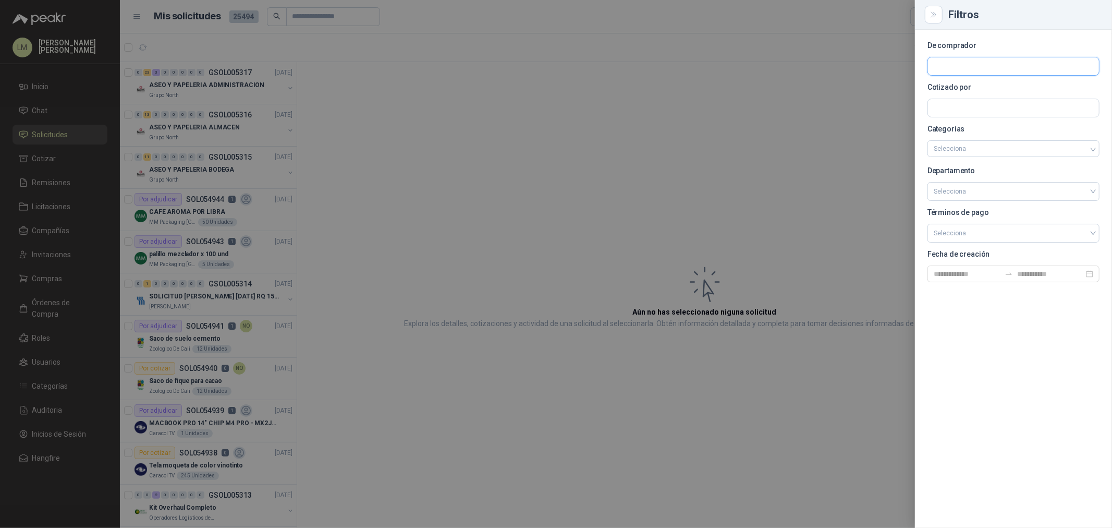
click at [958, 60] on input "text" at bounding box center [1013, 66] width 171 height 18
type input "*****"
click at [981, 89] on p "Calzatodo S.A." at bounding box center [973, 88] width 42 height 6
click at [360, 72] on div at bounding box center [556, 264] width 1112 height 528
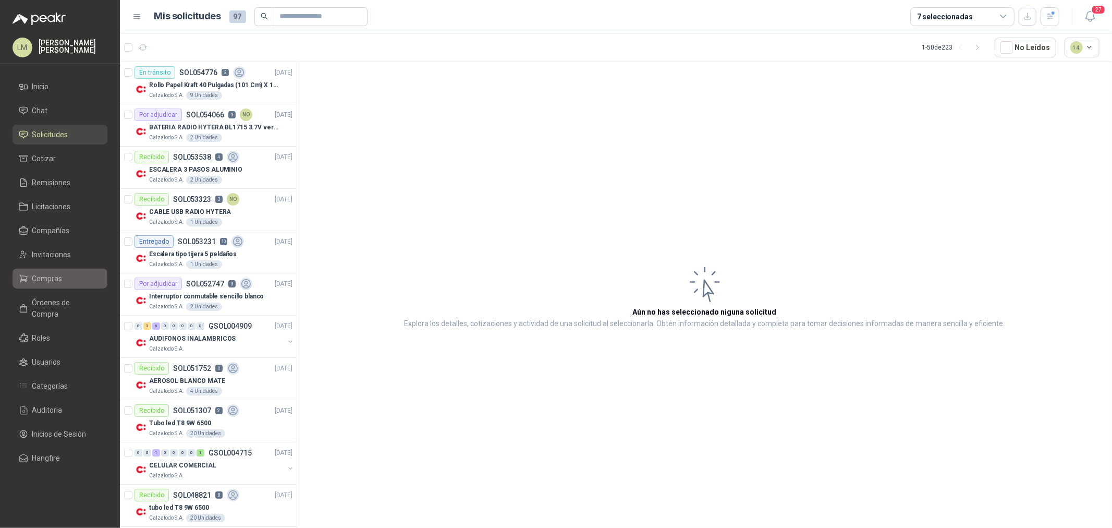
click at [45, 276] on span "Compras" at bounding box center [47, 278] width 30 height 11
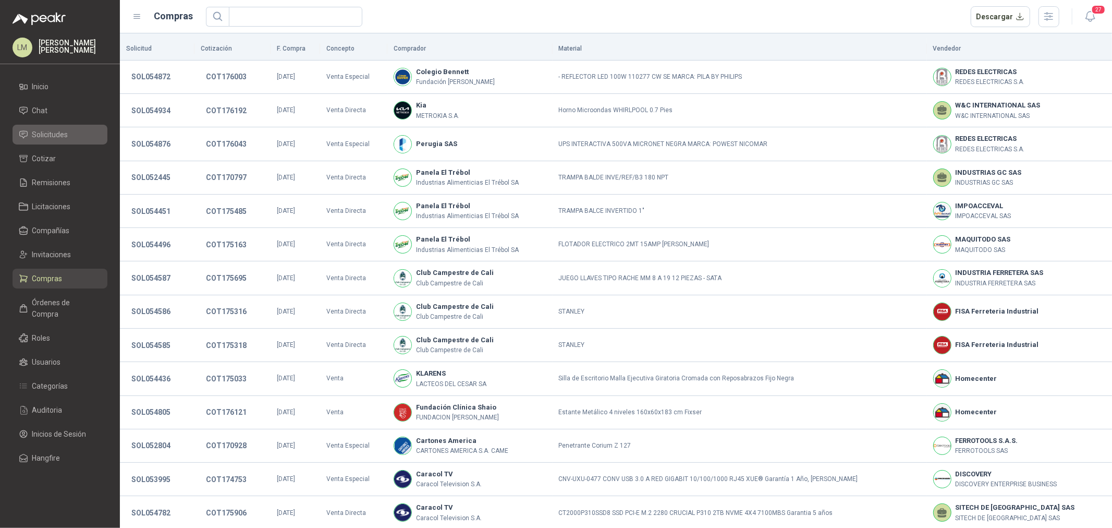
click at [54, 138] on span "Solicitudes" at bounding box center [50, 134] width 36 height 11
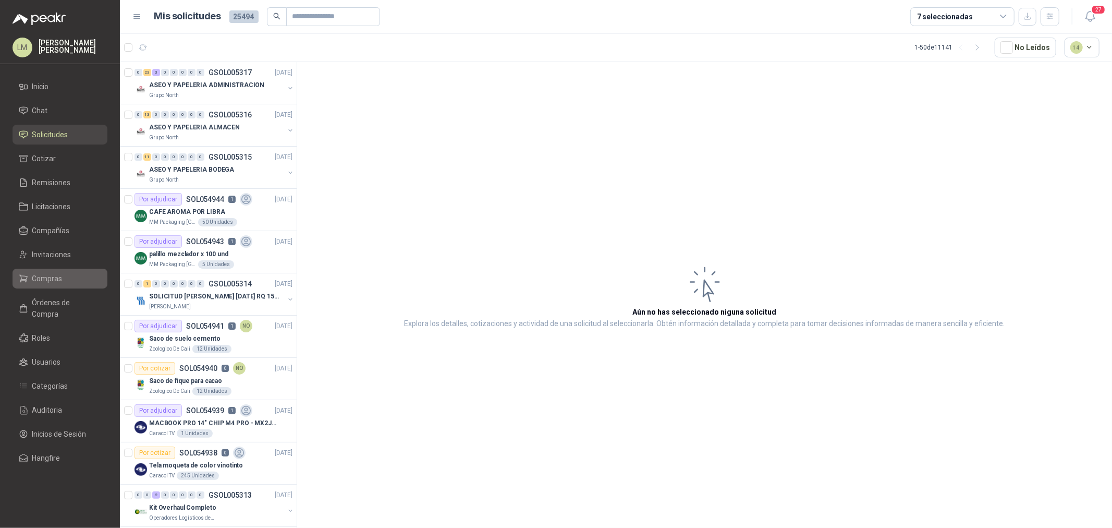
click at [43, 273] on span "Compras" at bounding box center [47, 278] width 30 height 11
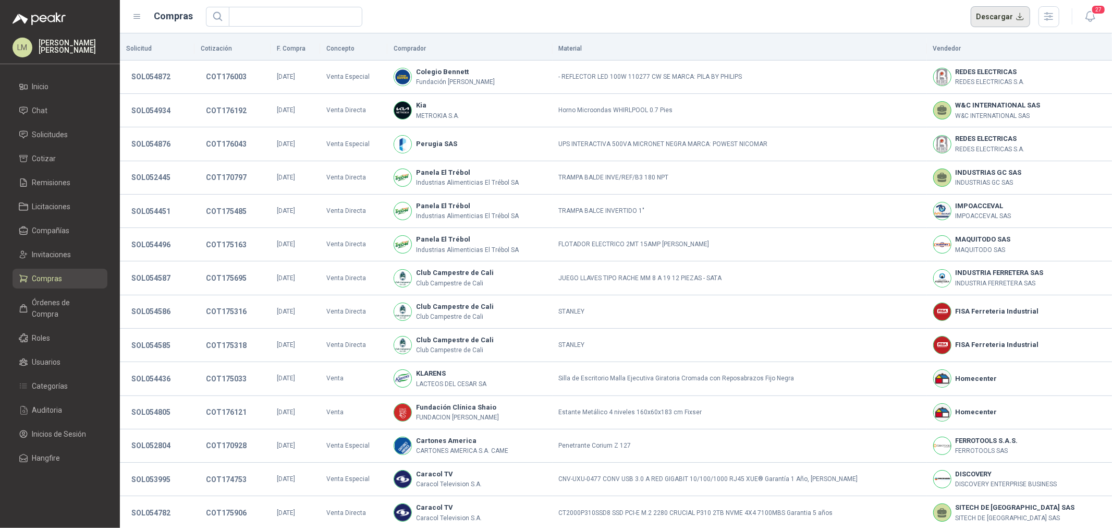
click at [1007, 18] on button "Descargar" at bounding box center [1001, 16] width 60 height 21
click at [37, 127] on link "Solicitudes" at bounding box center [60, 135] width 95 height 20
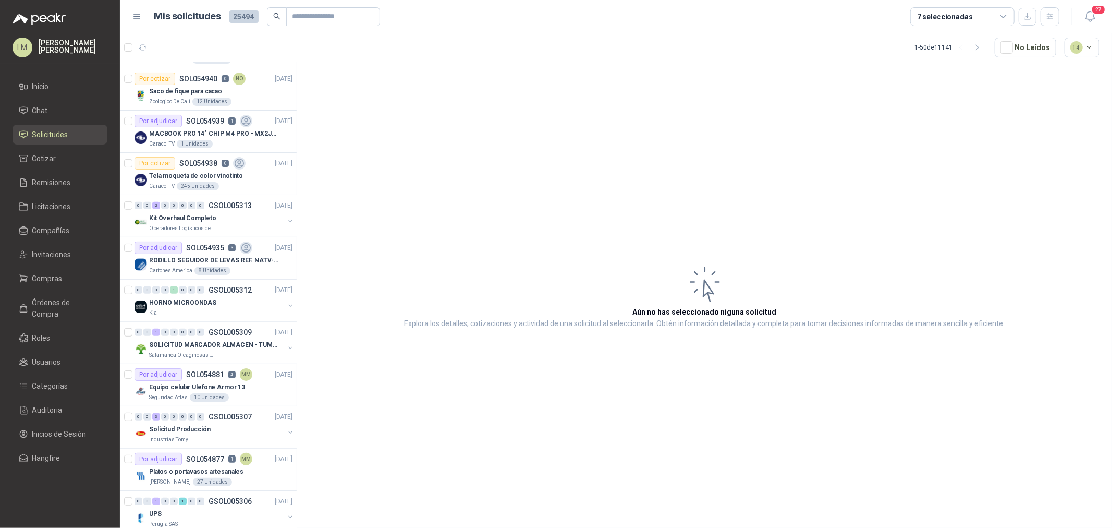
scroll to position [637, 0]
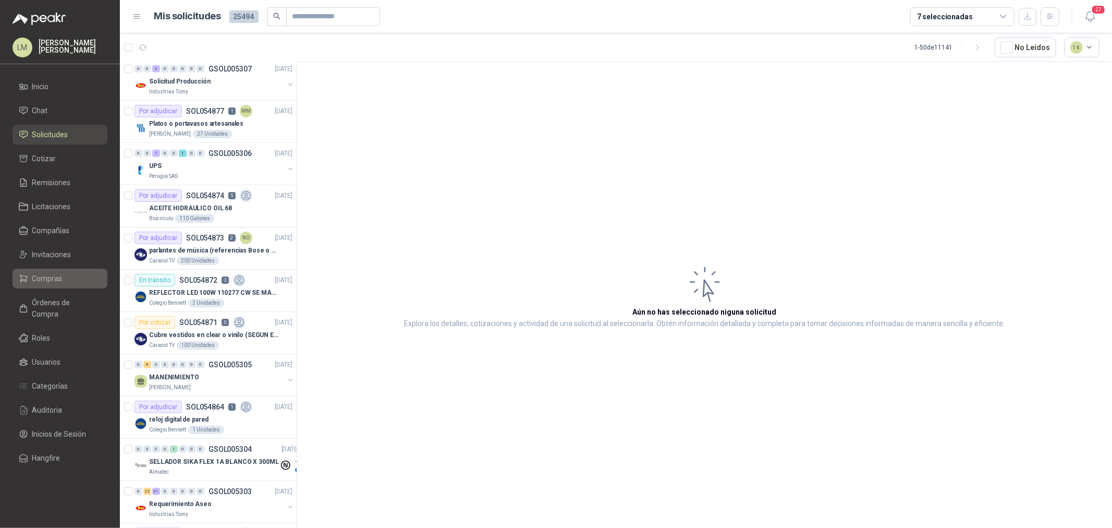
click at [55, 280] on span "Compras" at bounding box center [47, 278] width 30 height 11
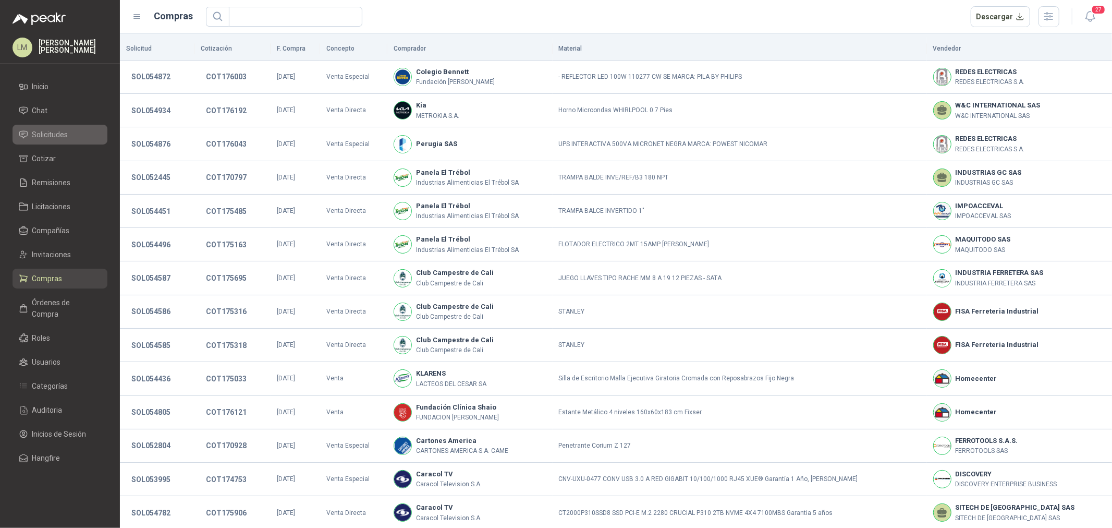
click at [63, 131] on span "Solicitudes" at bounding box center [50, 134] width 36 height 11
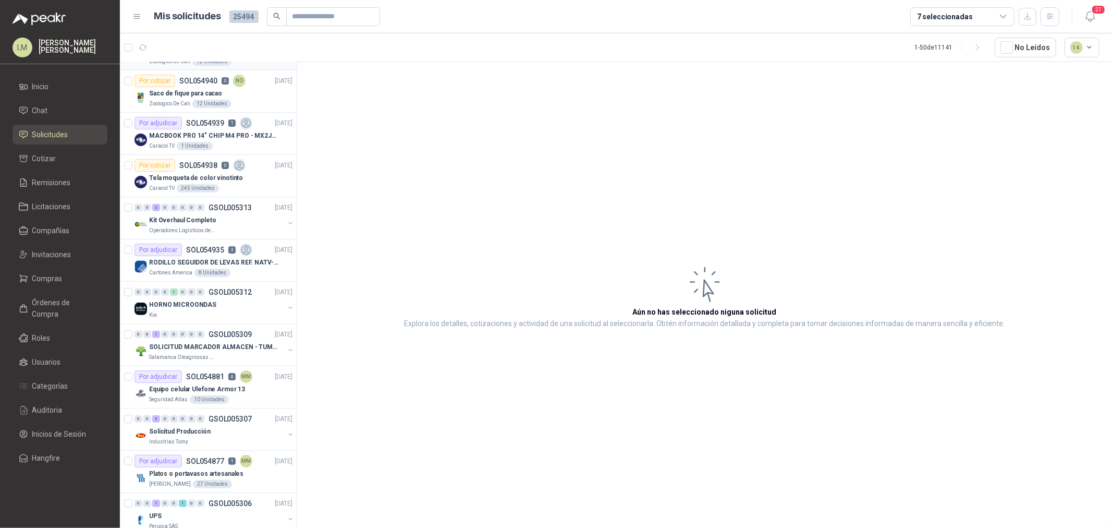
scroll to position [289, 0]
click at [234, 350] on div "SOLICITUD MARCADOR ALMACEN - TUMACO" at bounding box center [216, 344] width 135 height 13
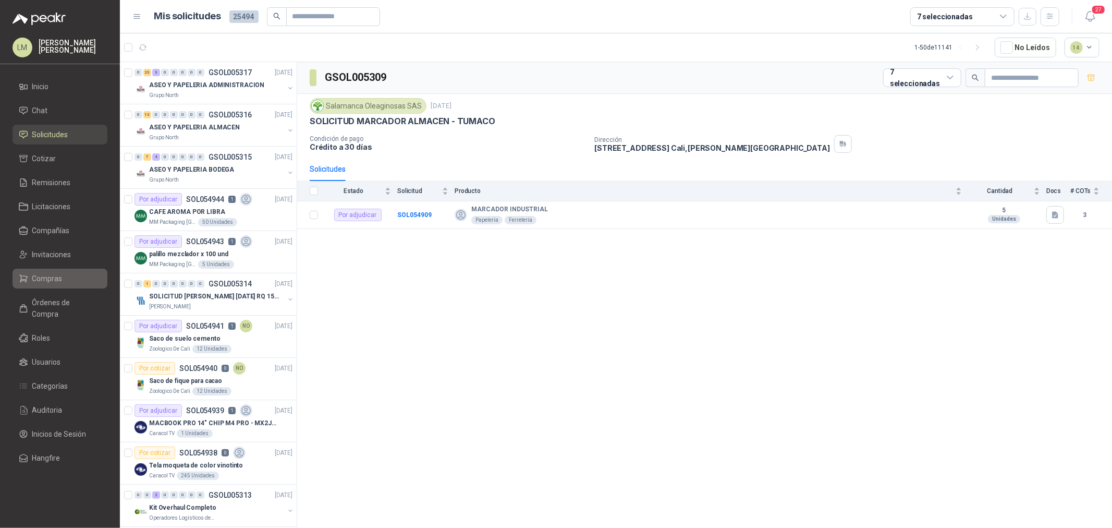
click at [51, 272] on link "Compras" at bounding box center [60, 278] width 95 height 20
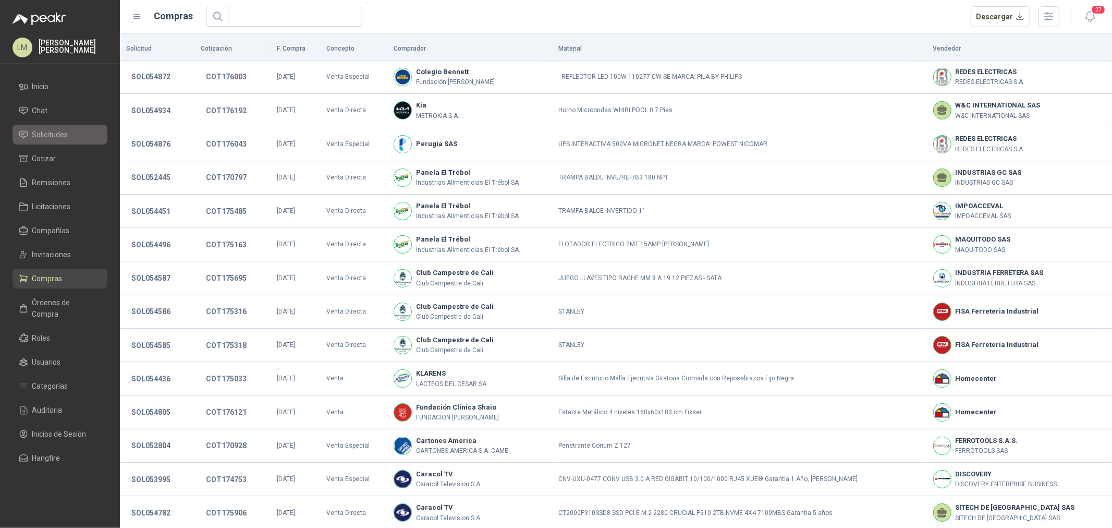
click at [49, 138] on span "Solicitudes" at bounding box center [50, 134] width 36 height 11
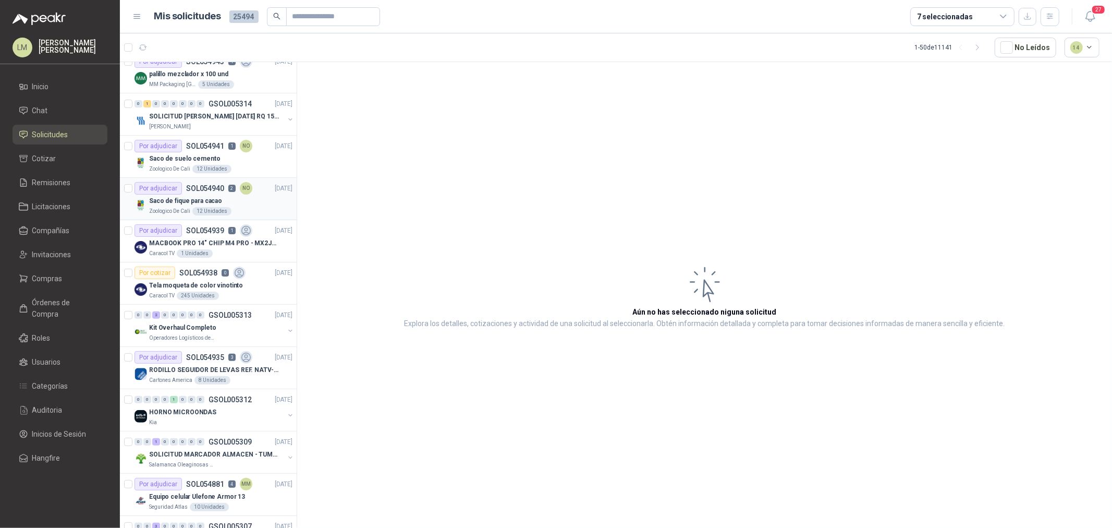
scroll to position [231, 0]
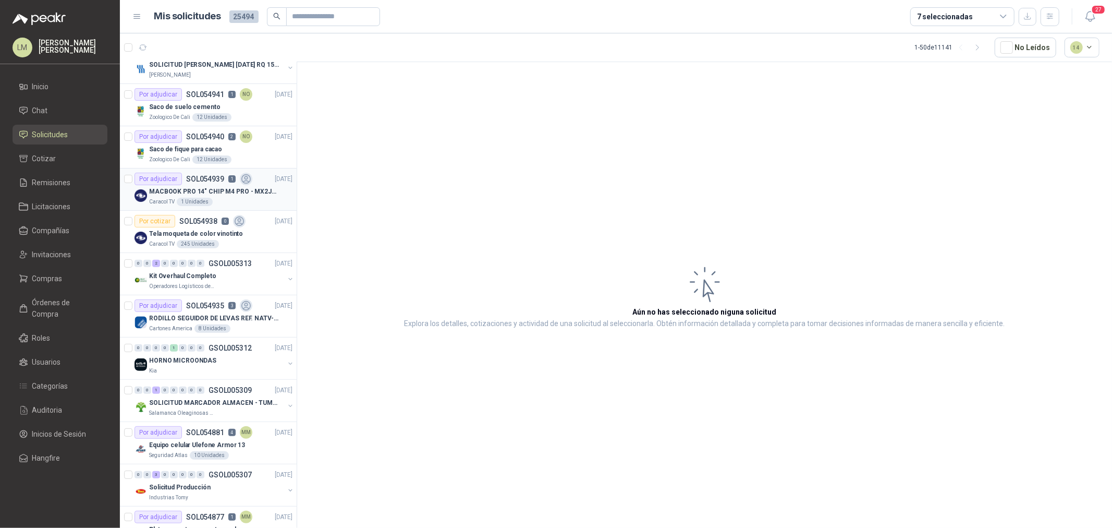
click at [194, 192] on p "MACBOOK PRO 14" CHIP M4 PRO - MX2J3E/A" at bounding box center [214, 192] width 130 height 10
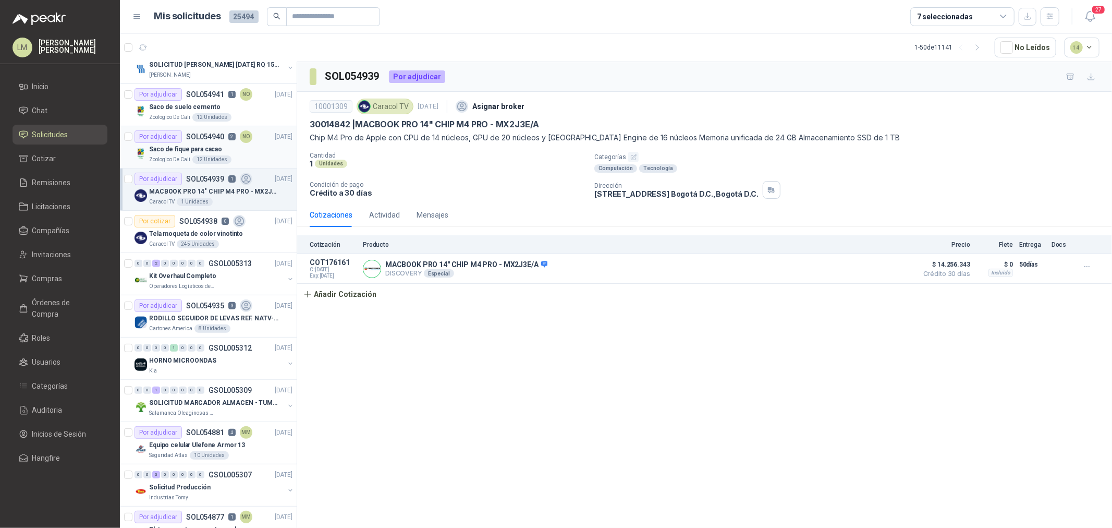
click at [200, 144] on p "Saco de fique para cacao" at bounding box center [185, 149] width 73 height 10
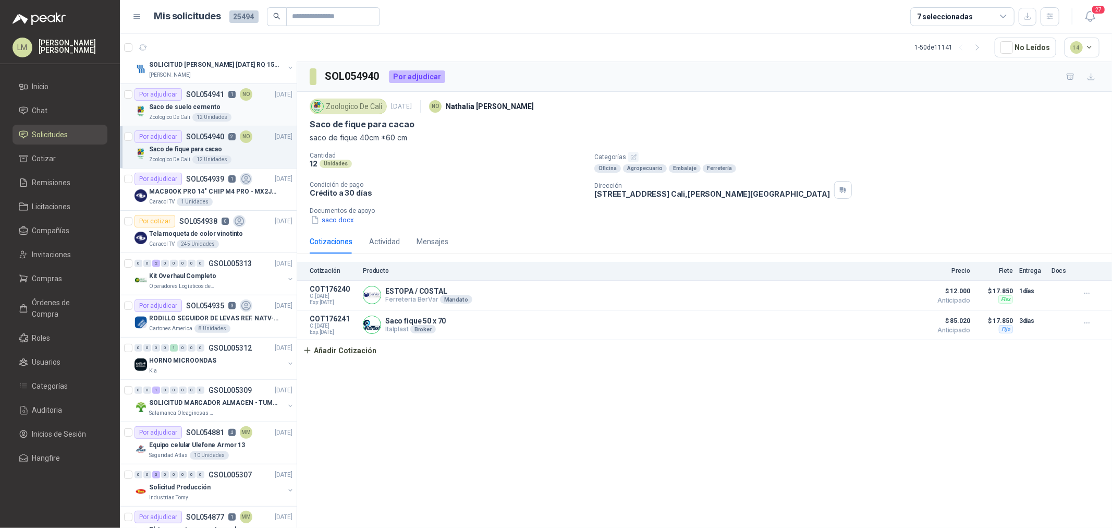
click at [194, 106] on p "Saco de suelo cemento" at bounding box center [184, 107] width 71 height 10
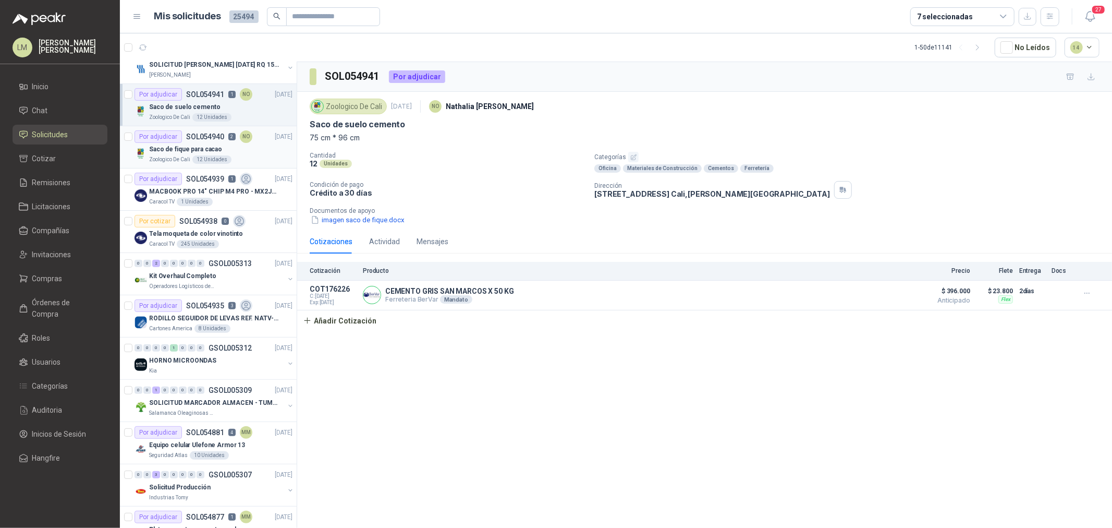
click at [202, 137] on p "SOL054940" at bounding box center [205, 136] width 38 height 7
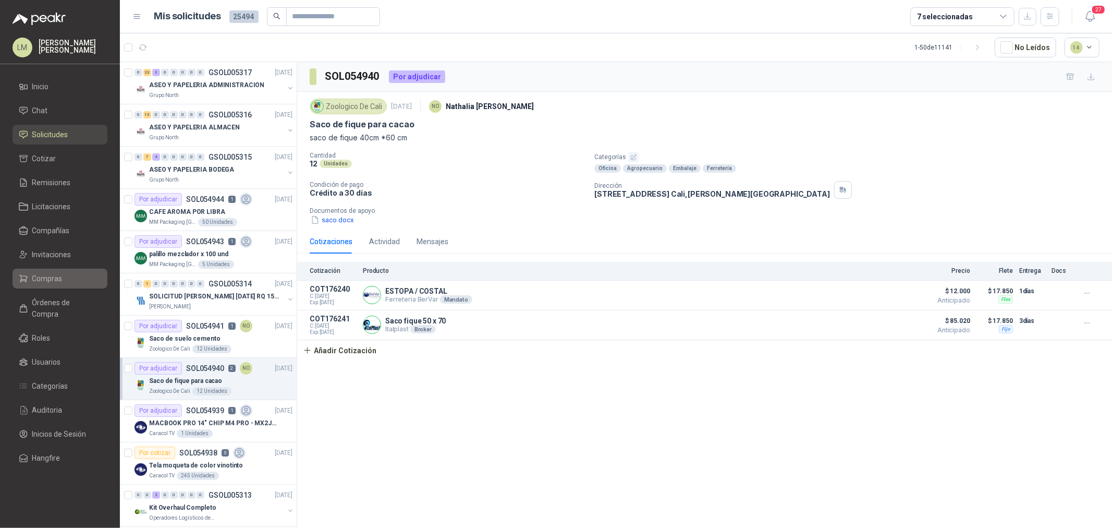
click at [59, 277] on span "Compras" at bounding box center [47, 278] width 30 height 11
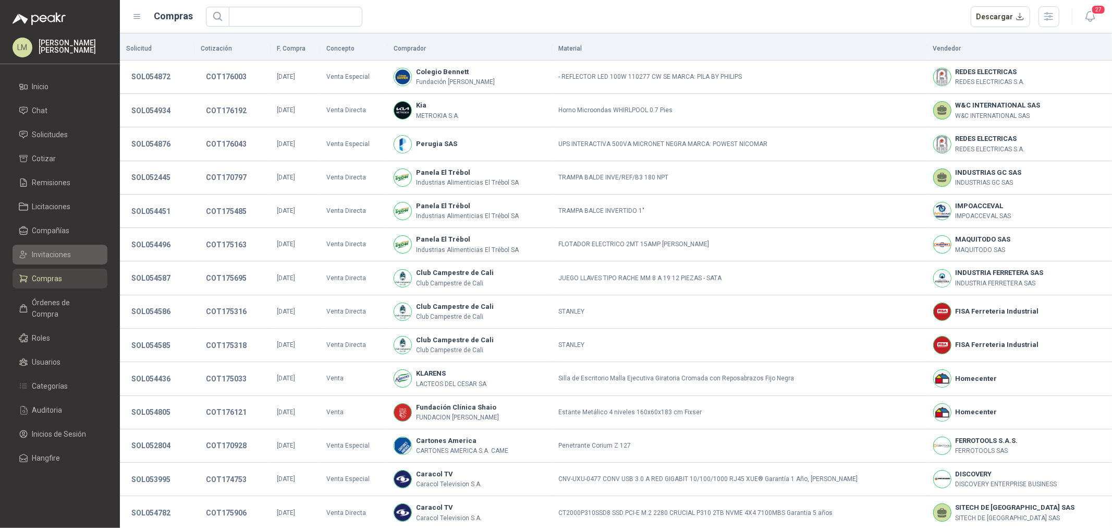
click at [63, 249] on span "Invitaciones" at bounding box center [51, 254] width 39 height 11
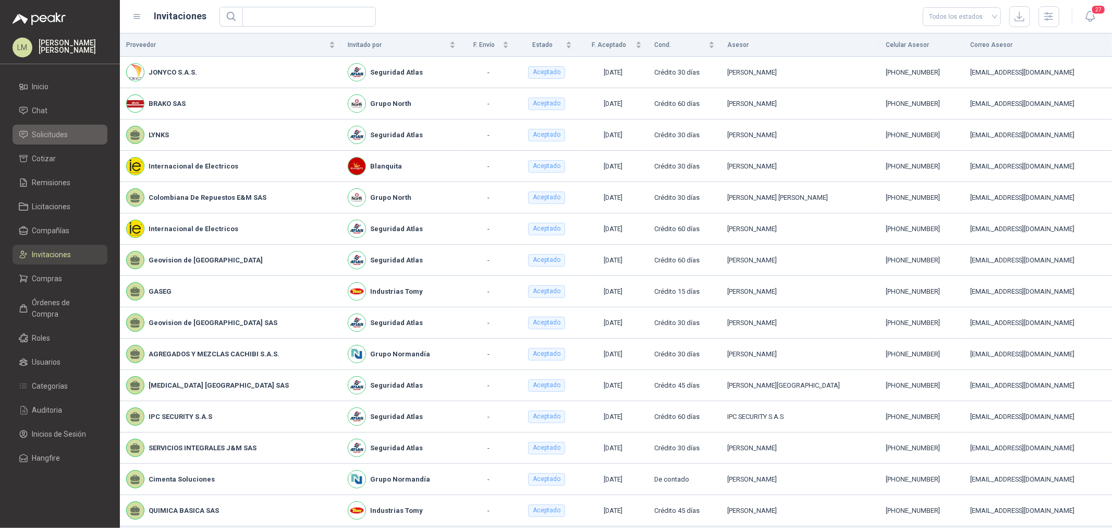
click at [48, 131] on span "Solicitudes" at bounding box center [50, 134] width 36 height 11
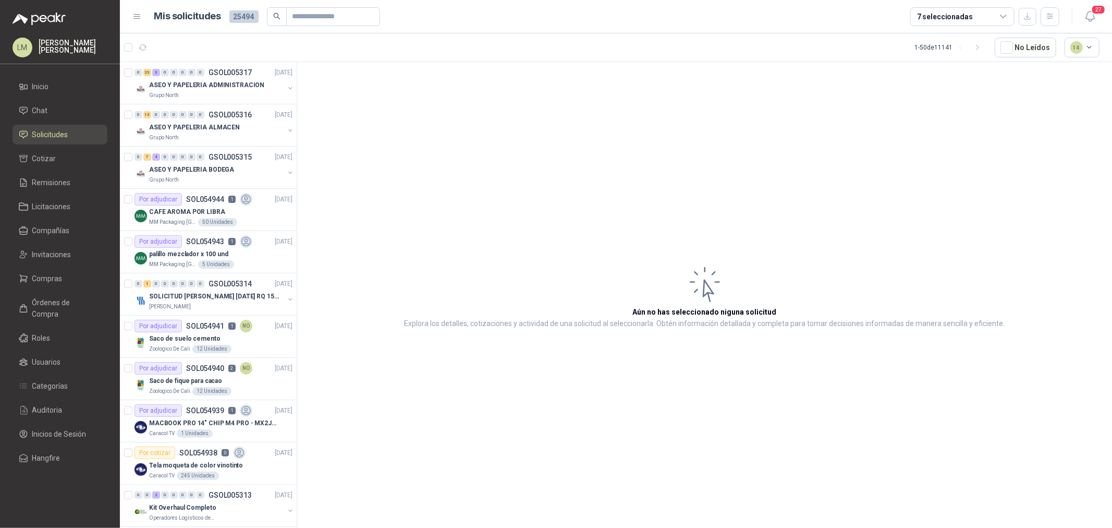
click at [325, 26] on header "Mis solicitudes 25494 7 seleccionadas 27" at bounding box center [616, 16] width 992 height 33
click at [329, 11] on input "text" at bounding box center [328, 17] width 73 height 18
paste input "*********"
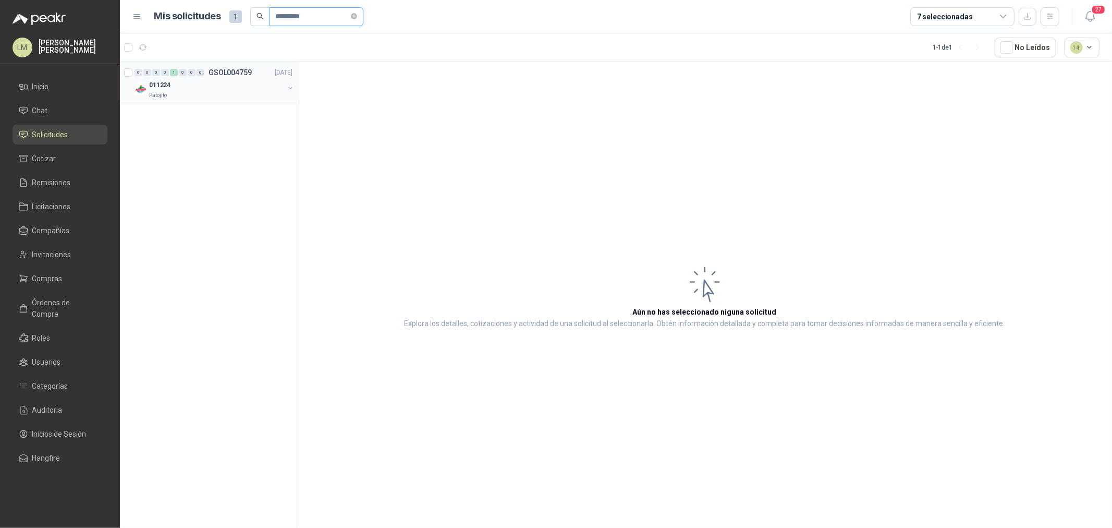
type input "*********"
click at [288, 89] on button "button" at bounding box center [290, 88] width 8 height 8
click at [248, 121] on div "012770 | TORNILLO ALLEN INOX 10MMx45MM RO" at bounding box center [219, 127] width 146 height 13
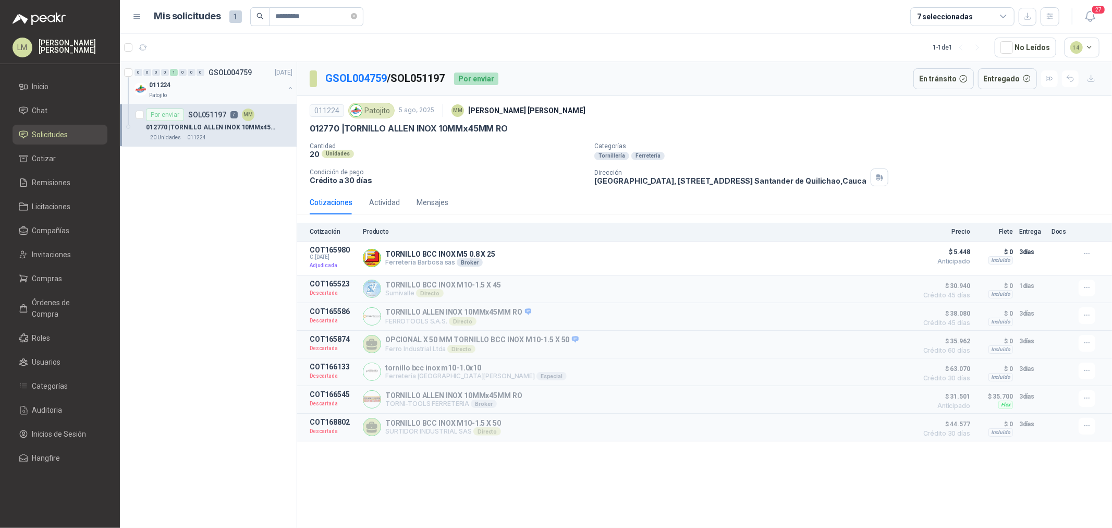
drag, startPoint x: 189, startPoint y: 88, endPoint x: 202, endPoint y: 101, distance: 18.1
click at [189, 88] on div "011224" at bounding box center [216, 85] width 135 height 13
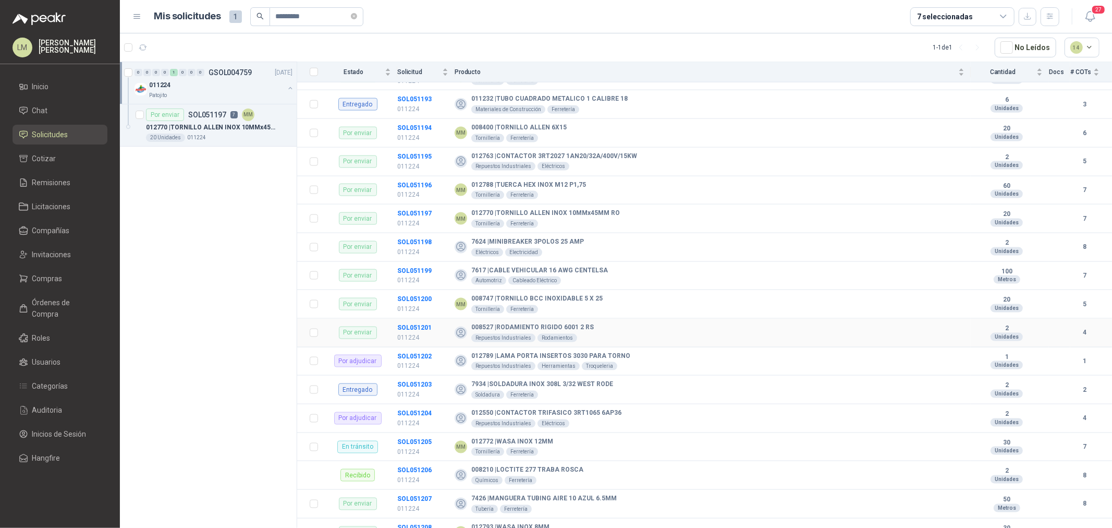
scroll to position [1212, 0]
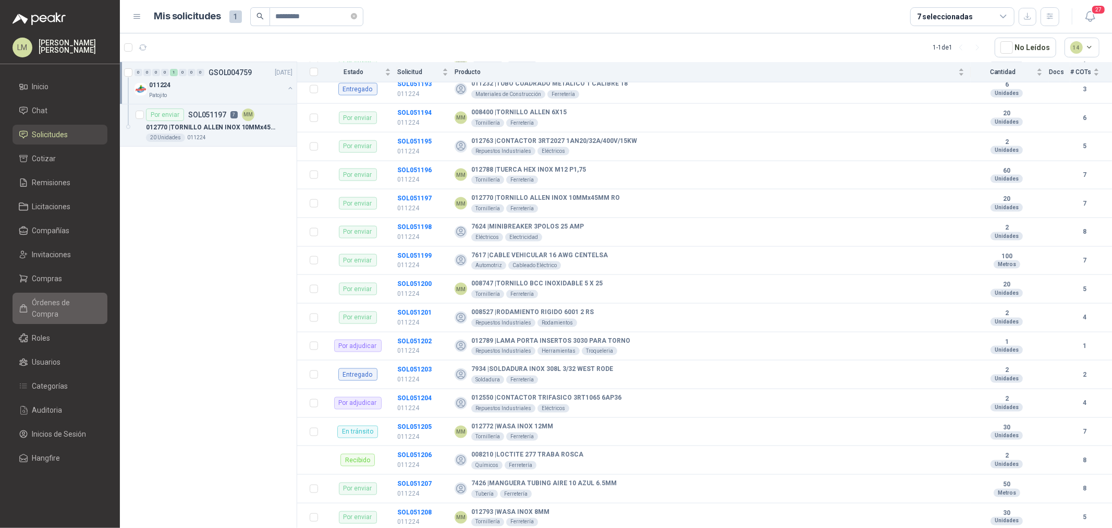
click at [19, 303] on icon at bounding box center [23, 307] width 9 height 9
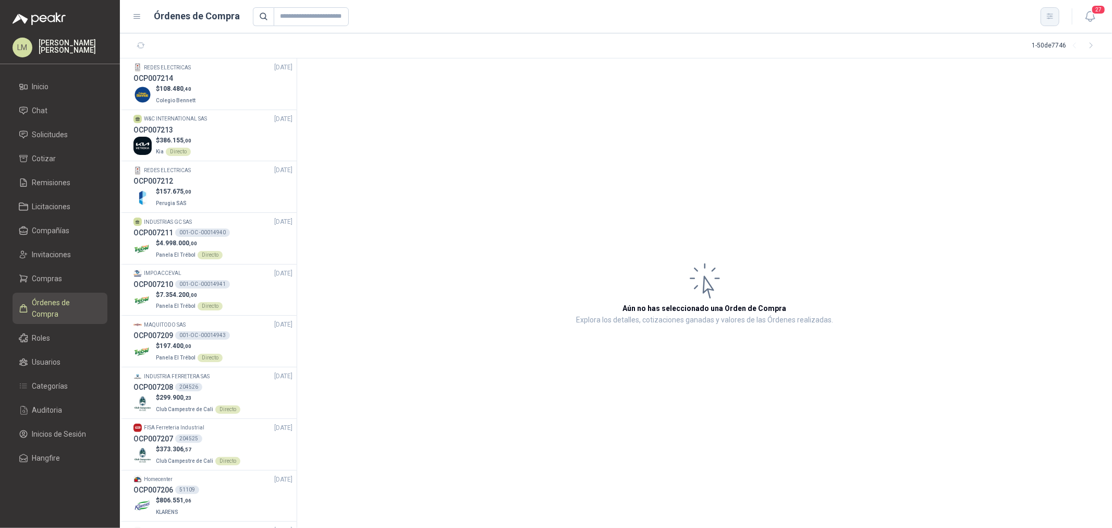
click at [1046, 20] on icon "button" at bounding box center [1050, 16] width 9 height 9
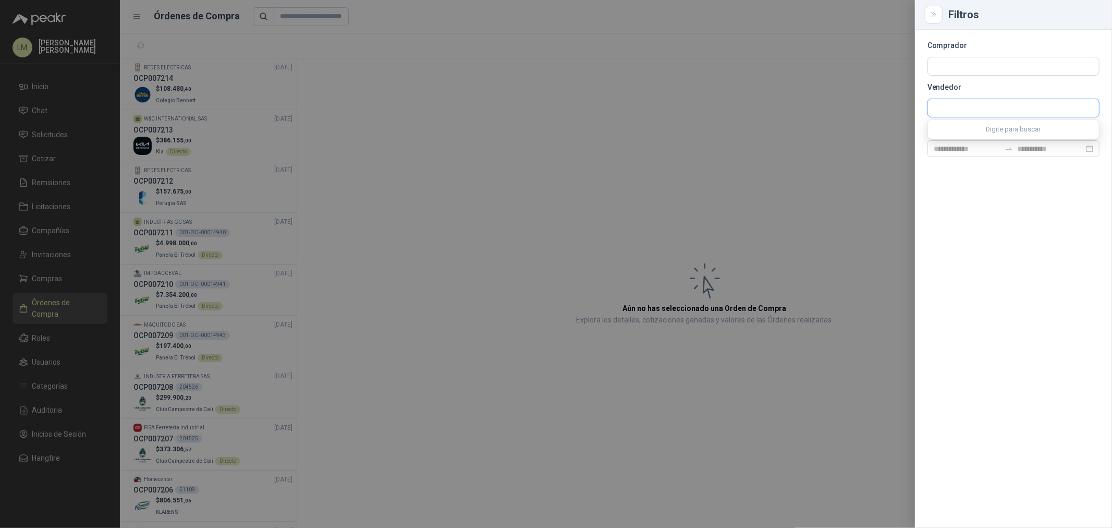
click at [956, 111] on input "text" at bounding box center [1013, 108] width 171 height 18
type input "*****"
click at [963, 119] on div "Ferretería Barbosa sas FERRETERIA BARBOSA SAS - NIT : 890308587" at bounding box center [1013, 132] width 172 height 27
click at [965, 127] on p "Ferretería Barbosa sas" at bounding box center [992, 130] width 81 height 6
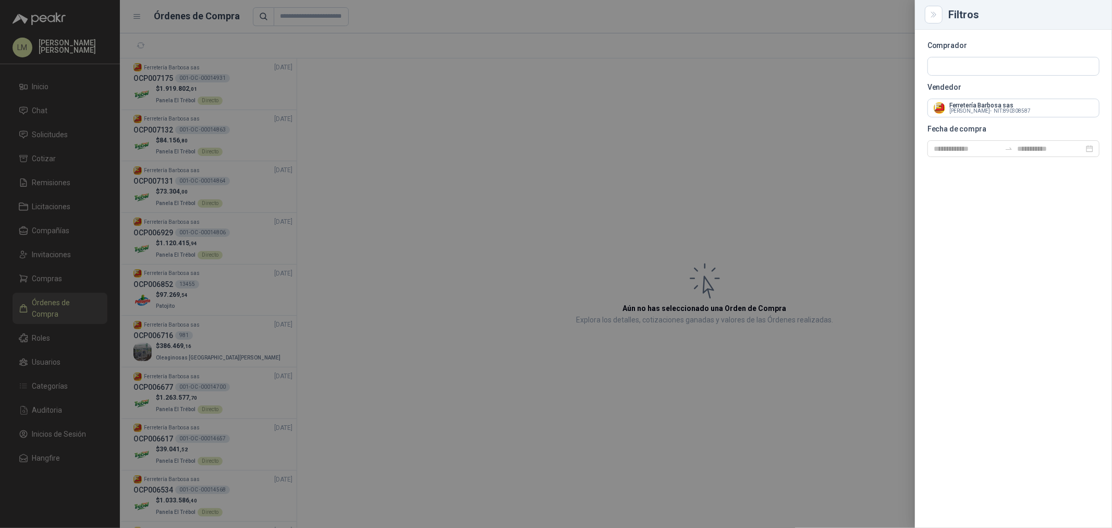
click at [521, 126] on div at bounding box center [556, 264] width 1112 height 528
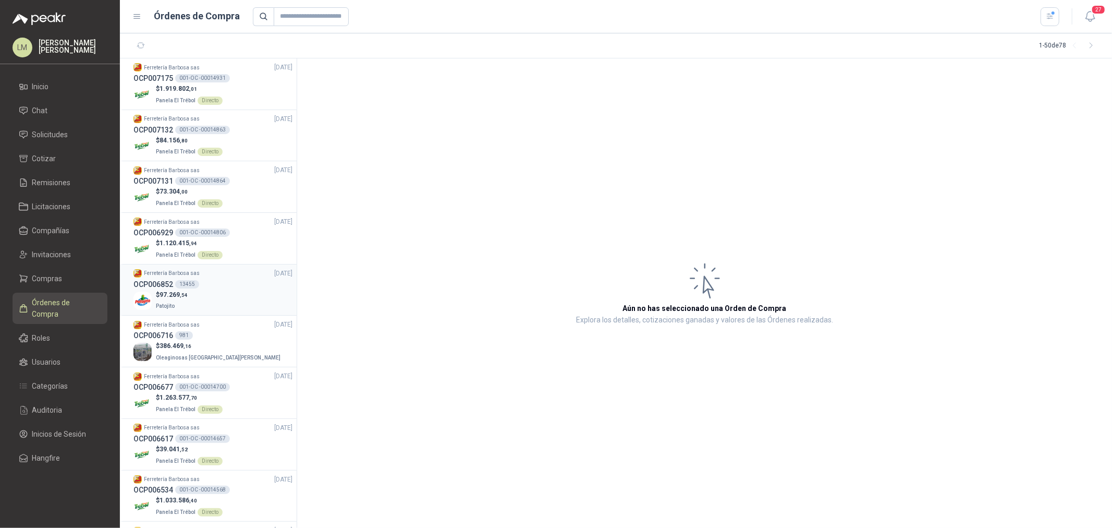
click at [196, 292] on div "$ 97.269 ,54 Patojito" at bounding box center [212, 300] width 159 height 21
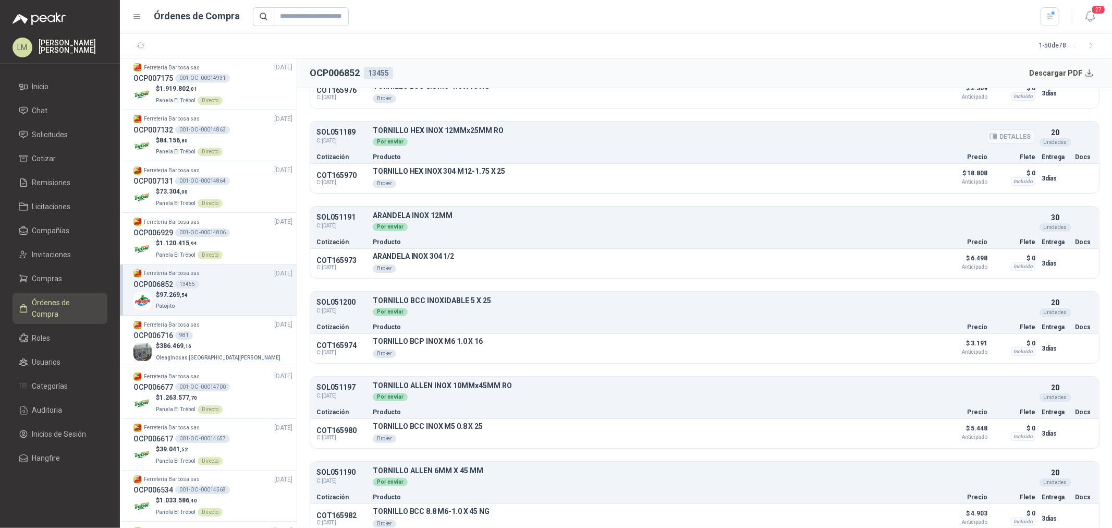
scroll to position [627, 0]
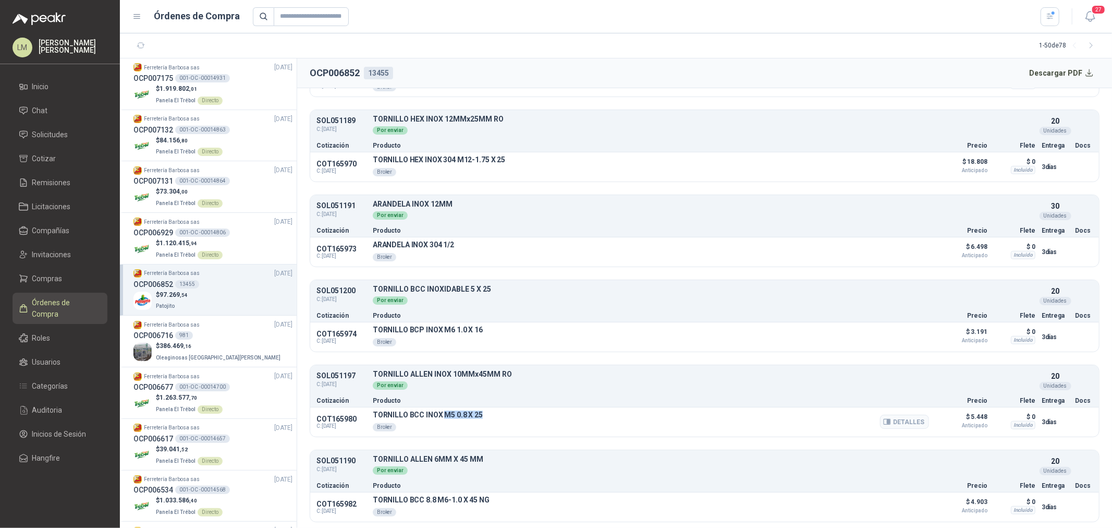
drag, startPoint x: 442, startPoint y: 414, endPoint x: 492, endPoint y: 418, distance: 50.2
click at [492, 418] on div "TORNILLO BCC INOX M5 0.8 X 25 Broker Detalles" at bounding box center [651, 421] width 556 height 23
drag, startPoint x: 385, startPoint y: 415, endPoint x: 496, endPoint y: 413, distance: 111.1
click at [496, 413] on div "TORNILLO BCC INOX M5 0.8 X 25 Broker Detalles" at bounding box center [651, 421] width 556 height 23
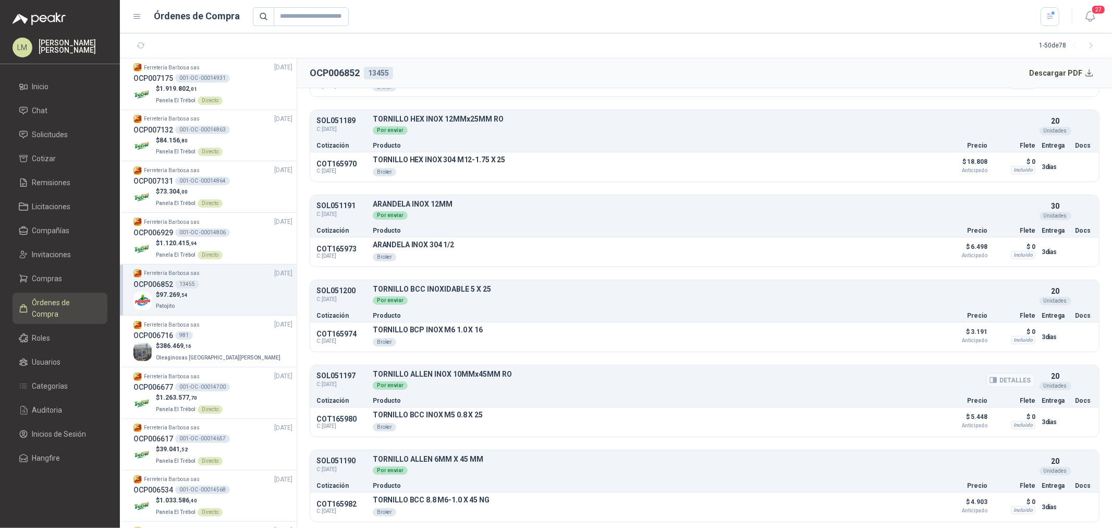
click at [461, 386] on div "Por enviar" at bounding box center [704, 383] width 663 height 11
drag, startPoint x: 389, startPoint y: 410, endPoint x: 487, endPoint y: 423, distance: 98.4
click at [486, 423] on div "TORNILLO BCC INOX M5 0.8 X 25 Broker Detalles" at bounding box center [651, 421] width 556 height 23
click at [487, 423] on div "TORNILLO BCC INOX M5 0.8 X 25 Broker Detalles" at bounding box center [651, 421] width 556 height 23
drag, startPoint x: 427, startPoint y: 373, endPoint x: 502, endPoint y: 376, distance: 74.6
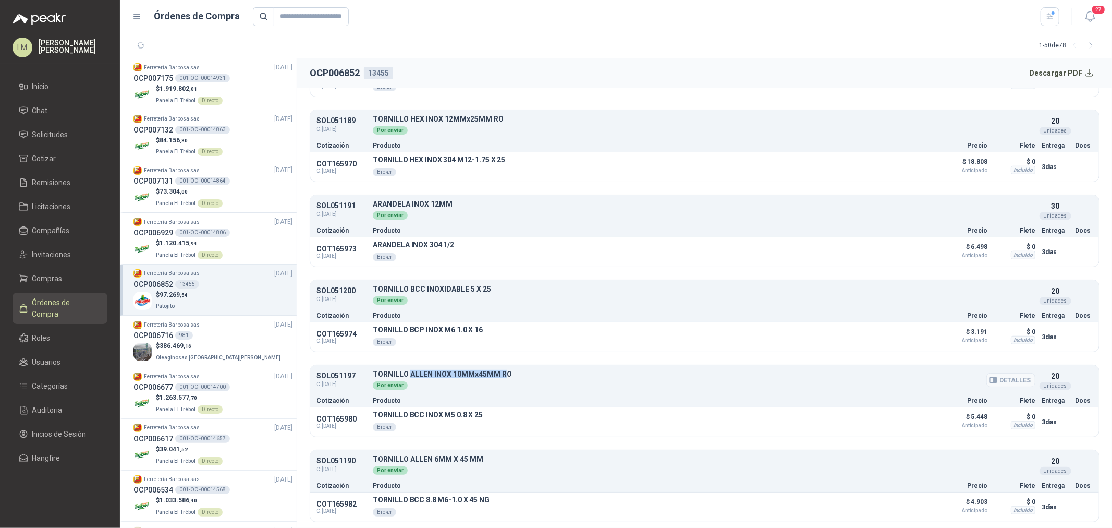
click at [502, 376] on p "TORNILLO ALLEN INOX 10MMx45MM RO" at bounding box center [704, 374] width 663 height 8
click at [61, 273] on span "Compras" at bounding box center [47, 278] width 30 height 11
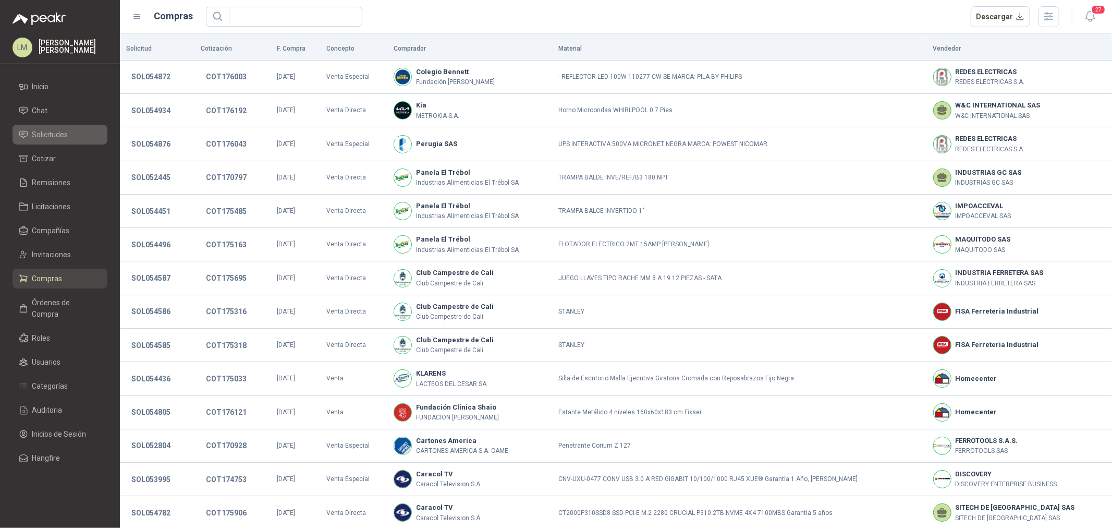
click at [66, 130] on span "Solicitudes" at bounding box center [50, 134] width 36 height 11
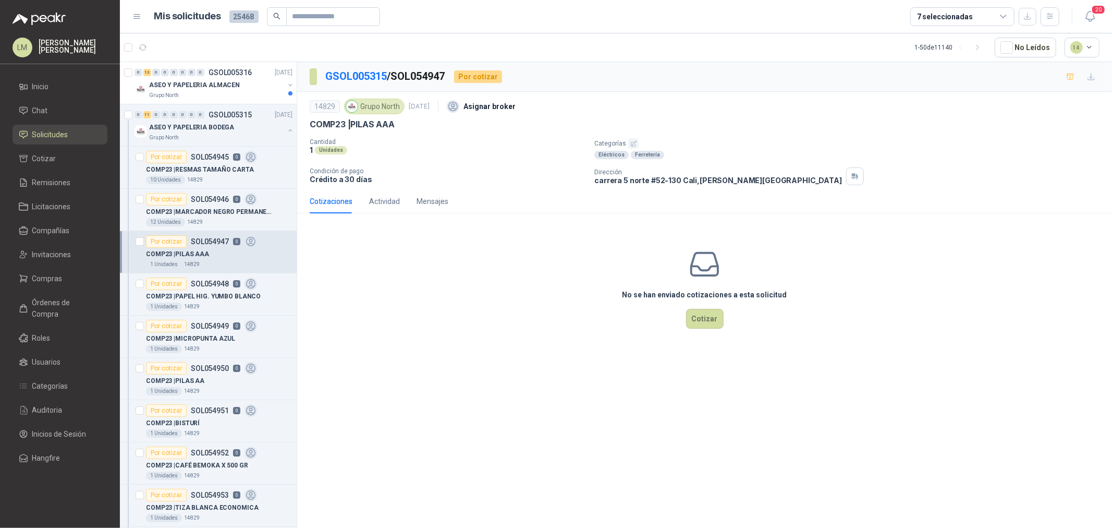
click at [633, 147] on icon "button" at bounding box center [633, 143] width 7 height 7
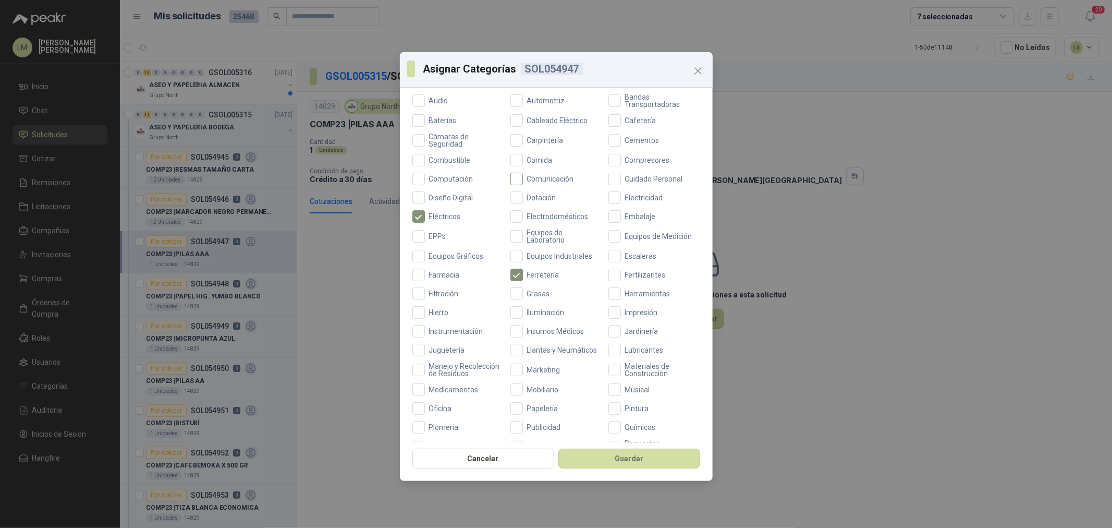
scroll to position [246, 0]
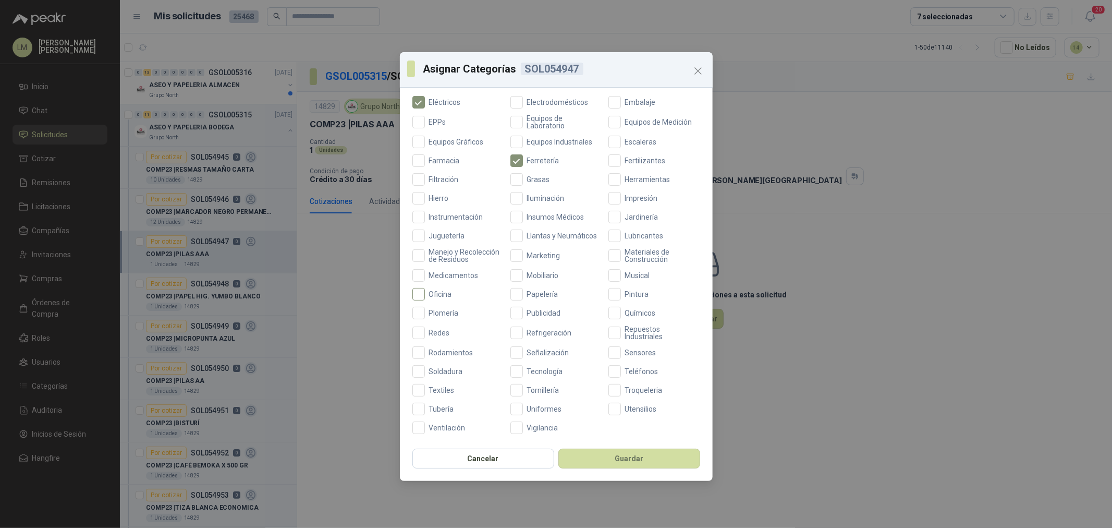
click at [447, 295] on span "Oficina" at bounding box center [440, 293] width 31 height 7
click at [581, 456] on button "Guardar" at bounding box center [629, 458] width 142 height 20
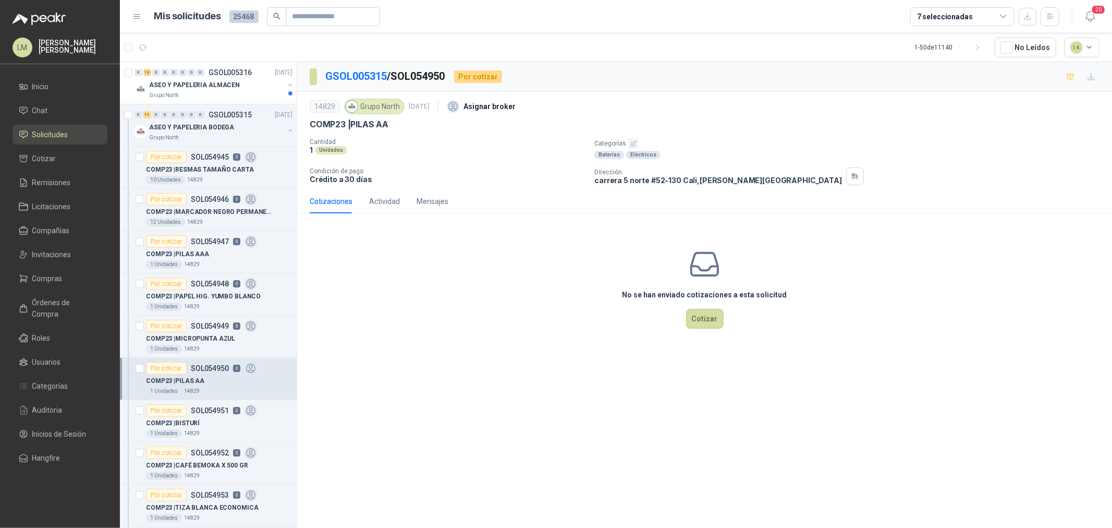
click at [636, 141] on button "button" at bounding box center [633, 143] width 10 height 10
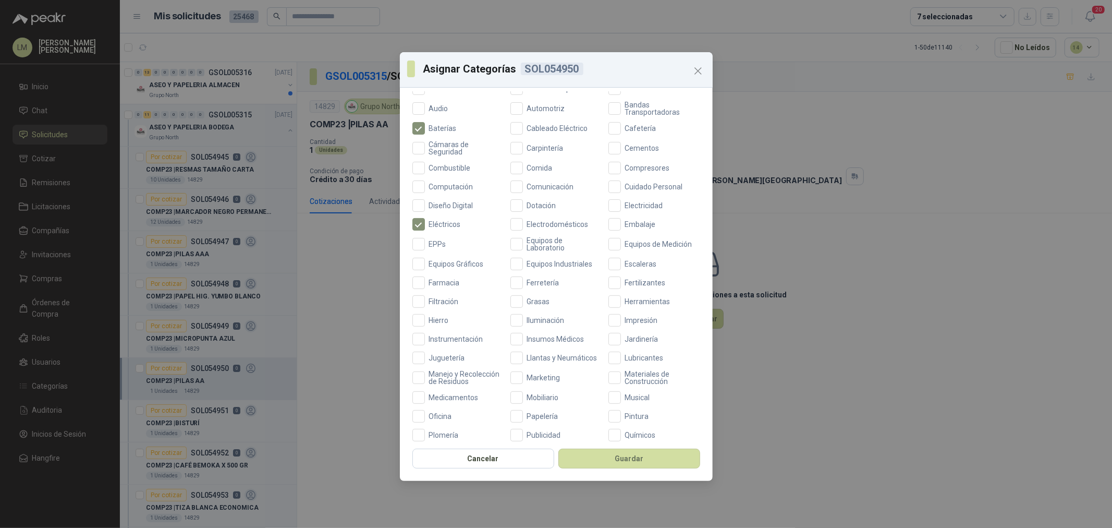
scroll to position [116, 0]
click at [442, 419] on span "Oficina" at bounding box center [440, 415] width 31 height 7
click at [575, 455] on button "Guardar" at bounding box center [629, 458] width 142 height 20
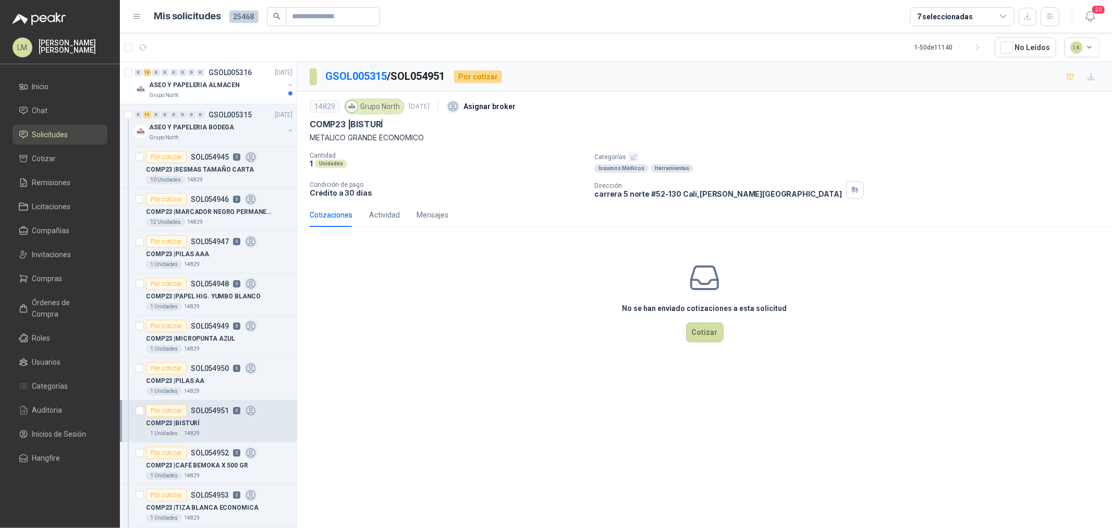
click at [630, 157] on icon "button" at bounding box center [633, 157] width 7 height 7
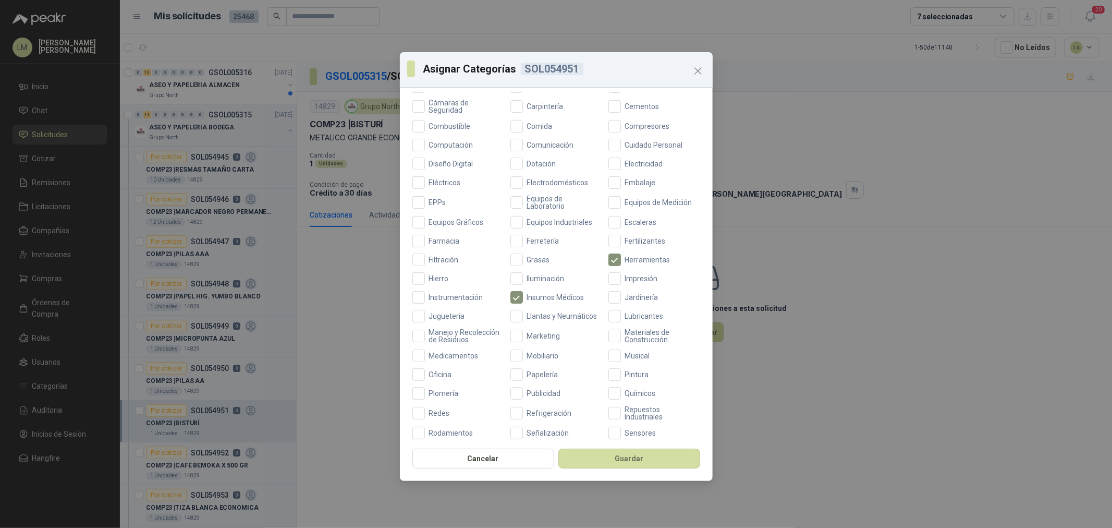
scroll to position [246, 0]
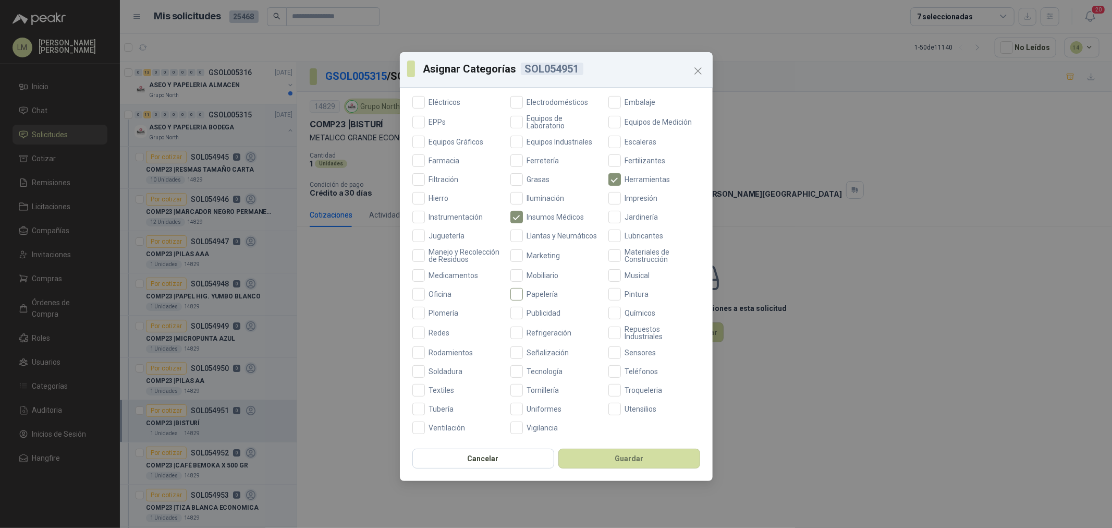
click at [537, 290] on span "Papelería" at bounding box center [543, 293] width 40 height 7
click at [595, 470] on div "Cancelar Guardar" at bounding box center [556, 461] width 313 height 39
click at [597, 459] on button "Guardar" at bounding box center [629, 458] width 142 height 20
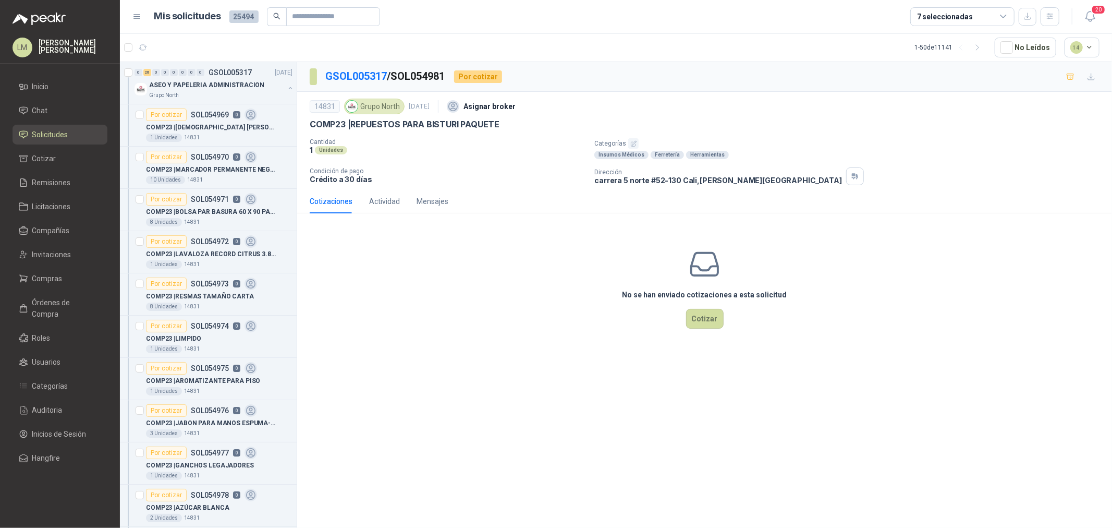
click at [636, 143] on button "button" at bounding box center [633, 143] width 10 height 10
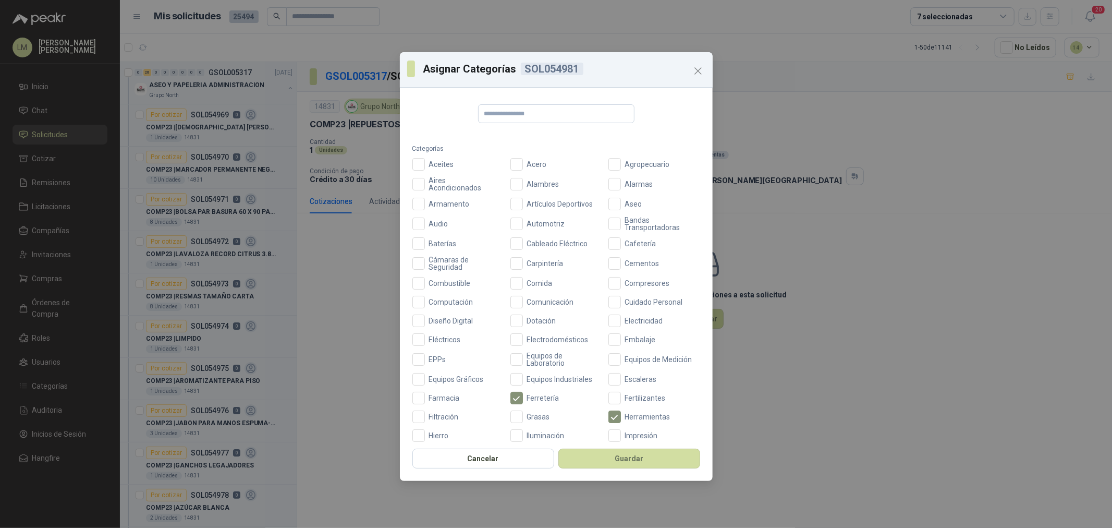
scroll to position [231, 0]
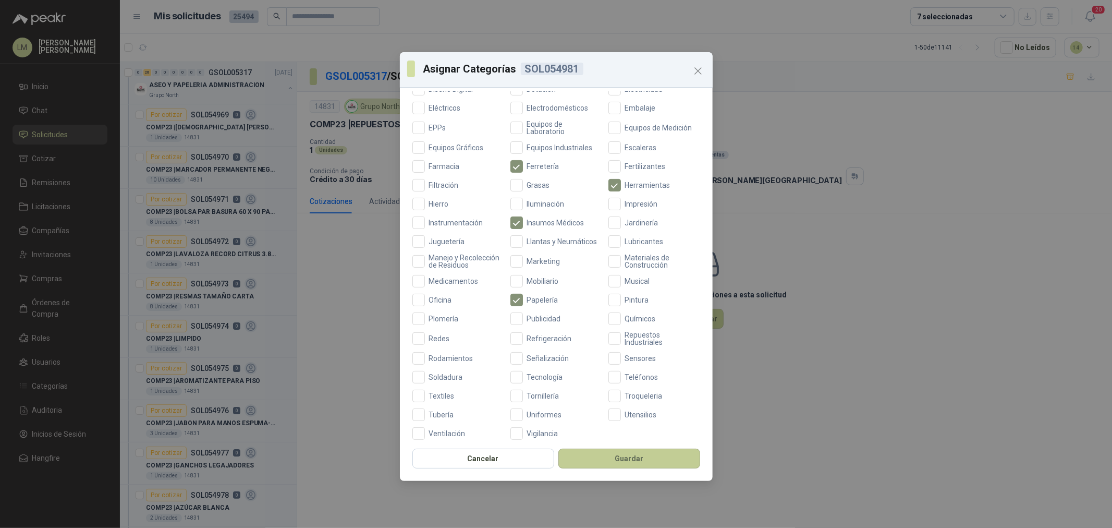
click at [610, 454] on button "Guardar" at bounding box center [629, 458] width 142 height 20
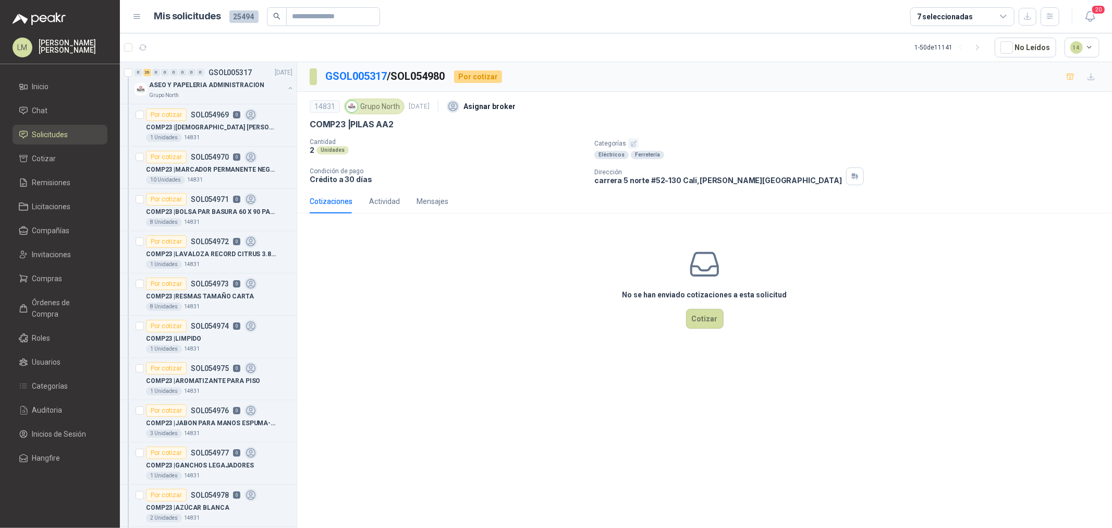
click at [633, 143] on icon "button" at bounding box center [633, 143] width 7 height 7
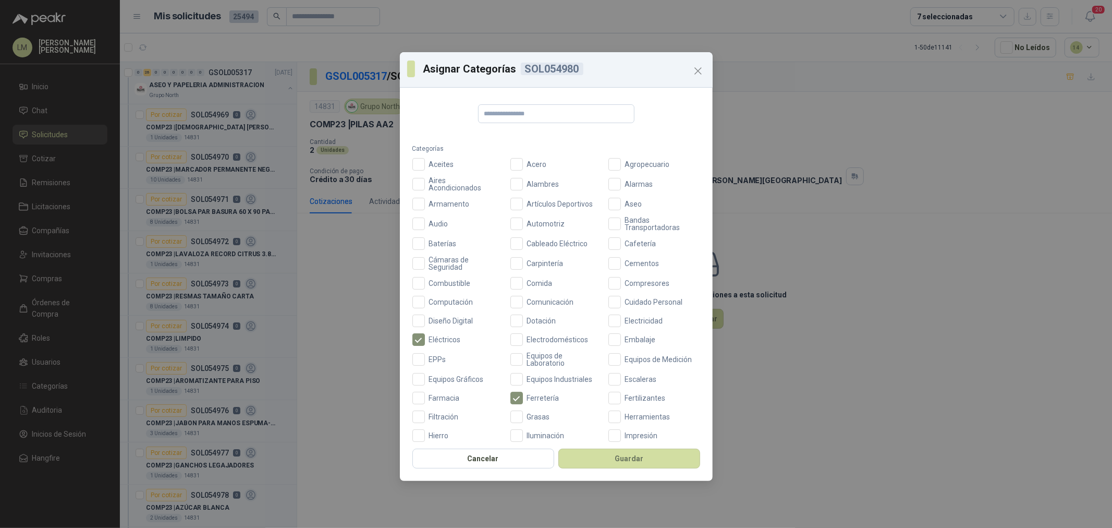
scroll to position [231, 0]
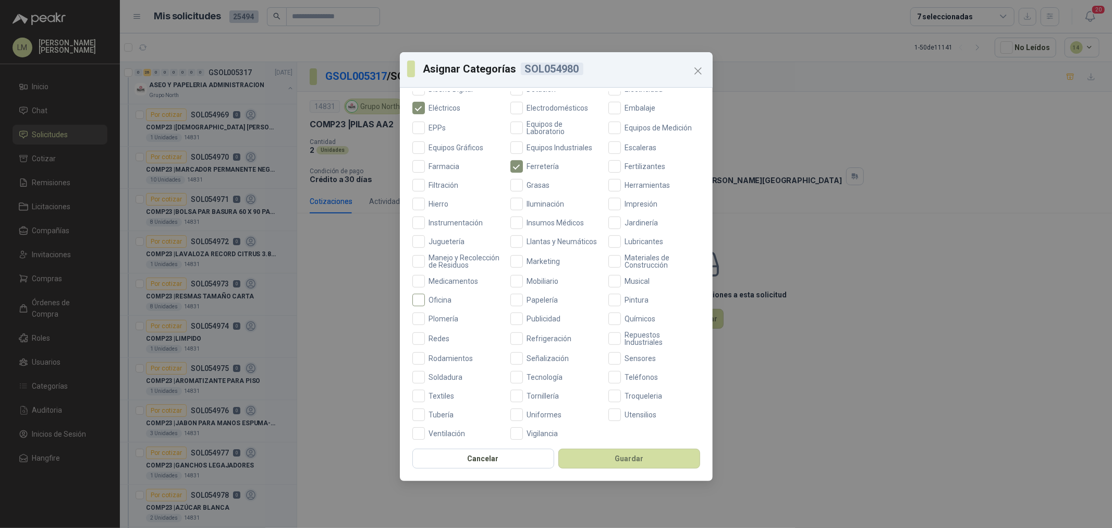
click at [436, 303] on span "Oficina" at bounding box center [440, 299] width 31 height 7
click at [614, 460] on button "Guardar" at bounding box center [629, 458] width 142 height 20
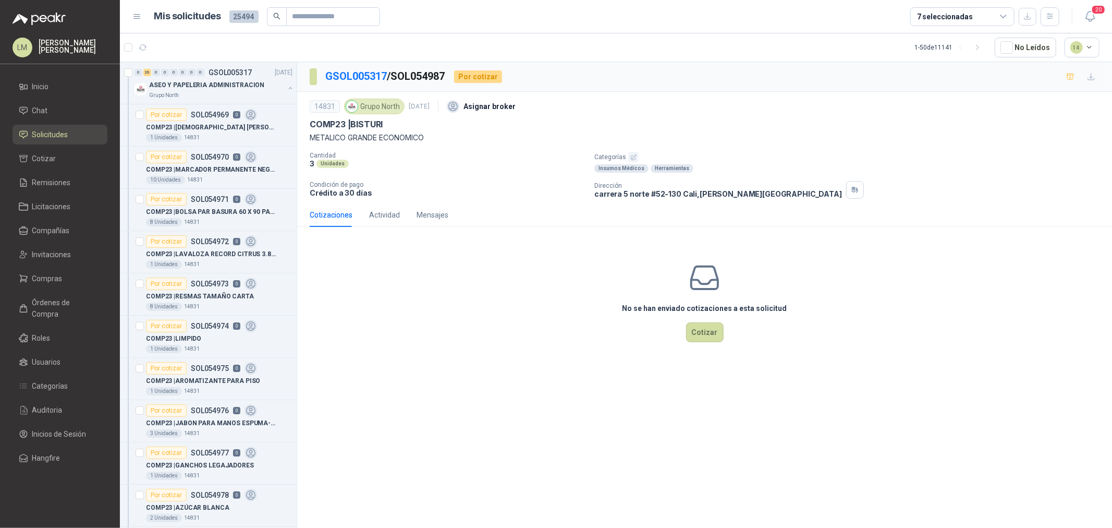
click at [631, 157] on icon "button" at bounding box center [633, 156] width 5 height 5
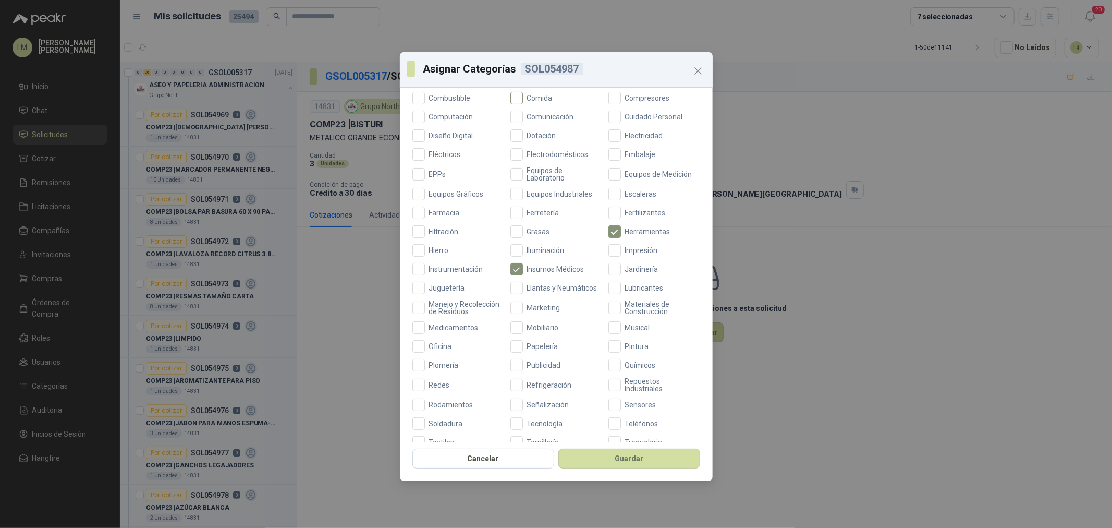
scroll to position [246, 0]
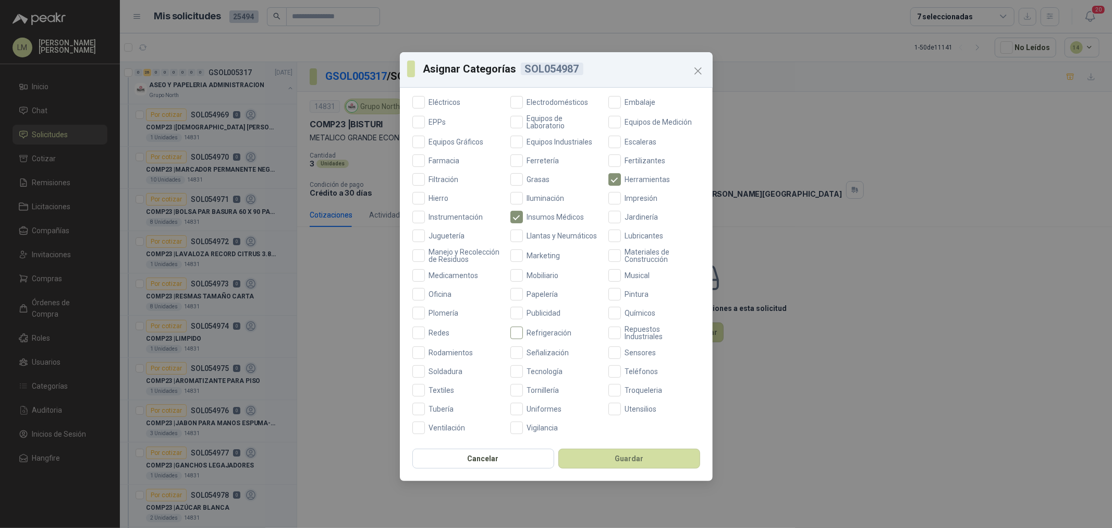
click at [524, 293] on span "Papelería" at bounding box center [543, 293] width 40 height 7
click at [644, 455] on button "Guardar" at bounding box center [629, 458] width 142 height 20
